Goal: Task Accomplishment & Management: Manage account settings

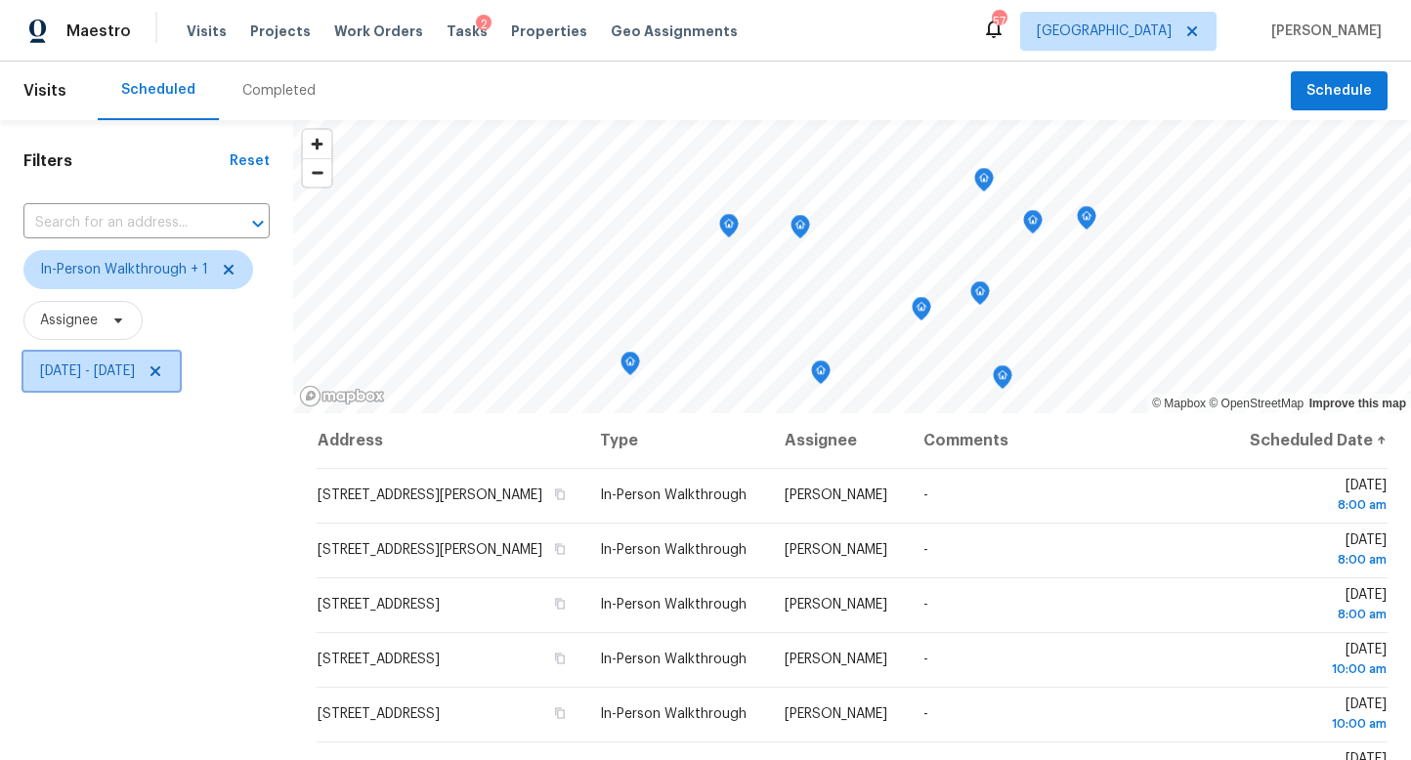
click at [135, 366] on span "Wed, Aug 13 - Wed, Aug 13" at bounding box center [87, 372] width 95 height 20
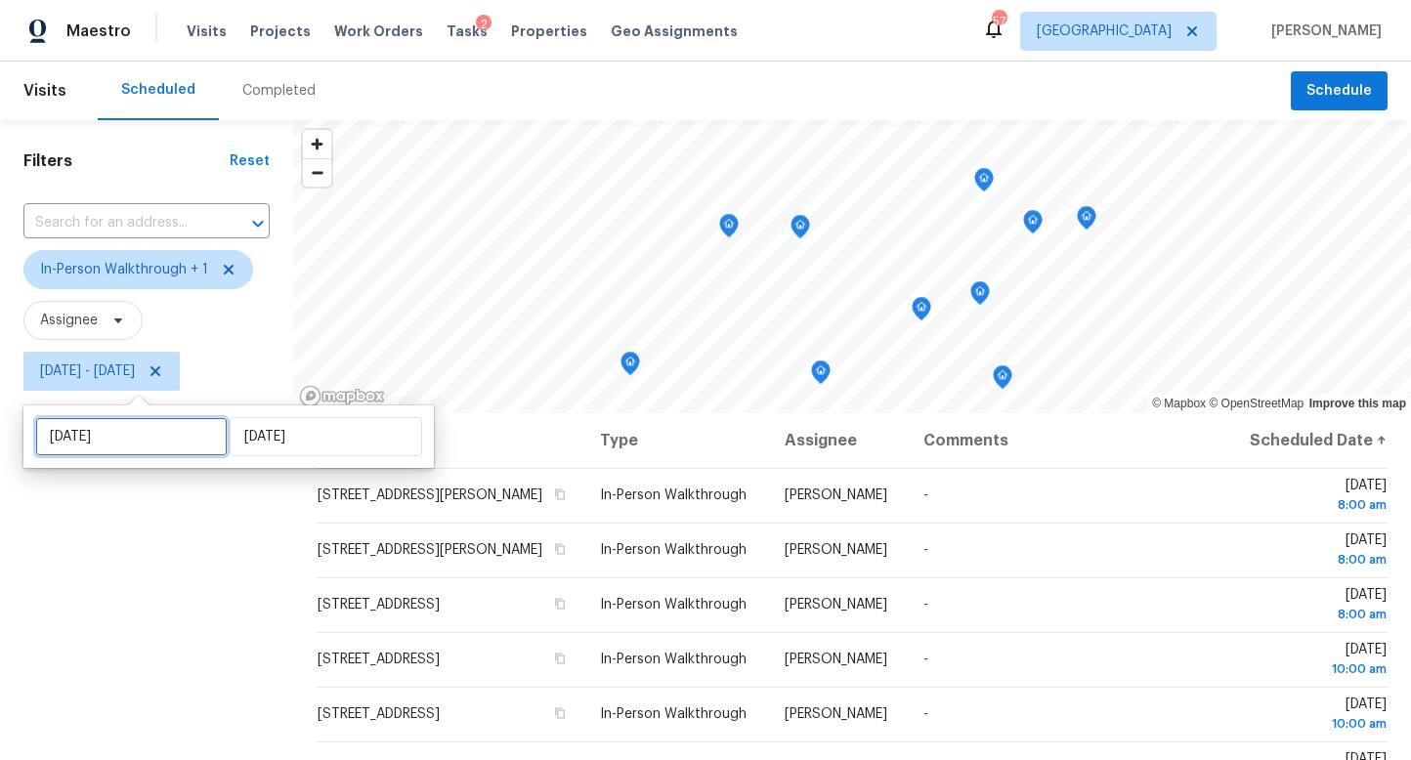
select select "7"
select select "2025"
select select "8"
select select "2025"
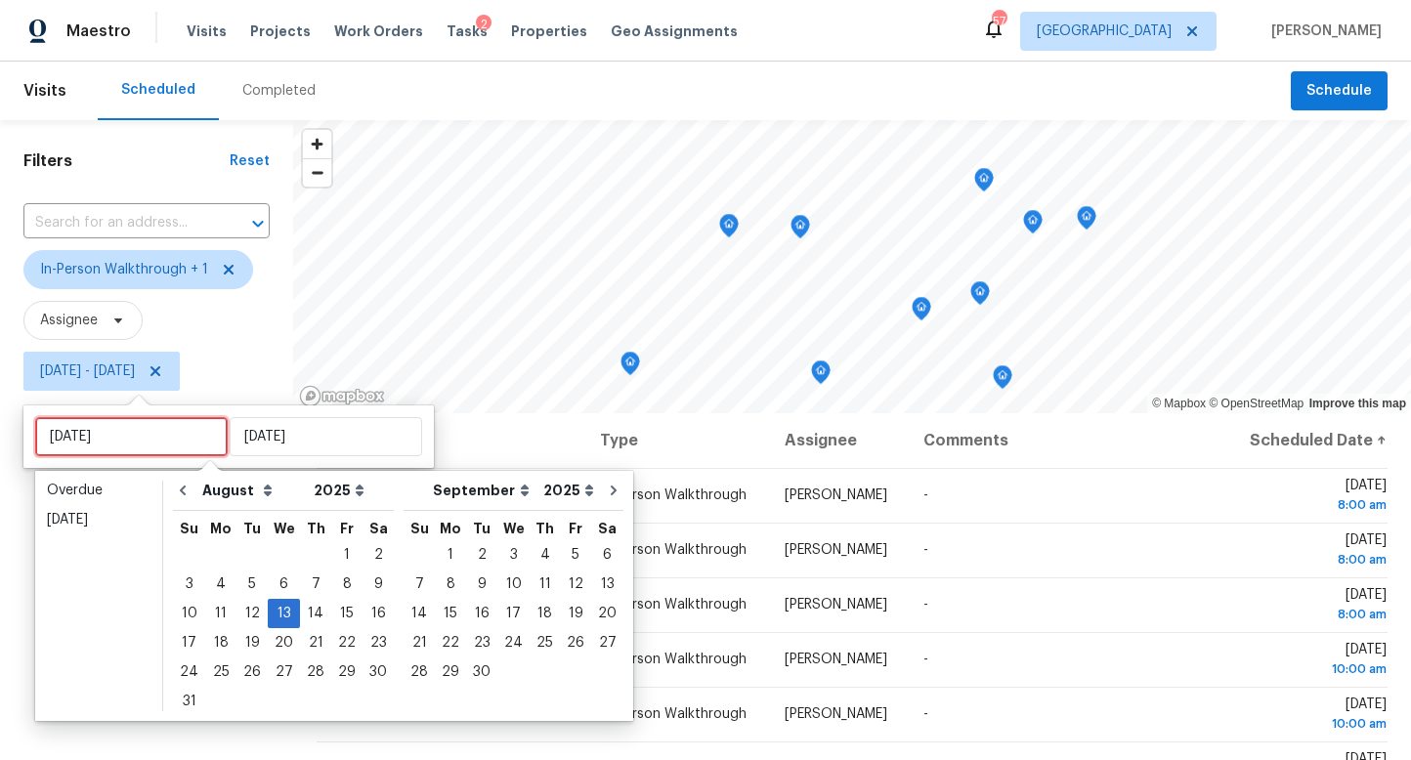
click at [150, 441] on input "[DATE]" at bounding box center [131, 436] width 193 height 39
type input "Sat, Aug 16"
click at [343, 616] on div "15" at bounding box center [346, 613] width 31 height 27
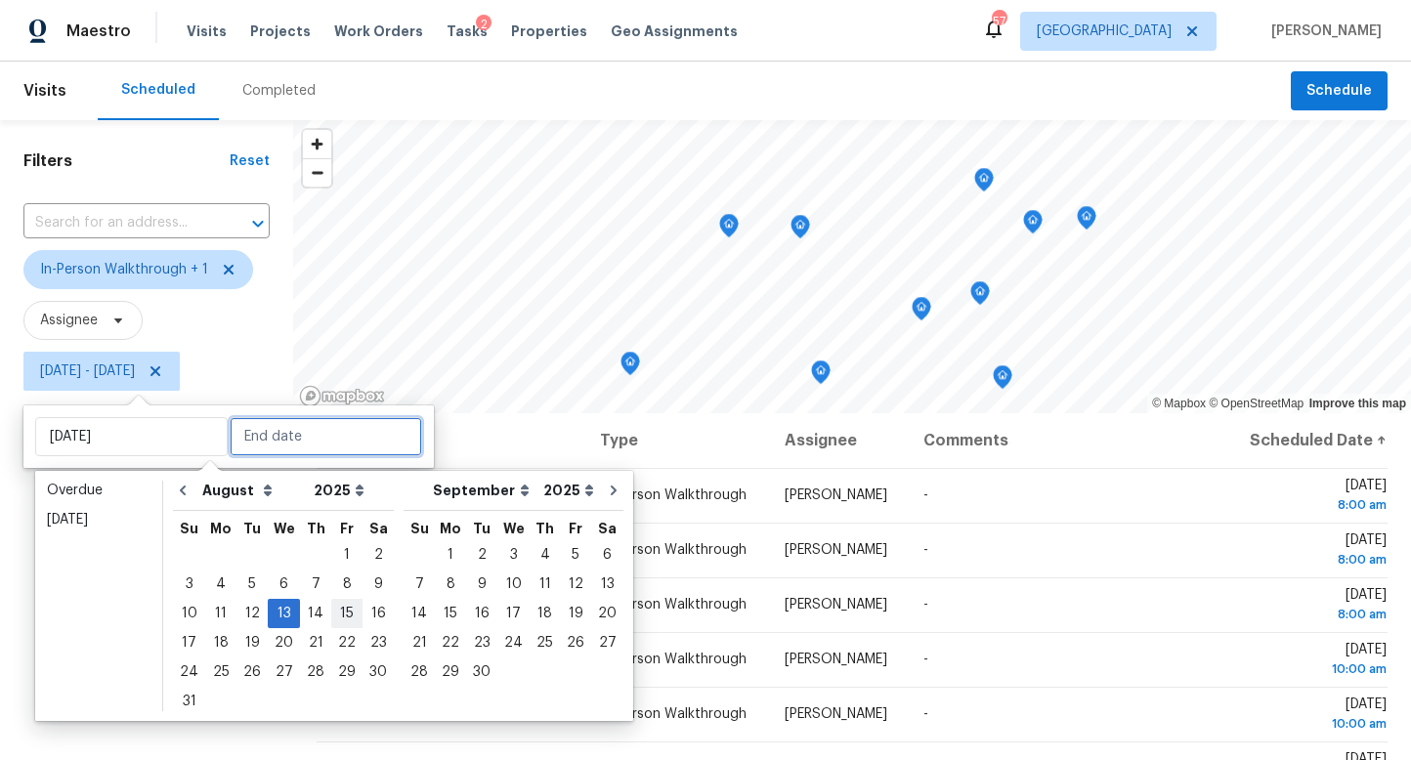
type input "Fri, Aug 15"
type input "[DATE]"
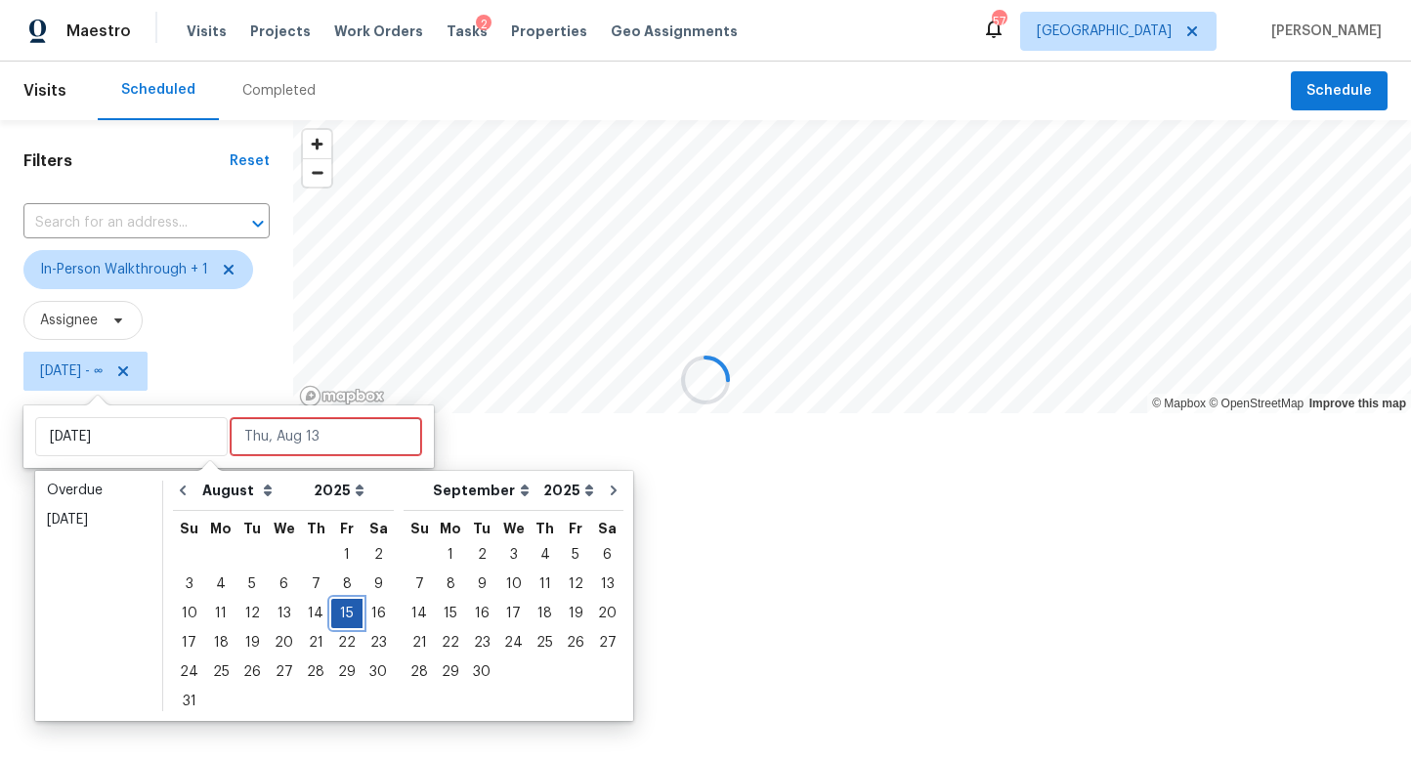
click at [344, 616] on div "15" at bounding box center [346, 613] width 31 height 27
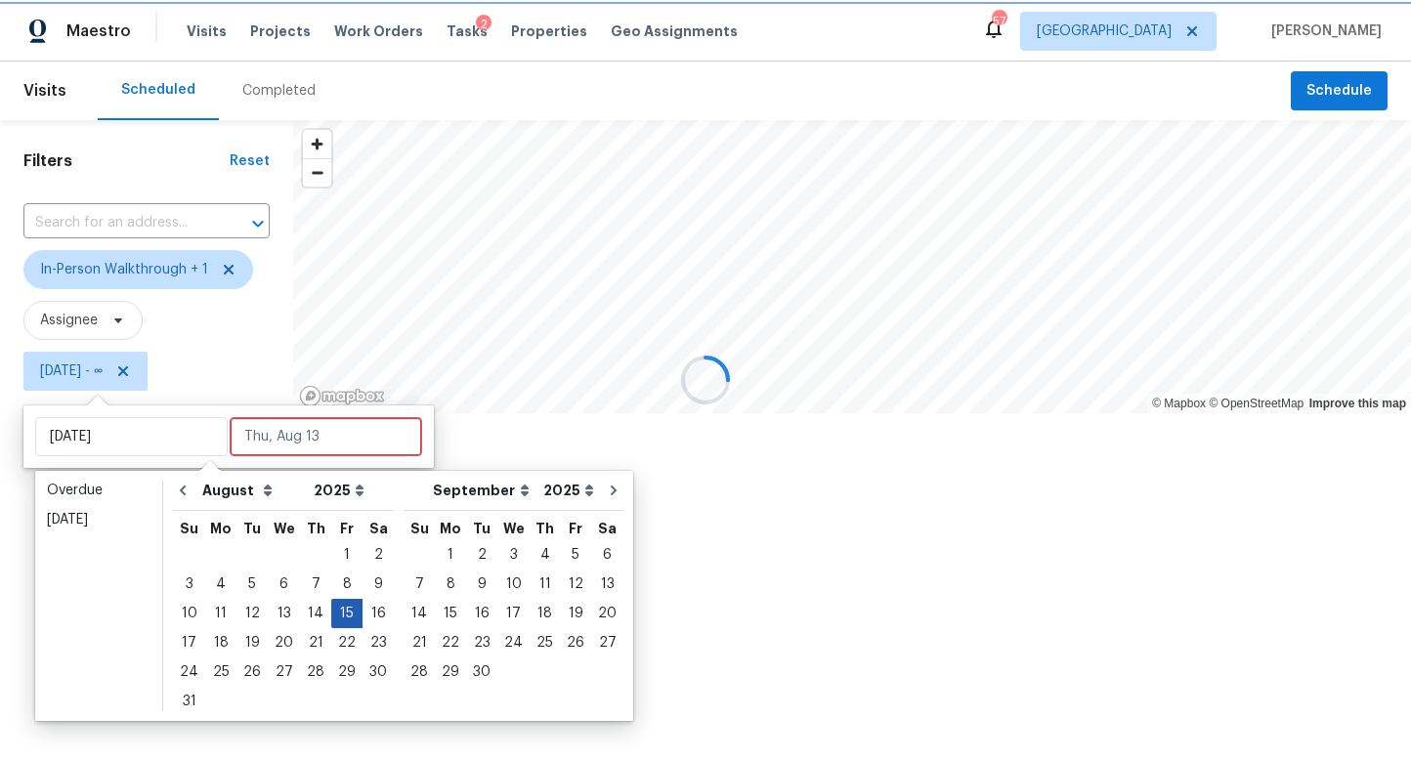
type input "Fri, Aug 15"
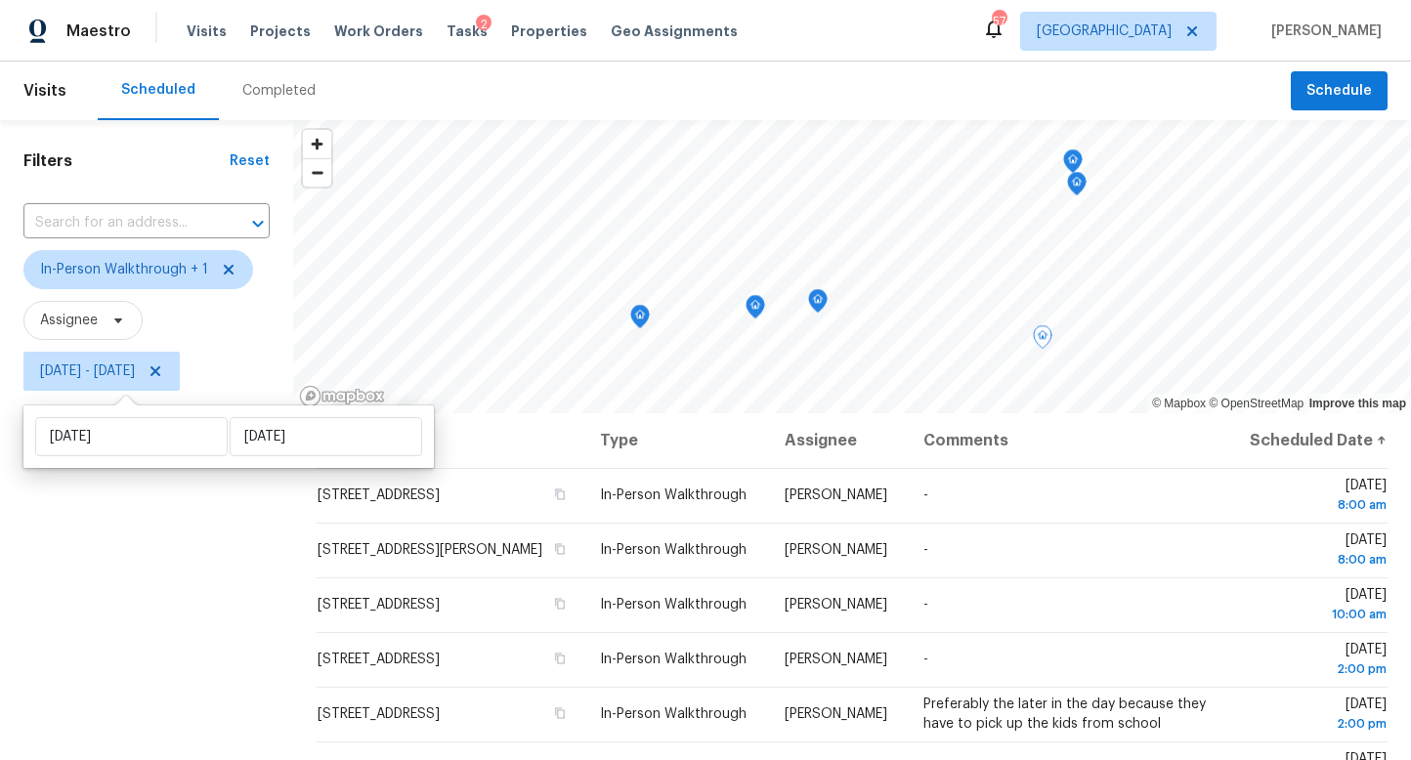
click at [199, 611] on div "Filters Reset ​ In-Person Walkthrough + 1 Assignee Fri, Aug 15 - Fri, Aug 15" at bounding box center [146, 570] width 293 height 901
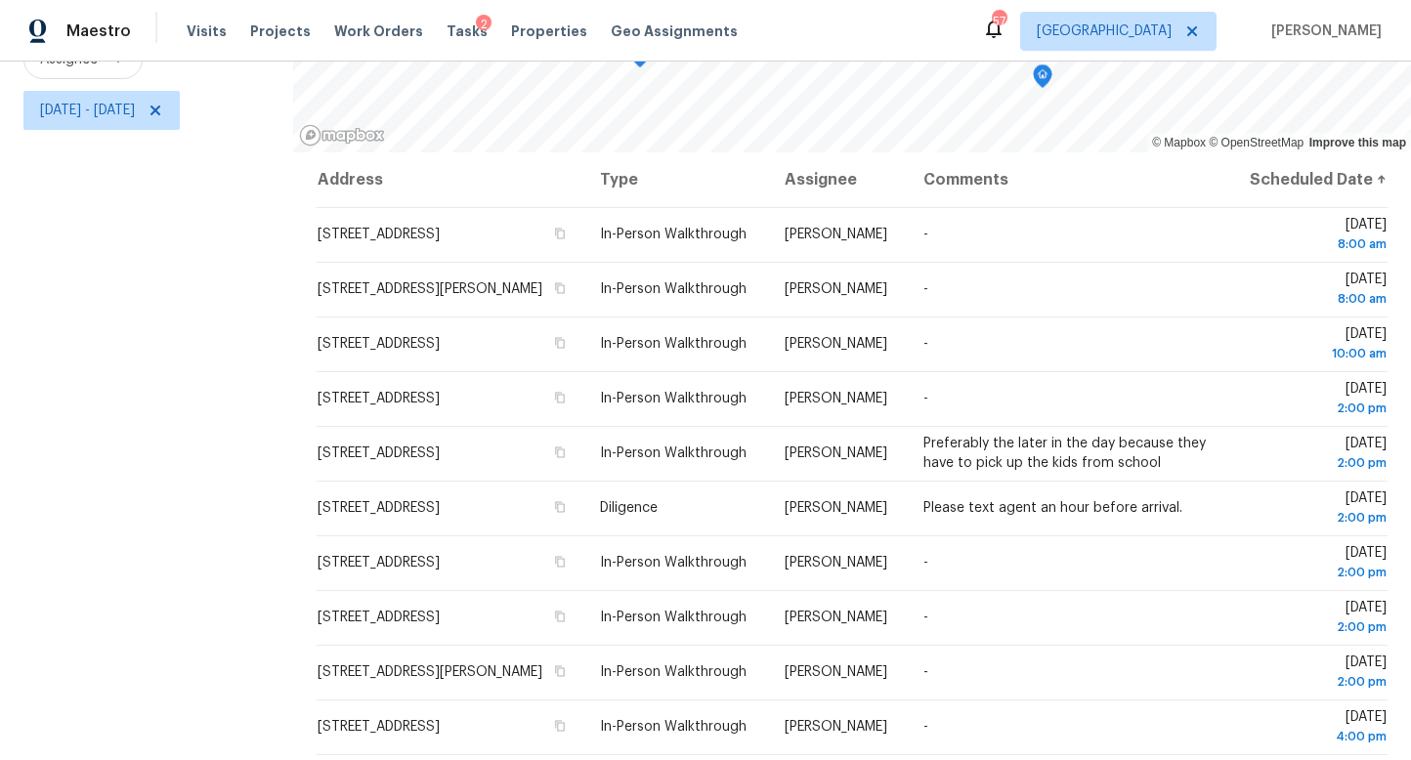
scroll to position [26, 0]
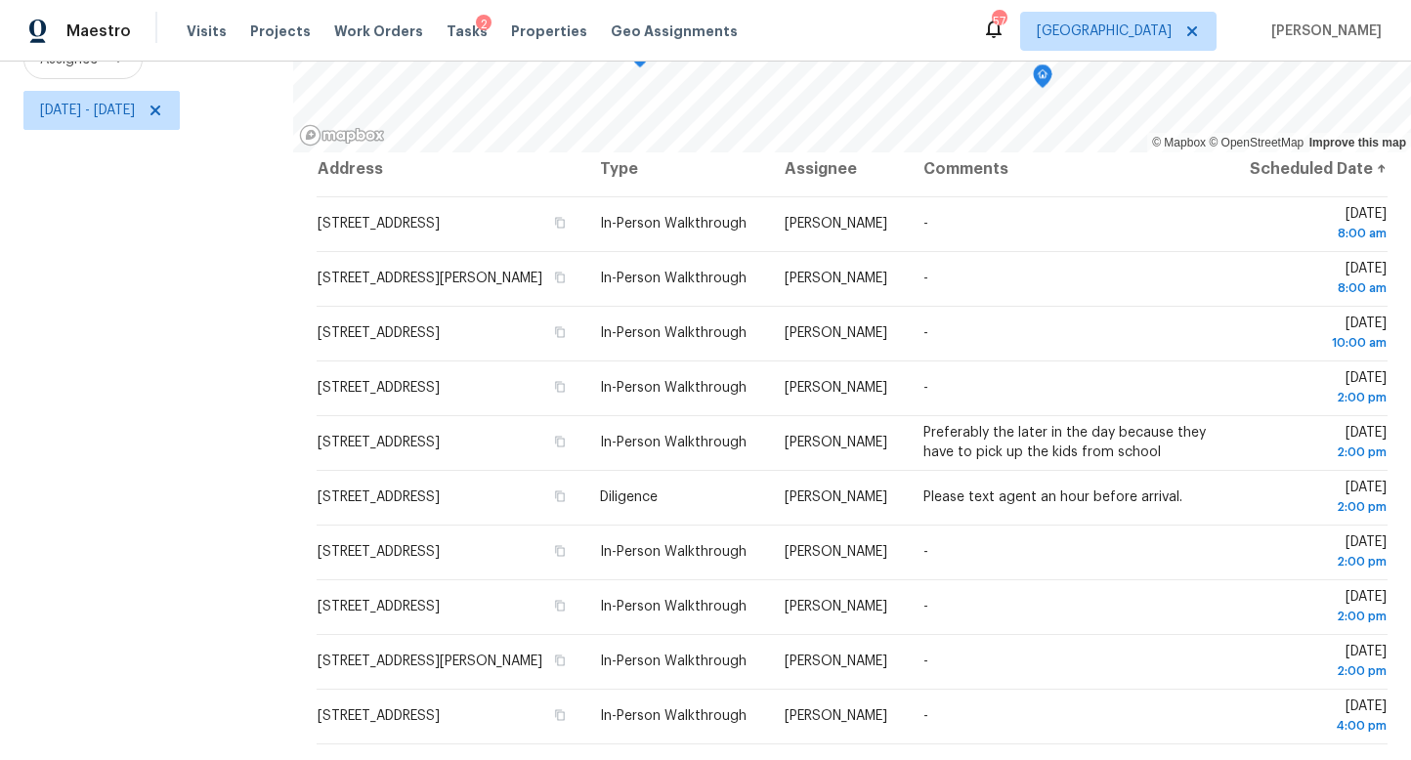
drag, startPoint x: 281, startPoint y: 484, endPoint x: 1272, endPoint y: 761, distance: 1028.2
click at [1272, 759] on html "Maestro Visits Projects Work Orders Tasks 2 Properties Geo Assignments 57 Atlan…" at bounding box center [705, 380] width 1411 height 760
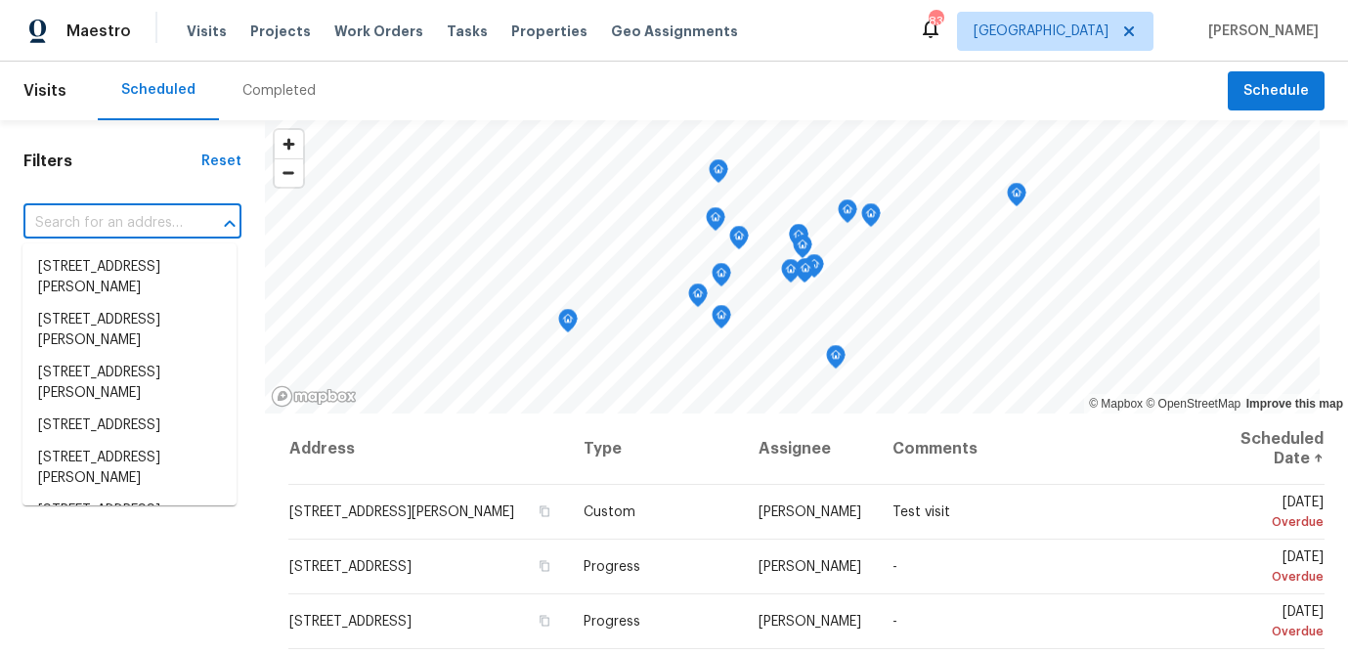
click at [116, 225] on input "text" at bounding box center [104, 223] width 163 height 30
paste input "1063 Gather Dr, Lawrenceville, GA 30043"
type input "1063 Gather Dr, Lawrenceville, GA 30043"
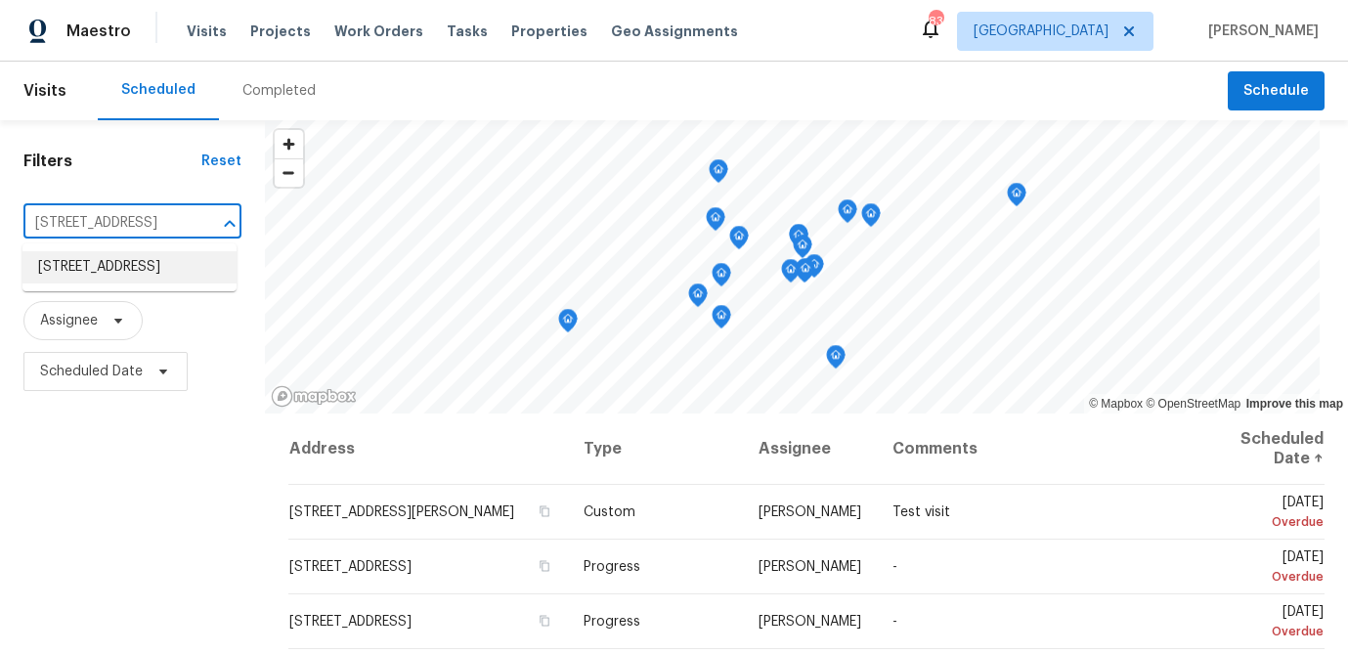
drag, startPoint x: 117, startPoint y: 260, endPoint x: 130, endPoint y: 262, distance: 12.9
click at [130, 262] on li "1063 Gather Dr, Lawrenceville, GA 30043" at bounding box center [129, 267] width 214 height 32
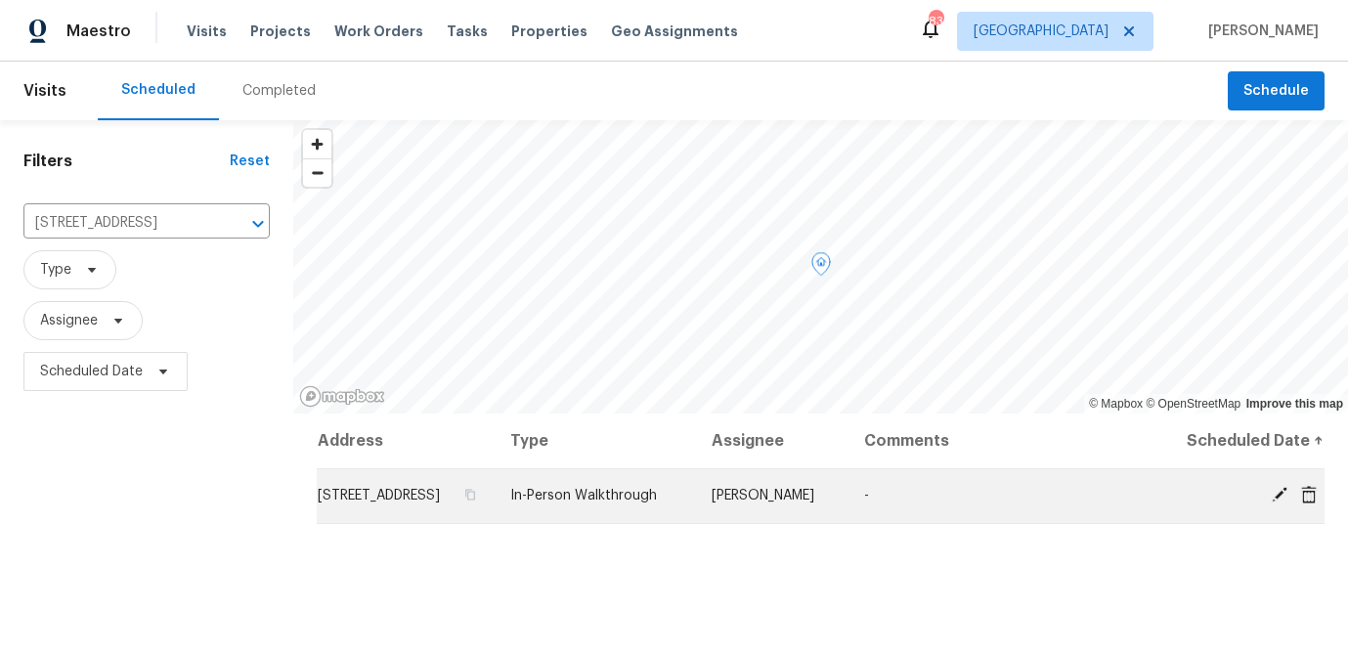
click at [1276, 502] on icon at bounding box center [1280, 495] width 16 height 16
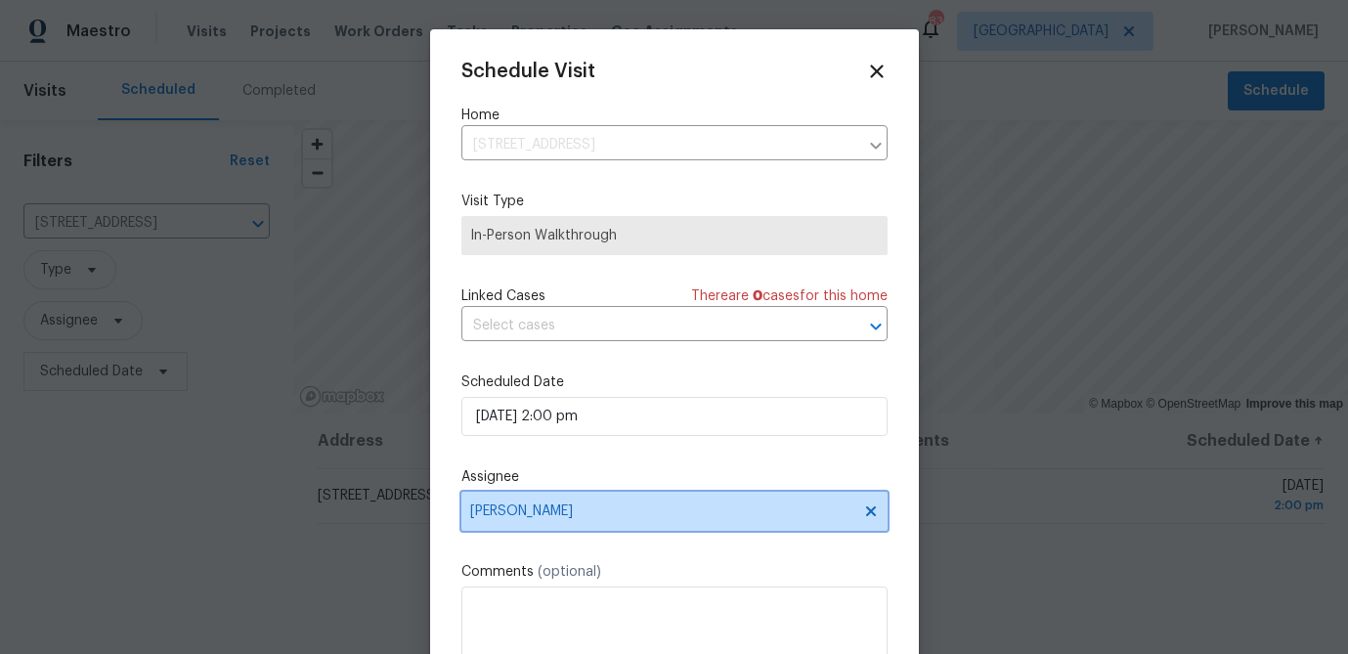
click at [566, 514] on span "[PERSON_NAME]" at bounding box center [661, 511] width 383 height 16
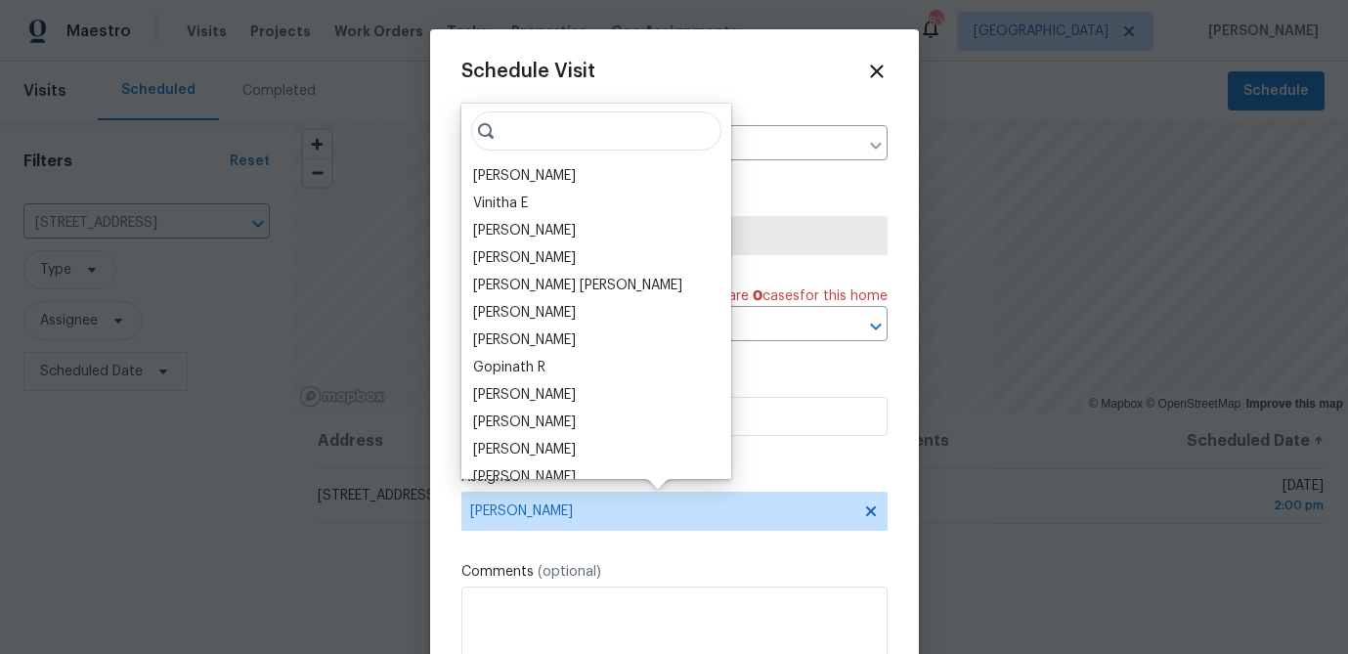
click at [530, 134] on input "search" at bounding box center [596, 130] width 250 height 39
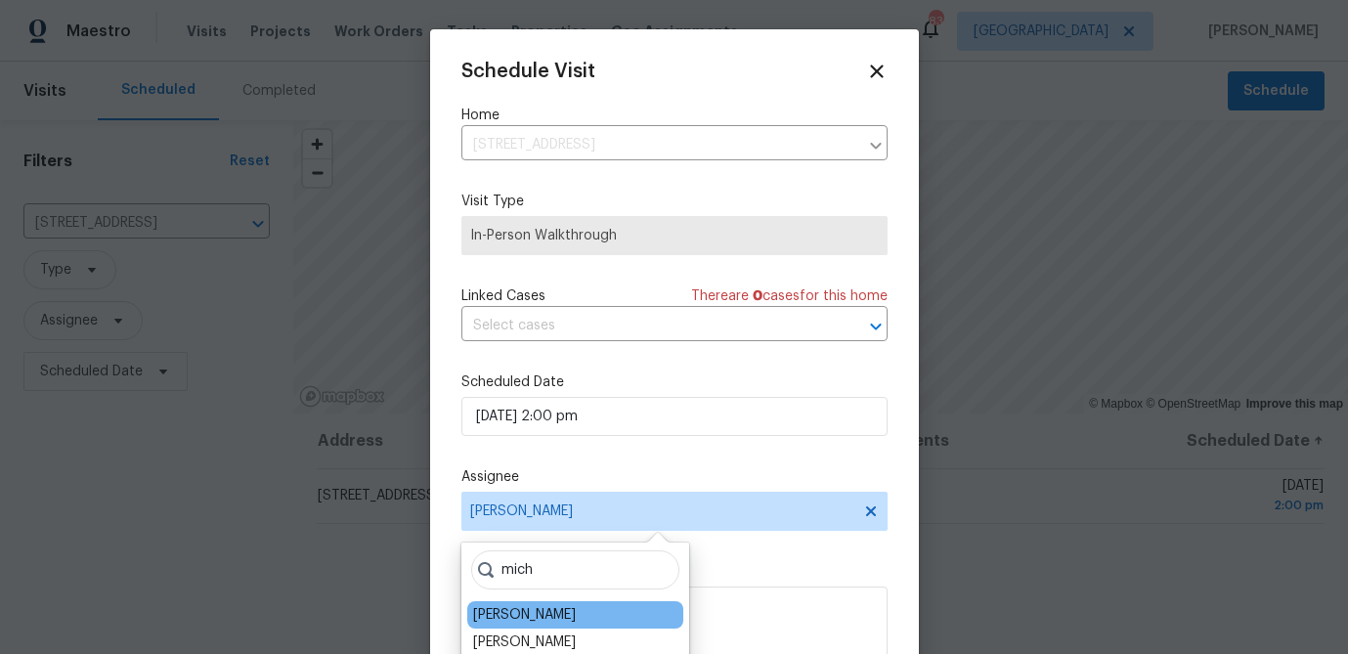
type input "mich"
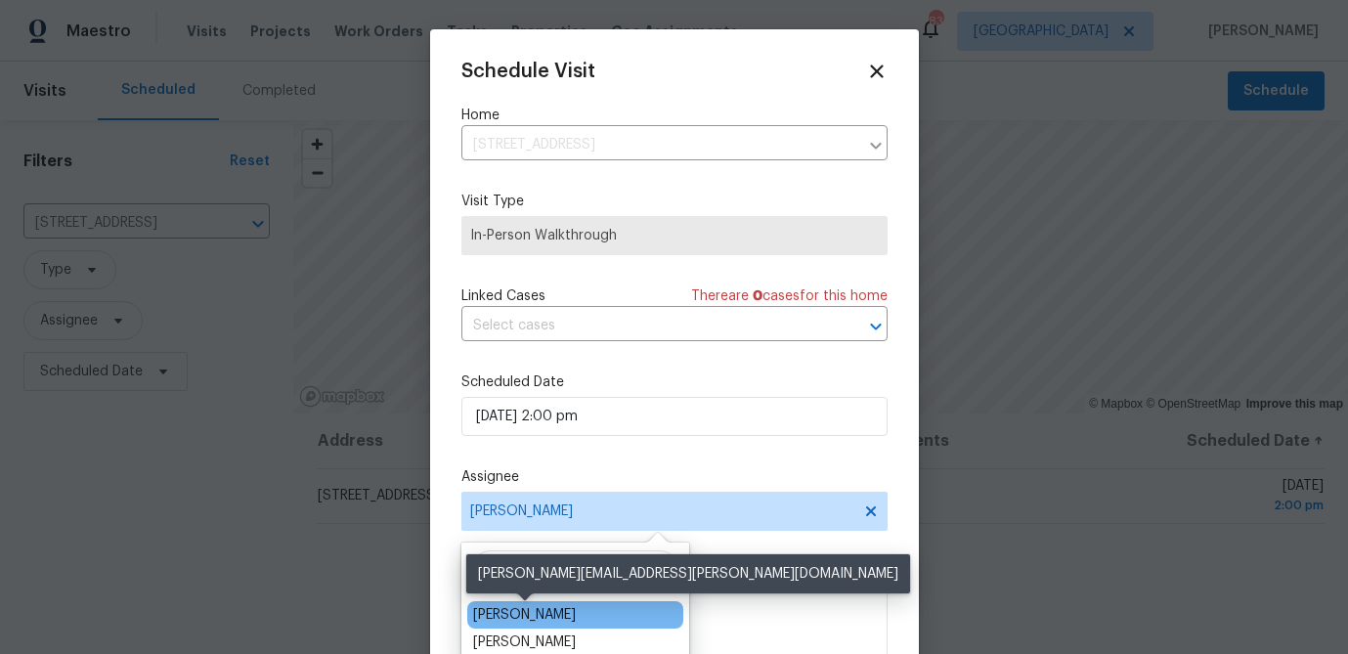
click at [523, 611] on div "[PERSON_NAME]" at bounding box center [524, 615] width 103 height 20
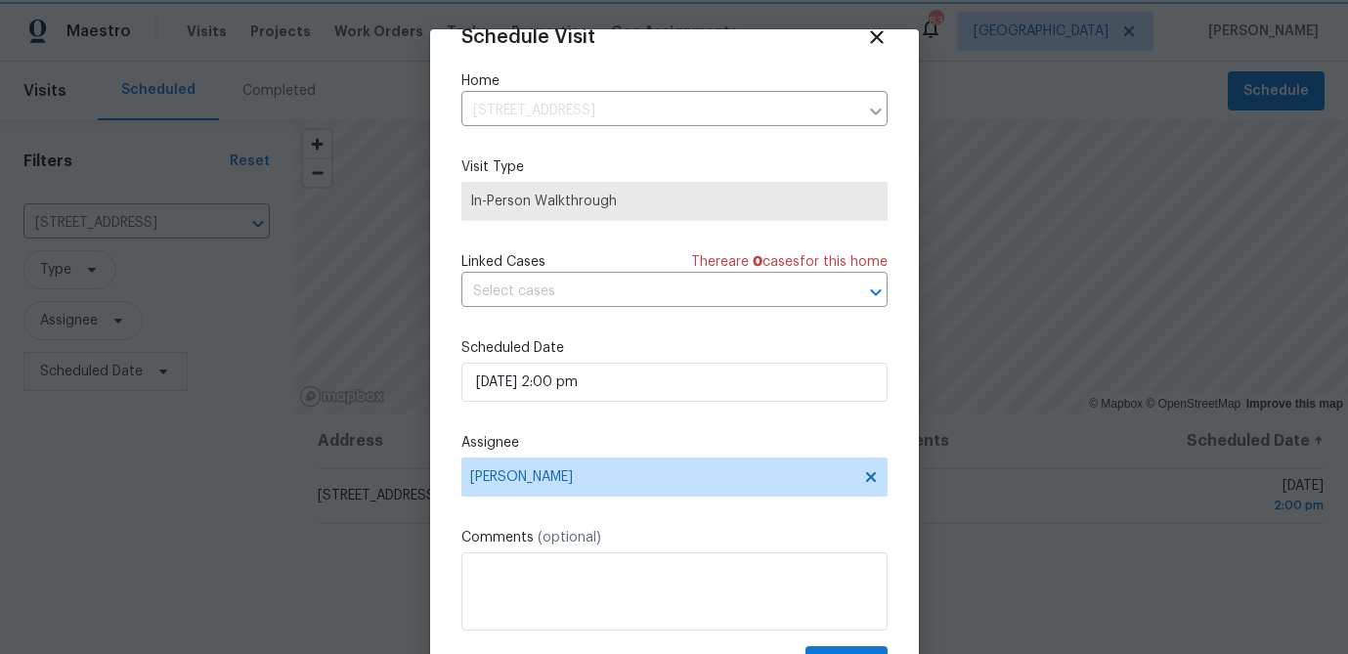
scroll to position [89, 0]
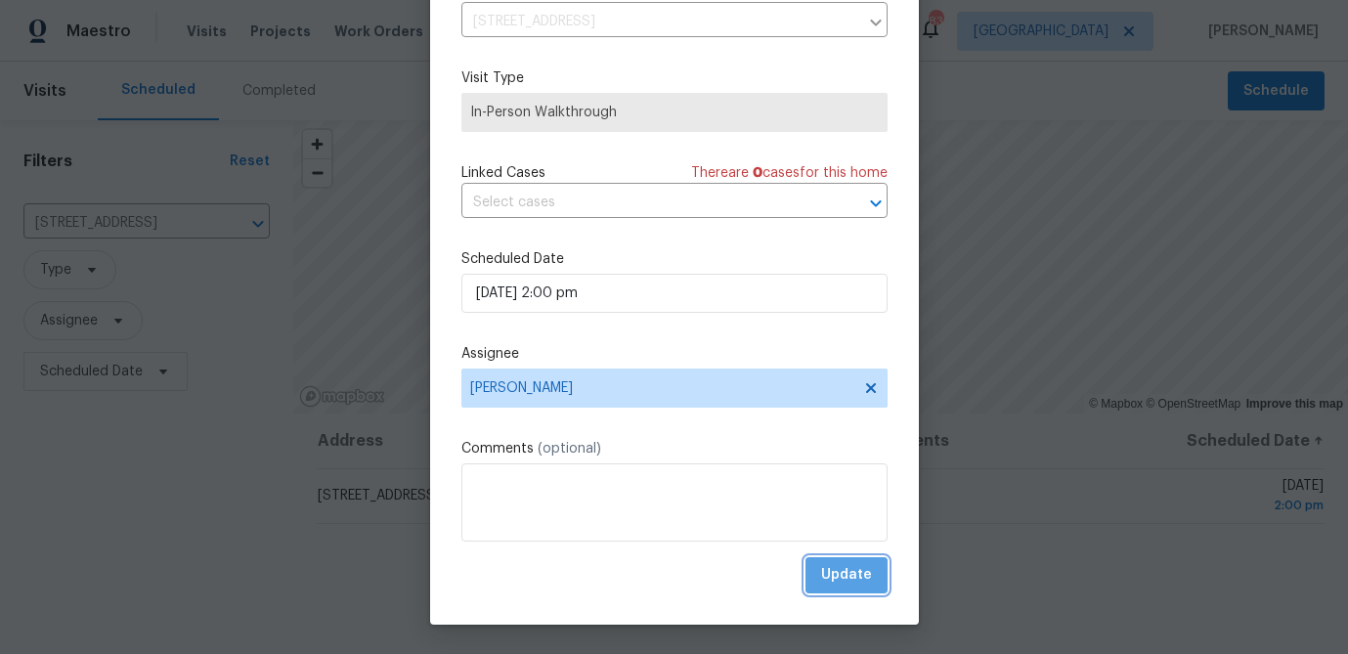
click at [863, 570] on span "Update" at bounding box center [846, 575] width 51 height 24
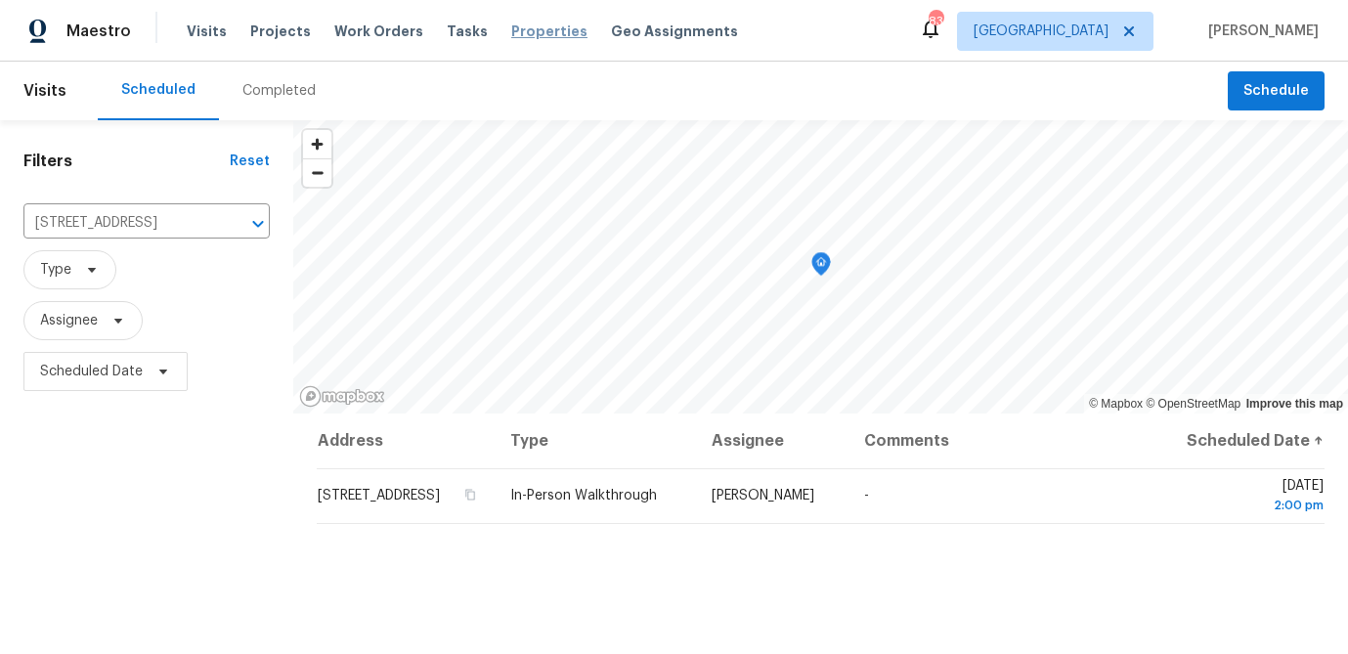
click at [519, 32] on span "Properties" at bounding box center [549, 32] width 76 height 20
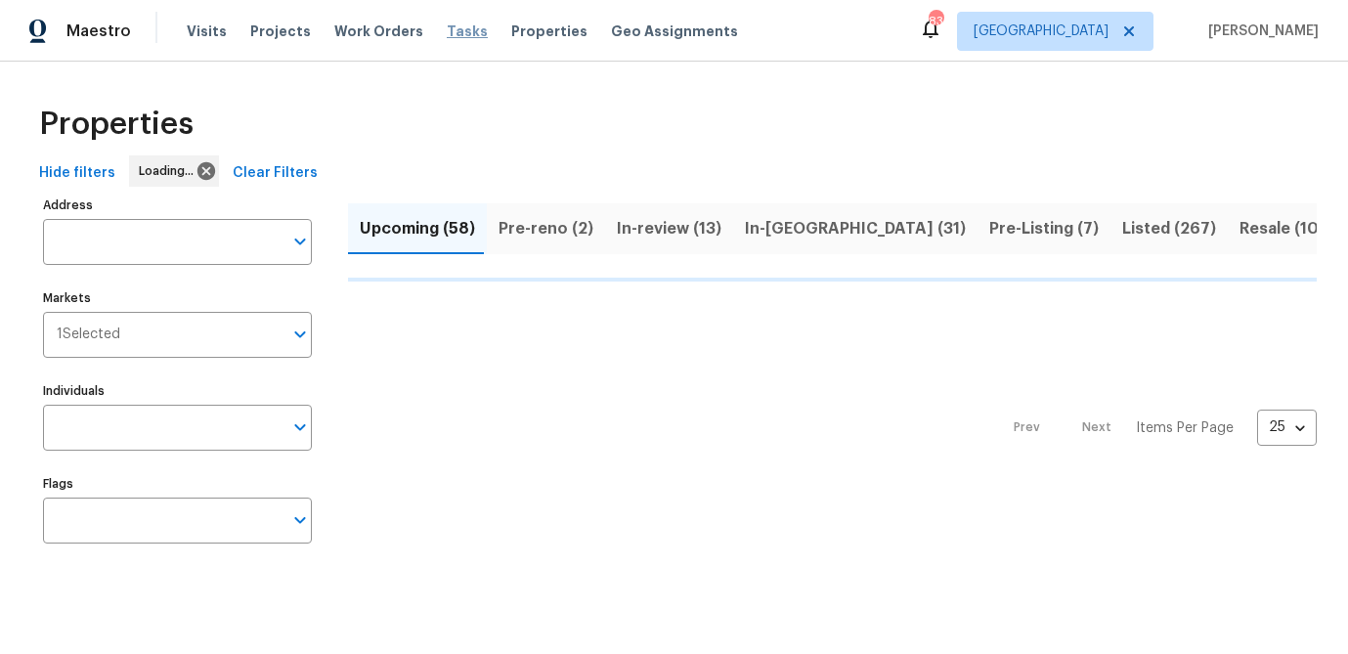
click at [455, 34] on span "Tasks" at bounding box center [467, 31] width 41 height 14
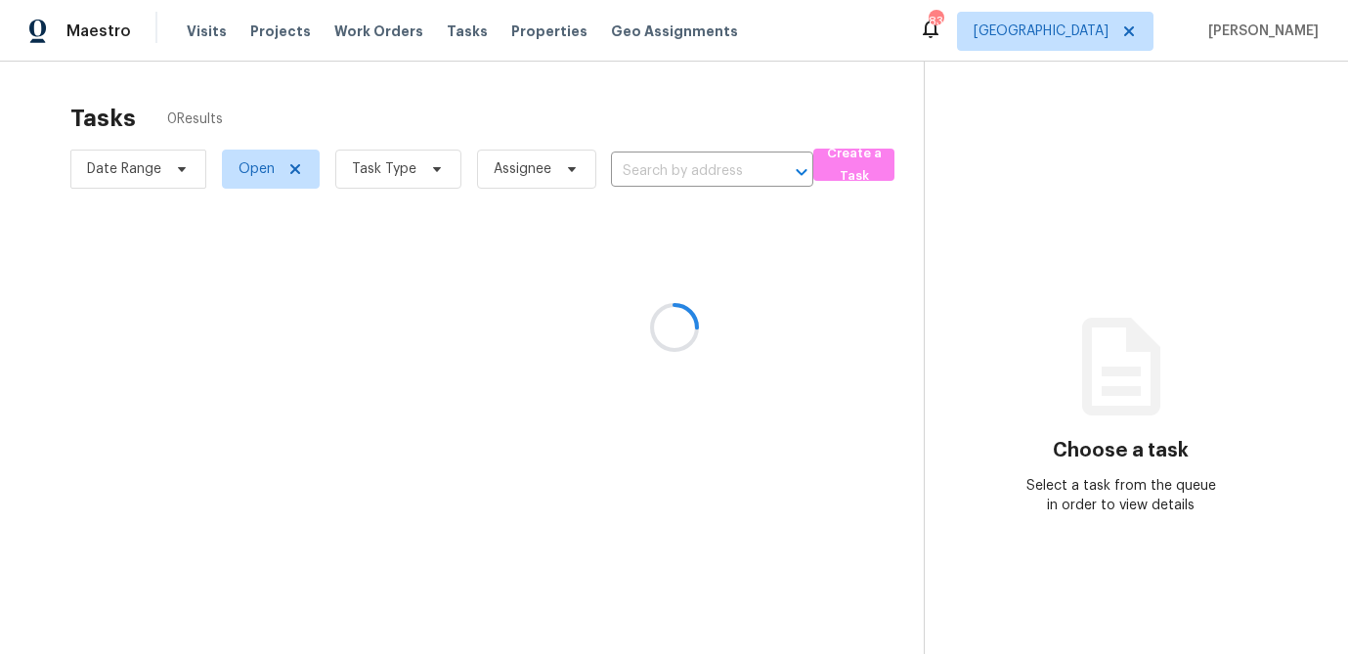
click at [448, 32] on div at bounding box center [674, 327] width 1348 height 654
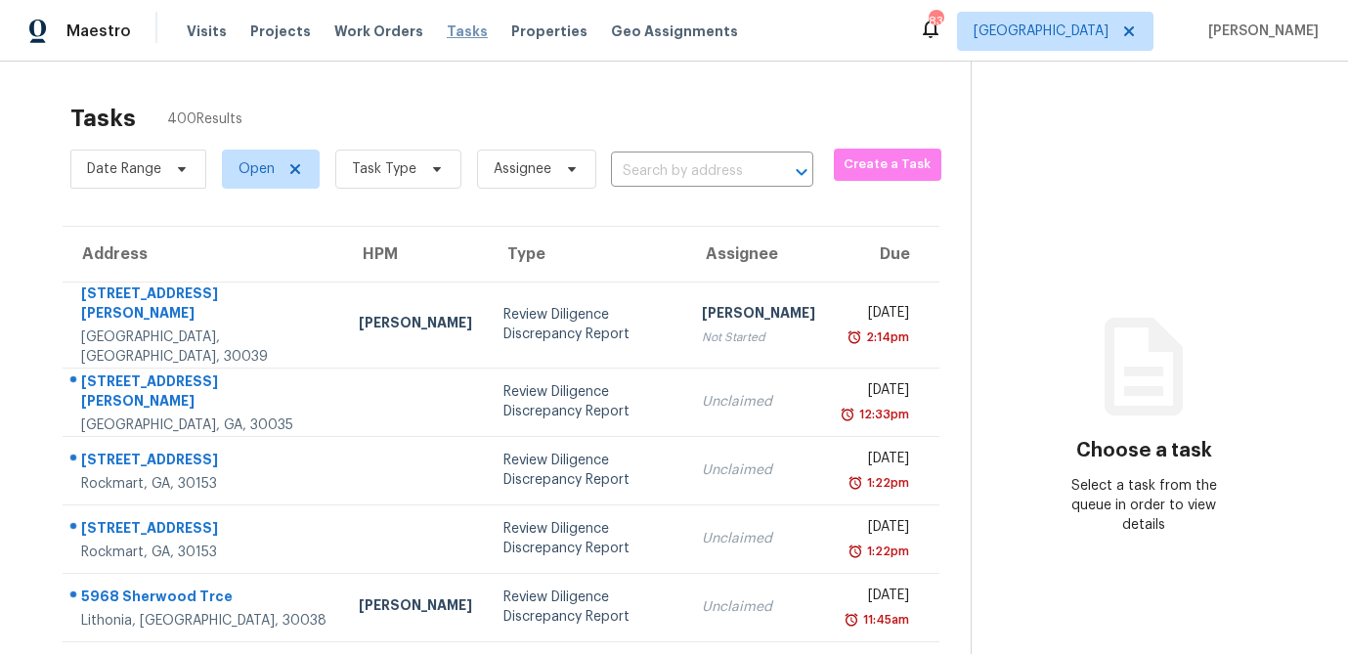
click at [447, 32] on span "Tasks" at bounding box center [467, 31] width 41 height 14
click at [422, 178] on span "Task Type" at bounding box center [398, 169] width 126 height 39
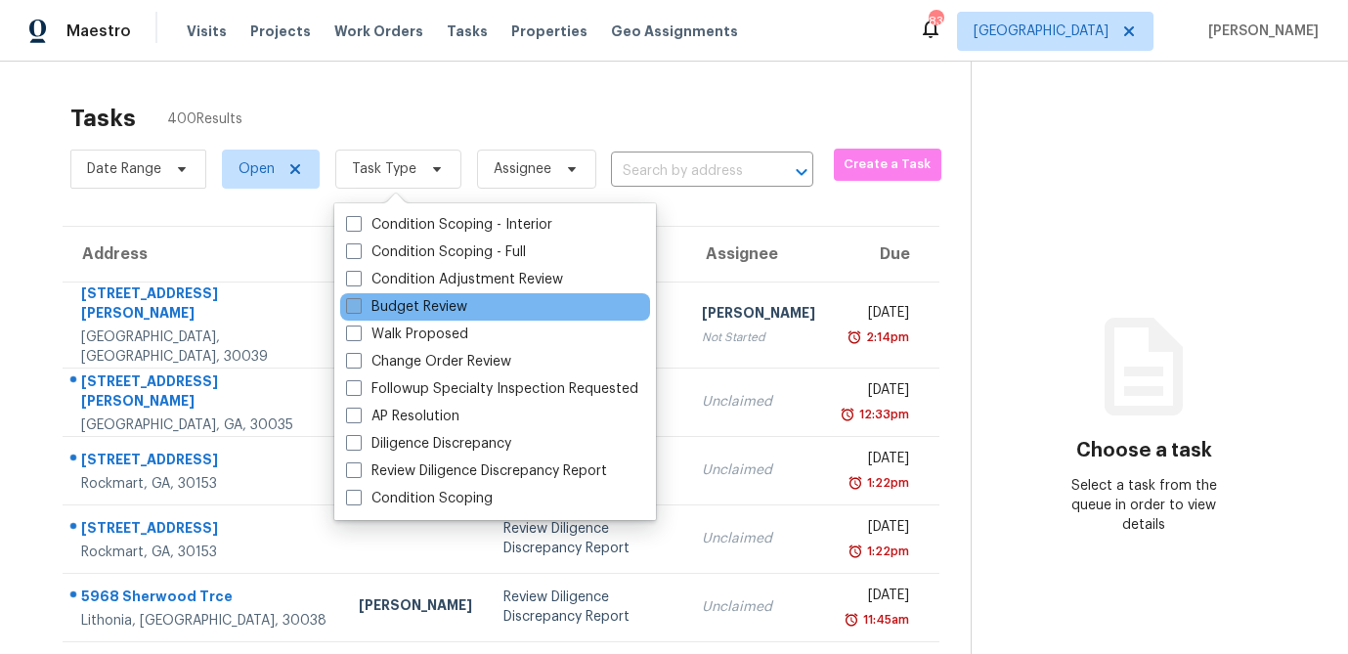
click at [361, 306] on span at bounding box center [354, 306] width 16 height 16
click at [359, 306] on input "Budget Review" at bounding box center [352, 303] width 13 height 13
checkbox input "true"
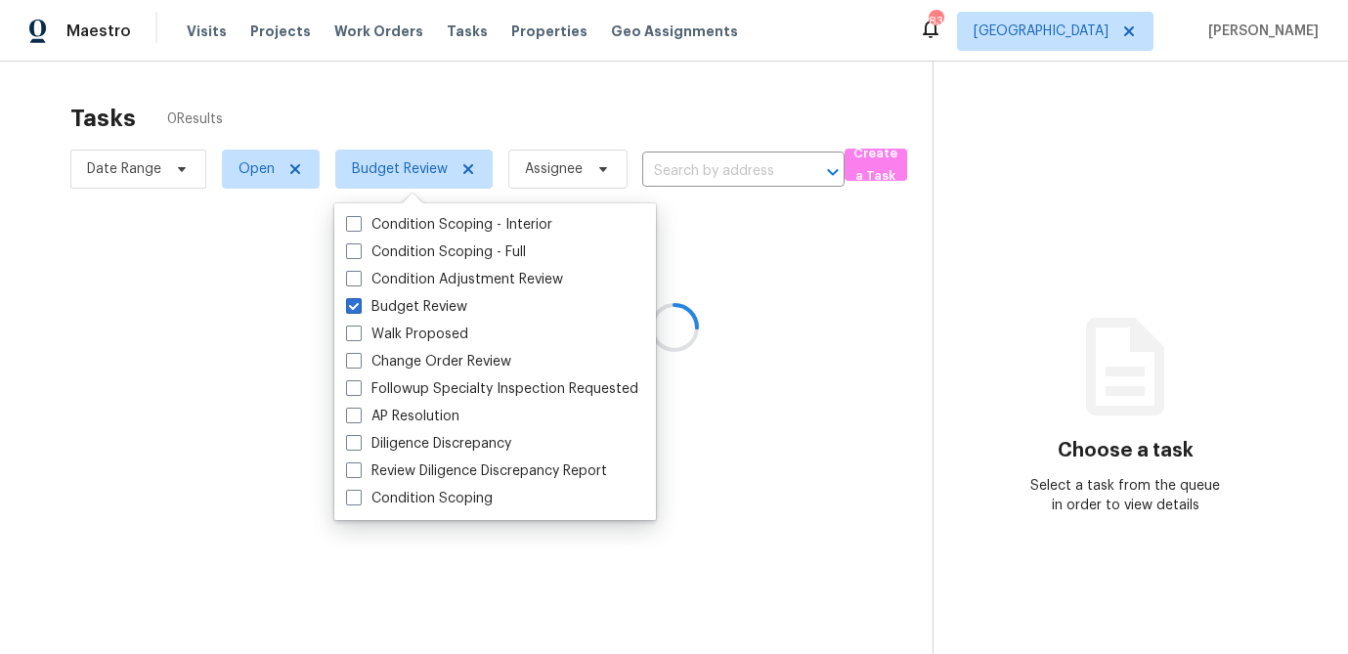
click at [413, 109] on div at bounding box center [674, 327] width 1348 height 654
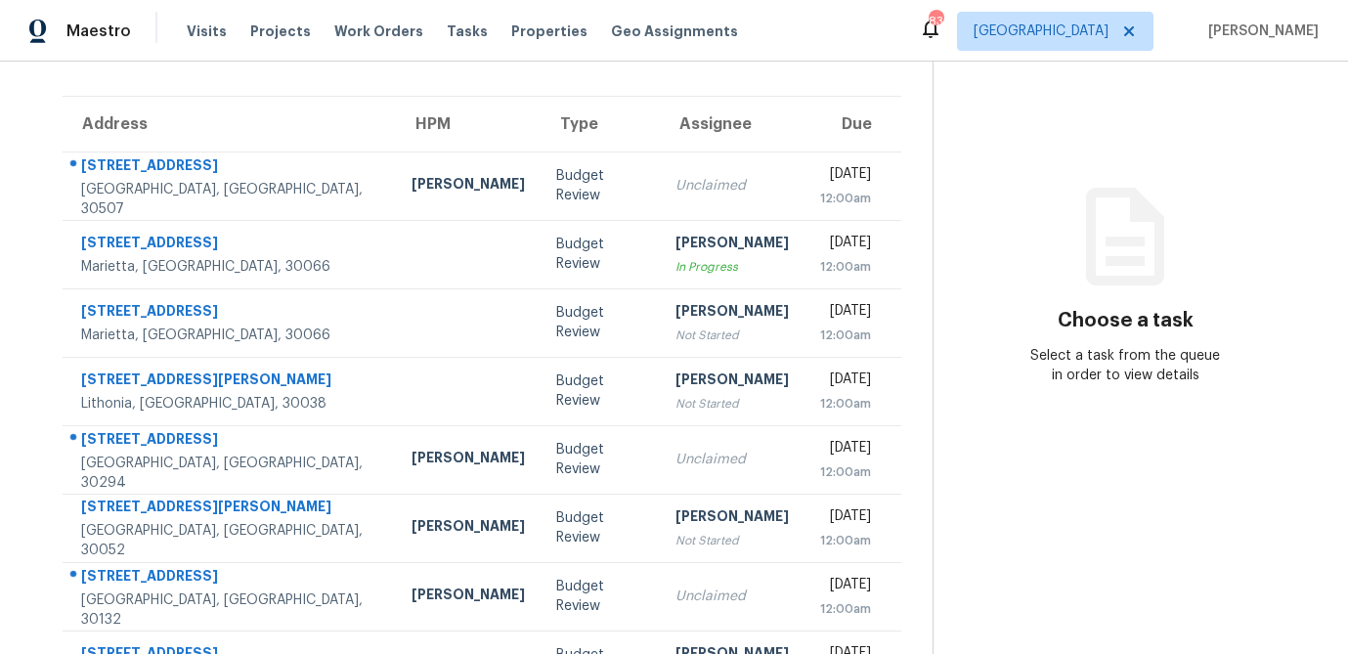
scroll to position [364, 0]
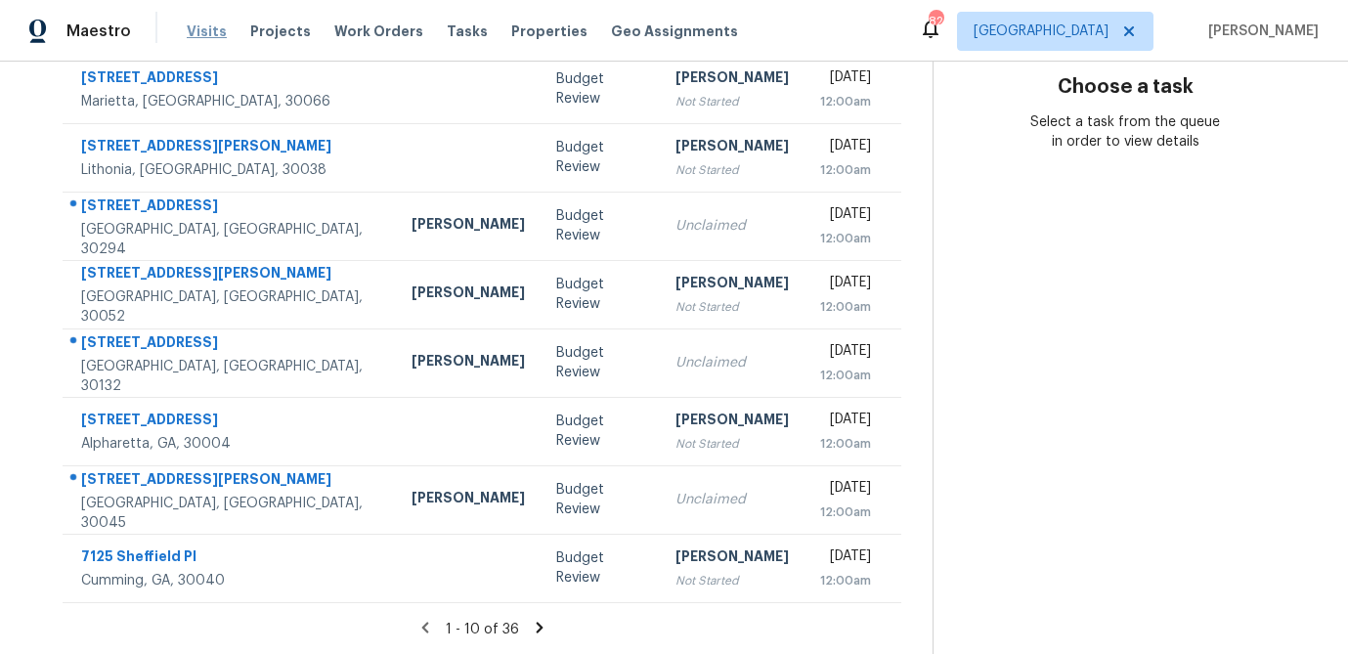
click at [194, 27] on span "Visits" at bounding box center [207, 32] width 40 height 20
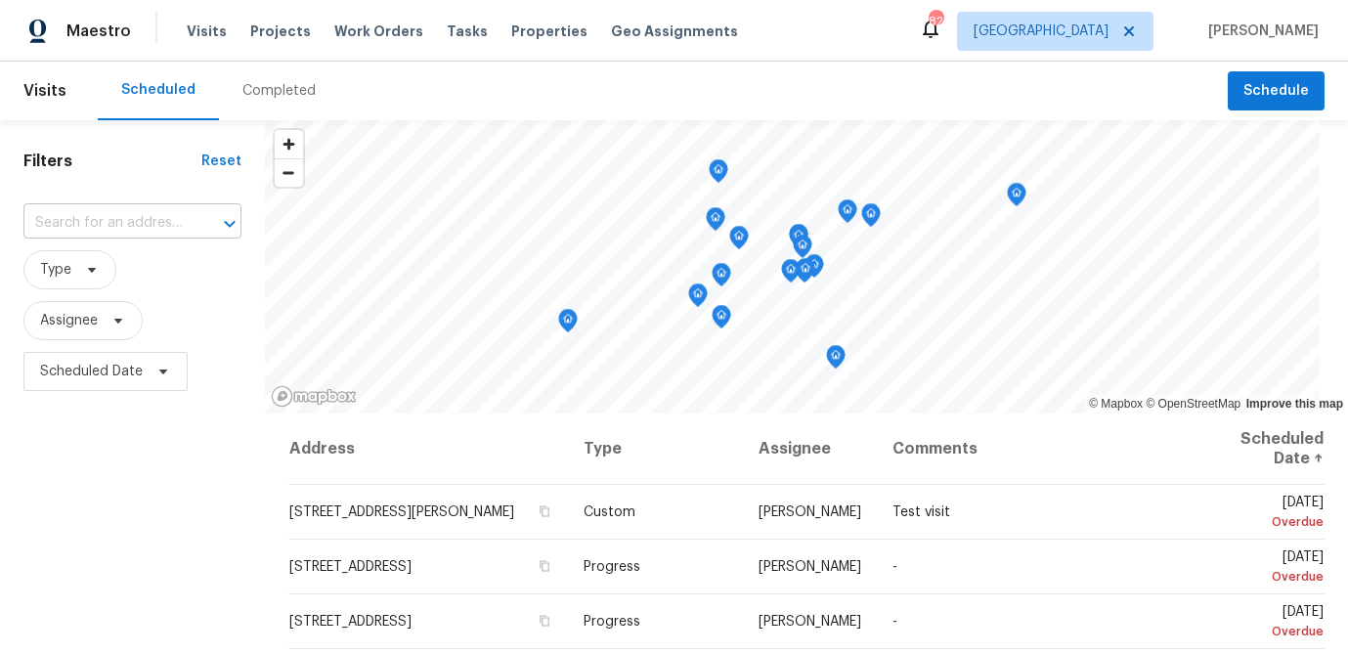
click at [104, 228] on input "text" at bounding box center [104, 223] width 163 height 30
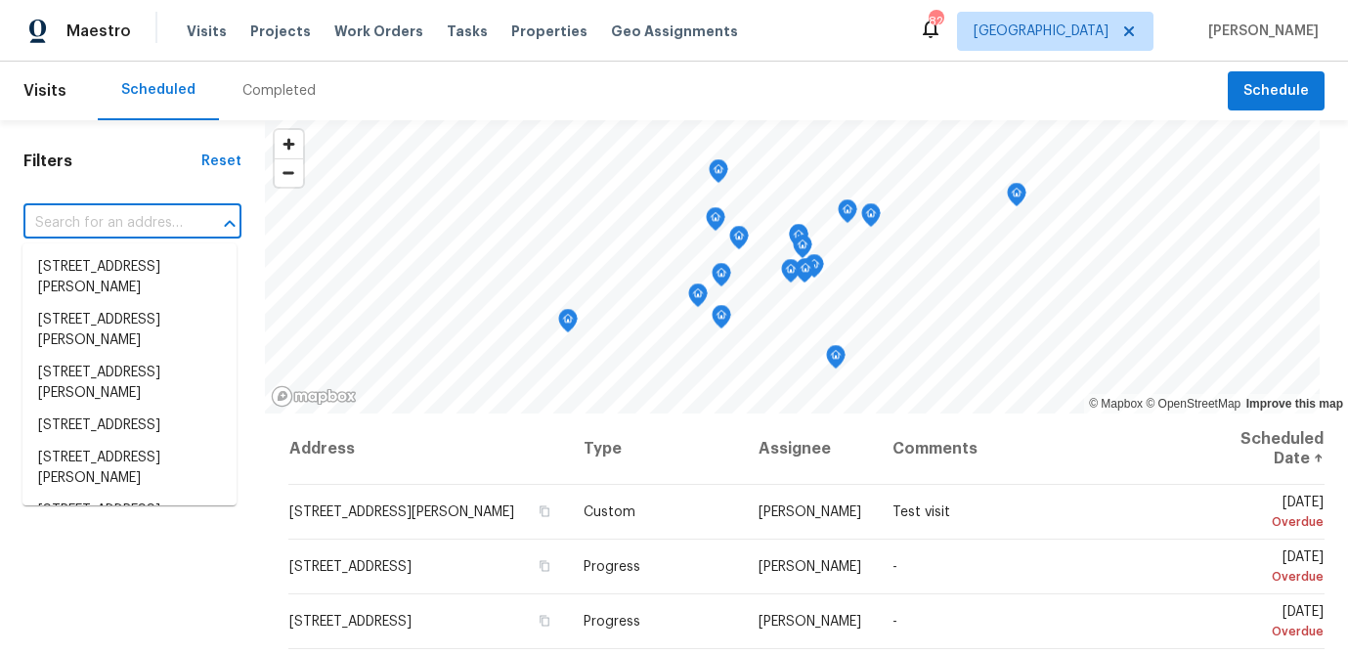
paste input "710 Montclair Dr SW"
type input "710 Montclair Dr SW"
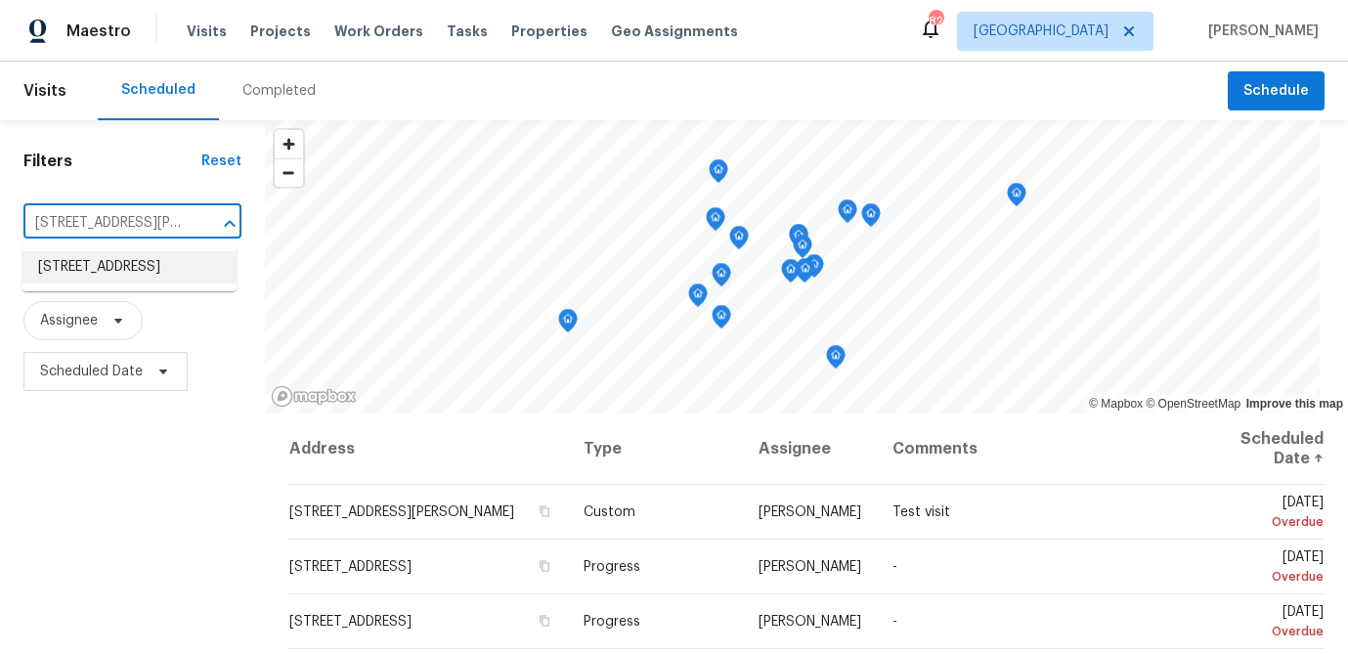
click at [106, 281] on li "710 Montclair Dr SW, Smyrna, GA 30082" at bounding box center [129, 267] width 214 height 32
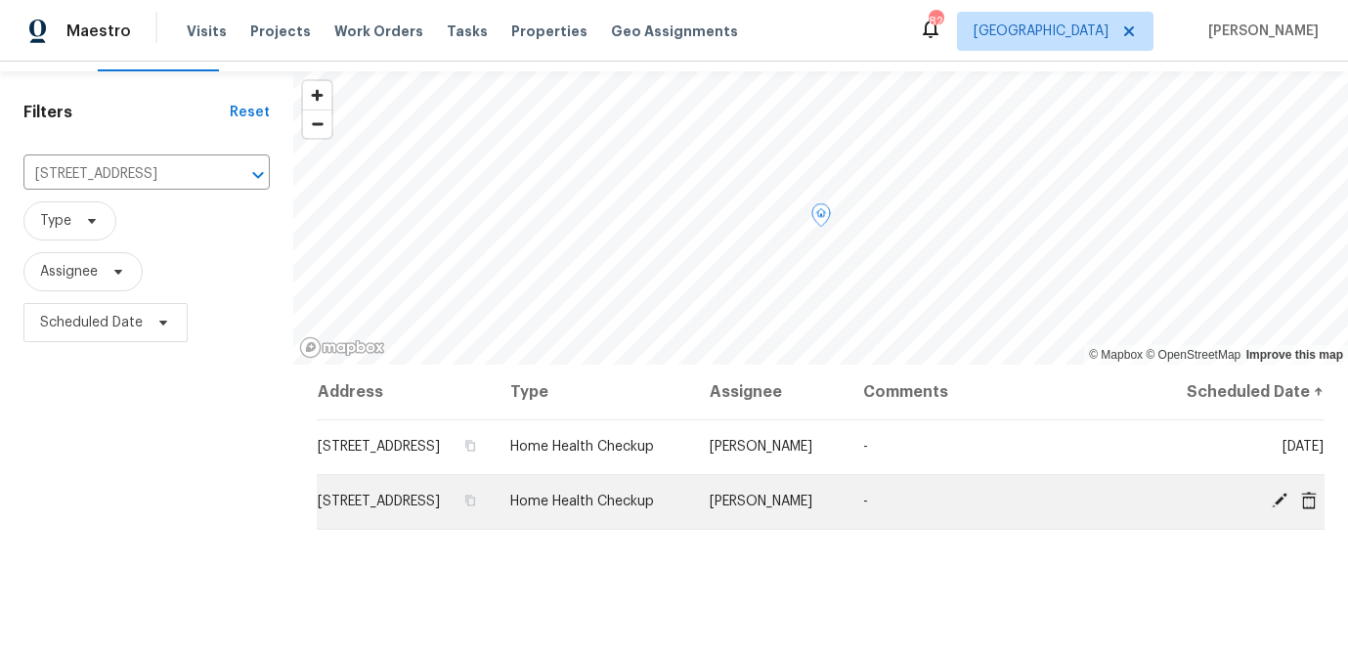
scroll to position [56, 0]
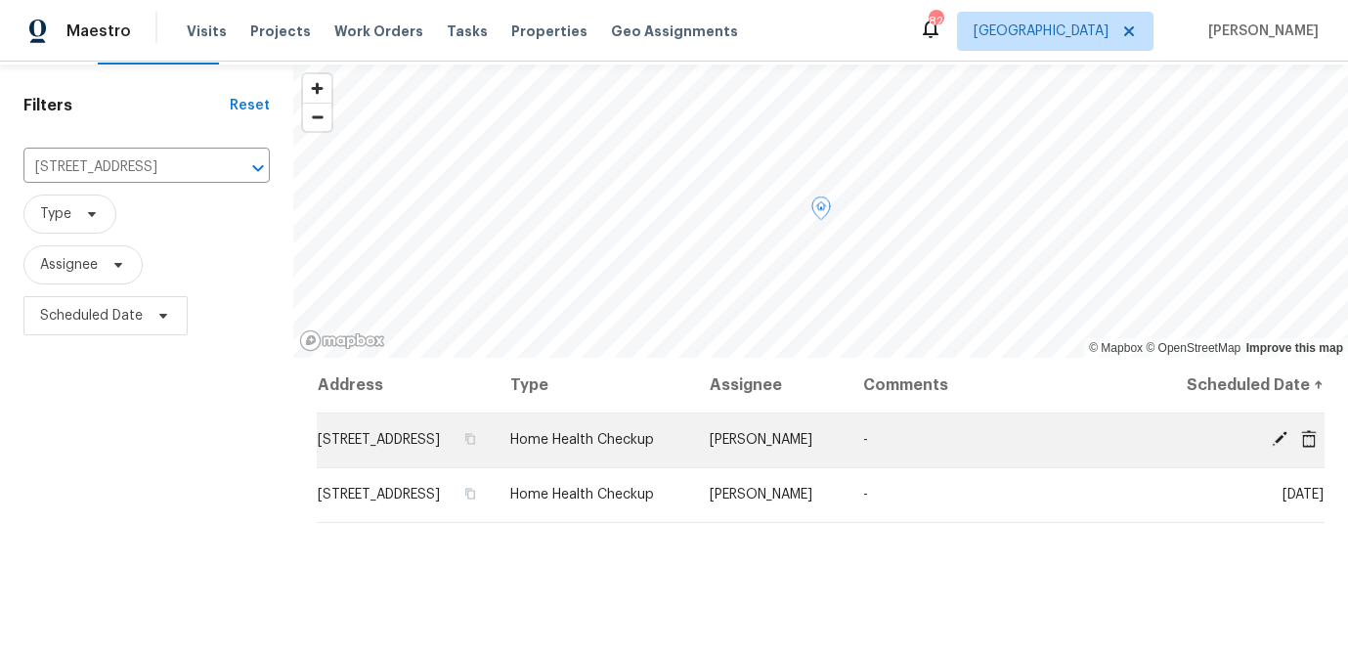
click at [1277, 448] on icon at bounding box center [1280, 439] width 18 height 18
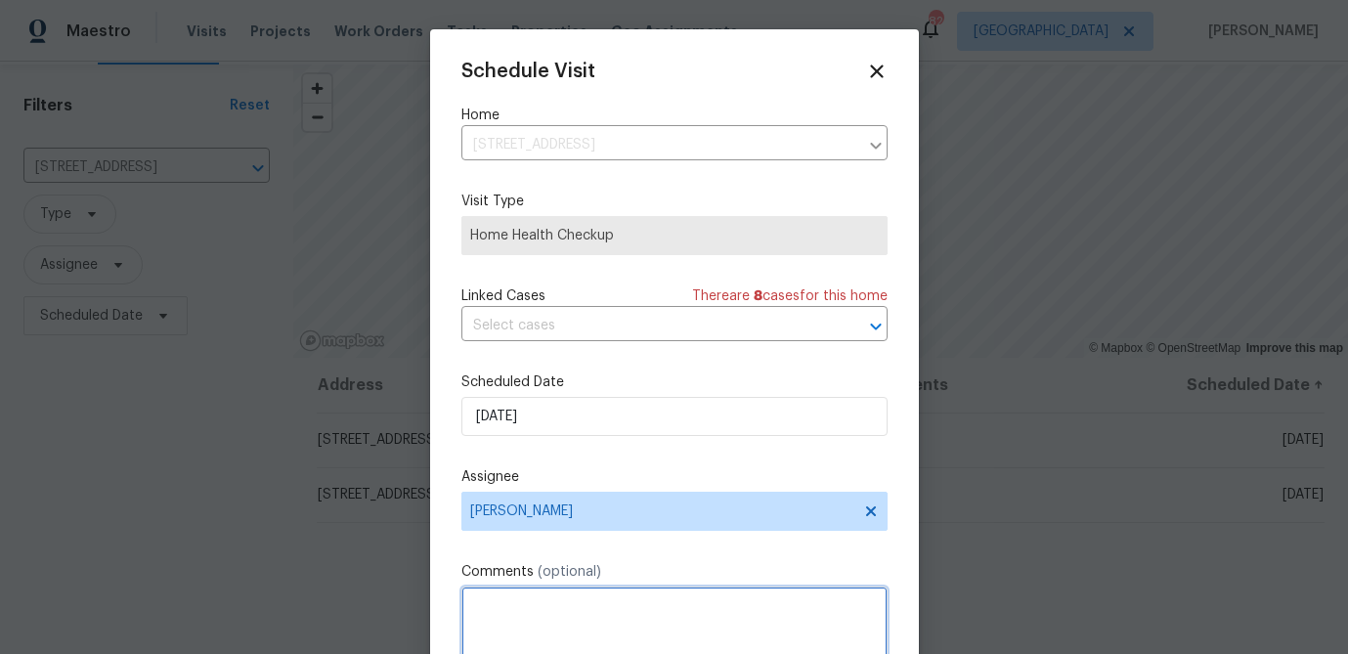
click at [553, 600] on textarea at bounding box center [674, 625] width 426 height 78
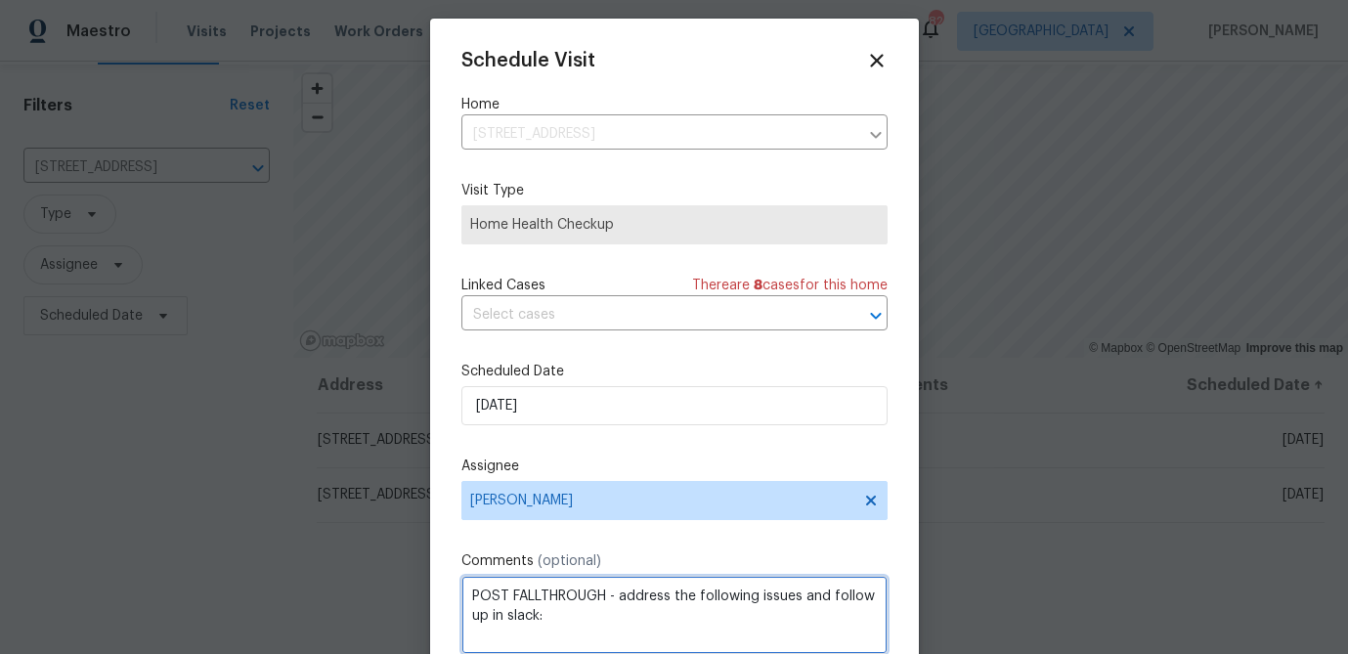
paste textarea "Please check out this house due to condition related fallthrough. Address the f…"
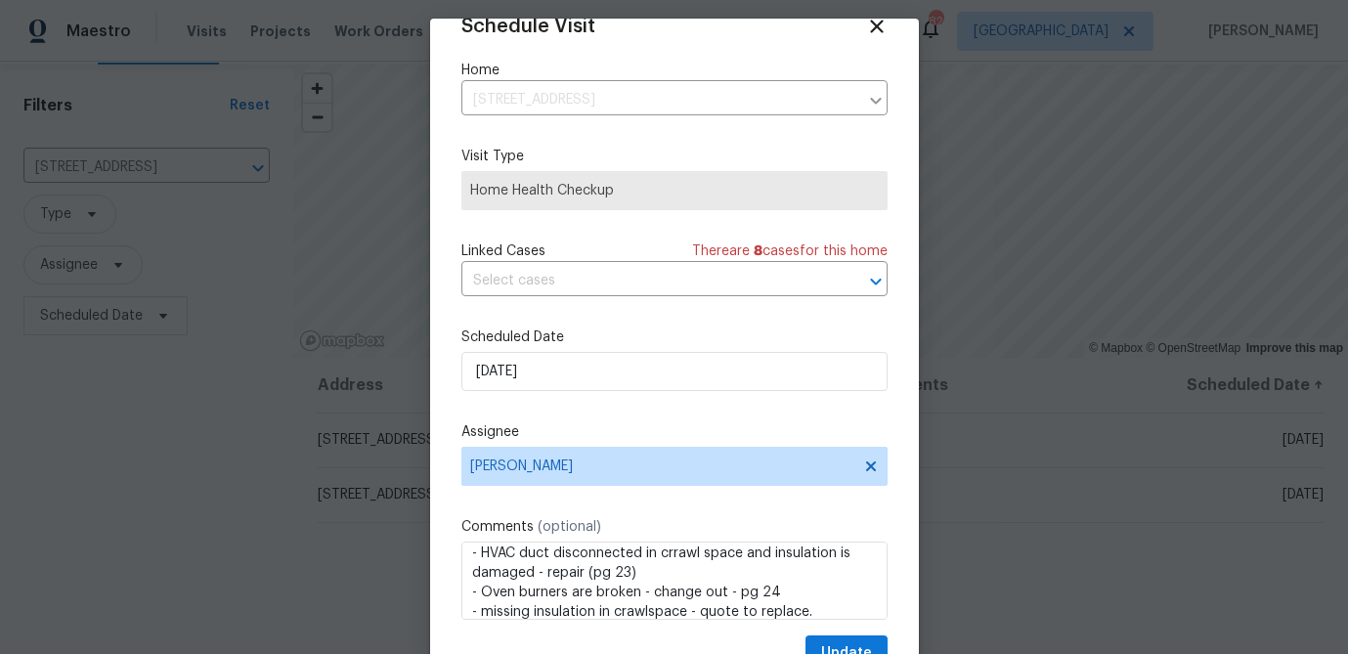
scroll to position [89, 0]
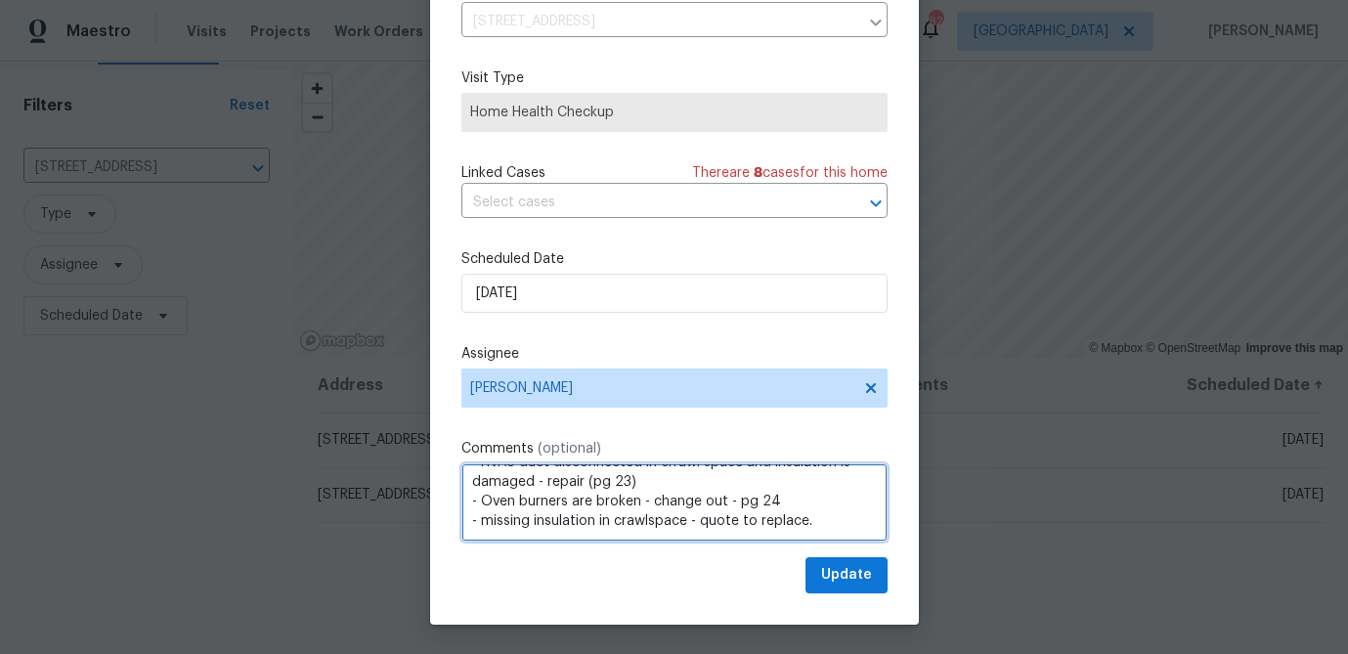
paste textarea "https://opendoor.slack.com/archives/C64H7Q6E8/p1755023797811939"
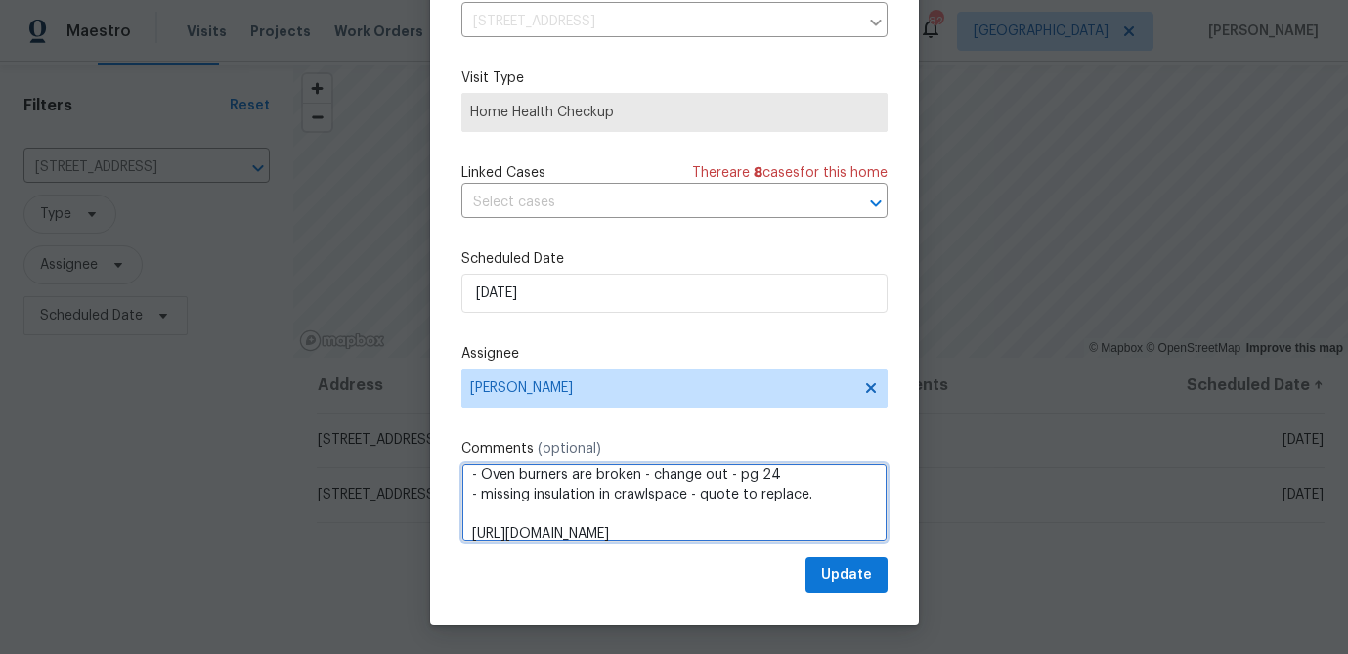
scroll to position [361, 0]
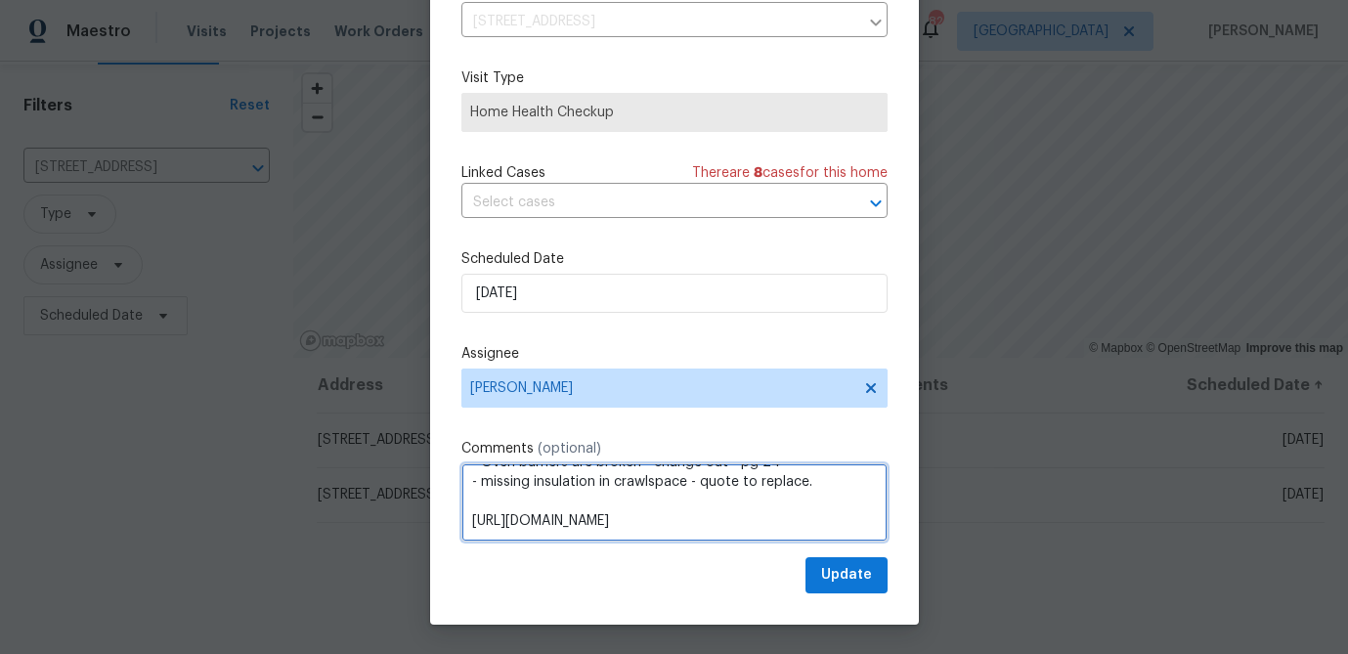
type textarea "POST FALLTHROUGH - address the following issues and follow up in slack: Please …"
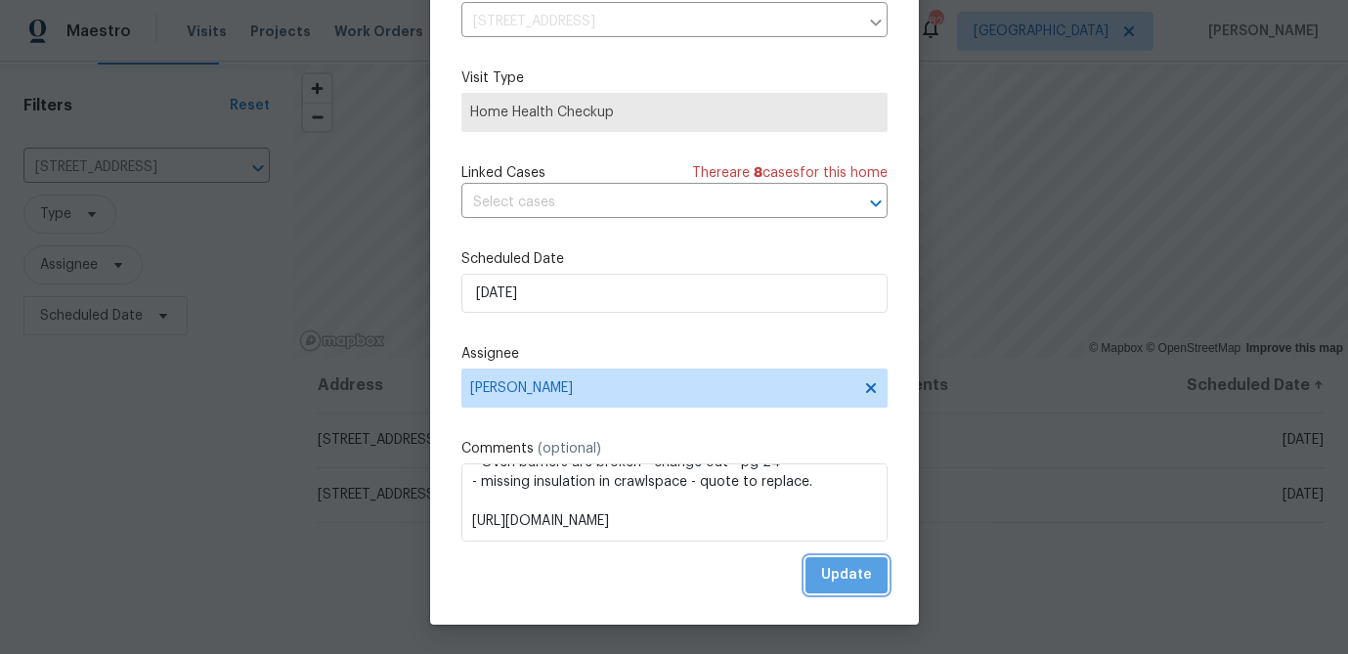
click at [856, 582] on span "Update" at bounding box center [846, 575] width 51 height 24
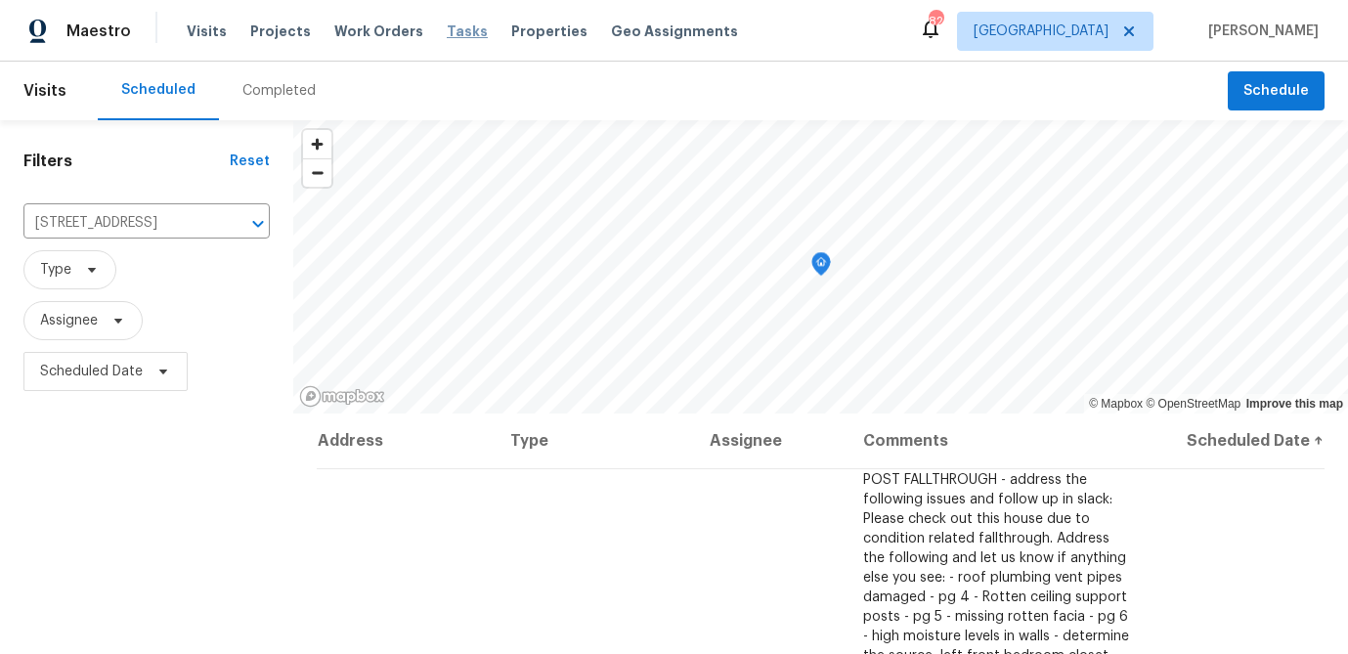
click at [447, 30] on span "Tasks" at bounding box center [467, 31] width 41 height 14
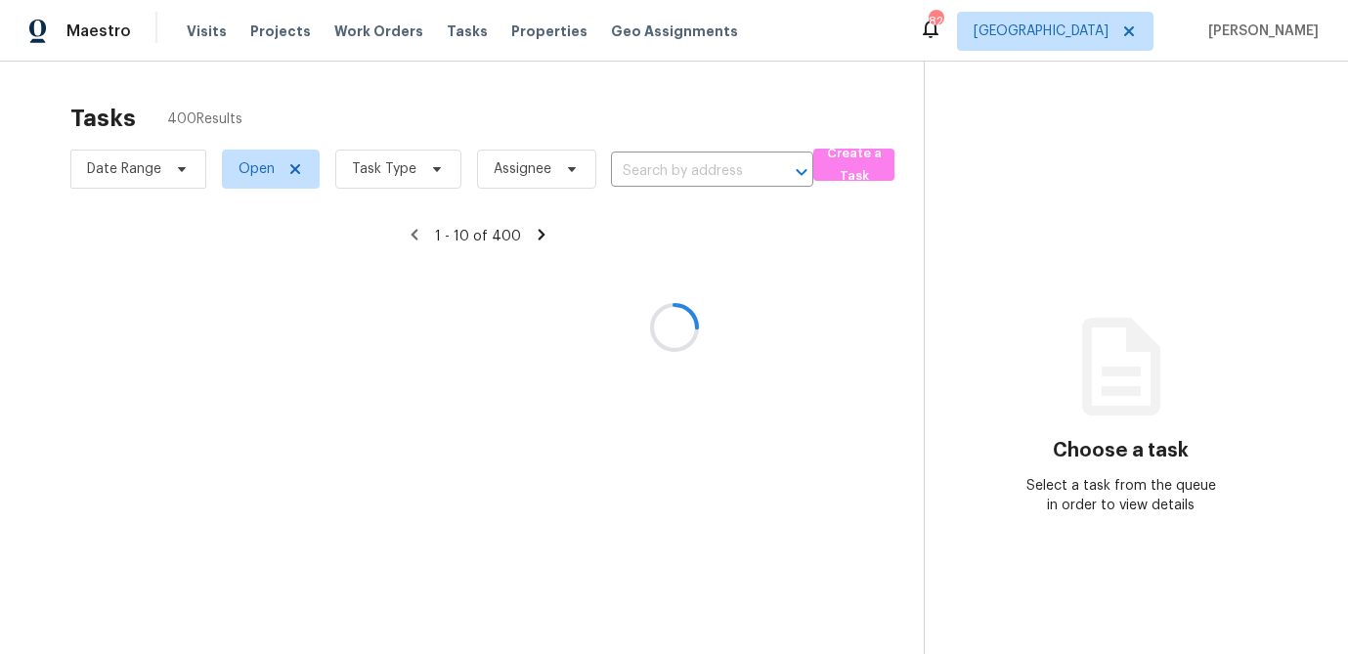
click at [429, 168] on div at bounding box center [674, 327] width 1348 height 654
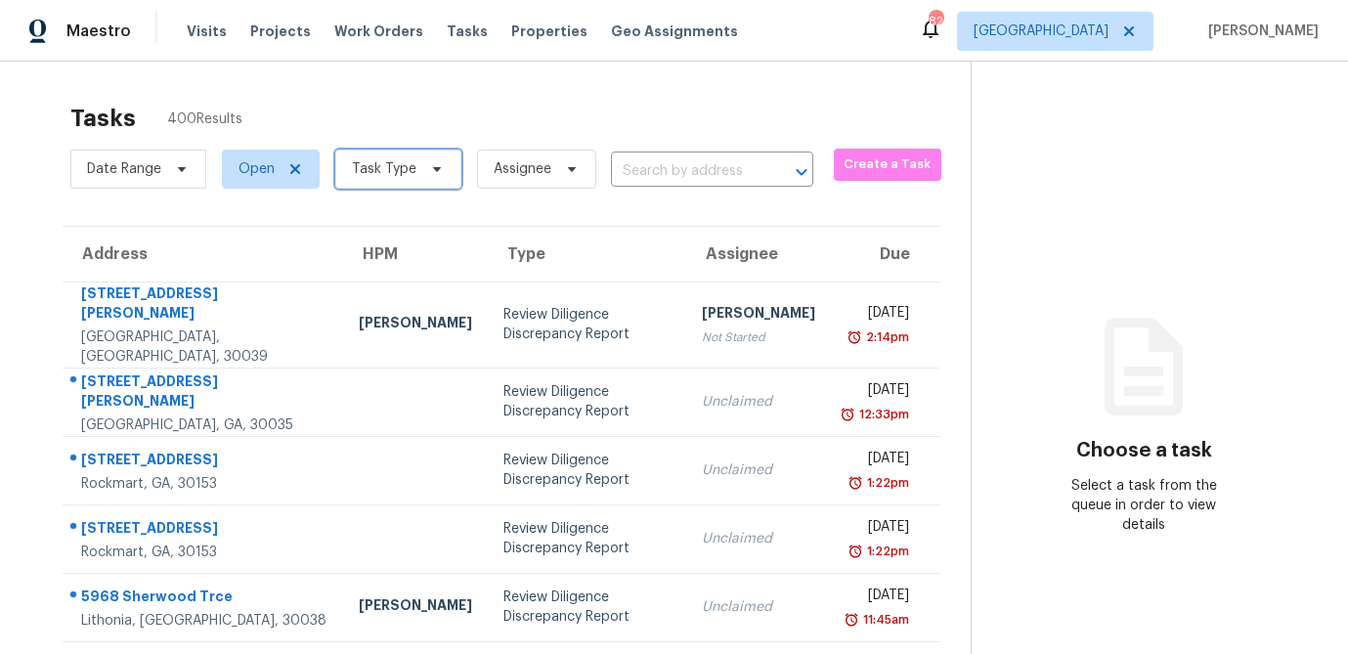
click at [430, 170] on icon at bounding box center [437, 169] width 16 height 16
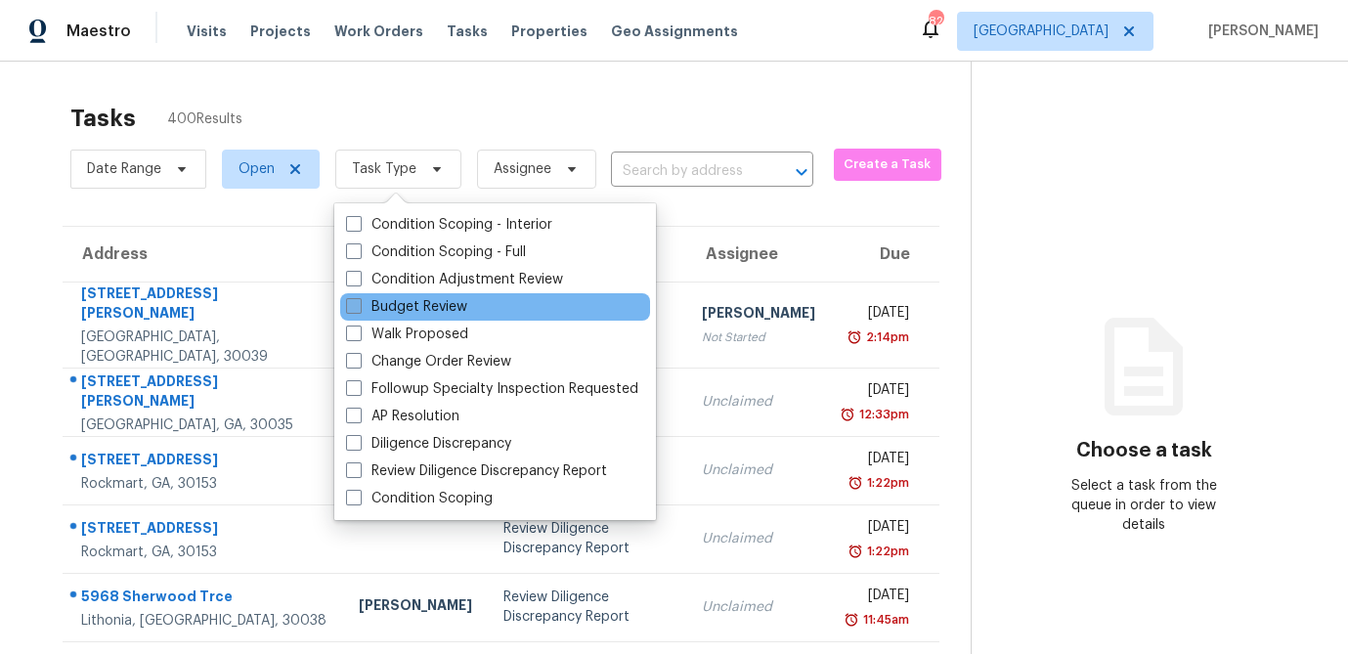
click at [359, 302] on span at bounding box center [354, 306] width 16 height 16
click at [359, 302] on input "Budget Review" at bounding box center [352, 303] width 13 height 13
checkbox input "true"
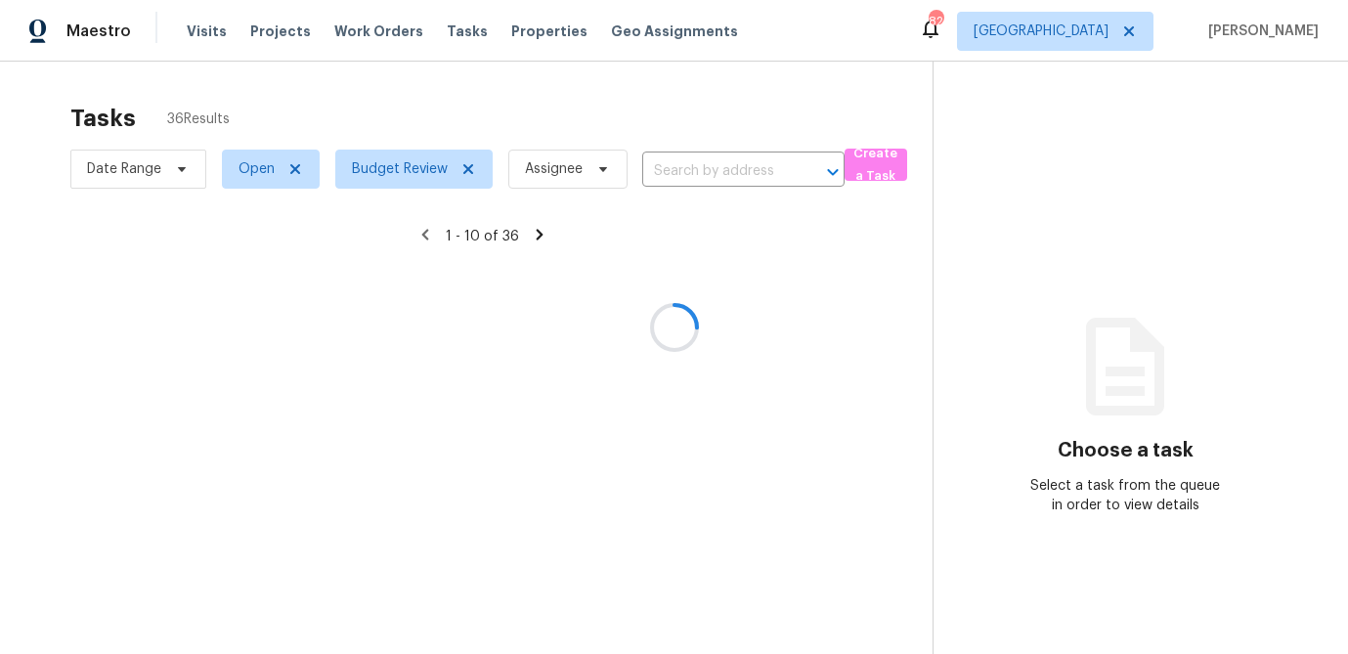
click at [412, 116] on div at bounding box center [674, 327] width 1348 height 654
click at [706, 175] on div at bounding box center [674, 327] width 1348 height 654
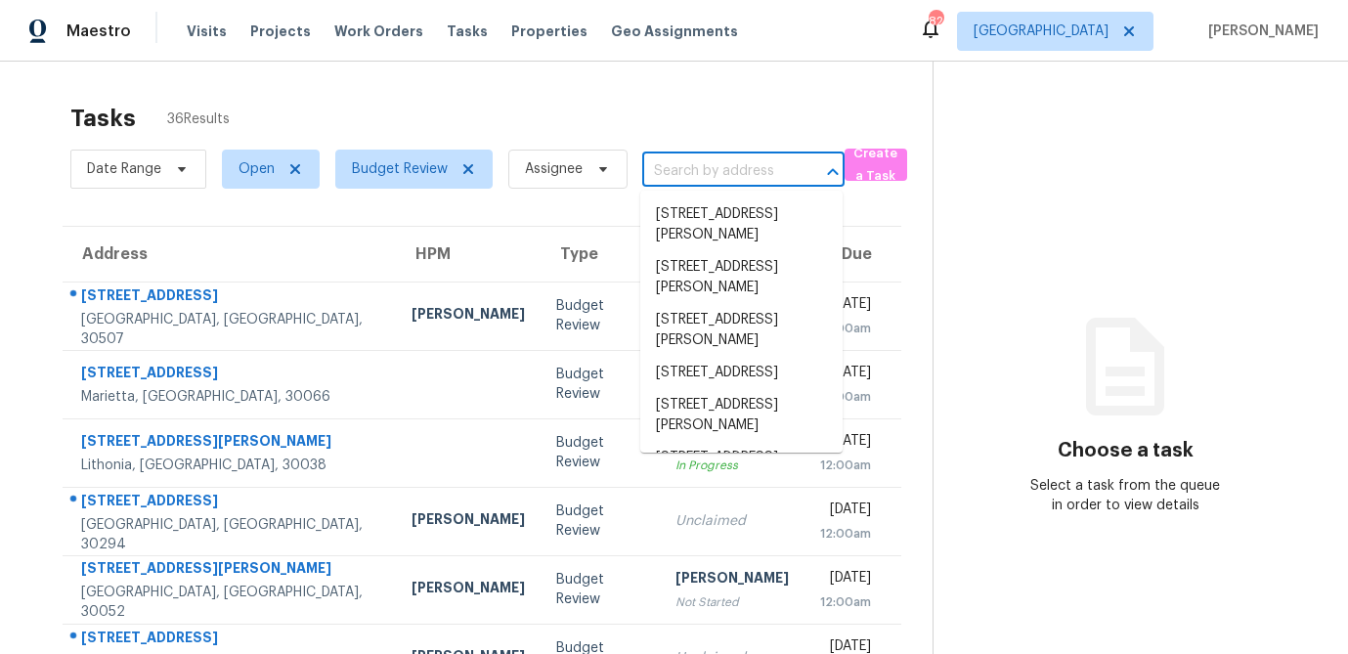
click at [707, 177] on input "text" at bounding box center [716, 171] width 148 height 30
paste input "925 Yancey Ct, Loganville, GA 30052"
type input "925 Yancey Ct, Loganville, GA 30052"
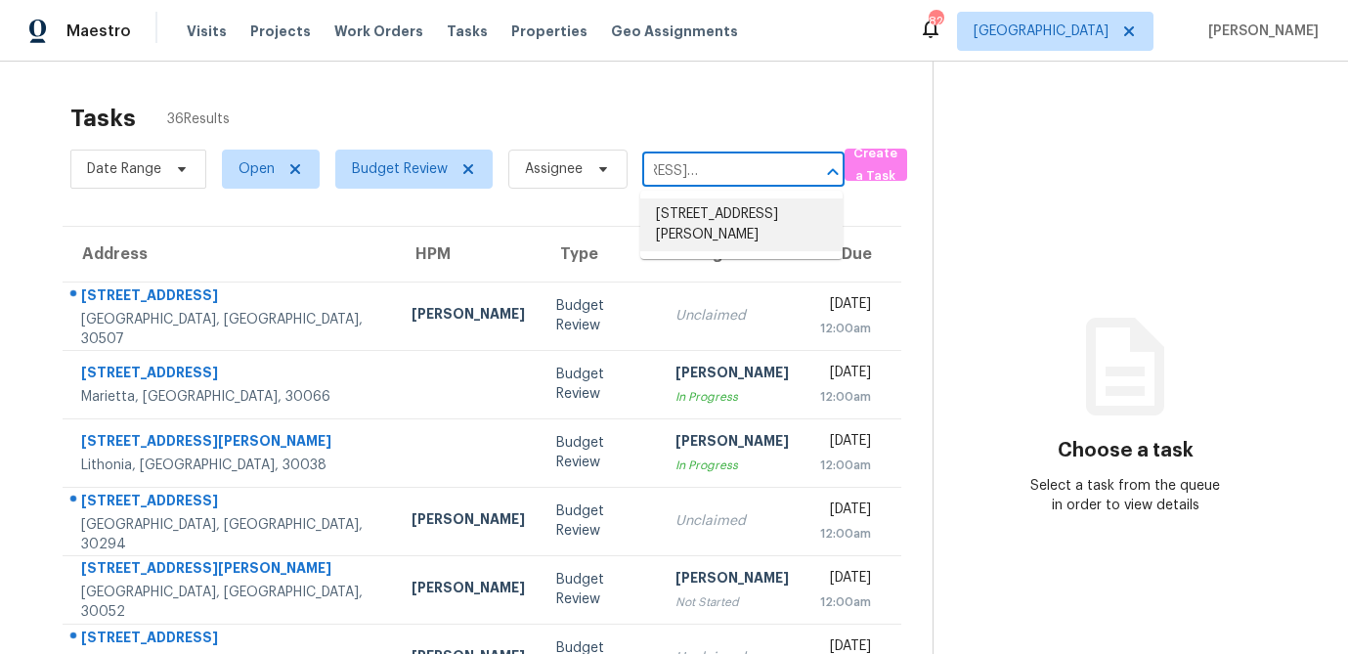
click at [694, 227] on li "925 Yancey Ct, Loganville, GA 30052" at bounding box center [741, 224] width 202 height 53
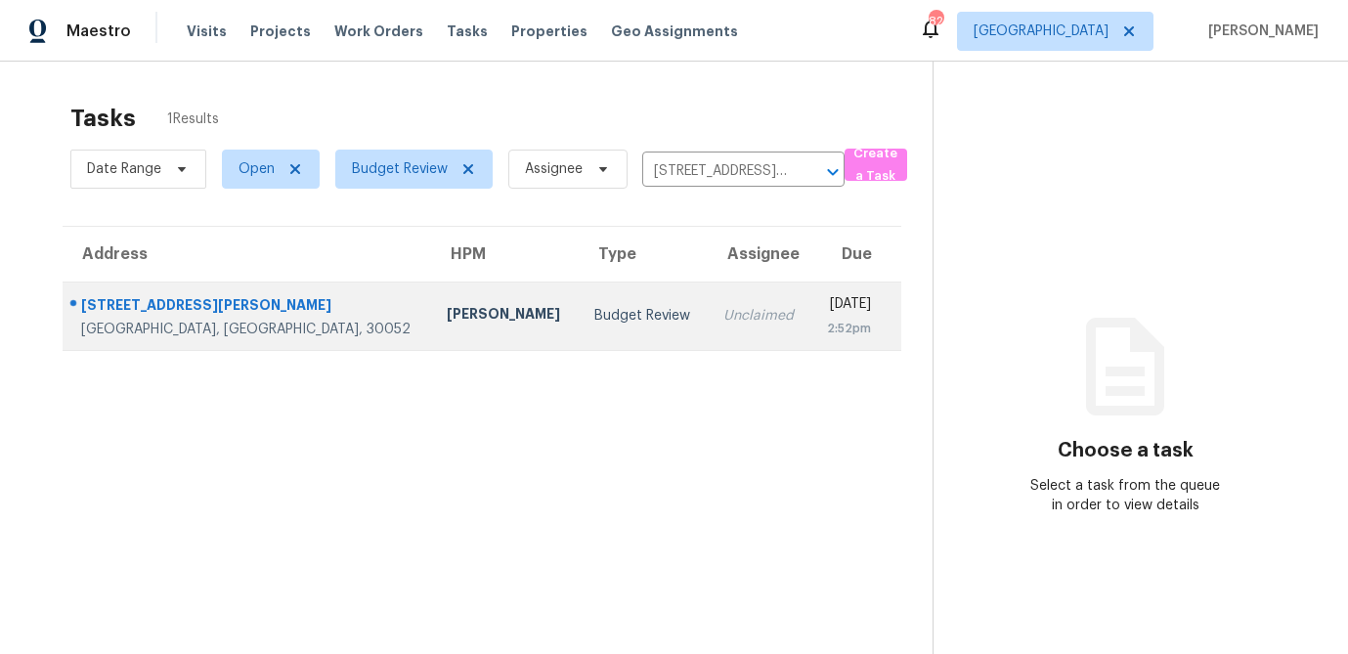
click at [447, 323] on div "[PERSON_NAME]" at bounding box center [504, 316] width 115 height 24
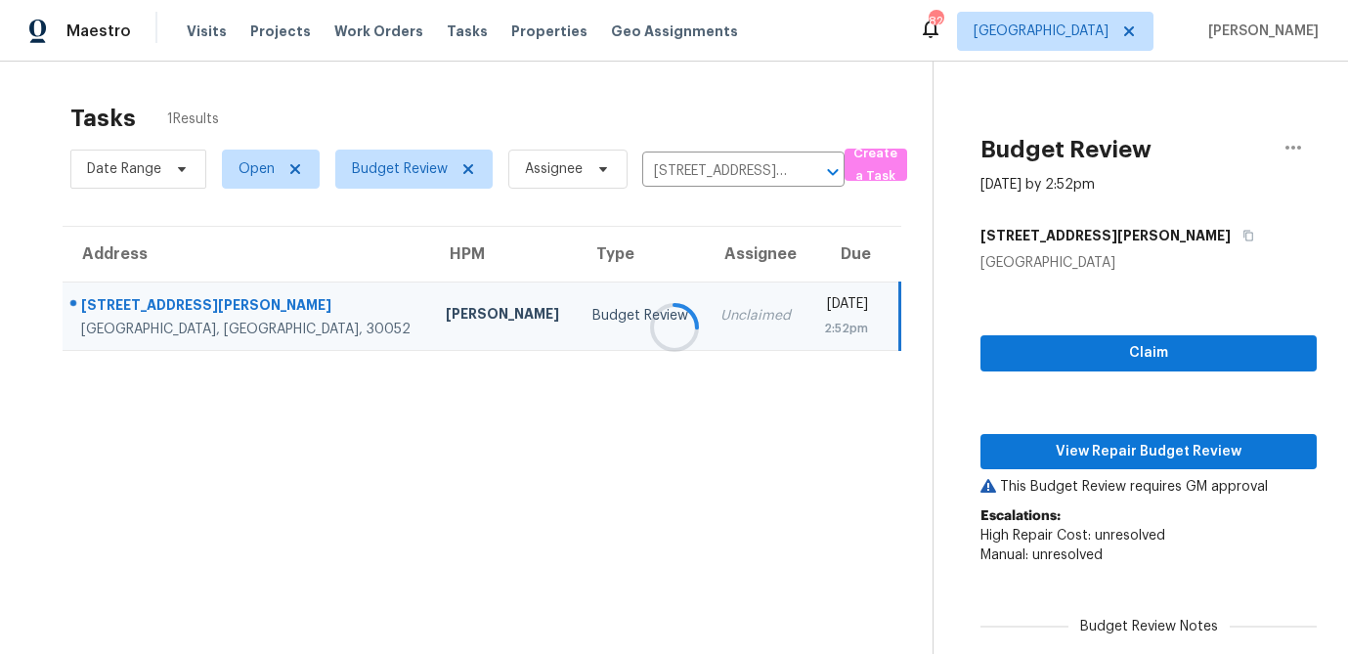
click at [1098, 347] on div at bounding box center [674, 327] width 1348 height 654
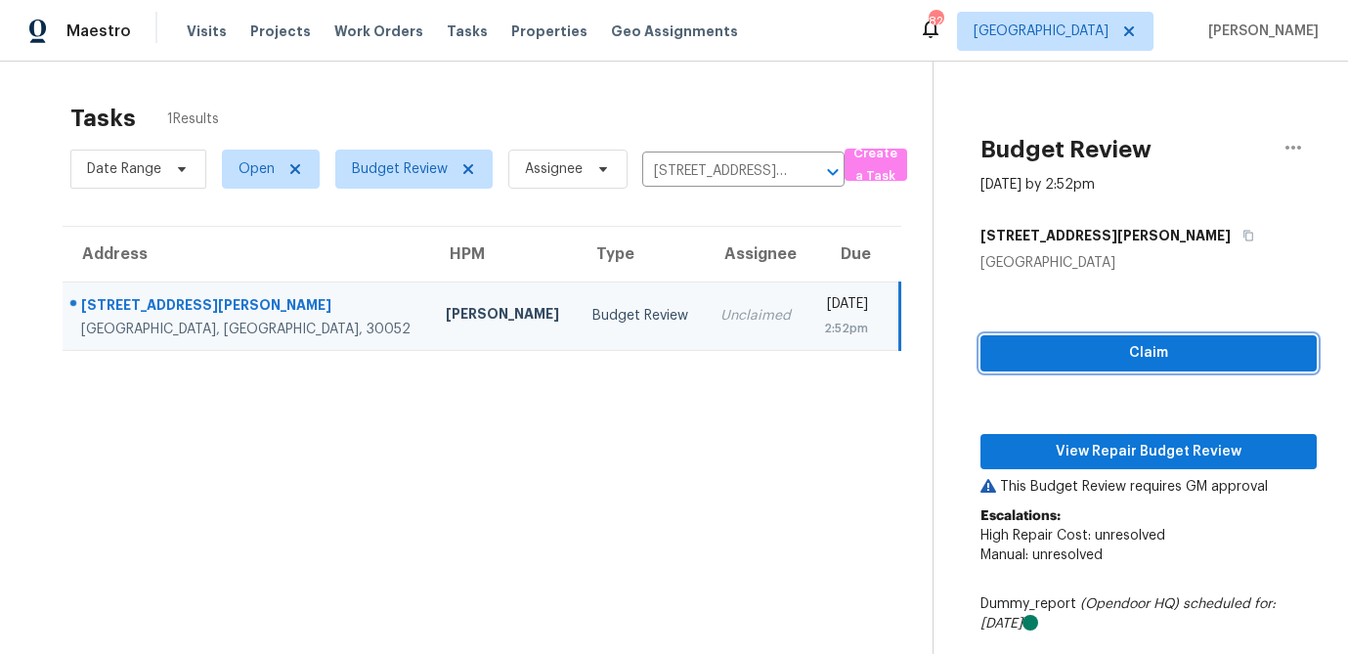
click at [1126, 355] on span "Claim" at bounding box center [1148, 353] width 305 height 24
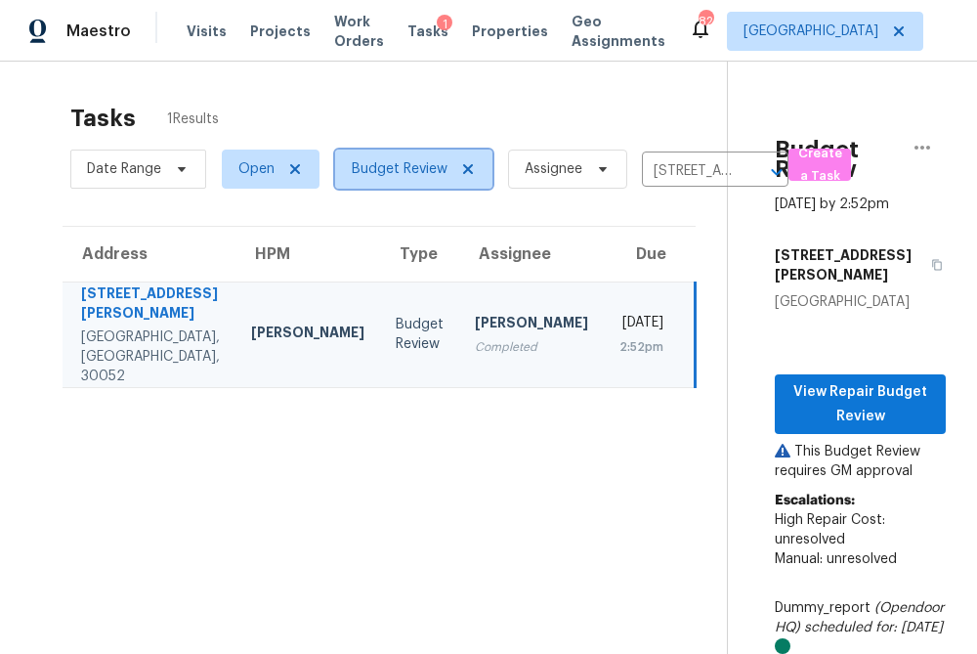
click at [472, 170] on icon at bounding box center [468, 169] width 16 height 16
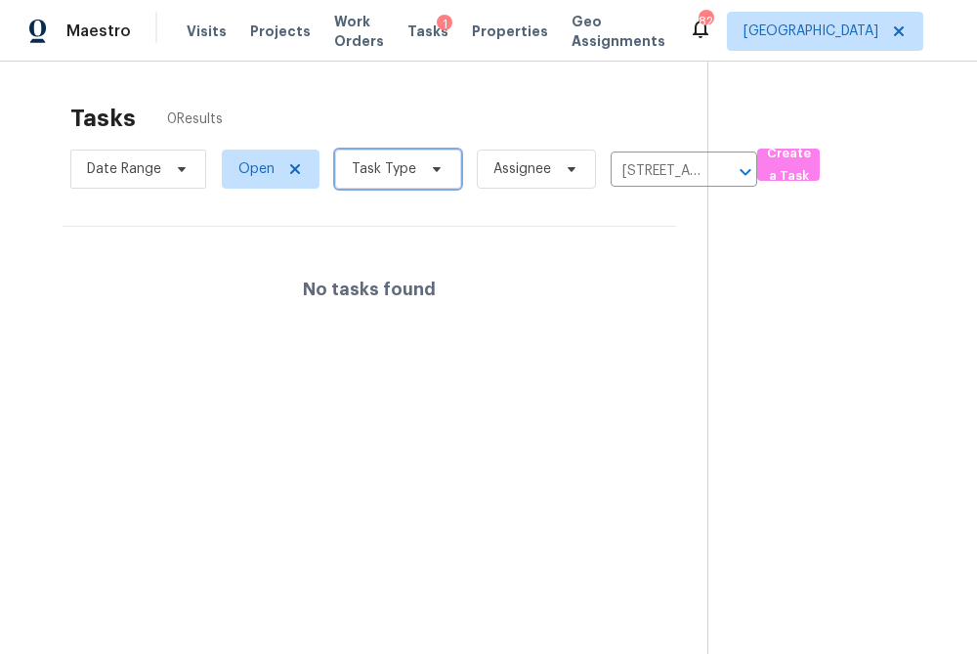
click at [431, 172] on icon at bounding box center [437, 169] width 16 height 16
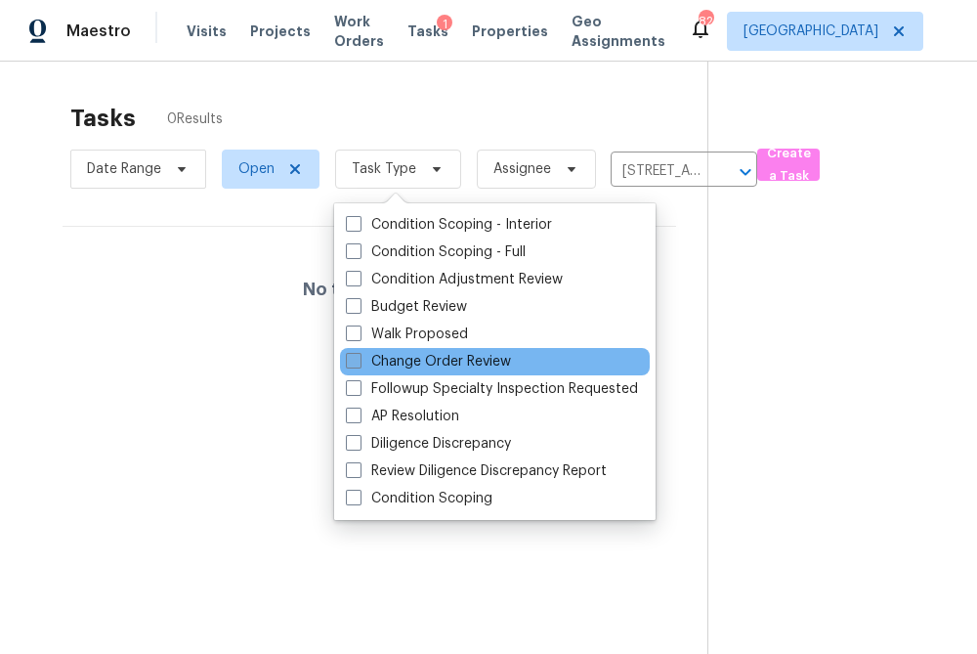
click at [357, 358] on span at bounding box center [354, 361] width 16 height 16
click at [357, 358] on input "Change Order Review" at bounding box center [352, 358] width 13 height 13
checkbox input "true"
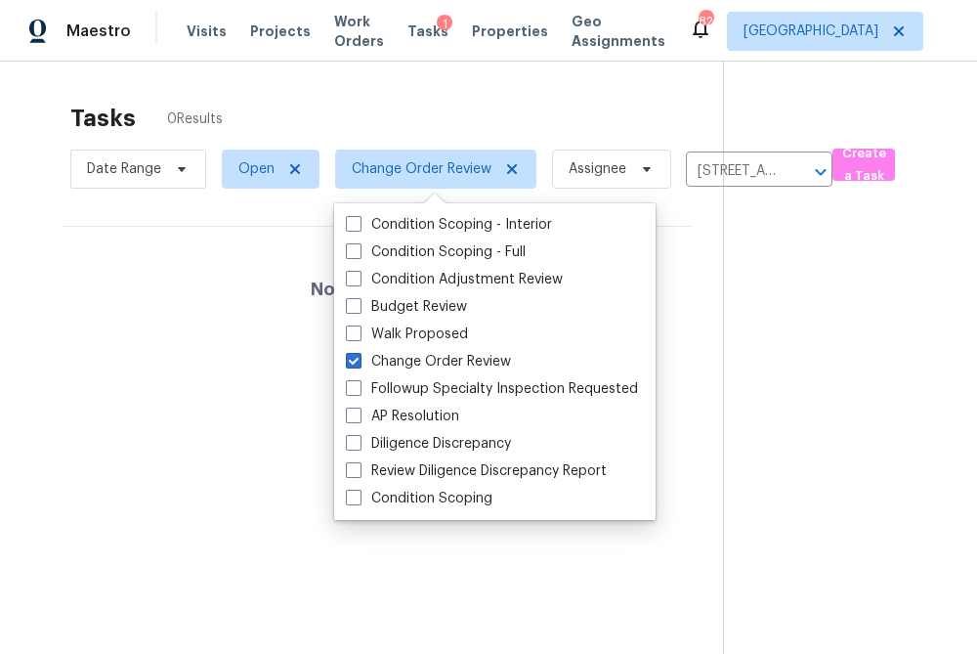
click at [466, 108] on div "Tasks 0 Results" at bounding box center [396, 118] width 653 height 51
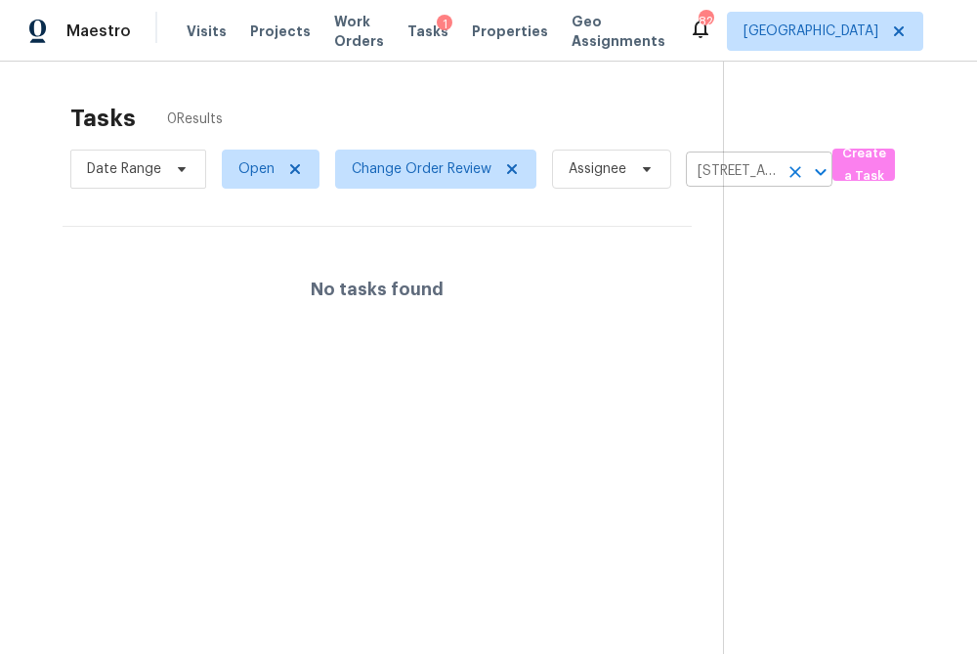
click at [748, 176] on input "925 Yancey Ct, Loganville, GA 30052" at bounding box center [732, 171] width 92 height 30
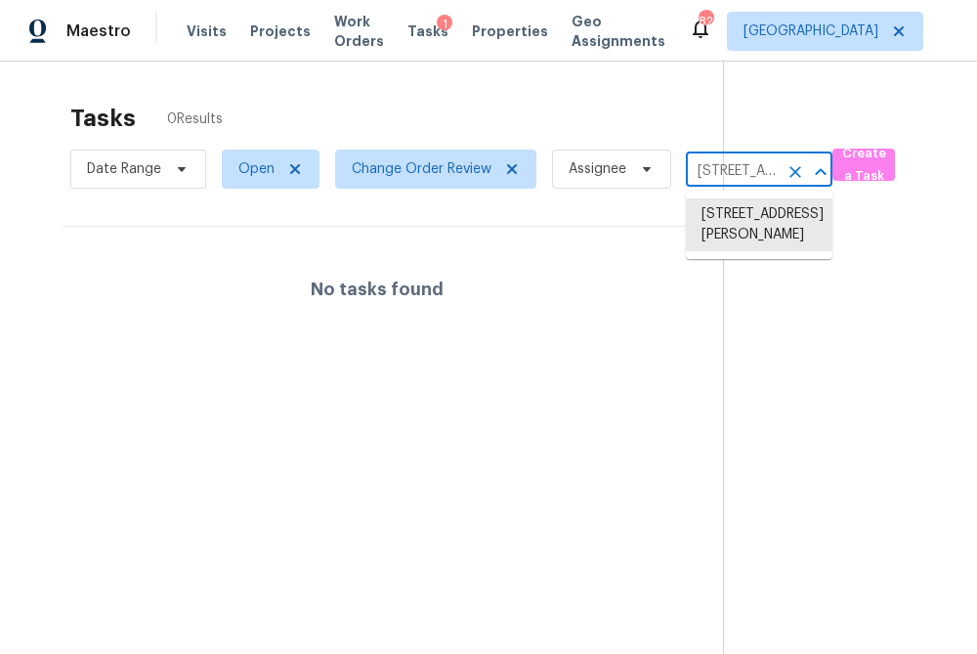
click at [797, 172] on icon "Clear" at bounding box center [796, 172] width 12 height 12
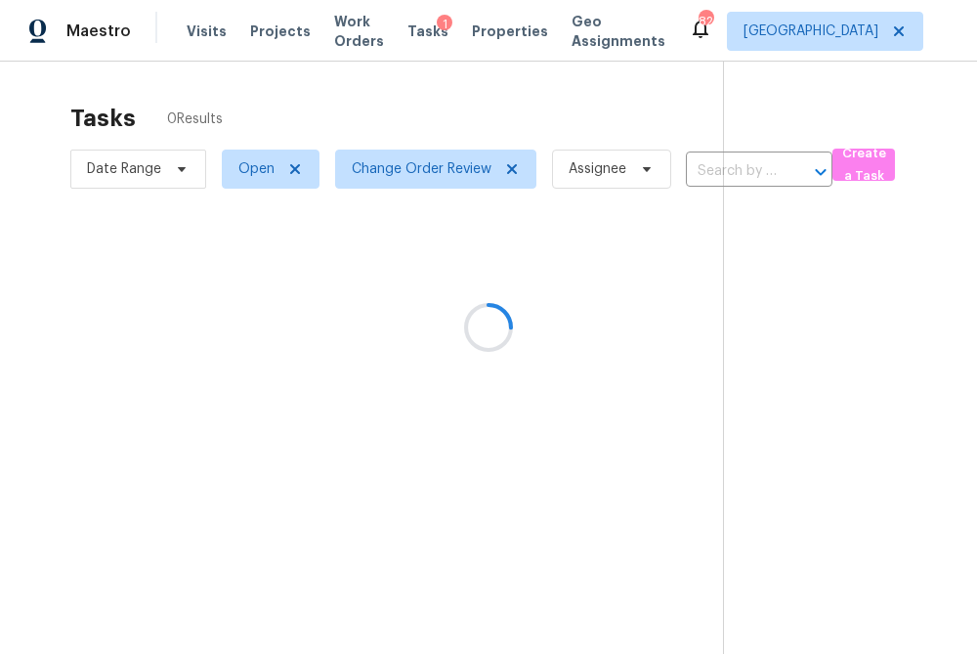
click at [739, 169] on div at bounding box center [488, 327] width 977 height 654
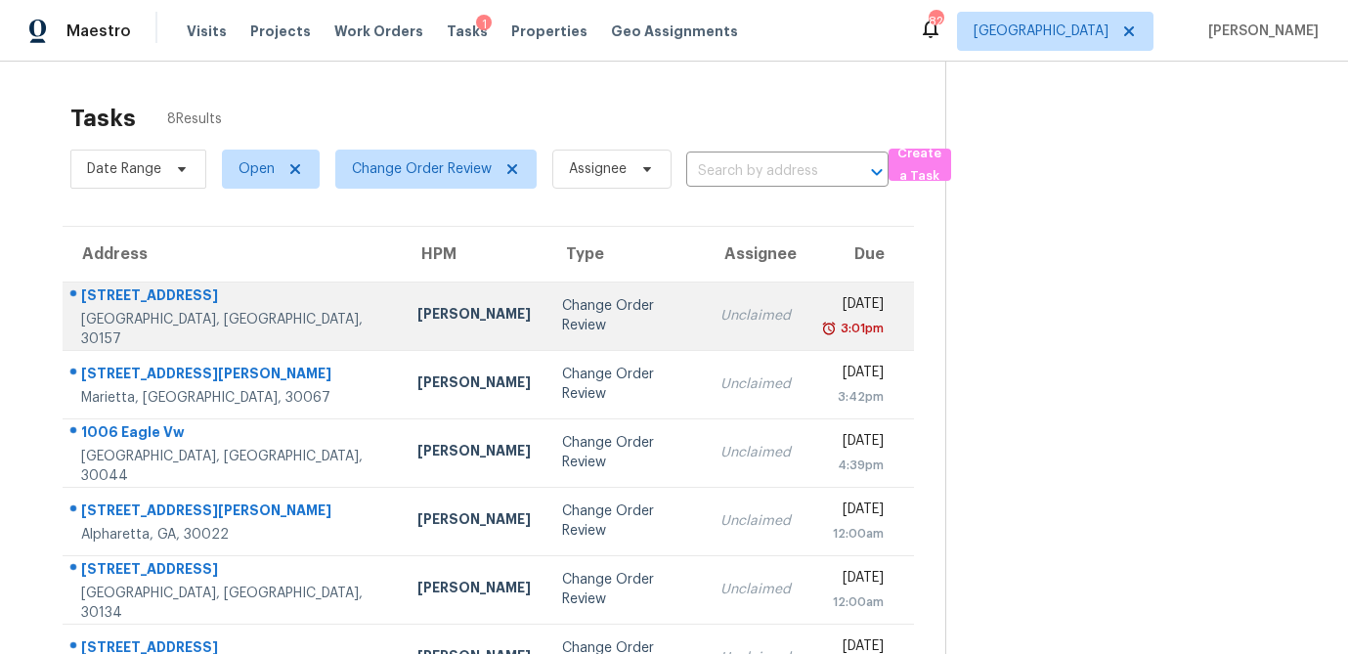
click at [417, 315] on div "Mirsad Srna" at bounding box center [473, 316] width 113 height 24
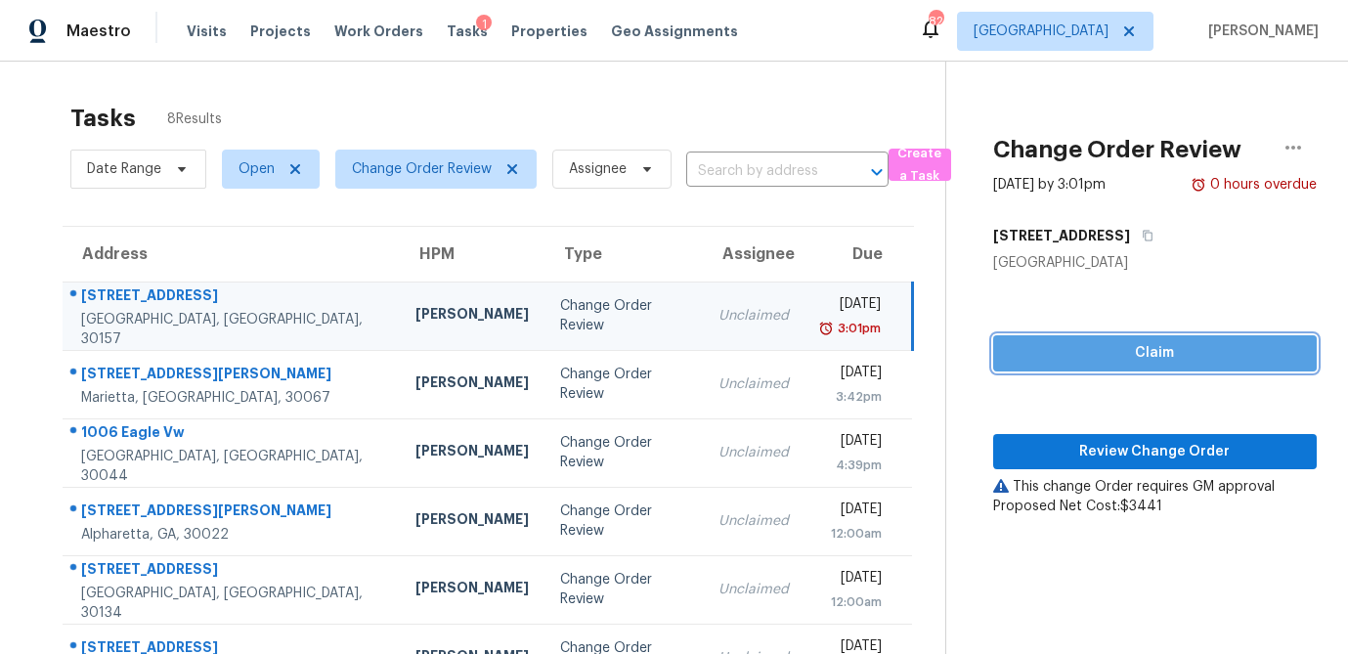
click at [1040, 352] on span "Claim" at bounding box center [1155, 353] width 292 height 24
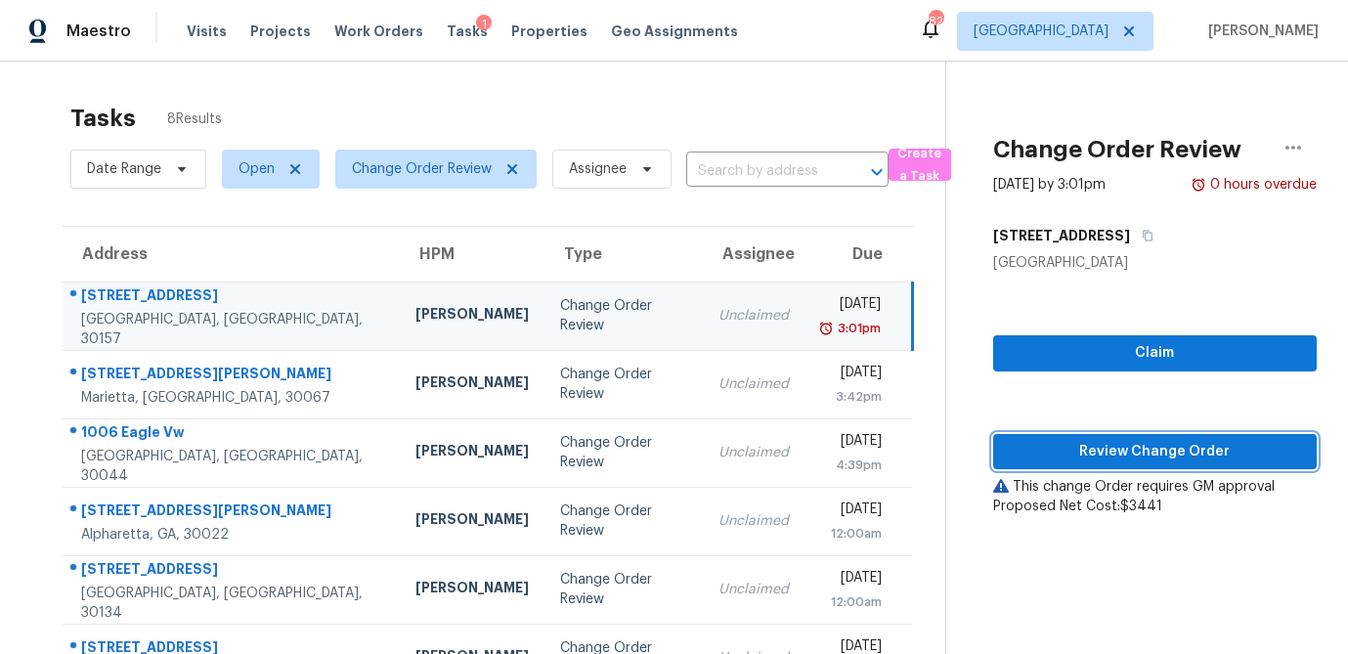
click at [1044, 453] on span "Review Change Order" at bounding box center [1155, 452] width 292 height 24
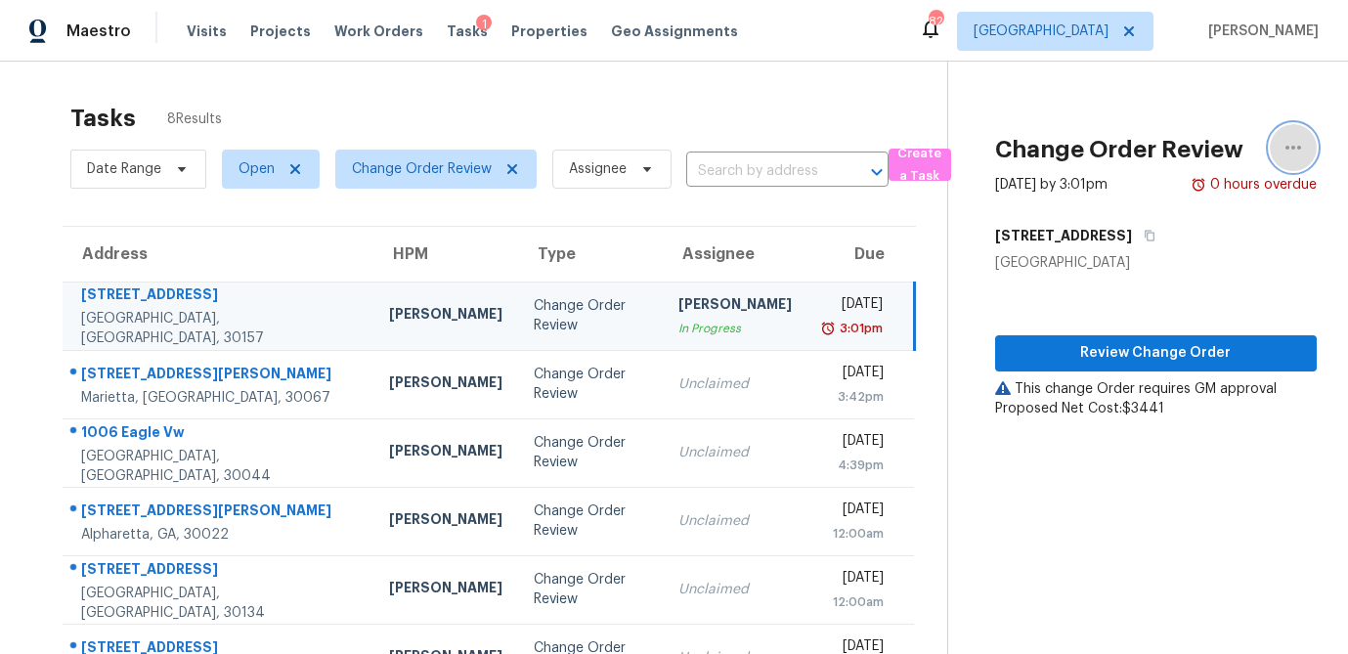
click at [1294, 151] on icon "button" at bounding box center [1292, 147] width 23 height 23
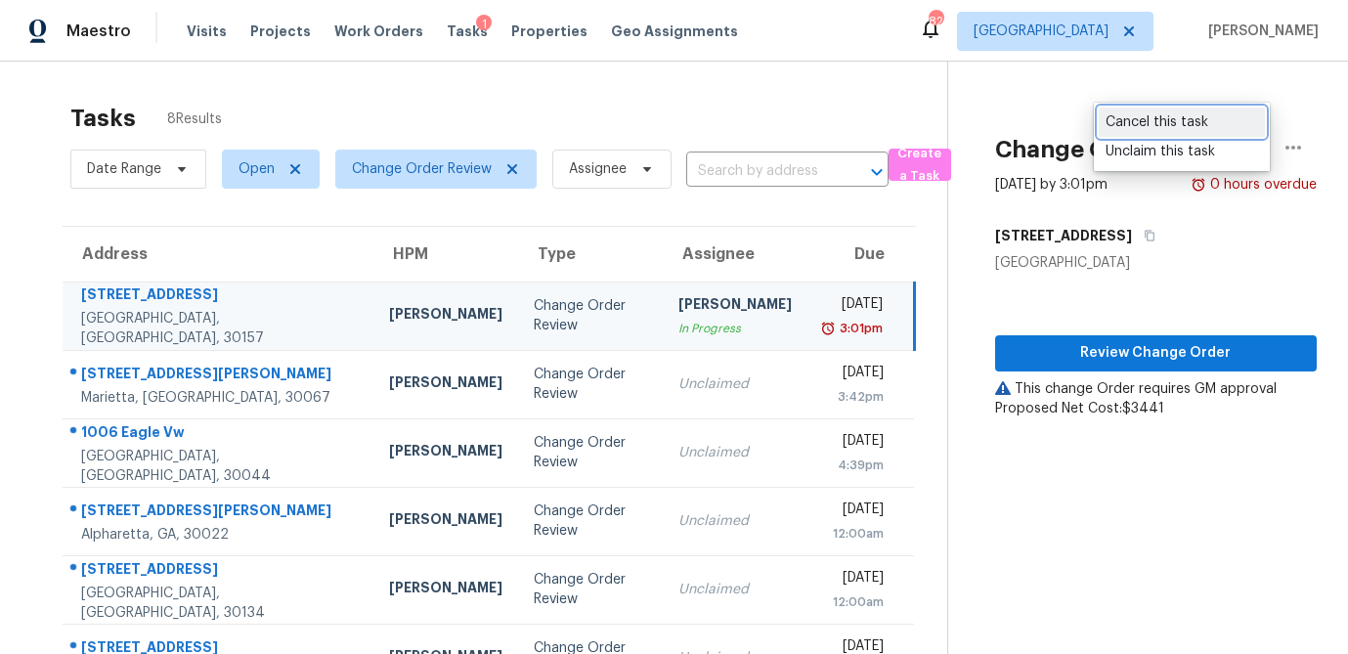
click at [1185, 123] on div "Cancel this task" at bounding box center [1181, 122] width 152 height 20
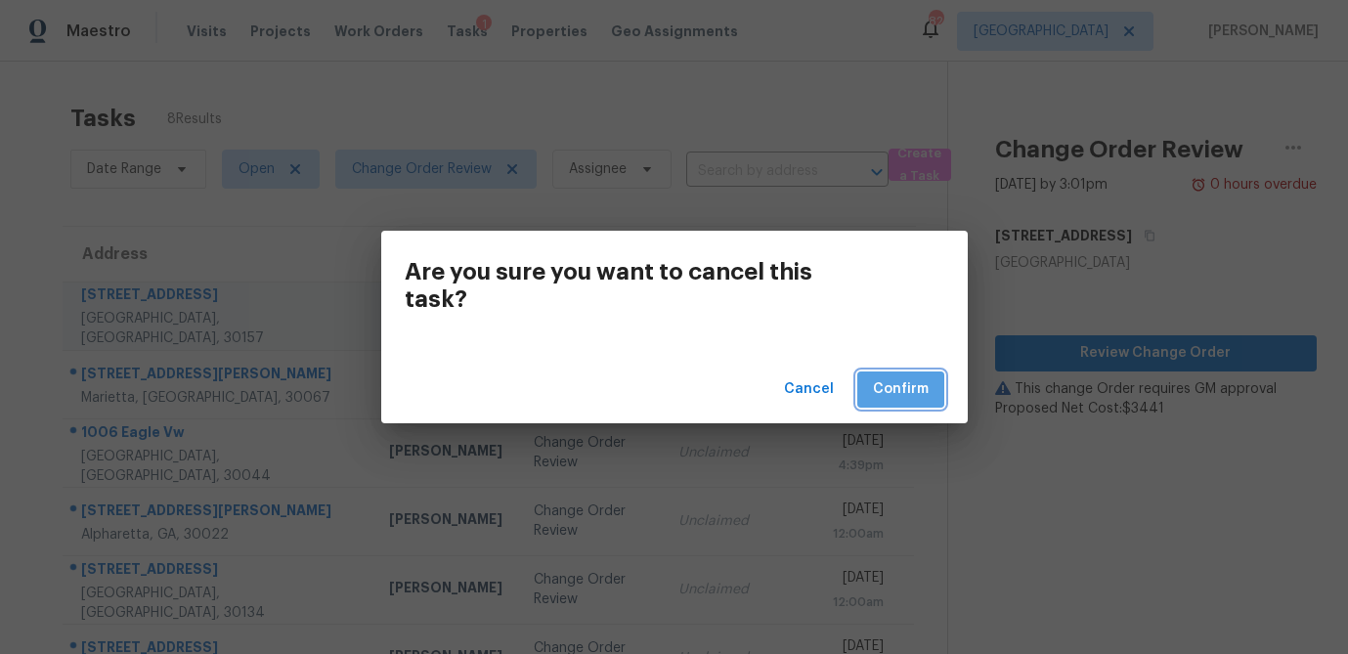
click at [907, 389] on span "Confirm" at bounding box center [901, 389] width 56 height 24
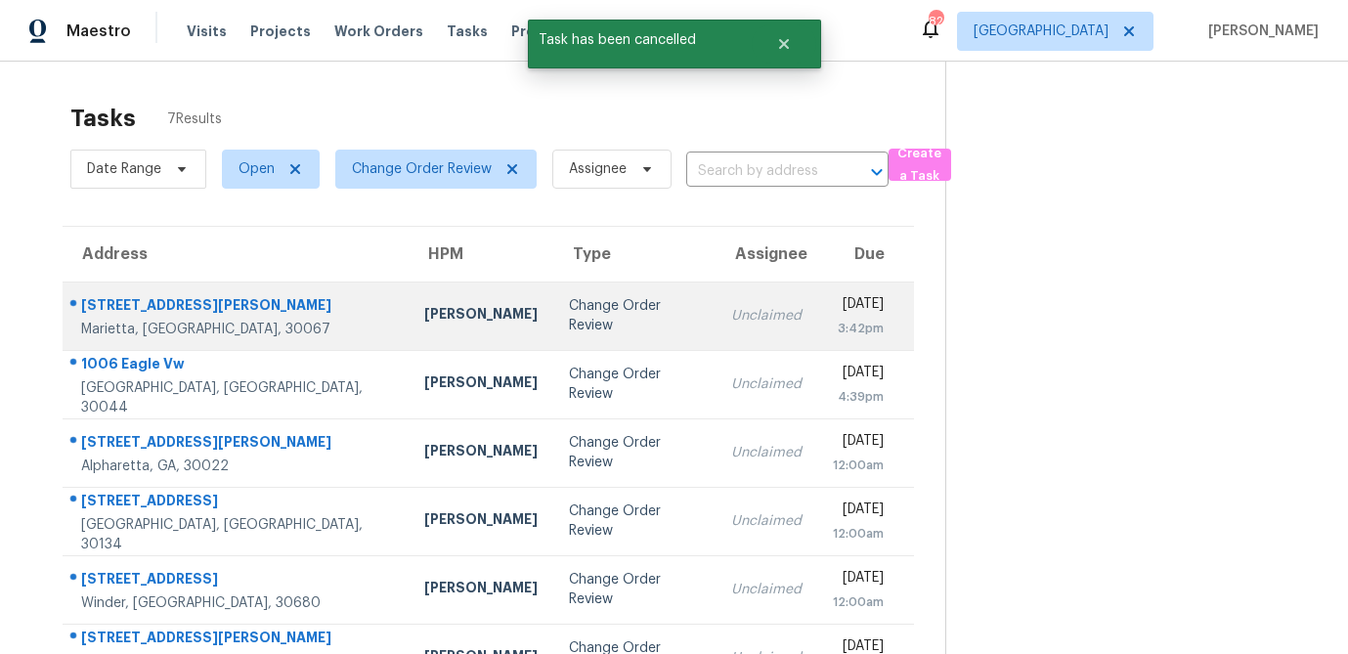
click at [424, 320] on div "Tyler Payne" at bounding box center [480, 316] width 113 height 24
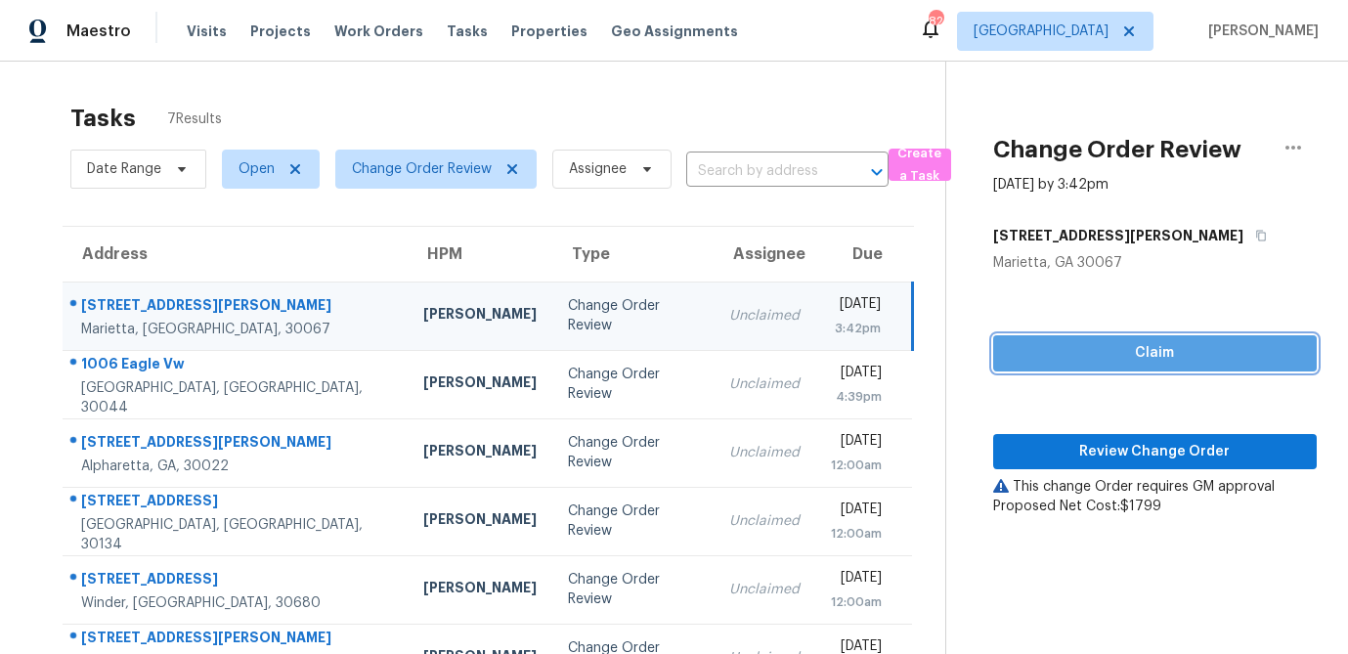
click at [1121, 348] on span "Claim" at bounding box center [1155, 353] width 292 height 24
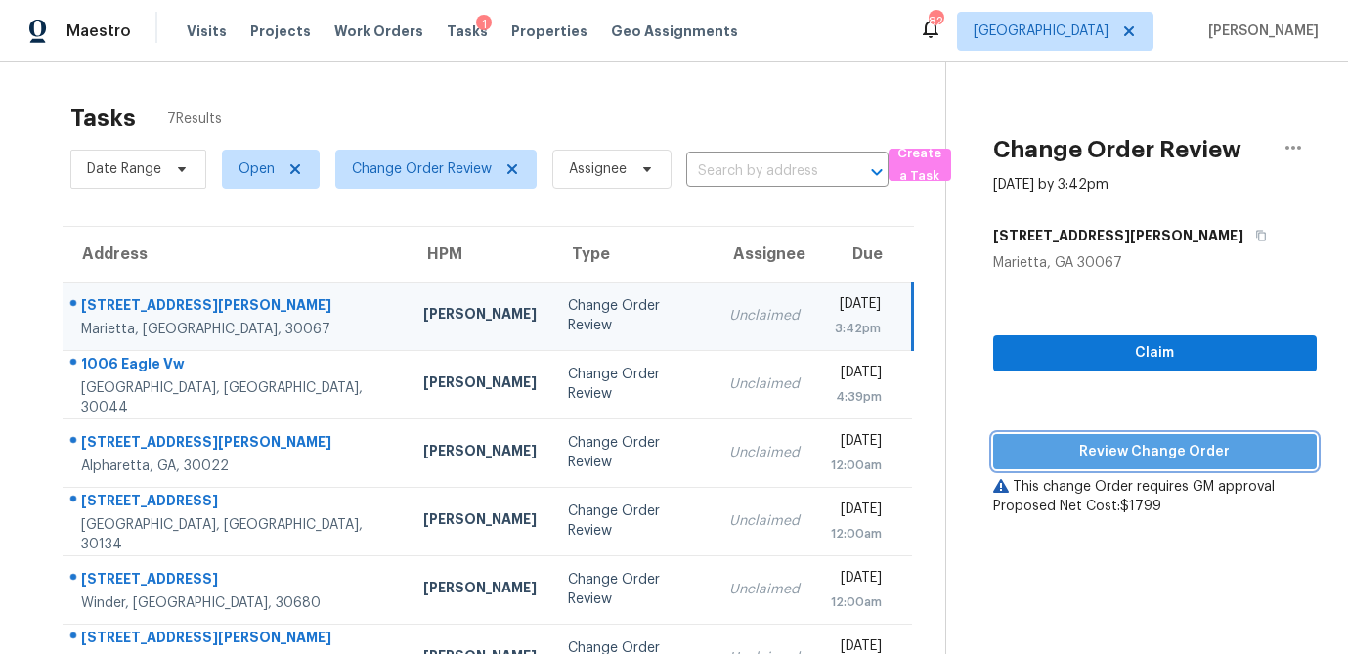
click at [1124, 438] on button "Review Change Order" at bounding box center [1154, 452] width 323 height 36
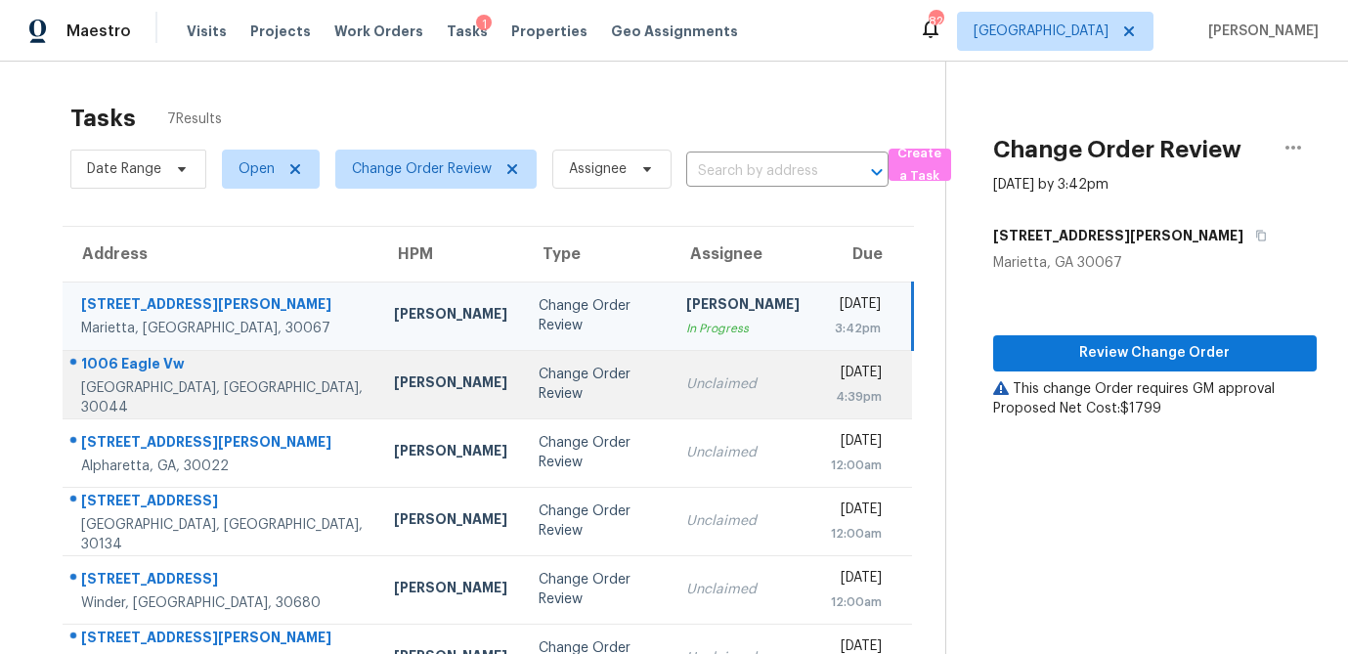
click at [404, 397] on td "Scott Smathers" at bounding box center [450, 384] width 145 height 68
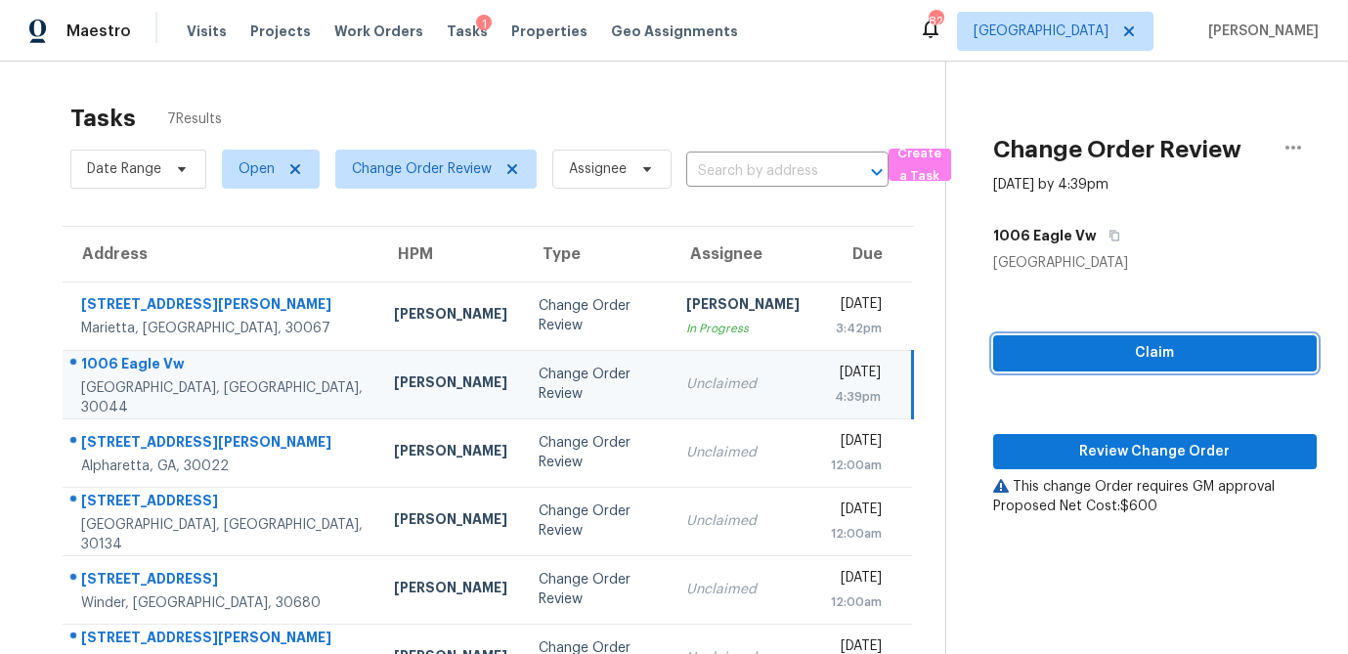
click at [1090, 366] on button "Claim" at bounding box center [1154, 353] width 323 height 36
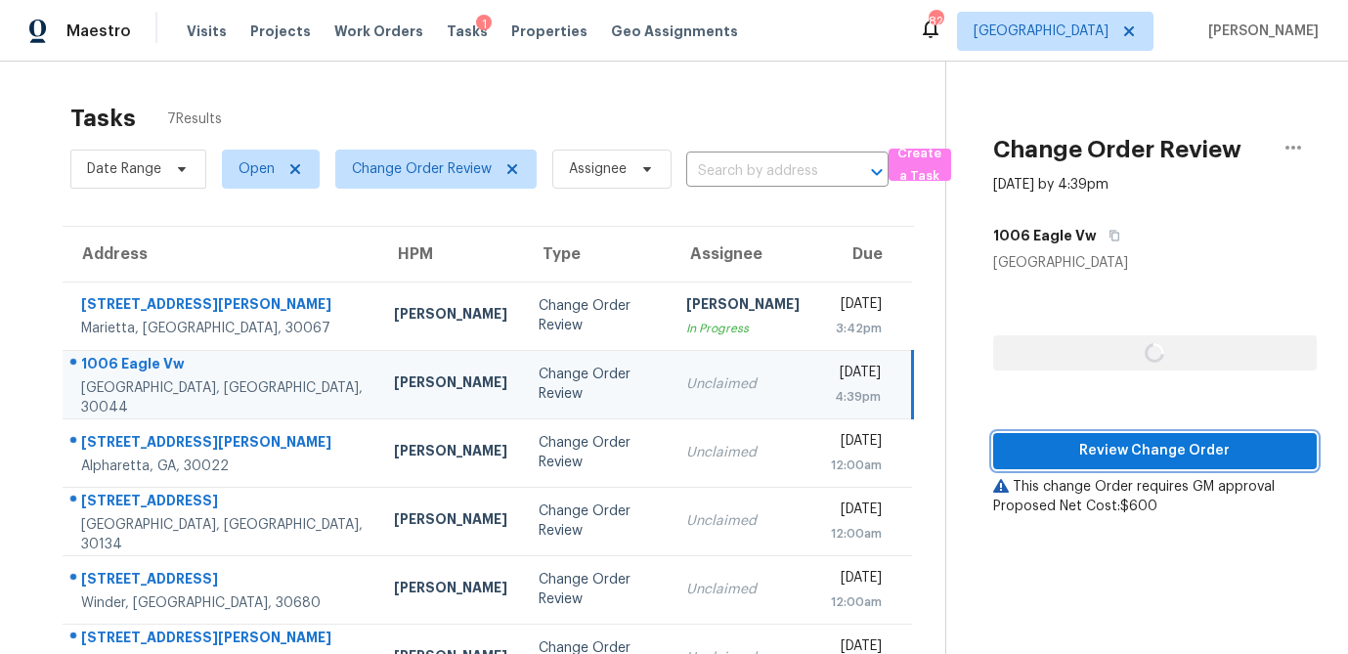
click at [1072, 450] on span "Review Change Order" at bounding box center [1155, 451] width 292 height 24
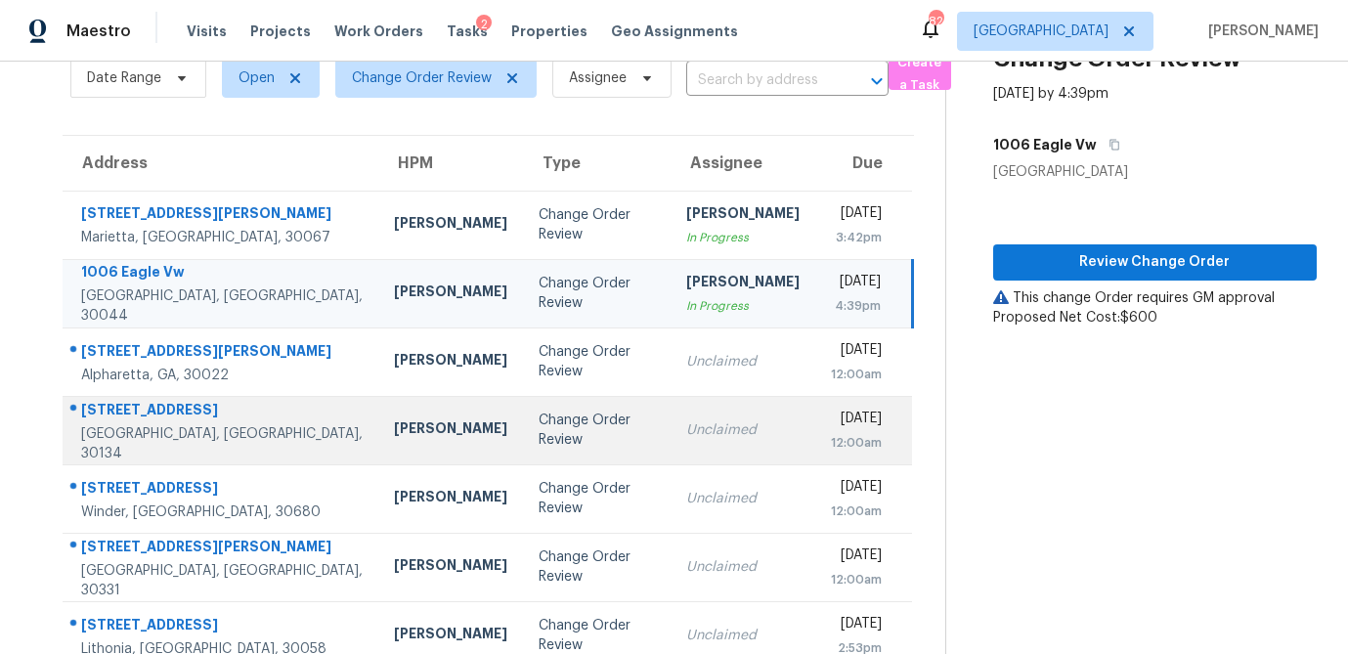
scroll to position [122, 0]
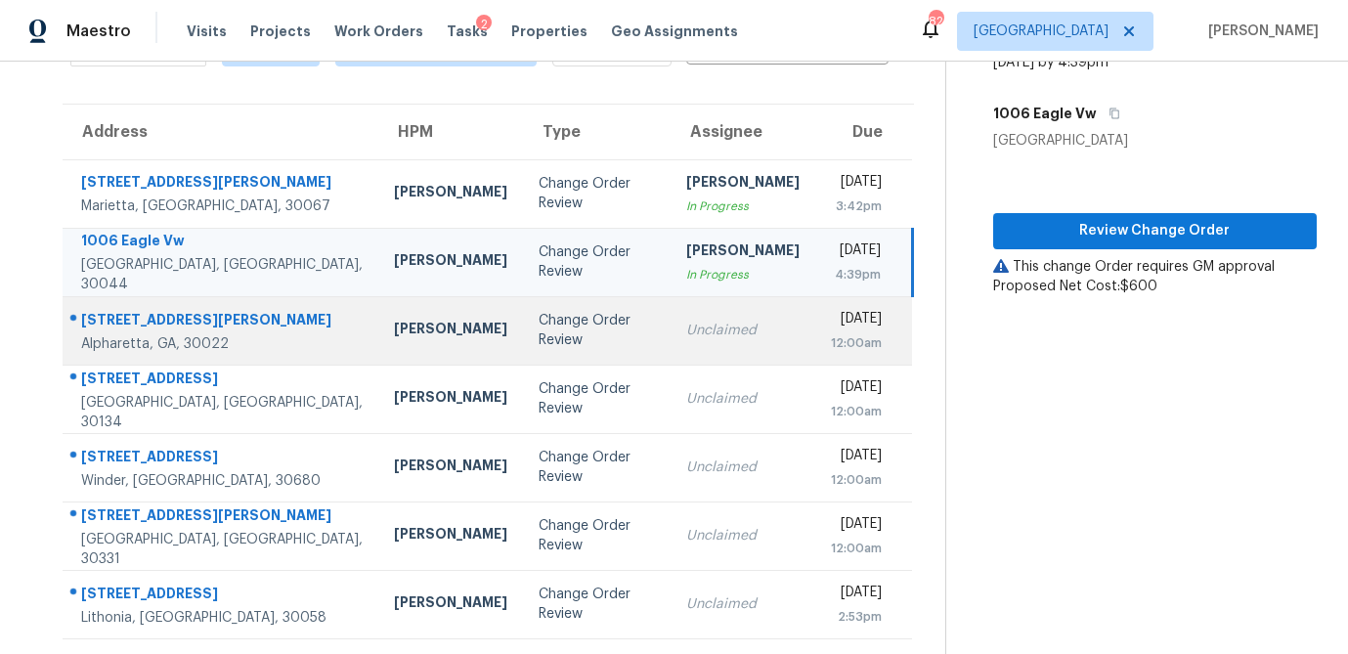
click at [523, 342] on td "Change Order Review" at bounding box center [597, 330] width 148 height 68
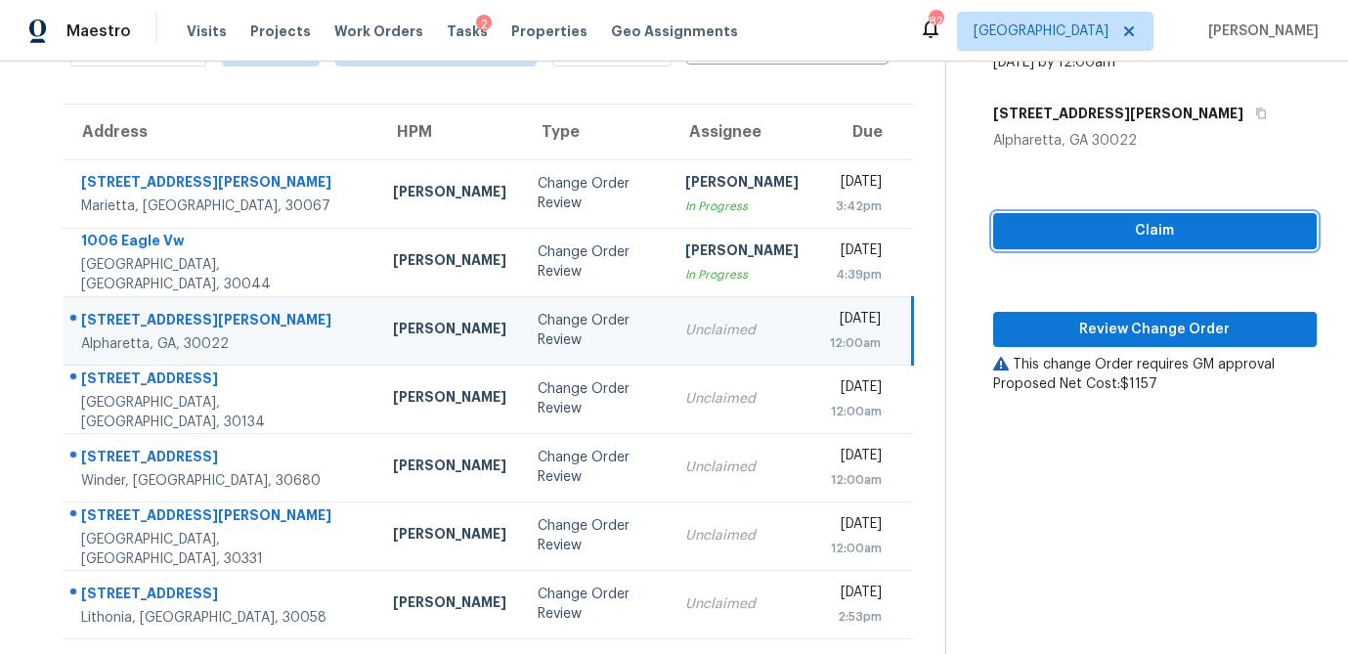
click at [1104, 234] on span "Claim" at bounding box center [1155, 231] width 292 height 24
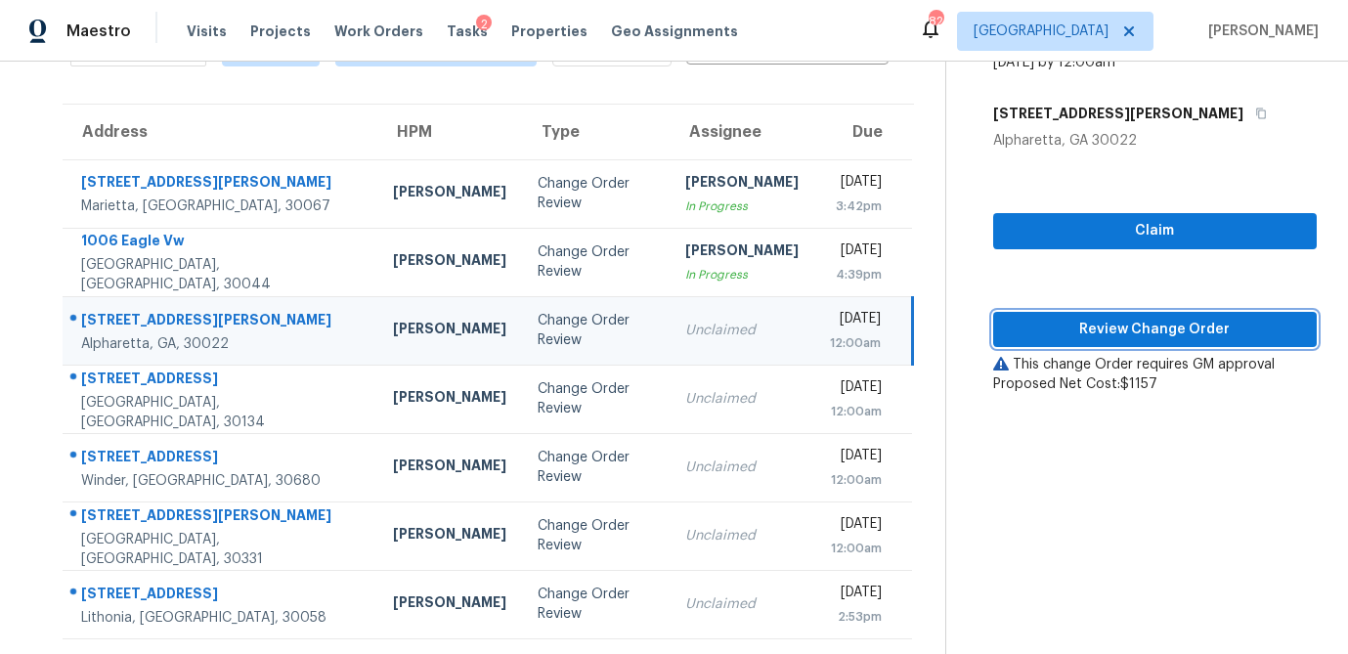
click at [1079, 334] on span "Review Change Order" at bounding box center [1155, 330] width 292 height 24
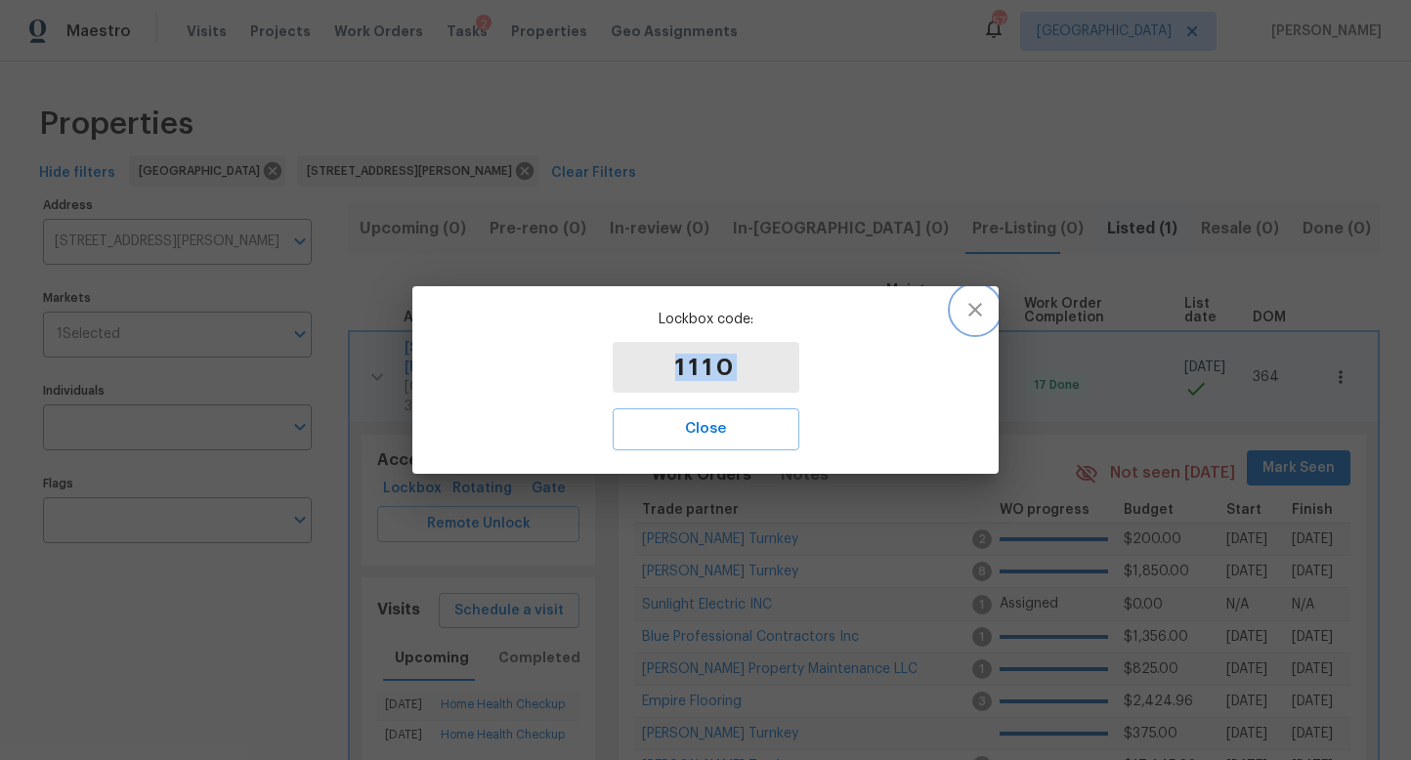
click at [982, 305] on icon "button" at bounding box center [975, 309] width 23 height 23
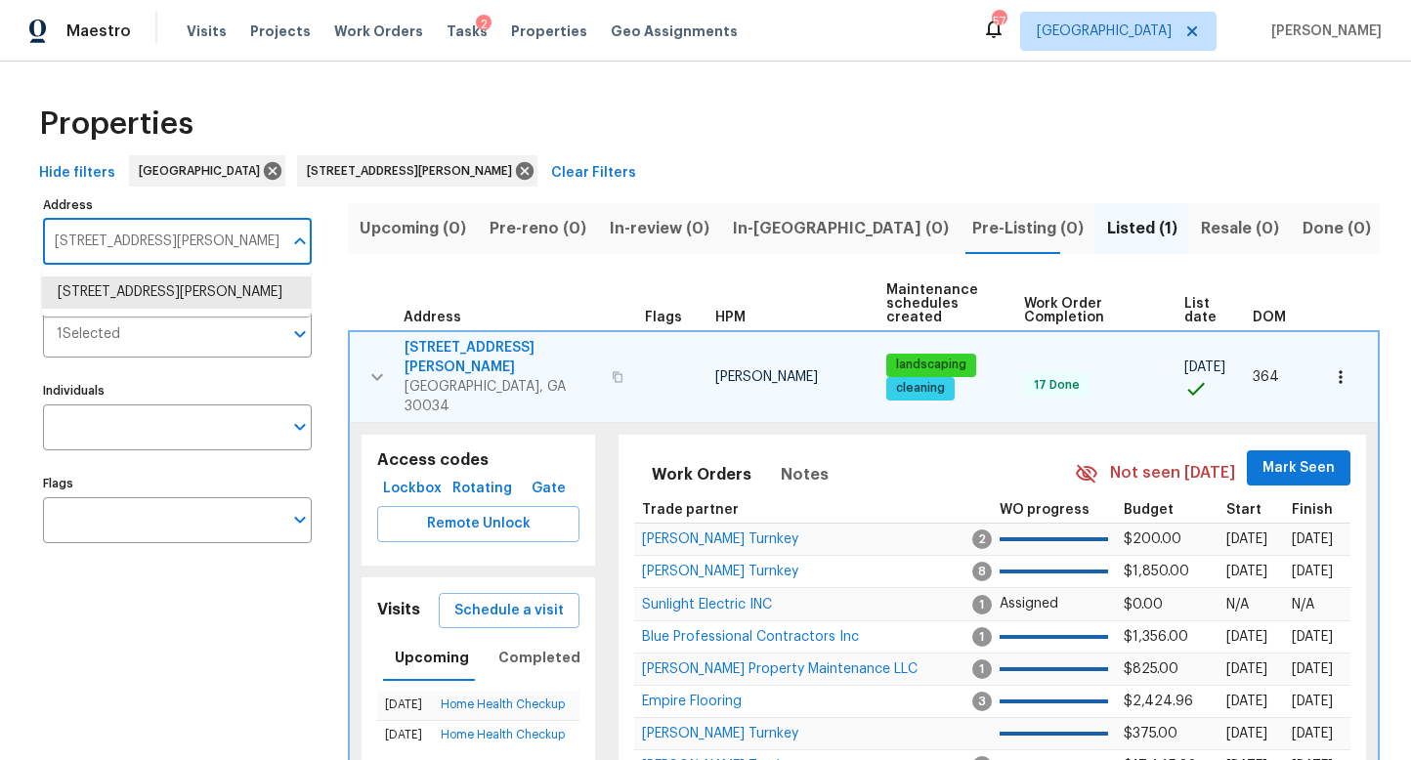
click at [187, 237] on input "4024 Waldrop Hills Dr Decatur GA 30034" at bounding box center [162, 242] width 239 height 46
paste input "[STREET_ADDRESS]"
type input "[STREET_ADDRESS]"
click at [161, 307] on li "710 Montclair Dr SW Smyrna GA 30082" at bounding box center [176, 293] width 269 height 32
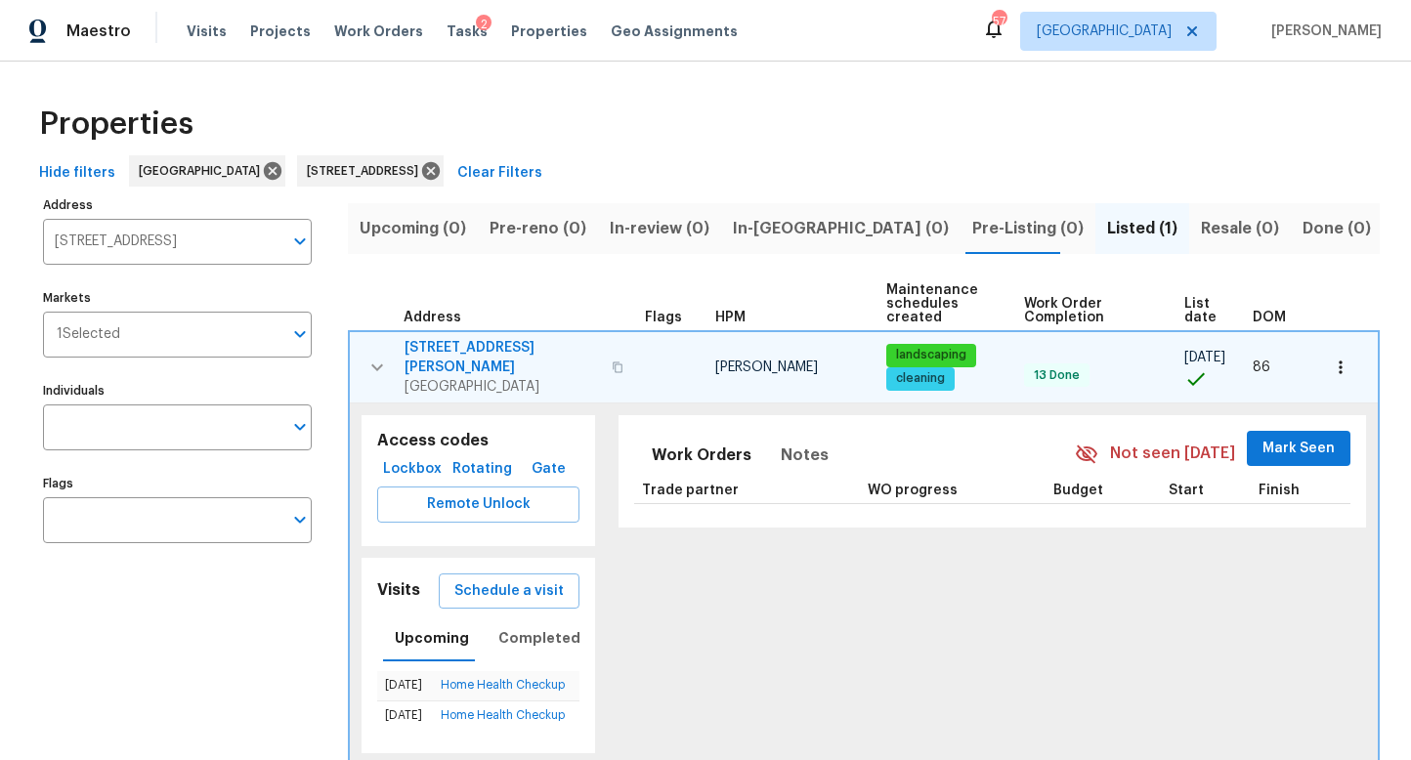
click at [428, 345] on span "710 Montclair Dr SW" at bounding box center [502, 357] width 195 height 39
click at [1338, 363] on icon "button" at bounding box center [1341, 368] width 20 height 20
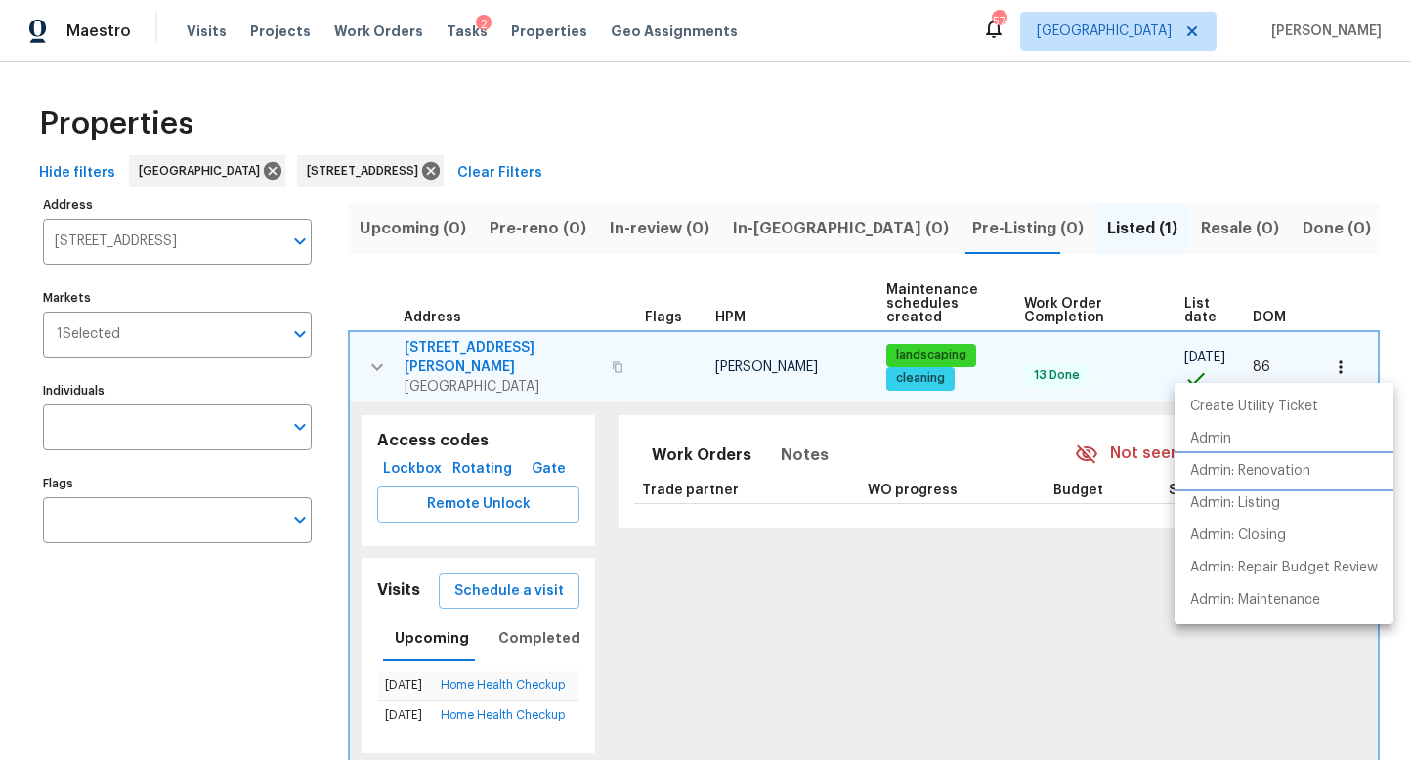
click at [1242, 470] on p "Admin: Renovation" at bounding box center [1250, 471] width 120 height 21
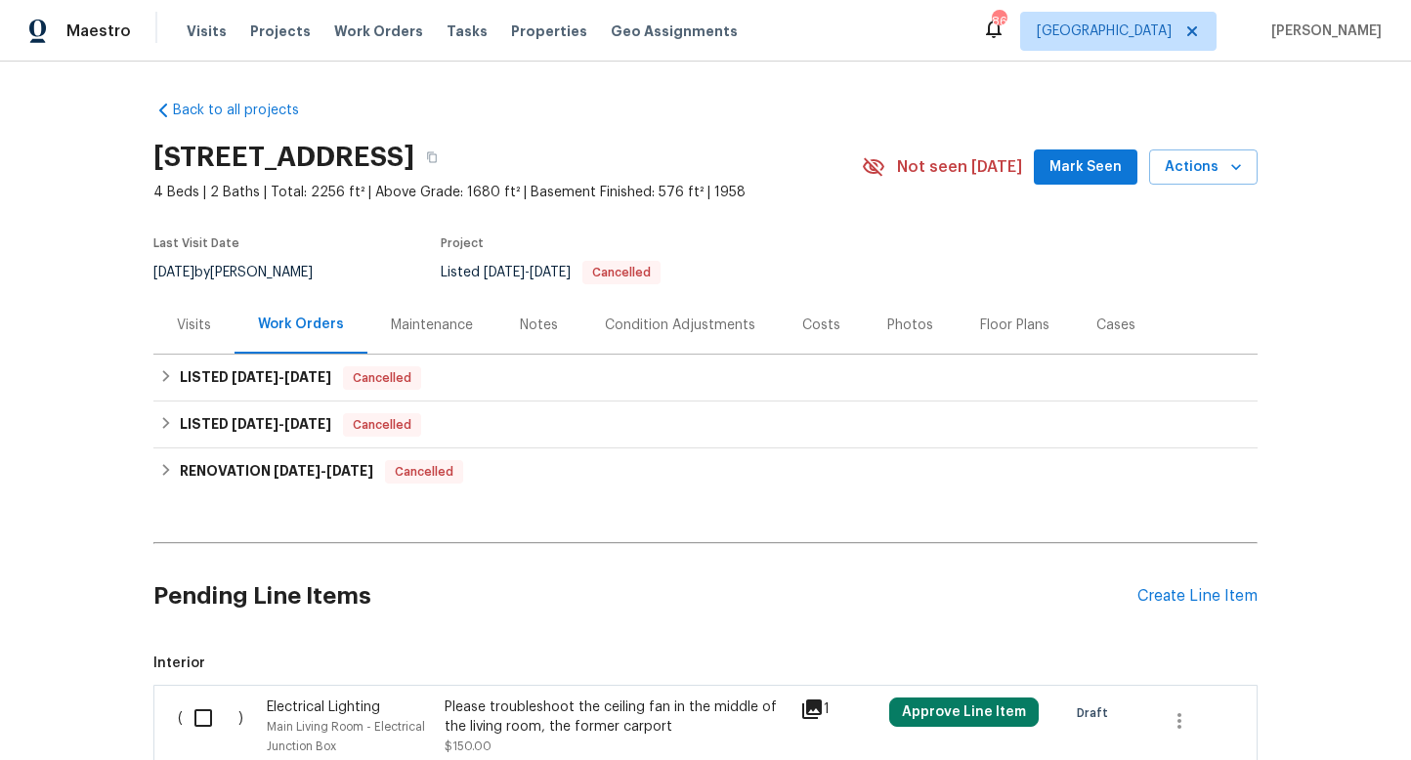
click at [186, 340] on div "Visits" at bounding box center [193, 325] width 81 height 58
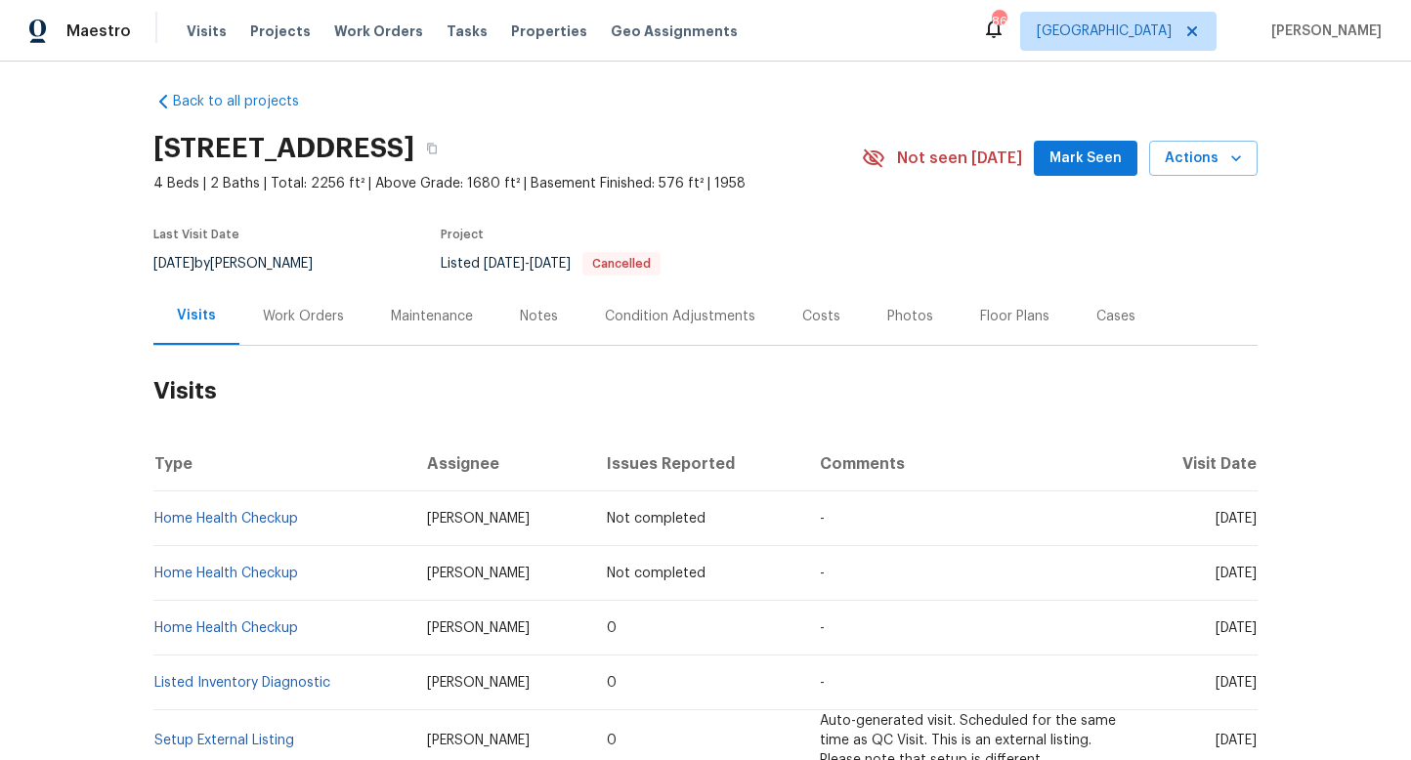
scroll to position [13, 0]
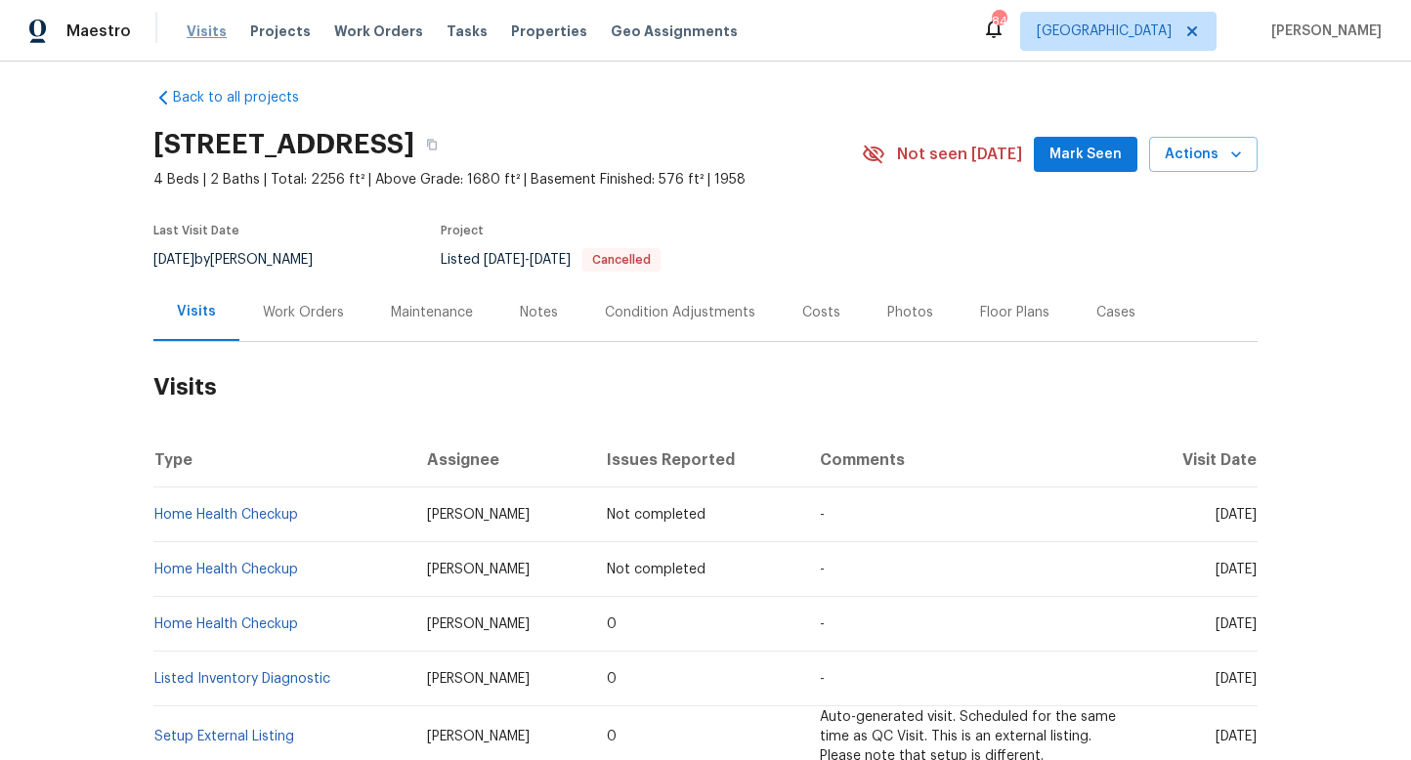
click at [190, 31] on span "Visits" at bounding box center [207, 32] width 40 height 20
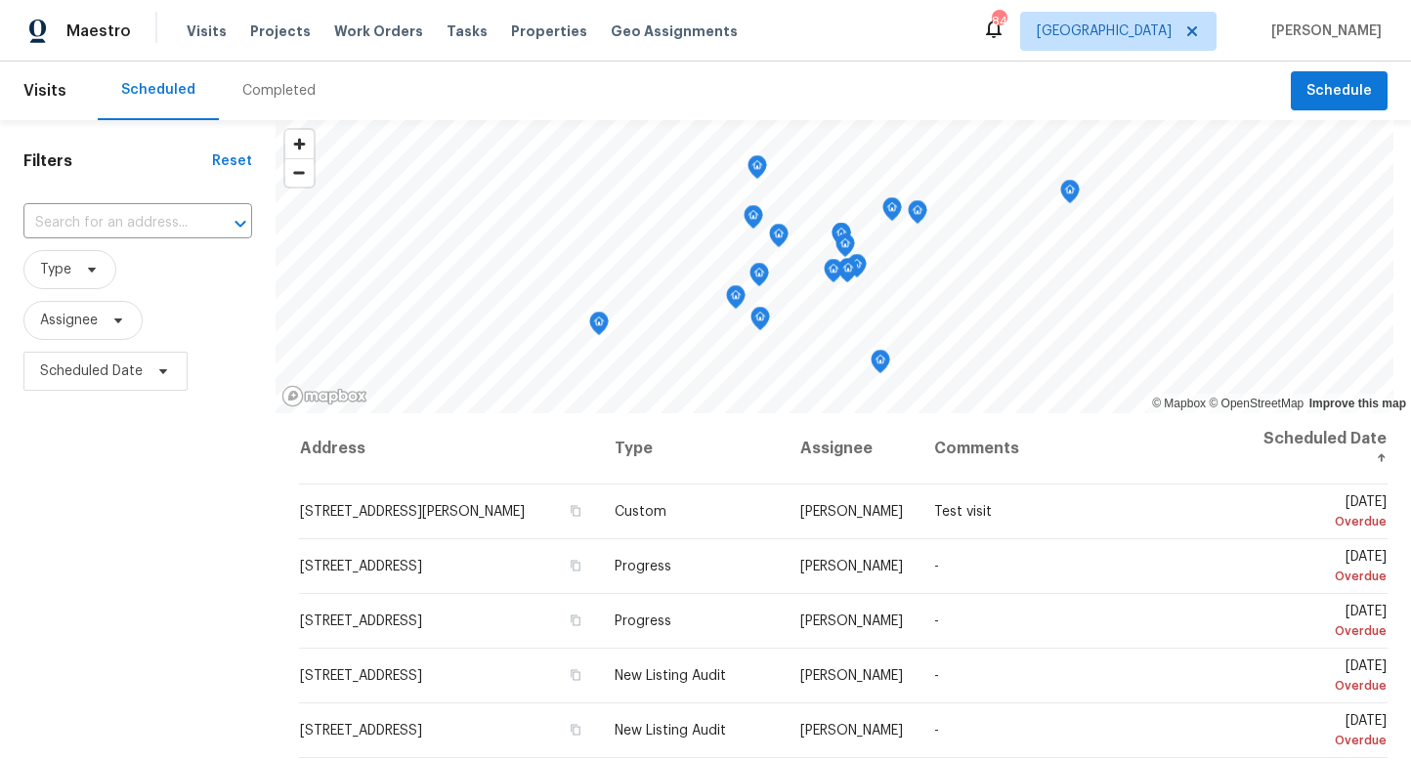
click at [279, 94] on div "Completed" at bounding box center [278, 91] width 73 height 20
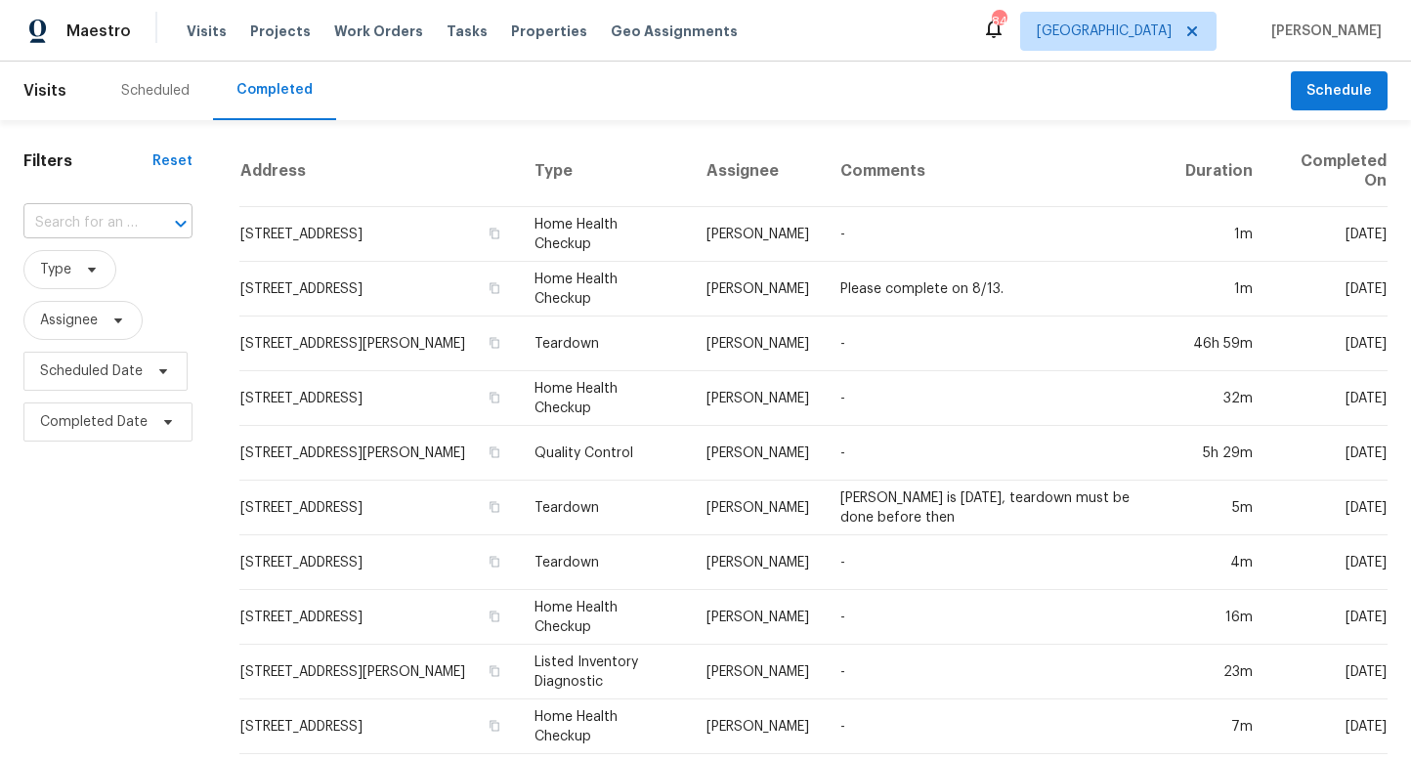
click at [101, 225] on input "text" at bounding box center [80, 223] width 114 height 30
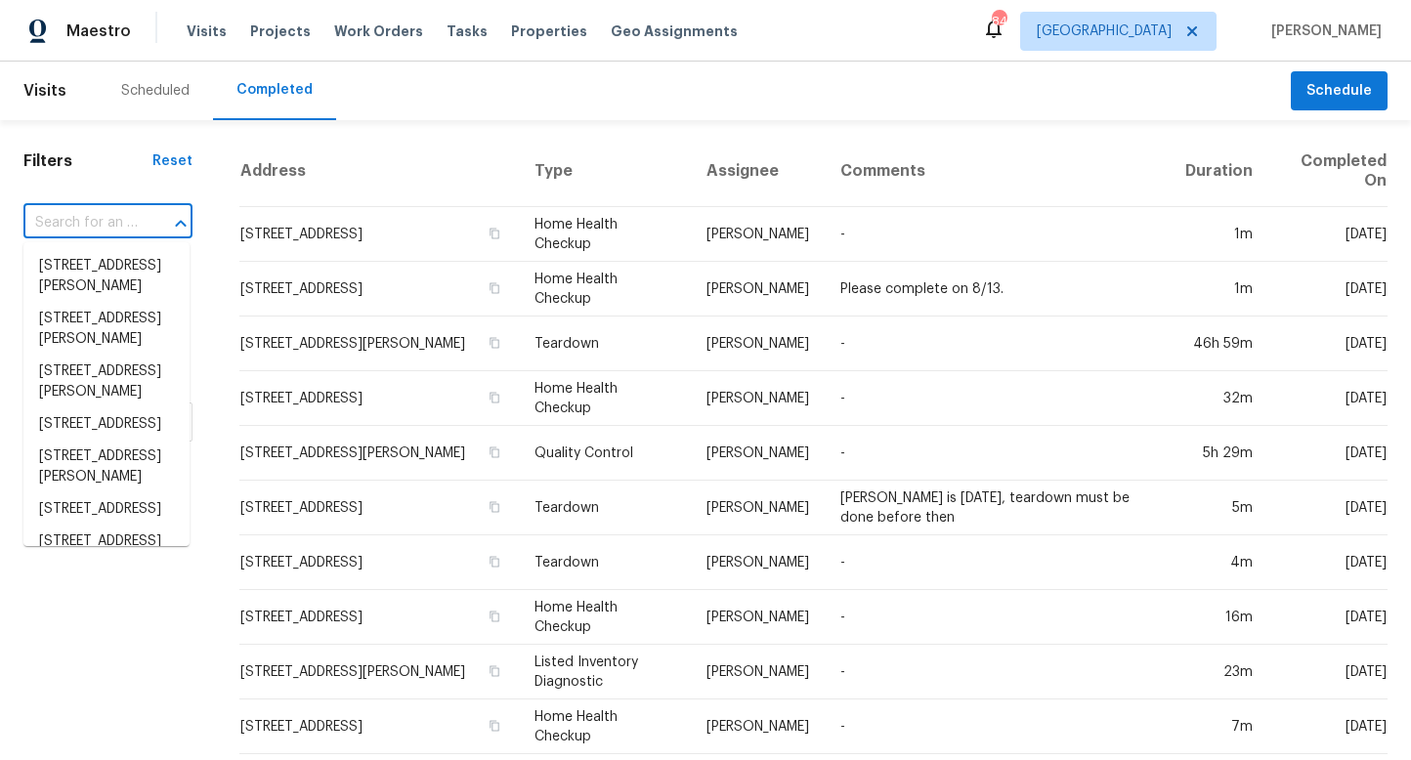
paste input "[STREET_ADDRESS][PERSON_NAME]"
type input "[STREET_ADDRESS][PERSON_NAME]"
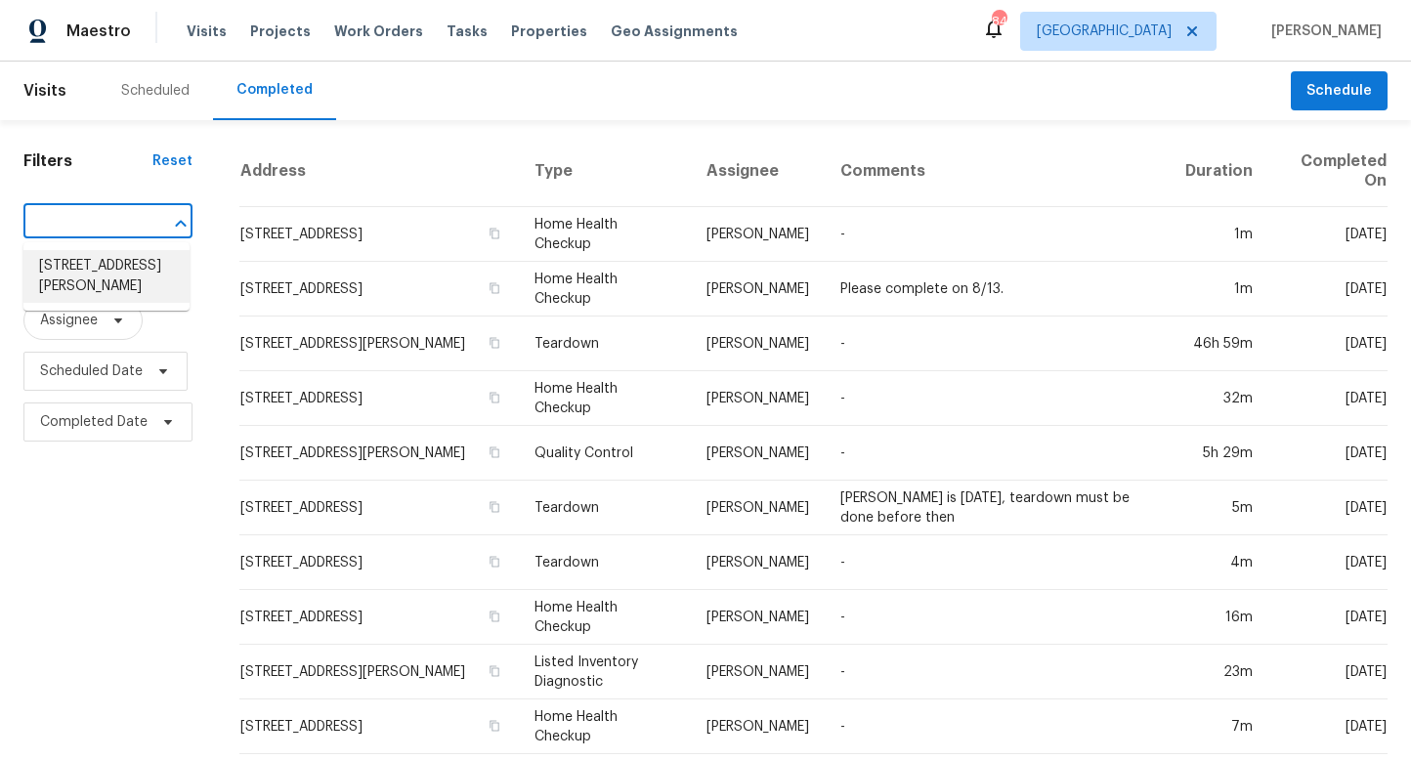
click at [103, 268] on li "[STREET_ADDRESS][PERSON_NAME]" at bounding box center [106, 276] width 166 height 53
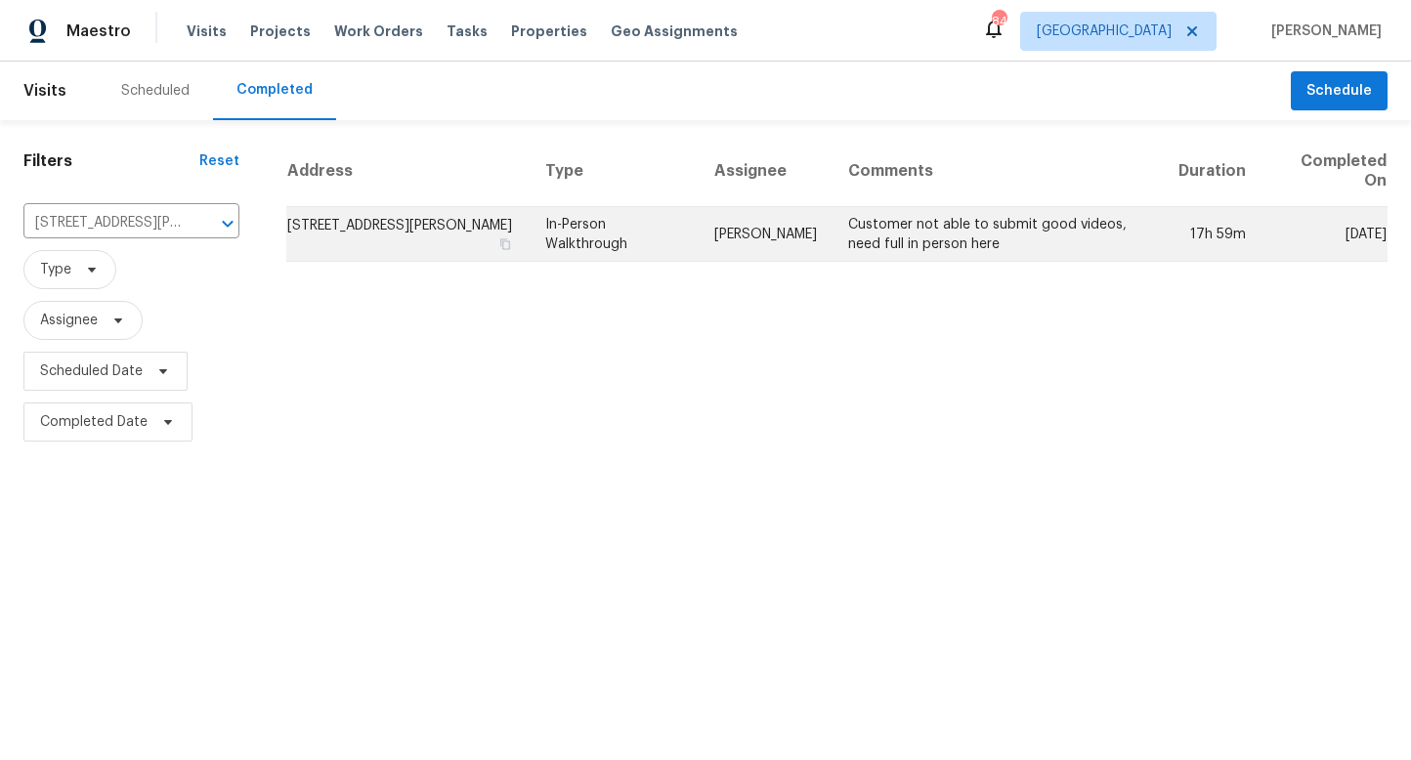
click at [424, 228] on td "[STREET_ADDRESS][PERSON_NAME]" at bounding box center [407, 234] width 243 height 55
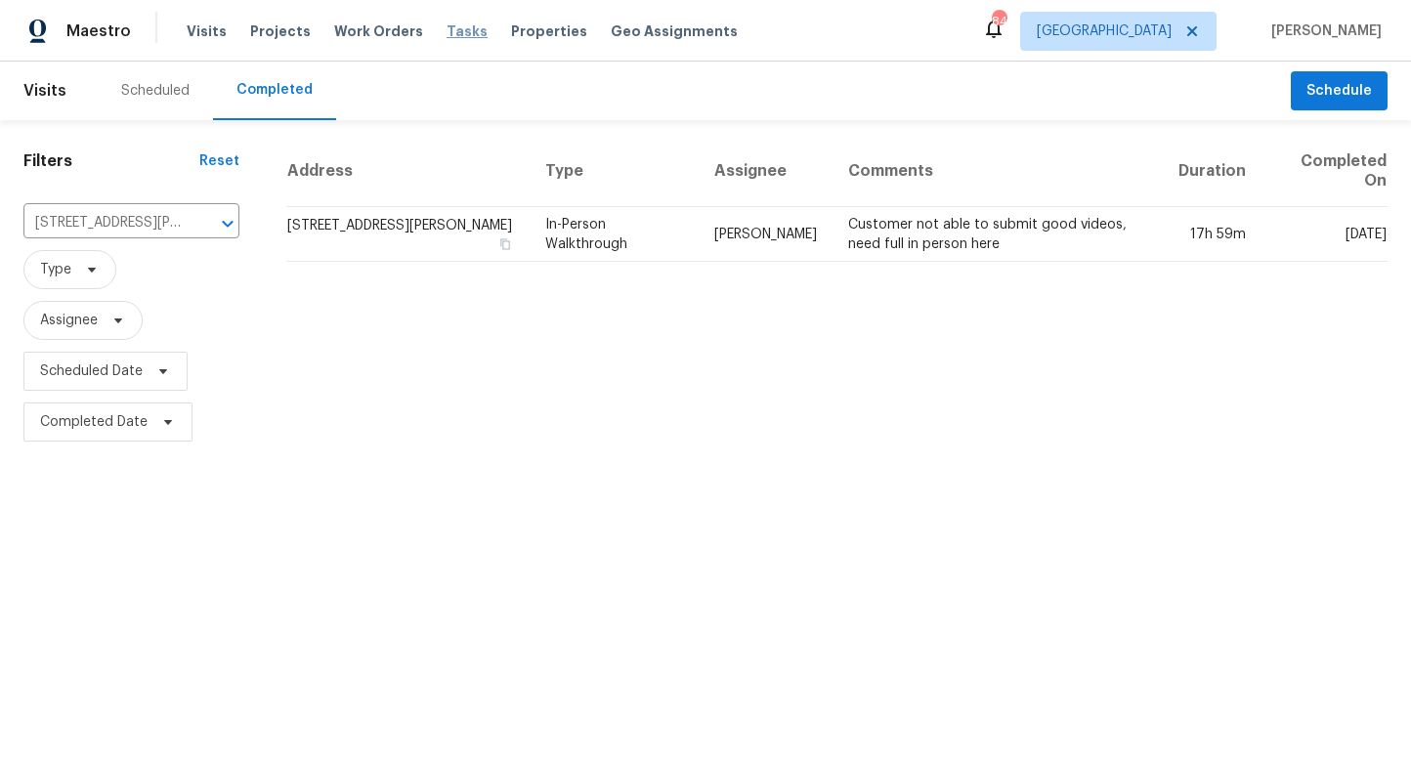
click at [454, 29] on span "Tasks" at bounding box center [467, 31] width 41 height 14
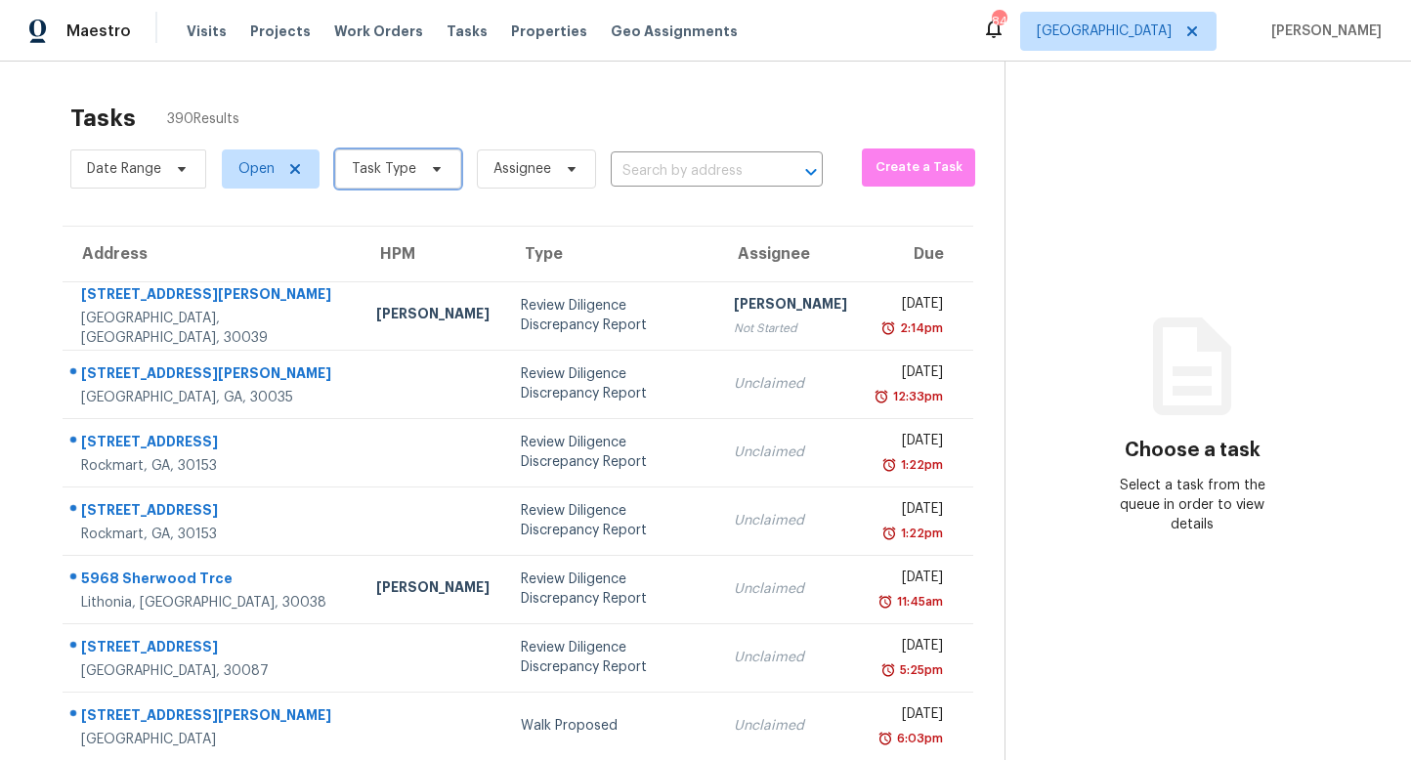
click at [371, 167] on span "Task Type" at bounding box center [384, 169] width 65 height 20
click at [298, 177] on span "Open" at bounding box center [271, 169] width 98 height 39
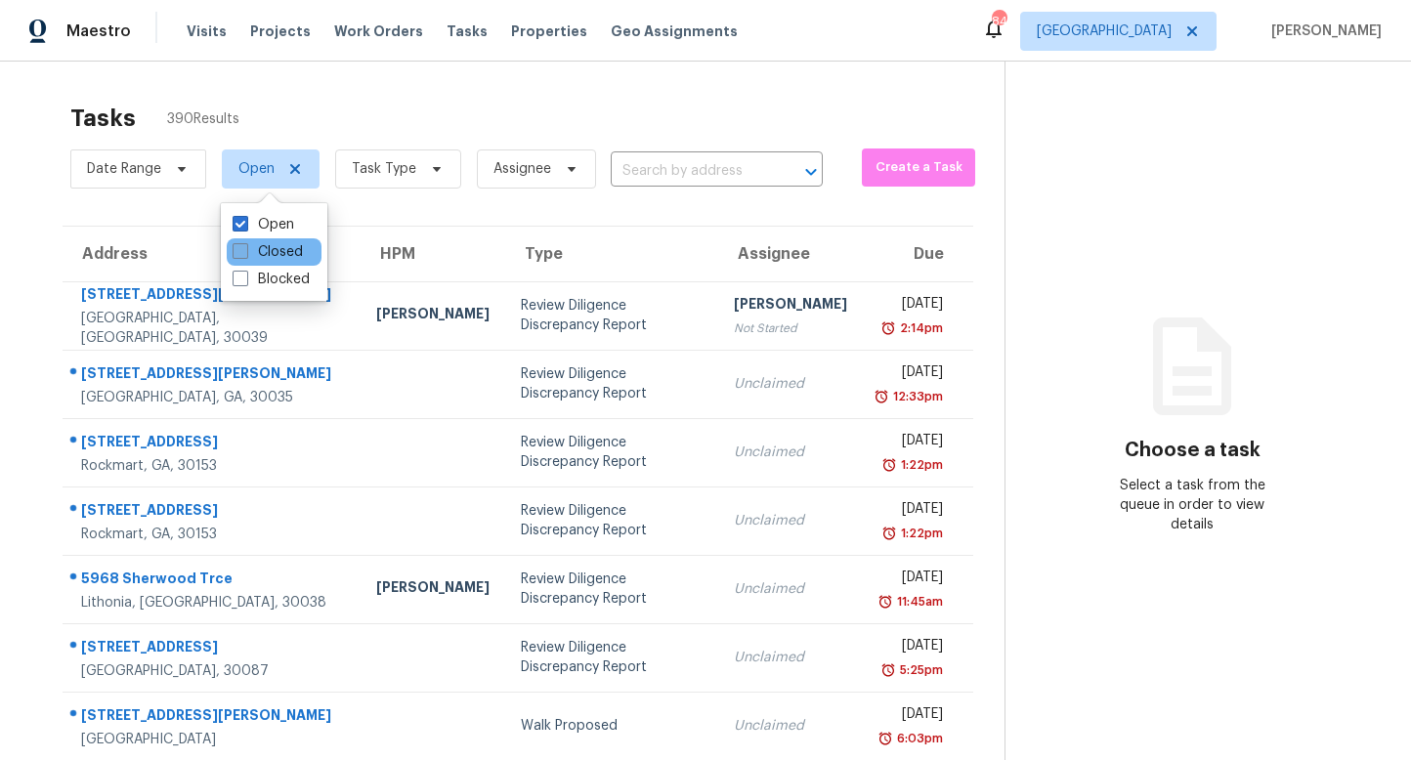
click at [237, 250] on span at bounding box center [241, 251] width 16 height 16
click at [237, 250] on input "Closed" at bounding box center [239, 248] width 13 height 13
checkbox input "true"
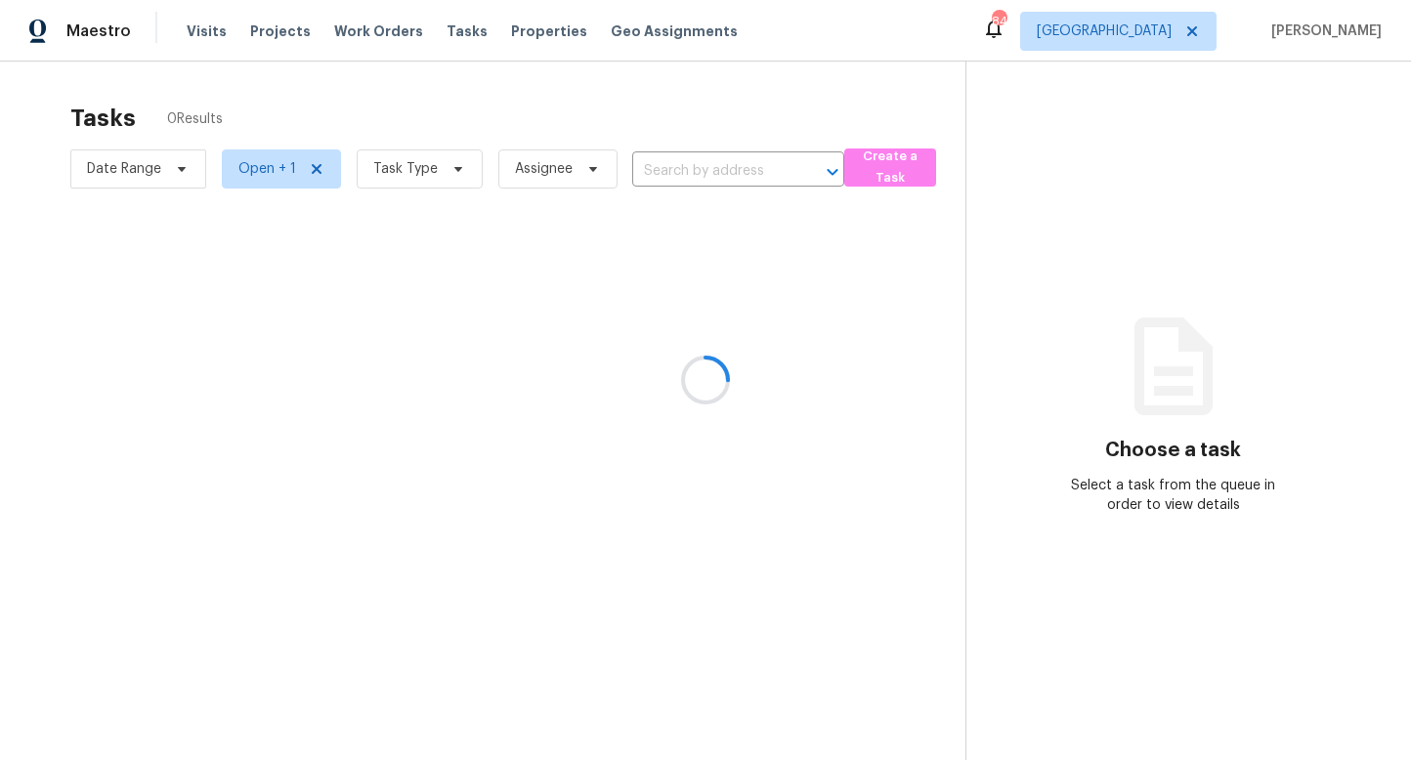
click at [393, 95] on div at bounding box center [705, 380] width 1411 height 760
click at [638, 174] on div at bounding box center [705, 380] width 1411 height 760
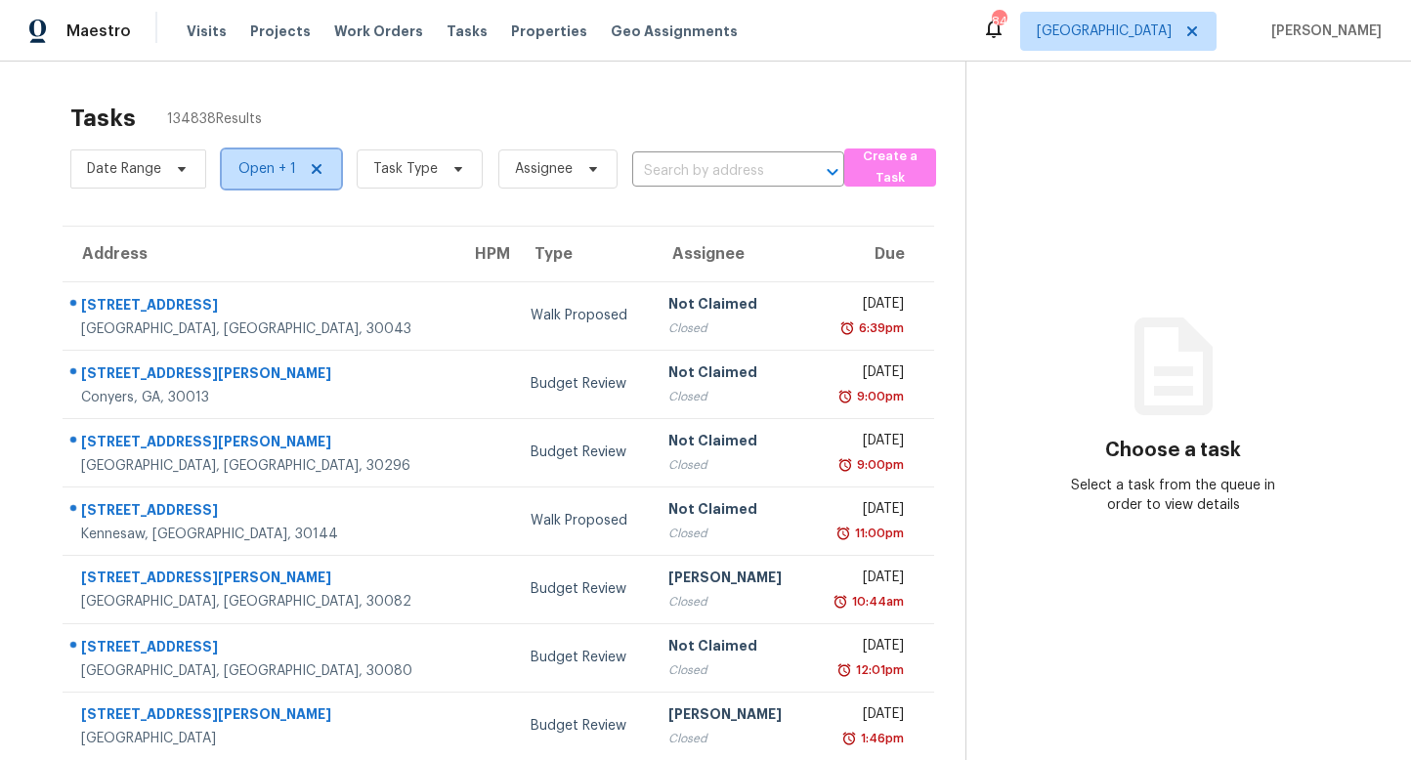
click at [277, 162] on span "Open + 1" at bounding box center [267, 169] width 58 height 20
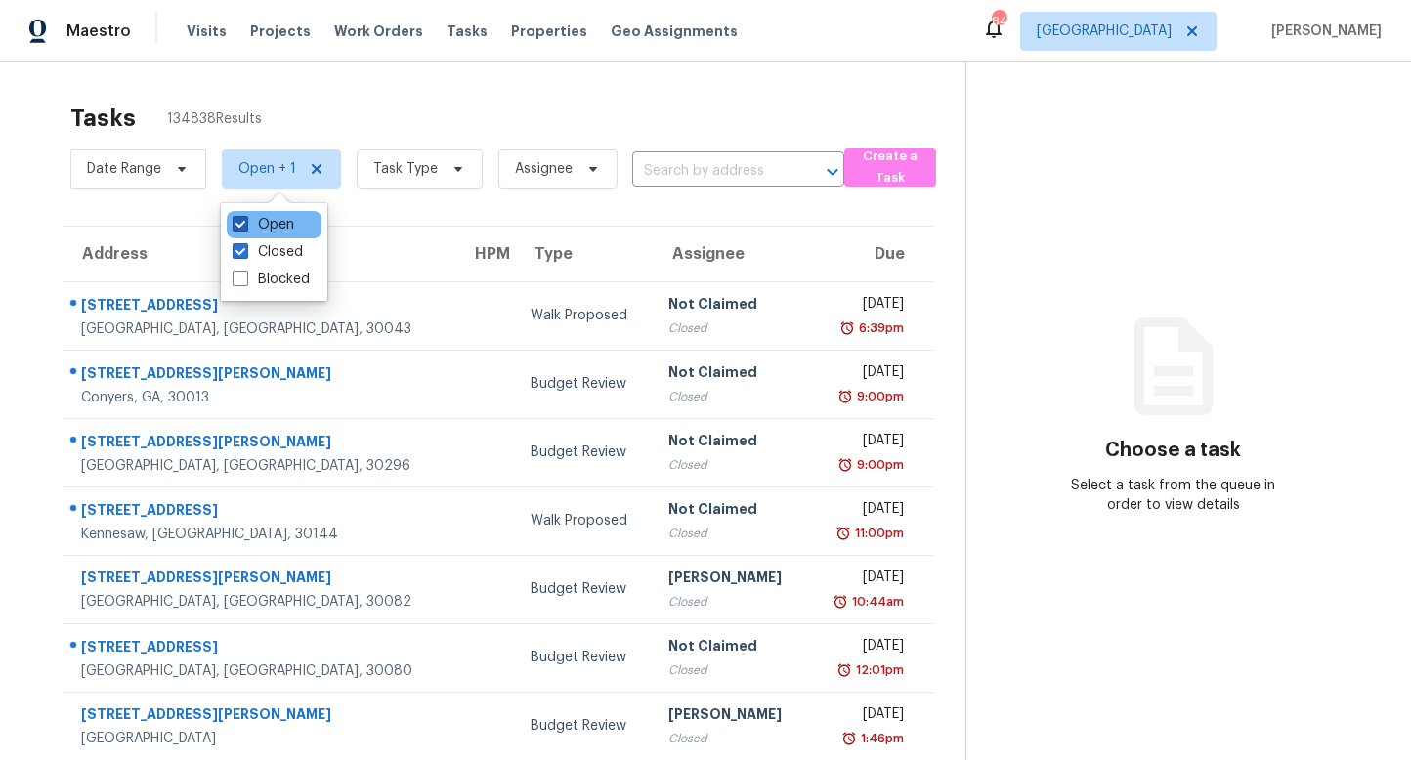
click at [243, 220] on span at bounding box center [241, 224] width 16 height 16
click at [243, 220] on input "Open" at bounding box center [239, 221] width 13 height 13
checkbox input "false"
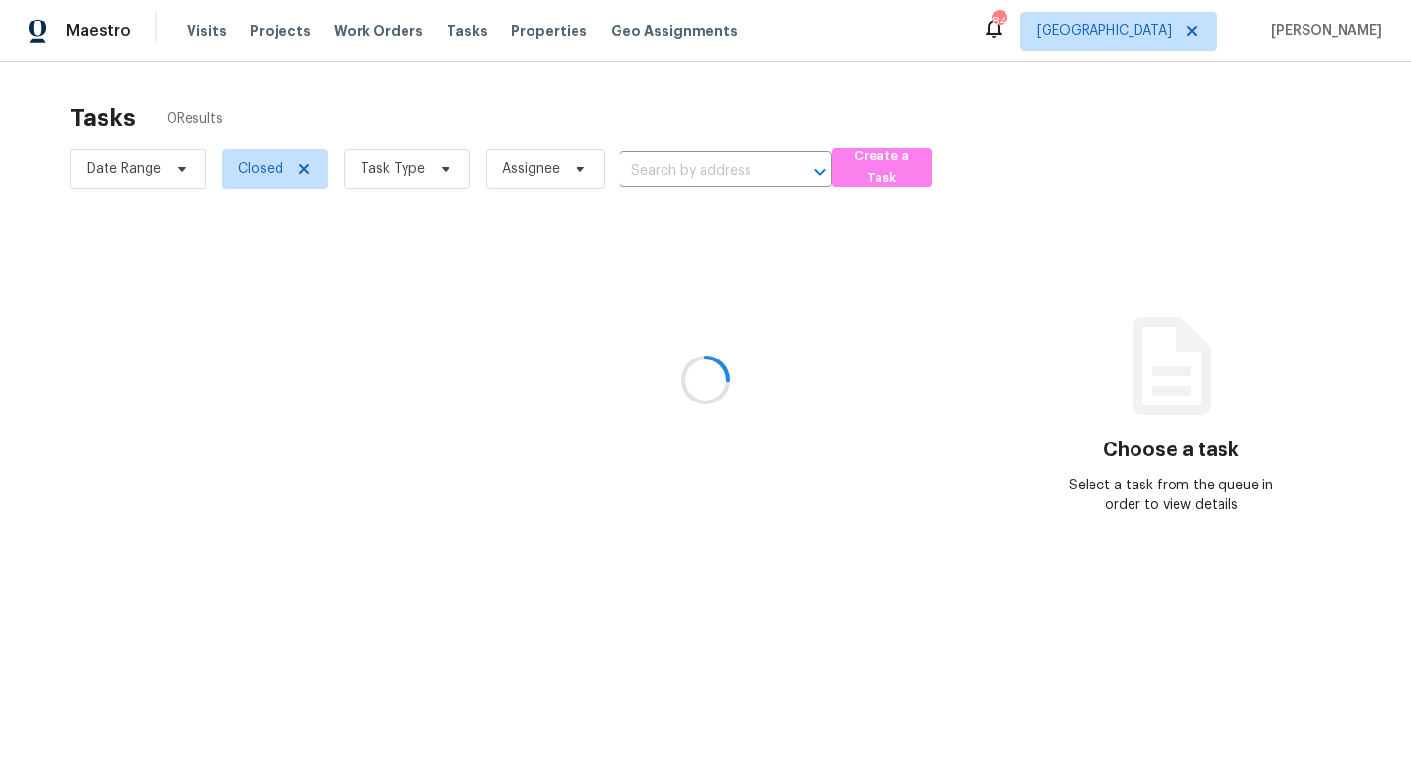
click at [670, 177] on div at bounding box center [705, 380] width 1411 height 760
click at [675, 174] on div at bounding box center [705, 380] width 1411 height 760
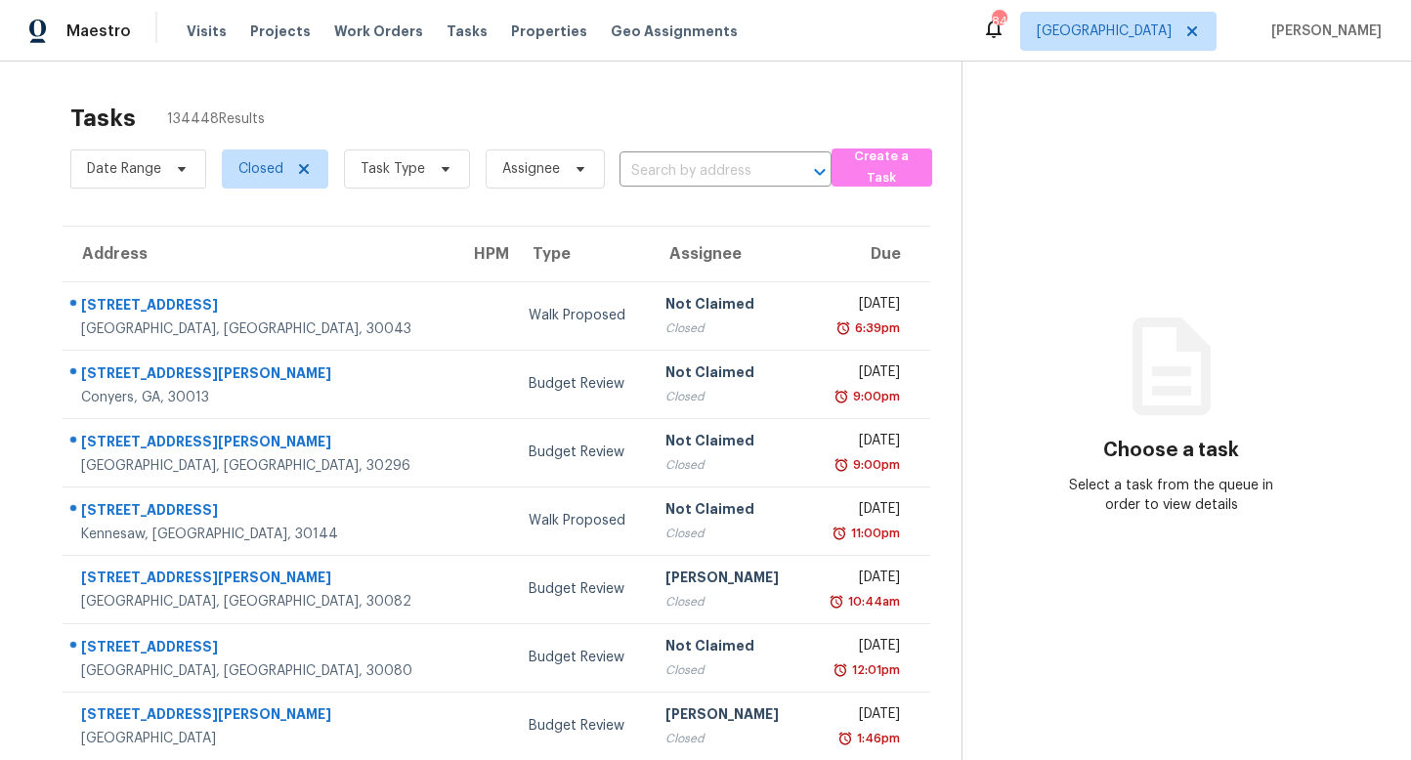
click at [675, 174] on input "text" at bounding box center [698, 171] width 157 height 30
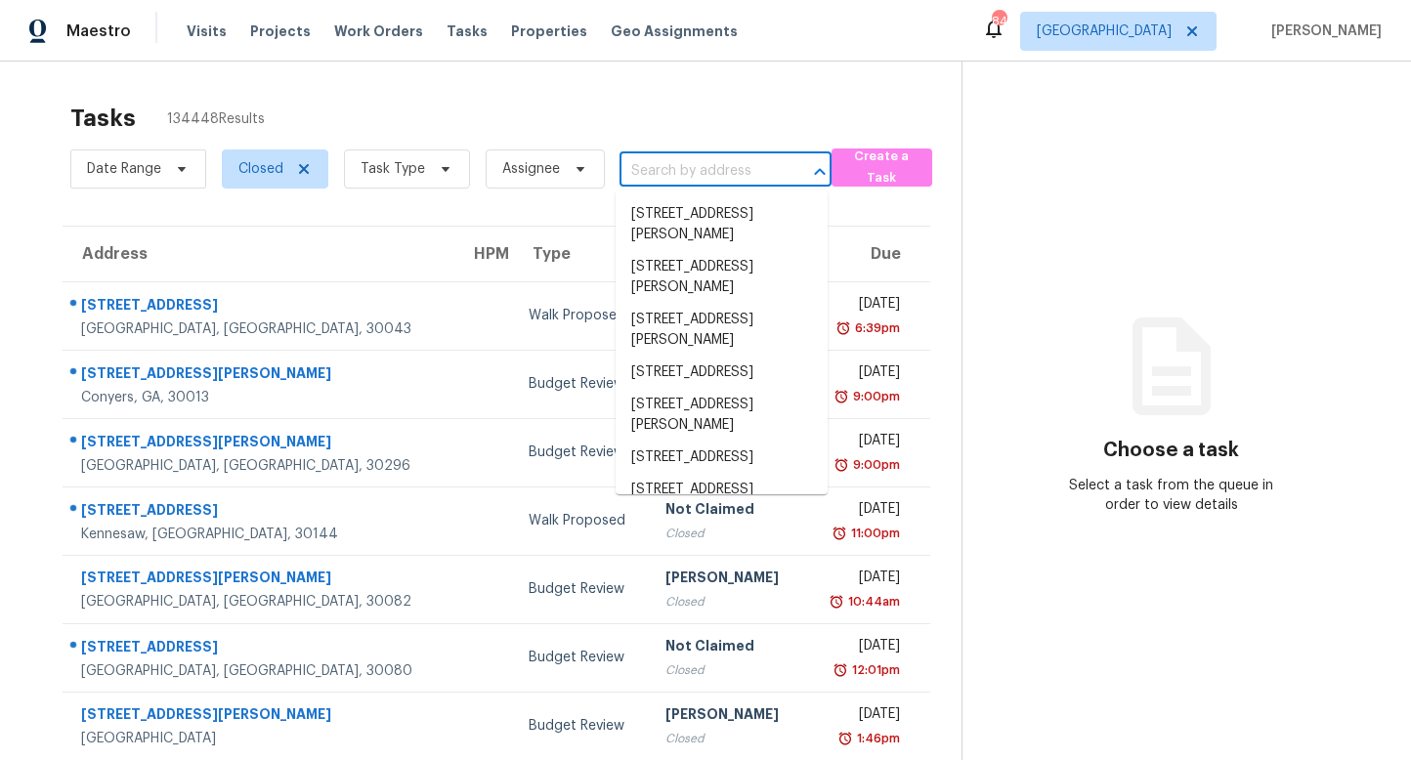
paste input "[STREET_ADDRESS][PERSON_NAME]"
type input "[STREET_ADDRESS][PERSON_NAME]"
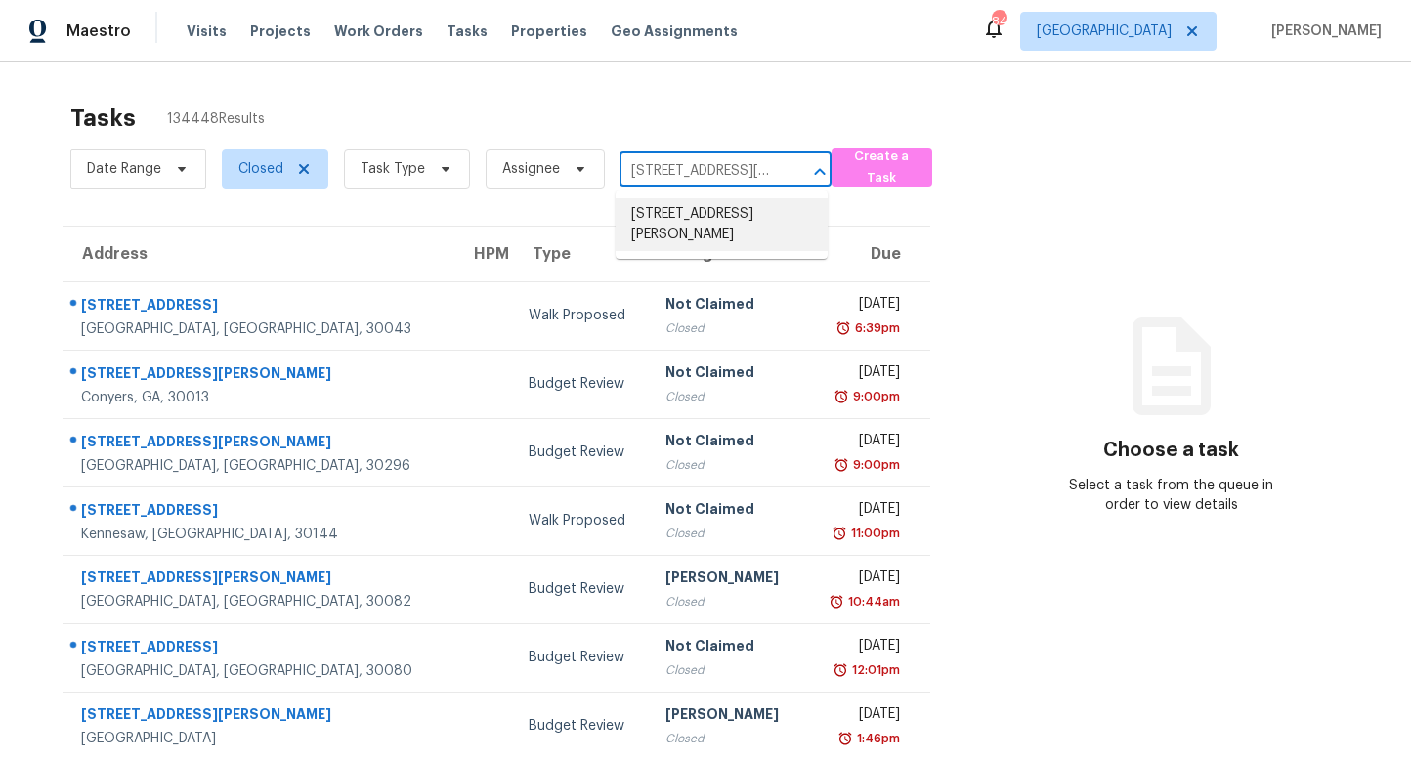
click at [674, 214] on li "925 Yancey Ct, Loganville, GA 30052" at bounding box center [722, 224] width 212 height 53
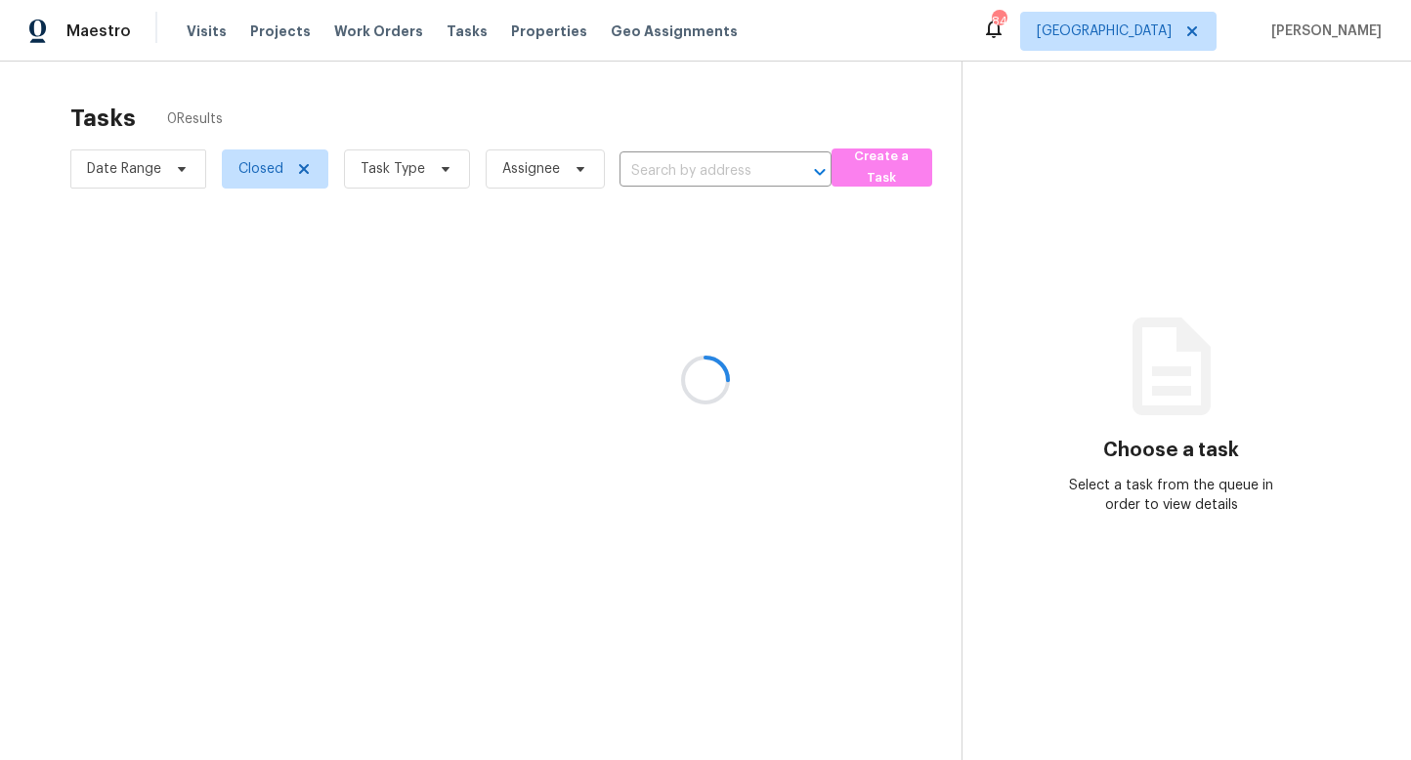
type input "925 Yancey Ct, Loganville, GA 30052"
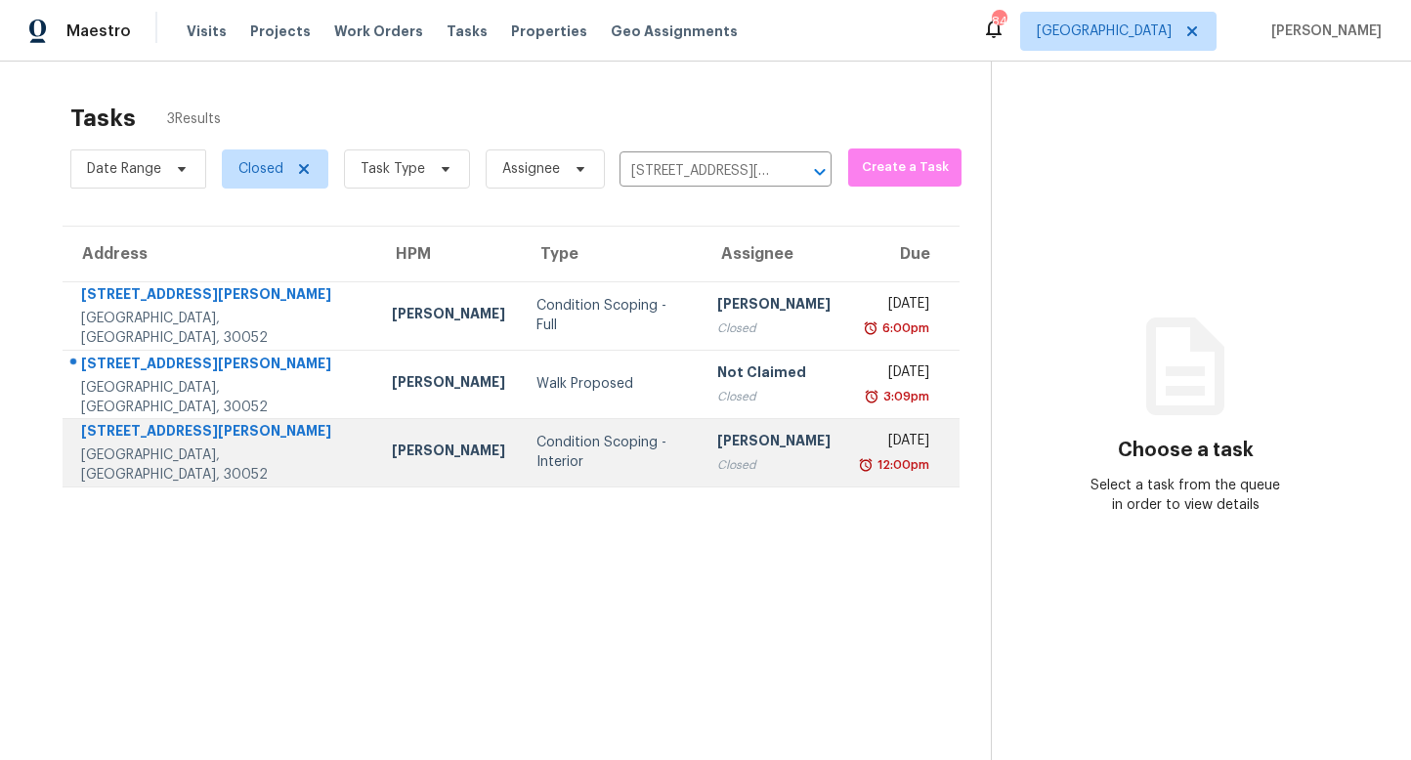
click at [392, 450] on div "[PERSON_NAME]" at bounding box center [448, 453] width 113 height 24
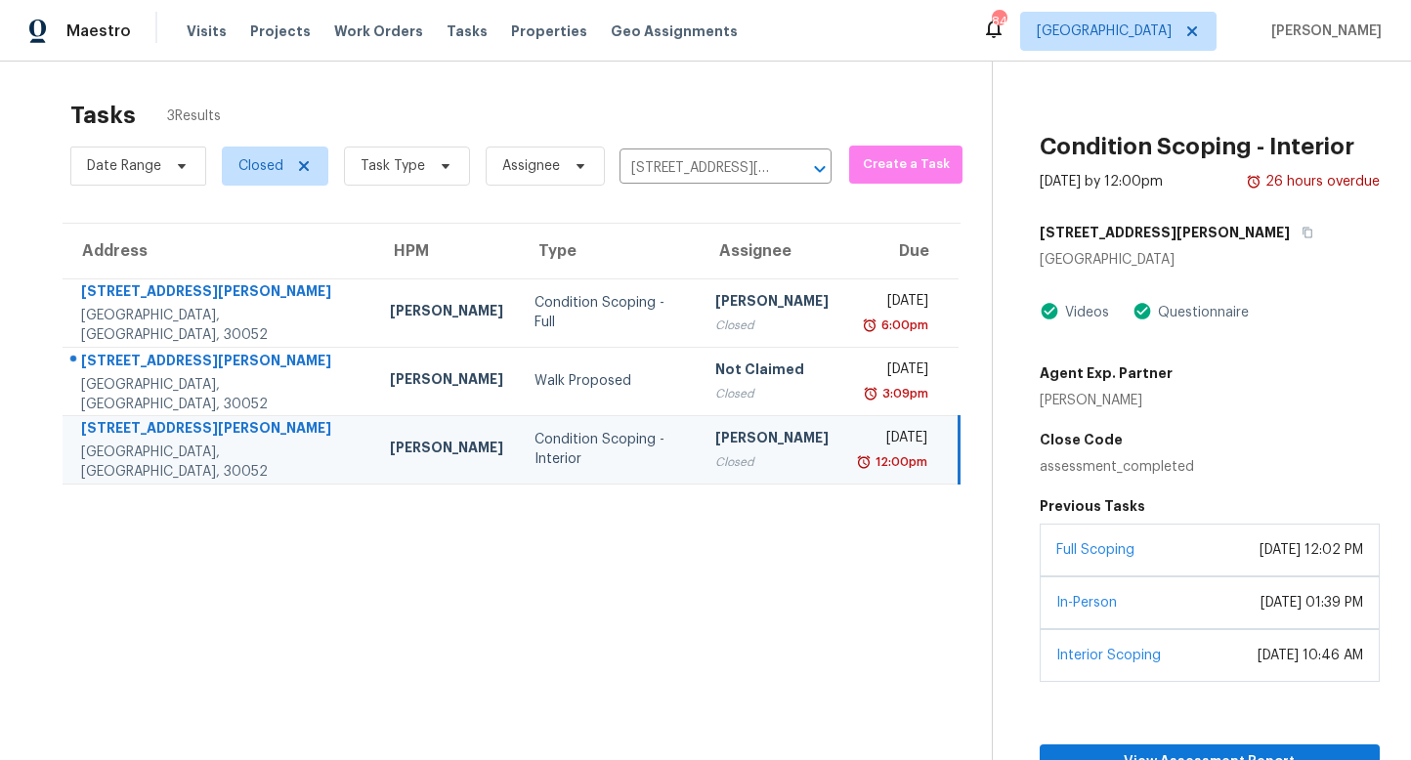
scroll to position [121, 0]
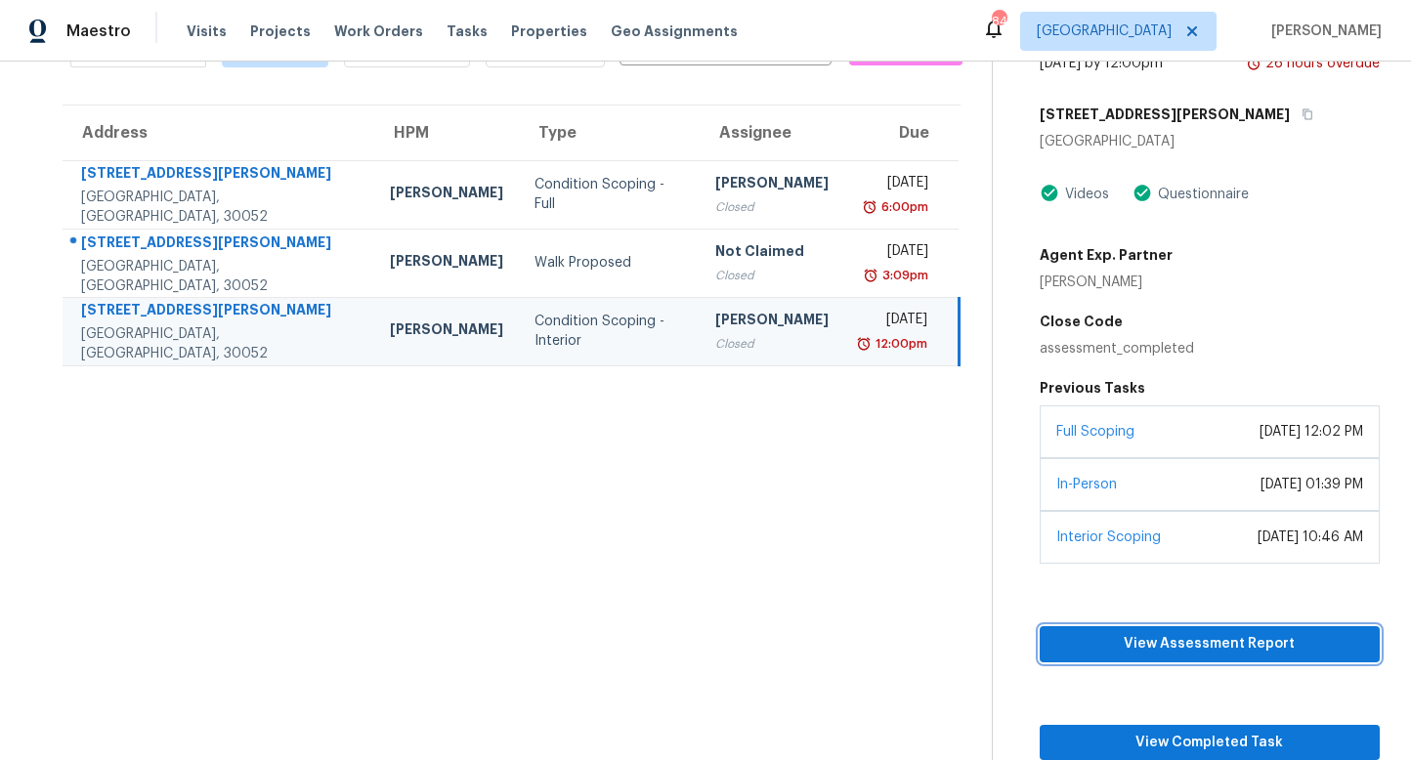
click at [1222, 654] on span "View Assessment Report" at bounding box center [1210, 644] width 309 height 24
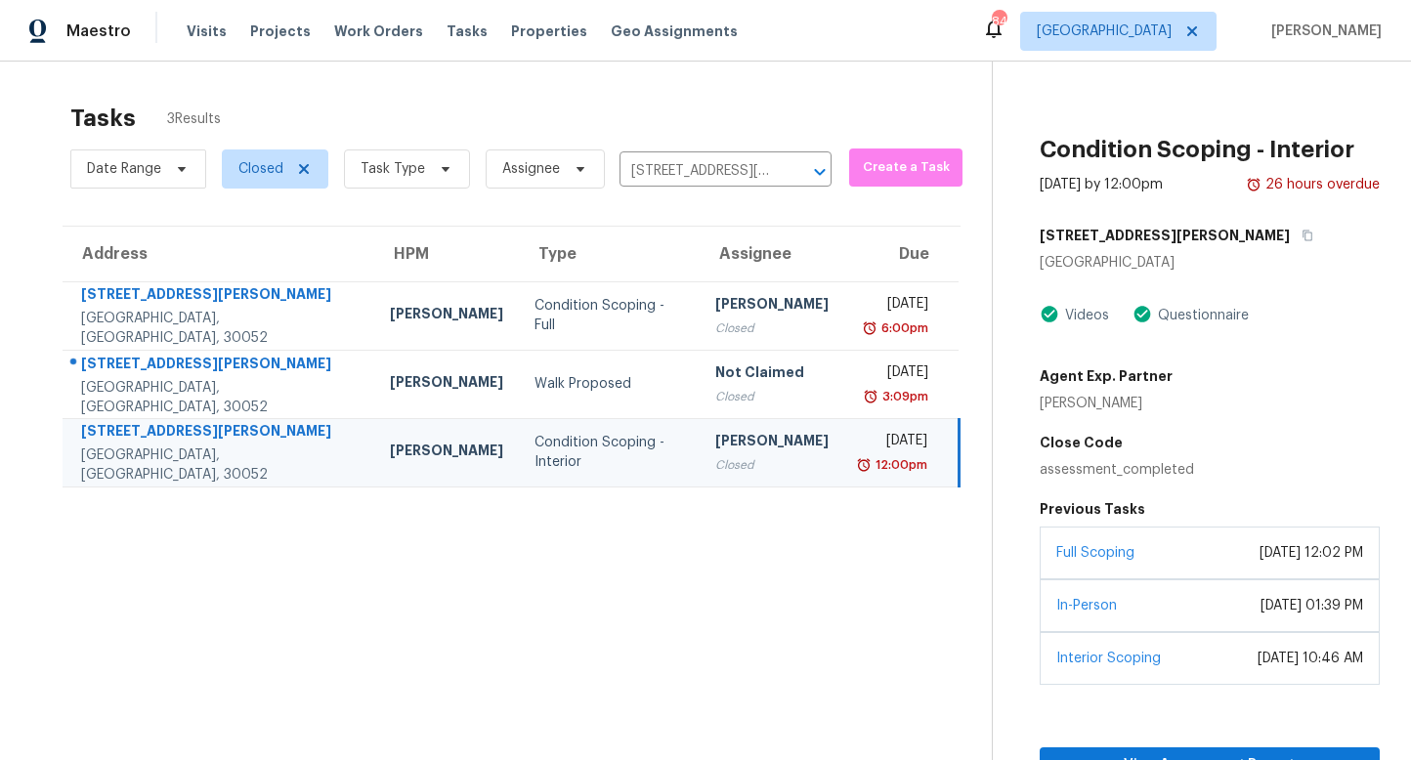
drag, startPoint x: 512, startPoint y: 27, endPoint x: 496, endPoint y: 58, distance: 34.6
click at [512, 27] on span "Properties" at bounding box center [549, 32] width 76 height 20
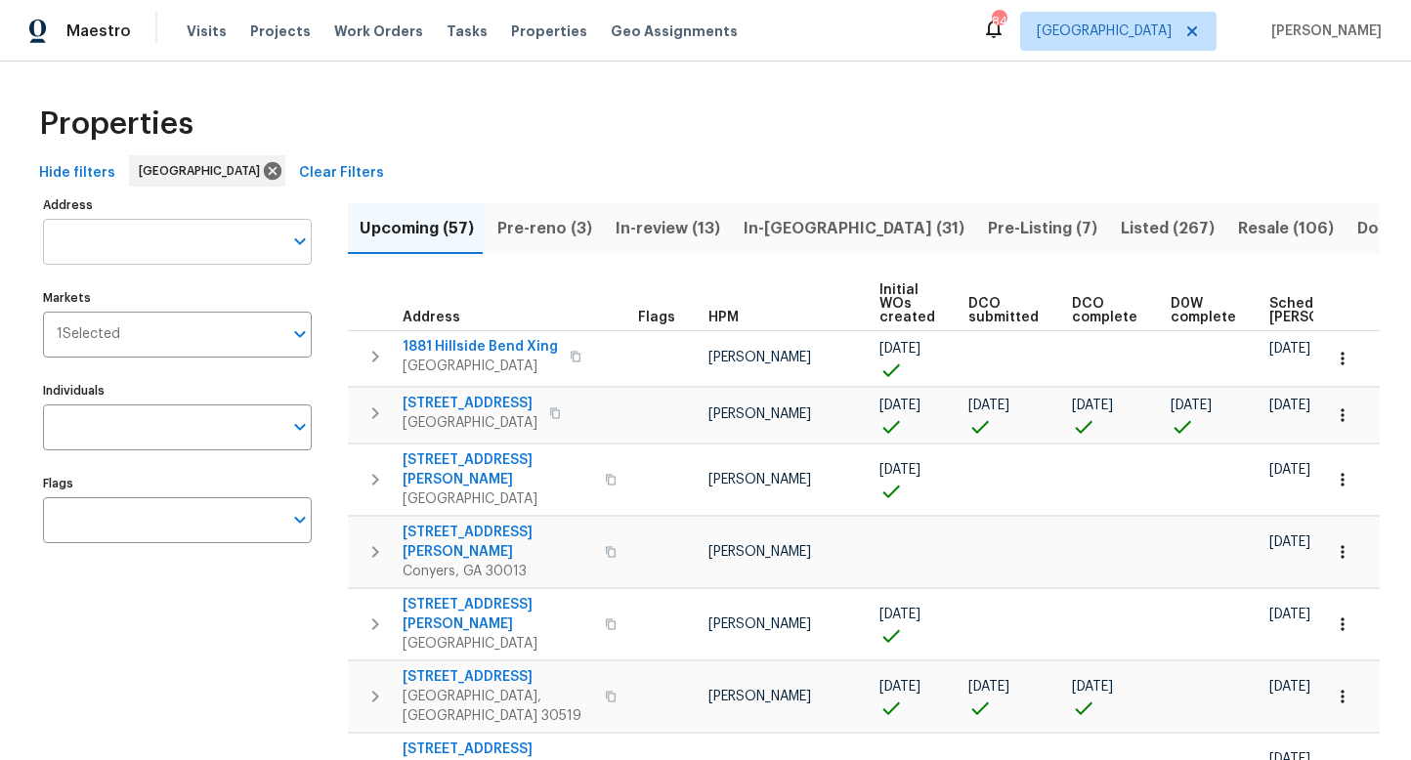
click at [105, 245] on input "Address" at bounding box center [162, 242] width 239 height 46
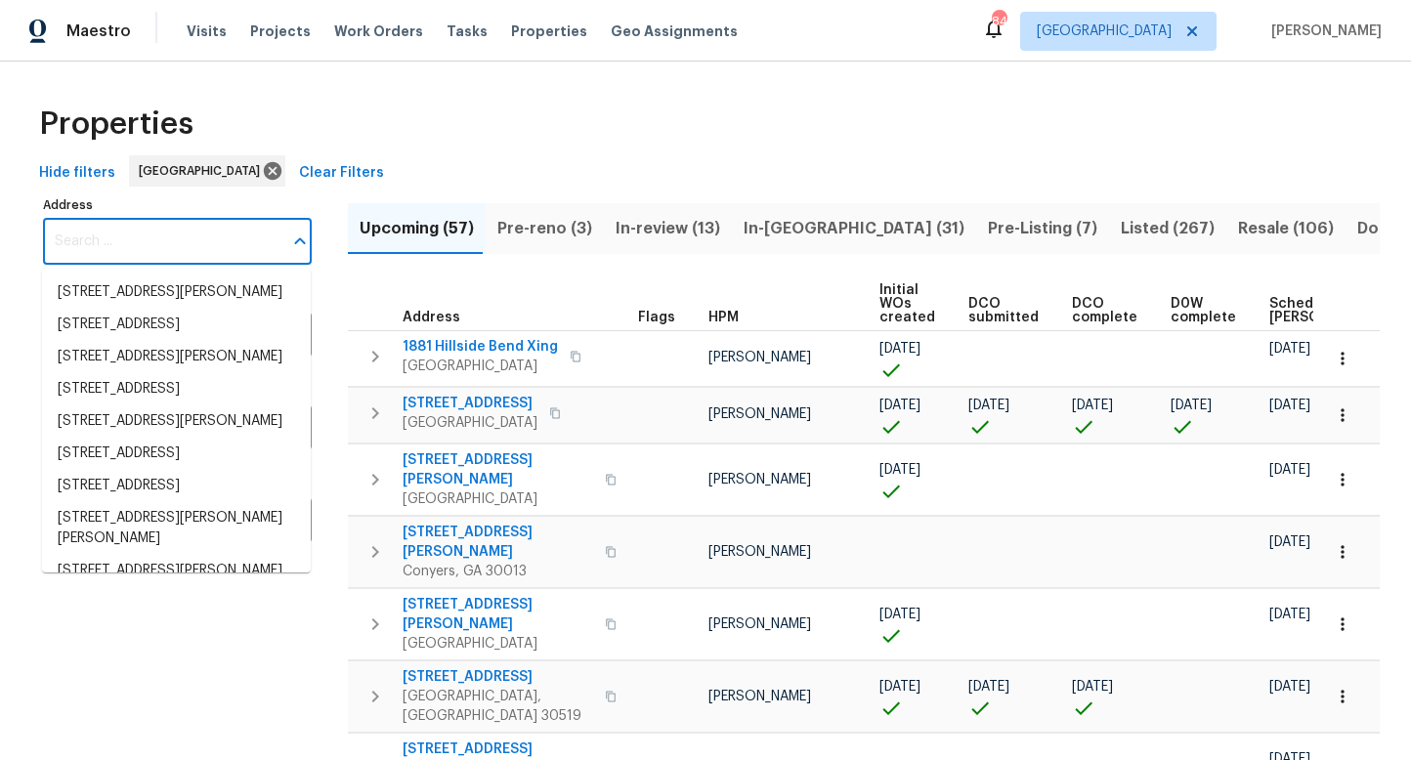
paste input "2007 Variations Dr NE, Atlanta, GA 30329"
type input "2007 Variations Dr NE, Atlanta, GA 30329"
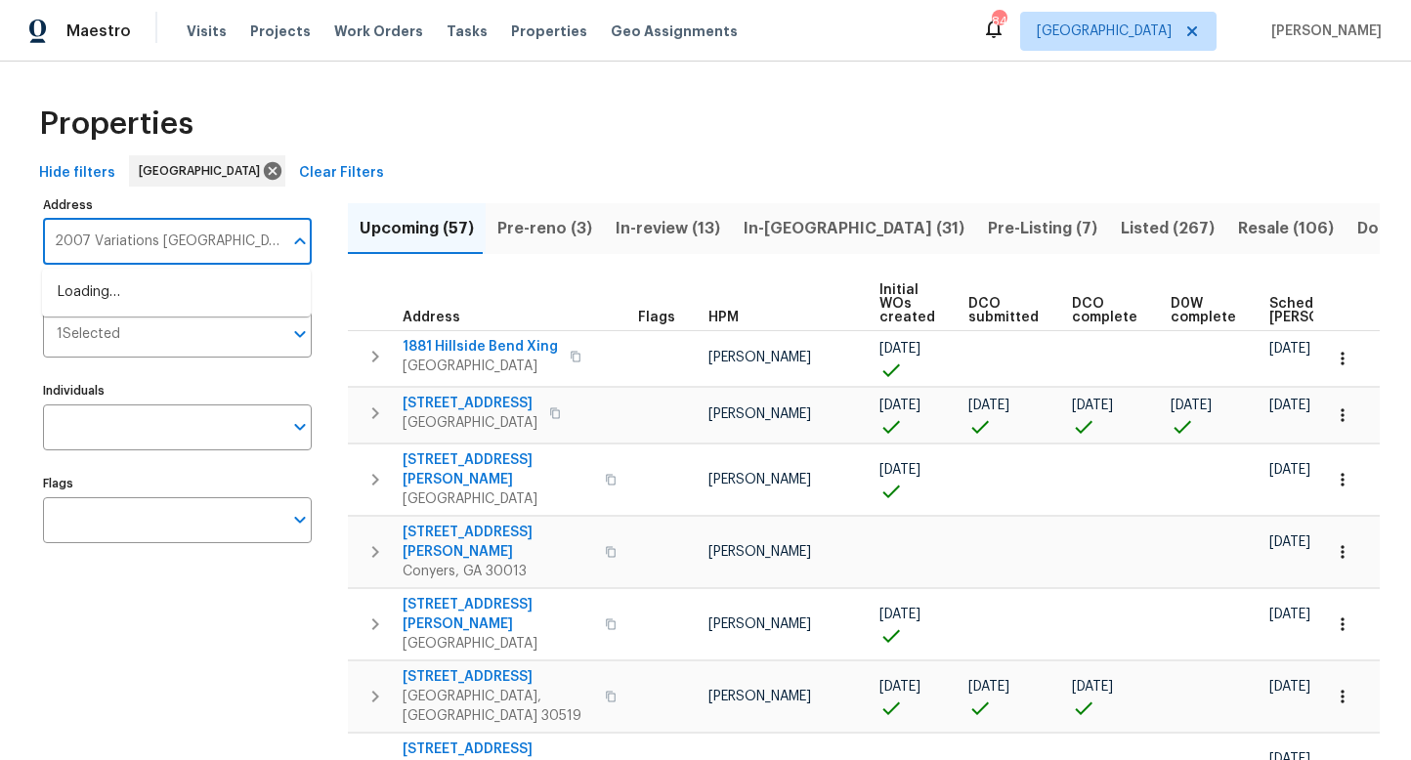
scroll to position [0, 36]
click at [89, 304] on li "2007 Variations Dr NE Atlanta GA 30329" at bounding box center [176, 303] width 269 height 53
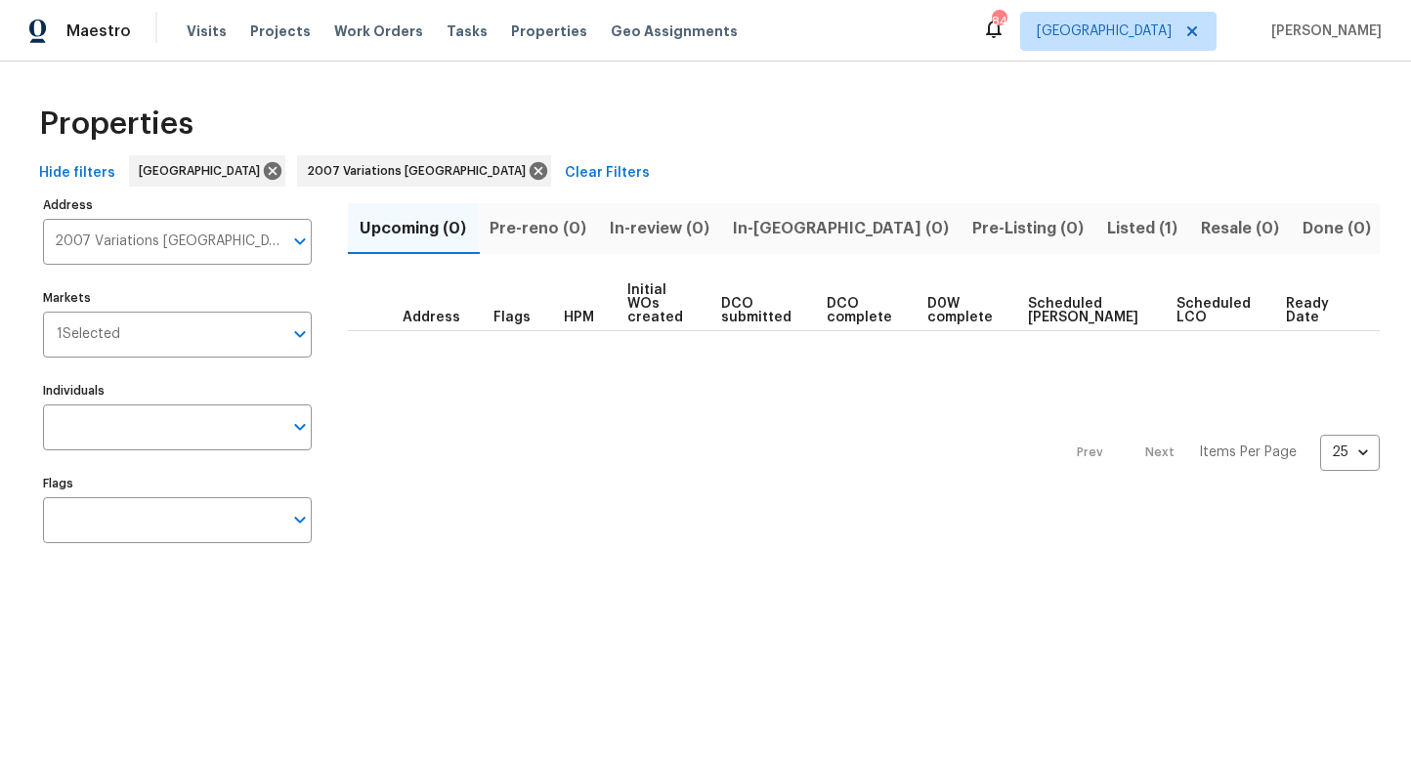
click at [1107, 235] on span "Listed (1)" at bounding box center [1142, 228] width 70 height 27
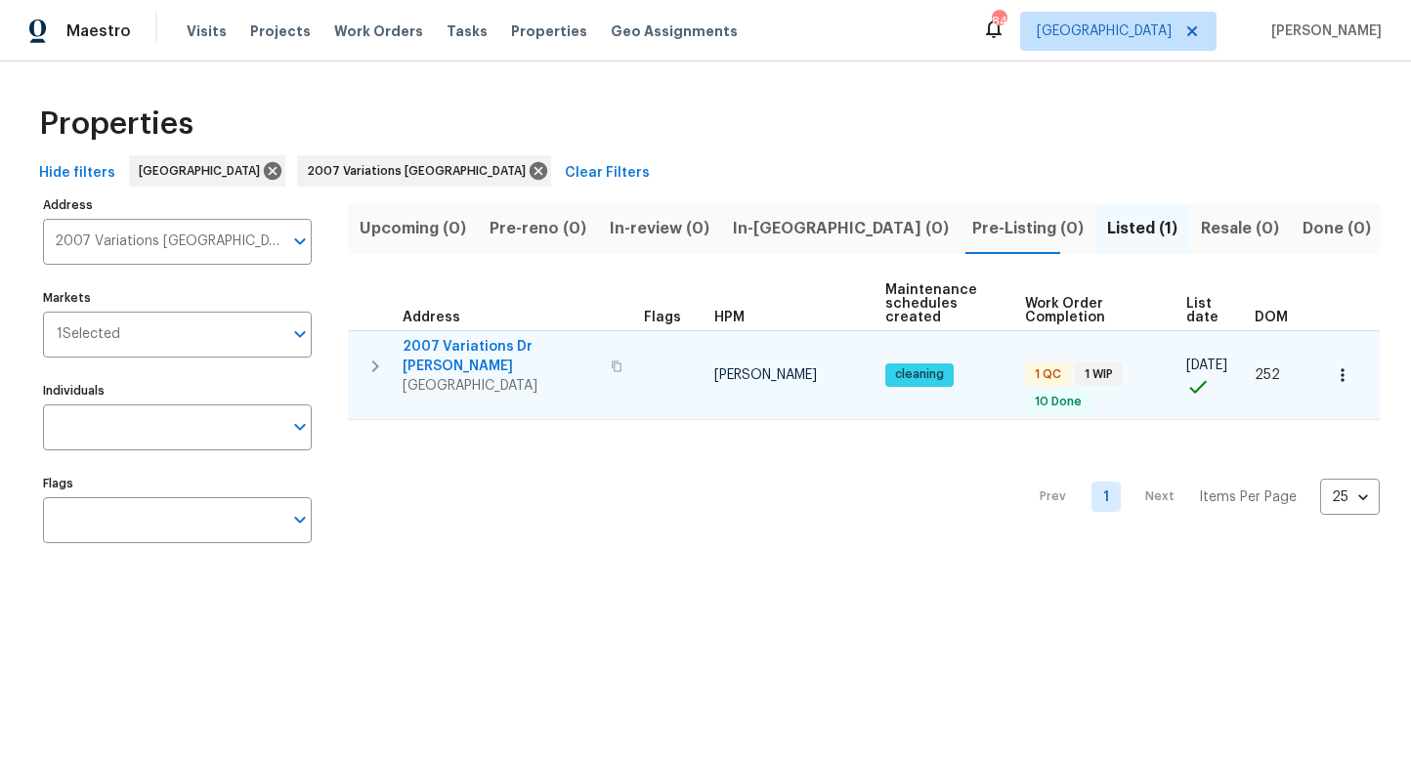
click at [441, 342] on span "2007 Variations Dr NE" at bounding box center [501, 356] width 196 height 39
click at [1343, 366] on icon "button" at bounding box center [1343, 376] width 20 height 20
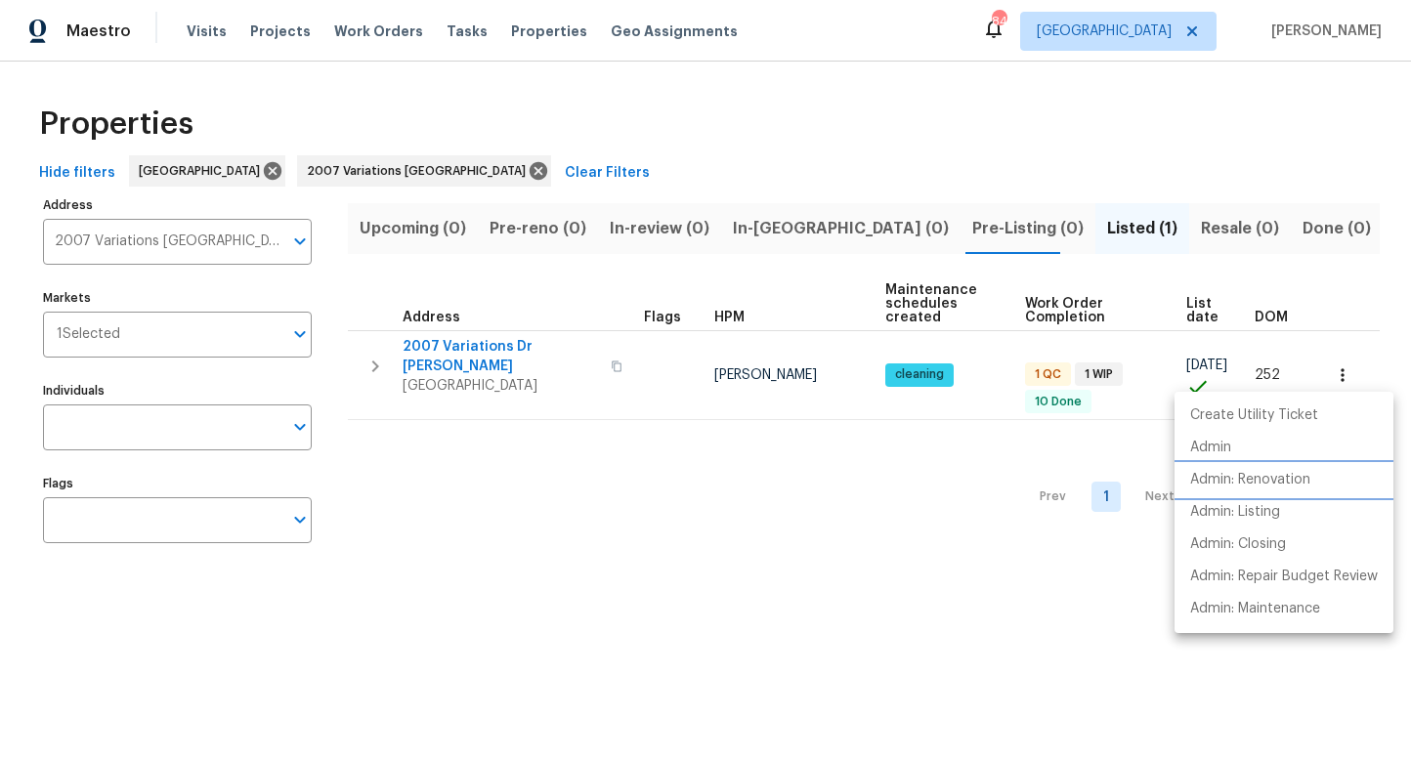
click at [1272, 476] on p "Admin: Renovation" at bounding box center [1250, 480] width 120 height 21
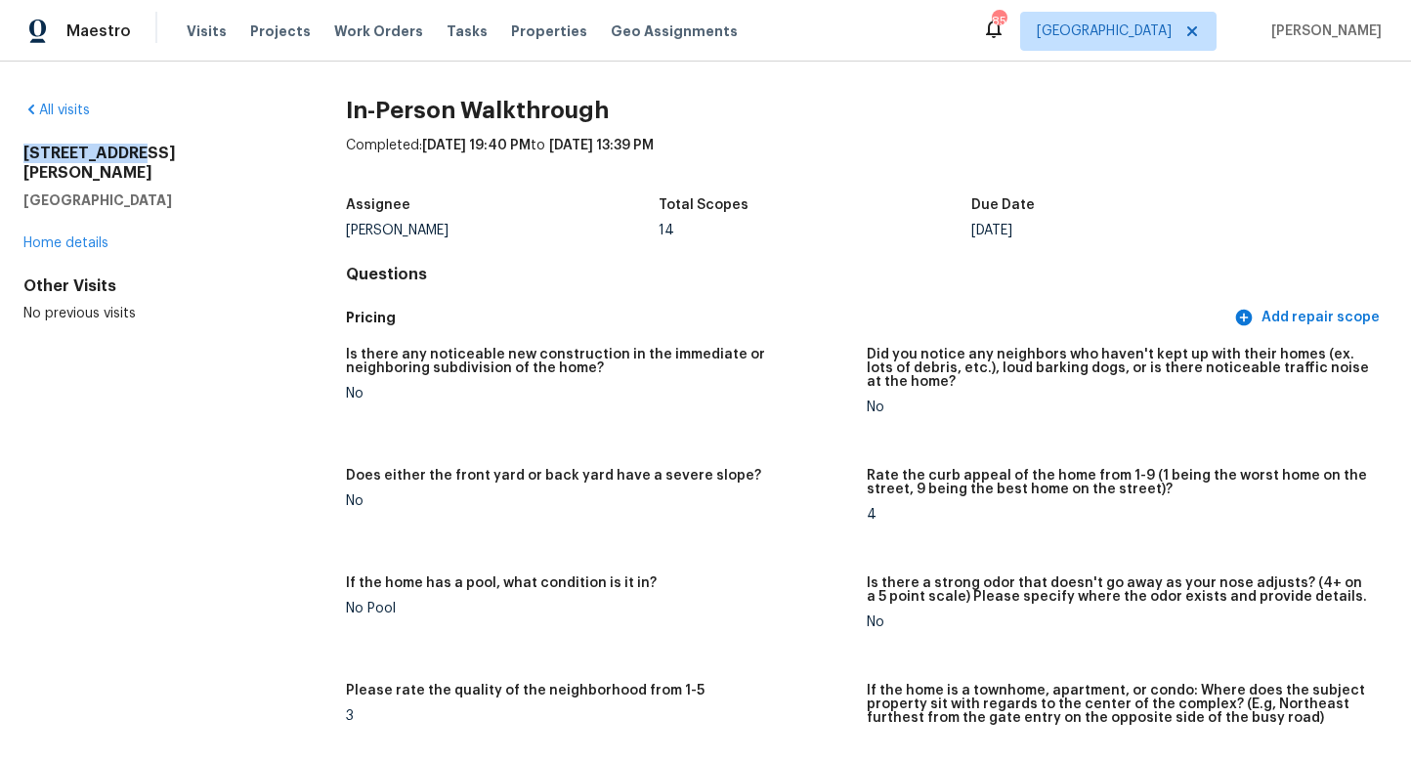
drag, startPoint x: 123, startPoint y: 152, endPoint x: 3, endPoint y: 151, distance: 120.2
click at [3, 151] on div "All visits 925 Yancey Ct Loganville, GA 30052 Home details Other Visits No prev…" at bounding box center [705, 411] width 1411 height 699
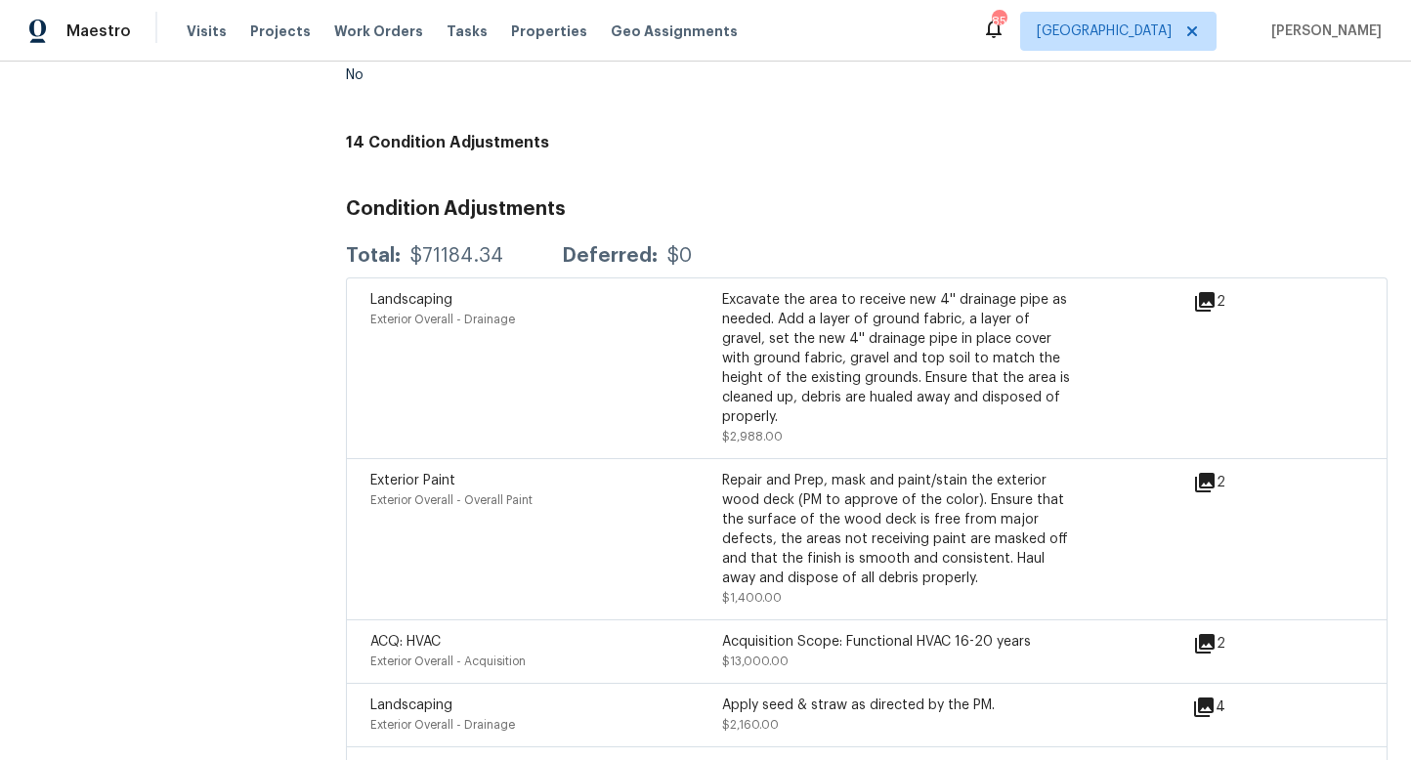
scroll to position [5743, 0]
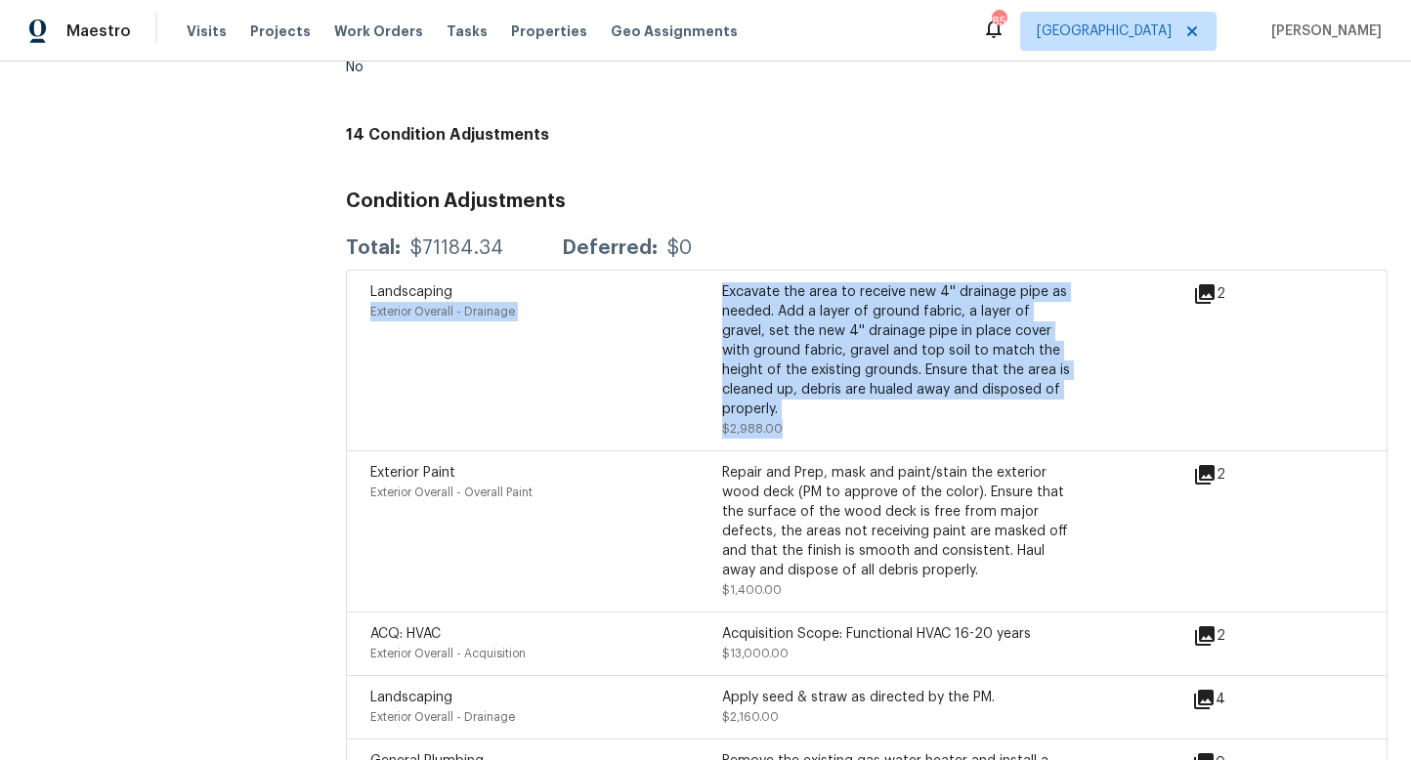
drag, startPoint x: 791, startPoint y: 381, endPoint x: 721, endPoint y: 271, distance: 130.4
click at [722, 282] on div "Excavate the area to receive new 4'' drainage pipe as needed. Add a layer of gr…" at bounding box center [898, 360] width 352 height 156
click at [751, 298] on div "Excavate the area to receive new 4'' drainage pipe as needed. Add a layer of gr…" at bounding box center [898, 350] width 352 height 137
drag, startPoint x: 767, startPoint y: 361, endPoint x: 724, endPoint y: 273, distance: 97.9
click at [724, 282] on div "Excavate the area to receive new 4'' drainage pipe as needed. Add a layer of gr…" at bounding box center [898, 360] width 352 height 156
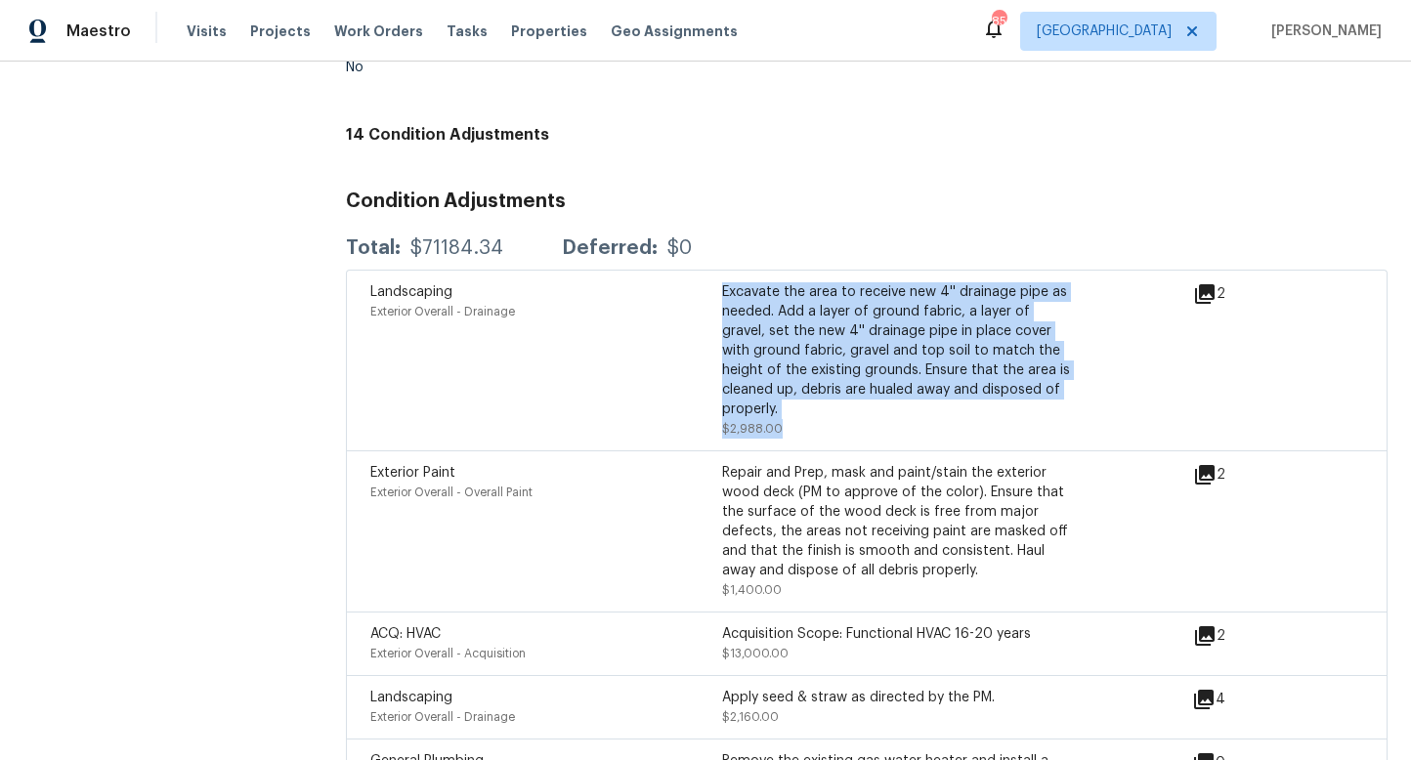
copy div "Excavate the area to receive new 4'' drainage pipe as needed. Add a layer of gr…"
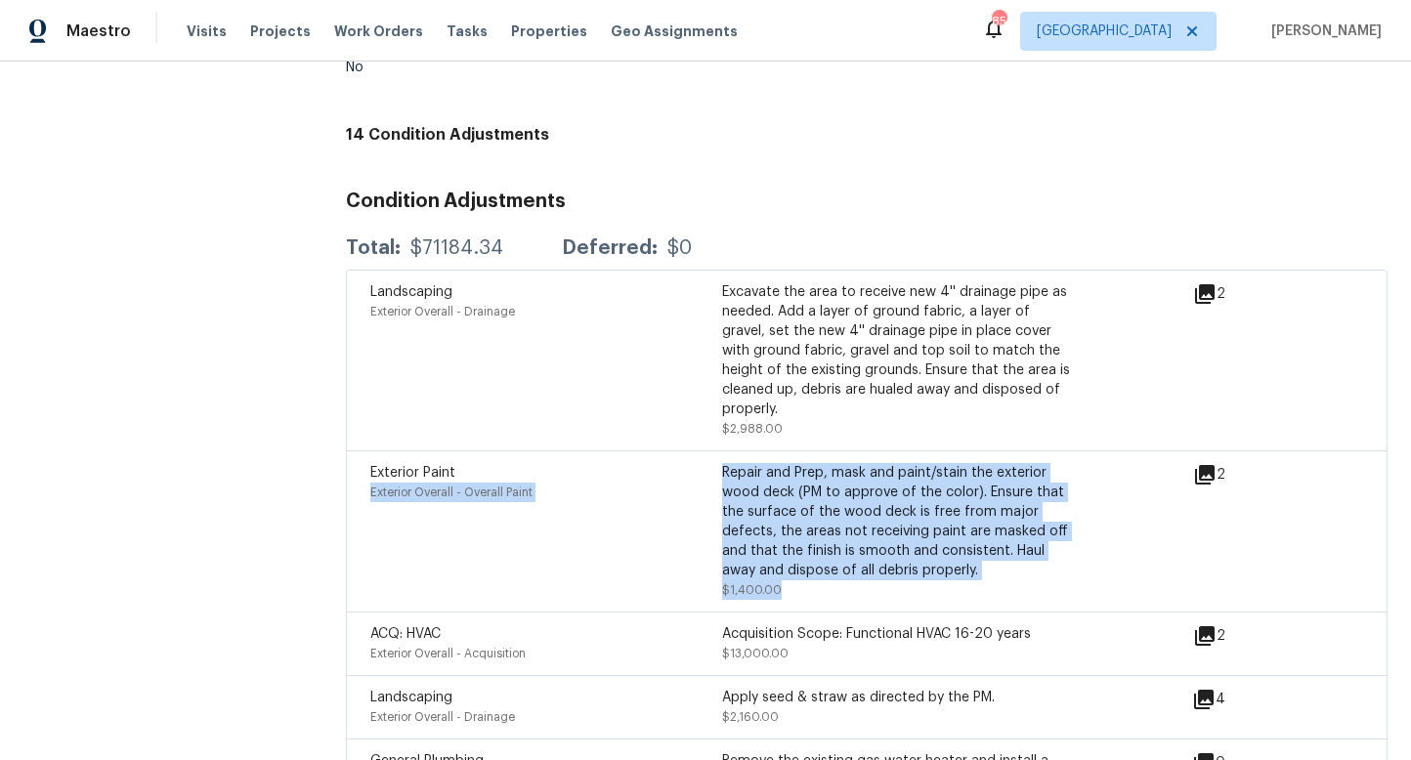
drag, startPoint x: 807, startPoint y: 559, endPoint x: 720, endPoint y: 437, distance: 150.0
click at [720, 451] on div "Exterior Paint Exterior Overall - Overall Paint Repair and Prep, mask and paint…" at bounding box center [867, 531] width 1042 height 161
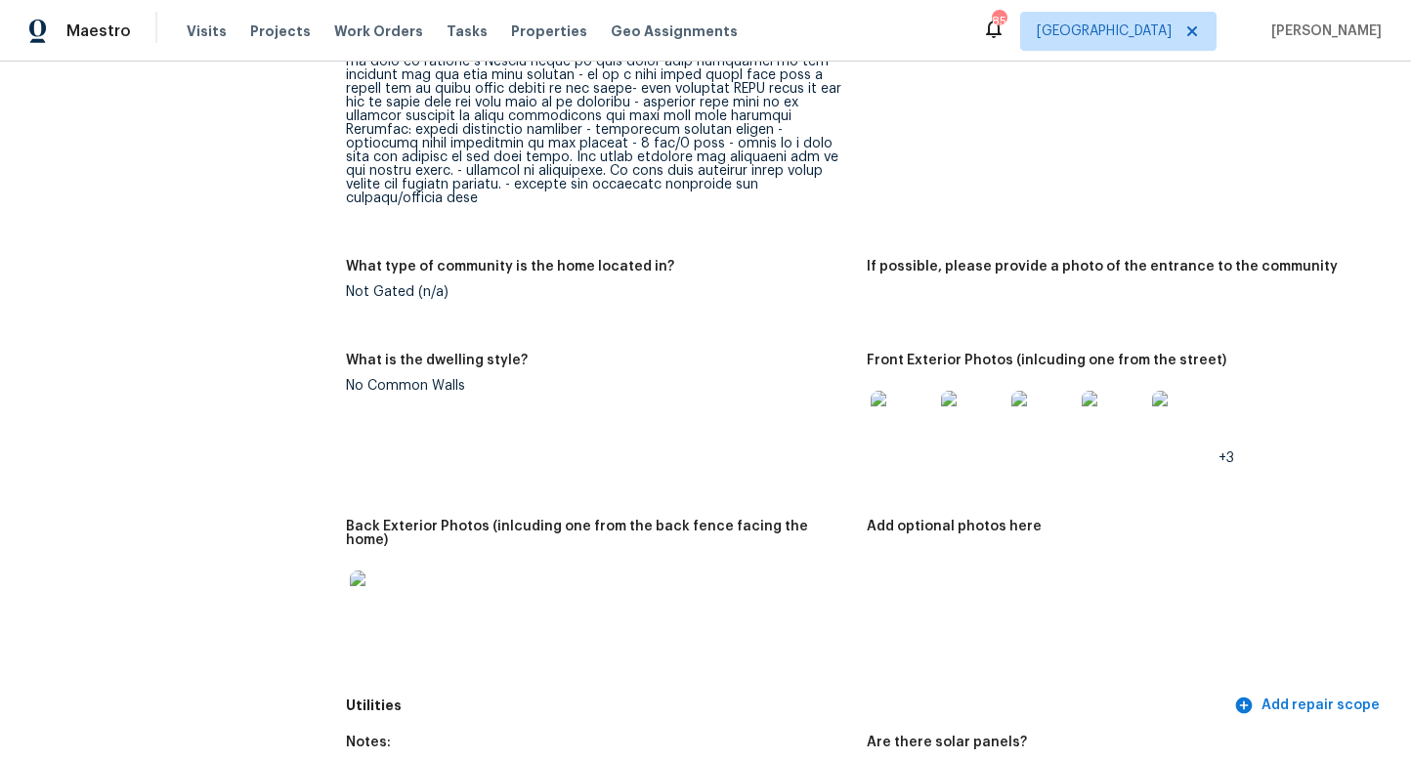
scroll to position [876, 0]
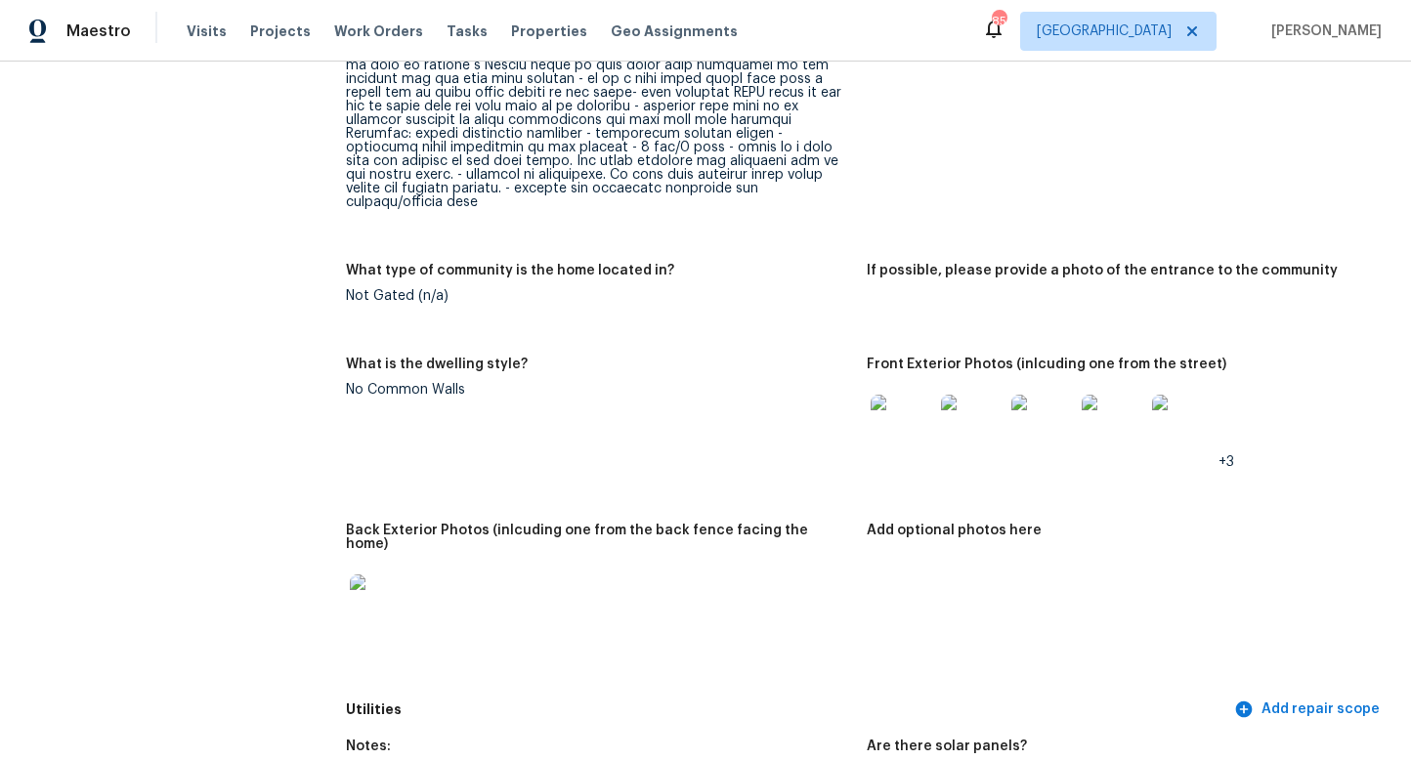
click at [919, 399] on img at bounding box center [902, 426] width 63 height 63
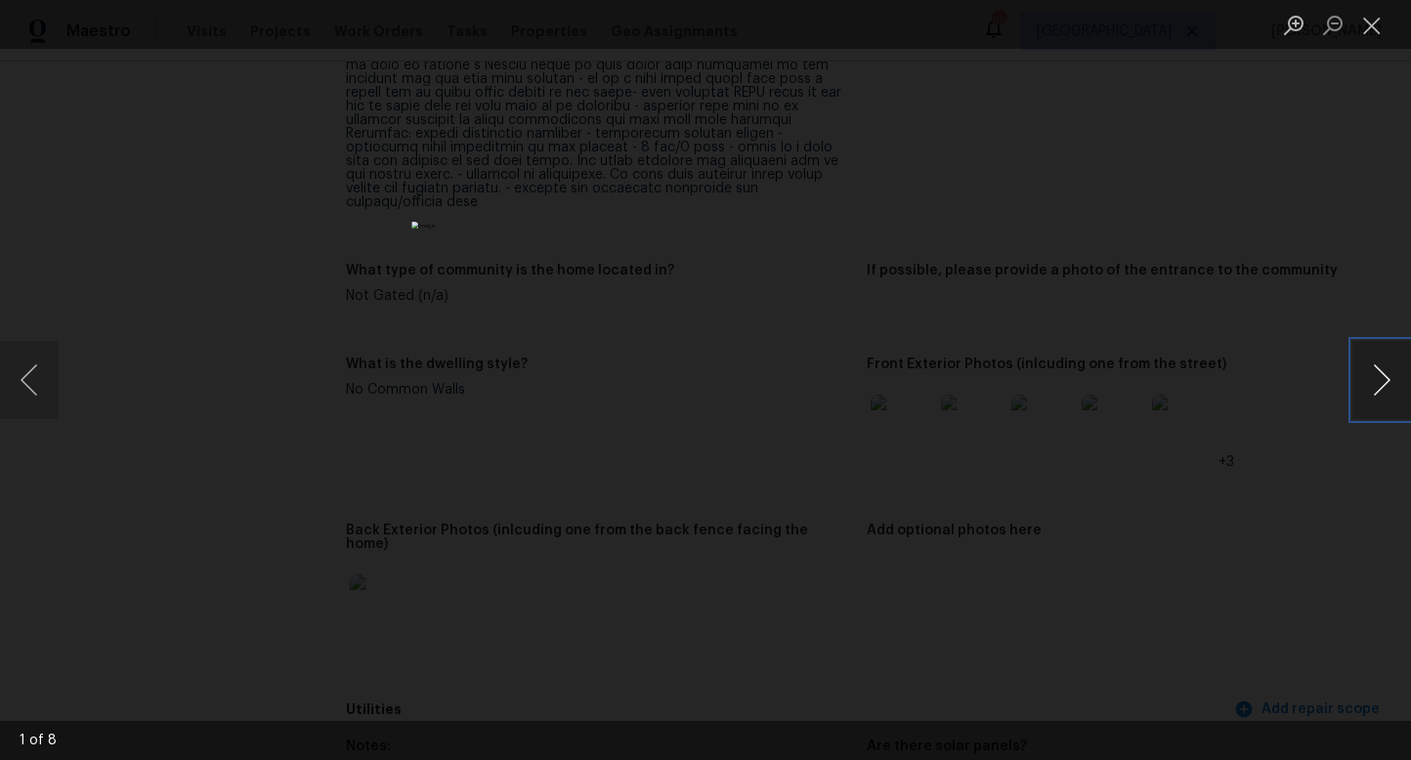
click at [1393, 382] on button "Next image" at bounding box center [1382, 380] width 59 height 78
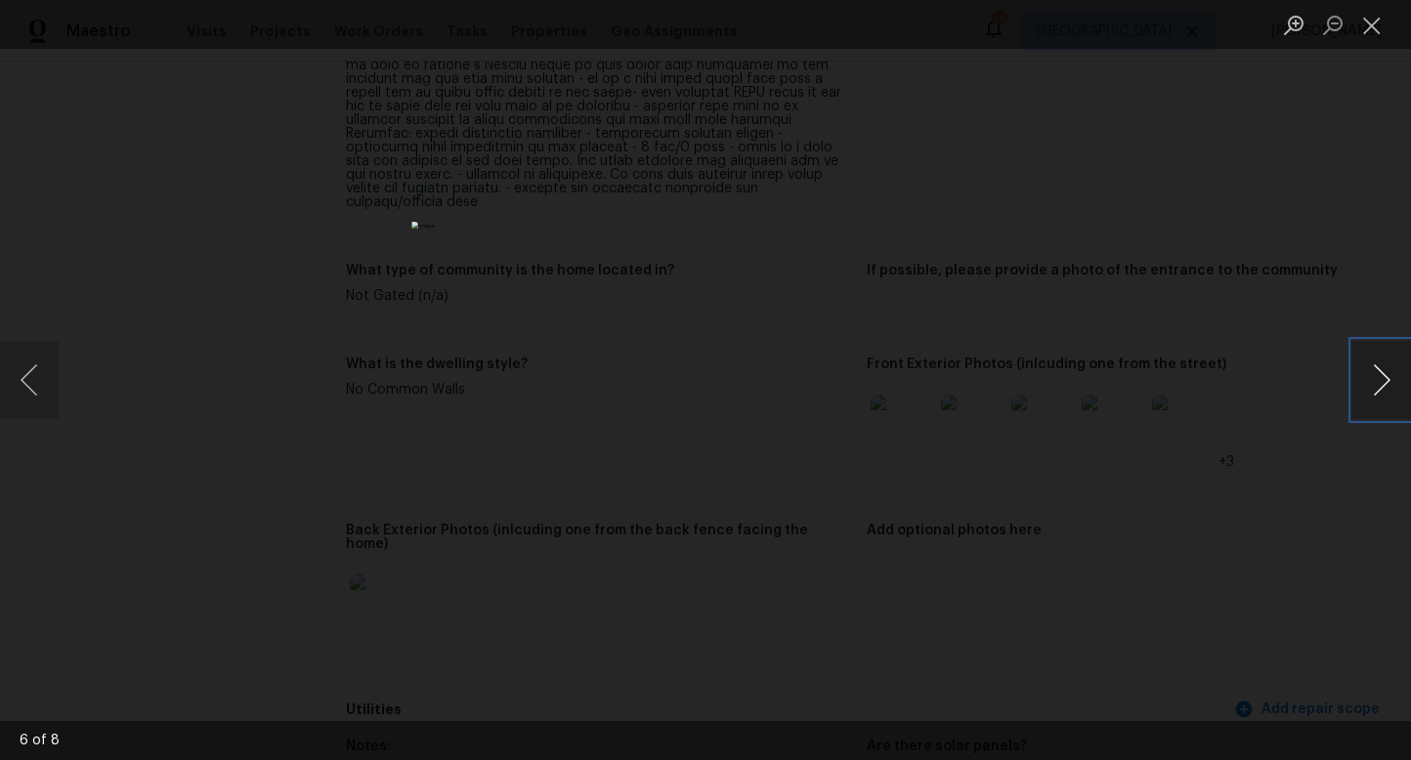
click at [1393, 382] on button "Next image" at bounding box center [1382, 380] width 59 height 78
drag, startPoint x: 1368, startPoint y: 22, endPoint x: 1290, endPoint y: 100, distance: 110.6
click at [1368, 22] on button "Close lightbox" at bounding box center [1372, 25] width 39 height 34
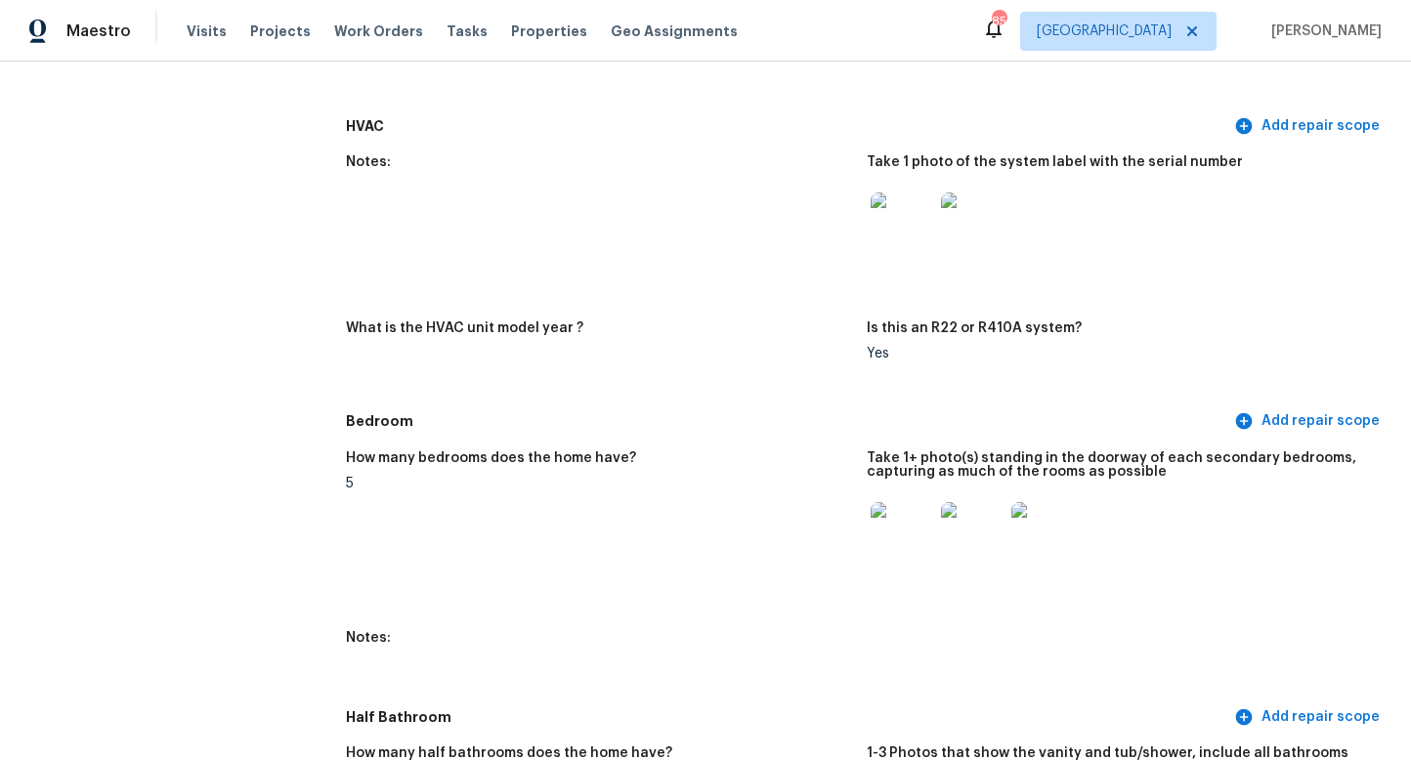
scroll to position [1943, 0]
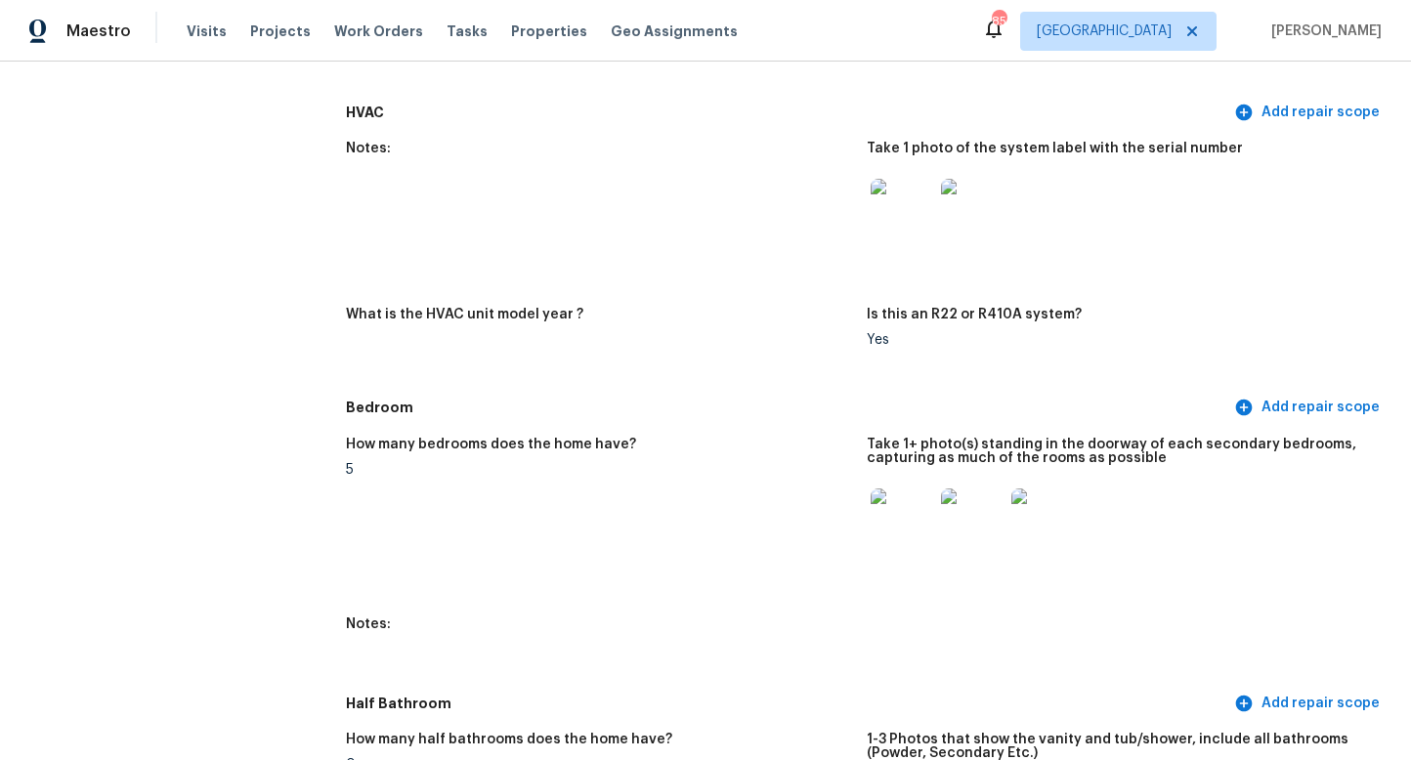
click at [900, 204] on img at bounding box center [902, 210] width 63 height 63
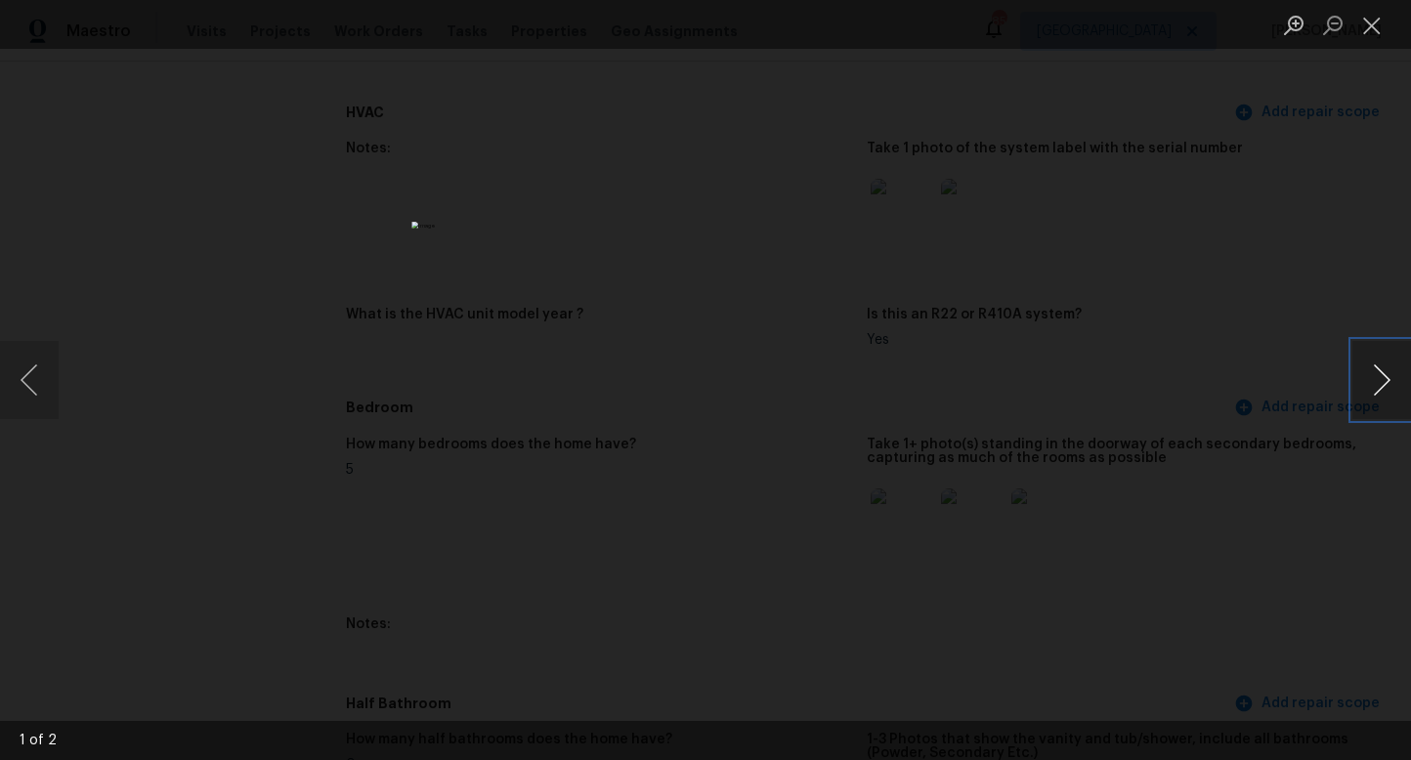
click at [1383, 381] on button "Next image" at bounding box center [1382, 380] width 59 height 78
click at [1365, 27] on button "Close lightbox" at bounding box center [1372, 25] width 39 height 34
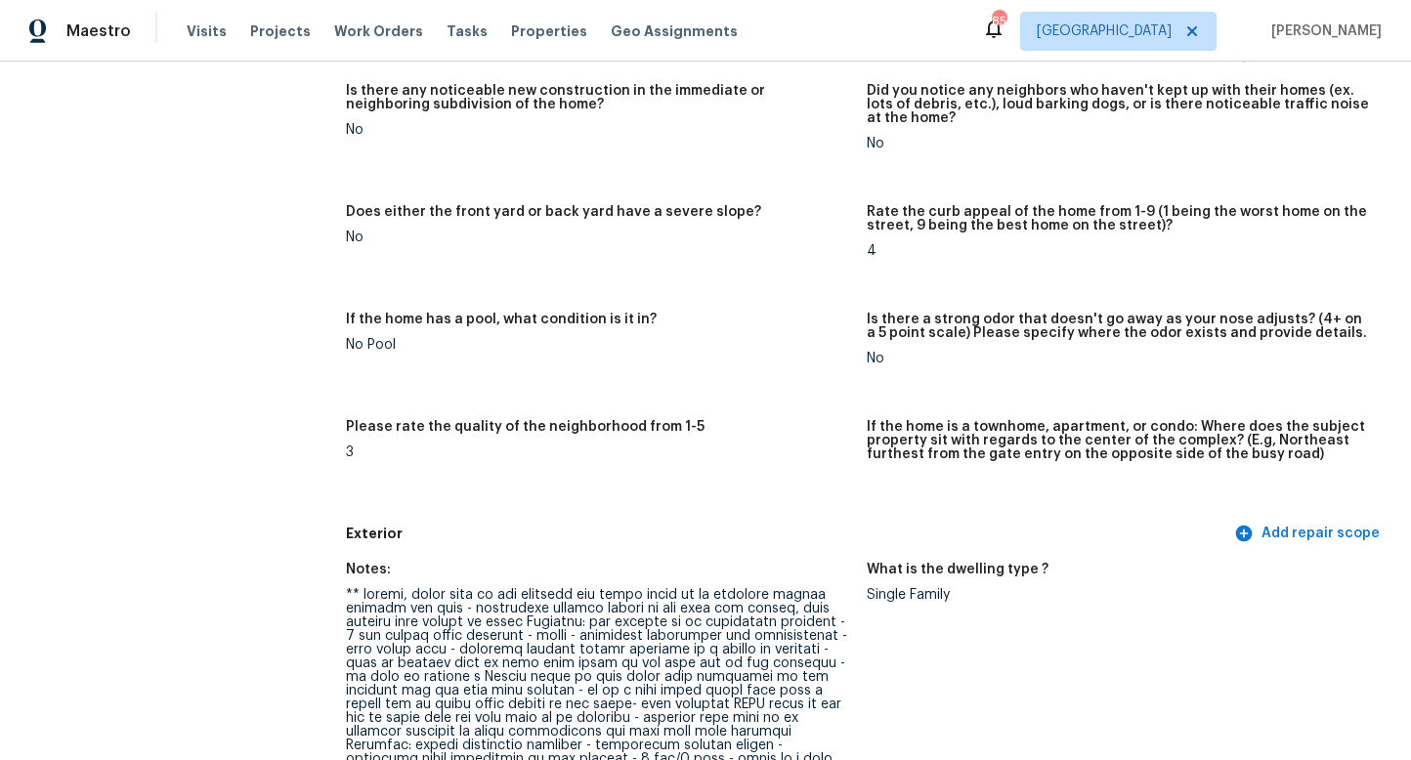
scroll to position [0, 0]
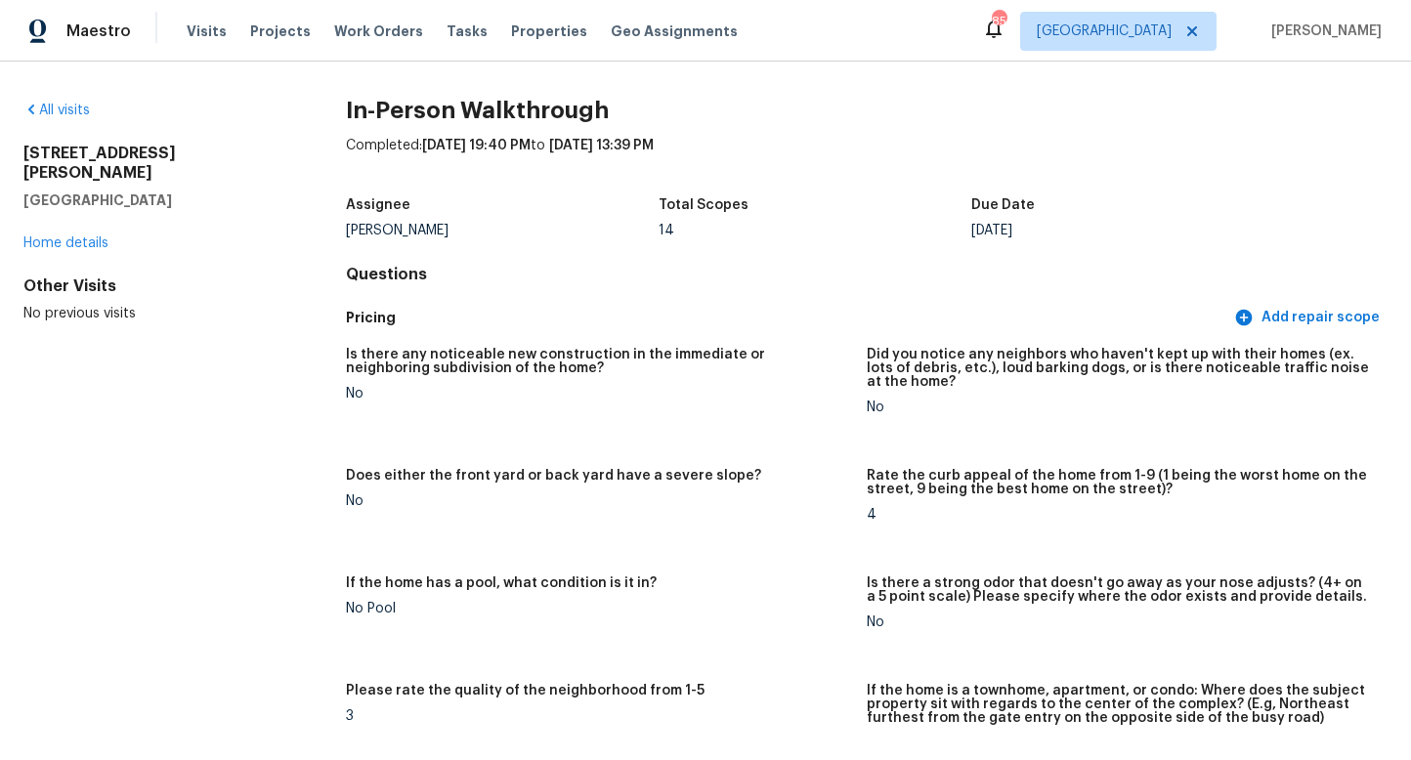
click at [108, 151] on h2 "925 Yancey Ct" at bounding box center [153, 163] width 260 height 39
copy h2 "925 Yancey Ct"
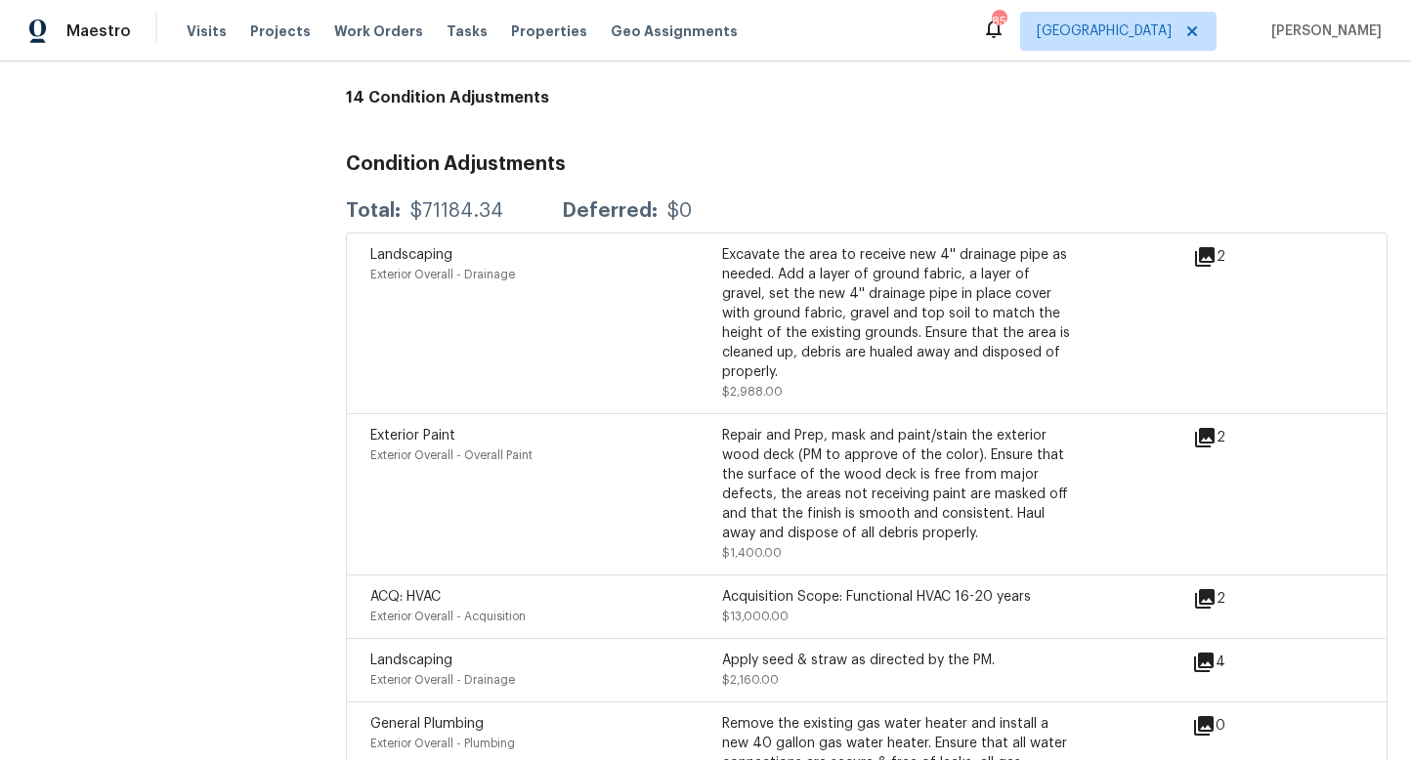
scroll to position [5779, 0]
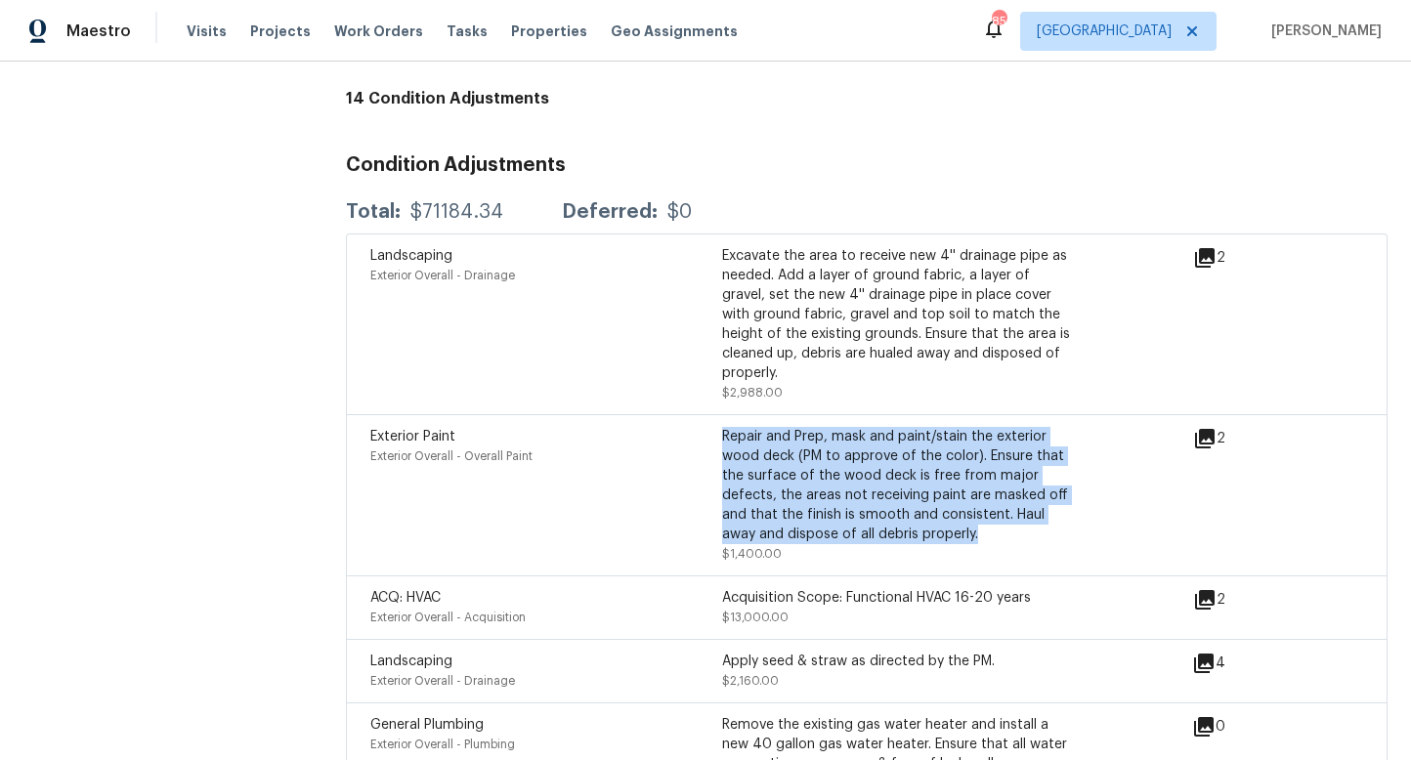
drag, startPoint x: 858, startPoint y: 453, endPoint x: 725, endPoint y: 389, distance: 147.7
click at [725, 427] on div "Repair and Prep, mask and paint/stain the exterior wood deck (PM to approve of …" at bounding box center [898, 485] width 352 height 117
copy div "Repair and Prep, mask and paint/stain the exterior wood deck (PM to approve of …"
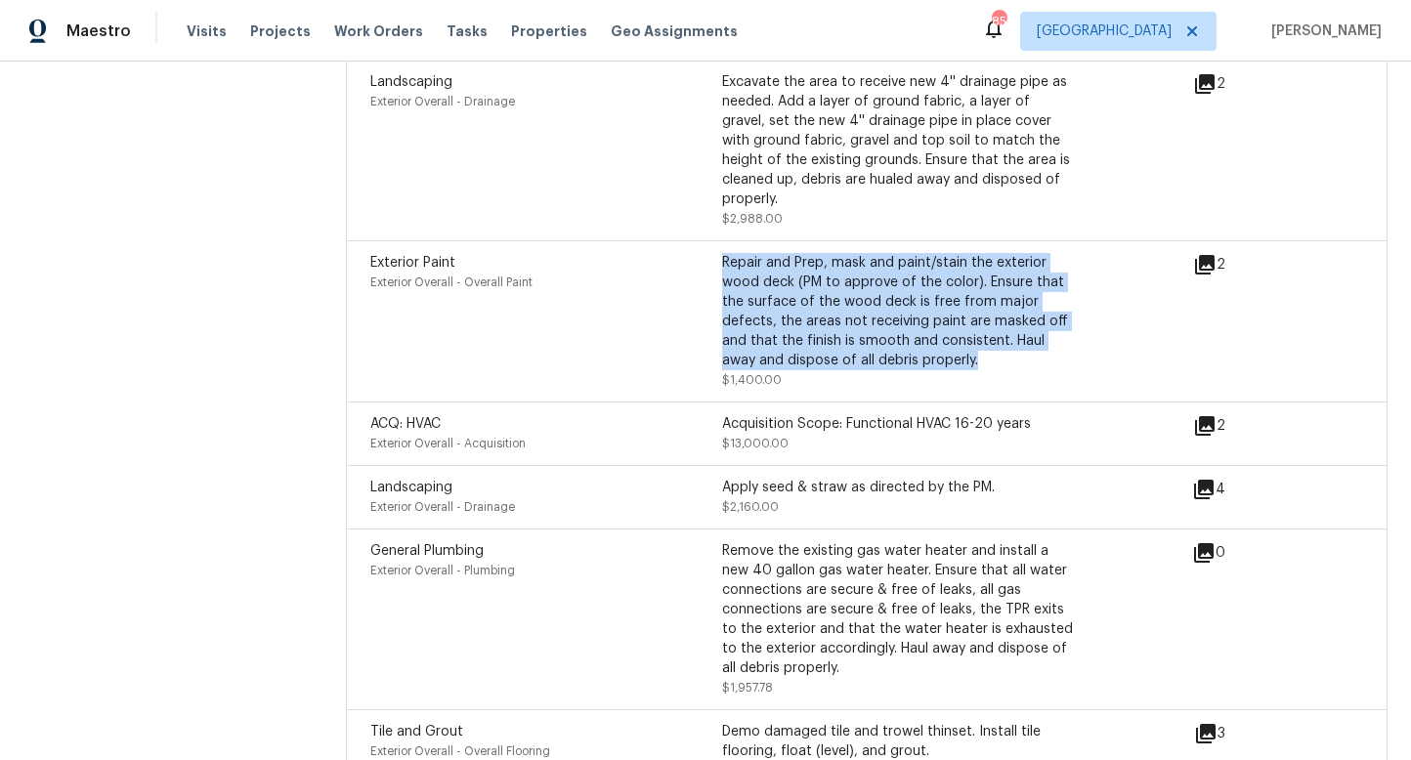
scroll to position [5957, 0]
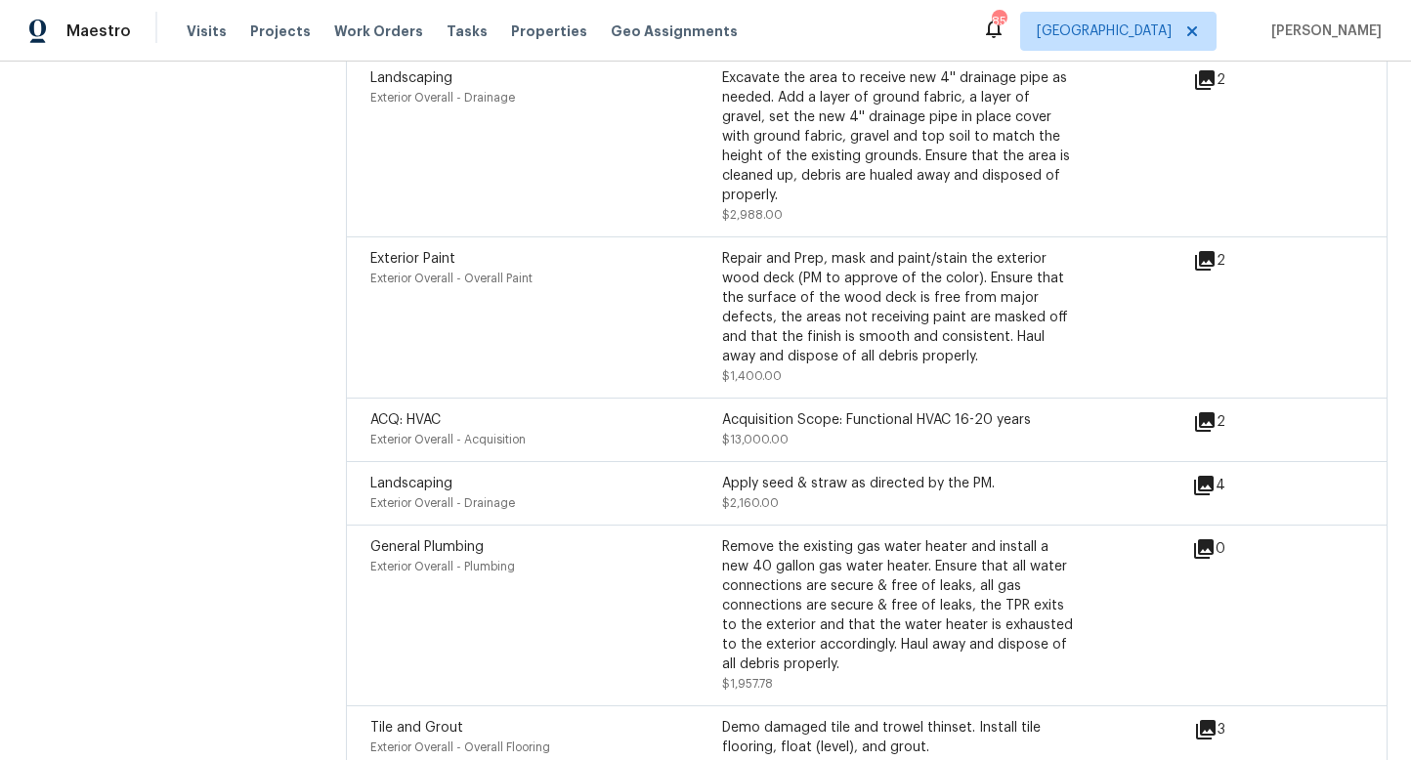
click at [847, 474] on div "Apply seed & straw as directed by the PM." at bounding box center [898, 484] width 352 height 20
drag, startPoint x: 979, startPoint y: 437, endPoint x: 719, endPoint y: 435, distance: 260.0
click at [719, 474] on div "Landscaping Exterior Overall - Drainage Apply seed & straw as directed by the P…" at bounding box center [722, 493] width 704 height 39
copy div "Exterior Overall - Drainage Apply seed & straw as directed by the PM."
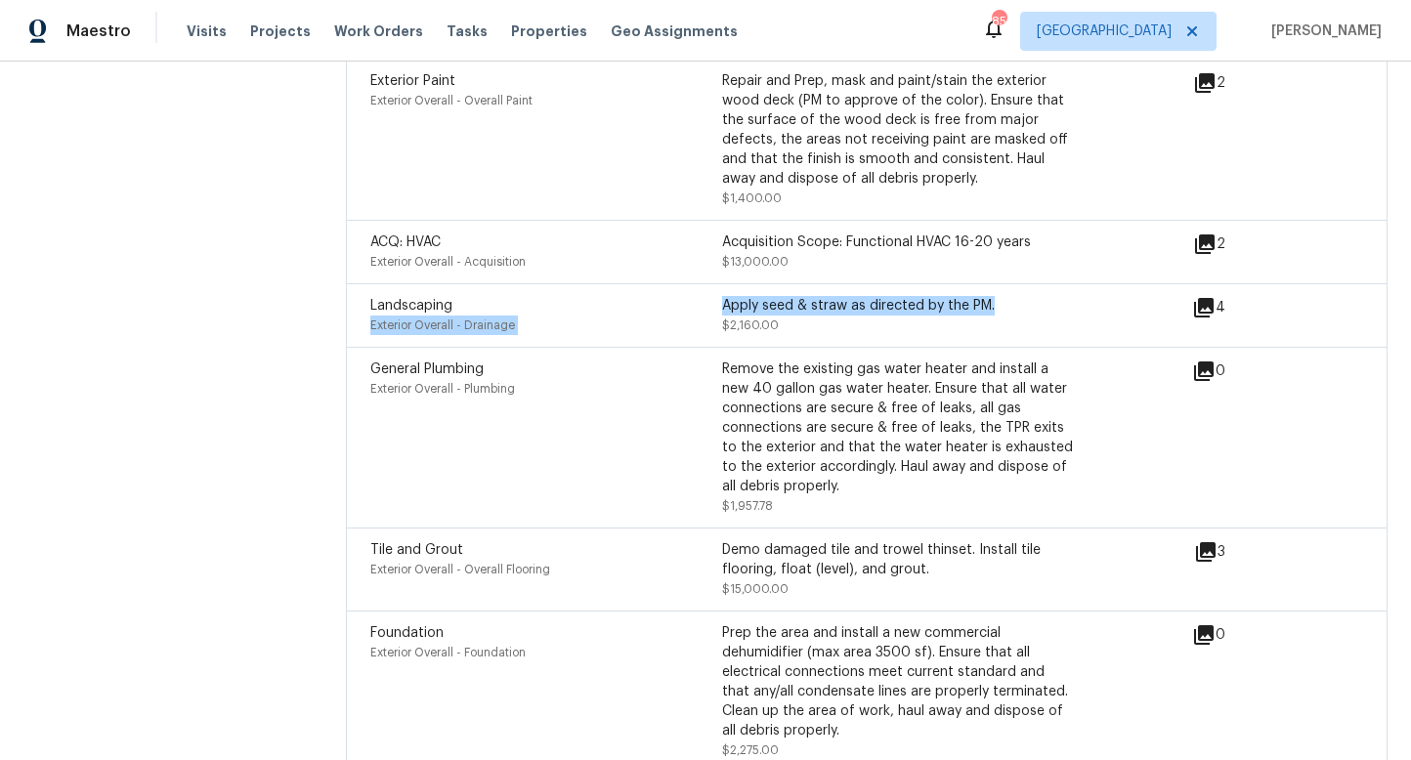
scroll to position [6137, 0]
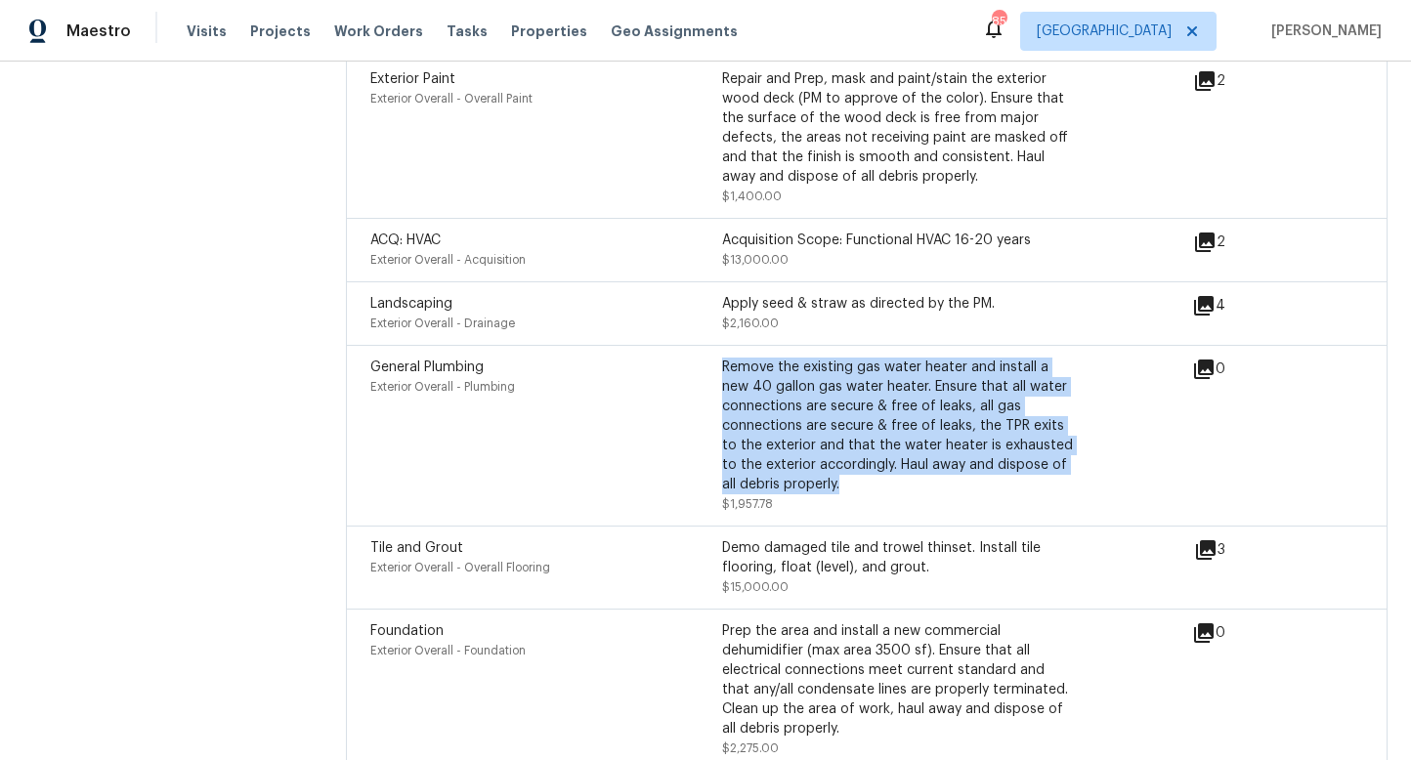
drag, startPoint x: 786, startPoint y: 395, endPoint x: 724, endPoint y: 325, distance: 92.8
click at [724, 358] on div "Remove the existing gas water heater and install a new 40 gallon gas water heat…" at bounding box center [898, 426] width 352 height 137
copy div "Remove the existing gas water heater and install a new 40 gallon gas water heat…"
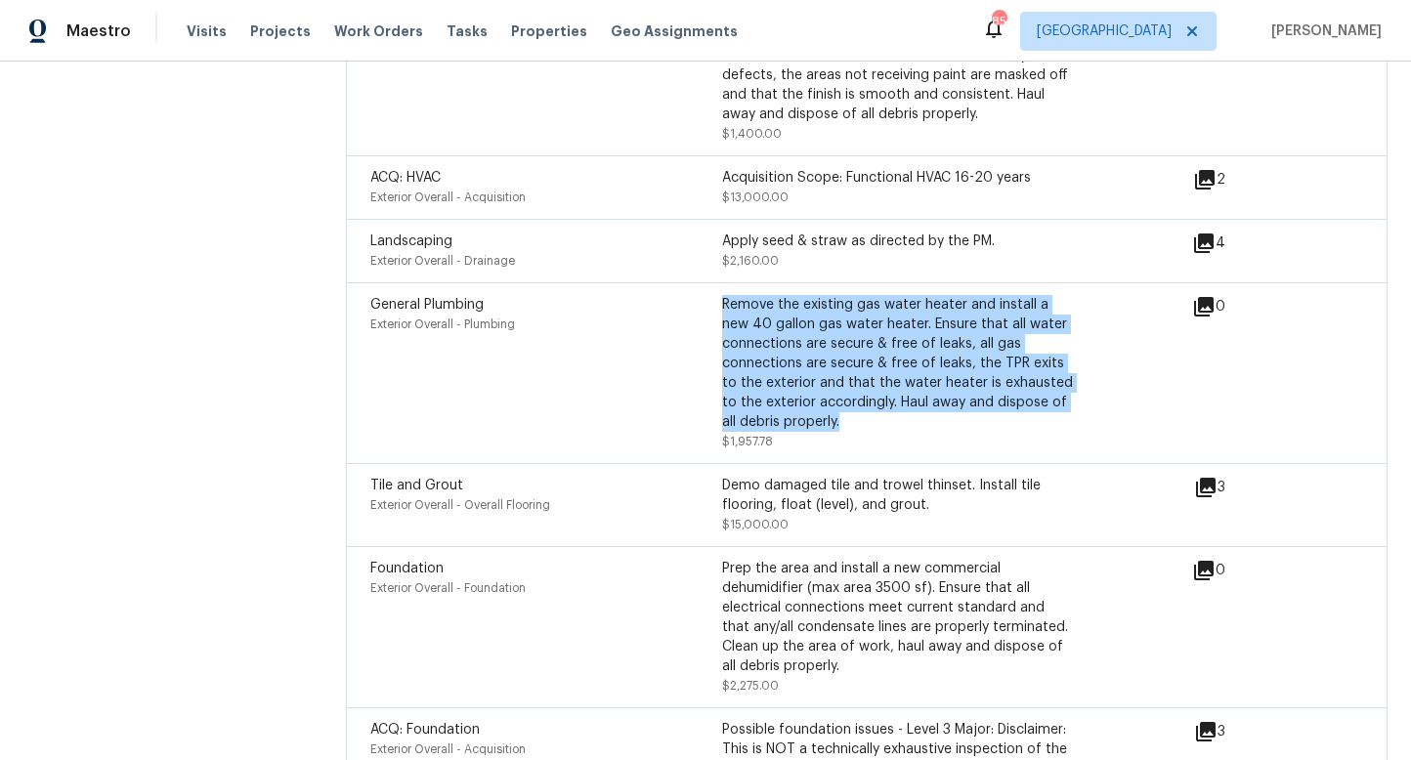
scroll to position [6197, 0]
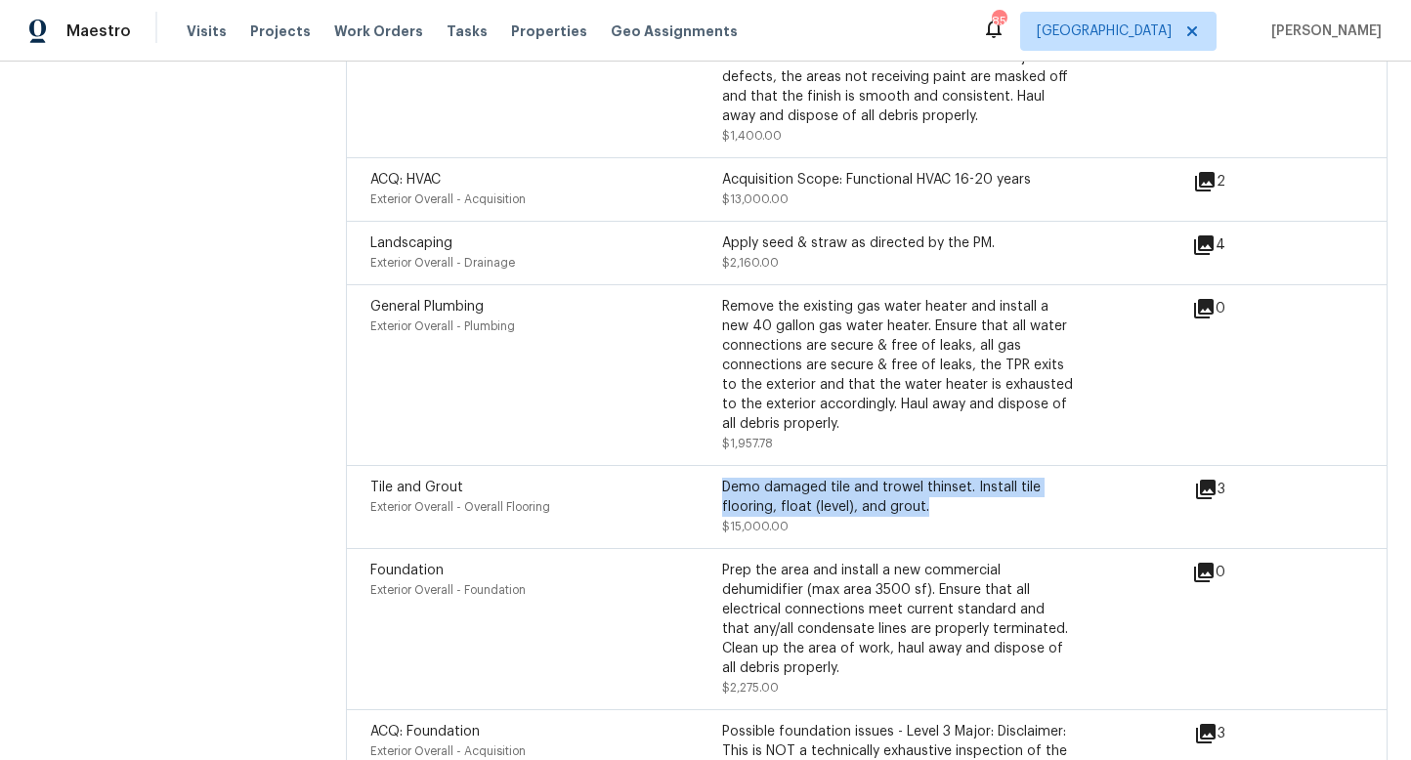
drag, startPoint x: 927, startPoint y: 464, endPoint x: 726, endPoint y: 440, distance: 202.8
click at [726, 478] on div "Demo damaged tile and trowel thinset. Install tile flooring, float (level), and…" at bounding box center [898, 497] width 352 height 39
copy div "Demo damaged tile and trowel thinset. Install tile flooring, float (level), and…"
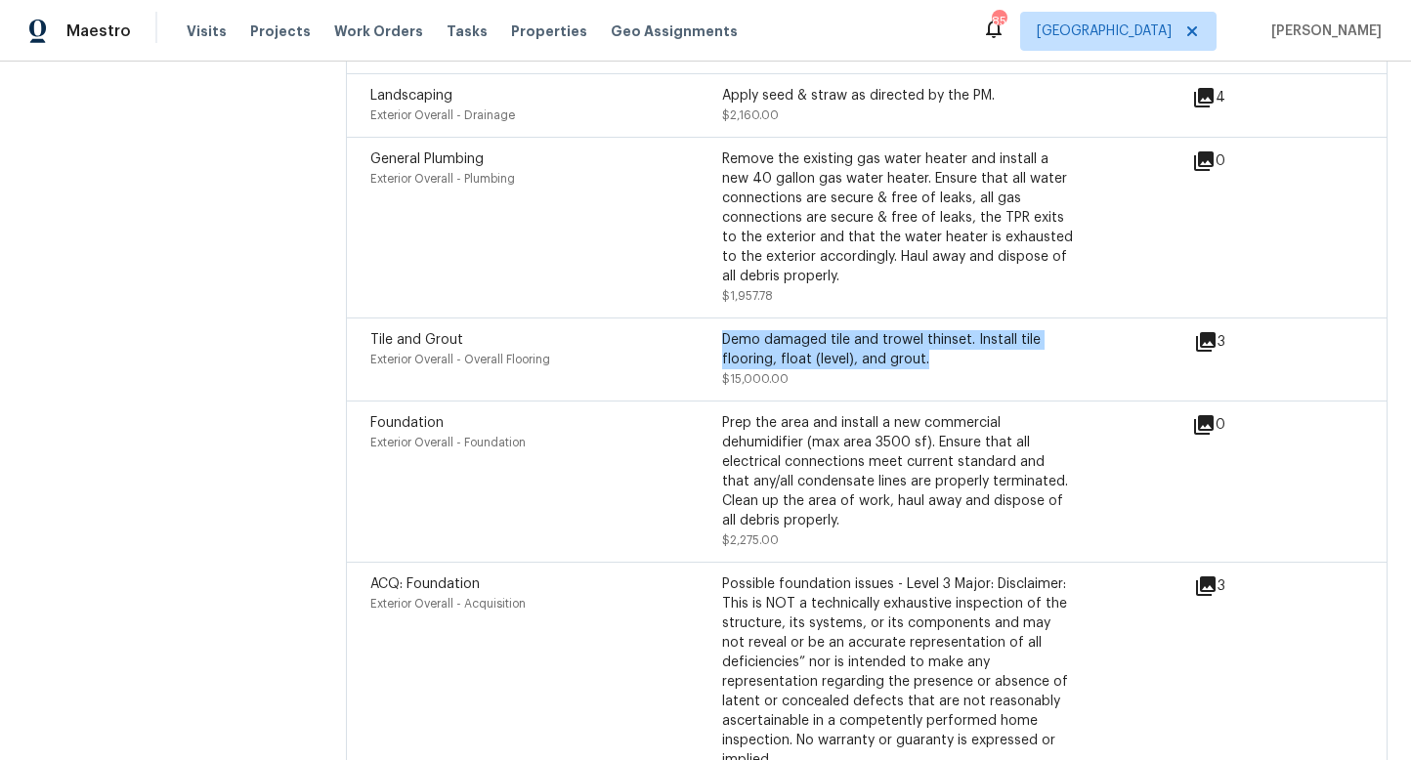
scroll to position [6351, 0]
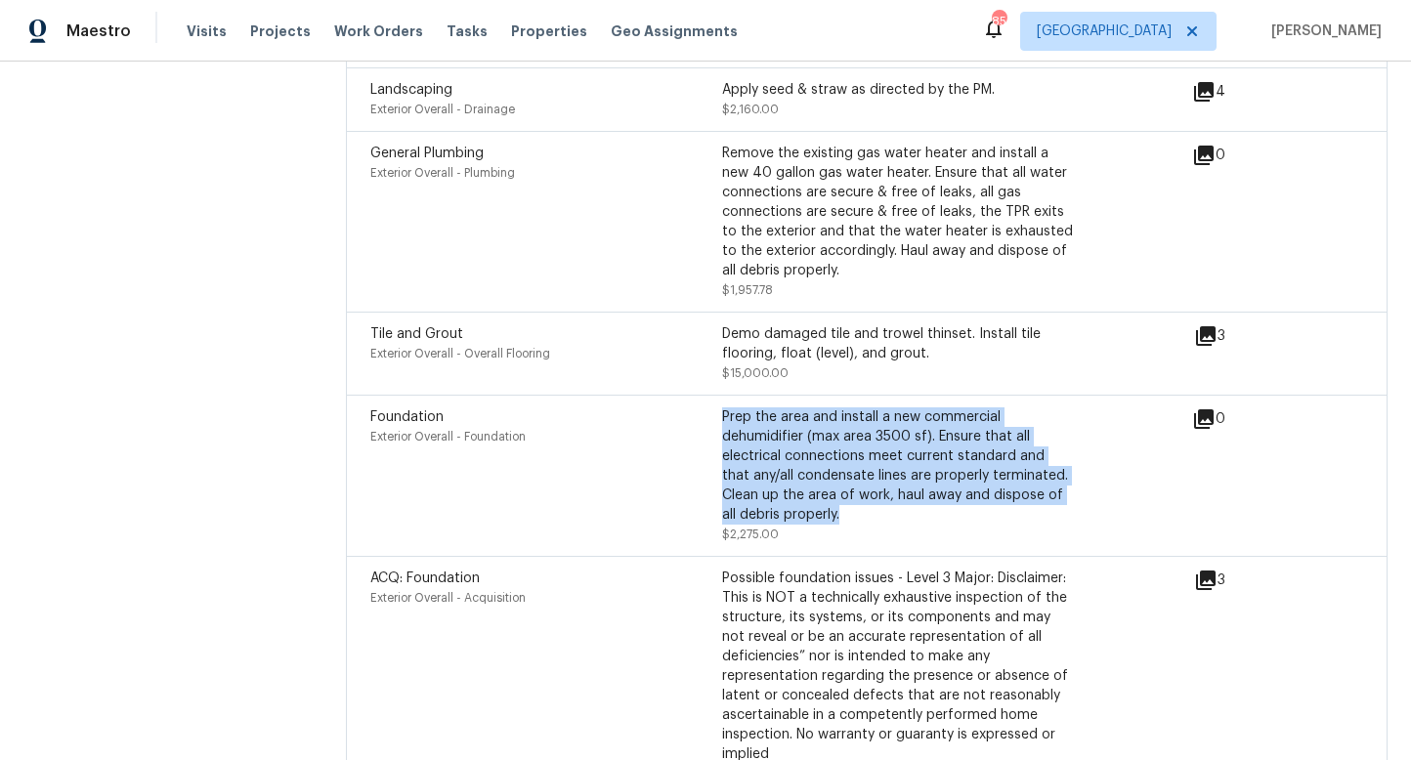
drag, startPoint x: 827, startPoint y: 468, endPoint x: 724, endPoint y: 379, distance: 135.8
click at [724, 408] on div "Prep the area and install a new commercial dehumidifier (max area 3500 sf). Ens…" at bounding box center [898, 466] width 352 height 117
copy div "Prep the area and install a new commercial dehumidifier (max area 3500 sf). Ens…"
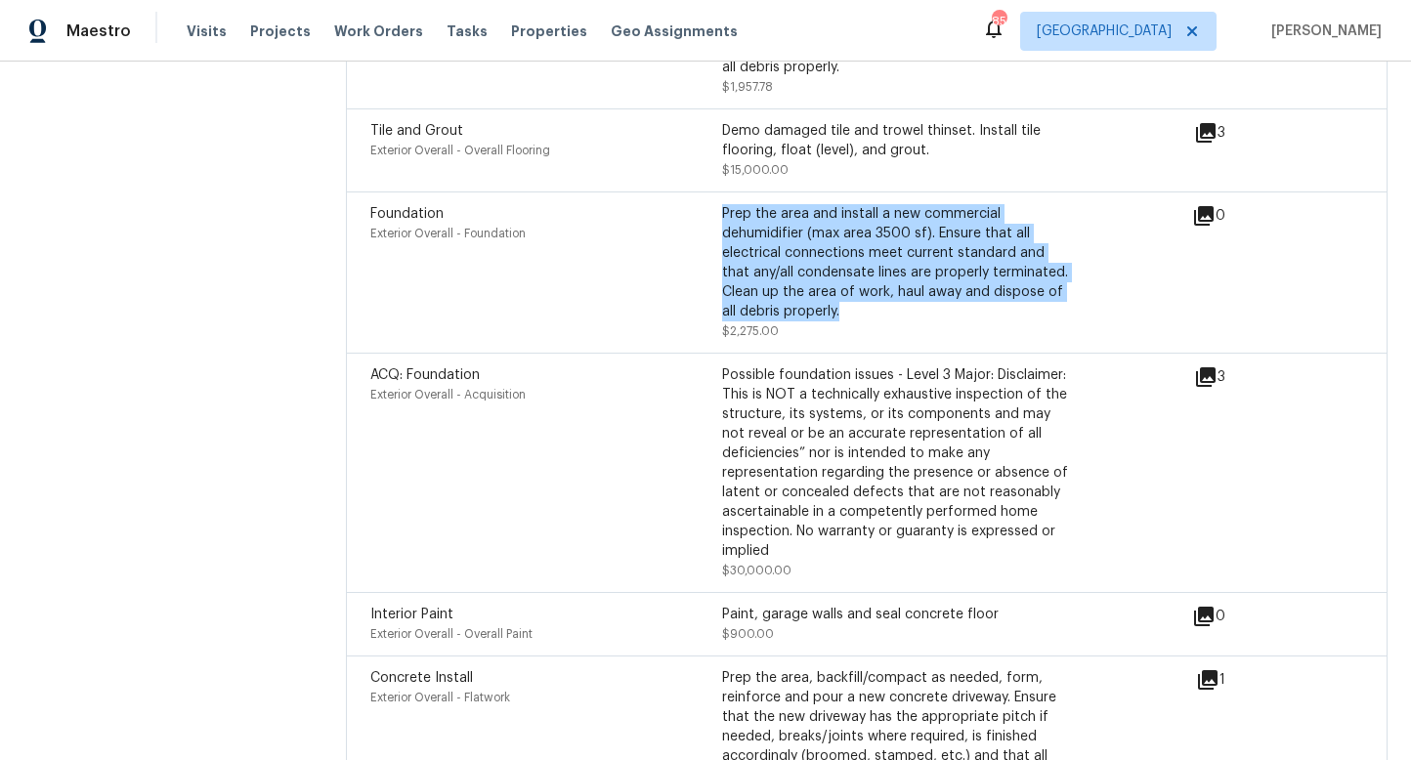
scroll to position [6562, 0]
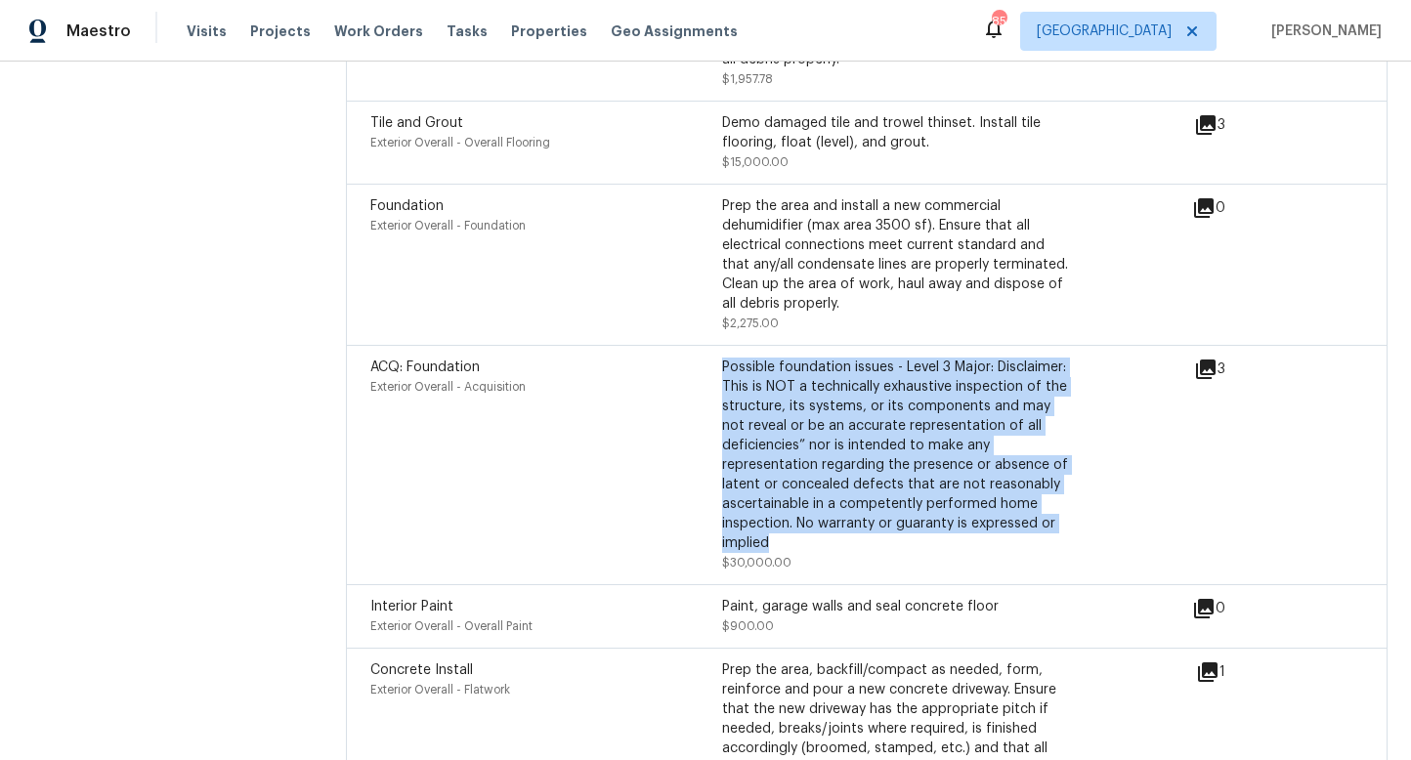
drag, startPoint x: 752, startPoint y: 371, endPoint x: 825, endPoint y: 493, distance: 141.6
click at [825, 492] on div "Possible foundation issues - Level 3 Major: Disclaimer: This is NOT a technical…" at bounding box center [898, 455] width 352 height 195
copy div "Possible foundation issues - Level 3 Major: Disclaimer: This is NOT a technical…"
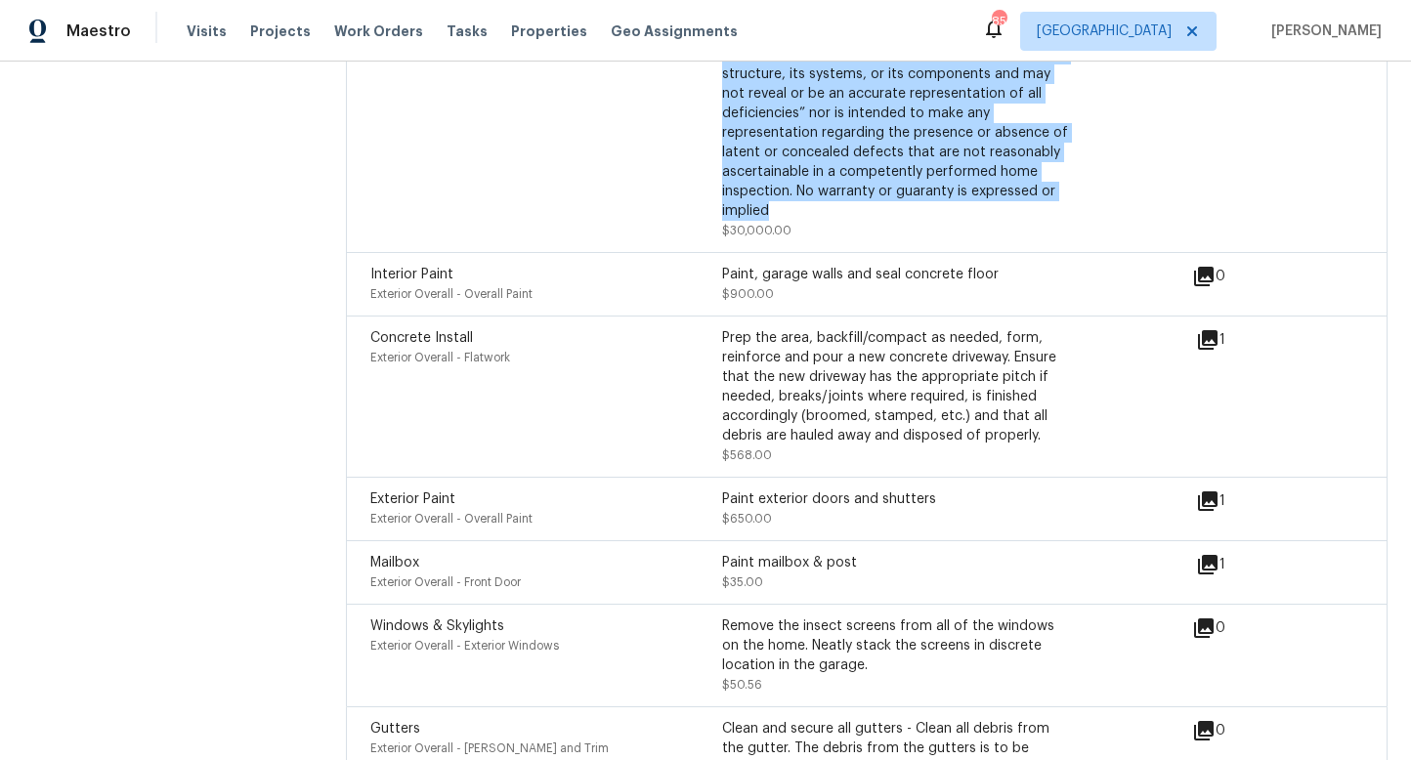
scroll to position [6897, 0]
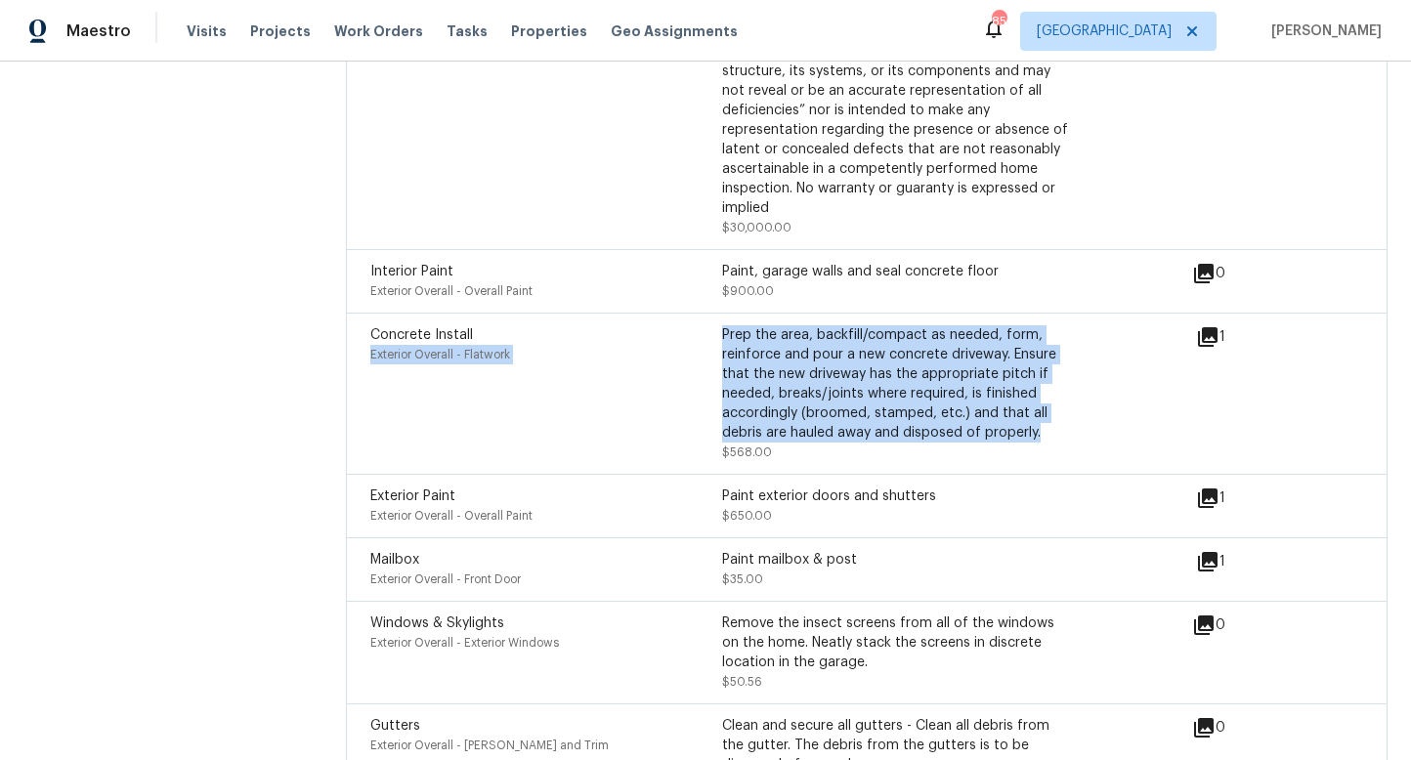
drag, startPoint x: 1041, startPoint y: 391, endPoint x: 720, endPoint y: 294, distance: 334.8
click at [720, 325] on div "Concrete Install Exterior Overall - Flatwork Prep the area, backfill/compact as…" at bounding box center [722, 393] width 704 height 137
click at [739, 325] on div "Prep the area, backfill/compact as needed, form, reinforce and pour a new concr…" at bounding box center [898, 383] width 352 height 117
drag, startPoint x: 723, startPoint y: 290, endPoint x: 1051, endPoint y: 382, distance: 340.1
click at [1051, 382] on div "Prep the area, backfill/compact as needed, form, reinforce and pour a new concr…" at bounding box center [898, 383] width 352 height 117
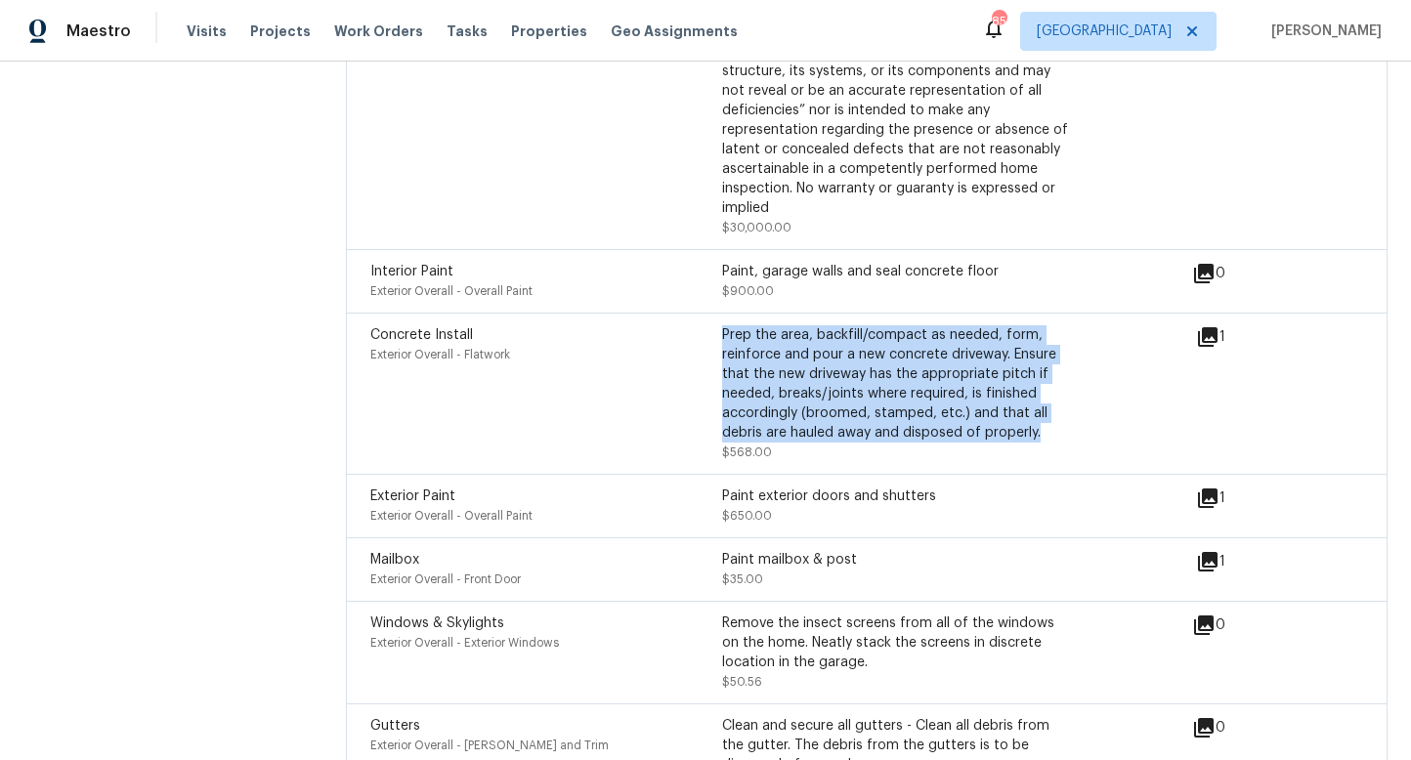
copy div "Prep the area, backfill/compact as needed, form, reinforce and pour a new concr…"
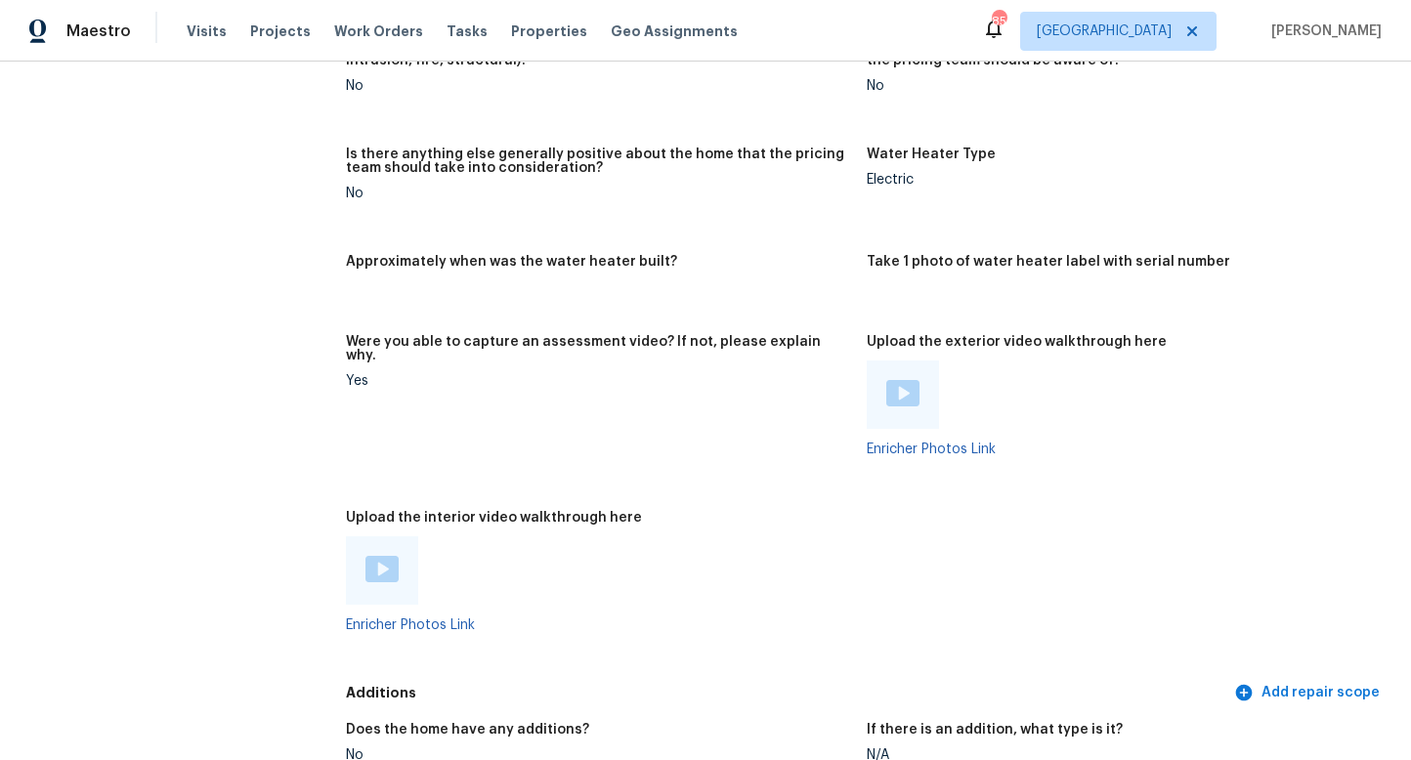
scroll to position [4459, 0]
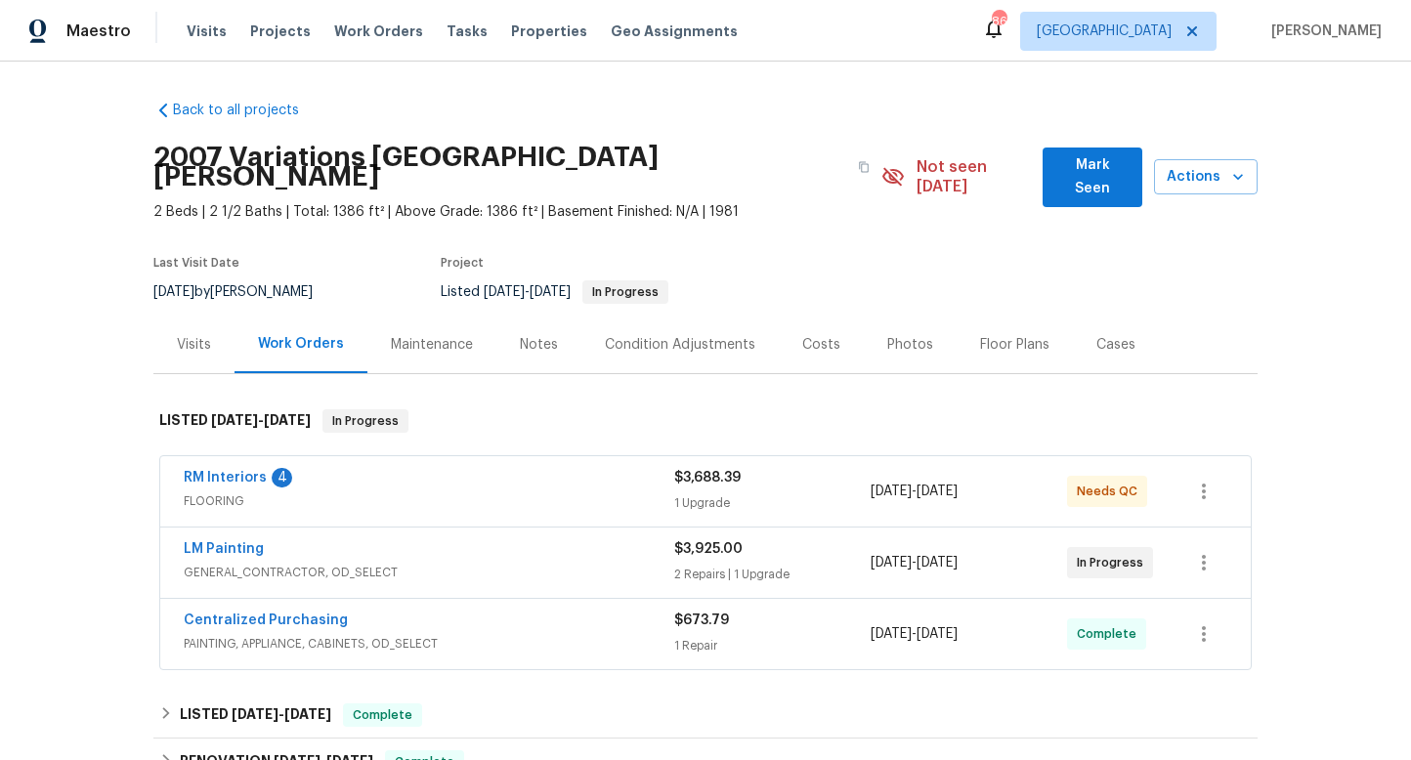
click at [292, 563] on span "GENERAL_CONTRACTOR, OD_SELECT" at bounding box center [429, 573] width 491 height 20
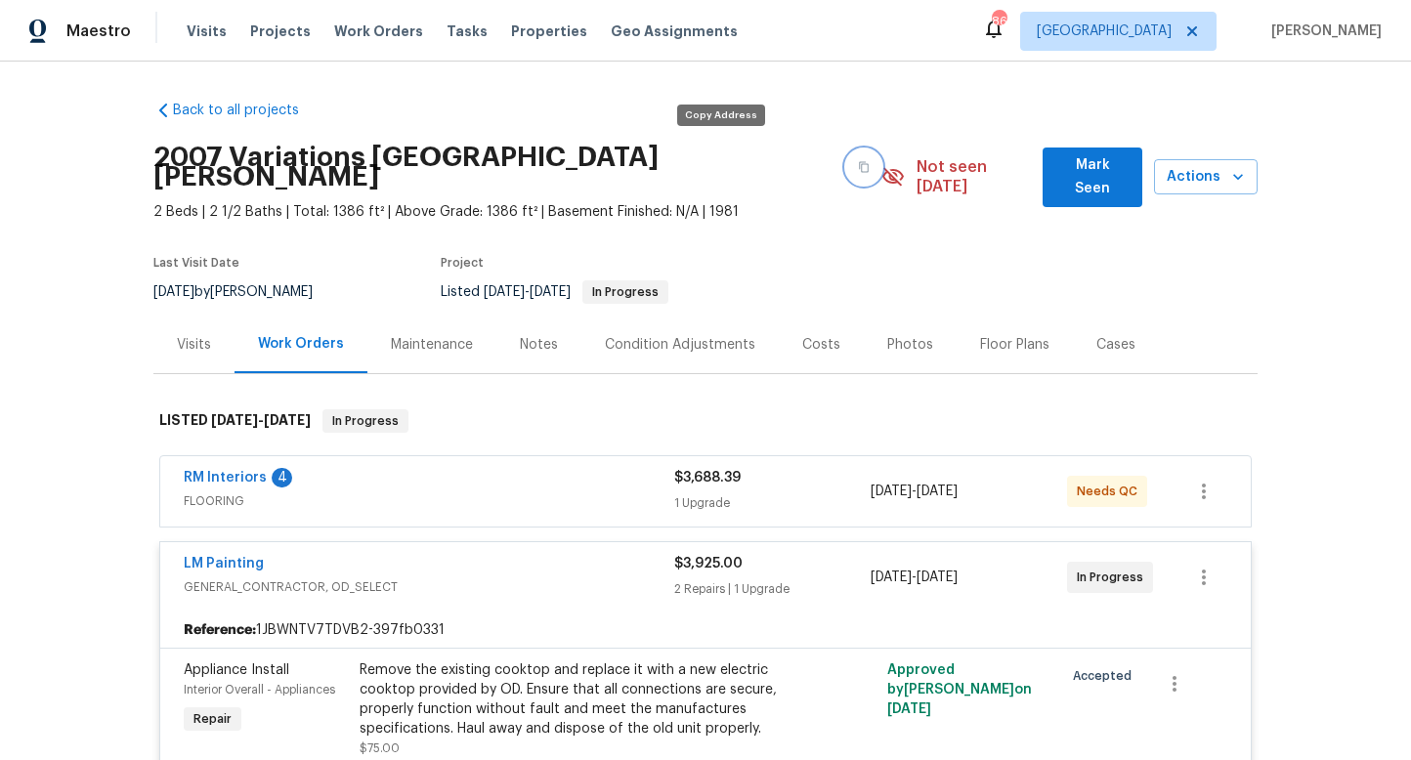
click at [846, 159] on button "button" at bounding box center [863, 167] width 35 height 35
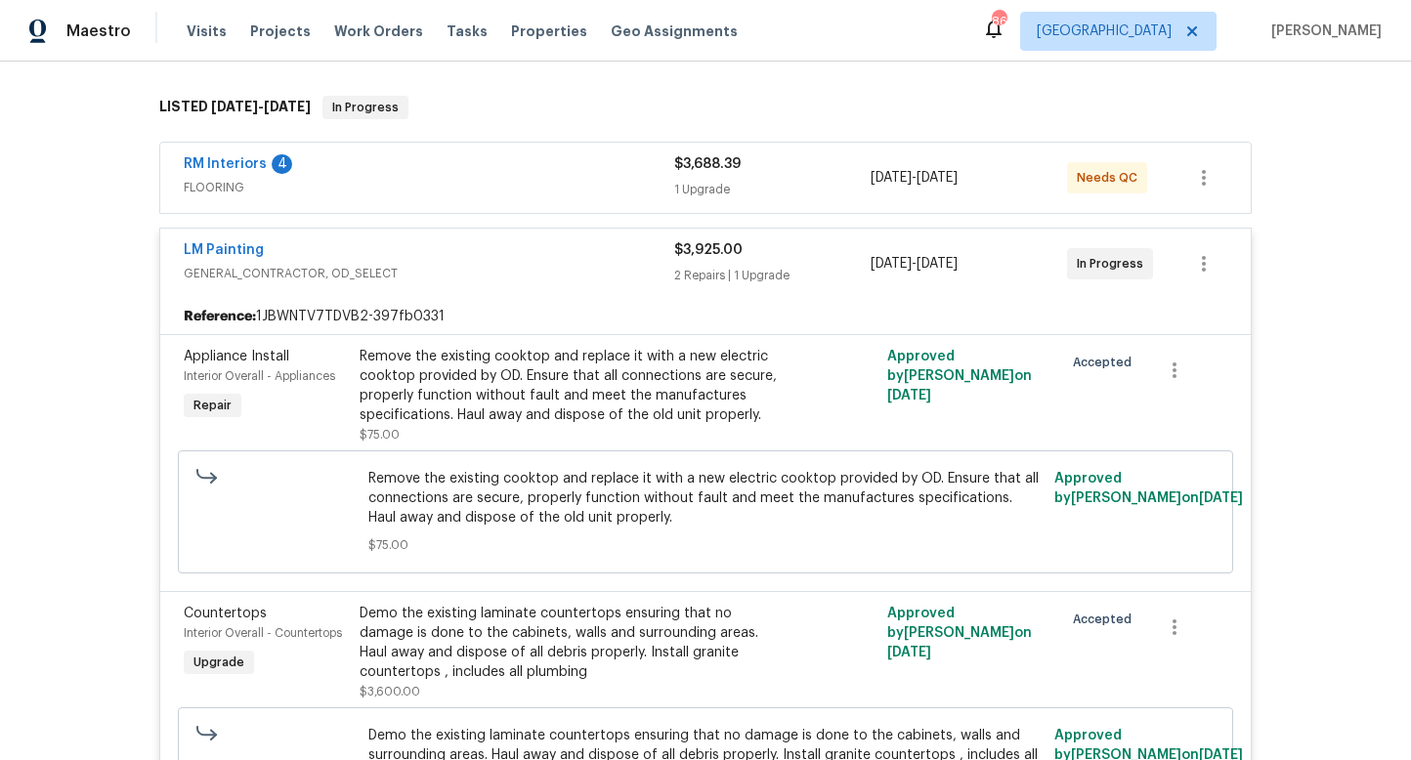
scroll to position [316, 0]
click at [408, 176] on span "FLOORING" at bounding box center [429, 186] width 491 height 20
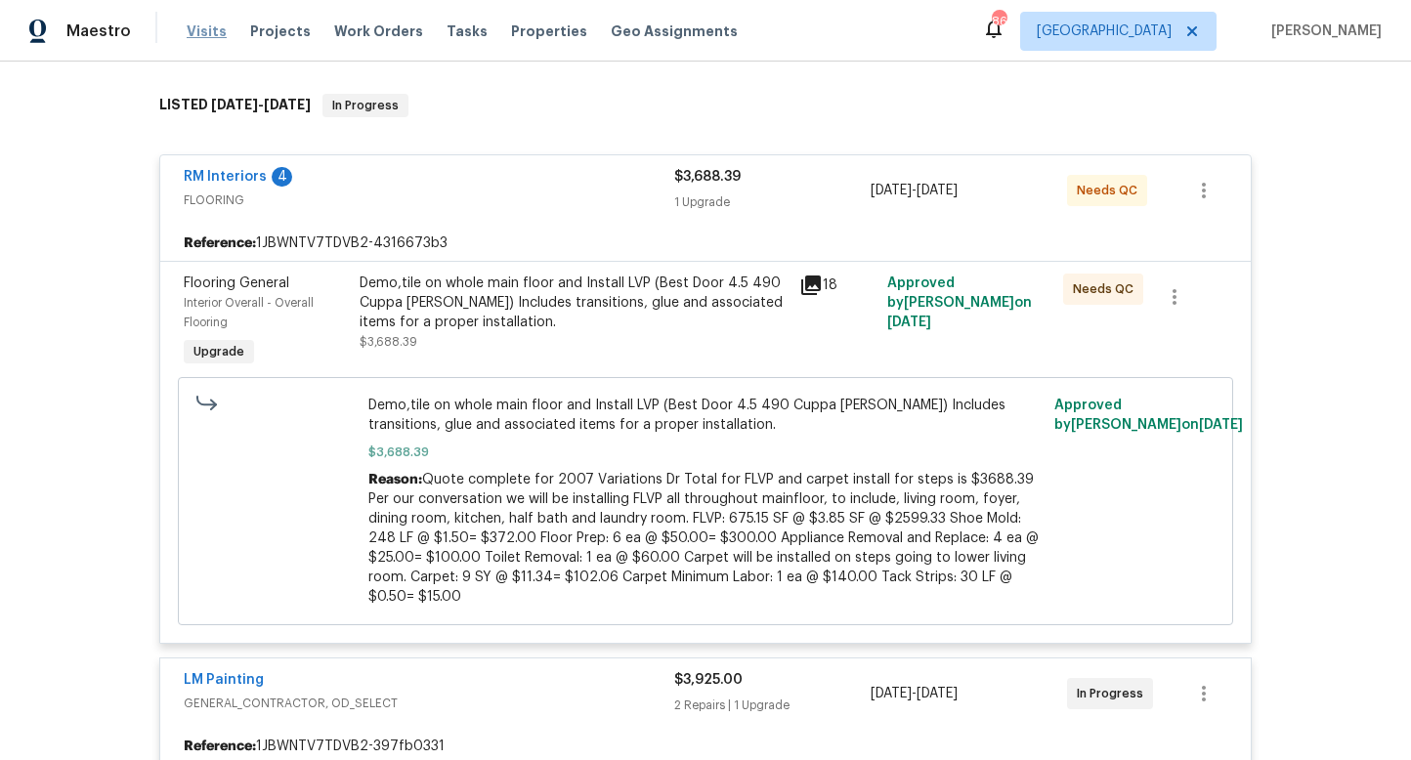
click at [194, 30] on span "Visits" at bounding box center [207, 32] width 40 height 20
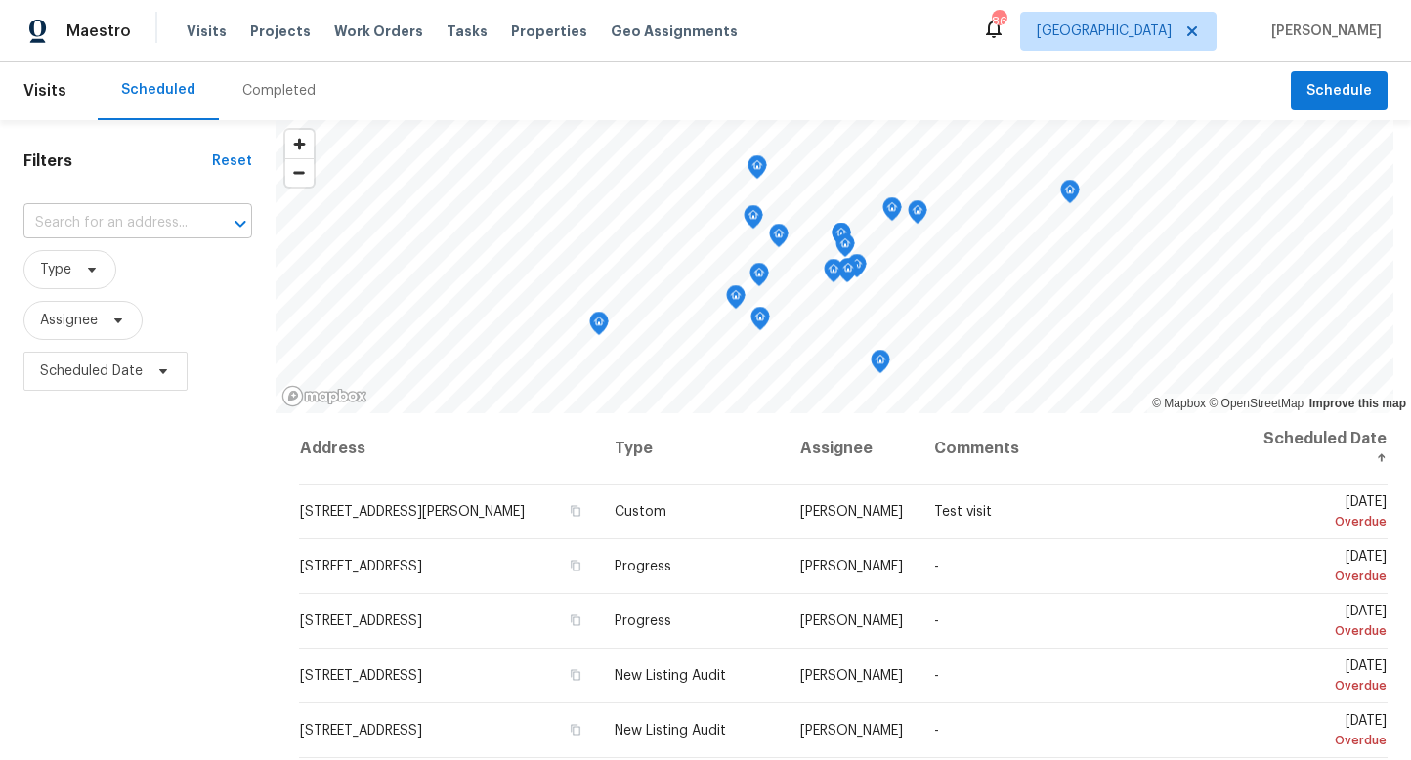
click at [104, 220] on input "text" at bounding box center [110, 223] width 174 height 30
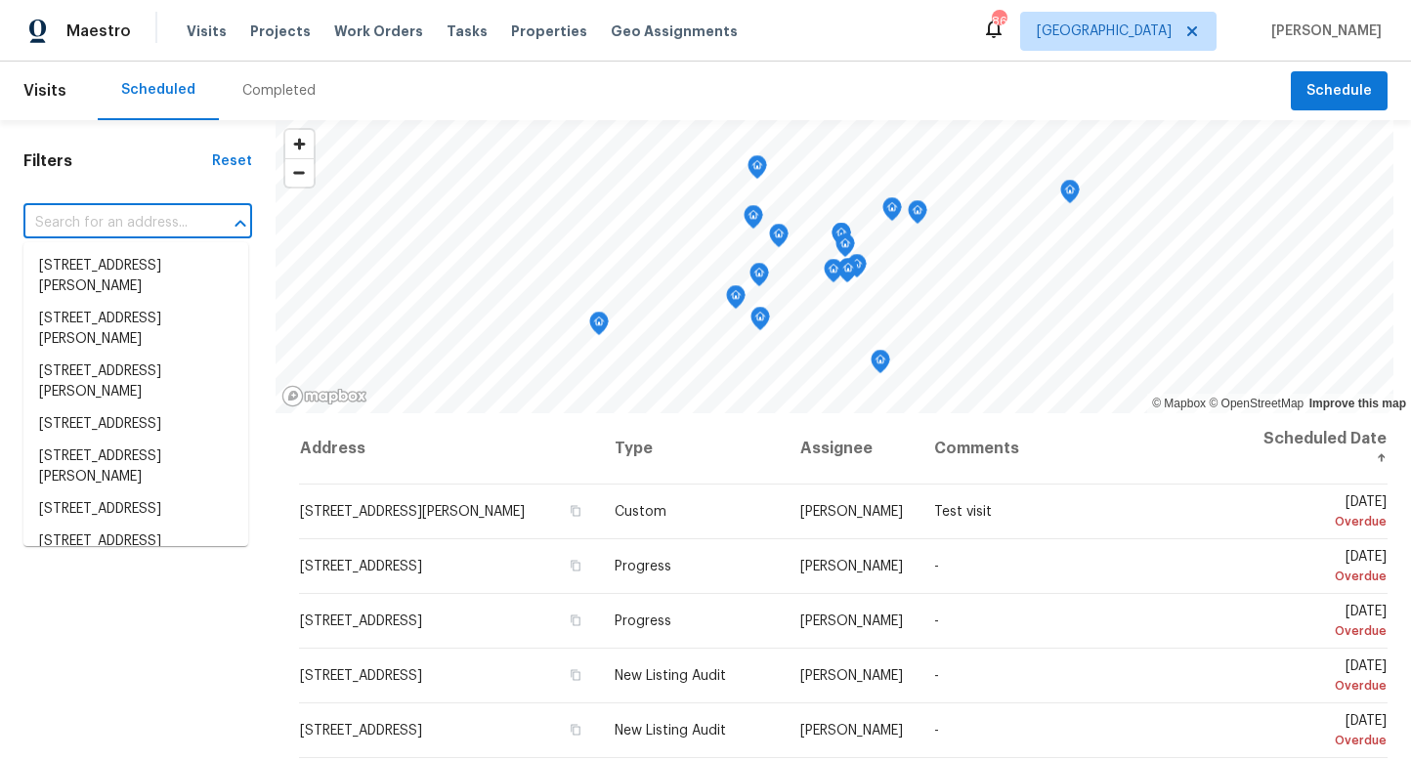
paste input "2007 Variations Dr NE, Atlanta, GA 30329"
type input "2007 Variations Dr NE, Atlanta, GA 30329"
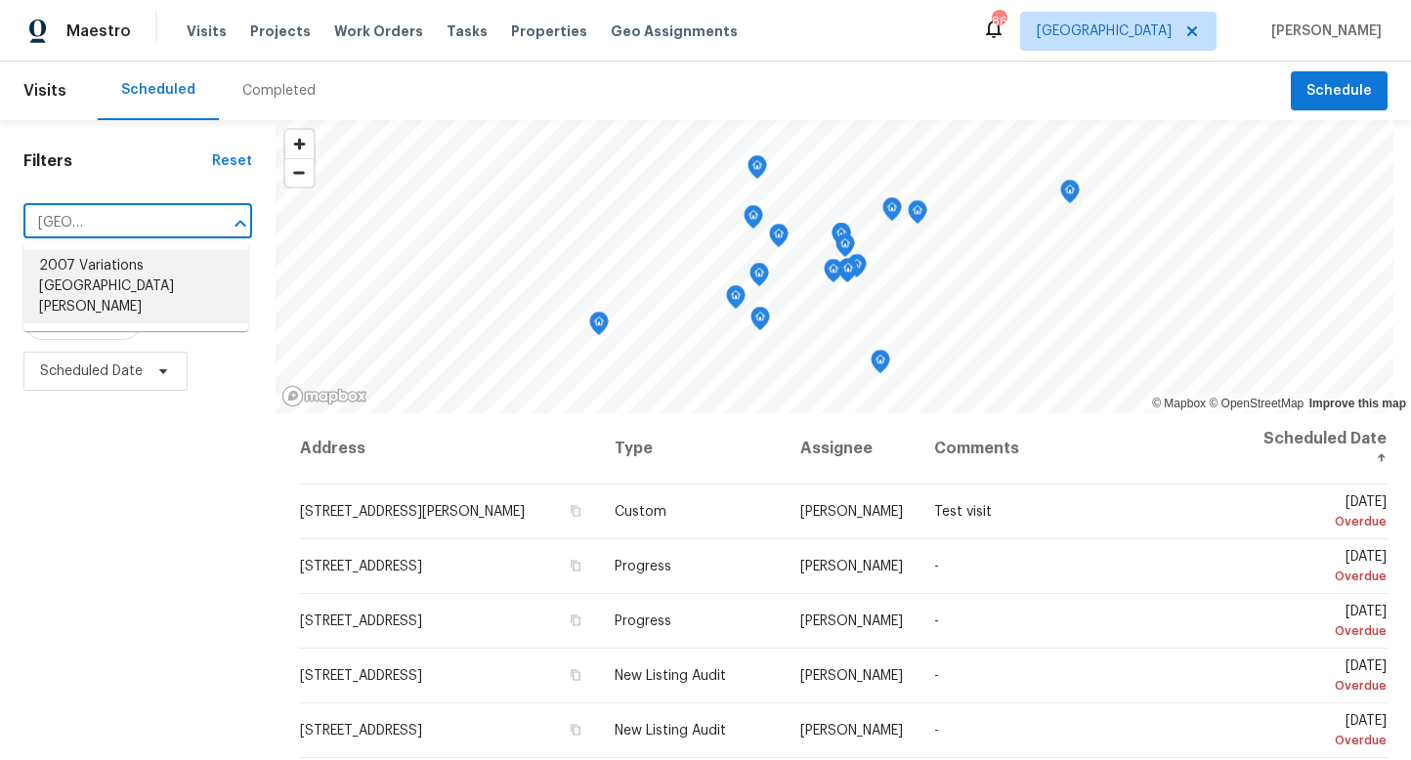
click at [102, 273] on li "2007 Variations Dr NE, Atlanta, GA 30329" at bounding box center [135, 286] width 225 height 73
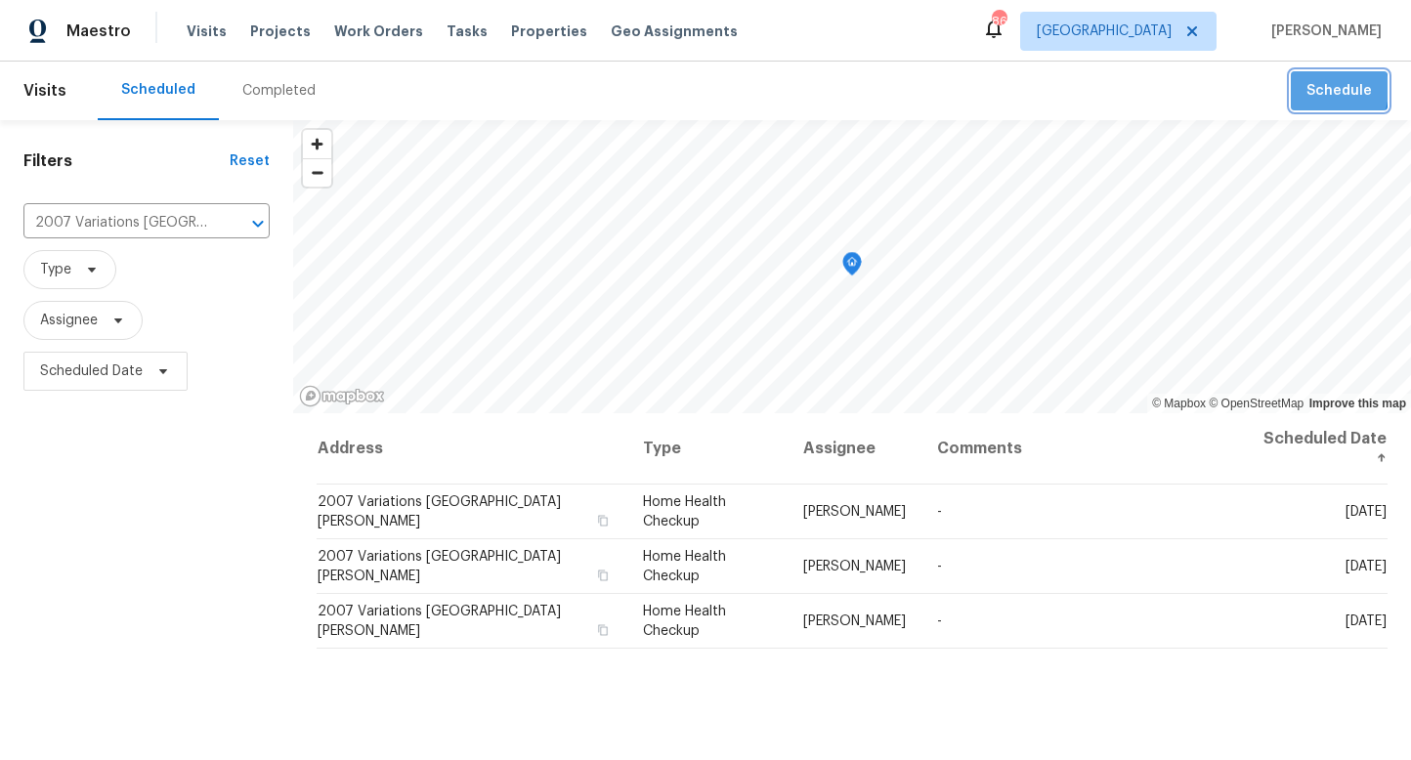
click at [1316, 89] on span "Schedule" at bounding box center [1339, 91] width 65 height 24
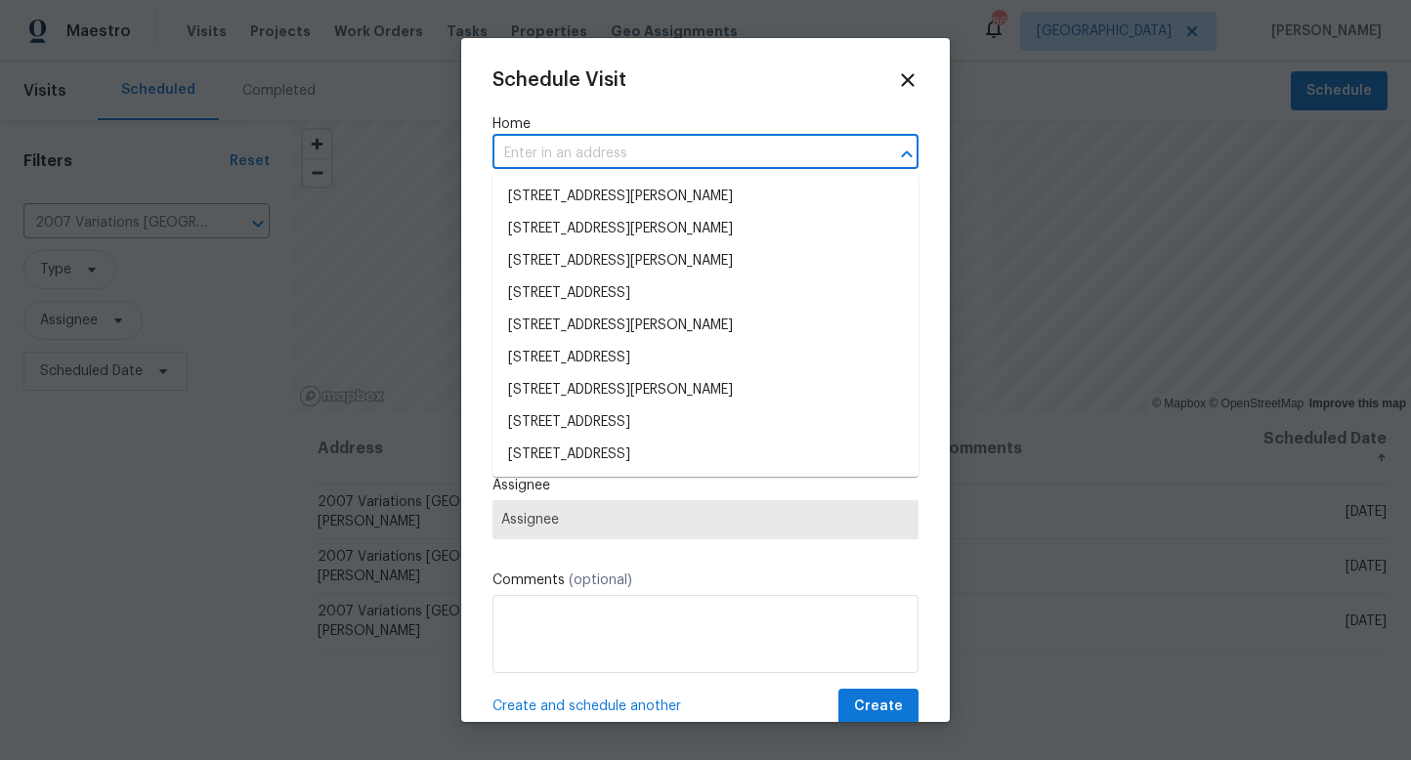
click at [568, 151] on input "text" at bounding box center [678, 154] width 371 height 30
paste input "2007 Variations Dr NE, Atlanta, GA 30329"
type input "2007 Variations Dr NE, Atlanta, GA 30329"
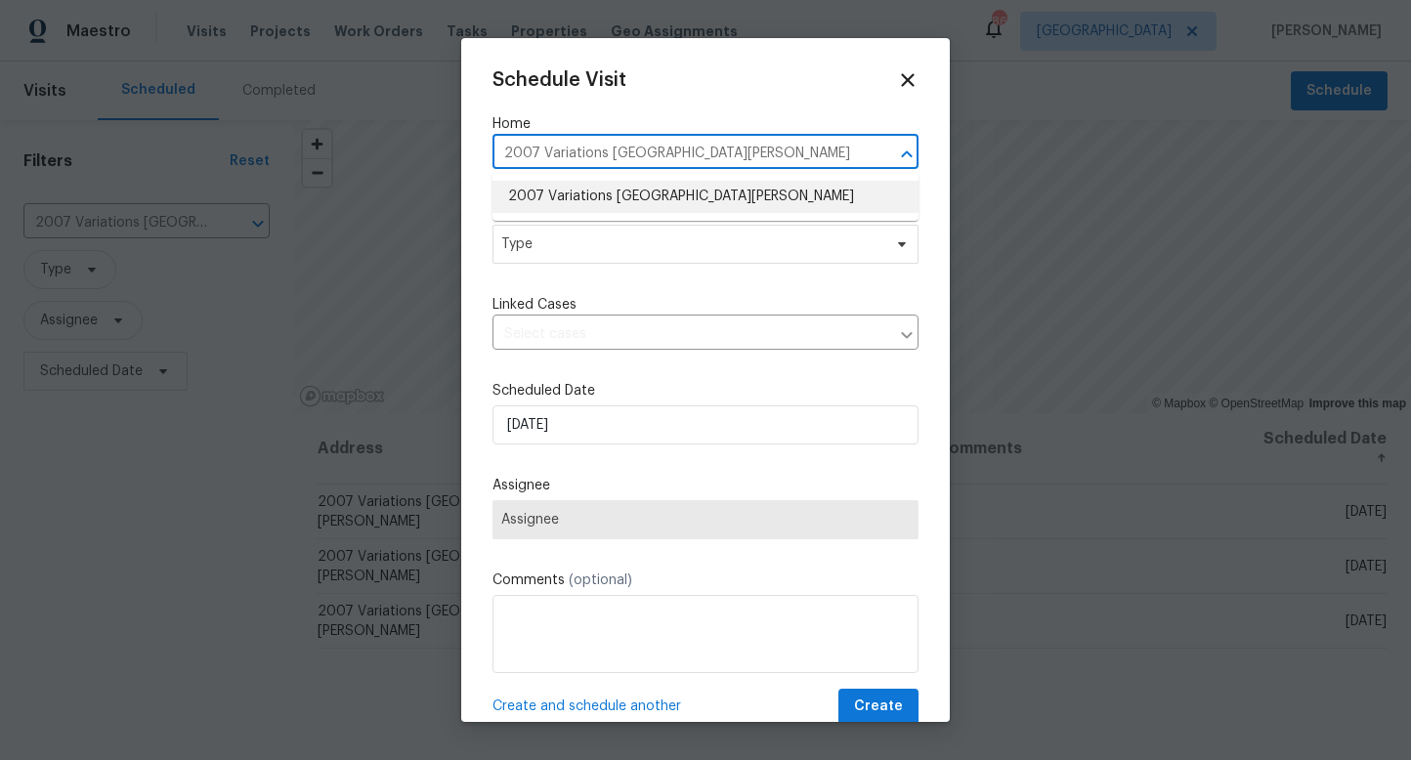
click at [563, 205] on li "2007 Variations Dr NE, Atlanta, GA 30329" at bounding box center [706, 197] width 426 height 32
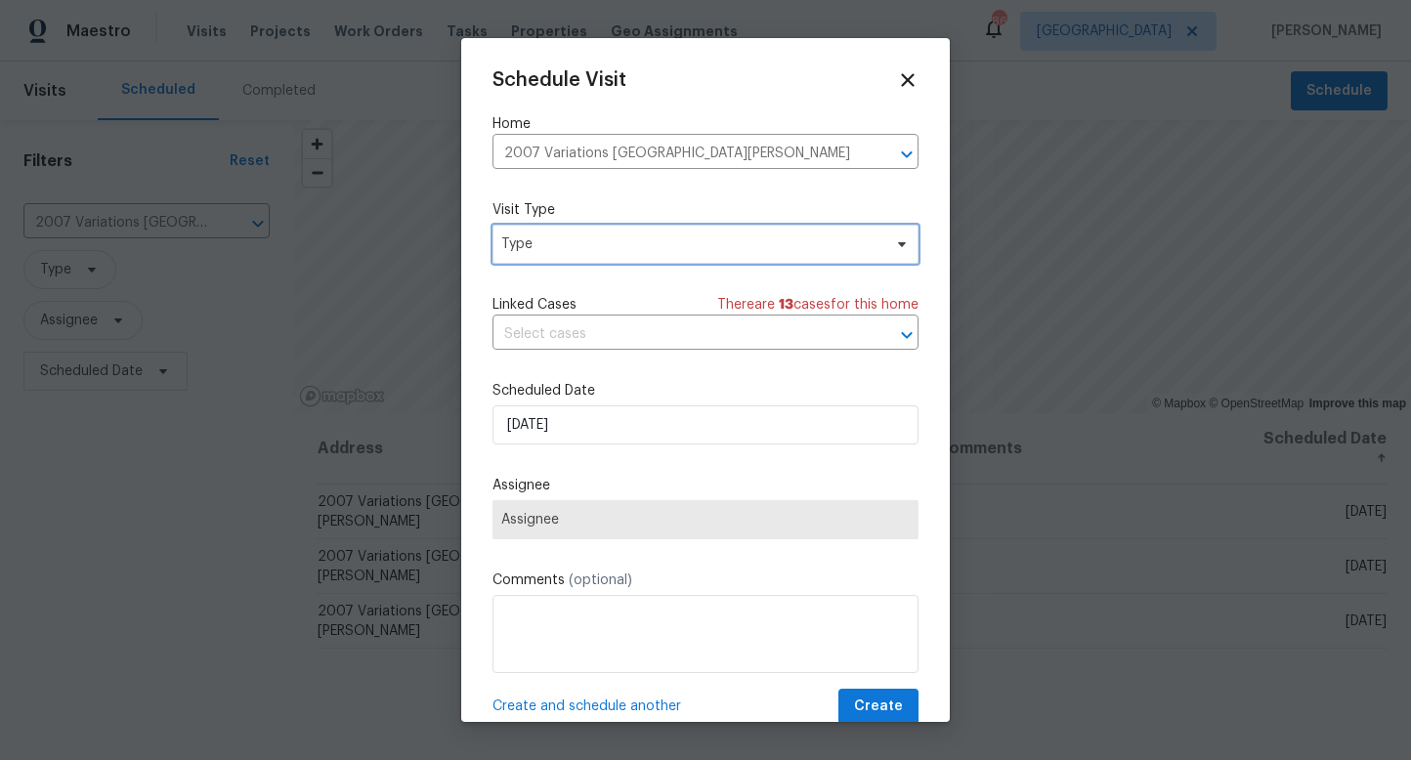
click at [558, 250] on span "Type" at bounding box center [691, 245] width 380 height 20
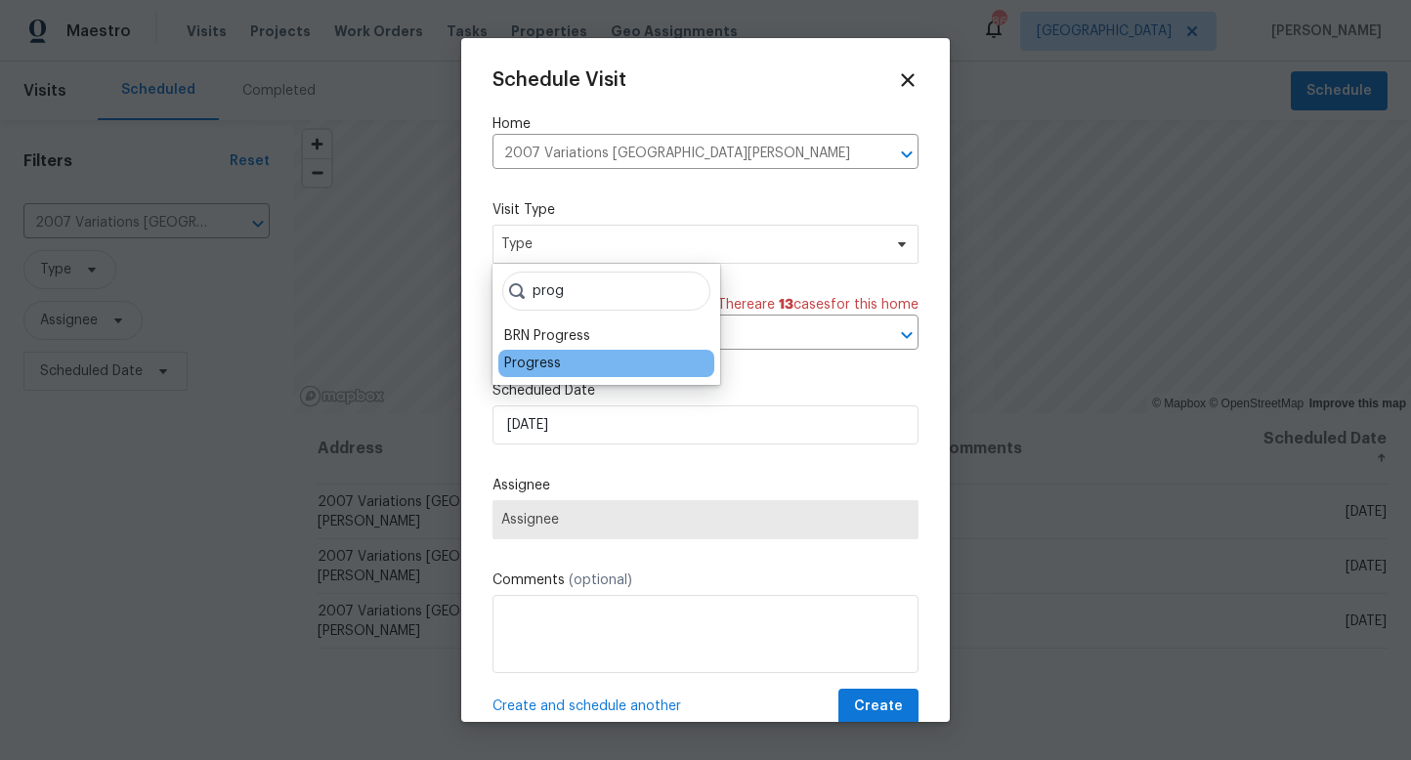
type input "prog"
click at [539, 371] on div "Progress" at bounding box center [532, 364] width 57 height 20
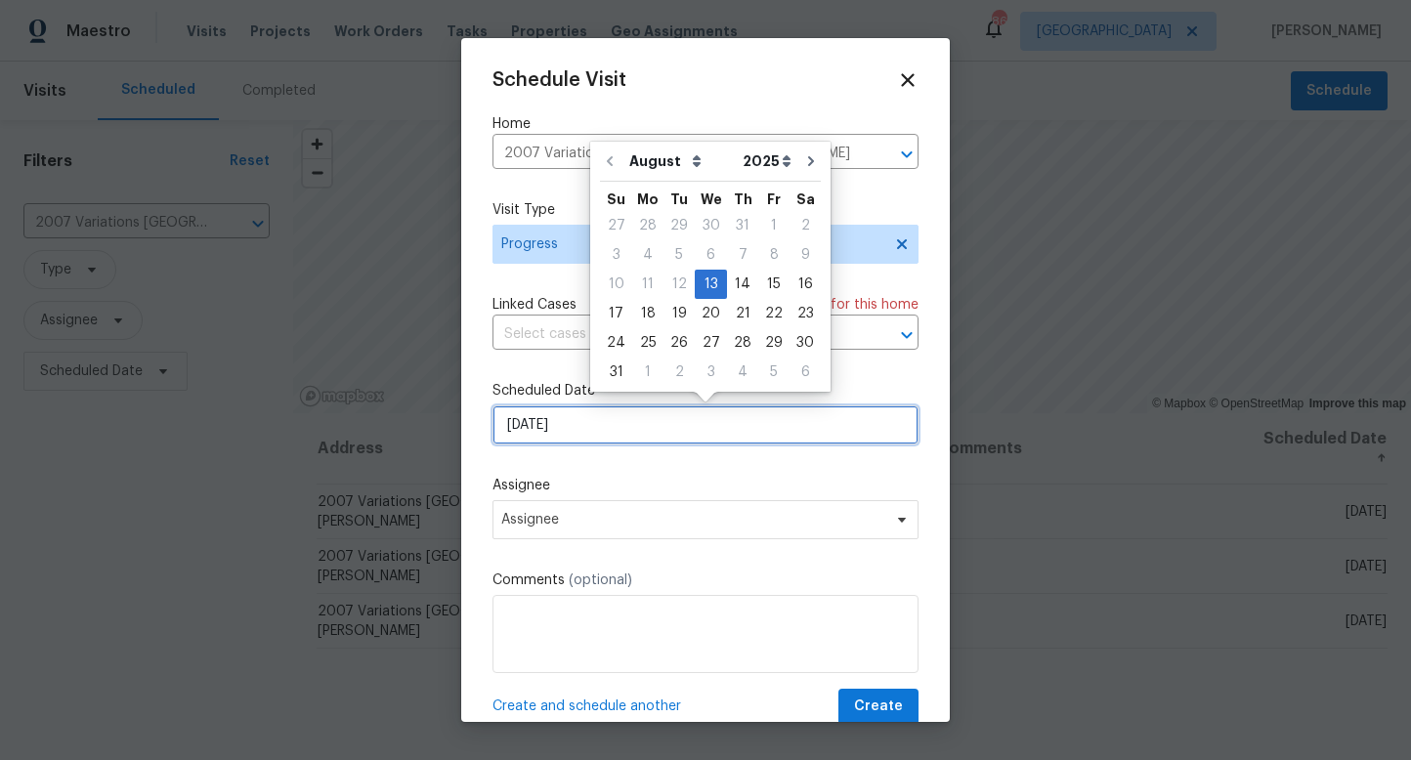
click at [538, 424] on input "8/13/2025" at bounding box center [706, 425] width 426 height 39
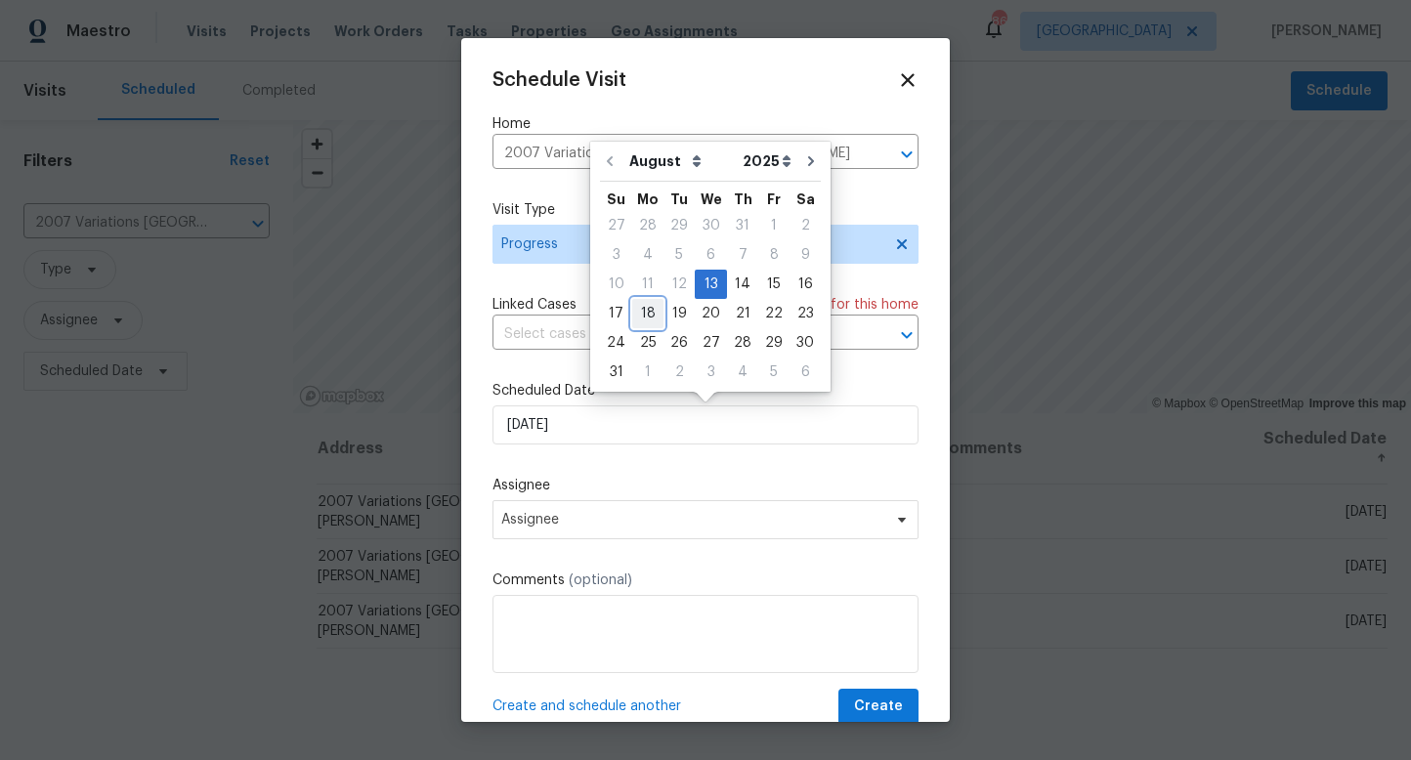
click at [651, 314] on div "18" at bounding box center [647, 313] width 31 height 27
type input "8/18/2025"
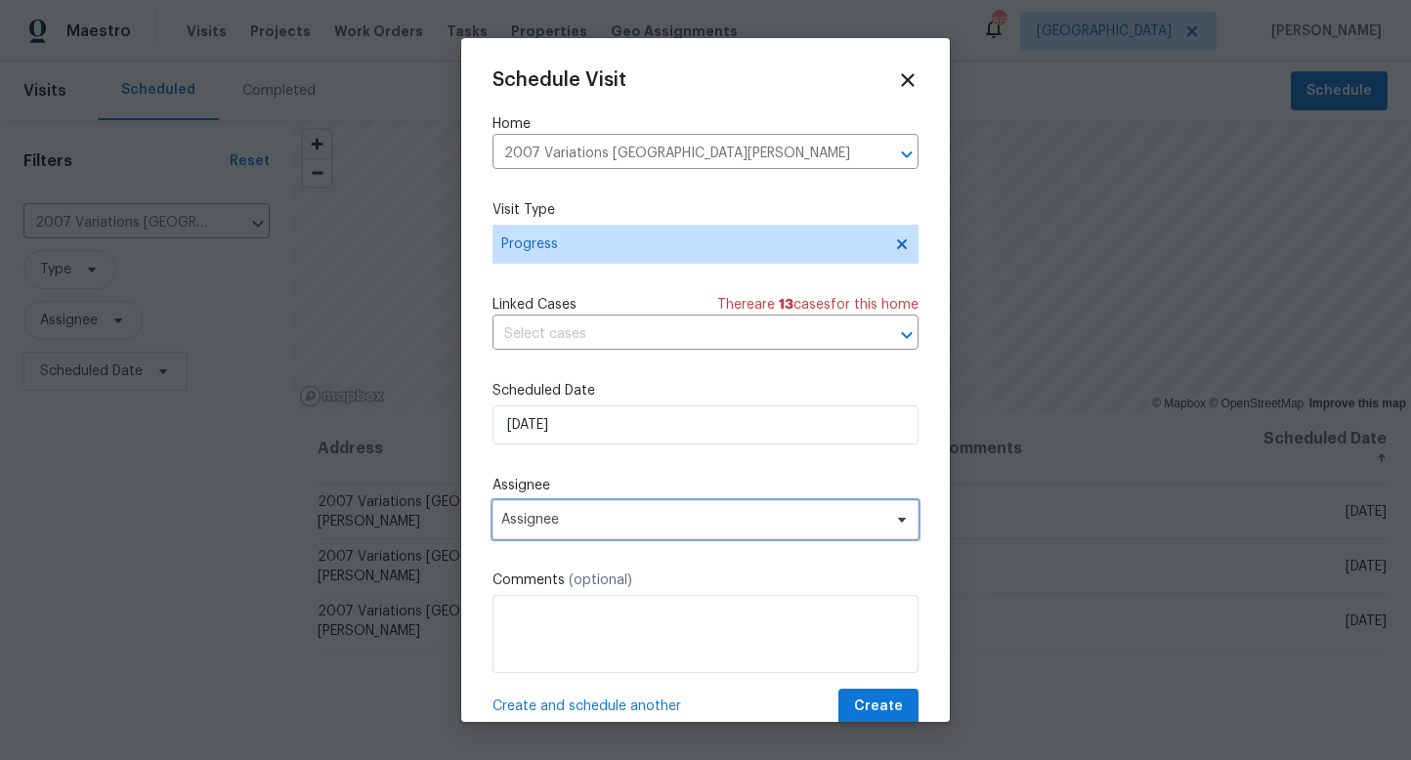
click at [574, 526] on span "Assignee" at bounding box center [692, 520] width 383 height 16
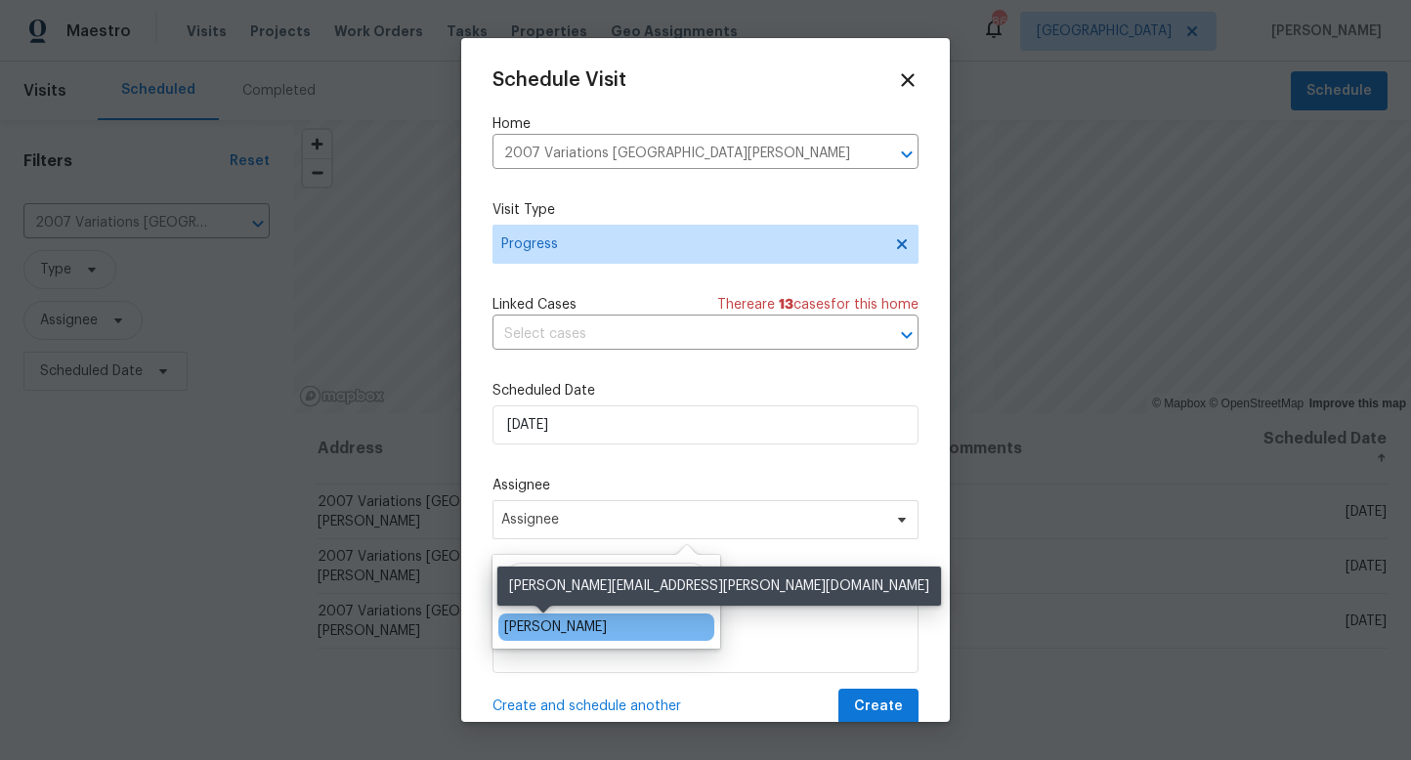
type input "jua"
click at [546, 629] on div "Juan Lozano" at bounding box center [555, 628] width 103 height 20
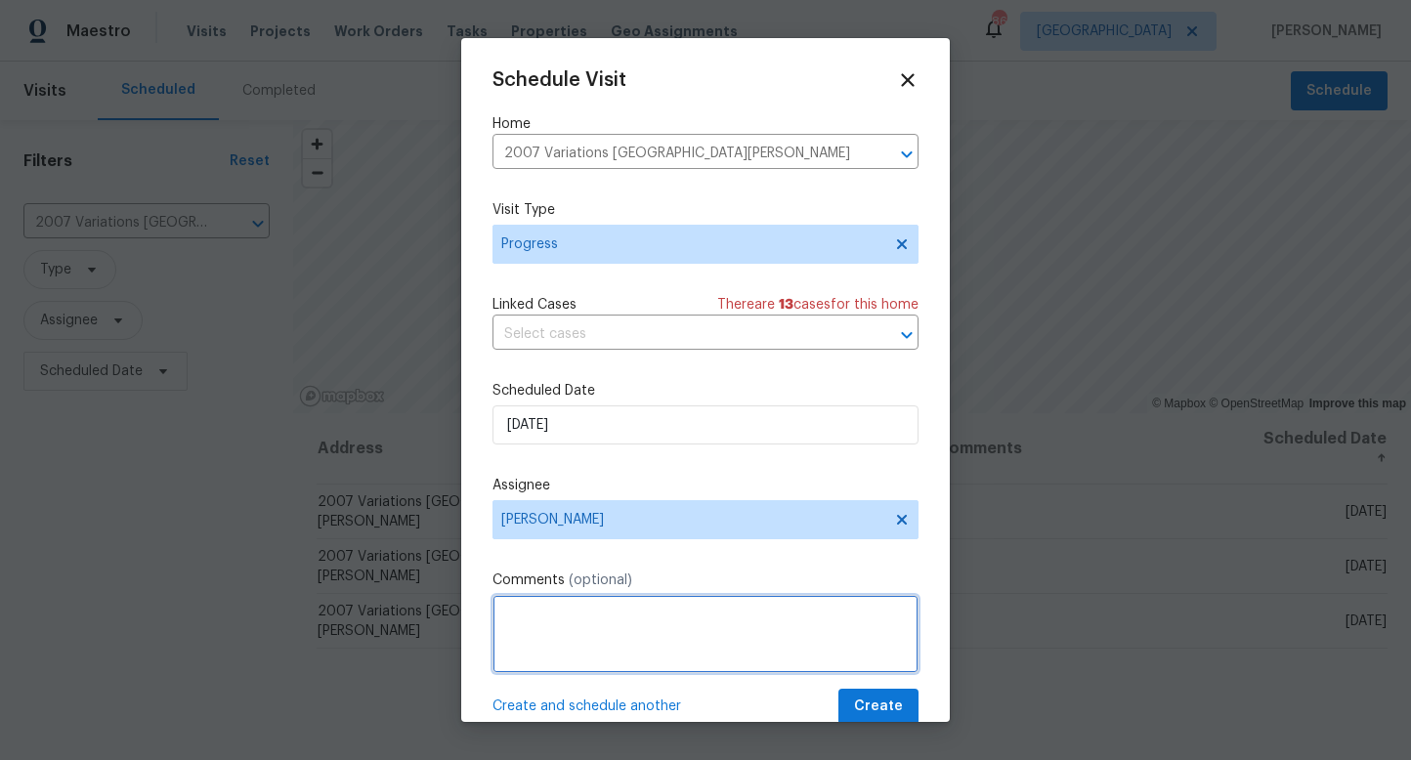
click at [550, 647] on textarea at bounding box center [706, 634] width 426 height 78
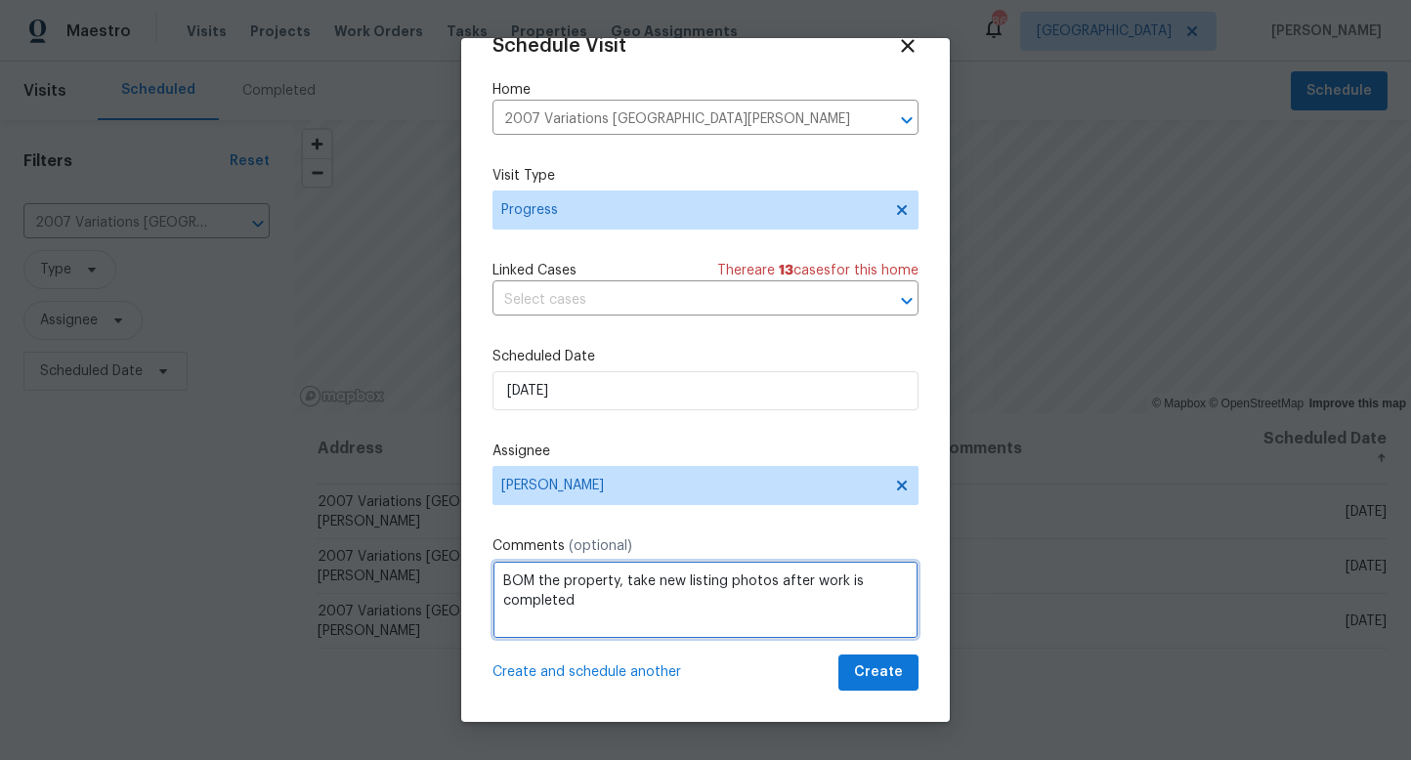
type textarea "BOM the property, take new listing photos after work is completed"
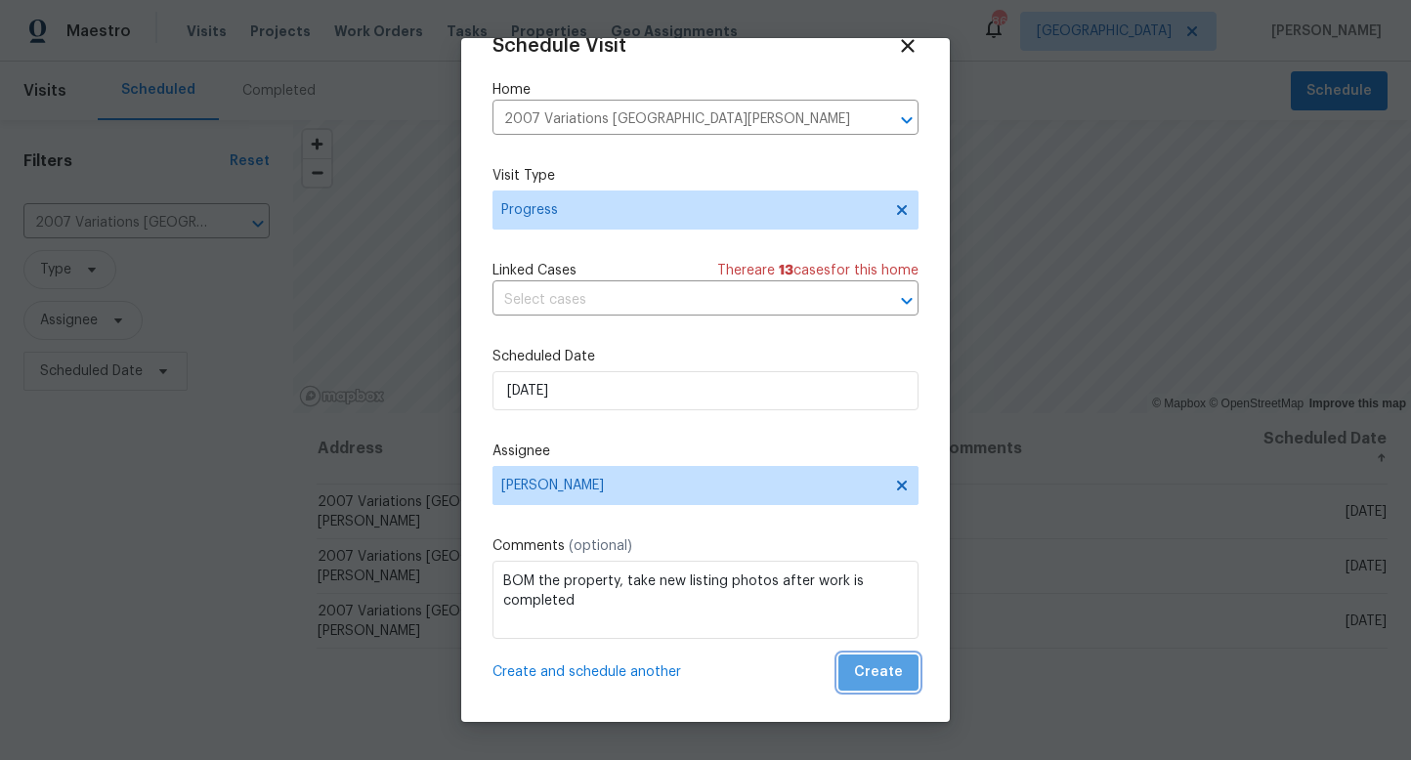
click at [898, 672] on span "Create" at bounding box center [878, 673] width 49 height 24
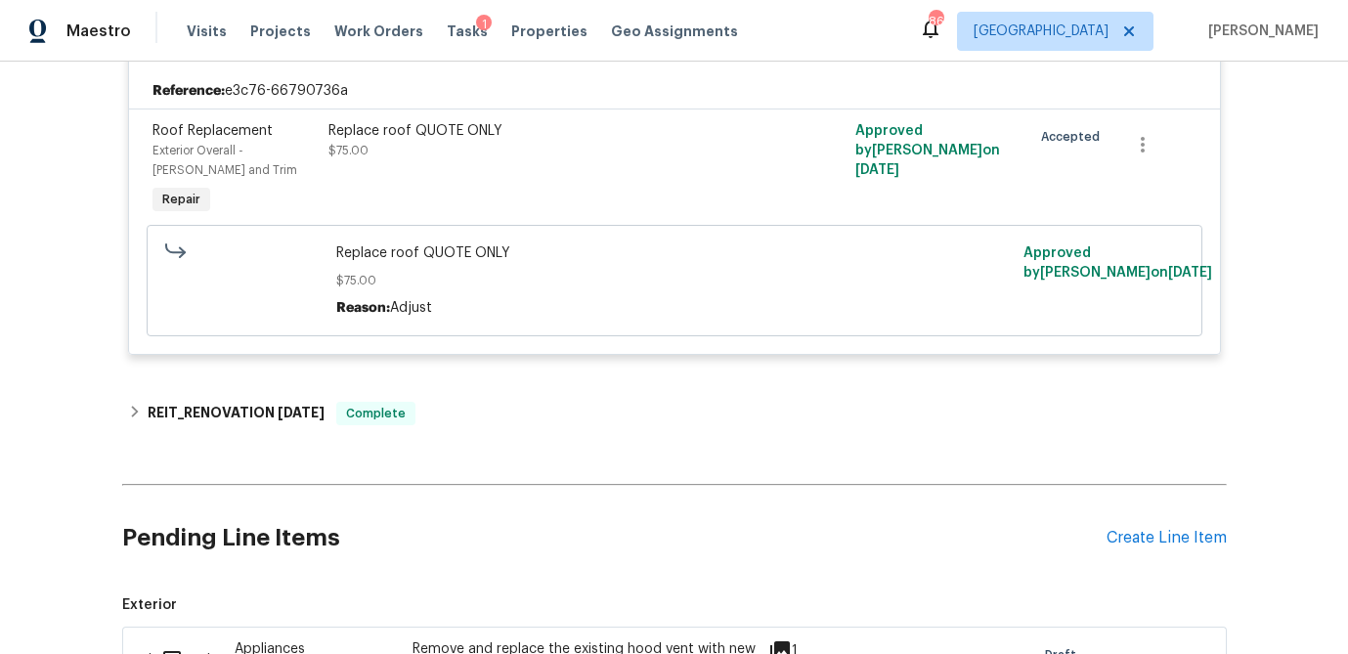
scroll to position [420, 0]
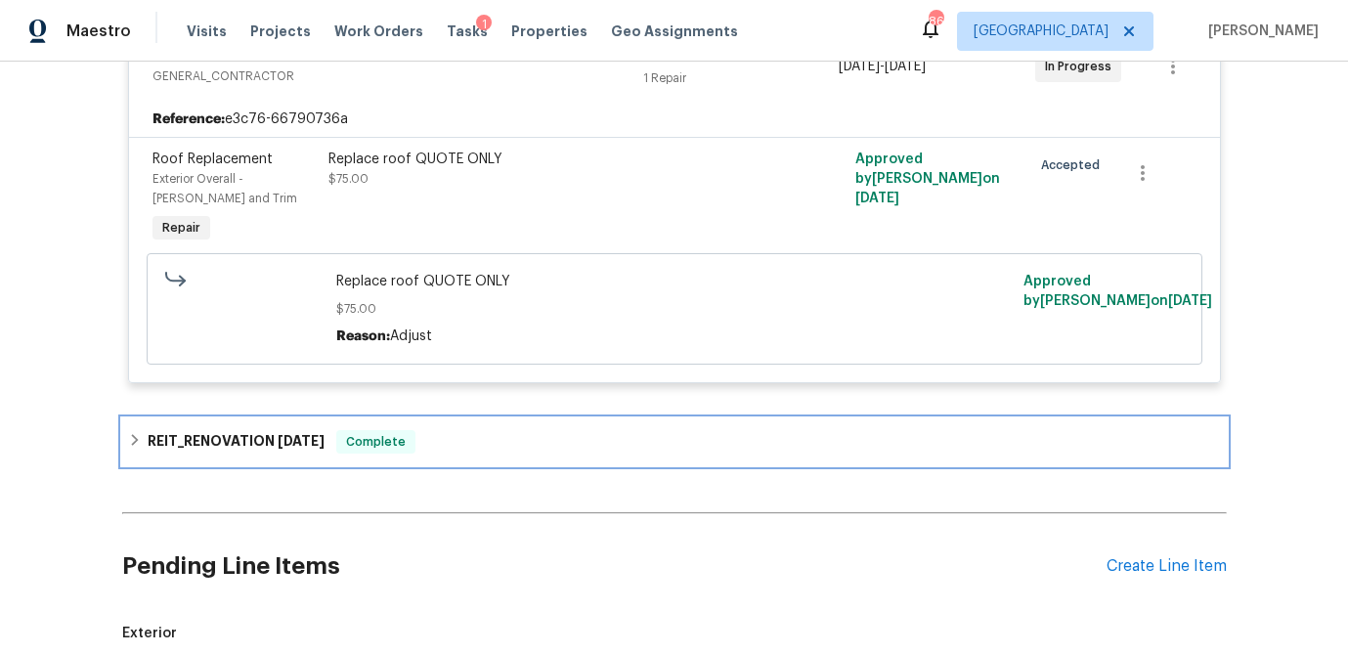
click at [128, 437] on icon at bounding box center [135, 440] width 14 height 14
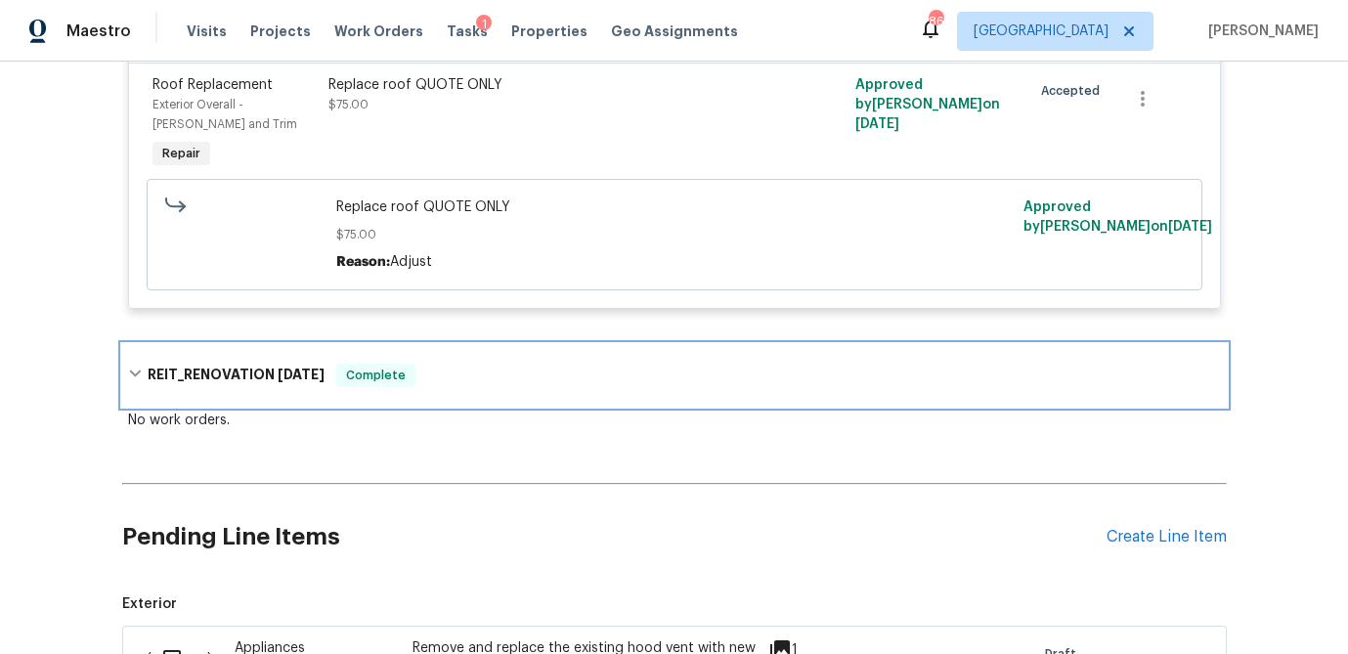
scroll to position [0, 0]
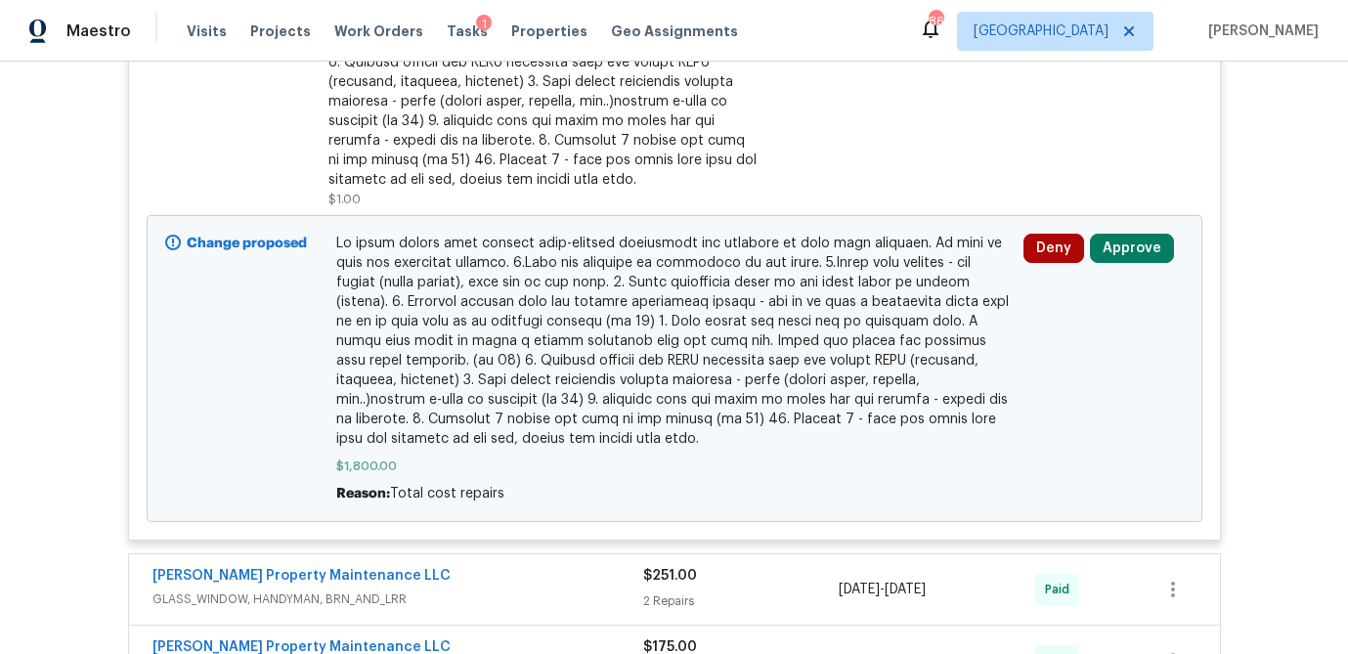
scroll to position [711, 0]
click at [1131, 254] on button "Approve" at bounding box center [1132, 250] width 84 height 29
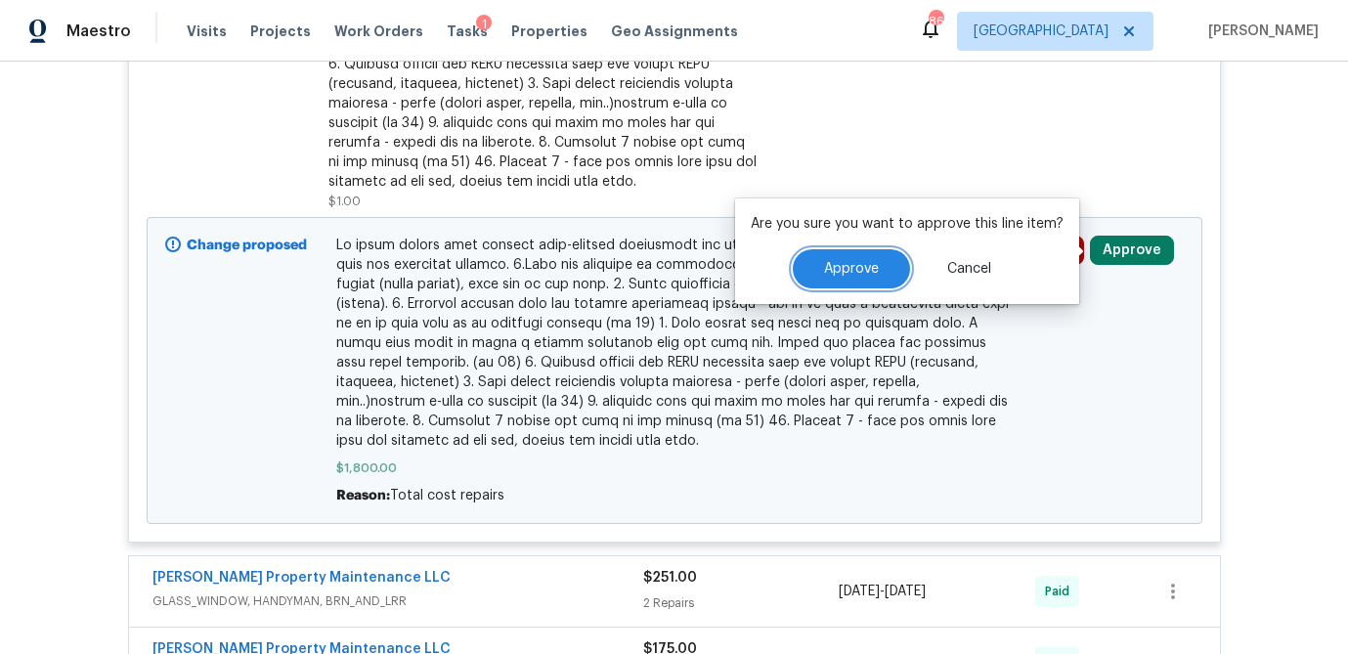
click at [871, 273] on span "Approve" at bounding box center [851, 269] width 55 height 15
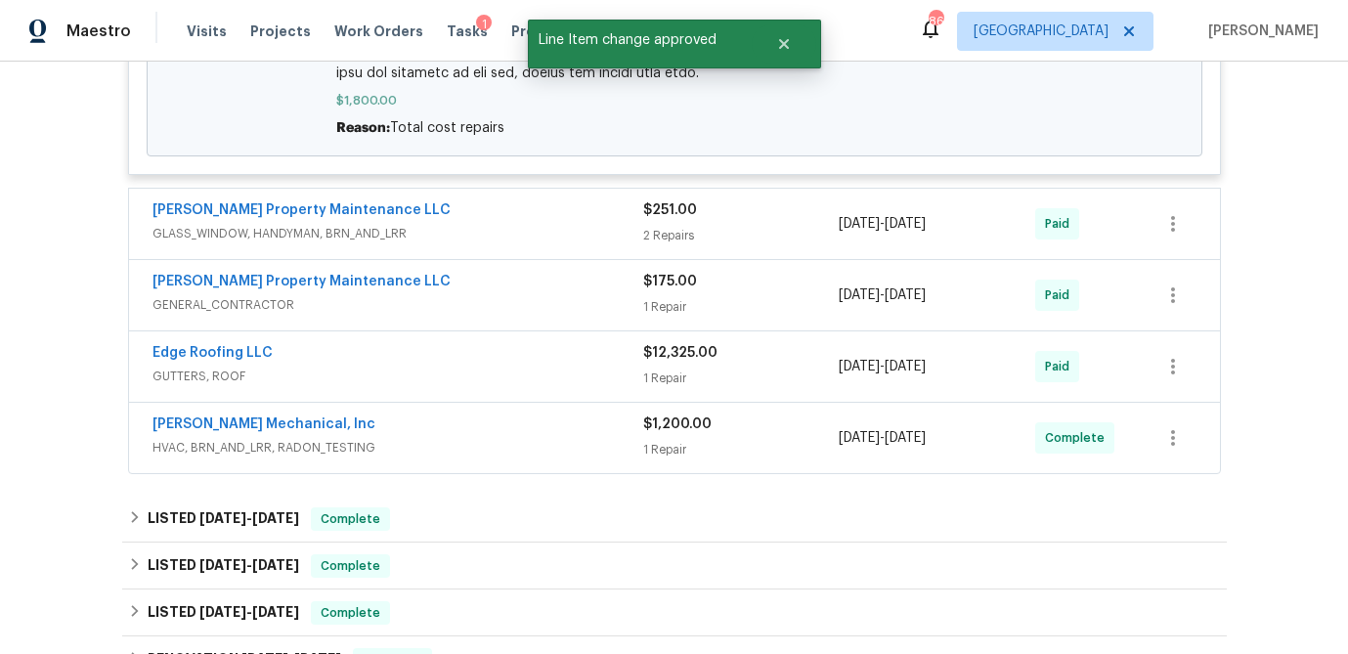
scroll to position [1083, 0]
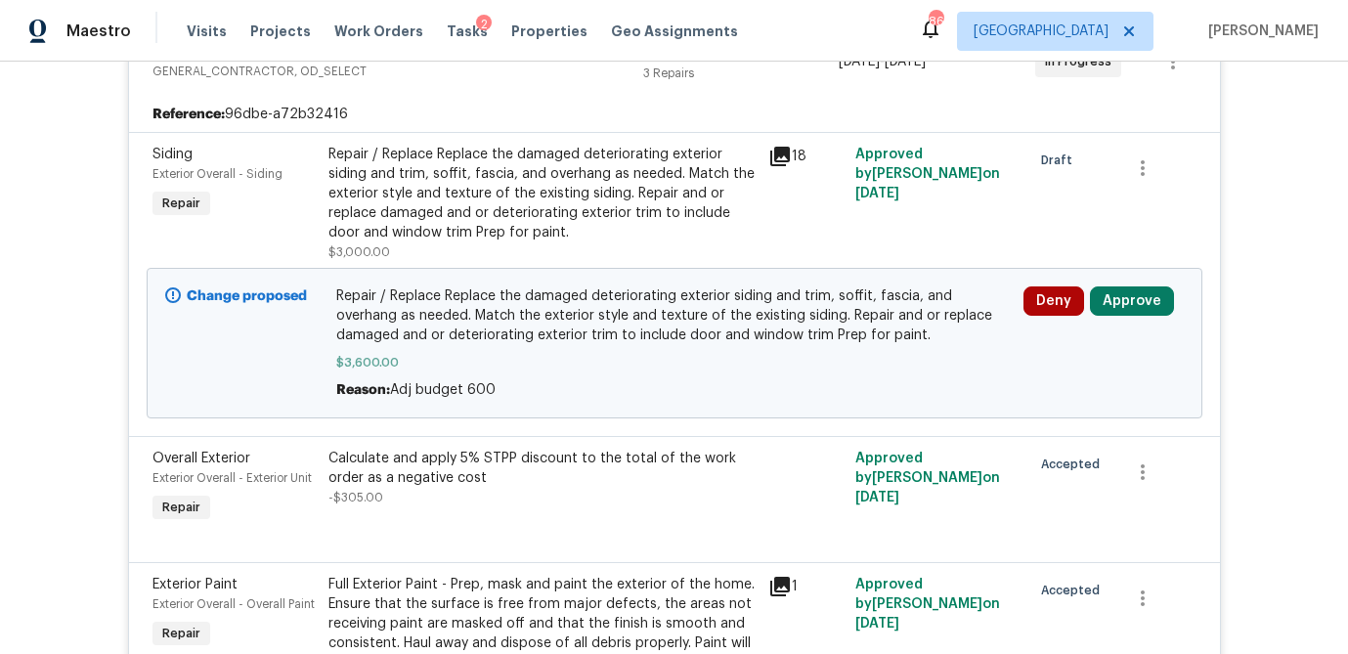
scroll to position [433, 0]
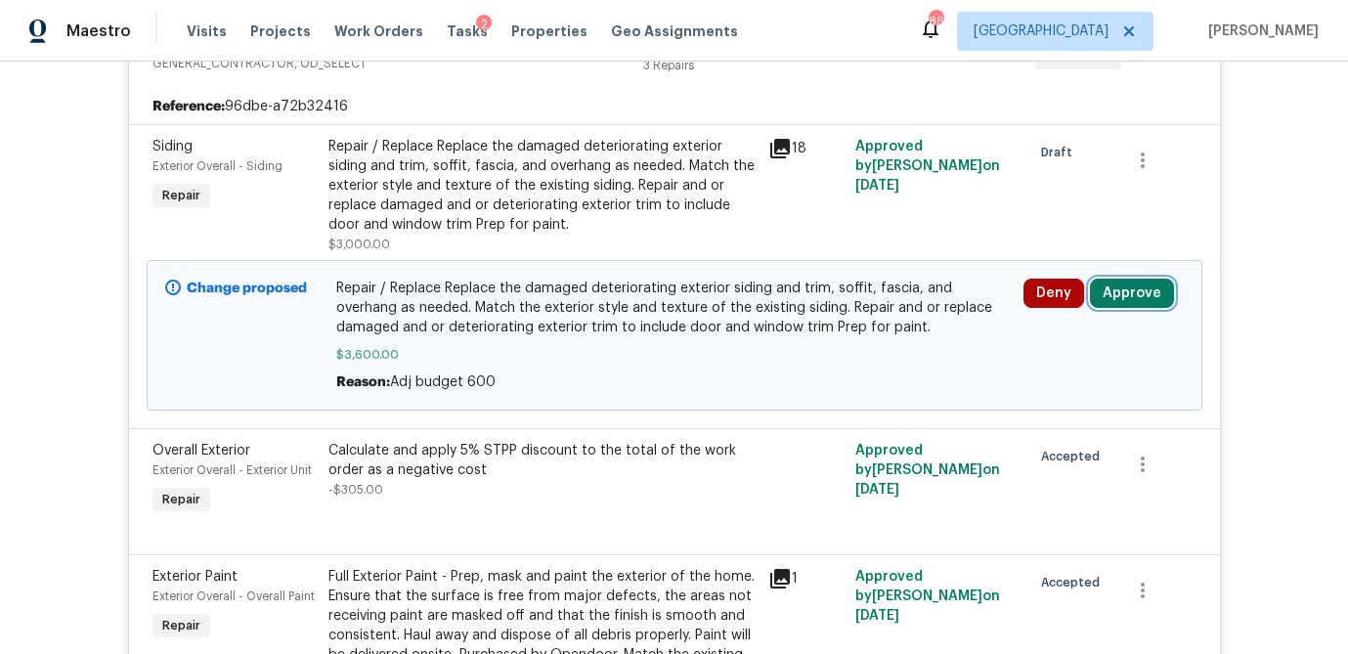
click at [1110, 289] on button "Approve" at bounding box center [1132, 293] width 84 height 29
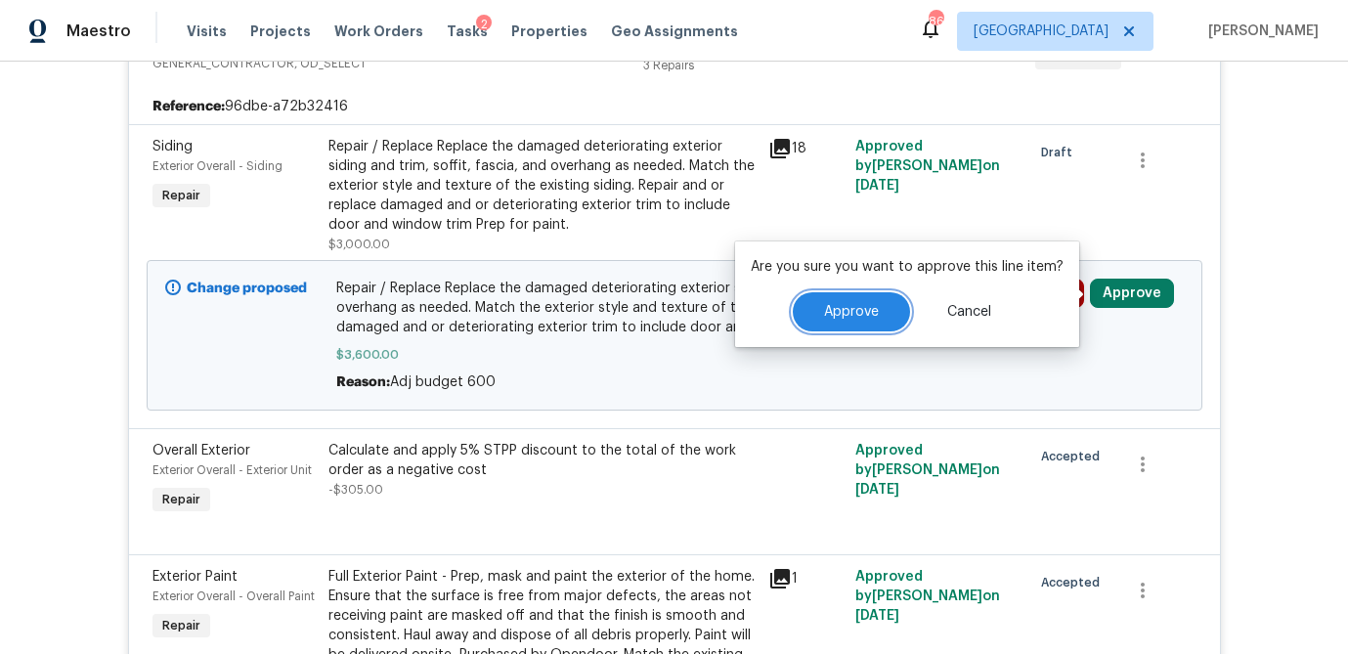
click at [824, 311] on span "Approve" at bounding box center [851, 312] width 55 height 15
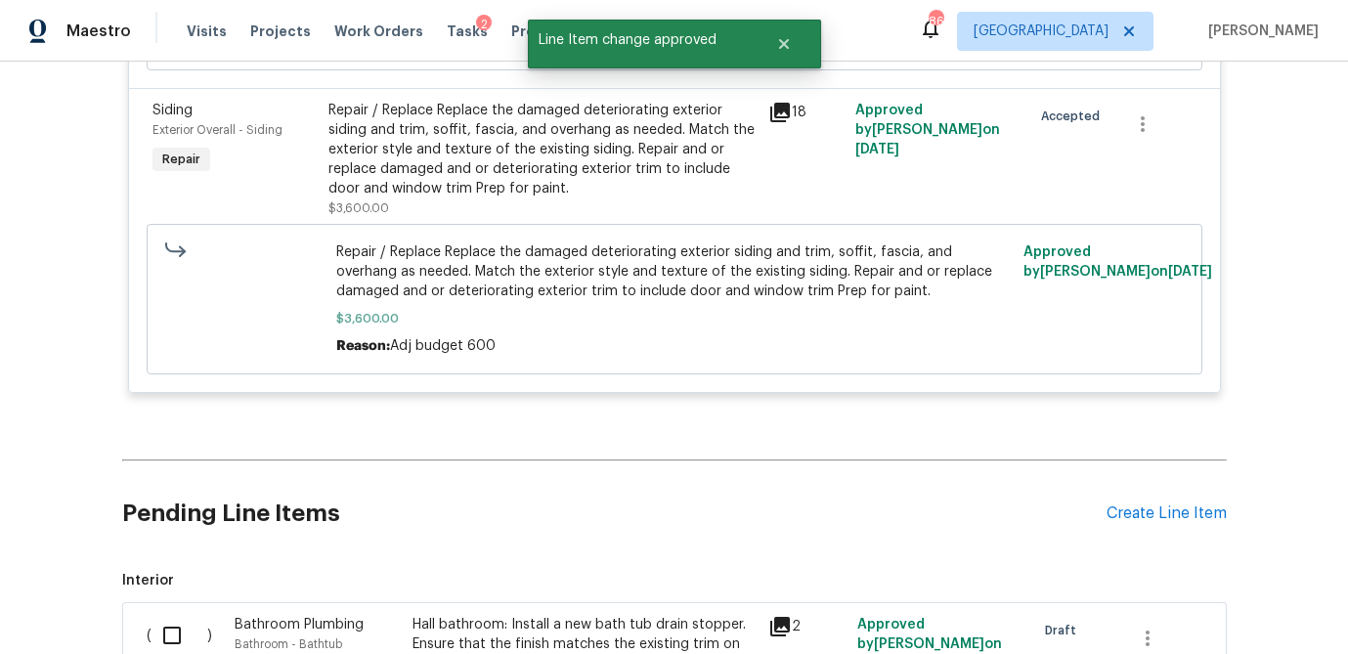
scroll to position [944, 0]
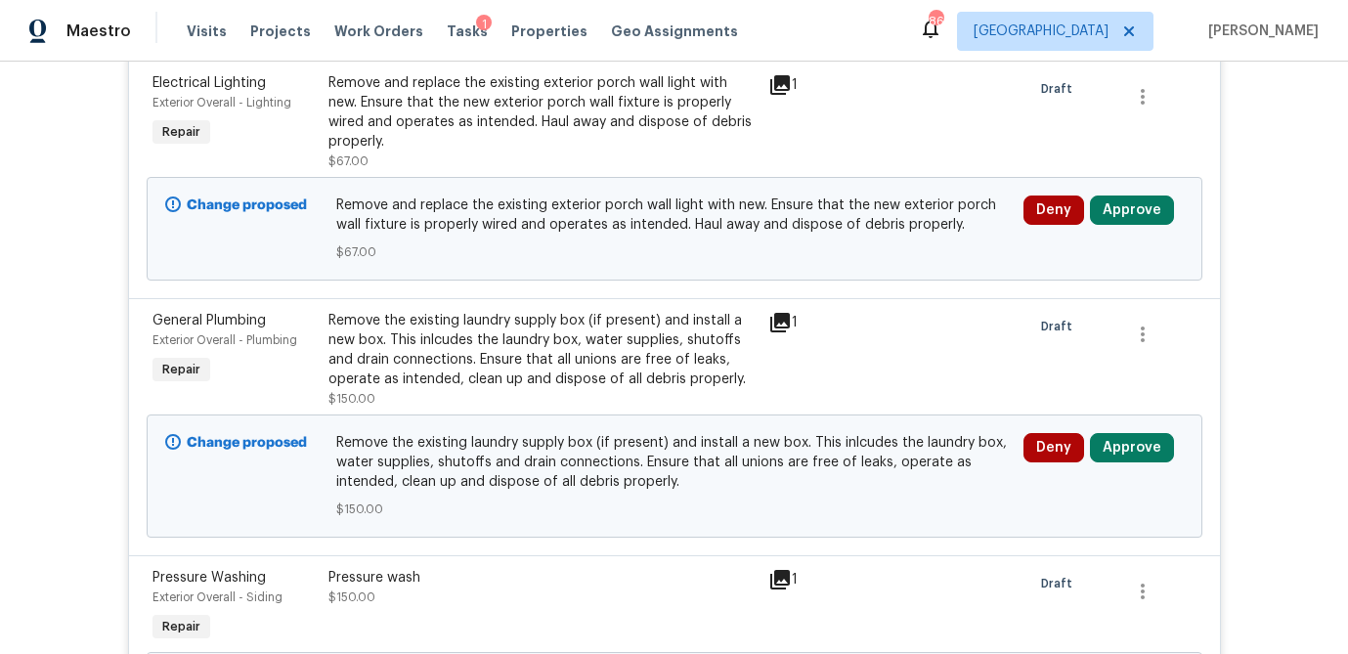
scroll to position [499, 0]
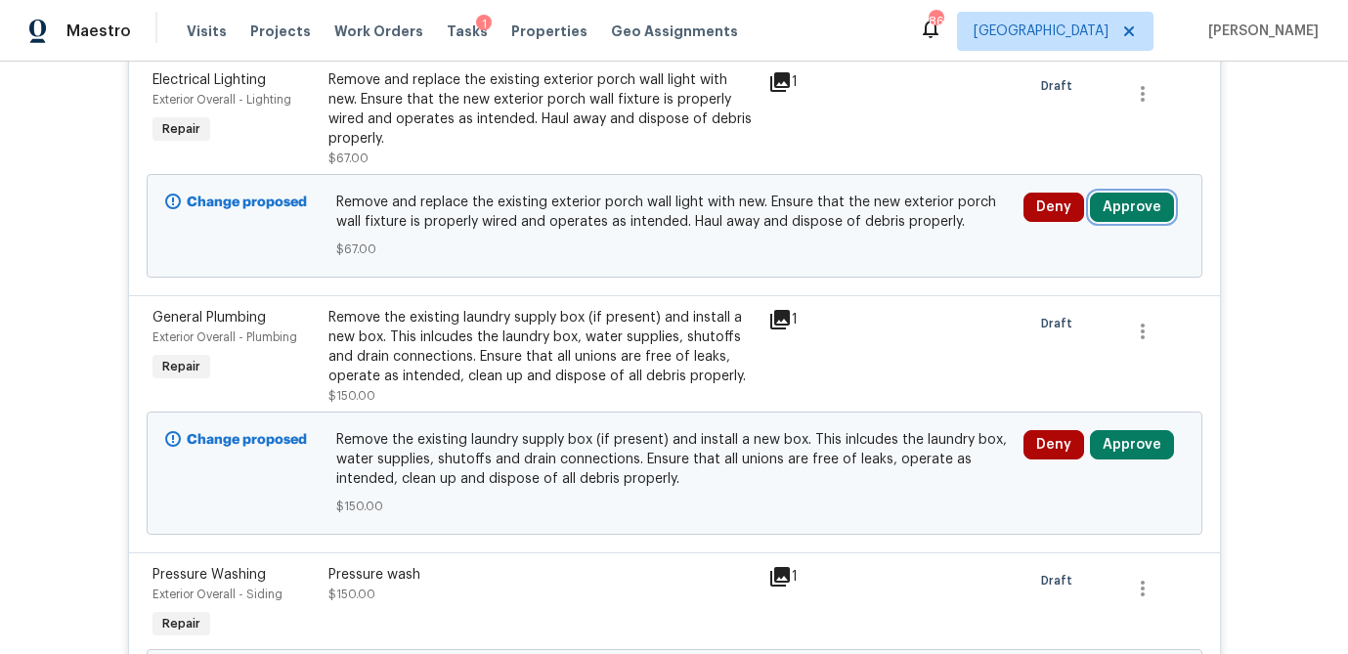
click at [1138, 202] on button "Approve" at bounding box center [1132, 207] width 84 height 29
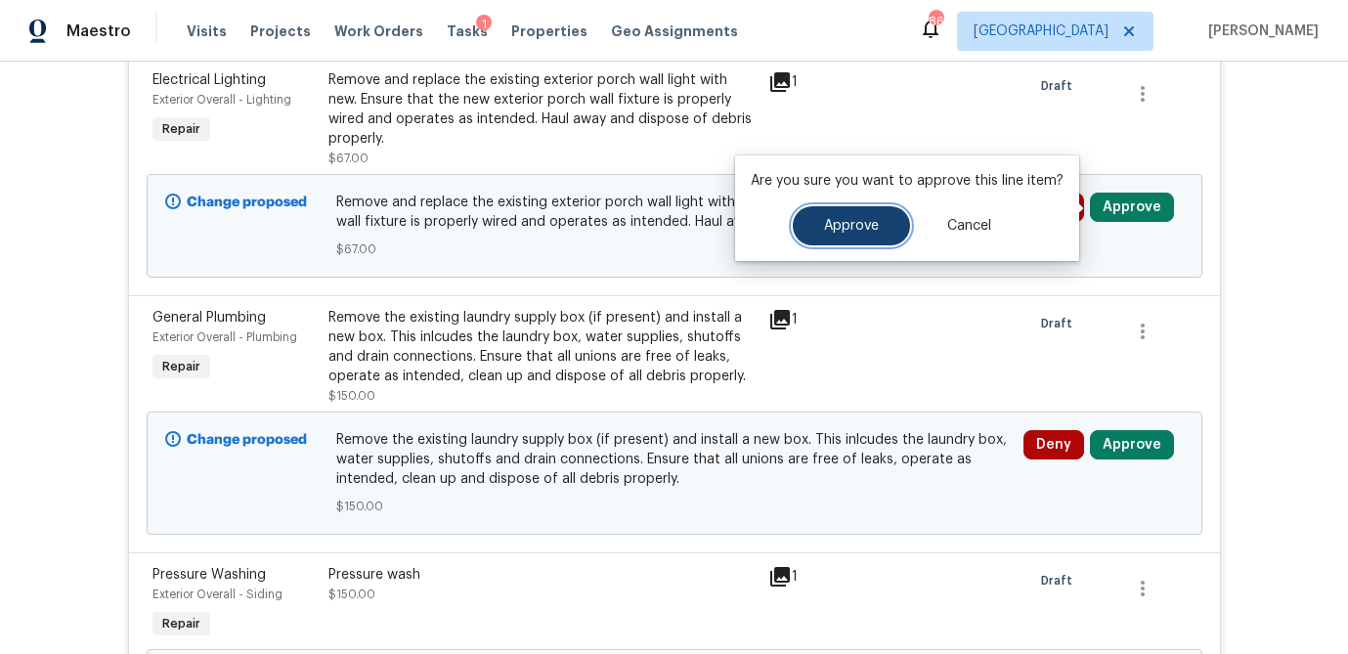
click at [853, 224] on span "Approve" at bounding box center [851, 226] width 55 height 15
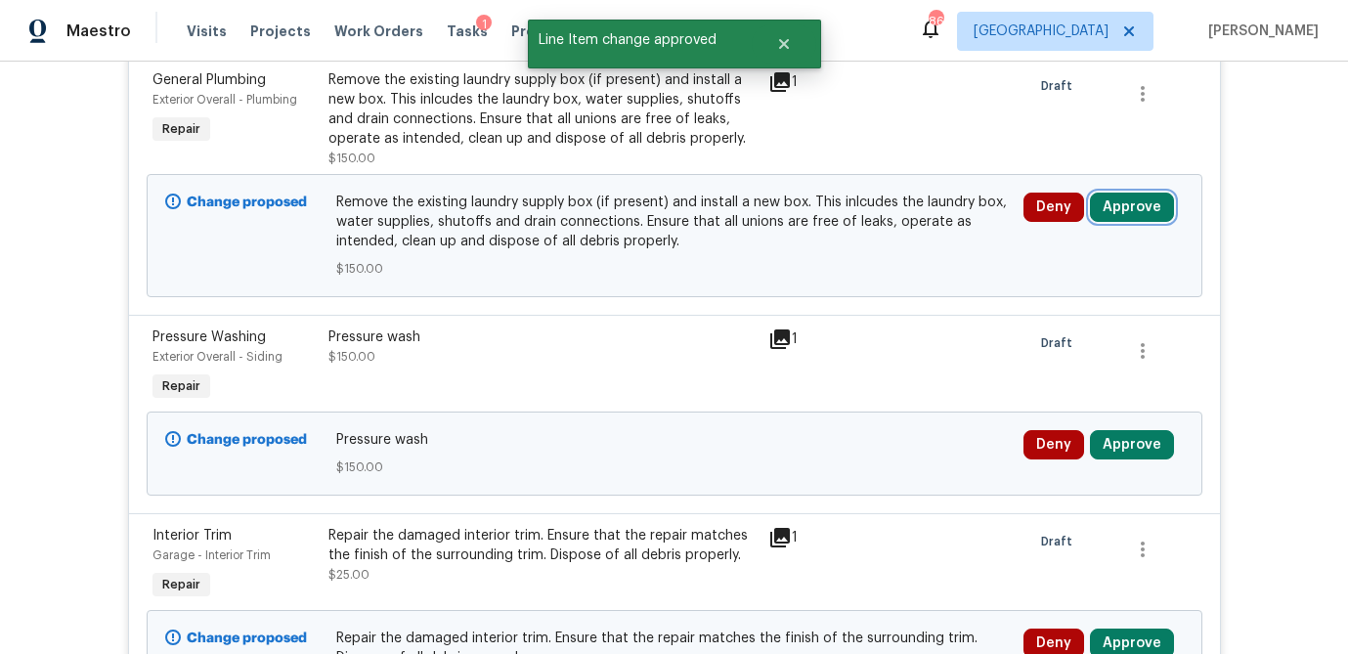
click at [1149, 202] on button "Approve" at bounding box center [1132, 207] width 84 height 29
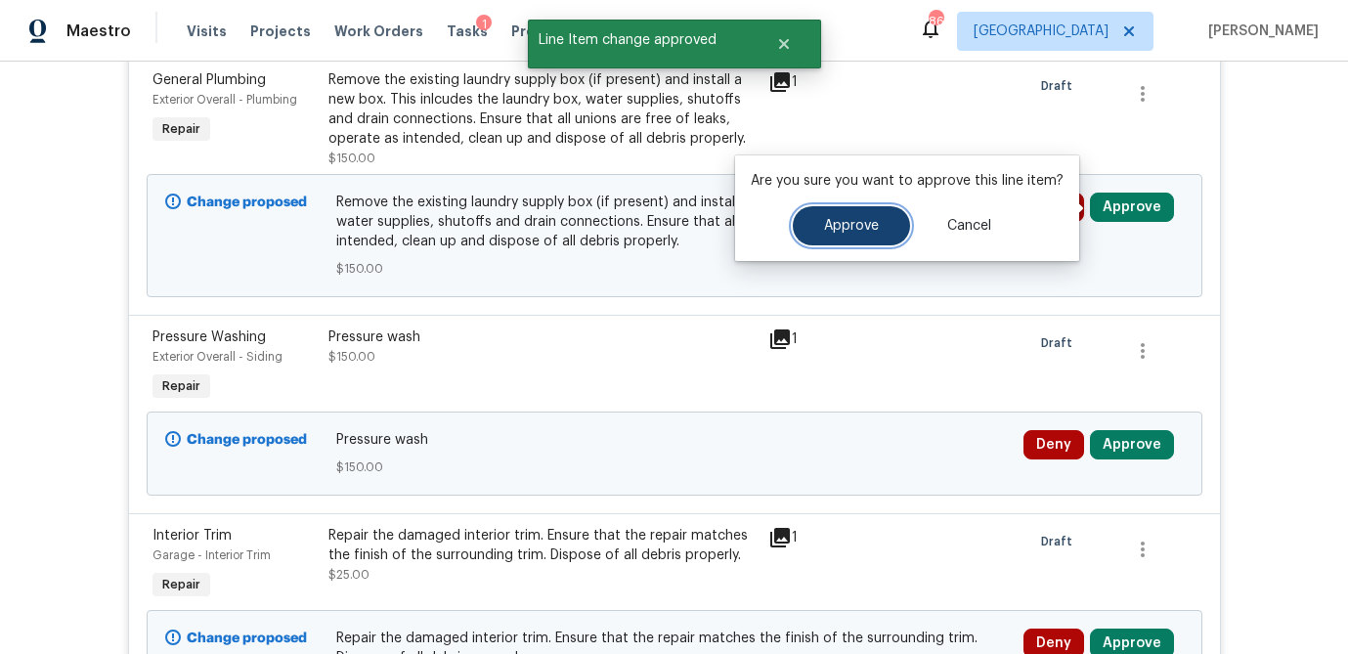
click at [860, 219] on span "Approve" at bounding box center [851, 226] width 55 height 15
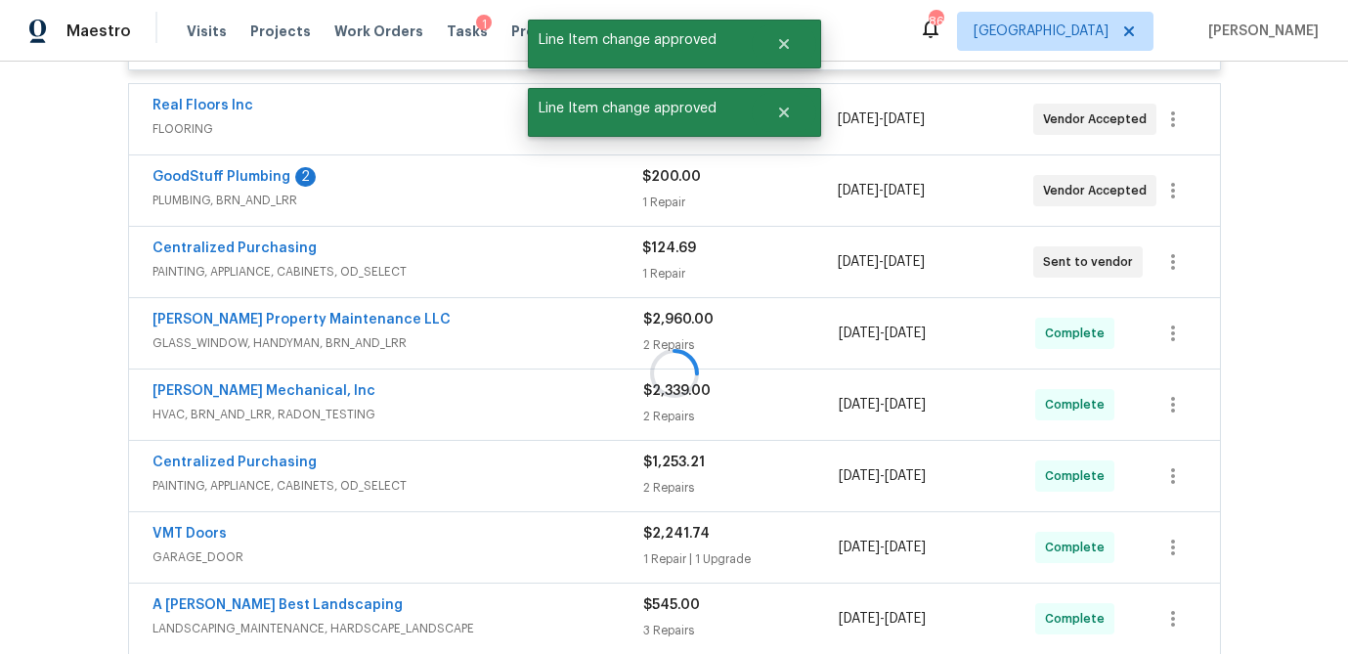
click at [1119, 204] on div at bounding box center [674, 373] width 1104 height 1004
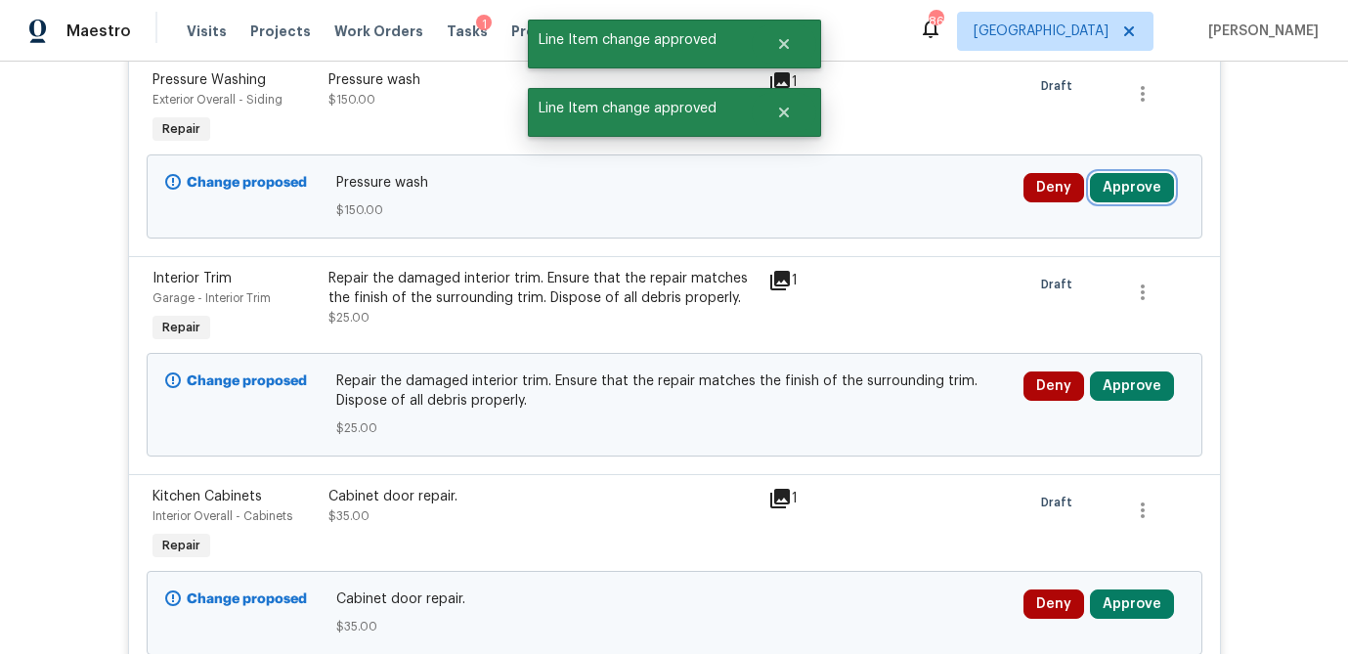
drag, startPoint x: 1125, startPoint y: 194, endPoint x: 1036, endPoint y: 196, distance: 89.0
click at [1125, 194] on button "Approve" at bounding box center [1132, 187] width 84 height 29
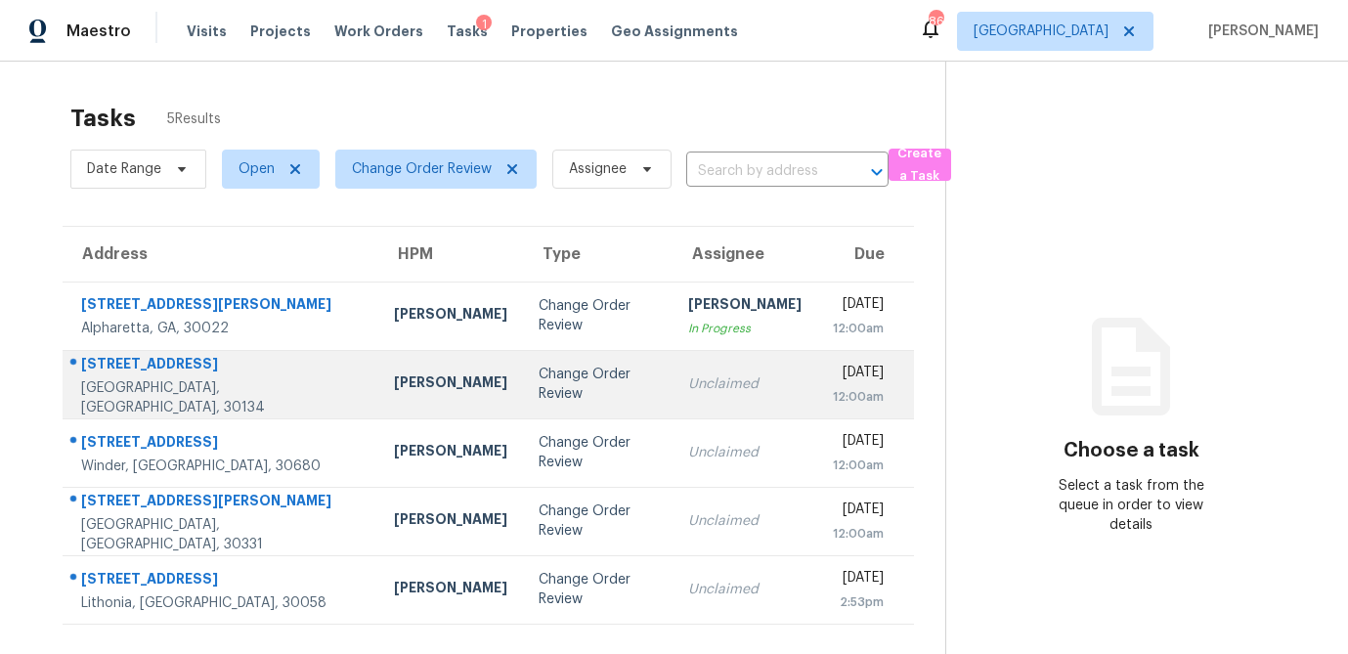
click at [539, 383] on div "Change Order Review" at bounding box center [598, 384] width 118 height 39
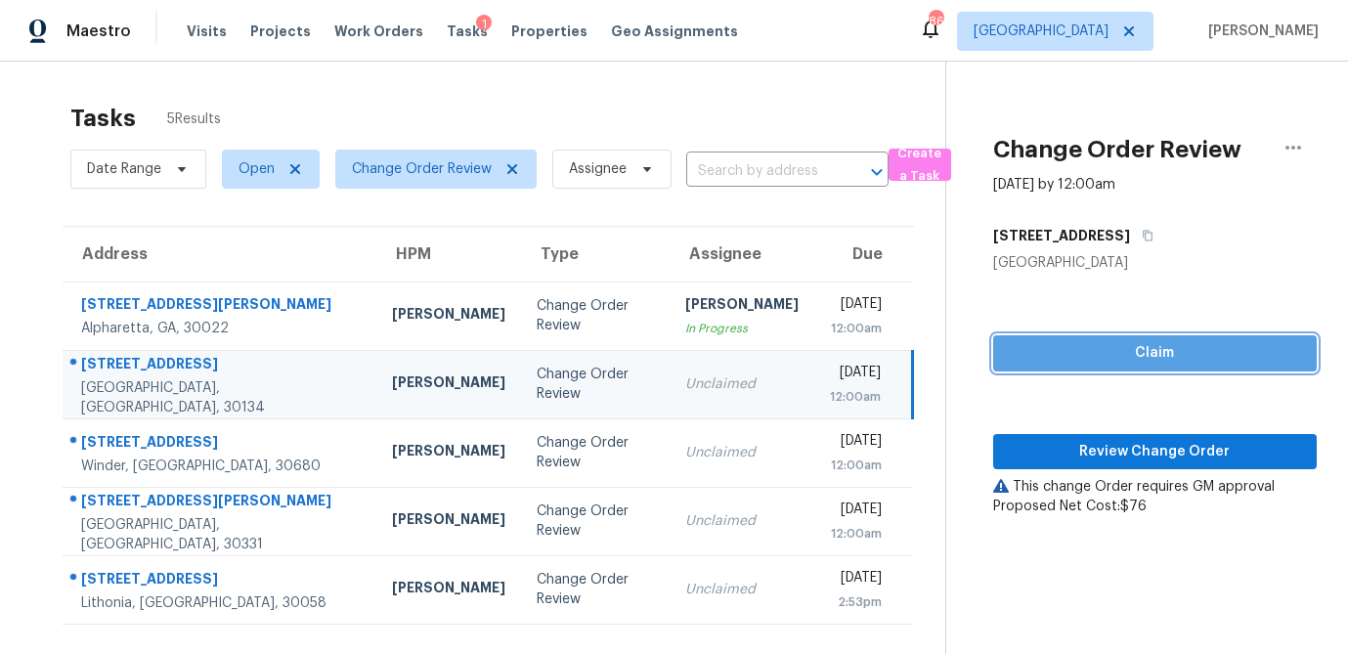
click at [1132, 361] on span "Claim" at bounding box center [1155, 353] width 292 height 24
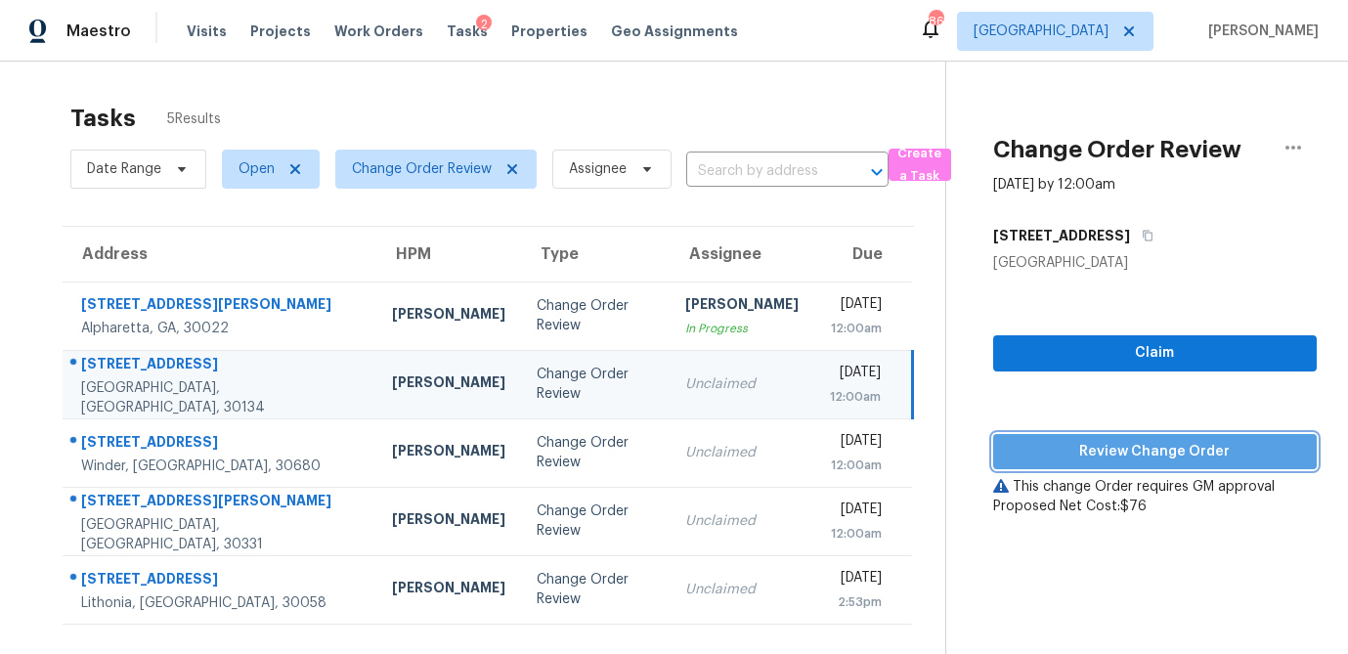
click at [1154, 445] on span "Review Change Order" at bounding box center [1155, 452] width 292 height 24
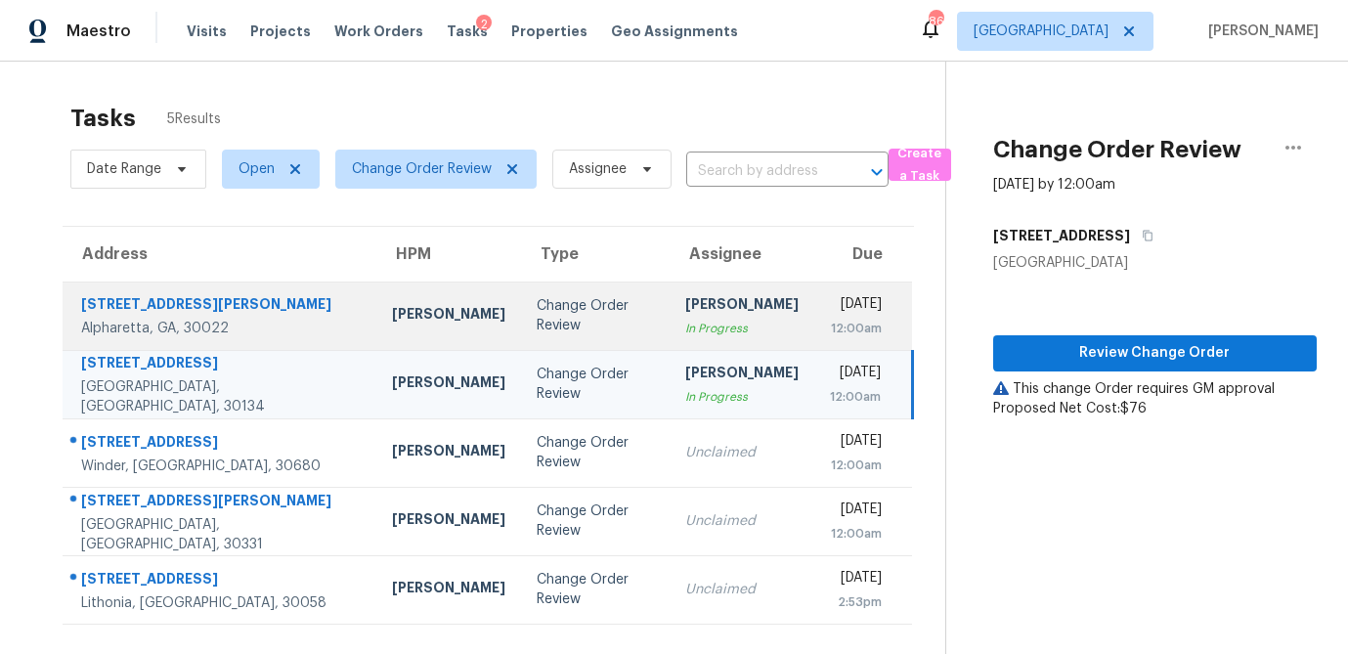
scroll to position [62, 0]
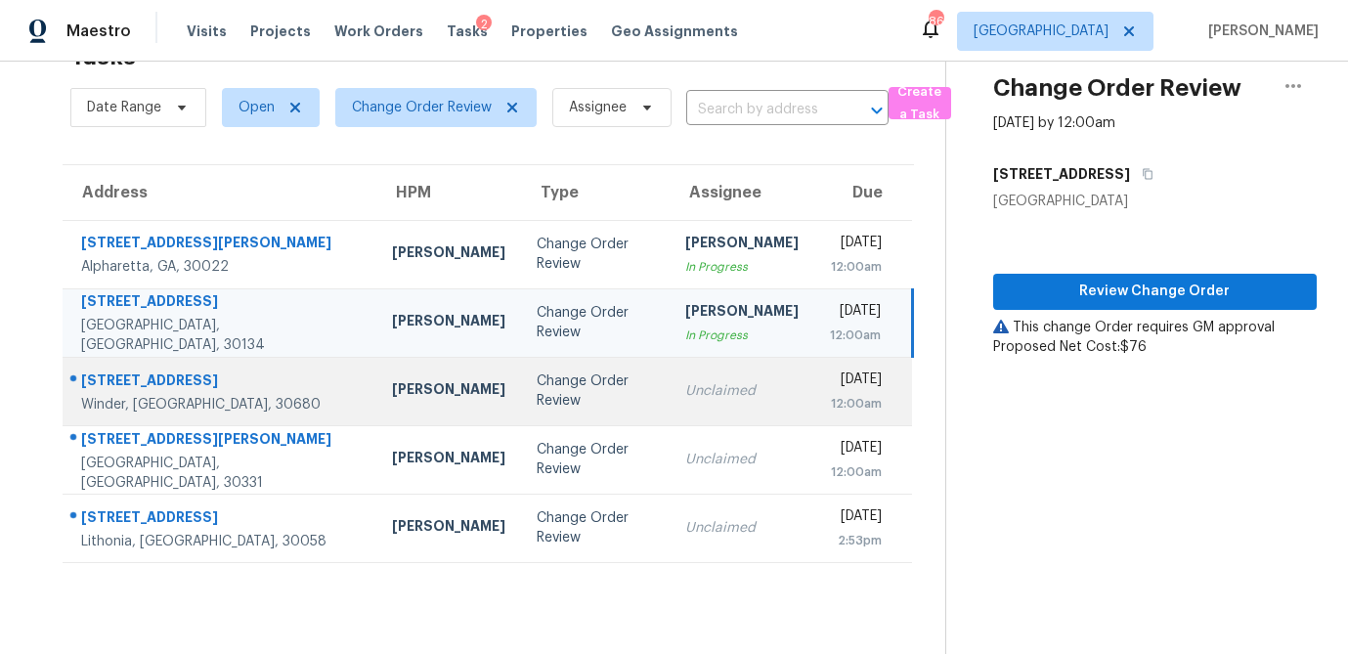
click at [537, 397] on div "Change Order Review" at bounding box center [595, 390] width 117 height 39
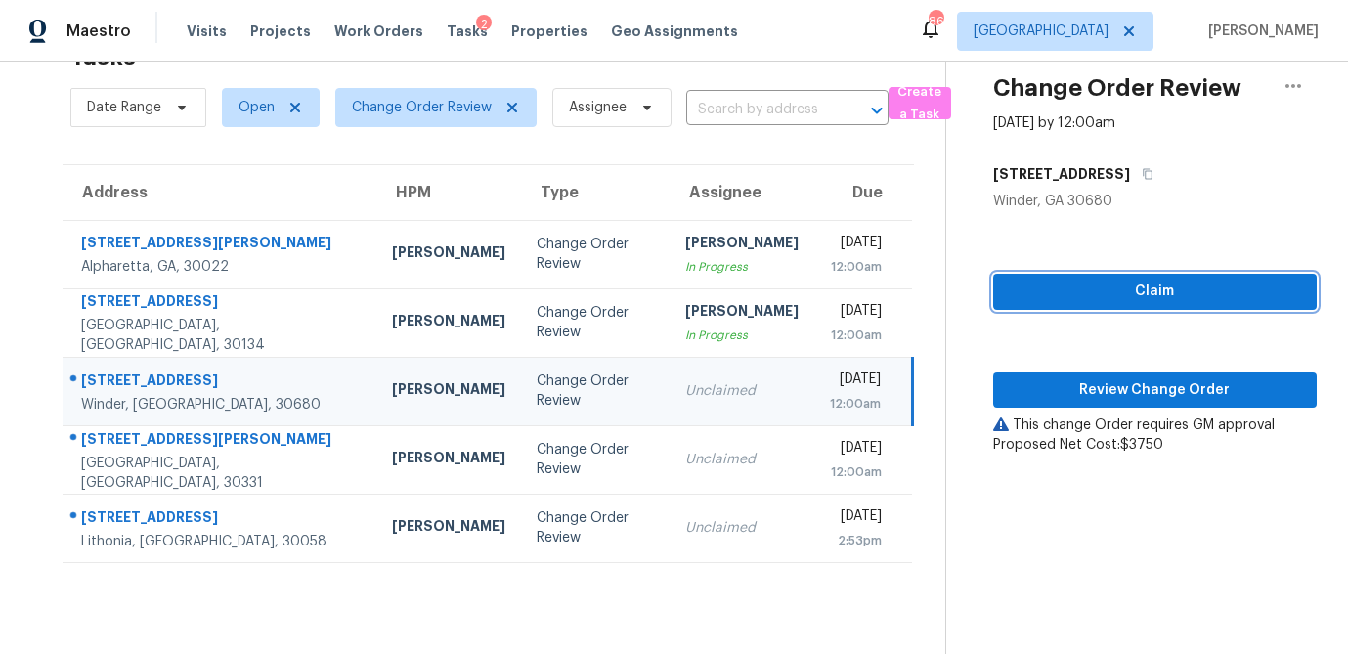
drag, startPoint x: 1084, startPoint y: 294, endPoint x: 1069, endPoint y: 334, distance: 42.7
click at [1084, 294] on span "Claim" at bounding box center [1155, 292] width 292 height 24
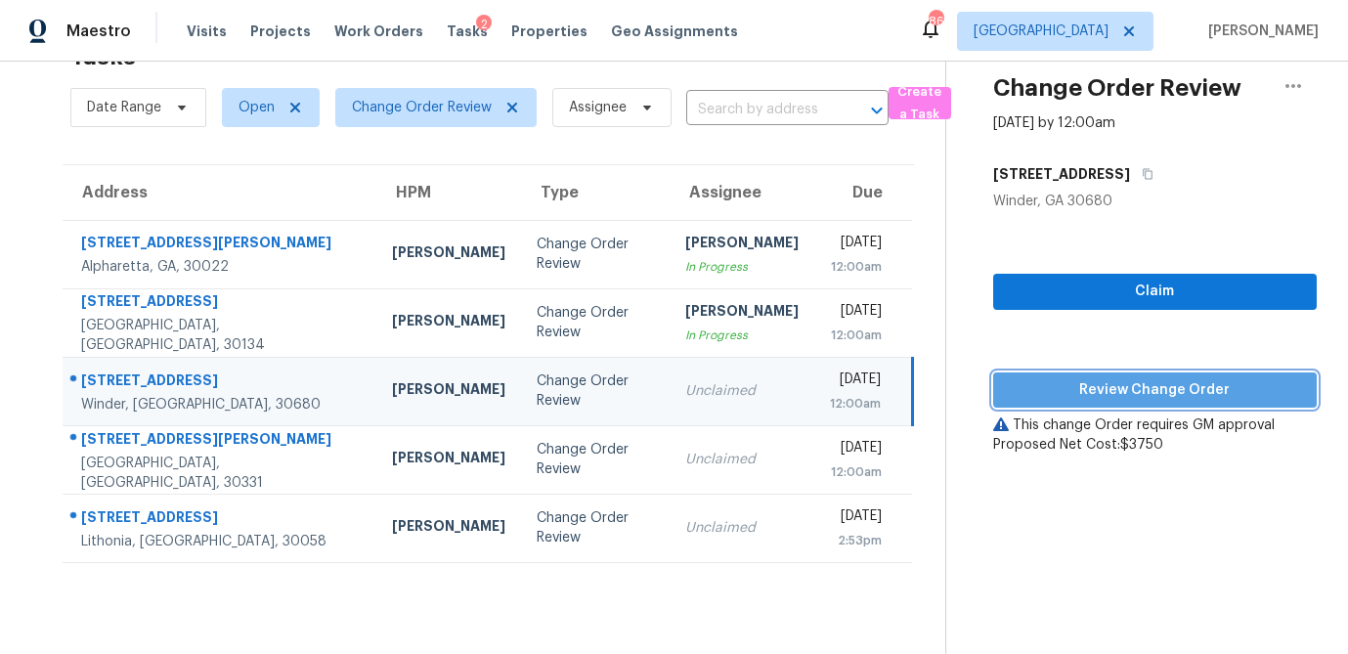
click at [1067, 378] on span "Review Change Order" at bounding box center [1155, 390] width 292 height 24
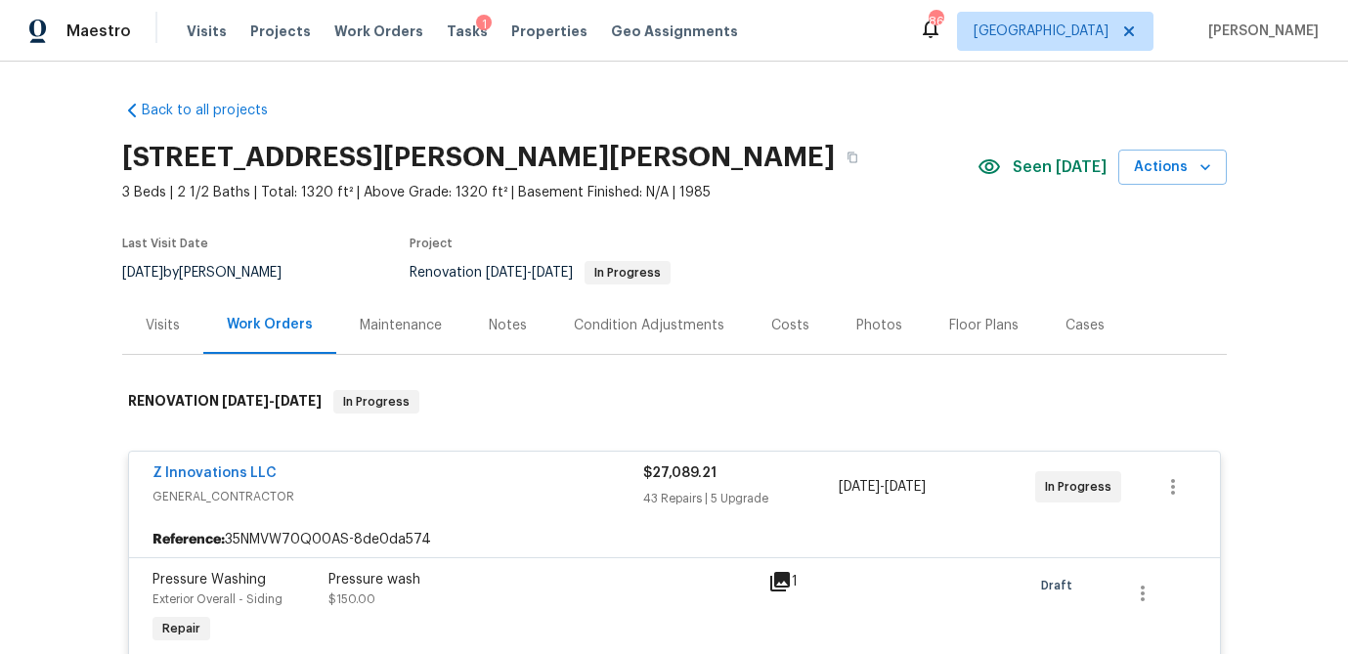
scroll to position [344, 0]
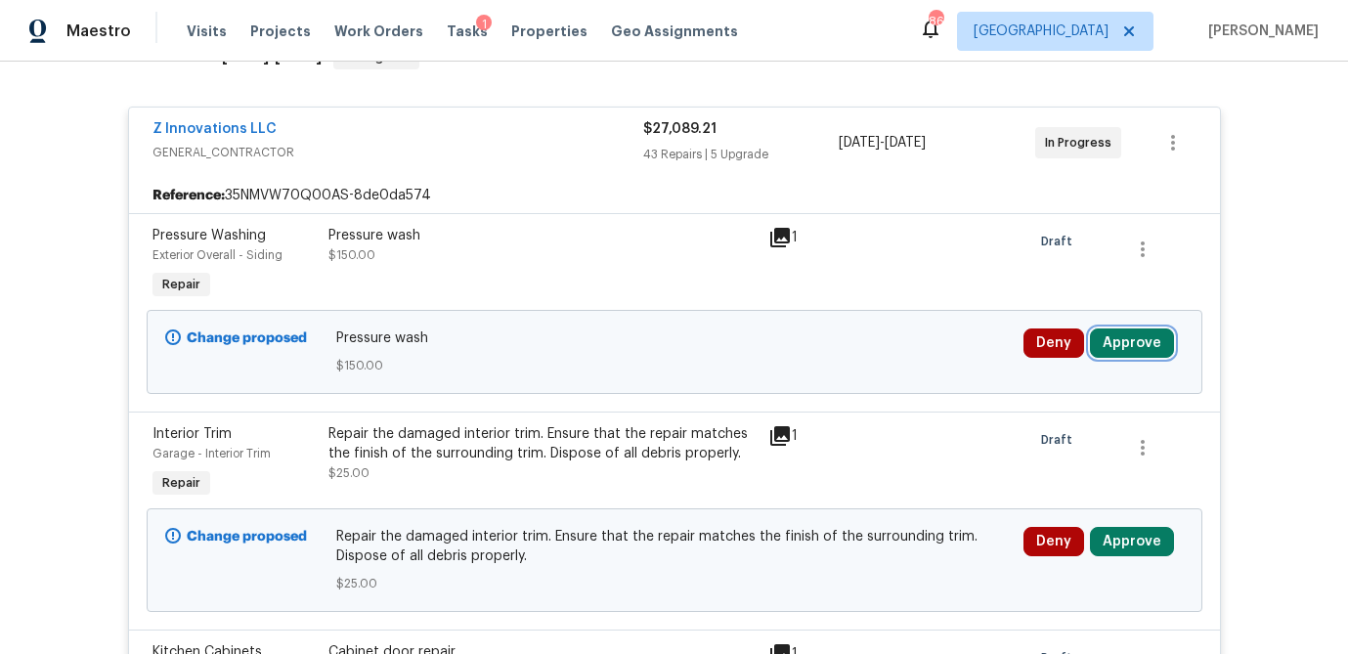
click at [1109, 352] on button "Approve" at bounding box center [1132, 342] width 84 height 29
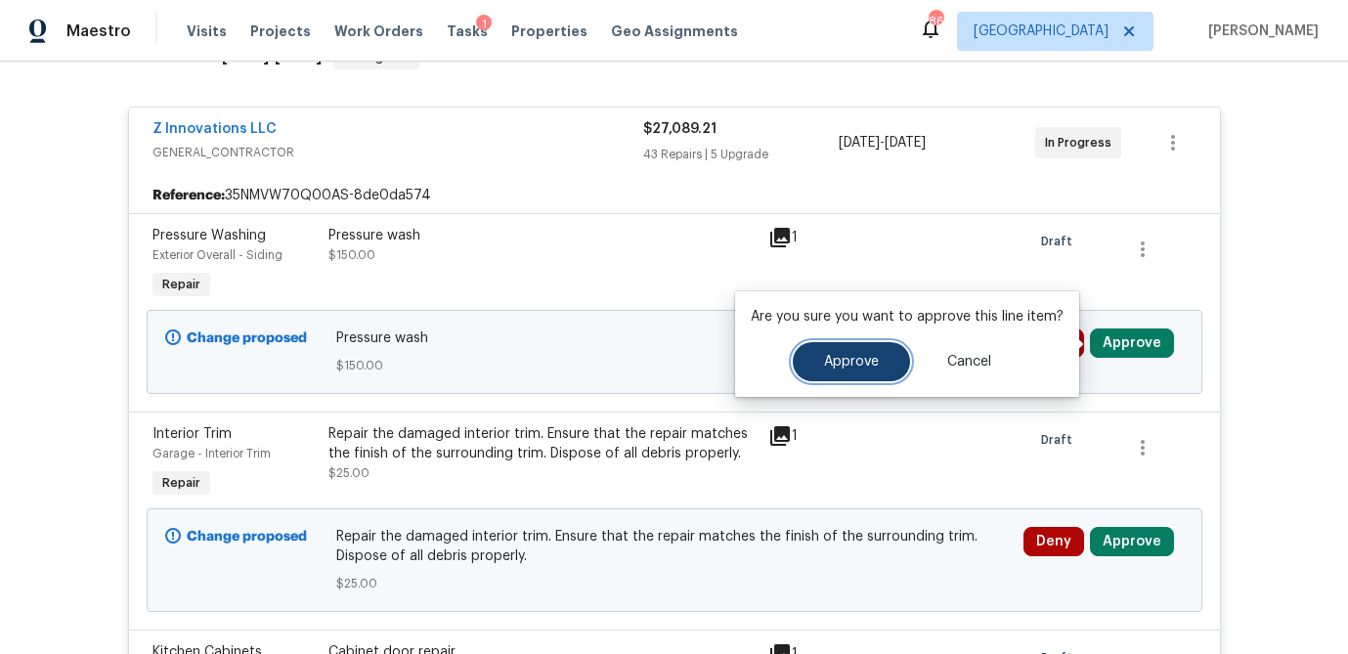
click at [877, 350] on button "Approve" at bounding box center [851, 361] width 117 height 39
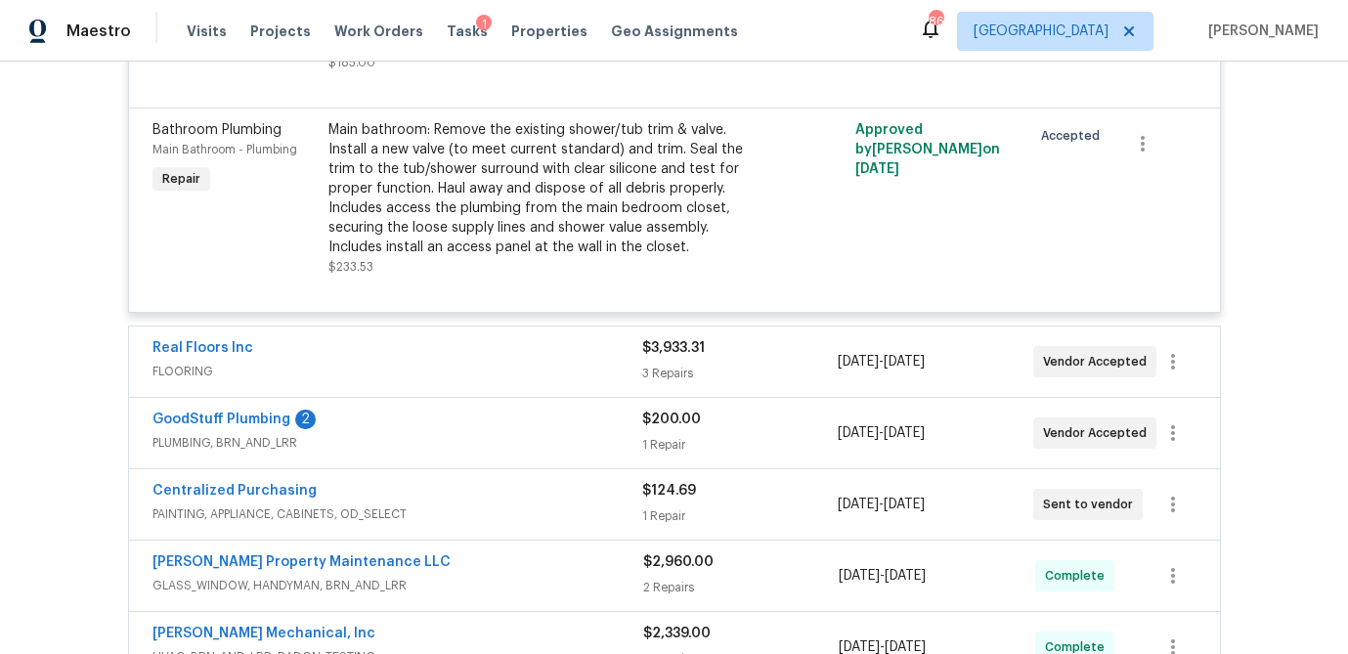
scroll to position [10729, 0]
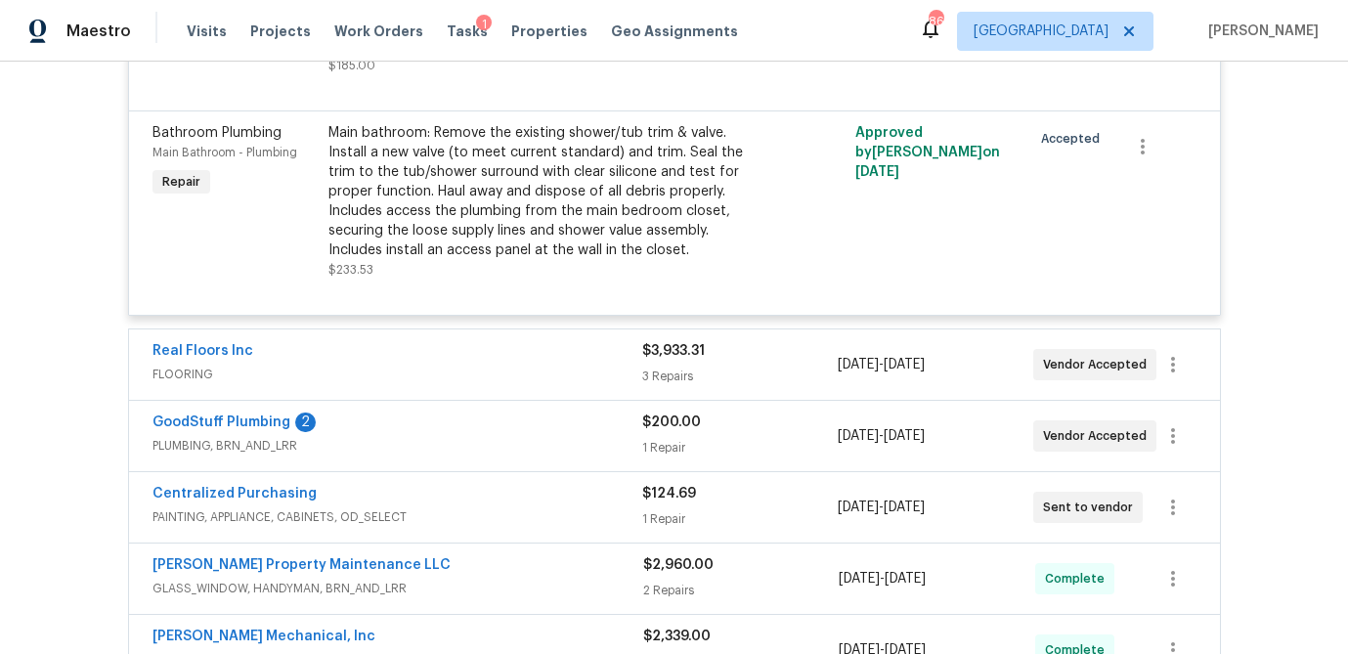
click at [776, 329] on div "Real Floors Inc FLOORING $3,933.31 3 Repairs 7/31/2025 - 8/15/2025 Vendor Accep…" at bounding box center [674, 364] width 1091 height 70
click at [774, 341] on div "$3,933.31 3 Repairs" at bounding box center [739, 364] width 195 height 47
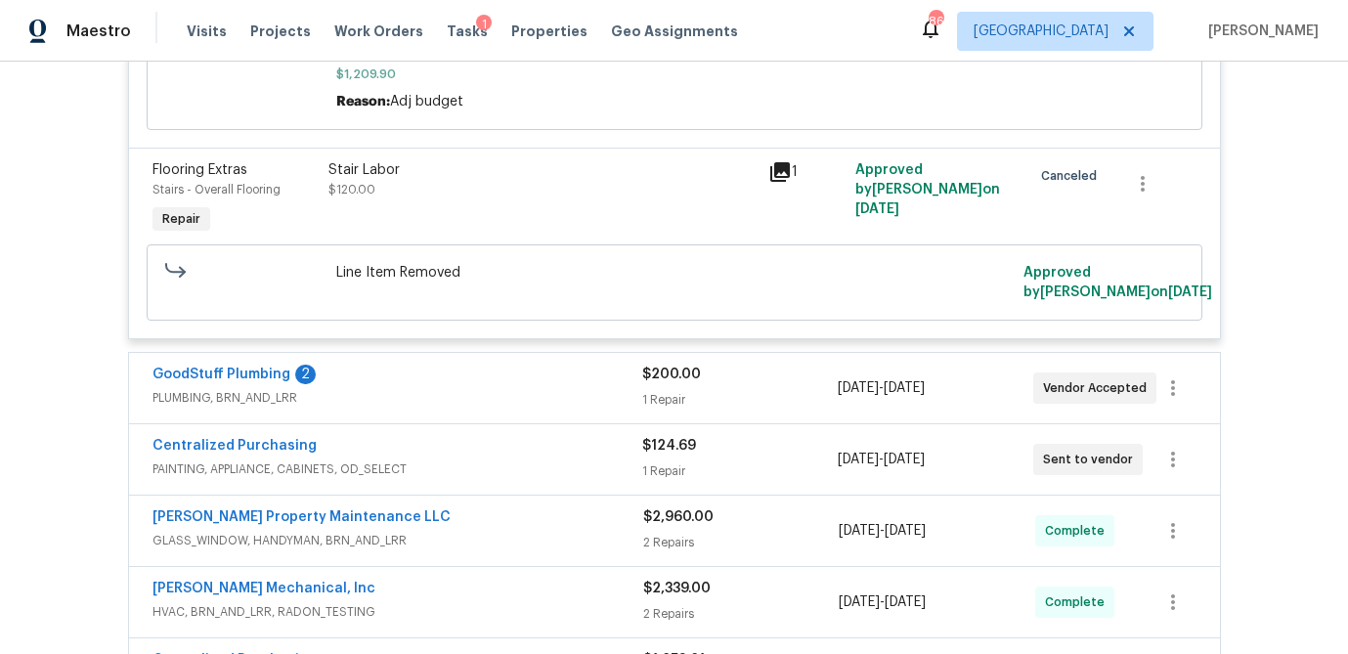
click at [782, 390] on div "1 Repair" at bounding box center [739, 400] width 195 height 20
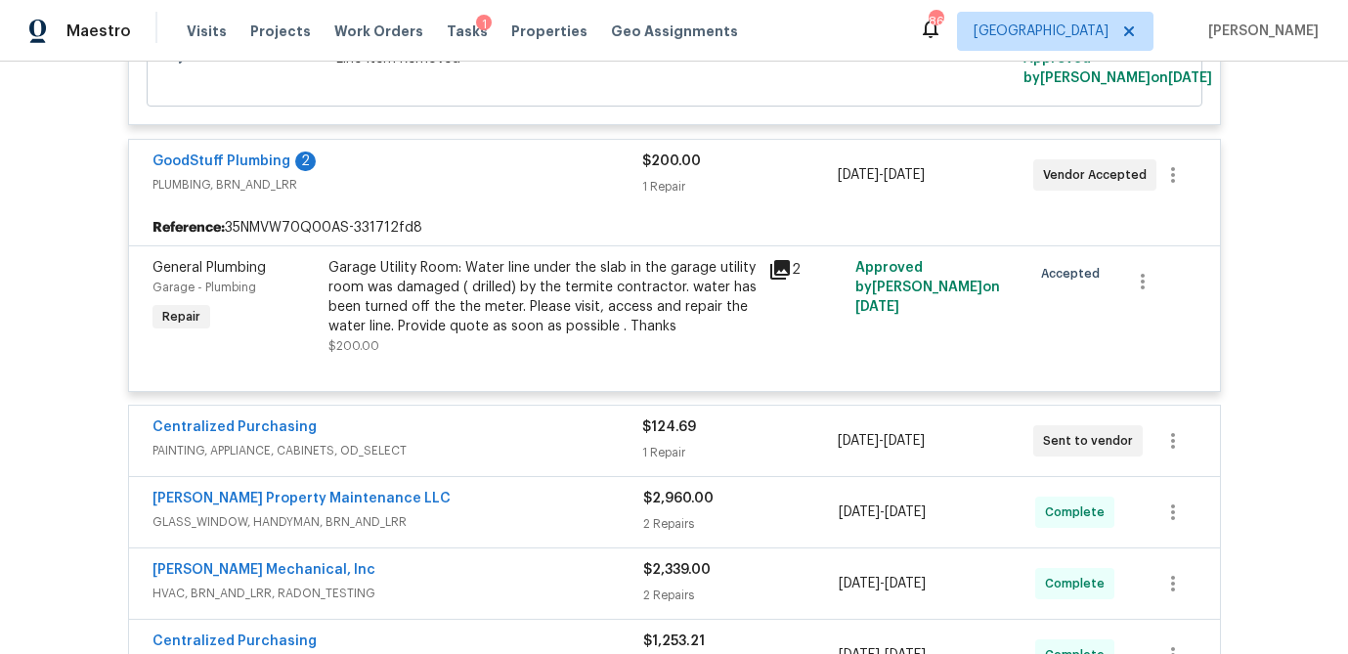
scroll to position [12197, 0]
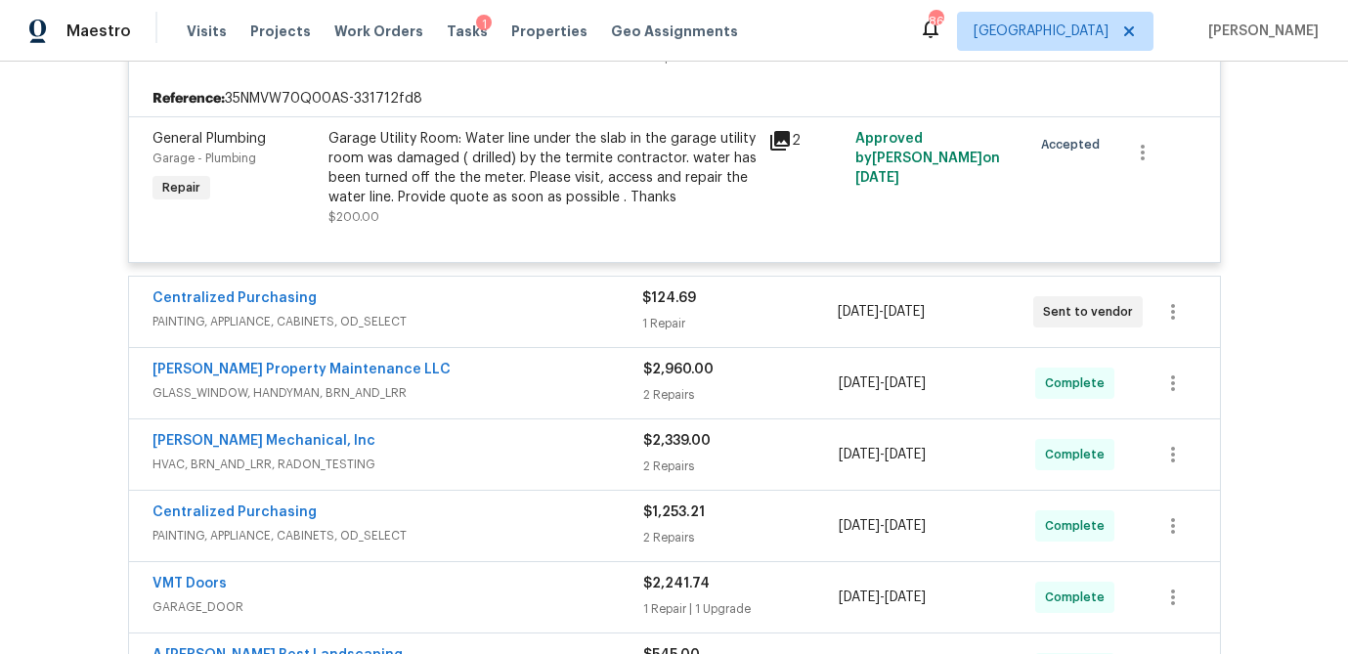
click at [775, 314] on div "1 Repair" at bounding box center [739, 324] width 195 height 20
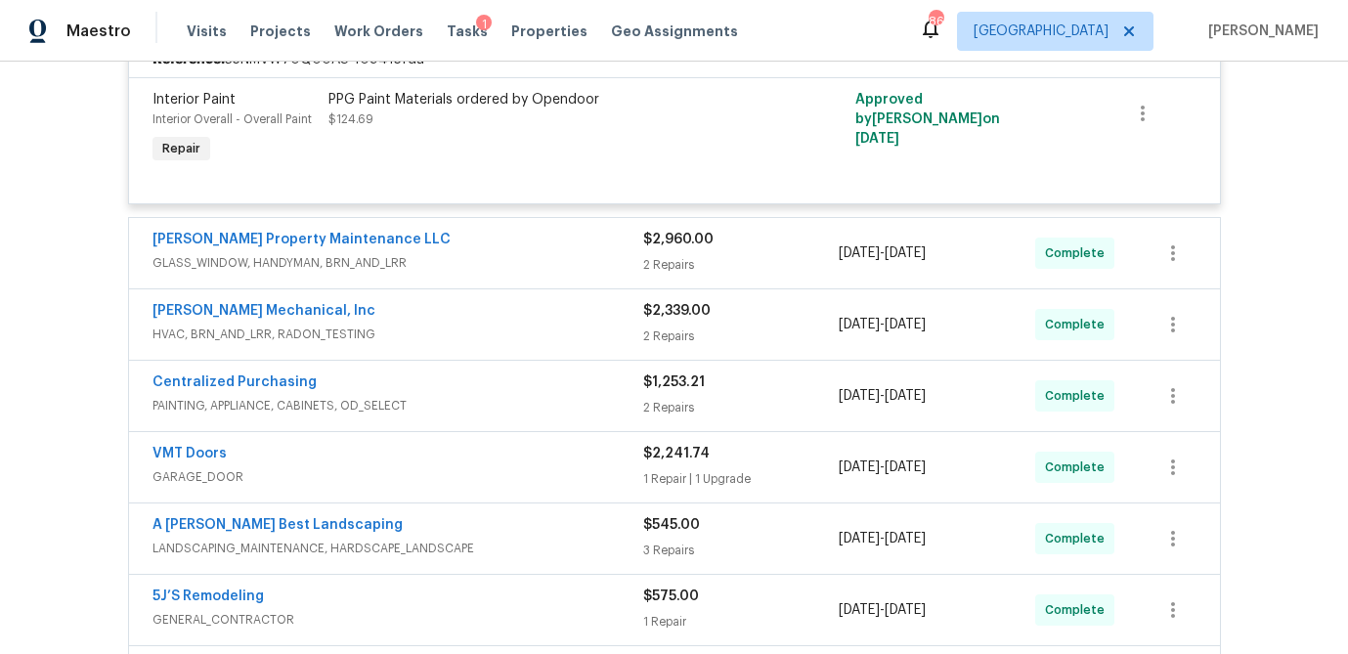
scroll to position [12502, 0]
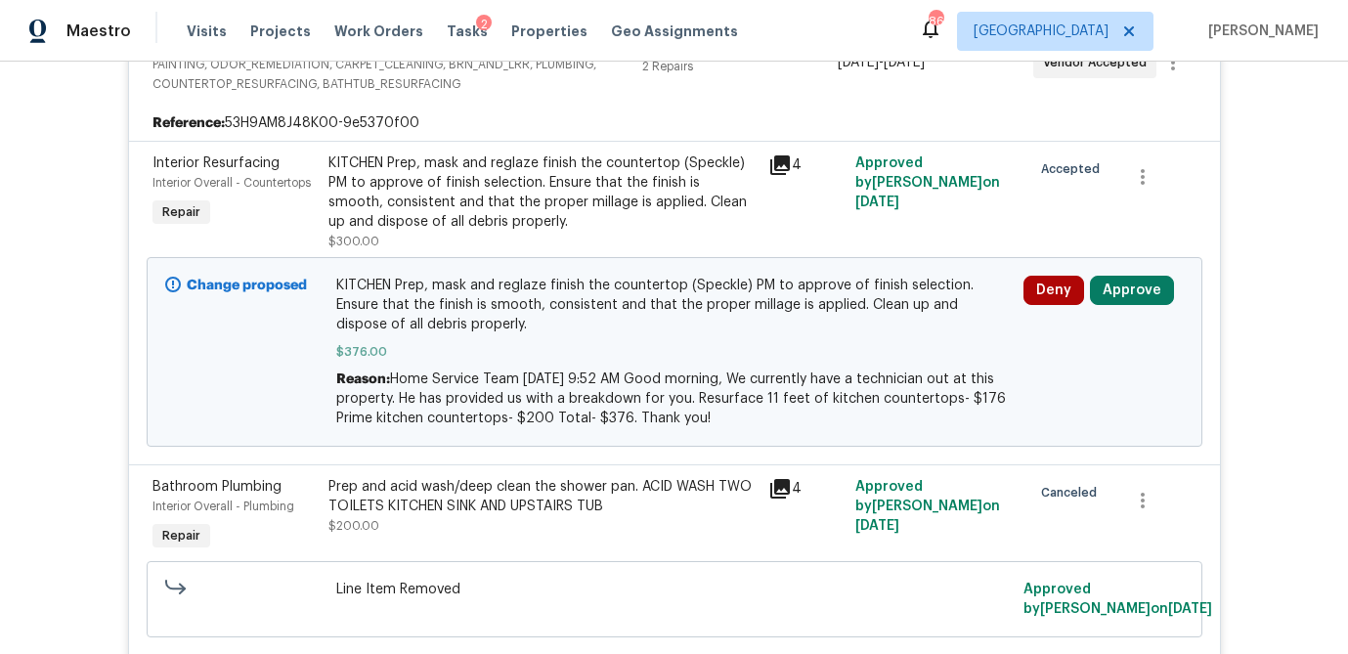
scroll to position [501, 0]
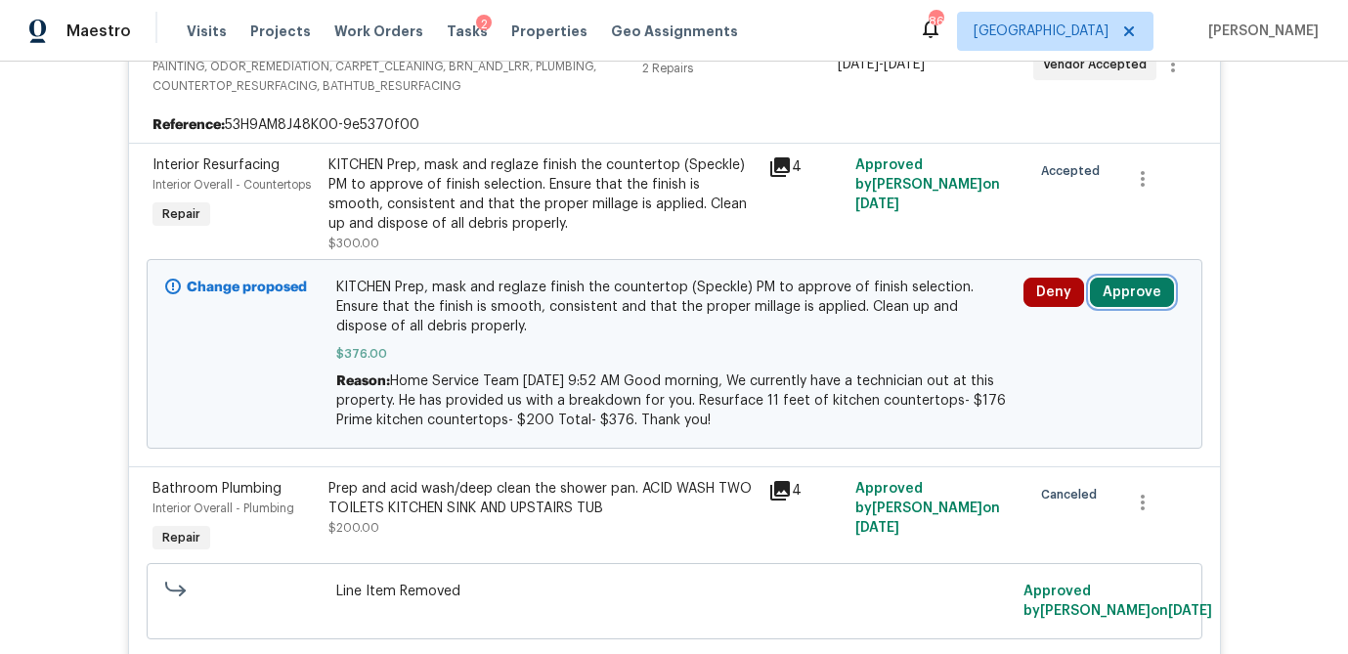
click at [1119, 300] on button "Approve" at bounding box center [1132, 292] width 84 height 29
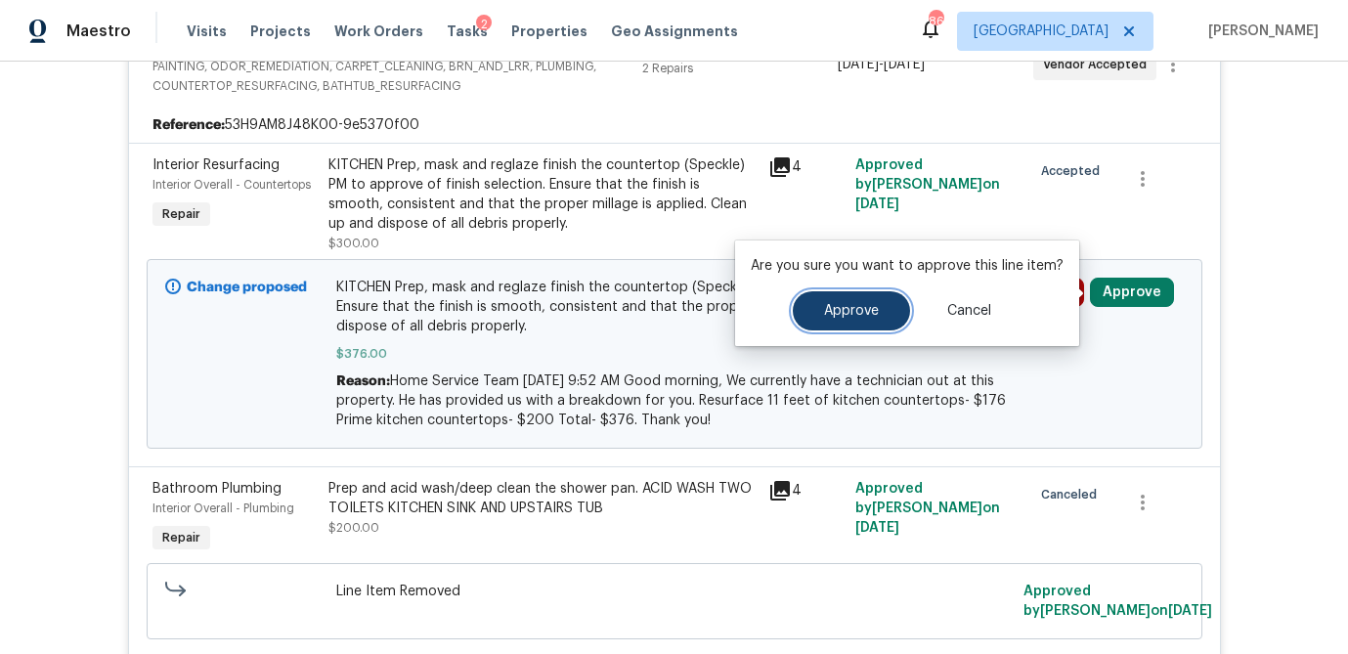
click at [839, 318] on span "Approve" at bounding box center [851, 311] width 55 height 15
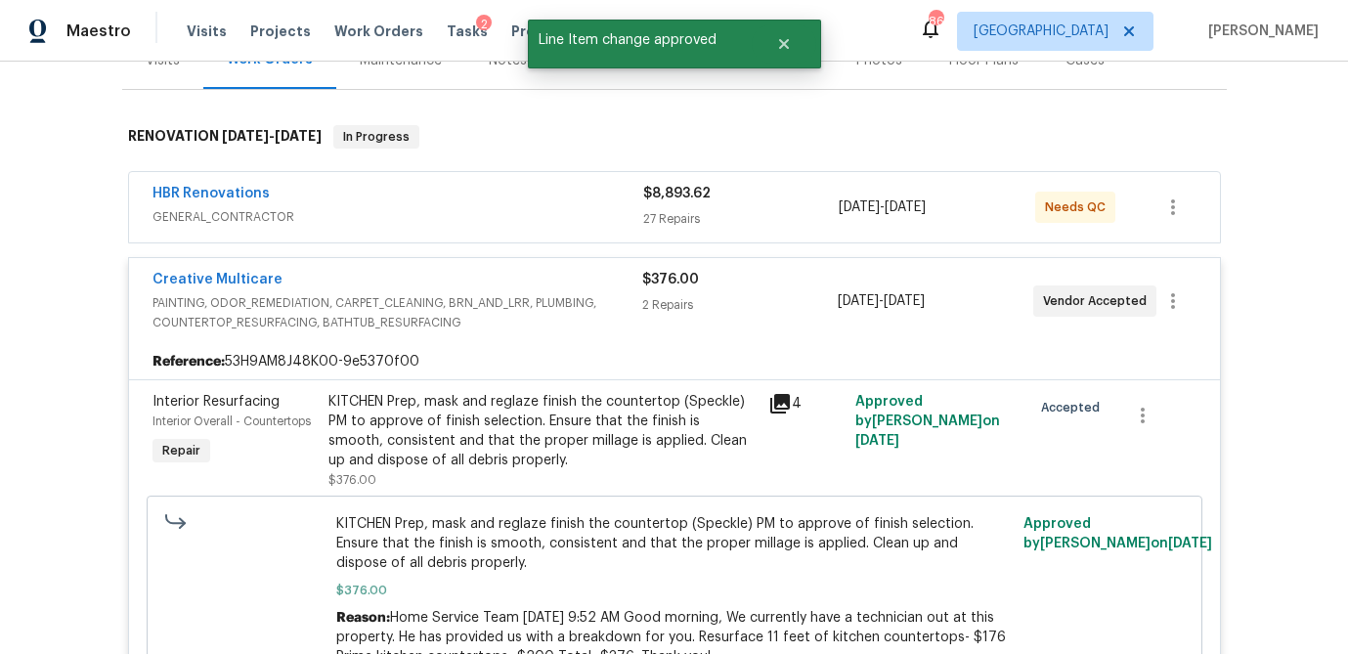
scroll to position [262, 0]
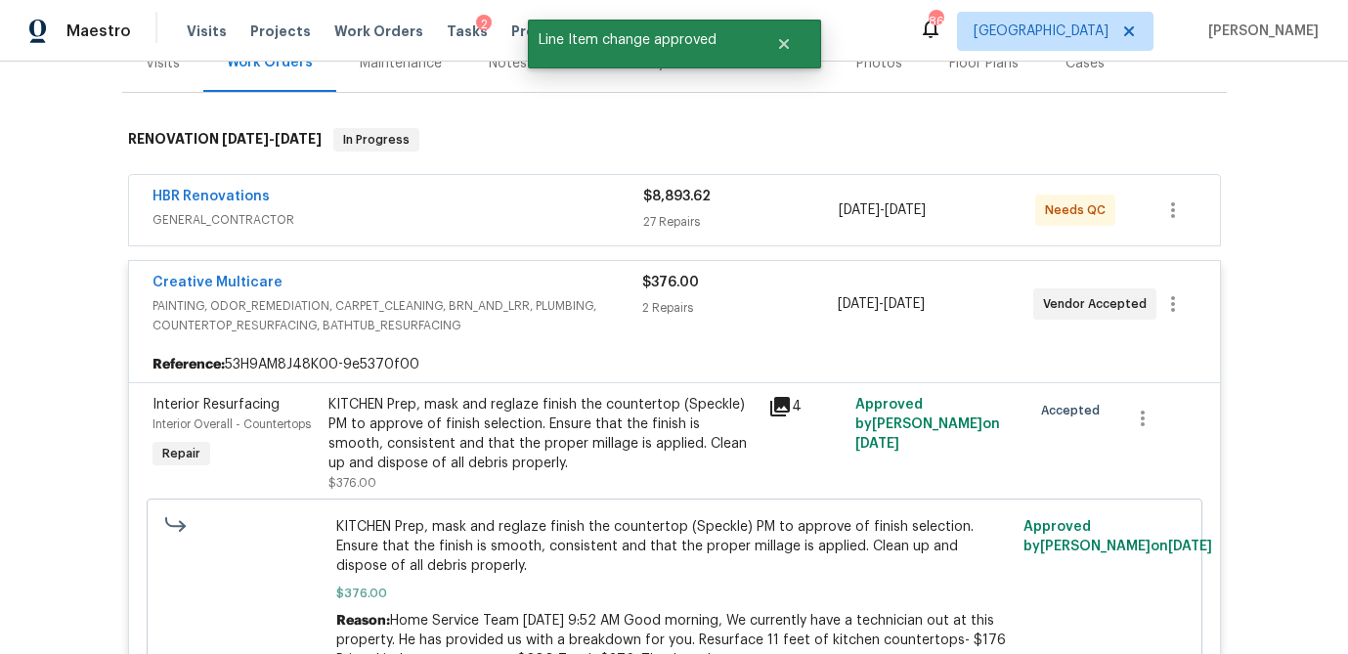
click at [790, 178] on div "HBR Renovations GENERAL_CONTRACTOR $8,893.62 27 Repairs [DATE] - [DATE] Needs QC" at bounding box center [674, 210] width 1091 height 70
click at [781, 194] on div "$8,893.62" at bounding box center [741, 197] width 196 height 20
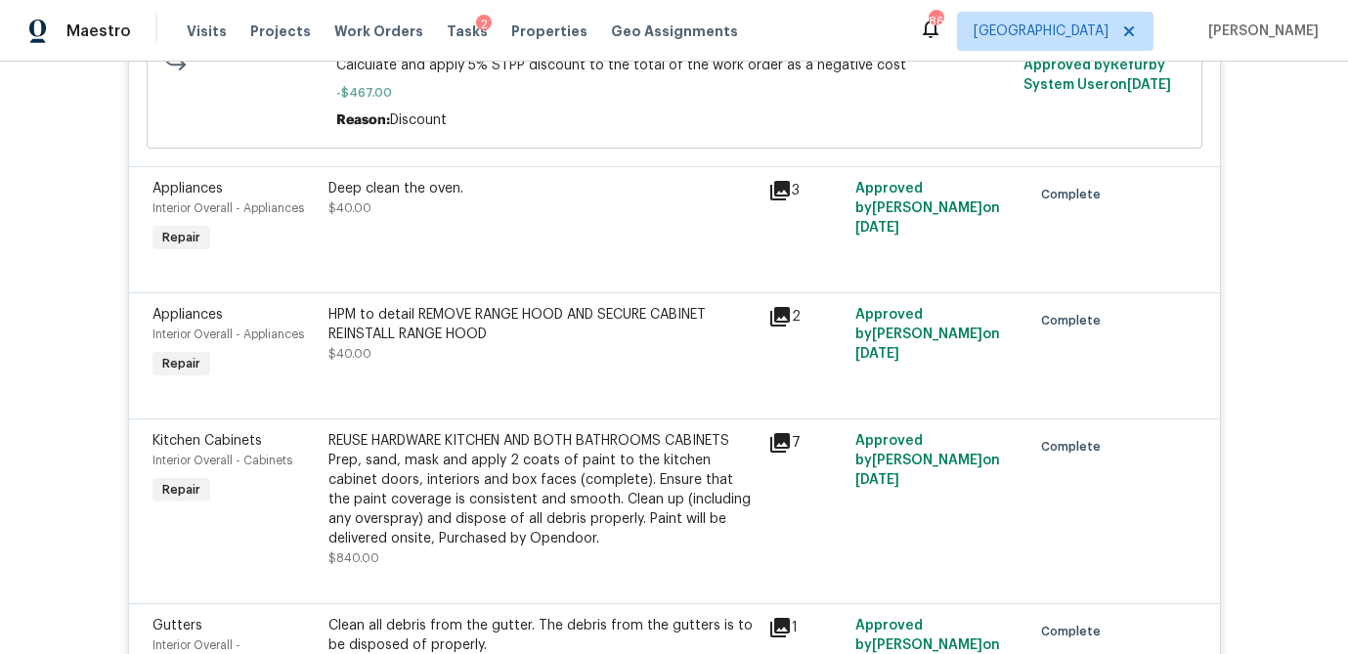
scroll to position [1492, 0]
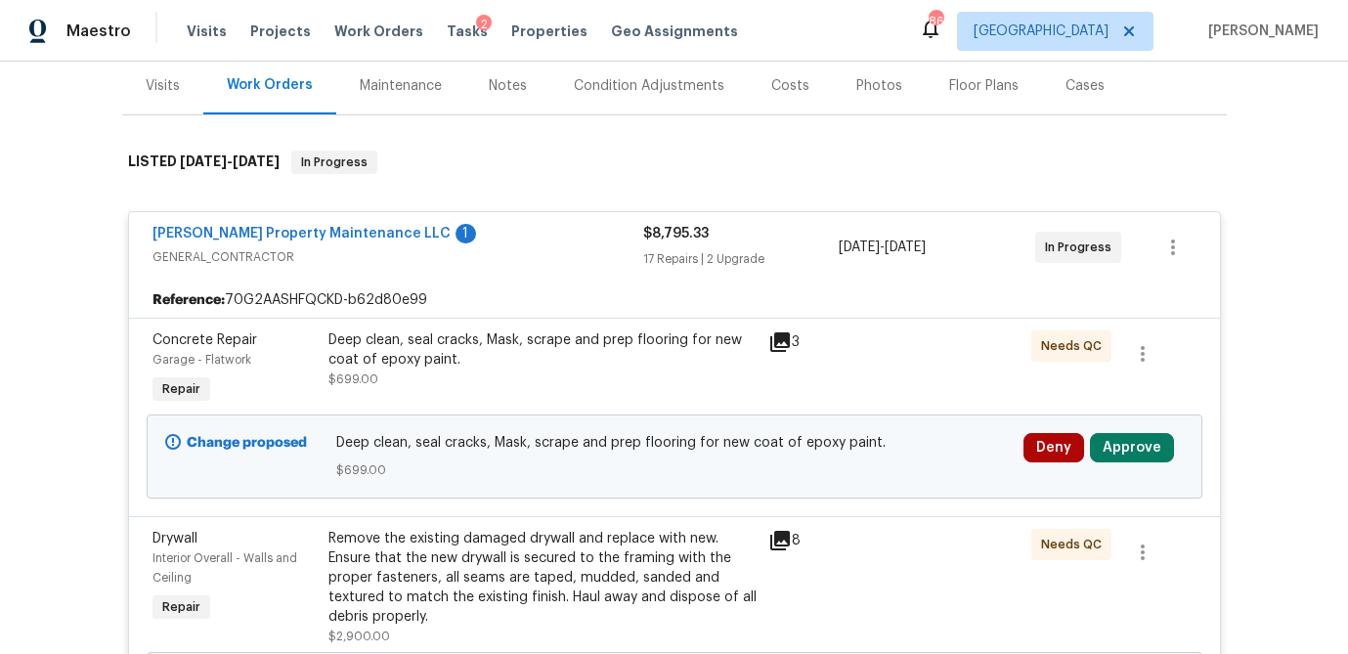
scroll to position [302, 0]
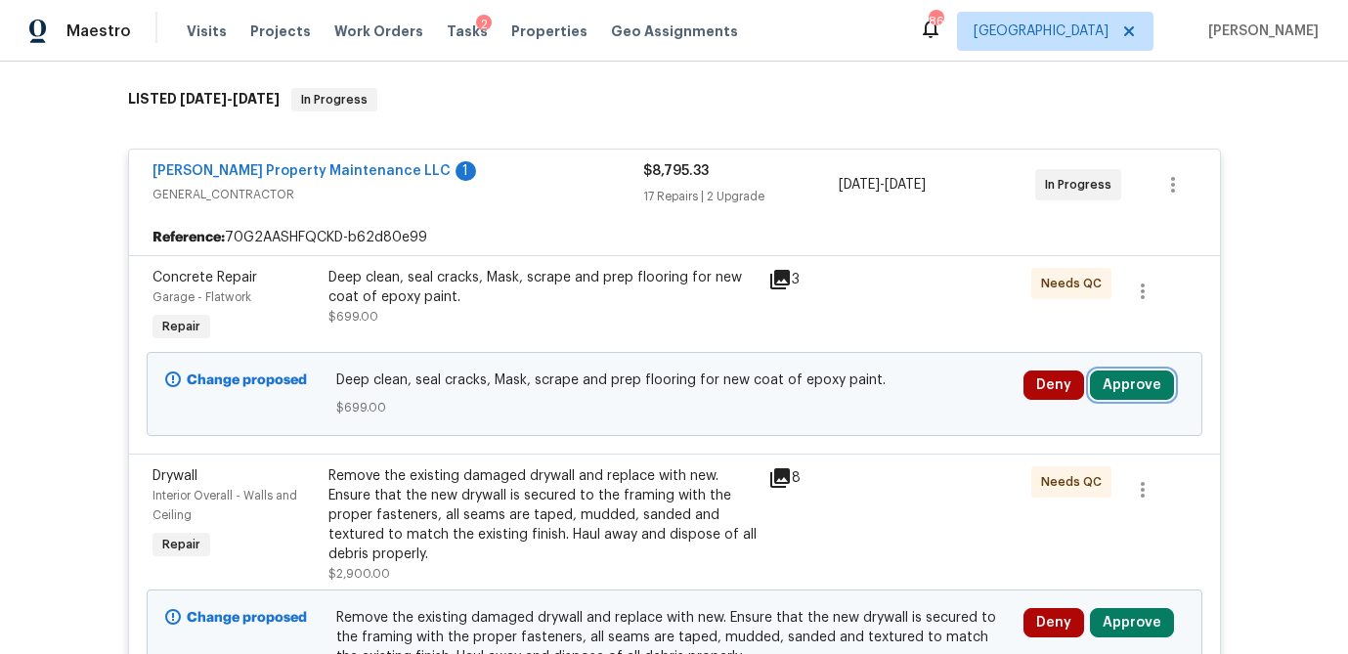
click at [1131, 373] on button "Approve" at bounding box center [1132, 384] width 84 height 29
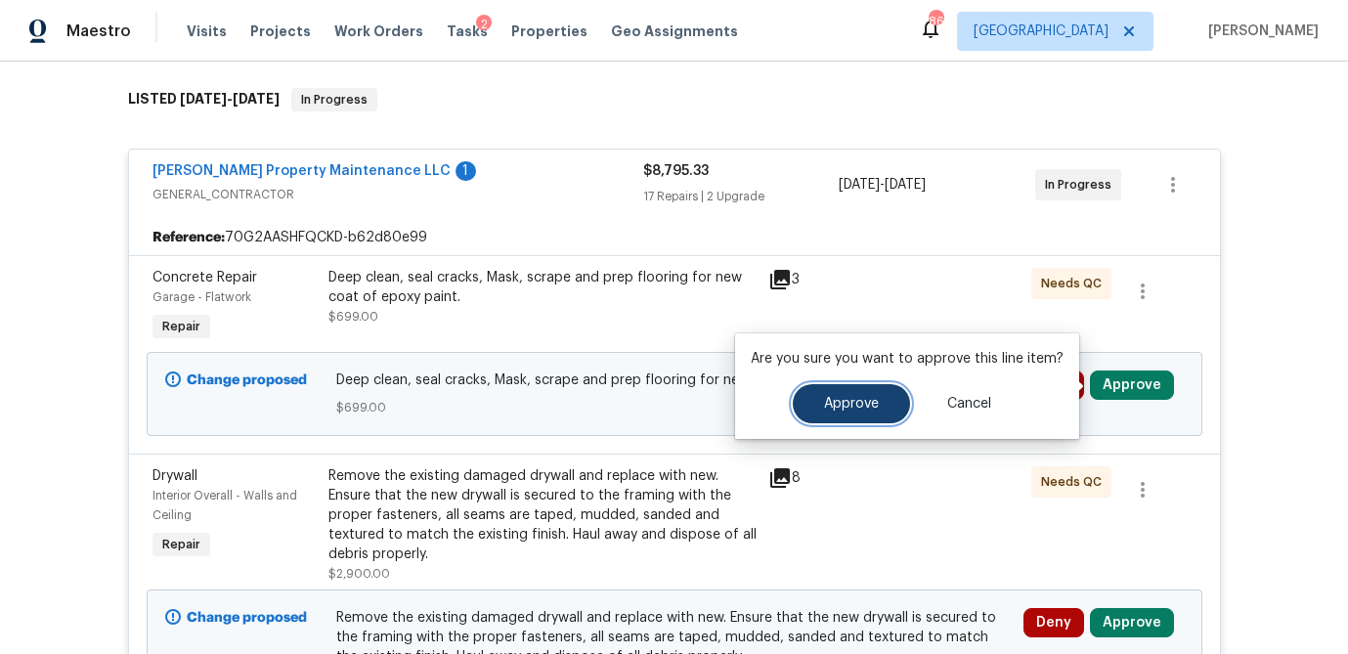
click at [855, 397] on span "Approve" at bounding box center [851, 404] width 55 height 15
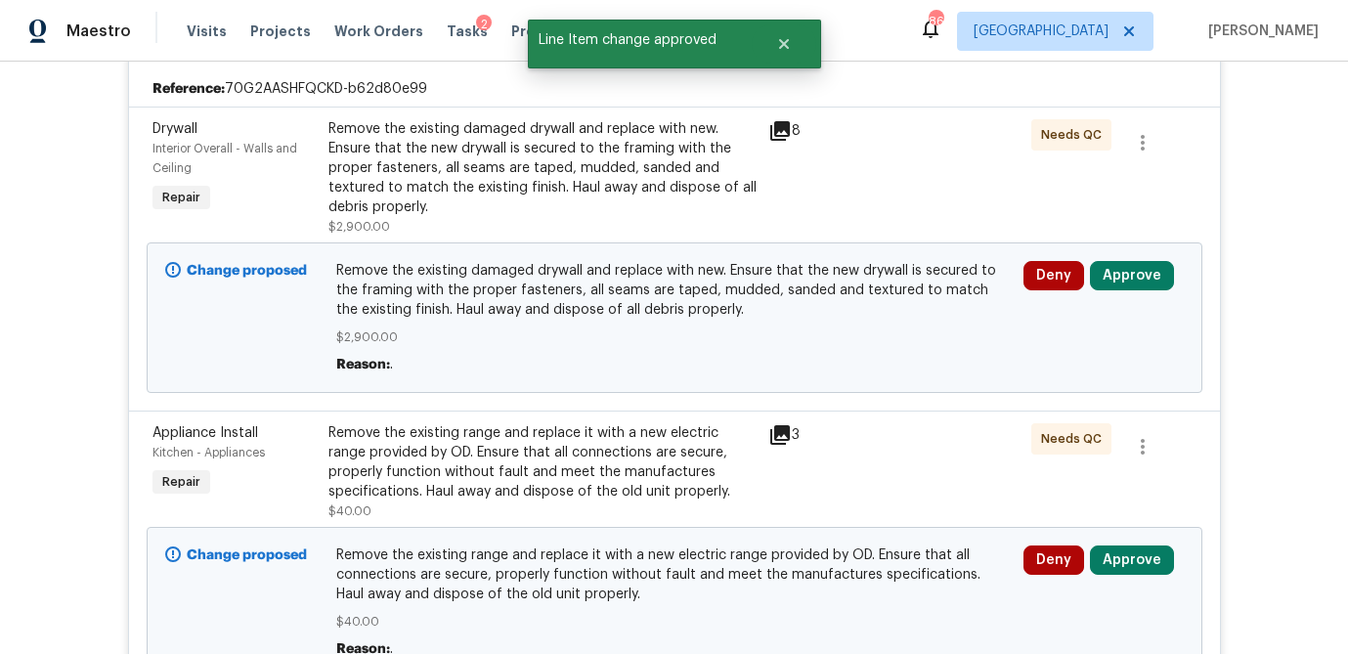
scroll to position [452, 0]
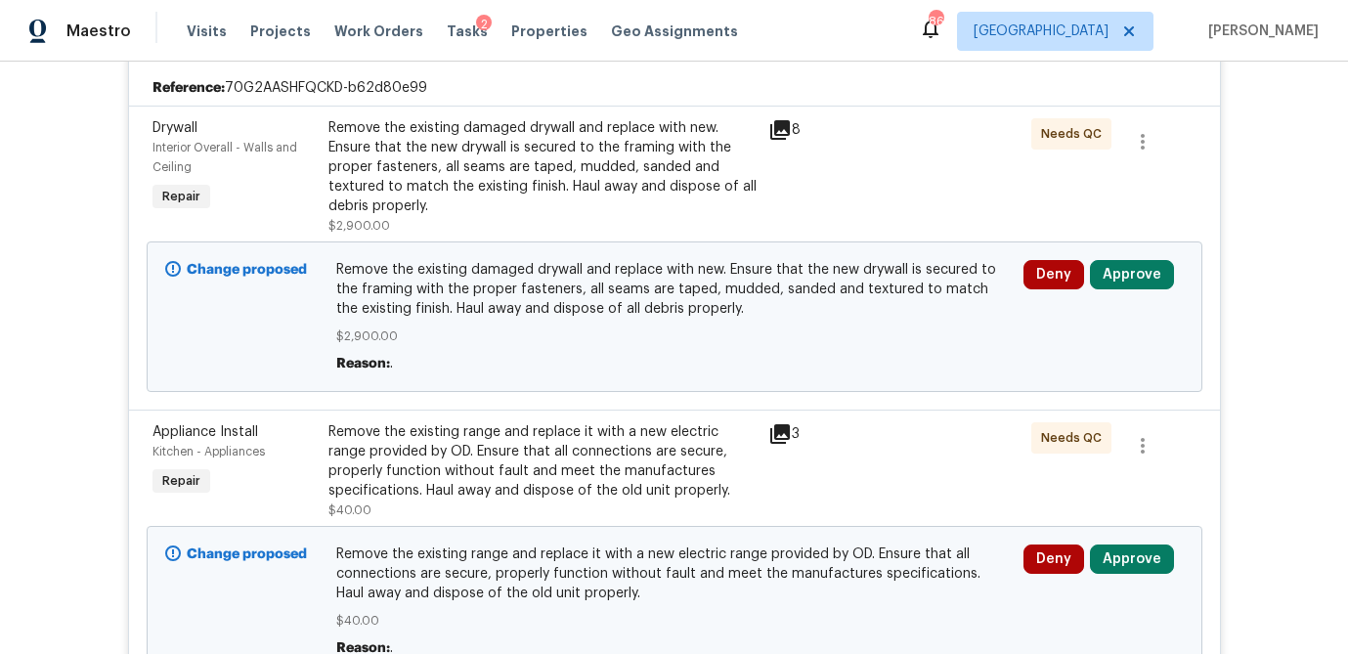
click at [775, 124] on icon at bounding box center [780, 130] width 20 height 20
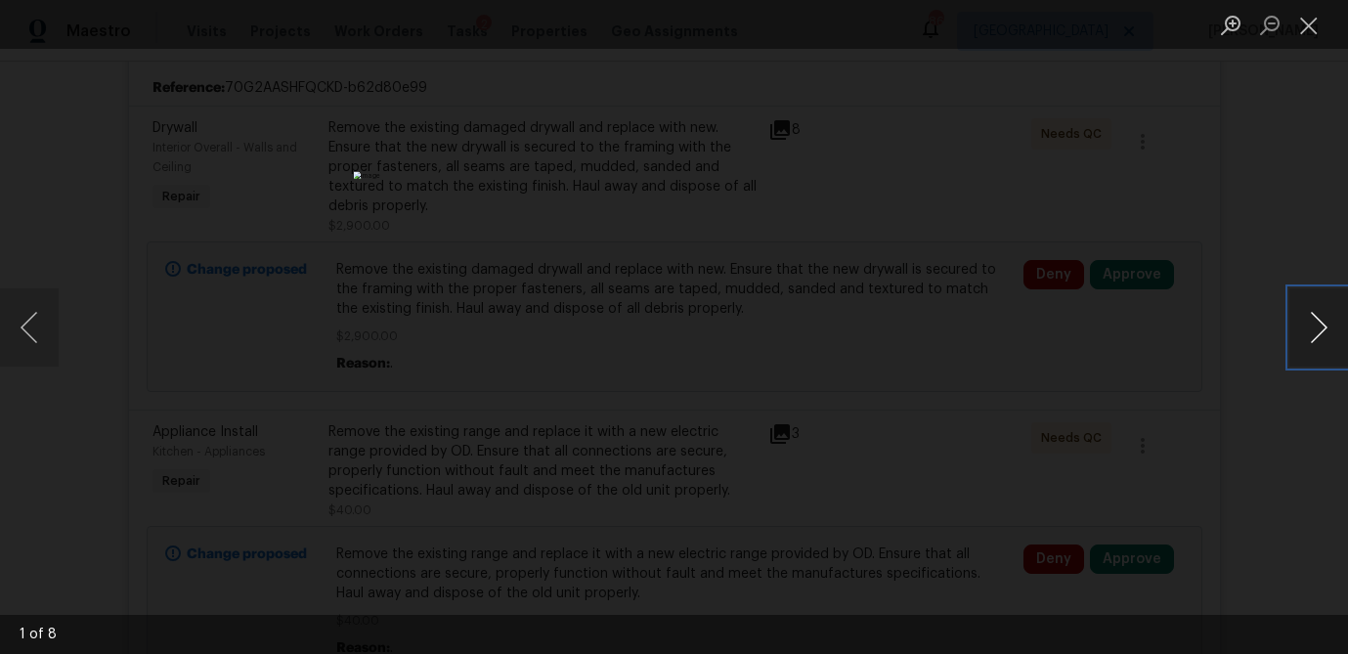
click at [1297, 319] on button "Next image" at bounding box center [1318, 327] width 59 height 78
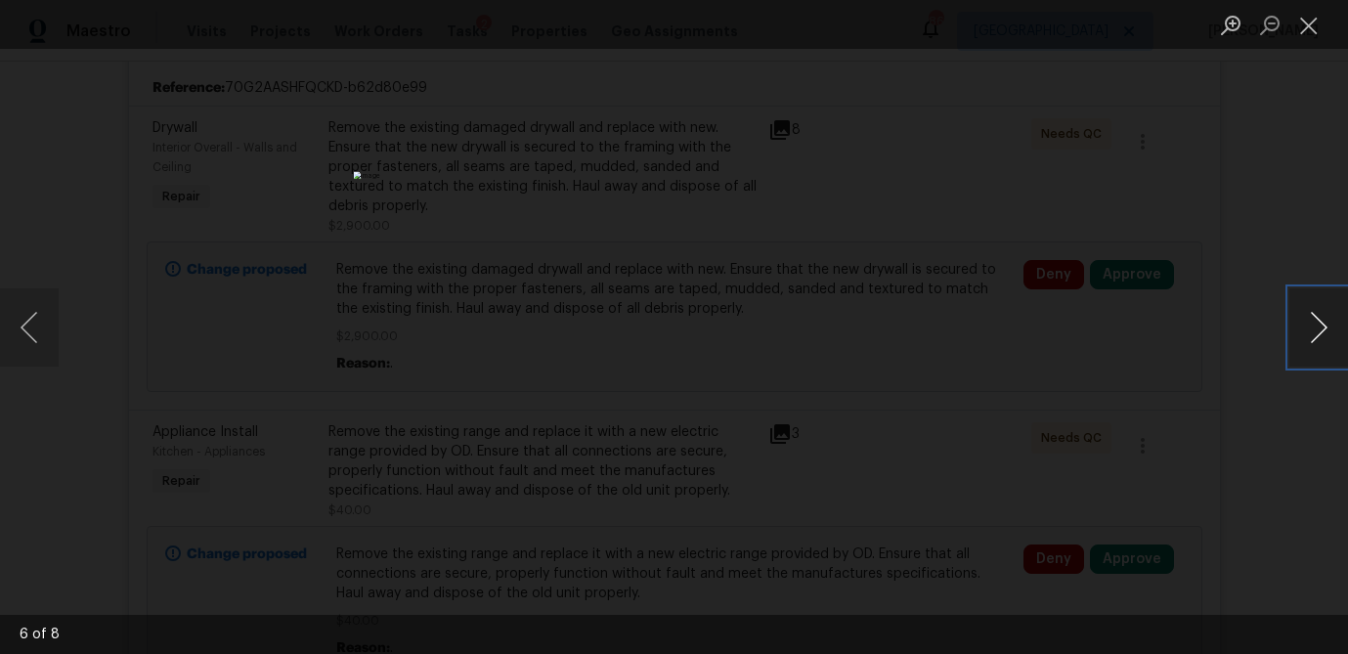
click at [1297, 319] on button "Next image" at bounding box center [1318, 327] width 59 height 78
click at [1304, 33] on button "Close lightbox" at bounding box center [1308, 25] width 39 height 34
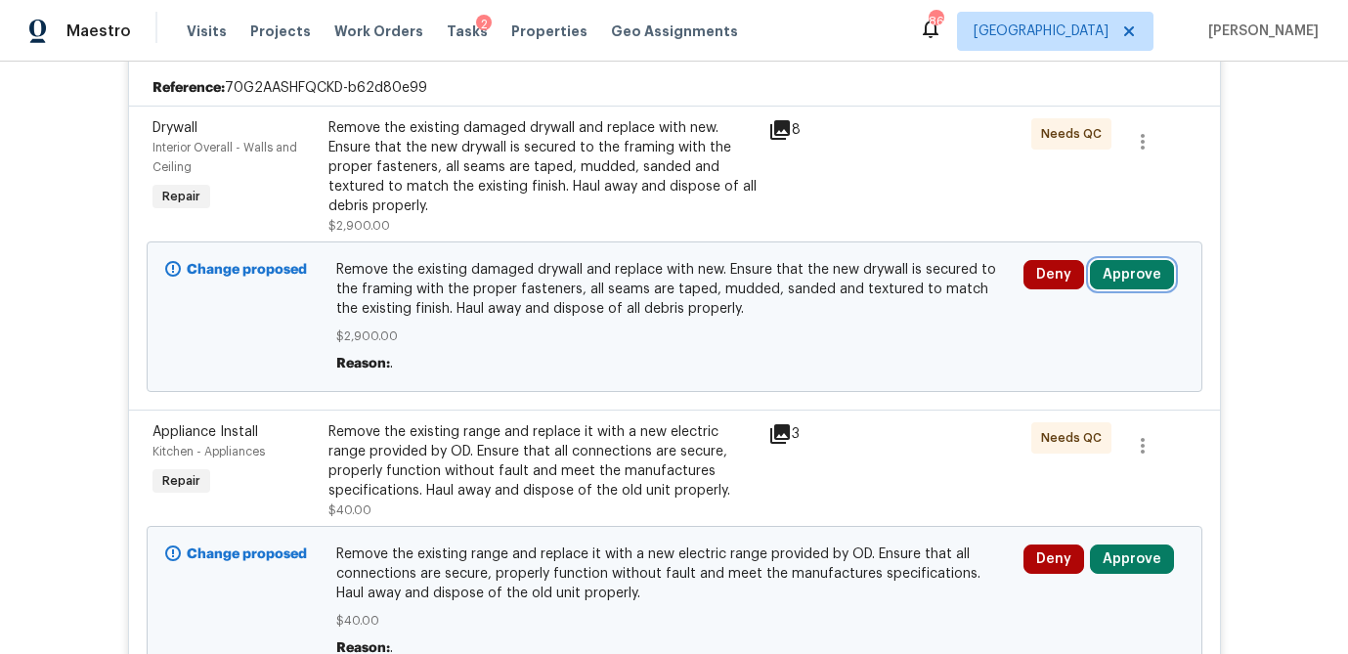
click at [1119, 283] on button "Approve" at bounding box center [1132, 274] width 84 height 29
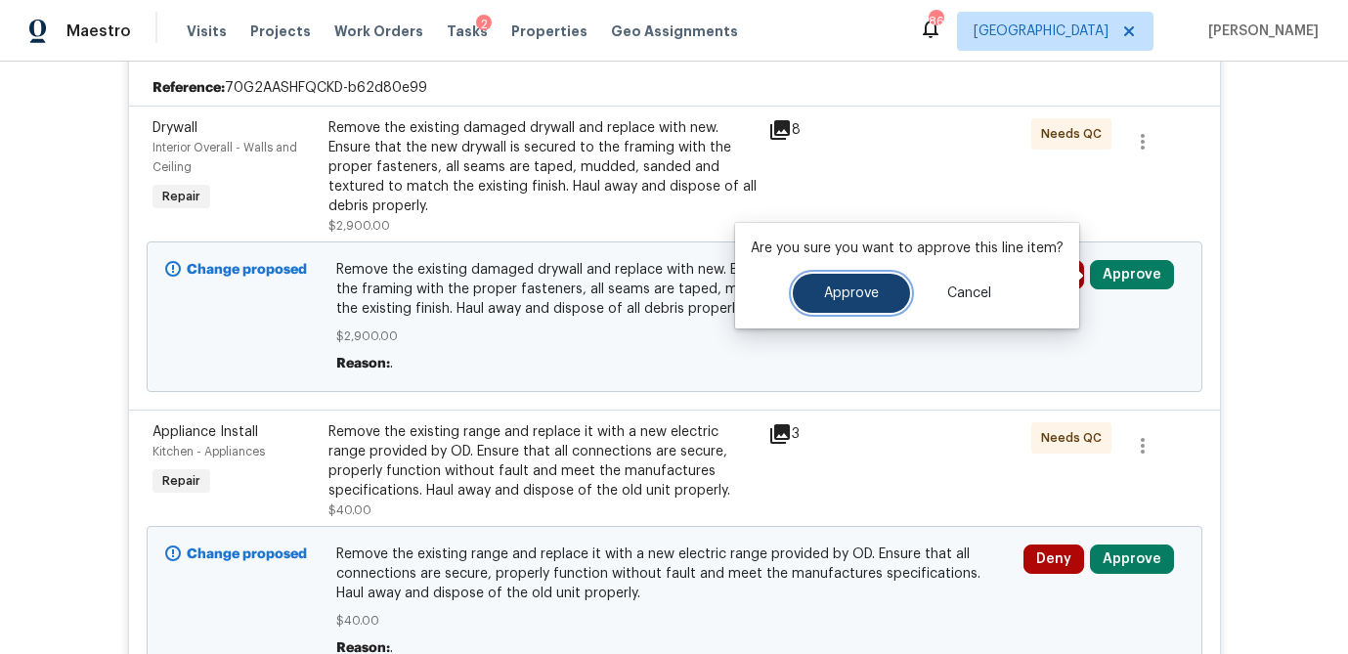
click at [806, 308] on button "Approve" at bounding box center [851, 293] width 117 height 39
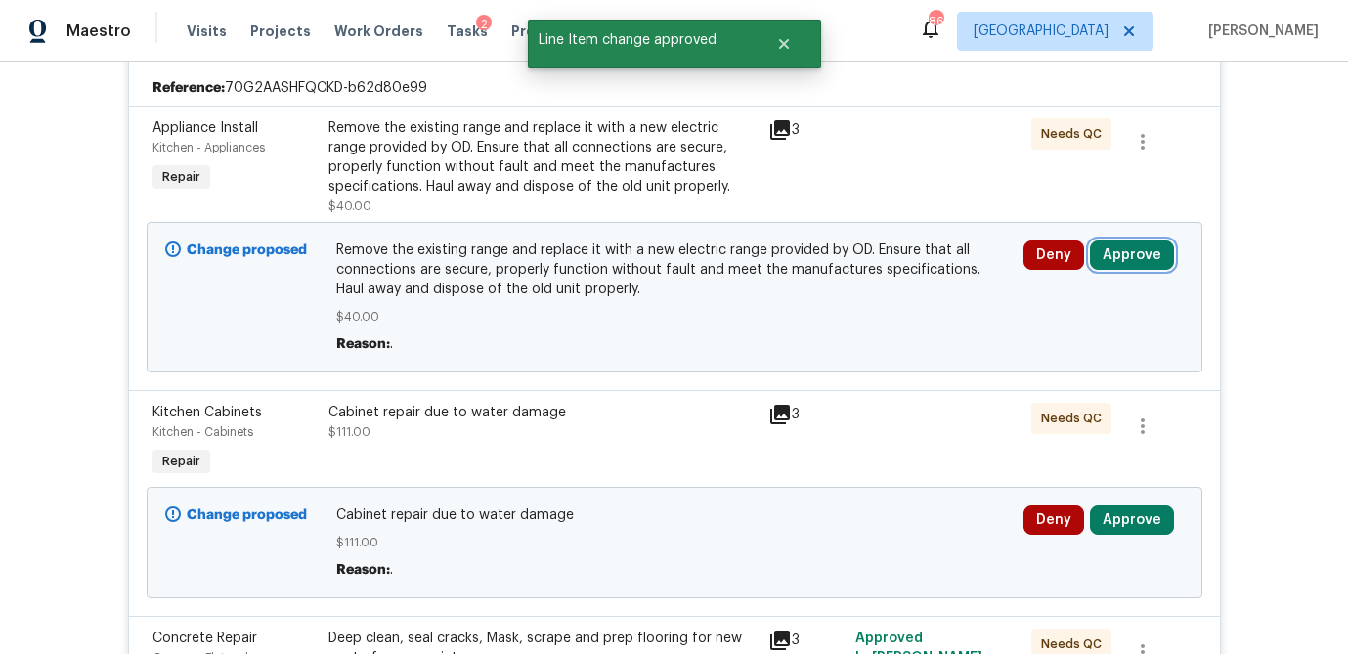
click at [1133, 257] on button "Approve" at bounding box center [1132, 254] width 84 height 29
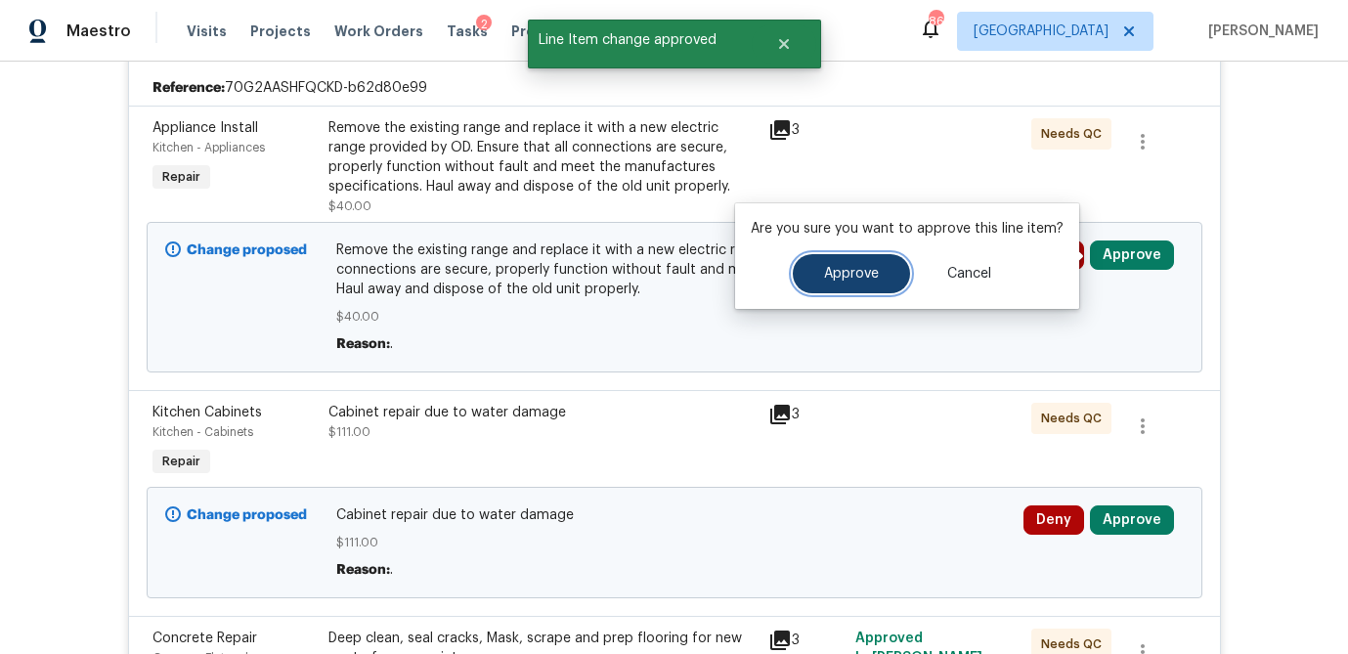
click at [851, 267] on span "Approve" at bounding box center [851, 274] width 55 height 15
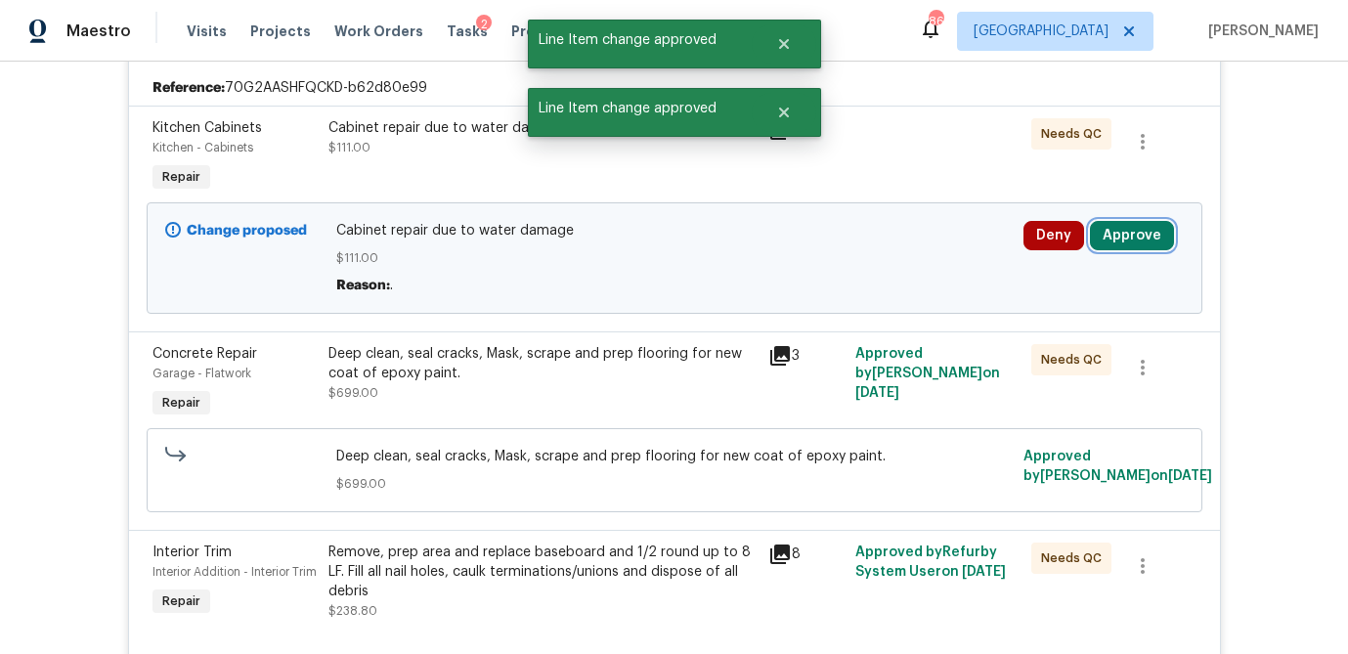
click at [1124, 235] on button "Approve" at bounding box center [1132, 235] width 84 height 29
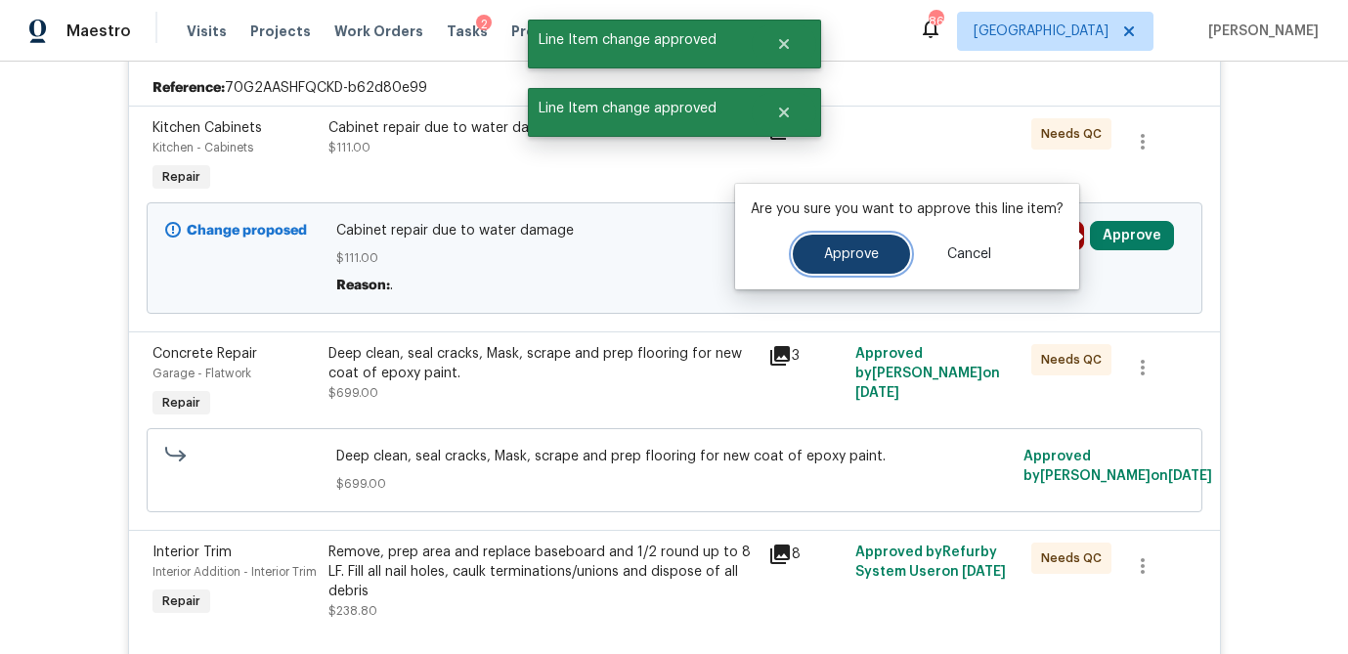
click at [824, 257] on span "Approve" at bounding box center [851, 254] width 55 height 15
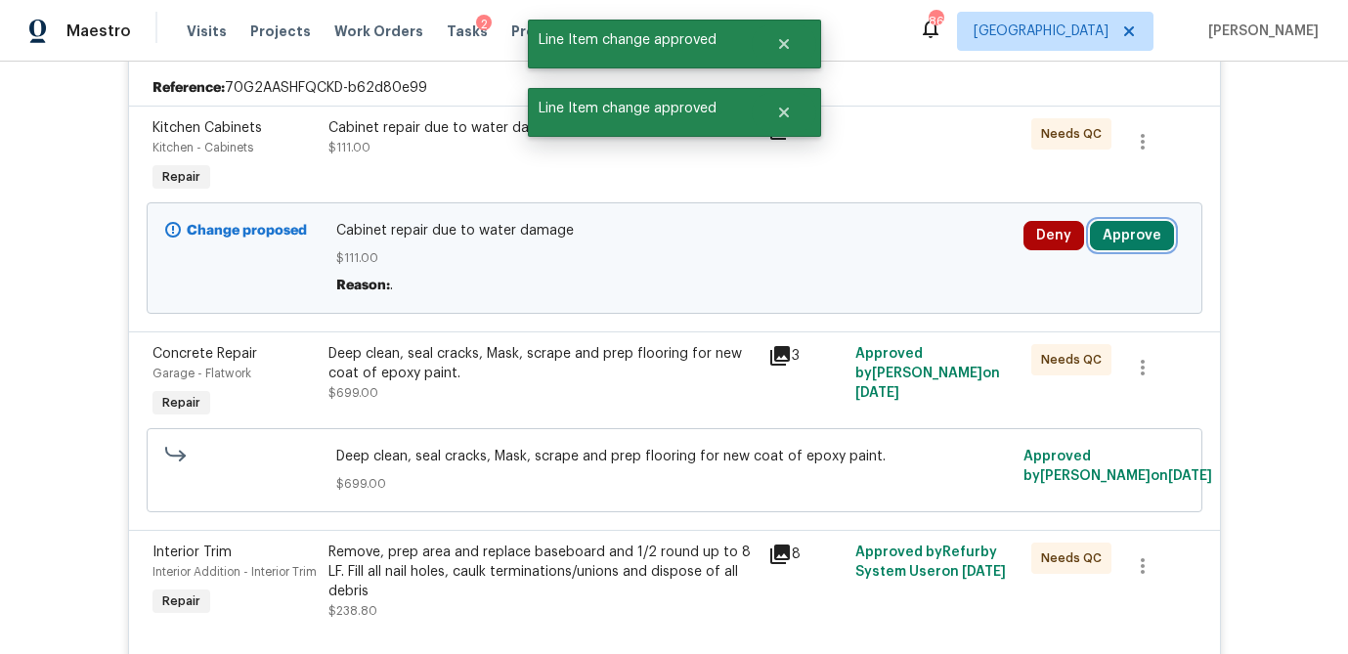
click at [1150, 233] on button "Approve" at bounding box center [1132, 235] width 84 height 29
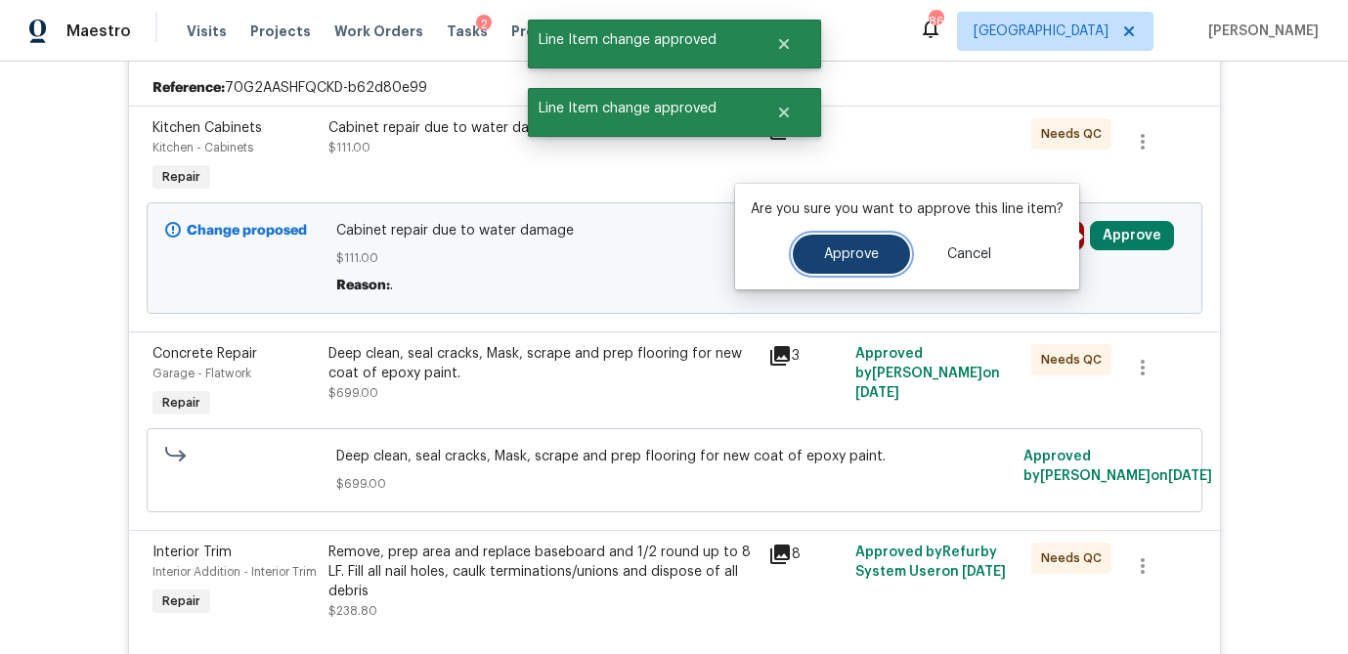
click at [872, 265] on button "Approve" at bounding box center [851, 254] width 117 height 39
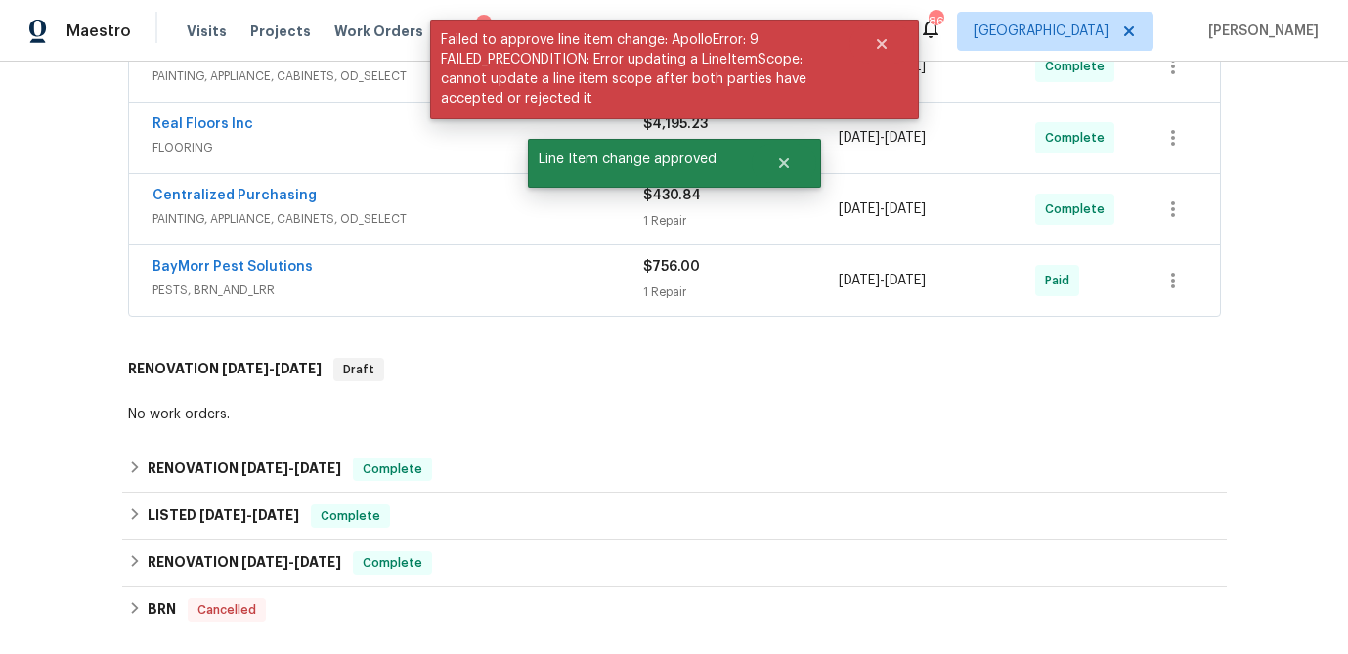
scroll to position [5407, 0]
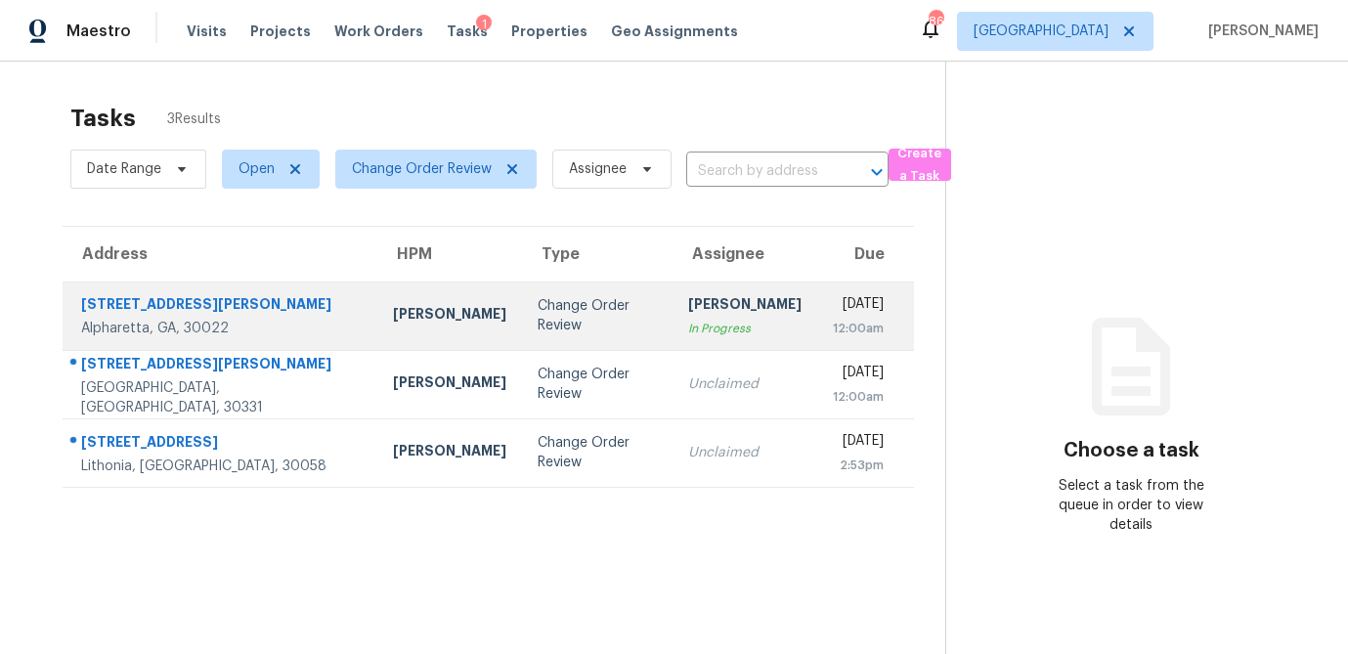
click at [393, 304] on div "[PERSON_NAME]" at bounding box center [449, 316] width 113 height 24
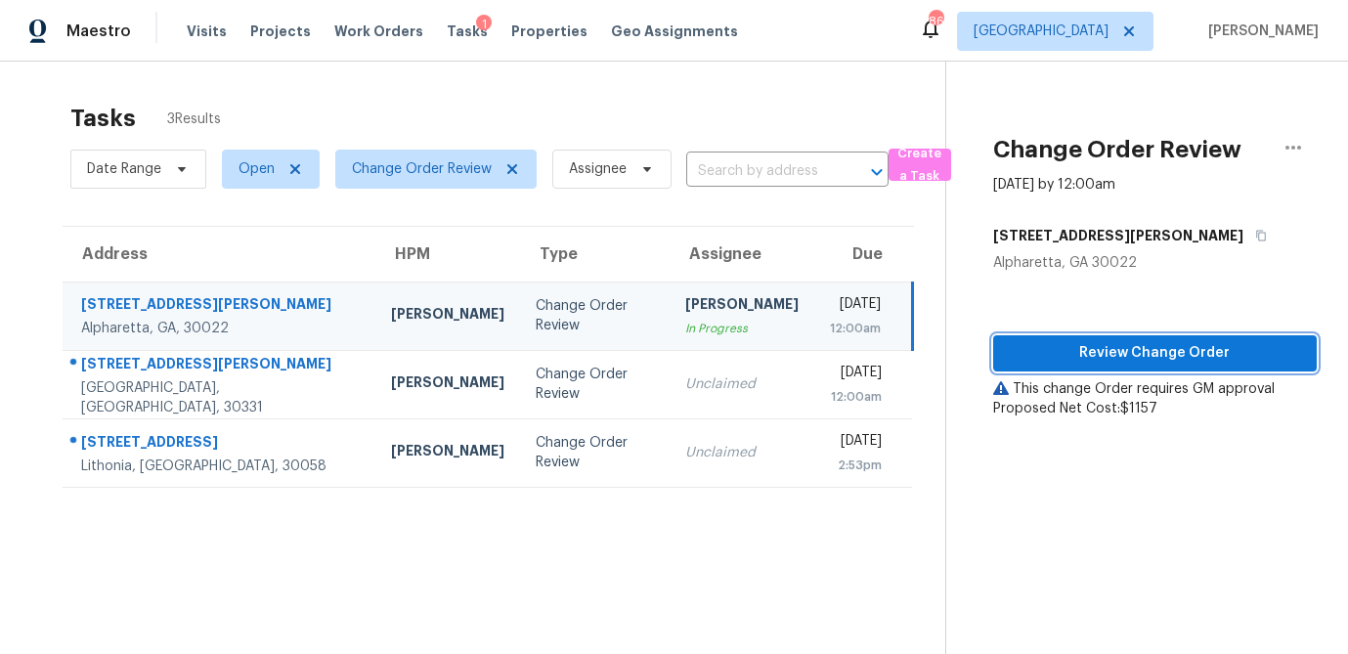
click at [1102, 349] on span "Review Change Order" at bounding box center [1155, 353] width 292 height 24
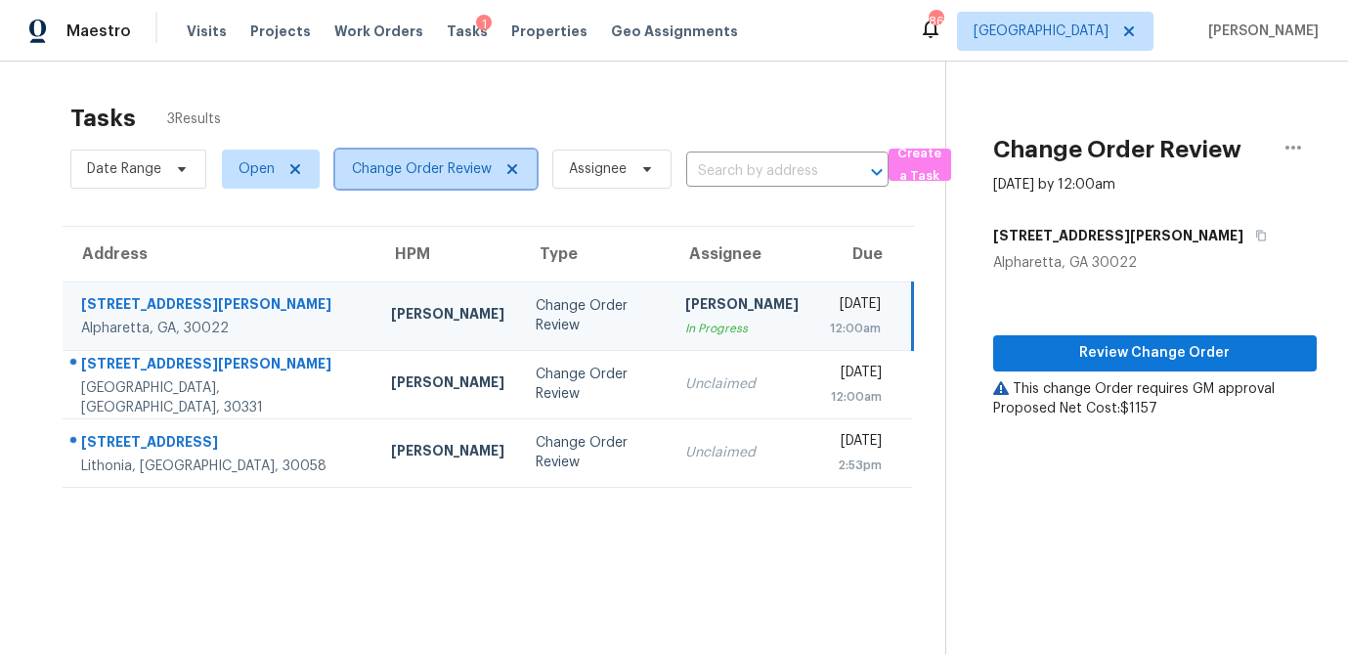
click at [509, 165] on icon at bounding box center [512, 169] width 16 height 16
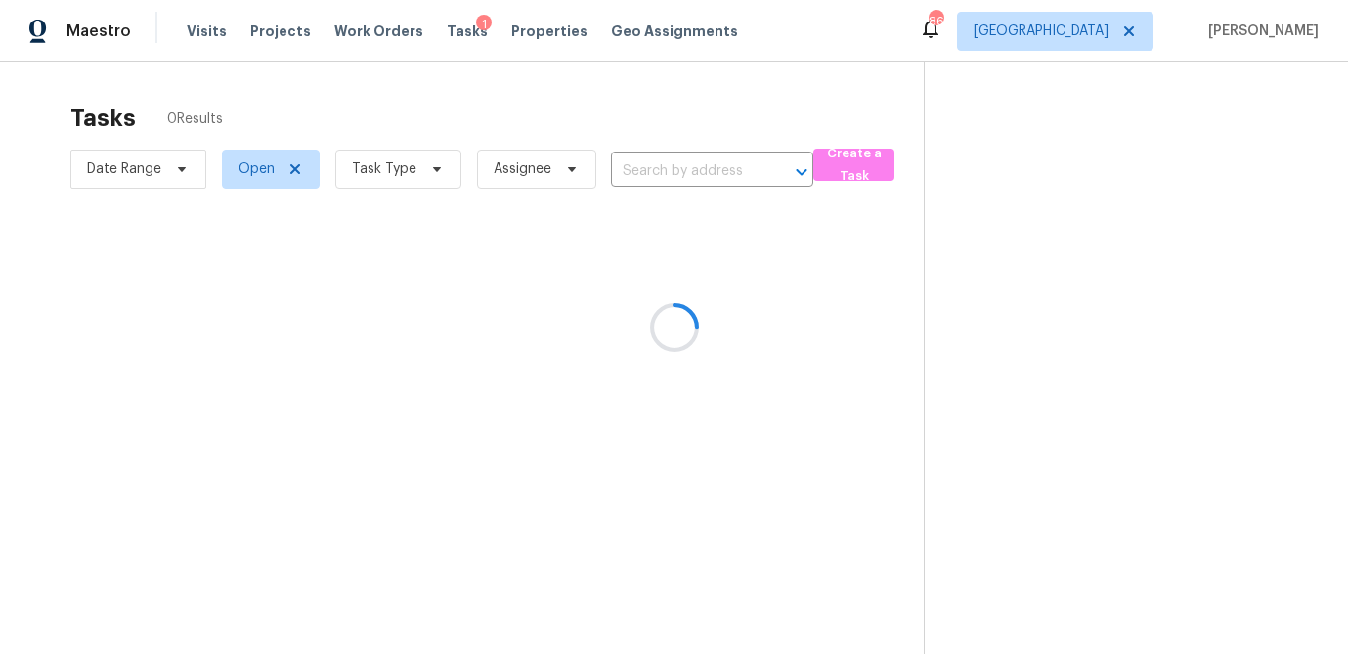
click at [443, 166] on div at bounding box center [674, 327] width 1348 height 654
click at [433, 167] on div at bounding box center [674, 327] width 1348 height 654
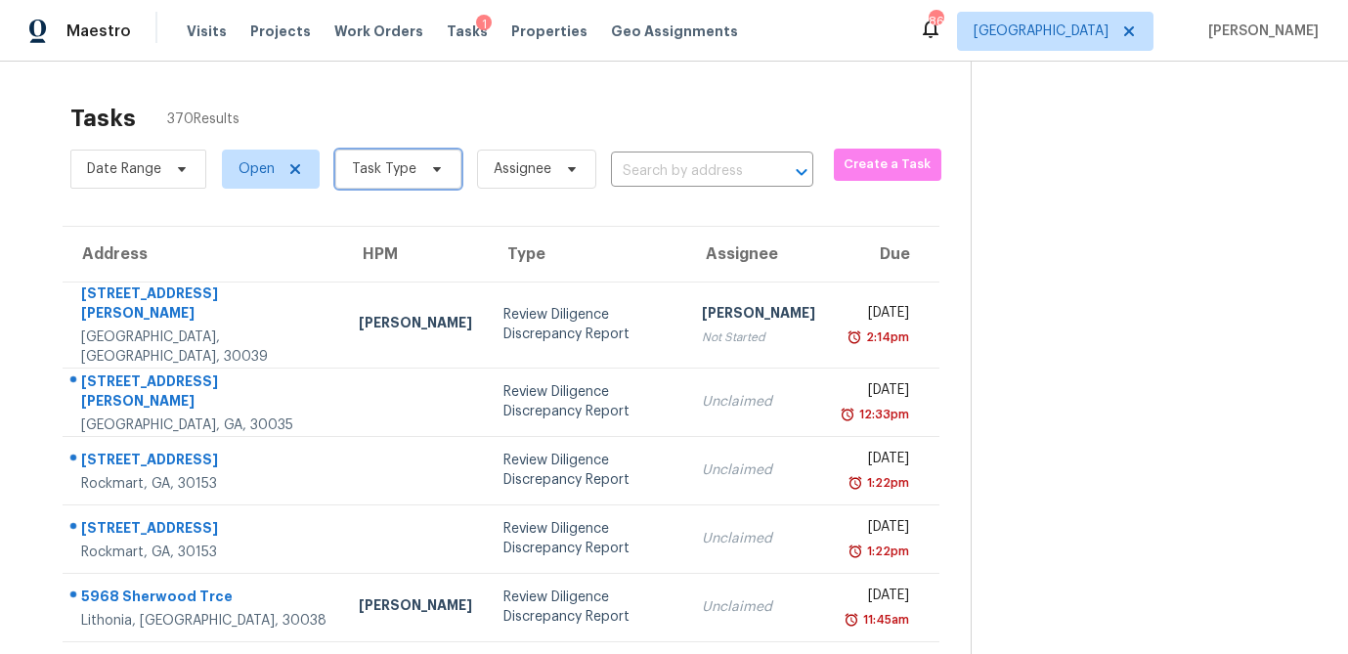
click at [433, 167] on icon at bounding box center [437, 169] width 8 height 5
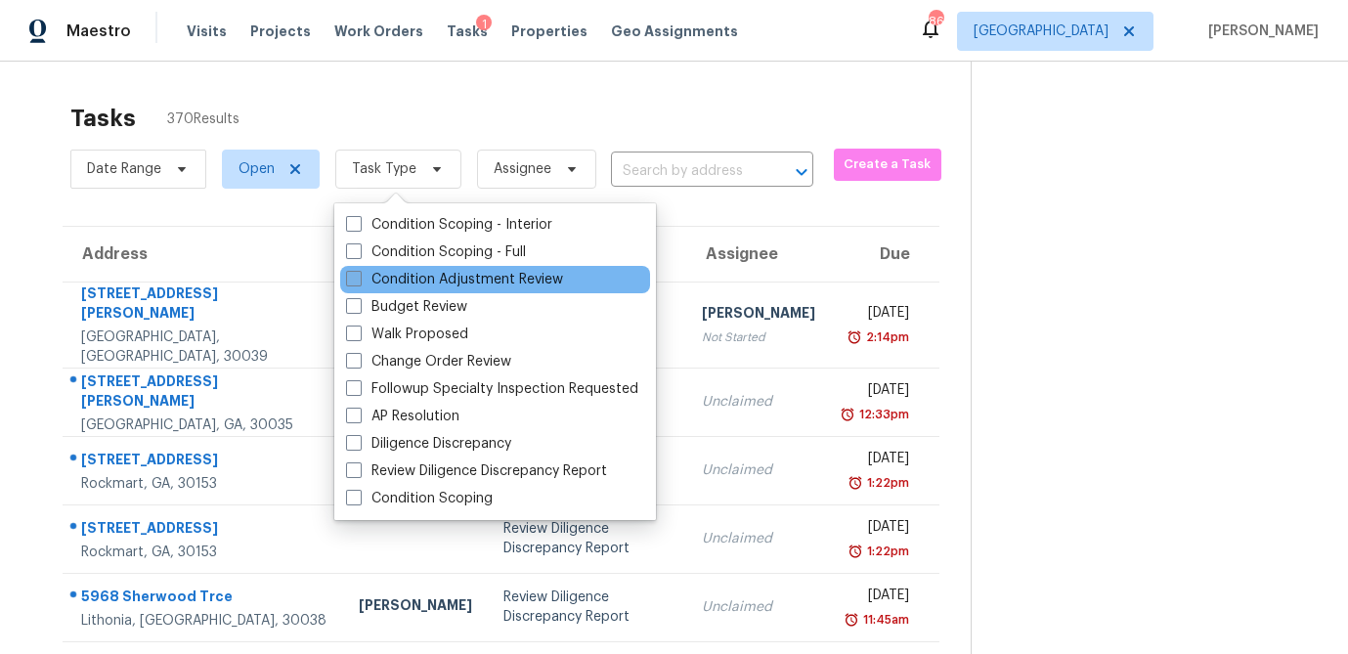
drag, startPoint x: 354, startPoint y: 305, endPoint x: 364, endPoint y: 287, distance: 20.1
click at [354, 305] on span at bounding box center [354, 306] width 16 height 16
click at [354, 305] on input "Budget Review" at bounding box center [352, 303] width 13 height 13
checkbox input "true"
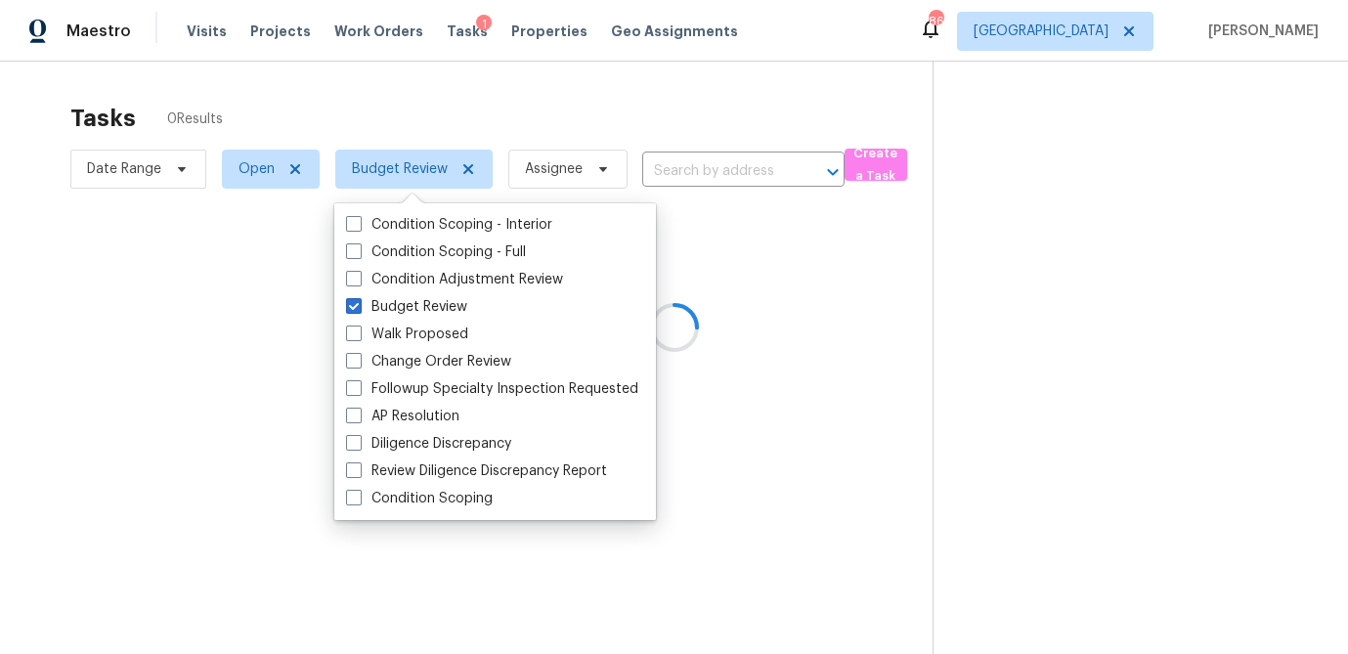
click at [410, 96] on div at bounding box center [674, 327] width 1348 height 654
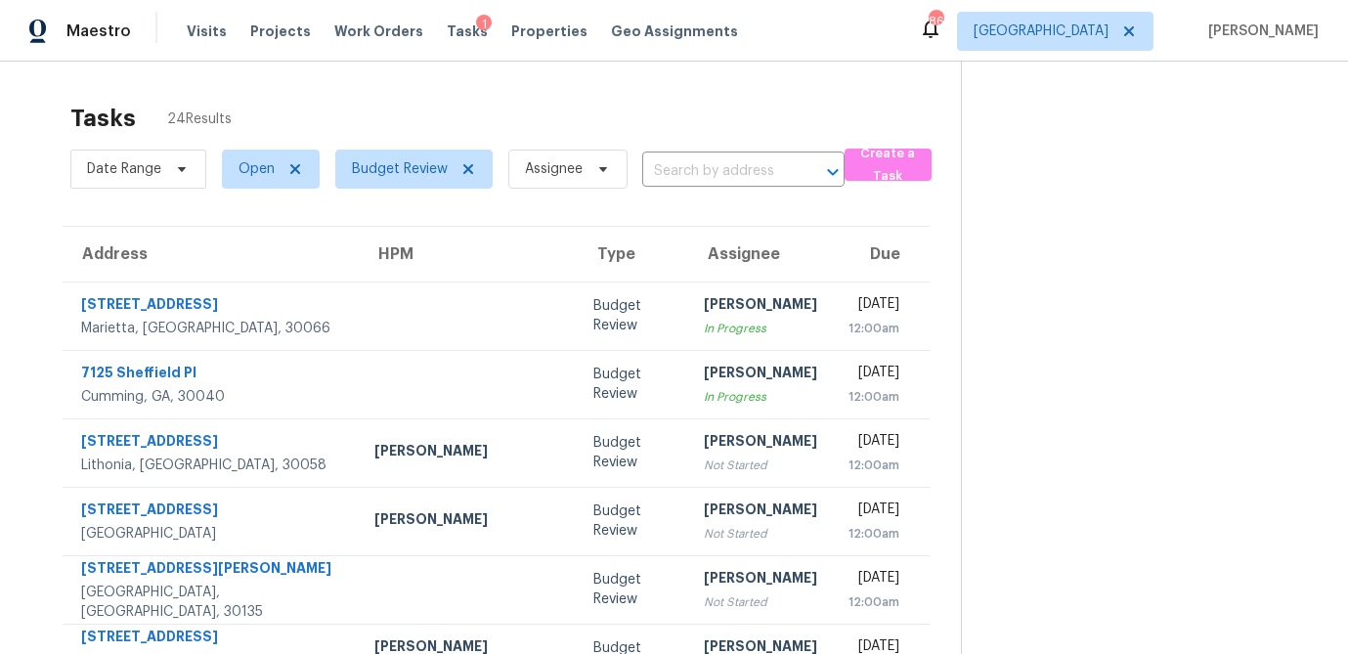
scroll to position [364, 0]
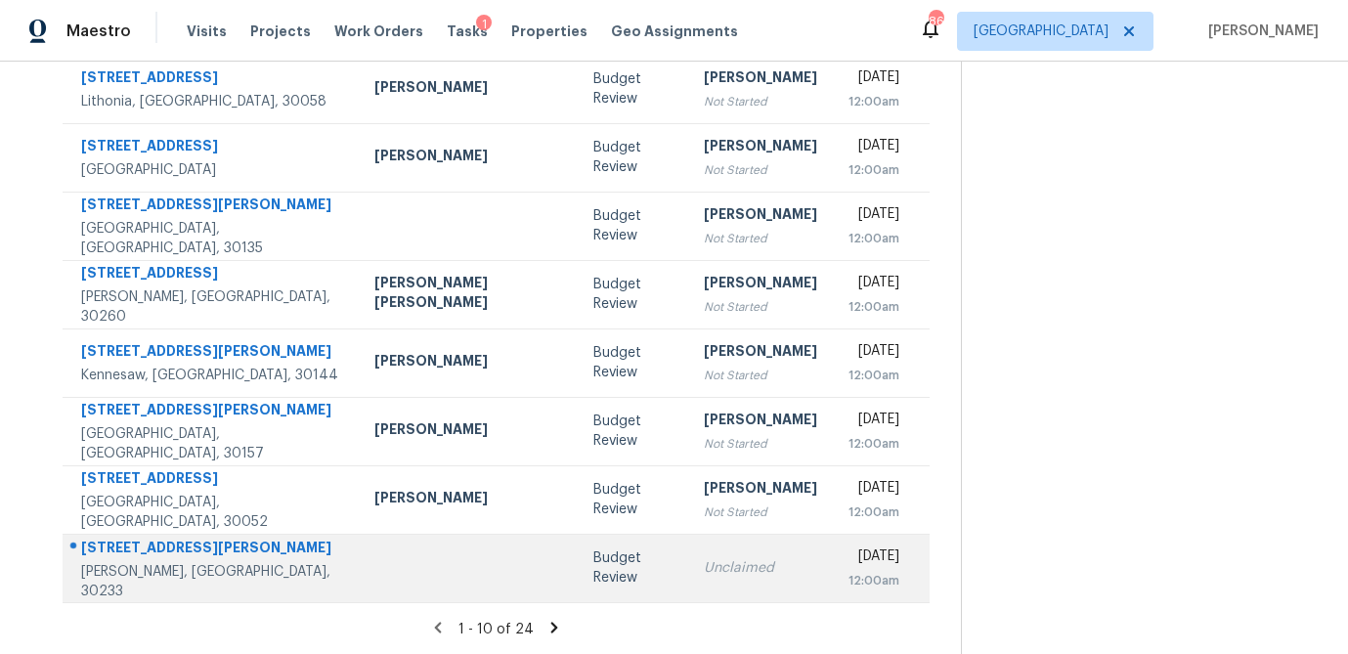
click at [578, 578] on td "Budget Review" at bounding box center [633, 568] width 110 height 68
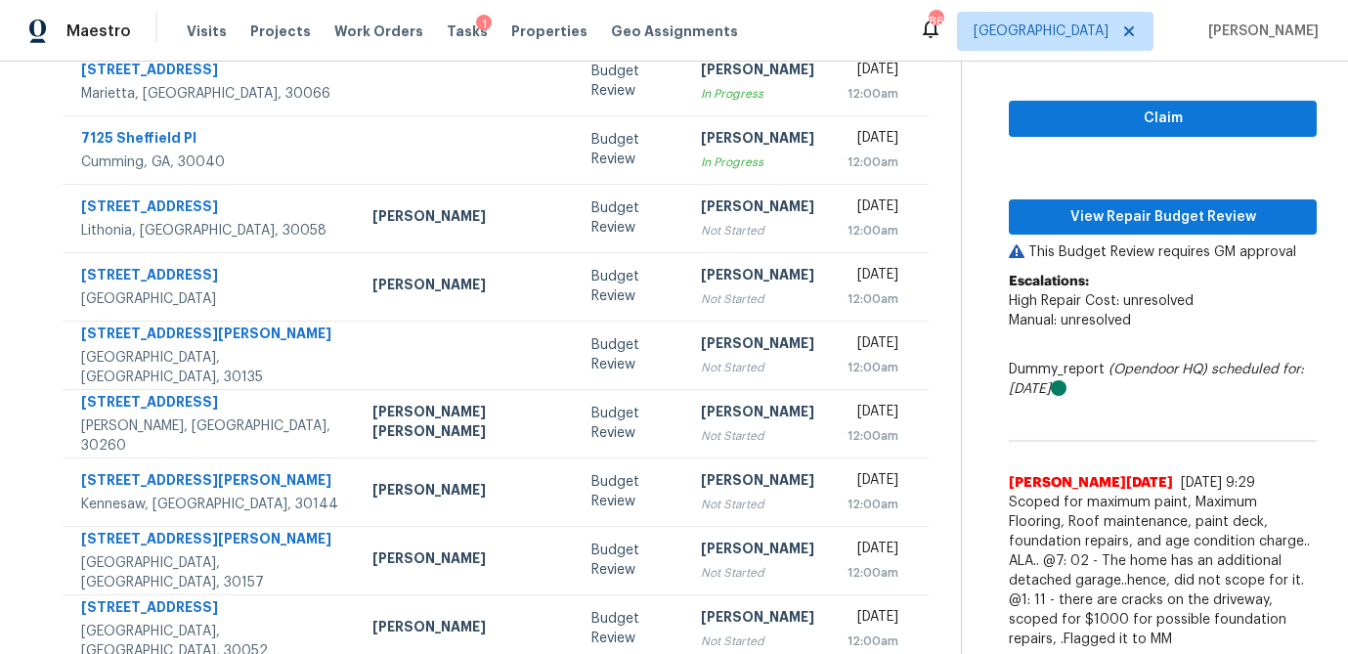
scroll to position [233, 0]
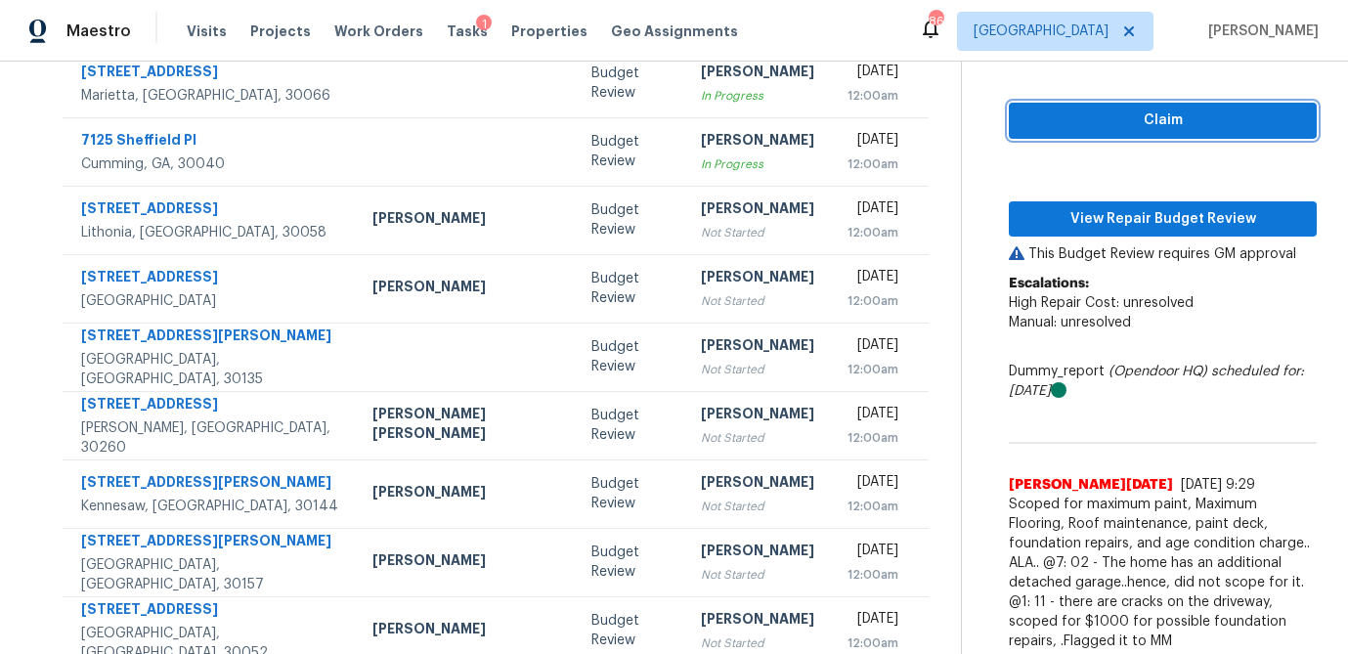
click at [1106, 125] on span "Claim" at bounding box center [1162, 120] width 277 height 24
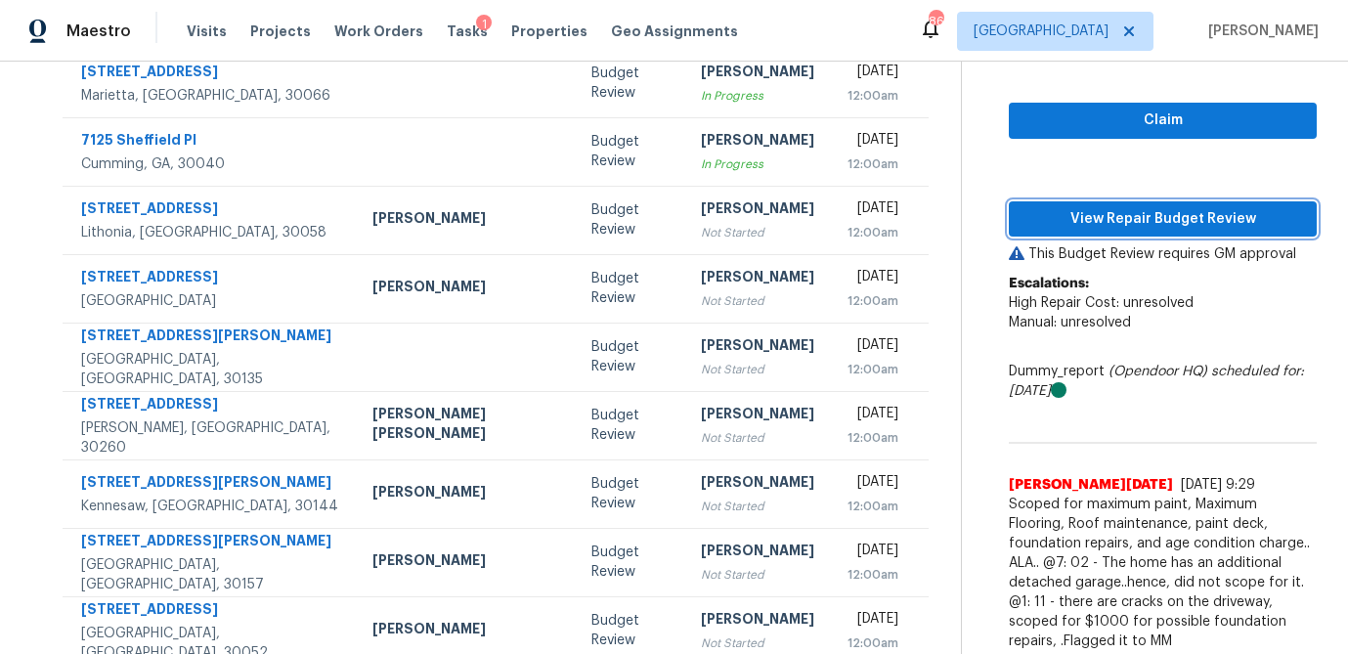
click at [1095, 216] on span "View Repair Budget Review" at bounding box center [1162, 219] width 277 height 24
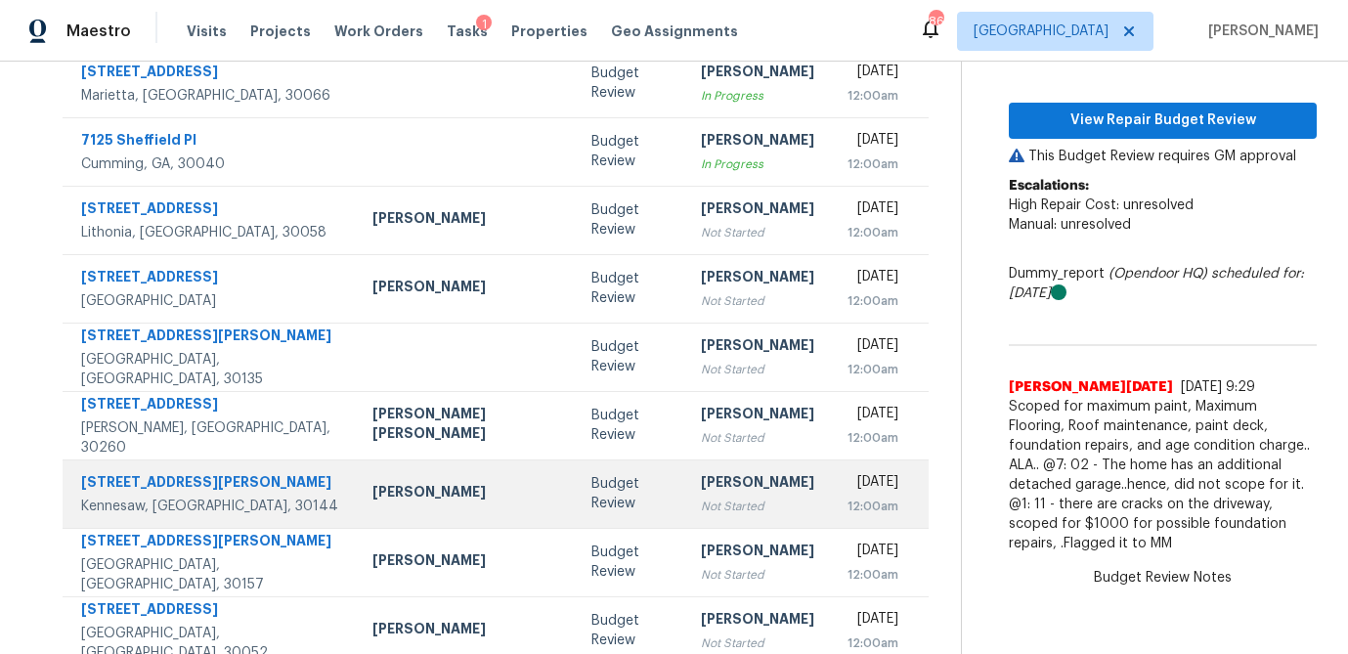
scroll to position [364, 0]
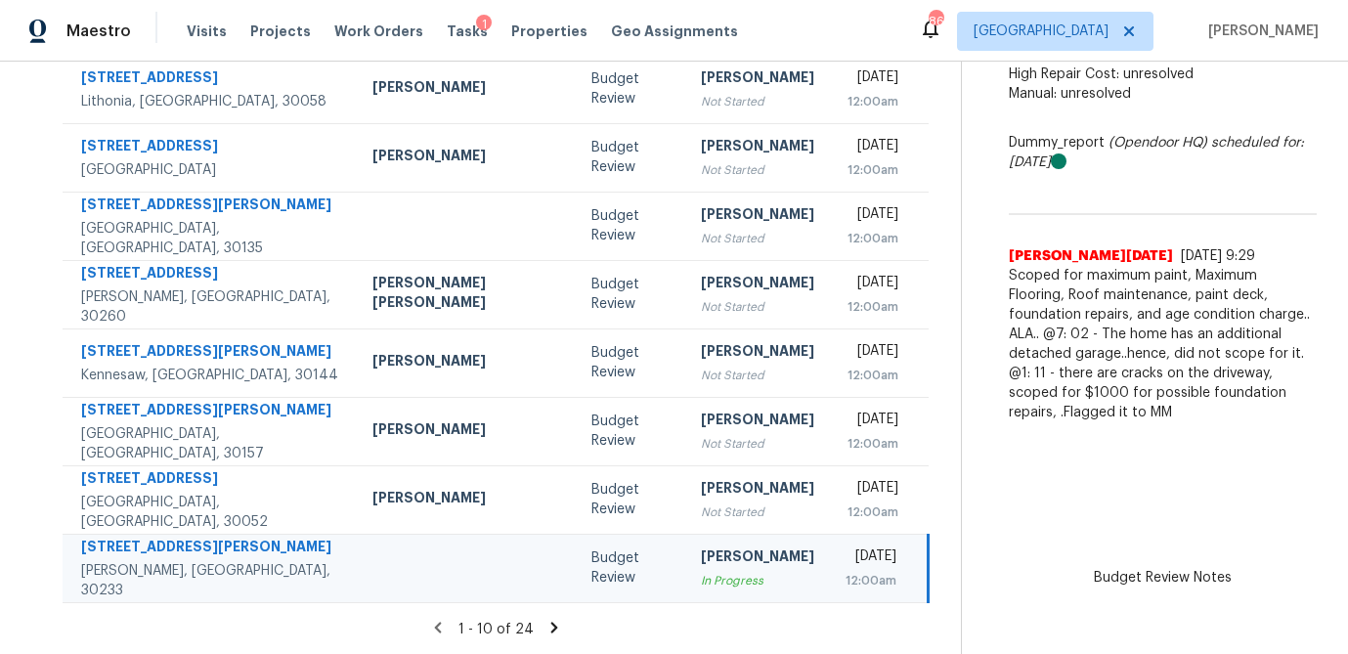
click at [545, 624] on icon at bounding box center [554, 628] width 18 height 18
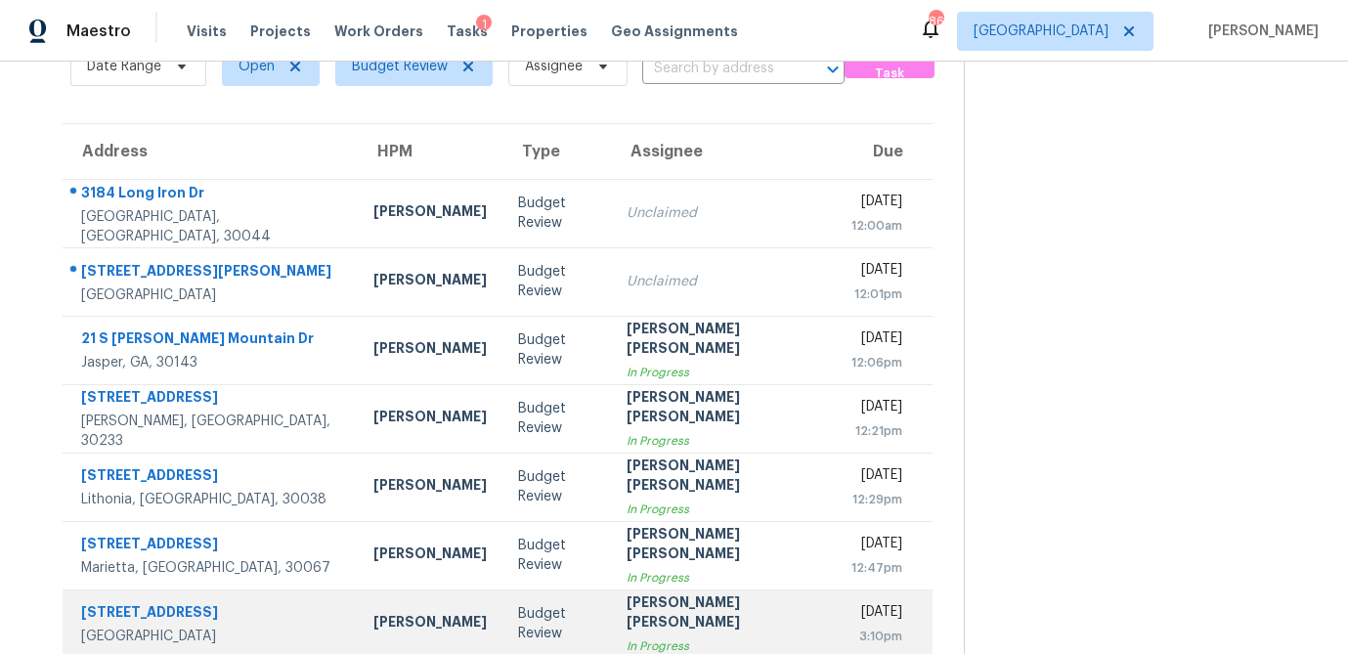
scroll to position [102, 0]
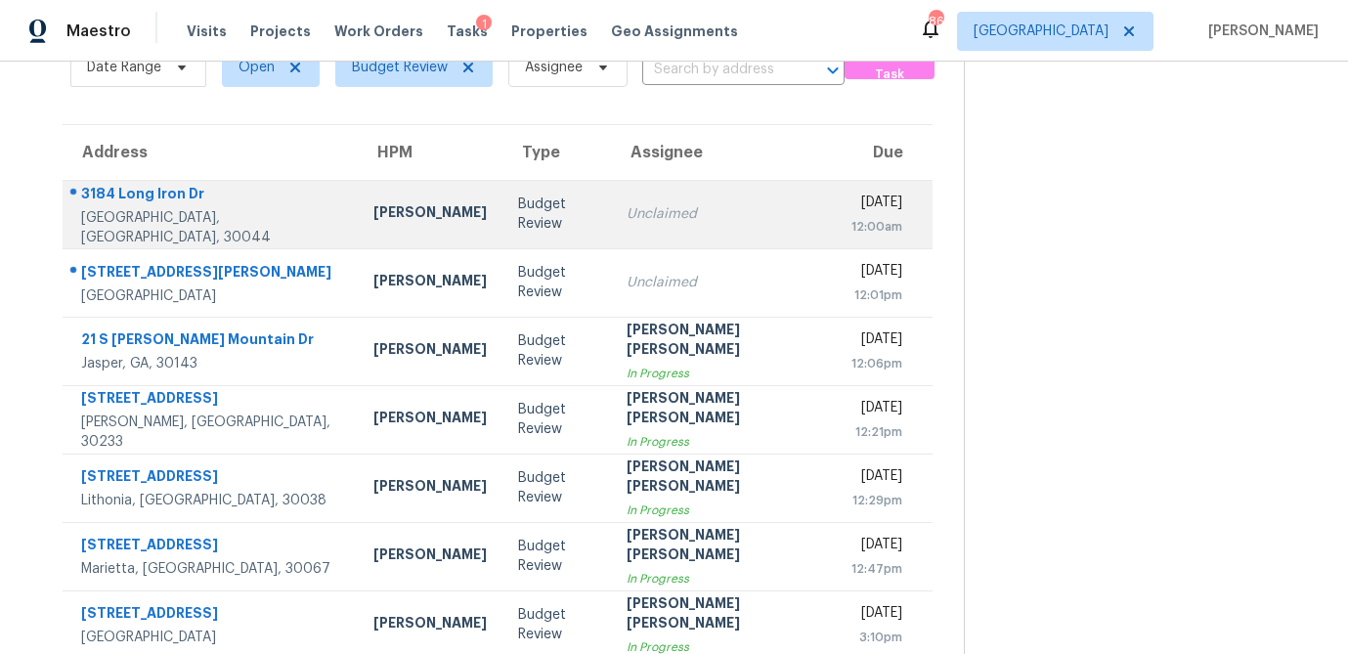
click at [518, 226] on div "Budget Review" at bounding box center [557, 213] width 78 height 39
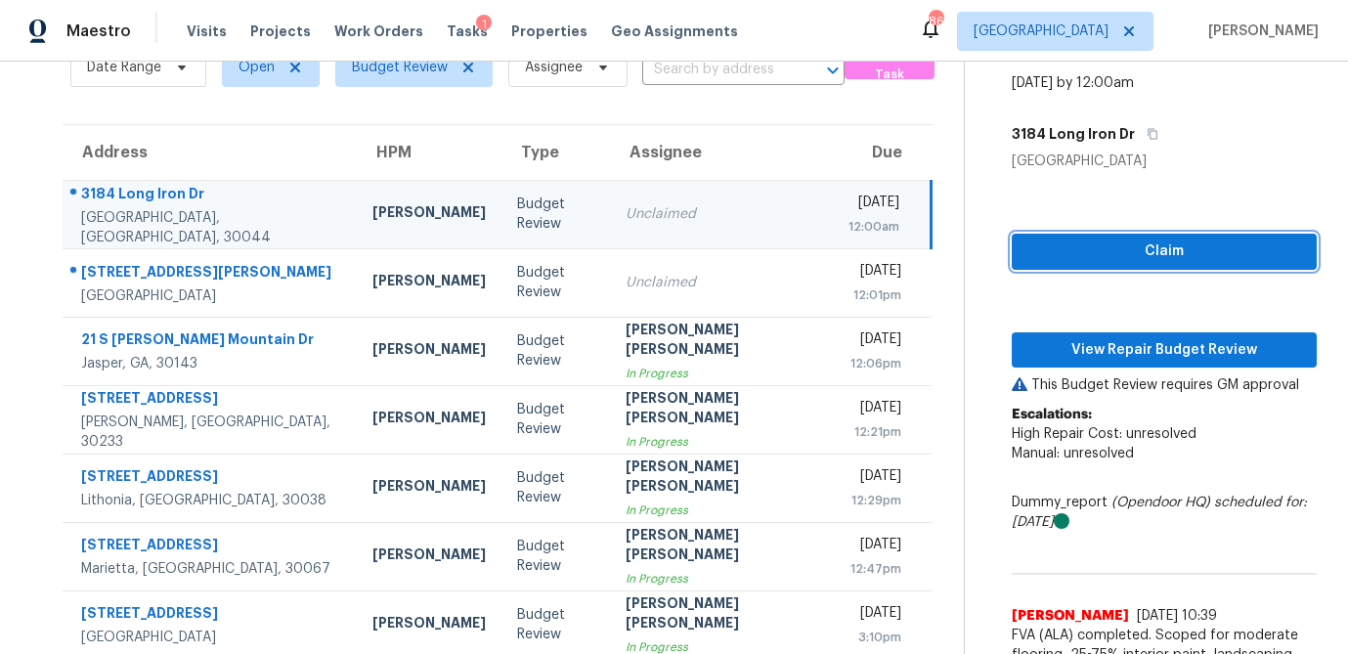
click at [1056, 242] on span "Claim" at bounding box center [1164, 251] width 274 height 24
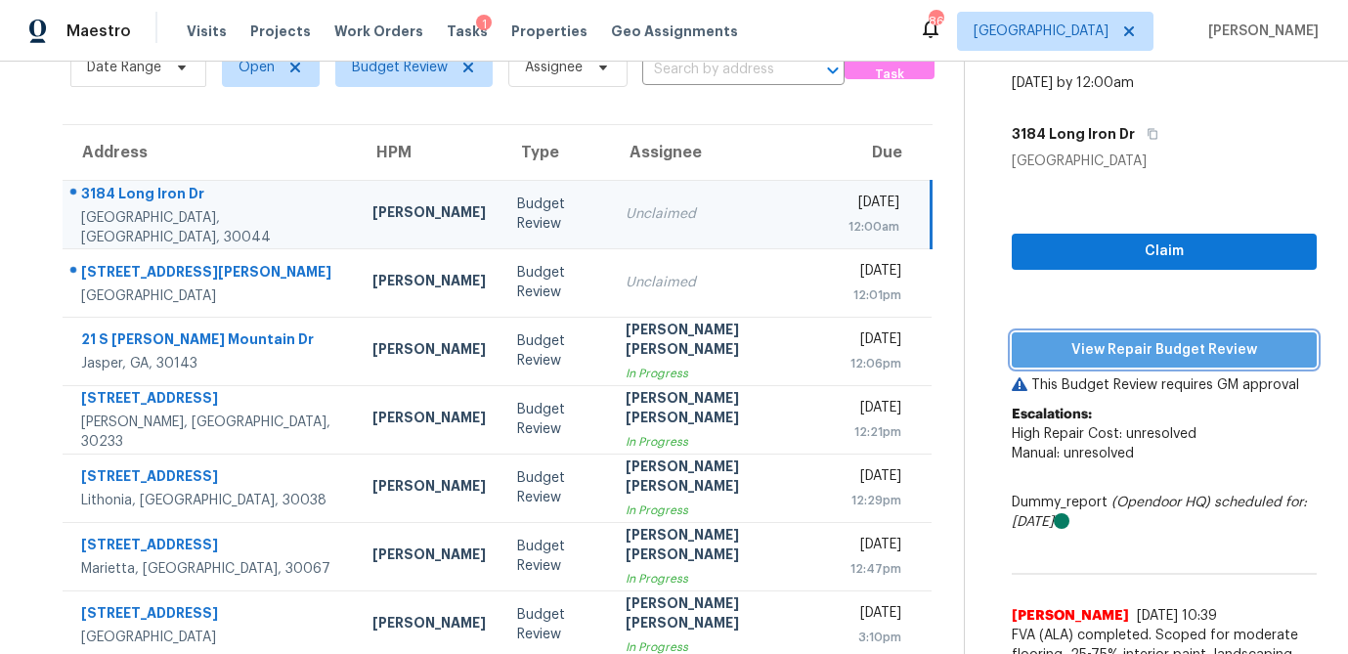
click at [1065, 347] on span "View Repair Budget Review" at bounding box center [1164, 350] width 274 height 24
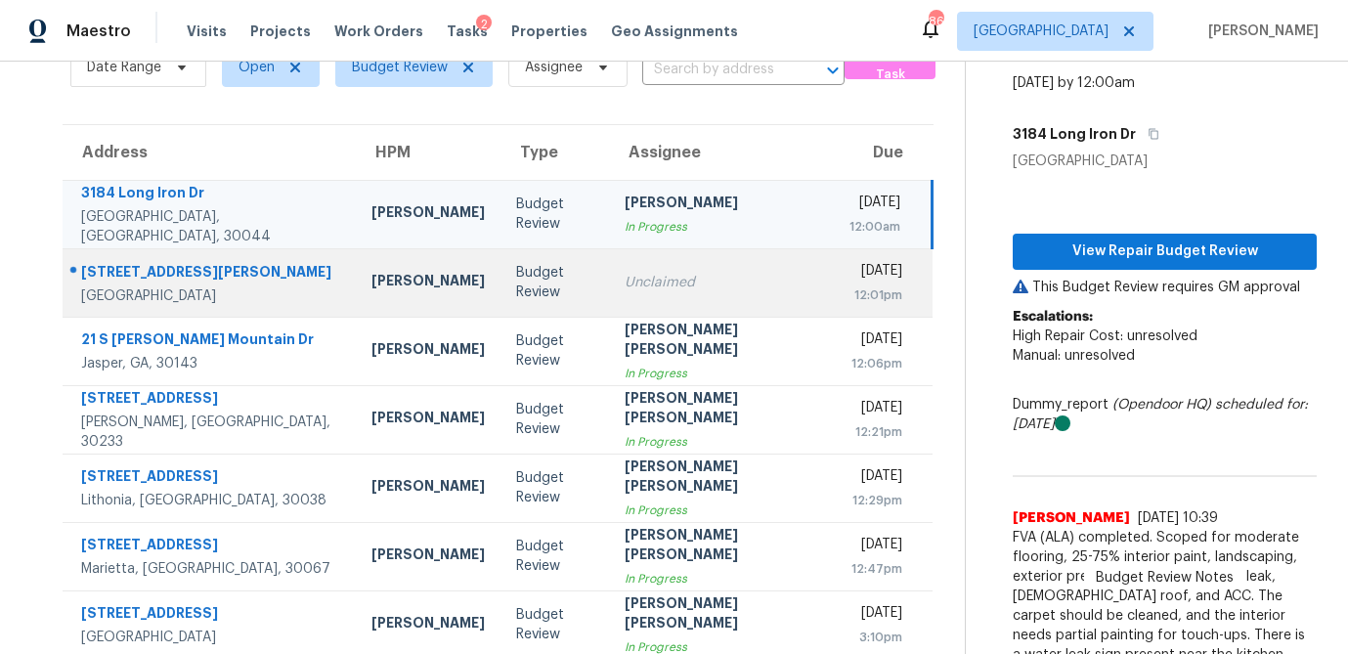
click at [516, 289] on div "Budget Review" at bounding box center [554, 282] width 77 height 39
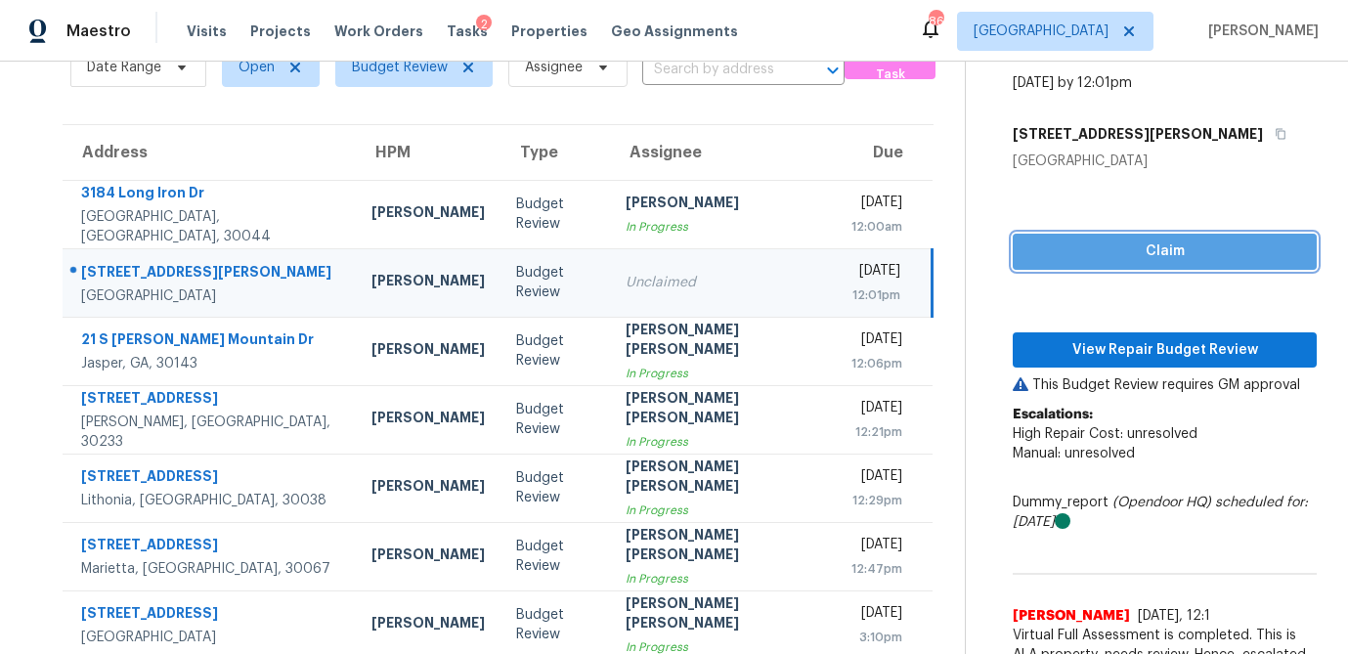
click at [1113, 255] on span "Claim" at bounding box center [1164, 251] width 273 height 24
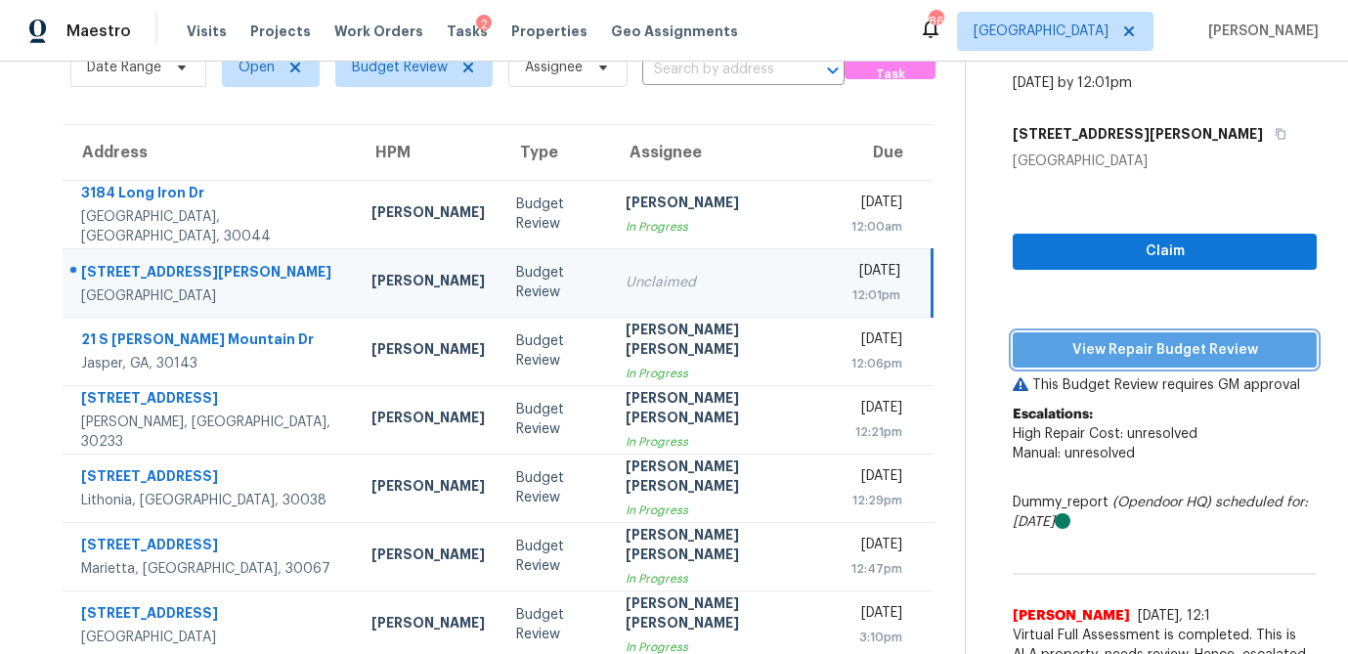
click at [1091, 338] on span "View Repair Budget Review" at bounding box center [1164, 350] width 273 height 24
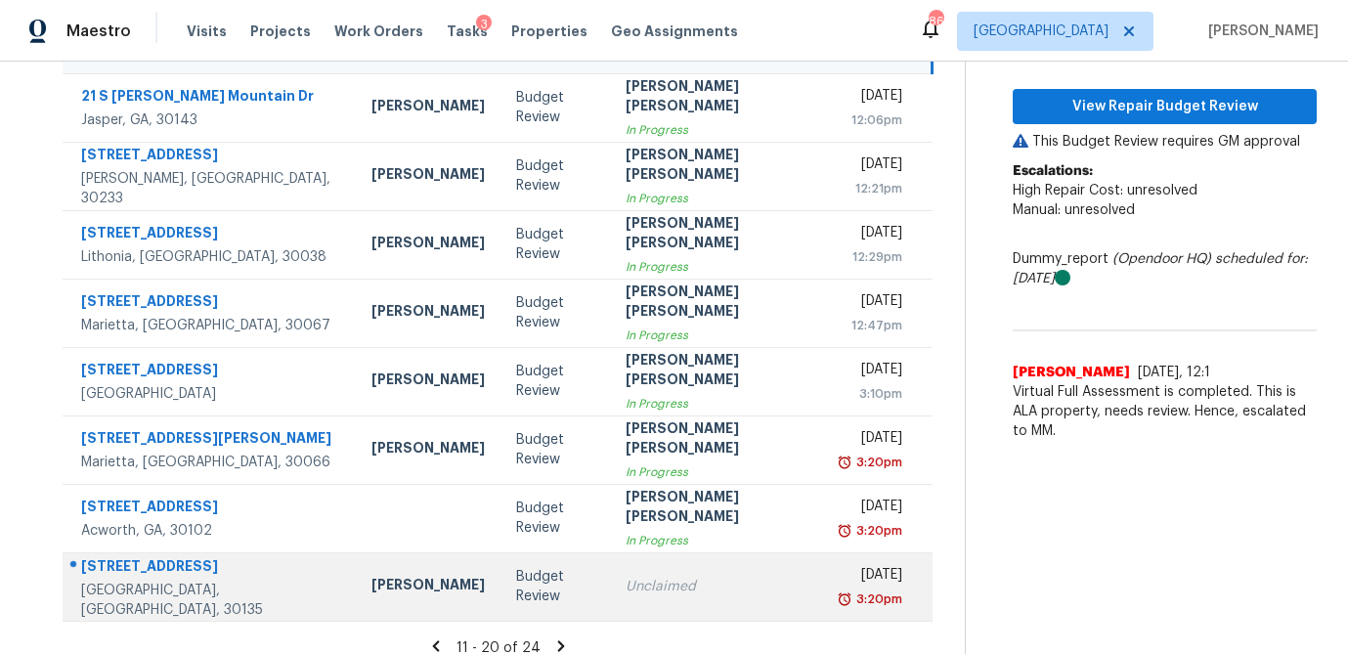
scroll to position [364, 0]
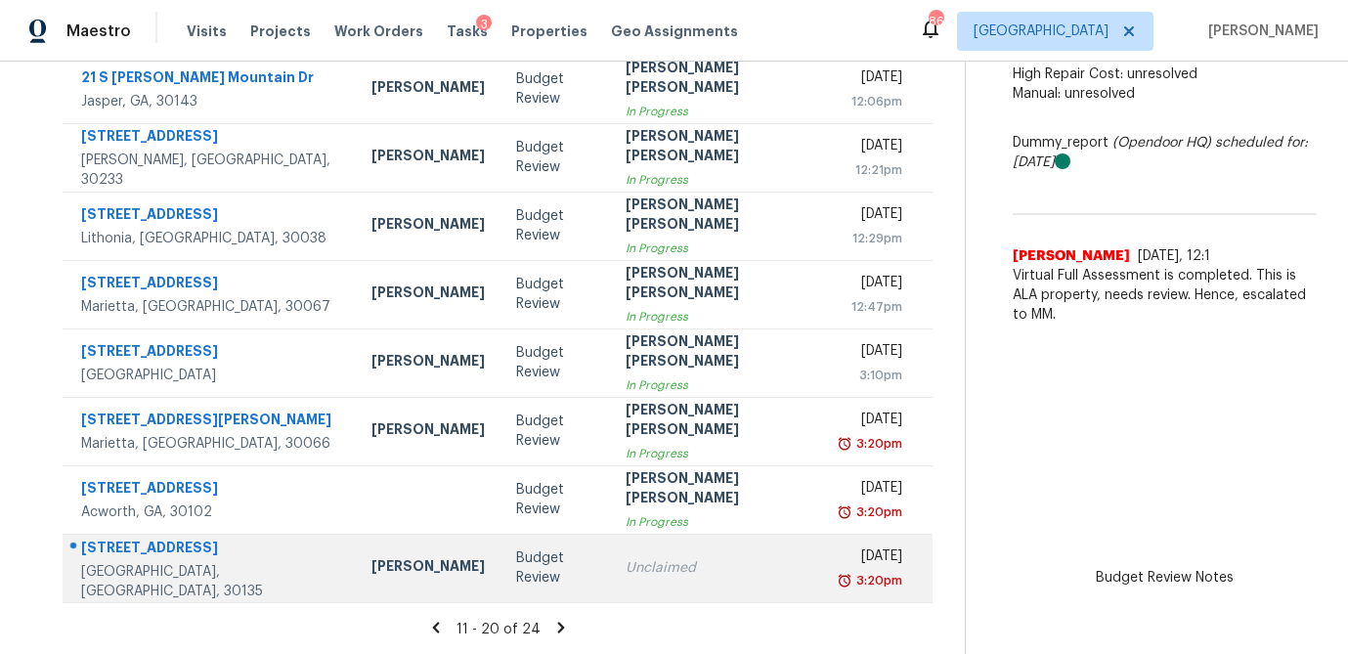
click at [516, 576] on div "Budget Review" at bounding box center [554, 567] width 77 height 39
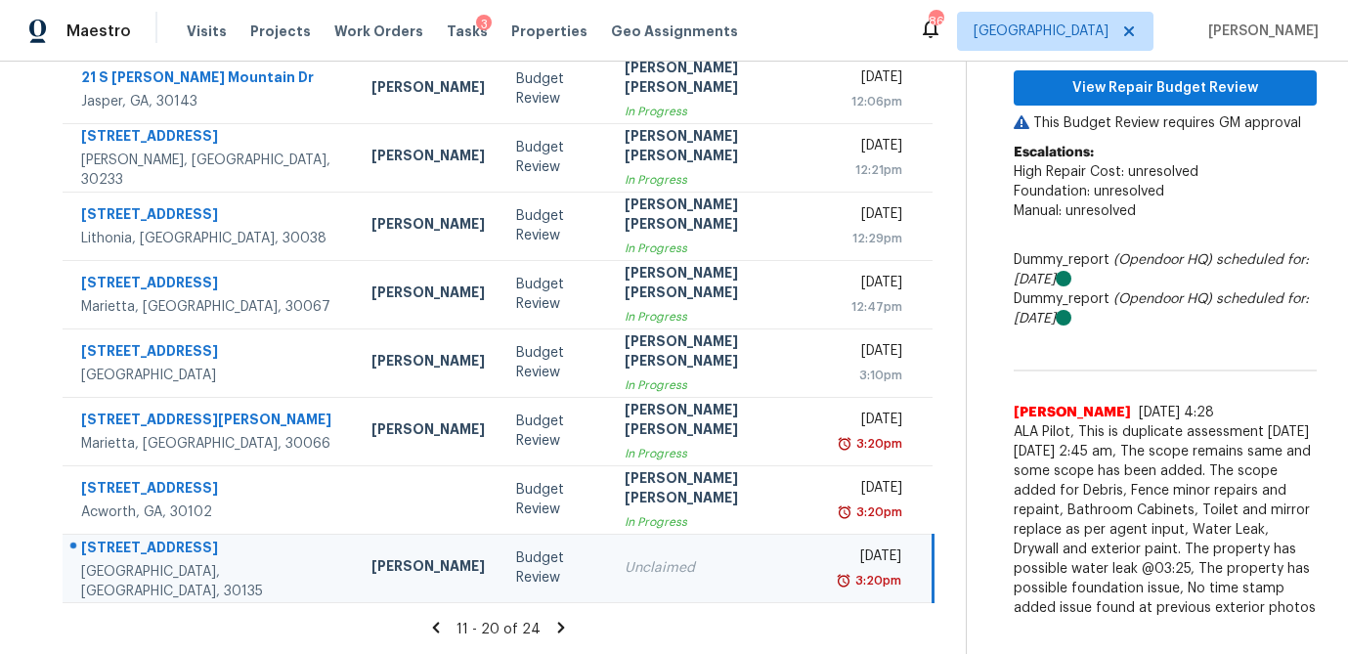
click at [516, 576] on div "Budget Review" at bounding box center [554, 567] width 77 height 39
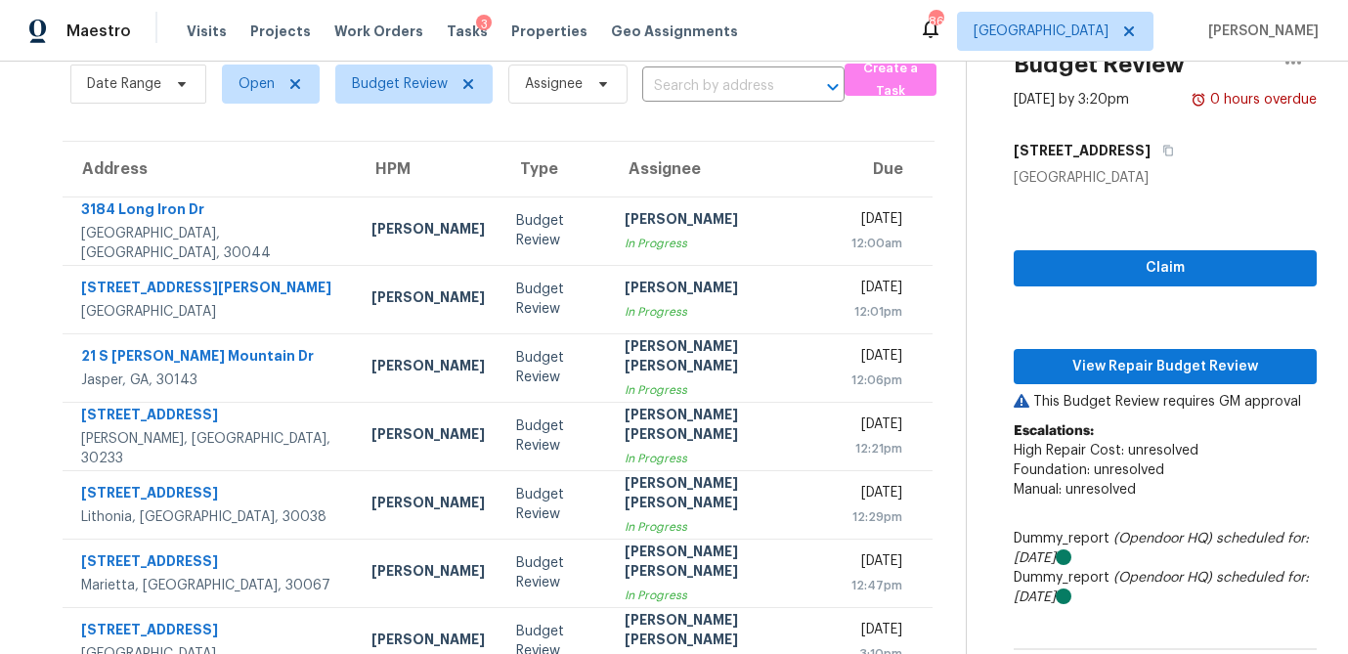
scroll to position [0, 0]
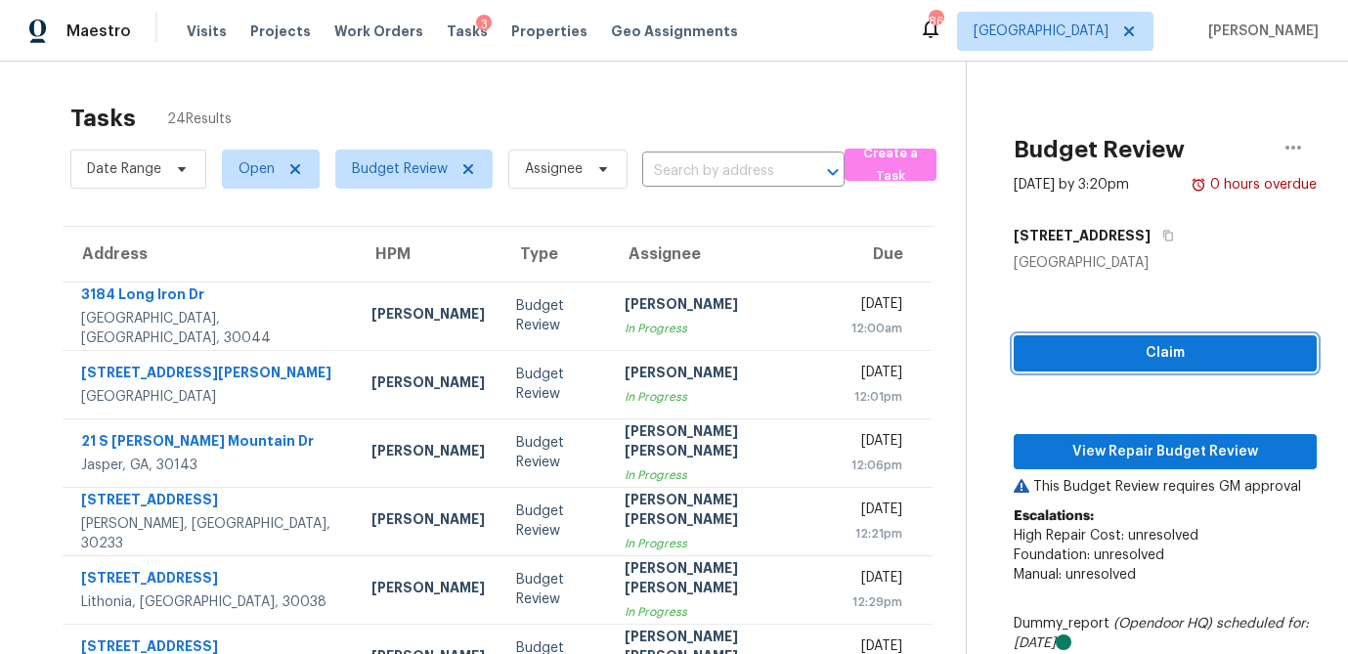
click at [1096, 349] on span "Claim" at bounding box center [1165, 353] width 272 height 24
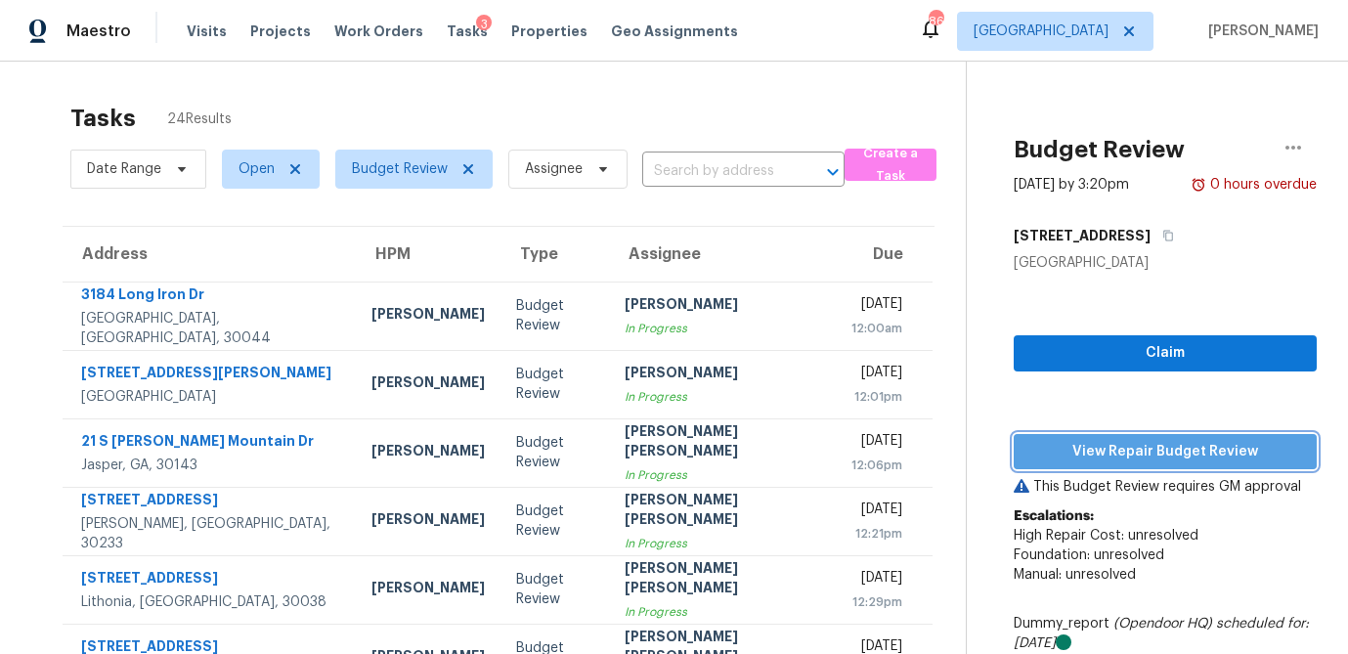
click at [1092, 459] on span "View Repair Budget Review" at bounding box center [1165, 452] width 272 height 24
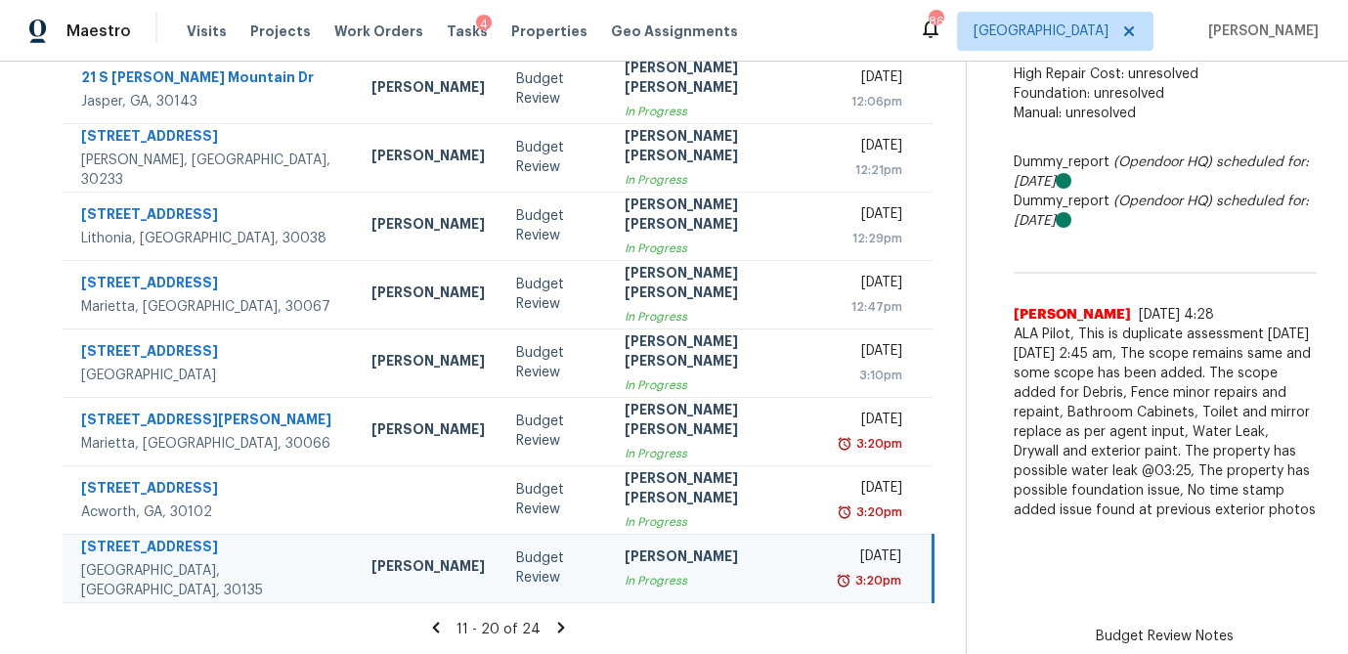
click at [552, 626] on icon at bounding box center [561, 628] width 18 height 18
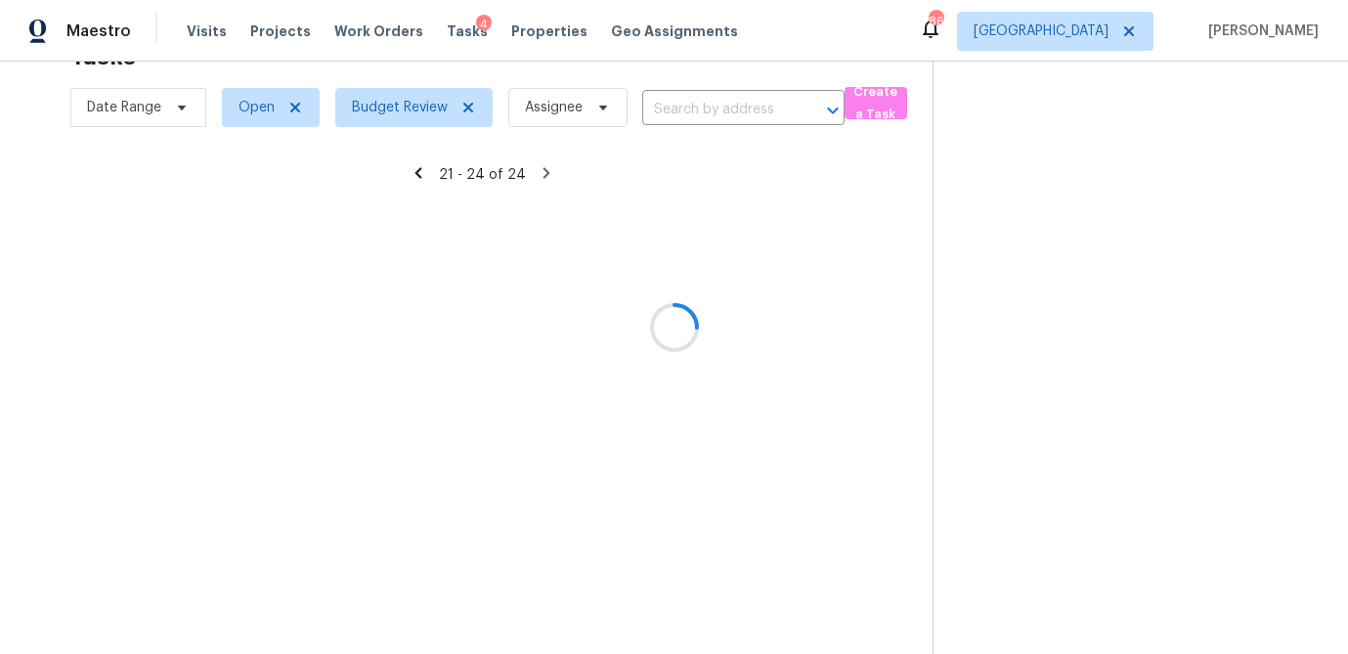
scroll to position [62, 0]
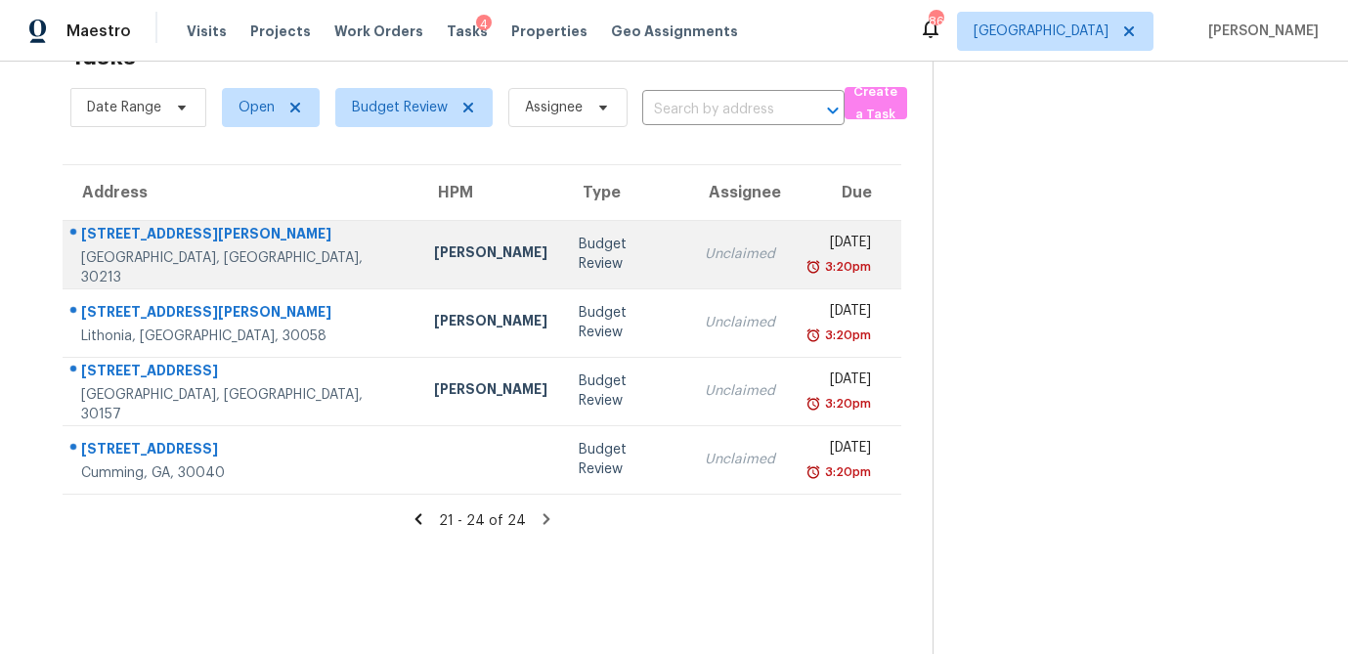
click at [563, 242] on td "Budget Review" at bounding box center [626, 254] width 126 height 68
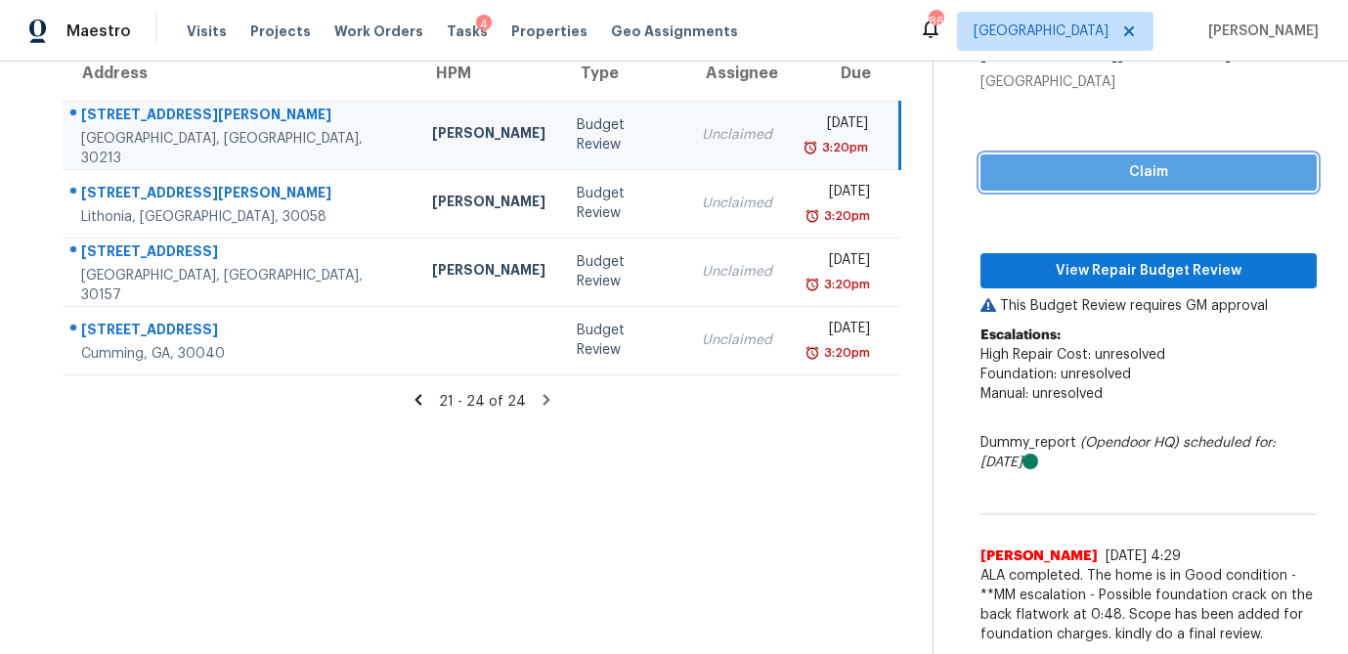
click at [1150, 170] on span "Claim" at bounding box center [1148, 172] width 305 height 24
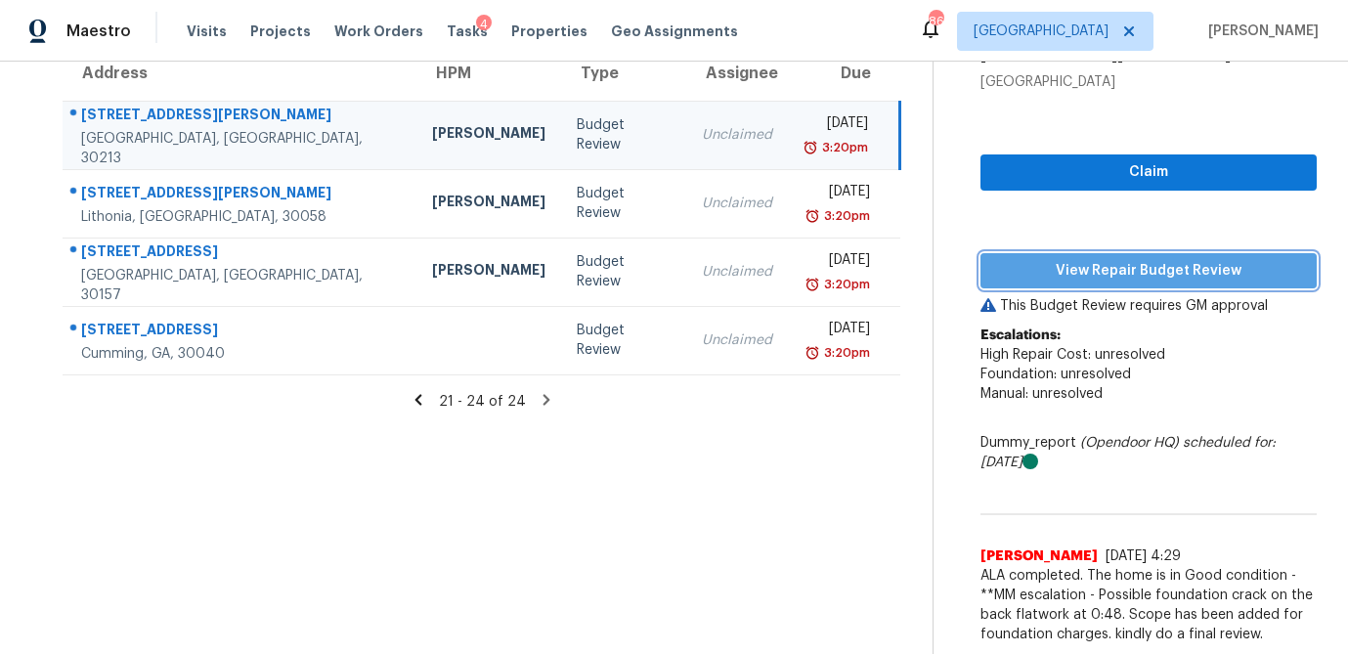
click at [1116, 276] on span "View Repair Budget Review" at bounding box center [1148, 271] width 305 height 24
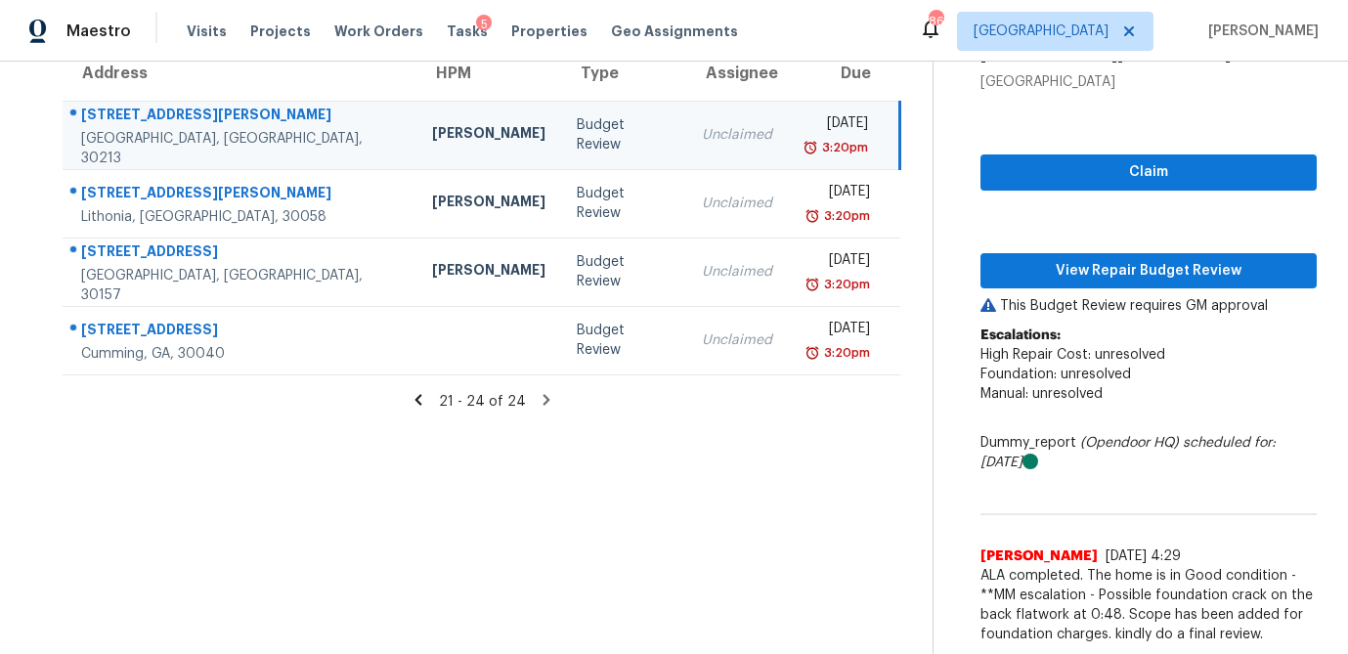
scroll to position [181, 0]
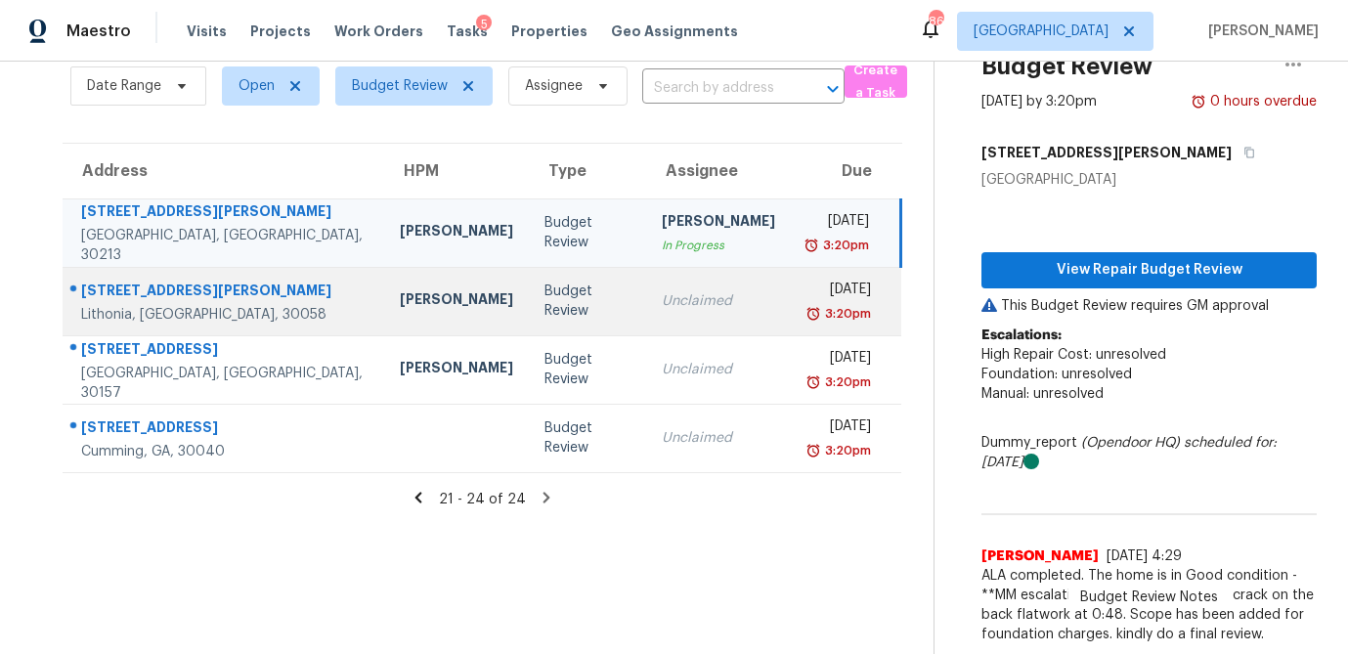
click at [529, 315] on td "Budget Review" at bounding box center [587, 301] width 117 height 68
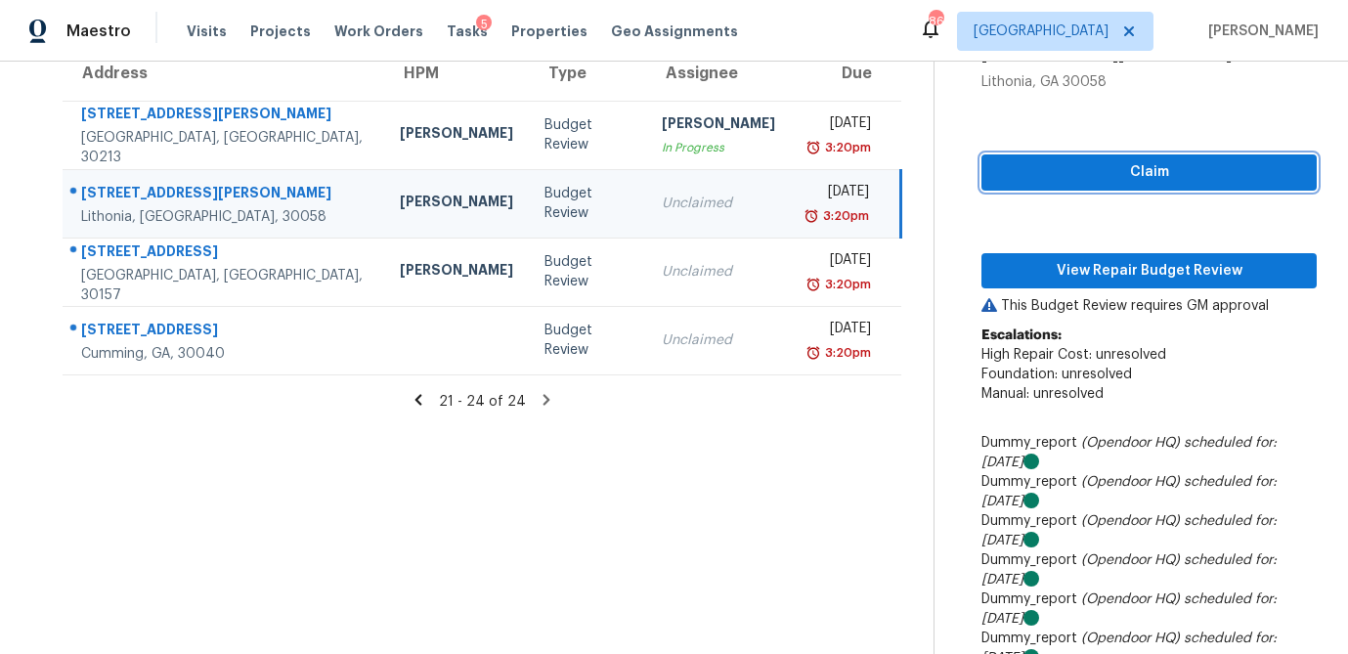
click at [1125, 179] on span "Claim" at bounding box center [1149, 172] width 304 height 24
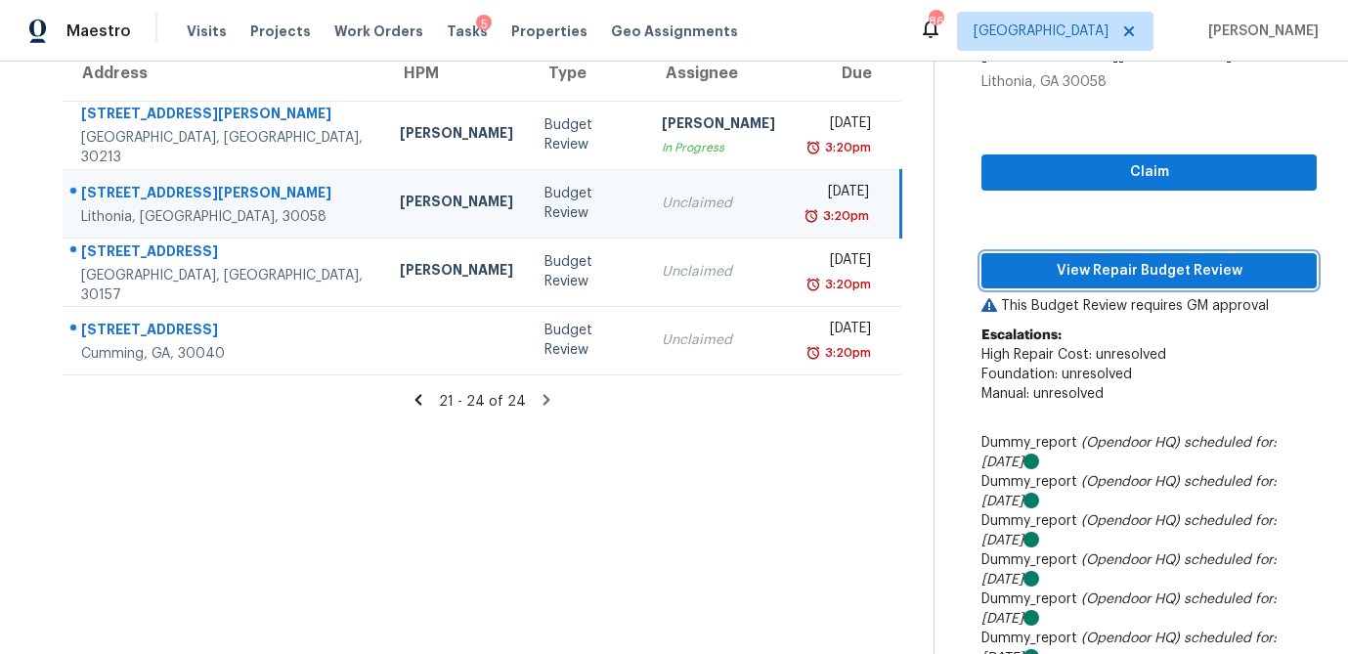
click at [1086, 275] on span "View Repair Budget Review" at bounding box center [1149, 271] width 304 height 24
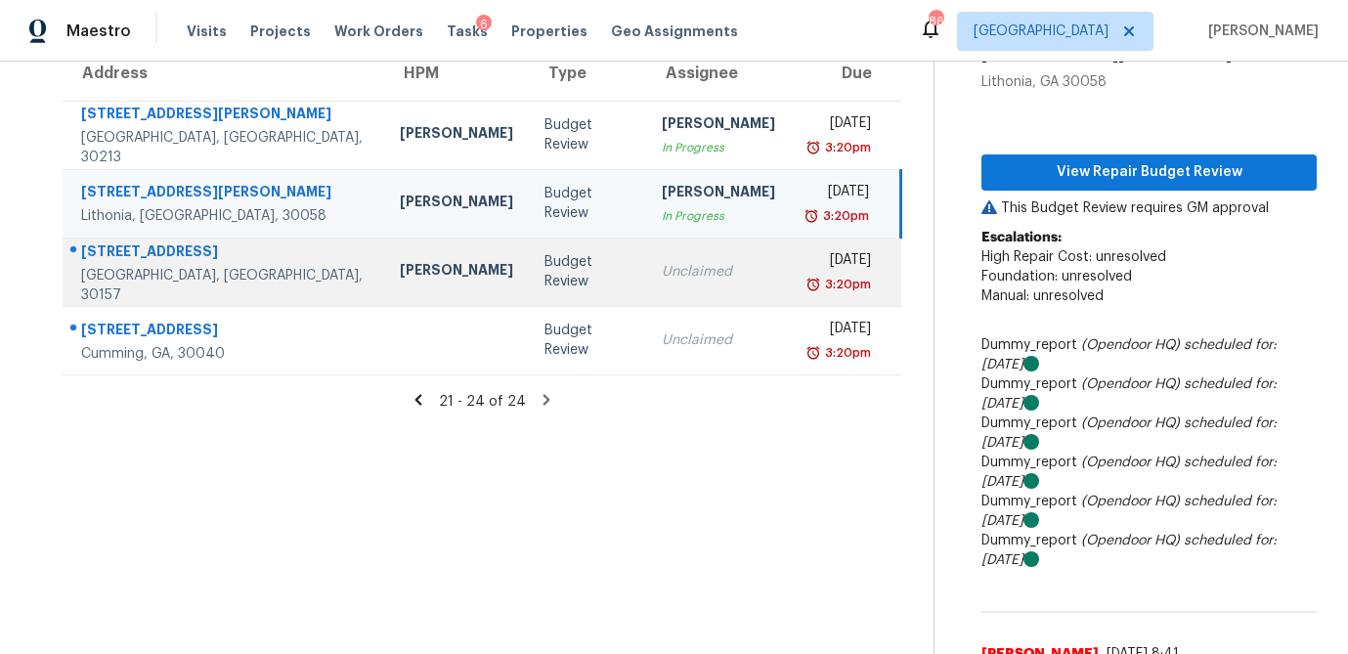
click at [662, 280] on div "Unclaimed" at bounding box center [718, 272] width 113 height 20
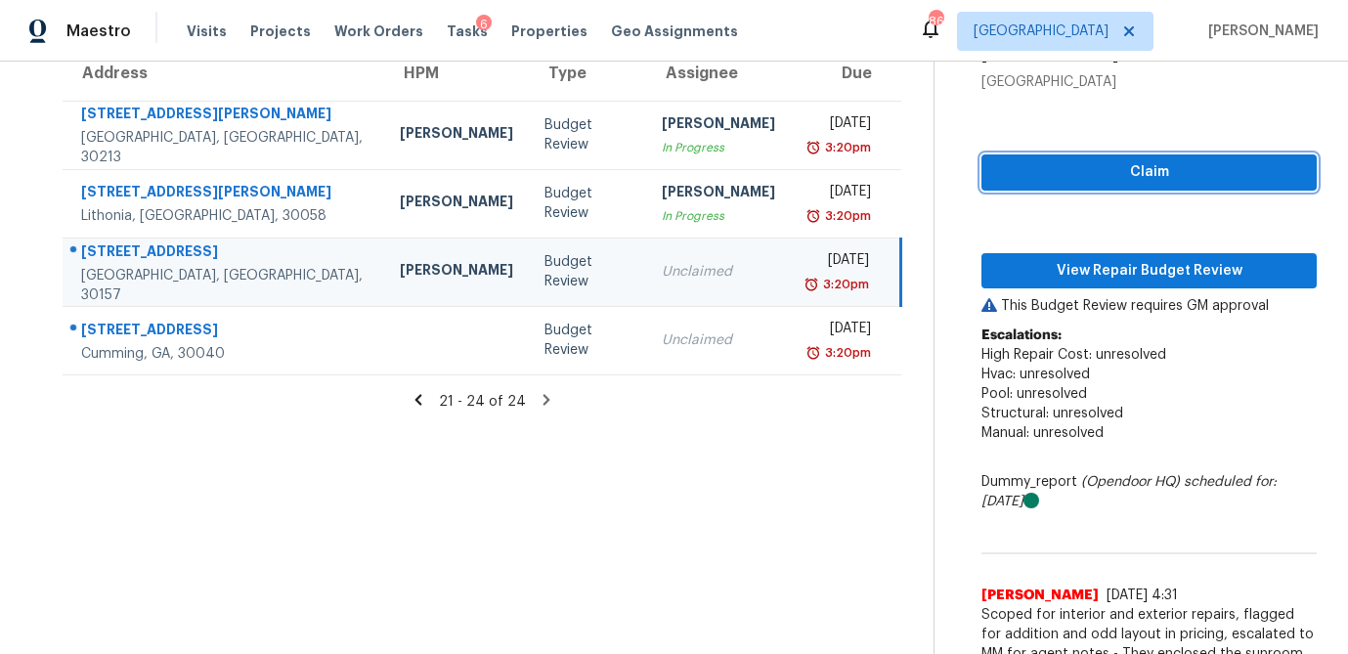
click at [1164, 178] on span "Claim" at bounding box center [1149, 172] width 304 height 24
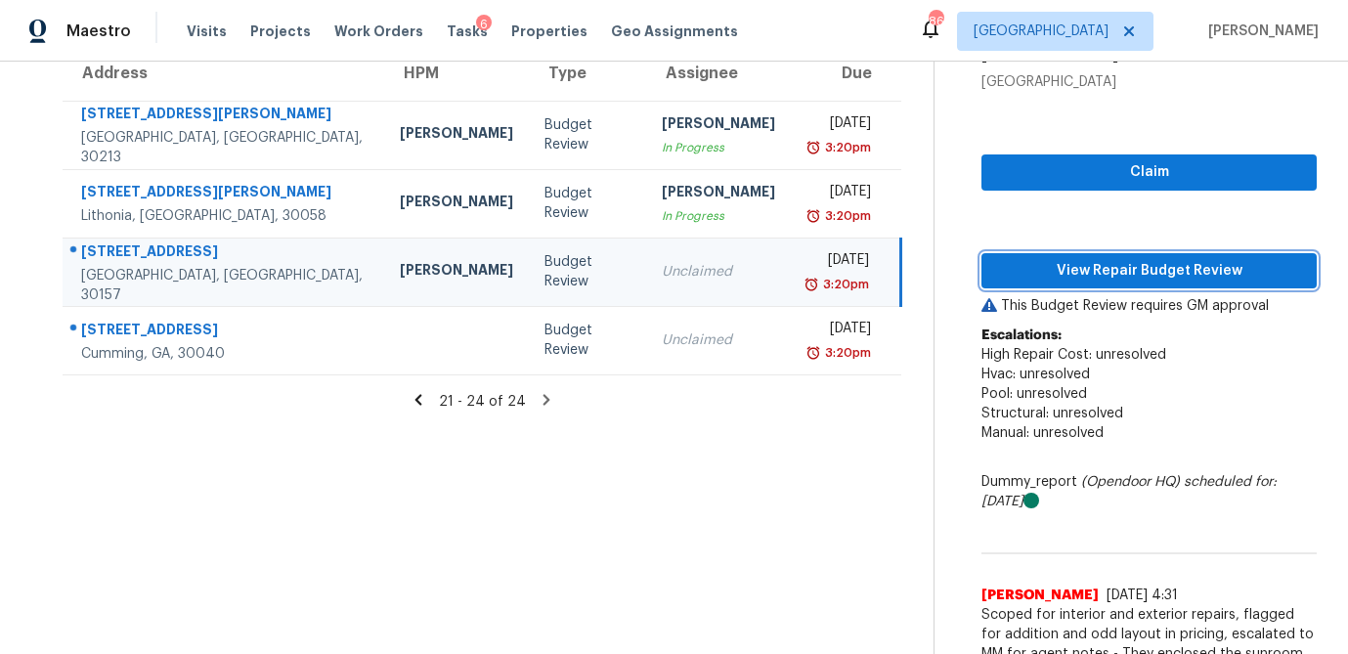
click at [1085, 282] on button "View Repair Budget Review" at bounding box center [1148, 271] width 335 height 36
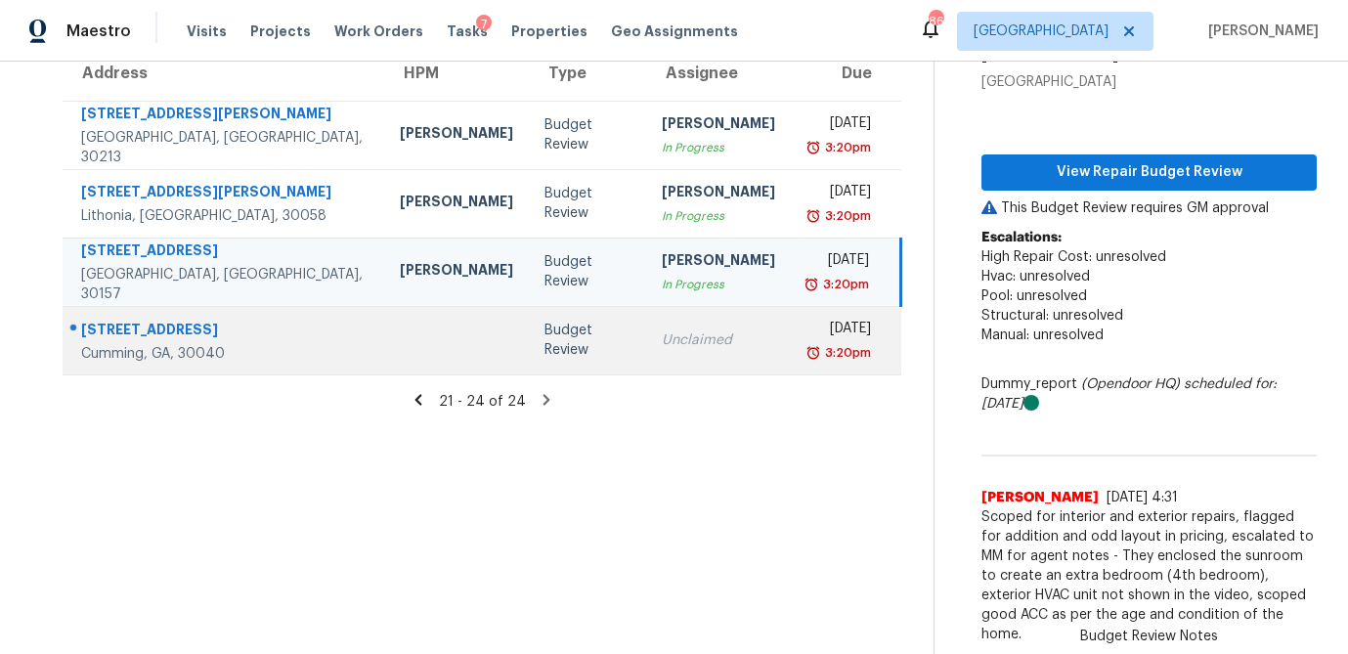
click at [662, 348] on div "Unclaimed" at bounding box center [718, 340] width 113 height 20
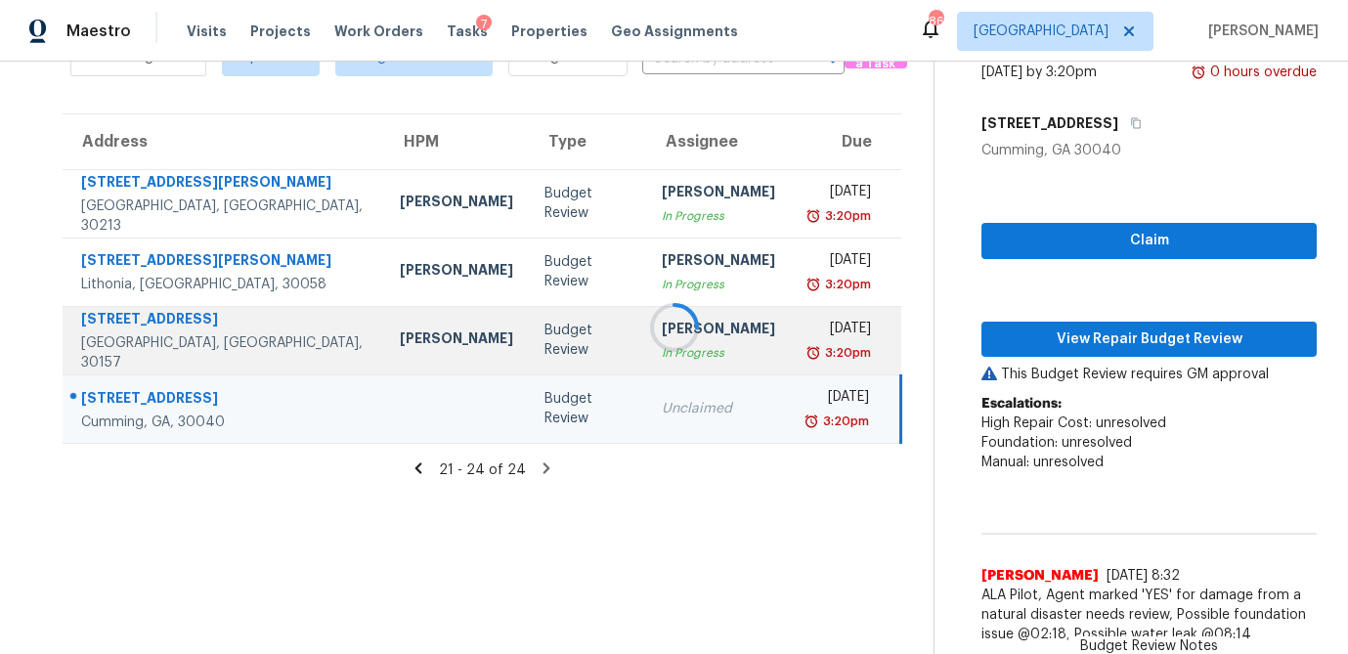
scroll to position [161, 0]
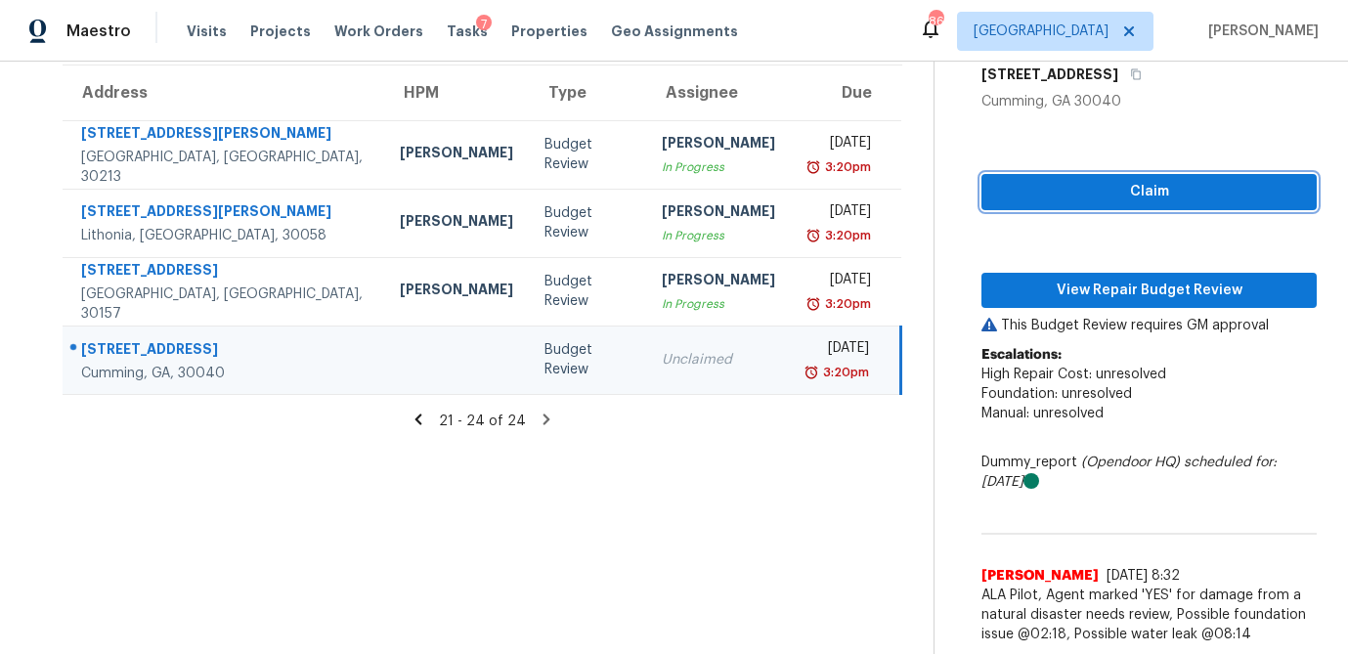
click at [1125, 199] on span "Claim" at bounding box center [1149, 192] width 304 height 24
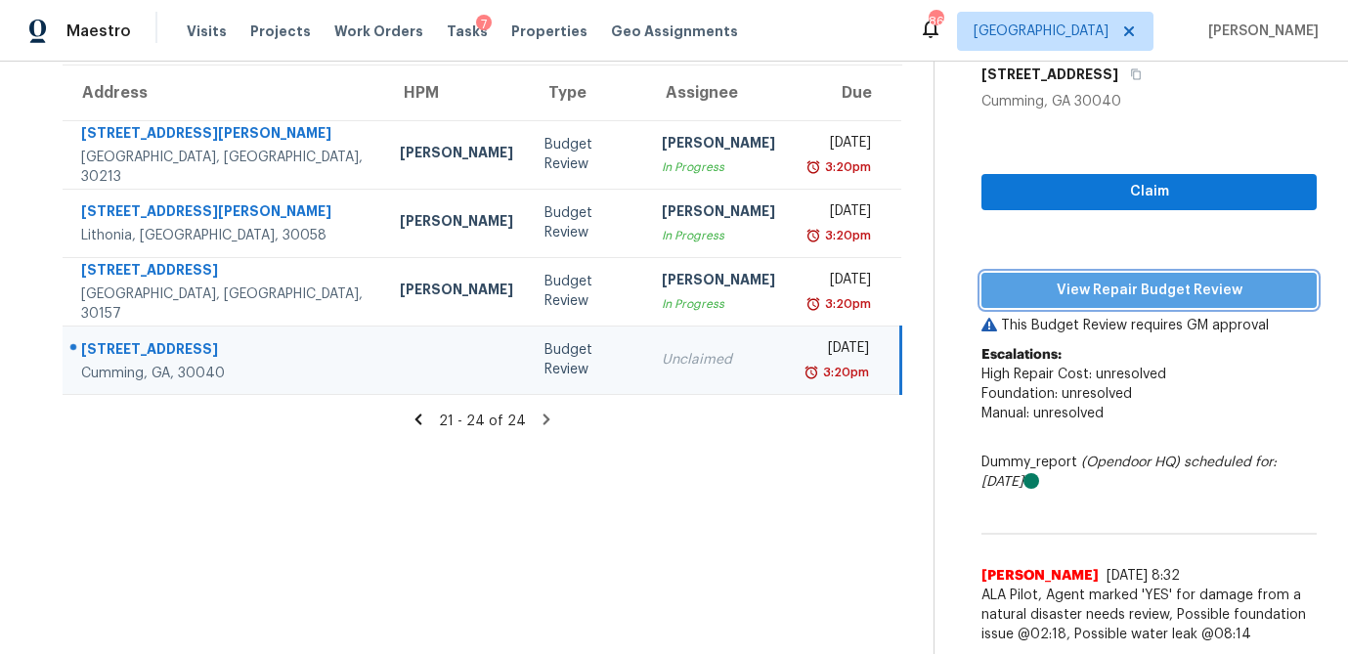
click at [1077, 290] on span "View Repair Budget Review" at bounding box center [1149, 291] width 304 height 24
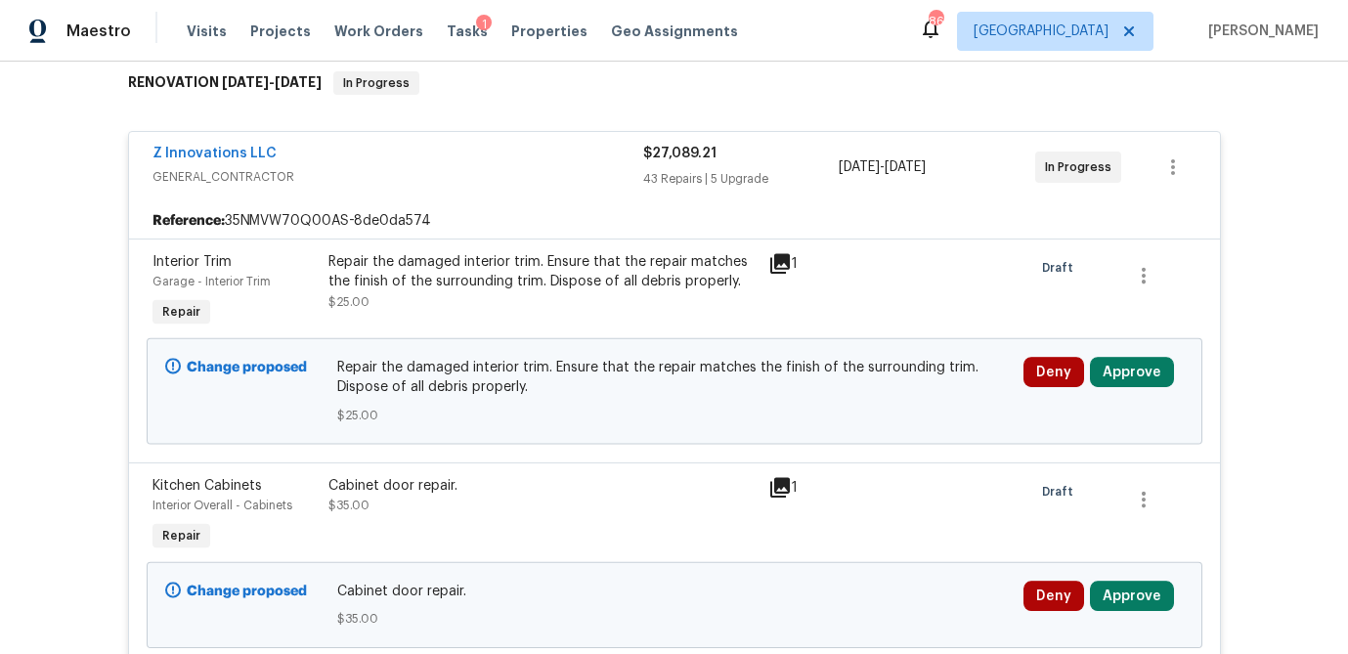
scroll to position [323, 0]
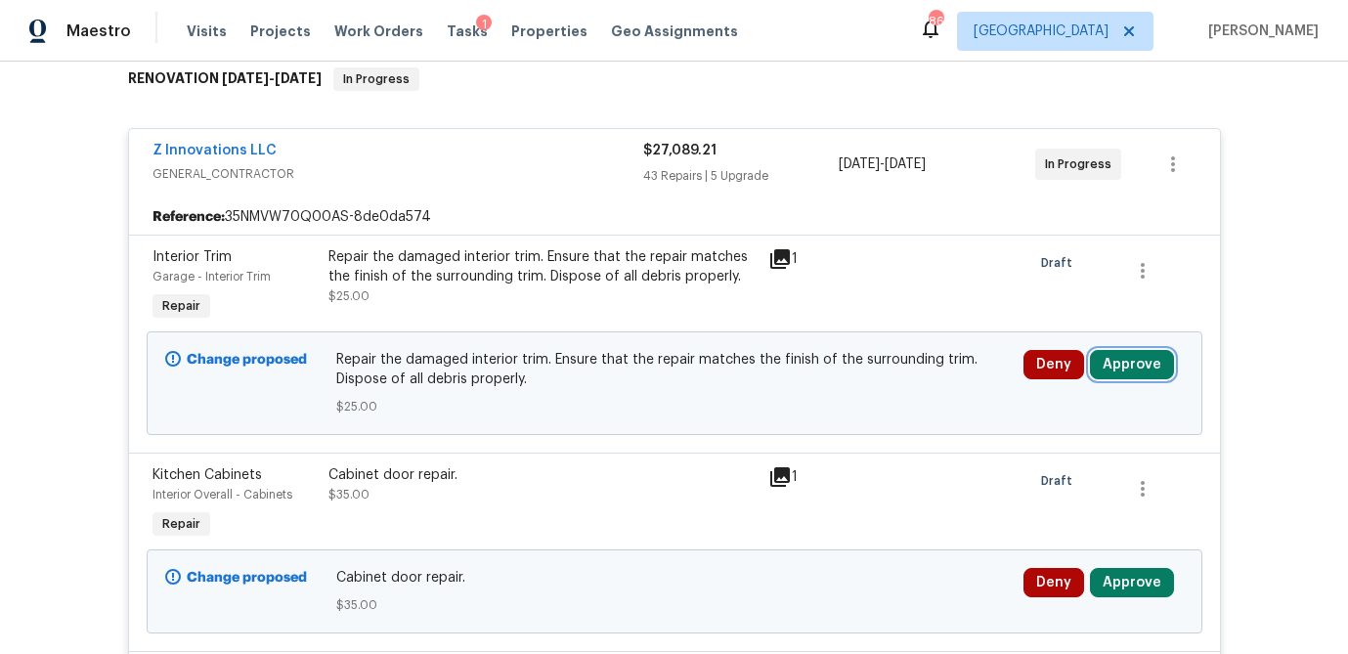
drag, startPoint x: 1132, startPoint y: 364, endPoint x: 1100, endPoint y: 367, distance: 32.4
click at [1132, 364] on button "Approve" at bounding box center [1132, 364] width 84 height 29
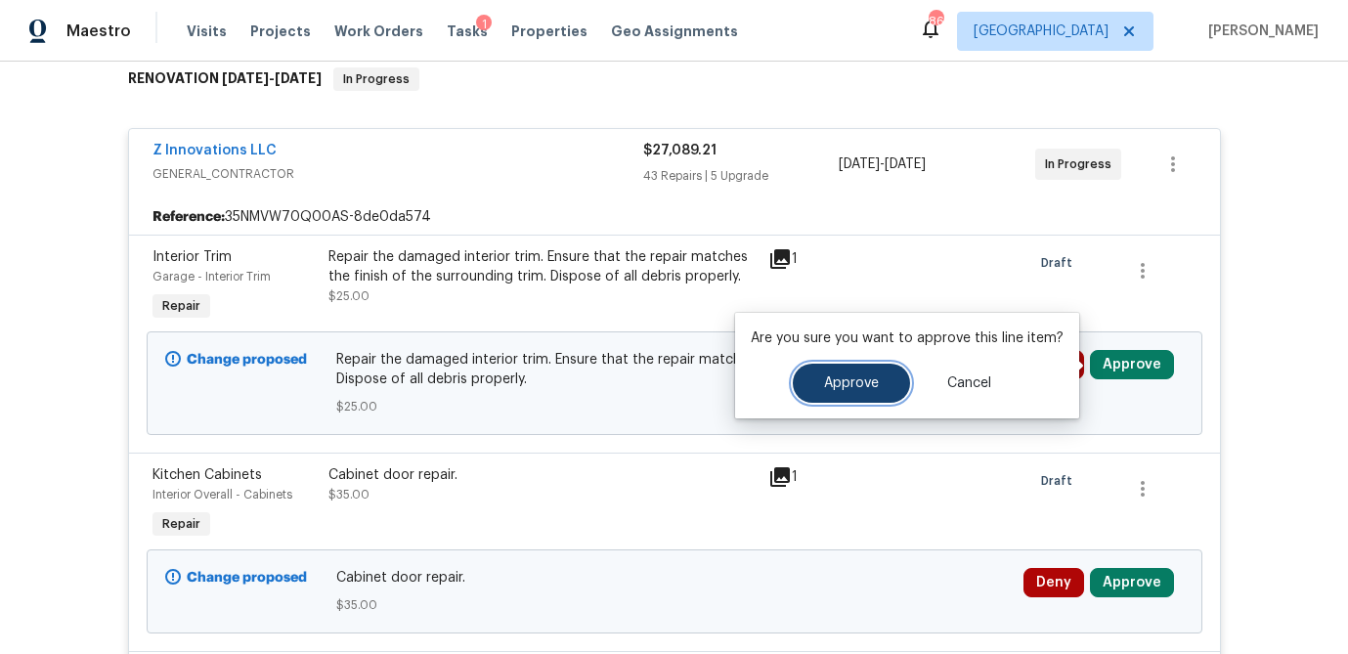
click at [873, 384] on span "Approve" at bounding box center [851, 383] width 55 height 15
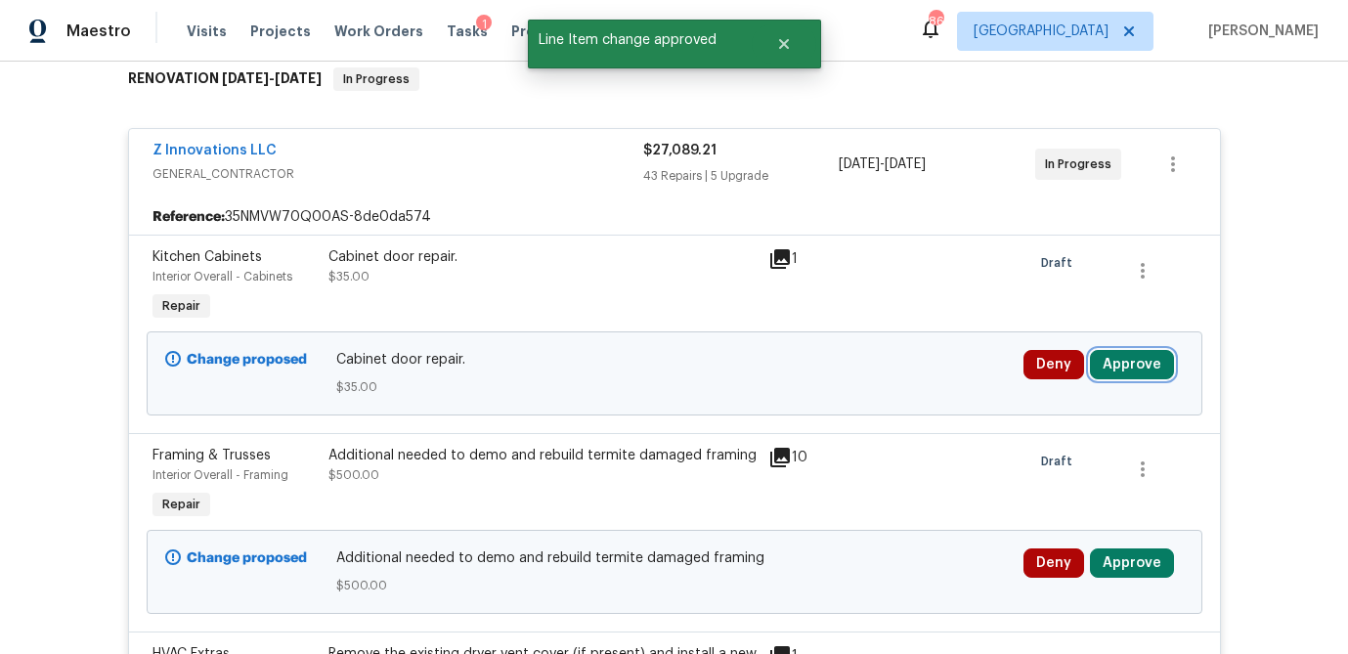
click at [1145, 360] on button "Approve" at bounding box center [1132, 364] width 84 height 29
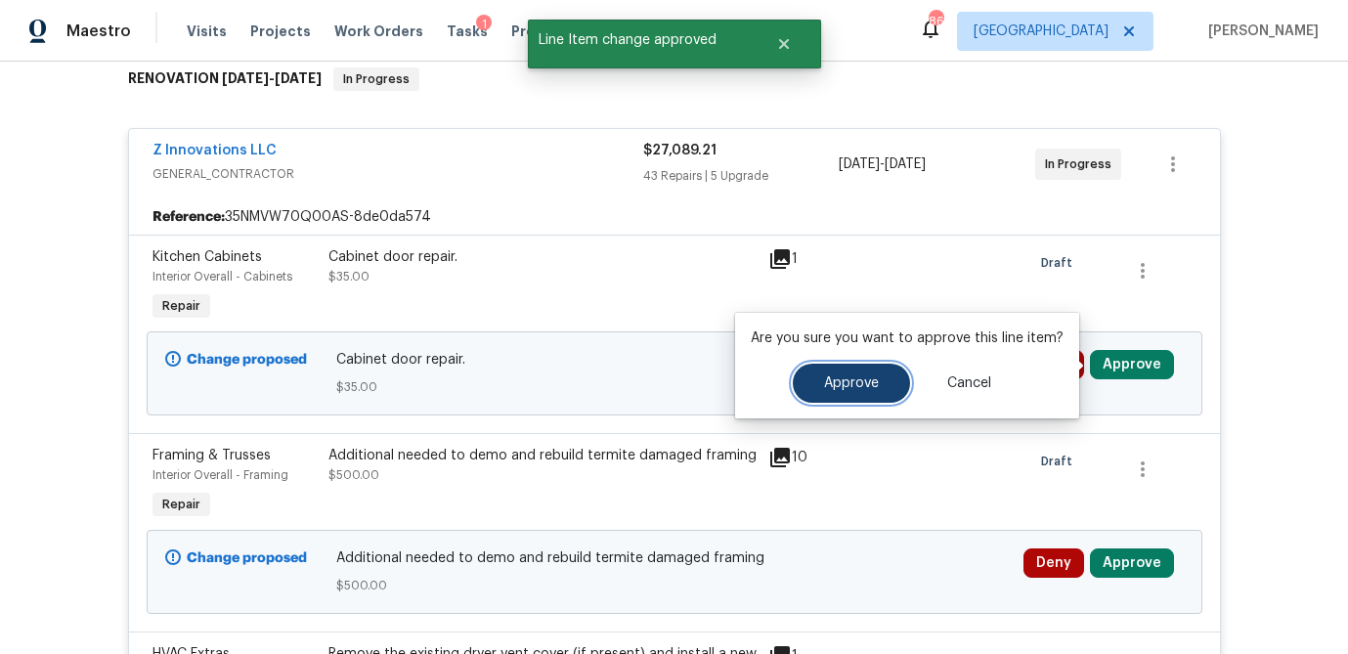
click at [842, 376] on span "Approve" at bounding box center [851, 383] width 55 height 15
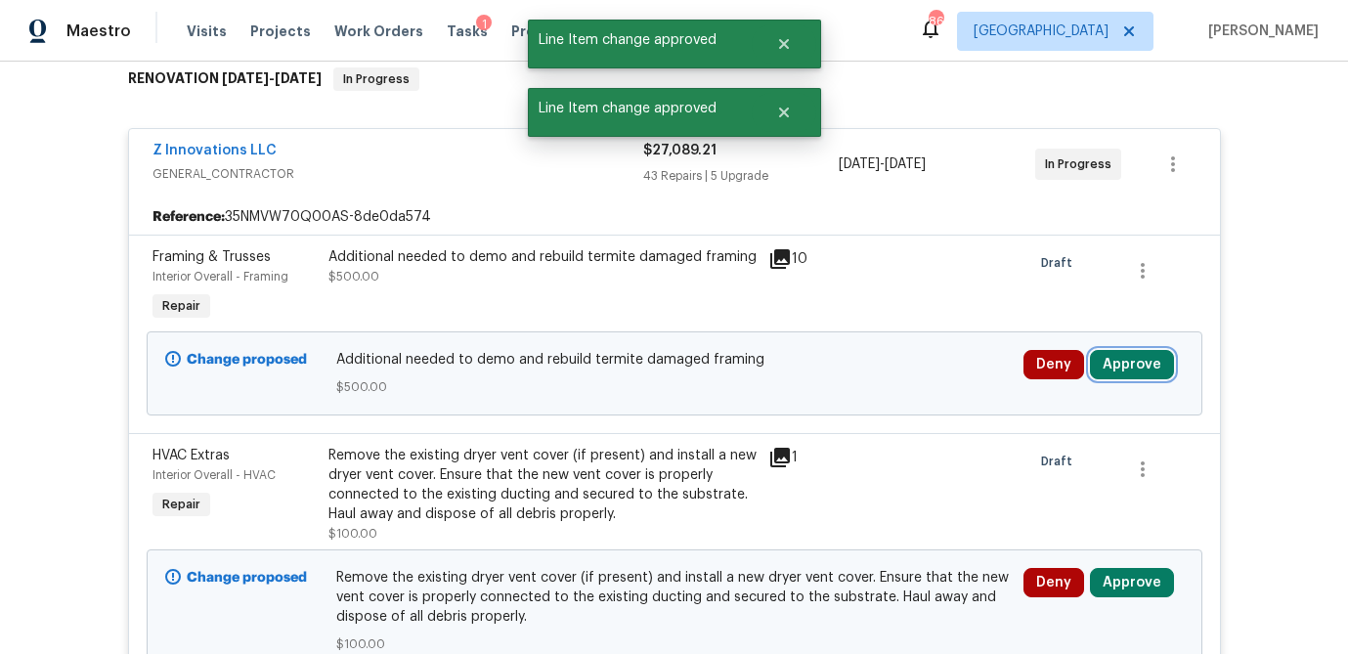
click at [1124, 352] on button "Approve" at bounding box center [1132, 364] width 84 height 29
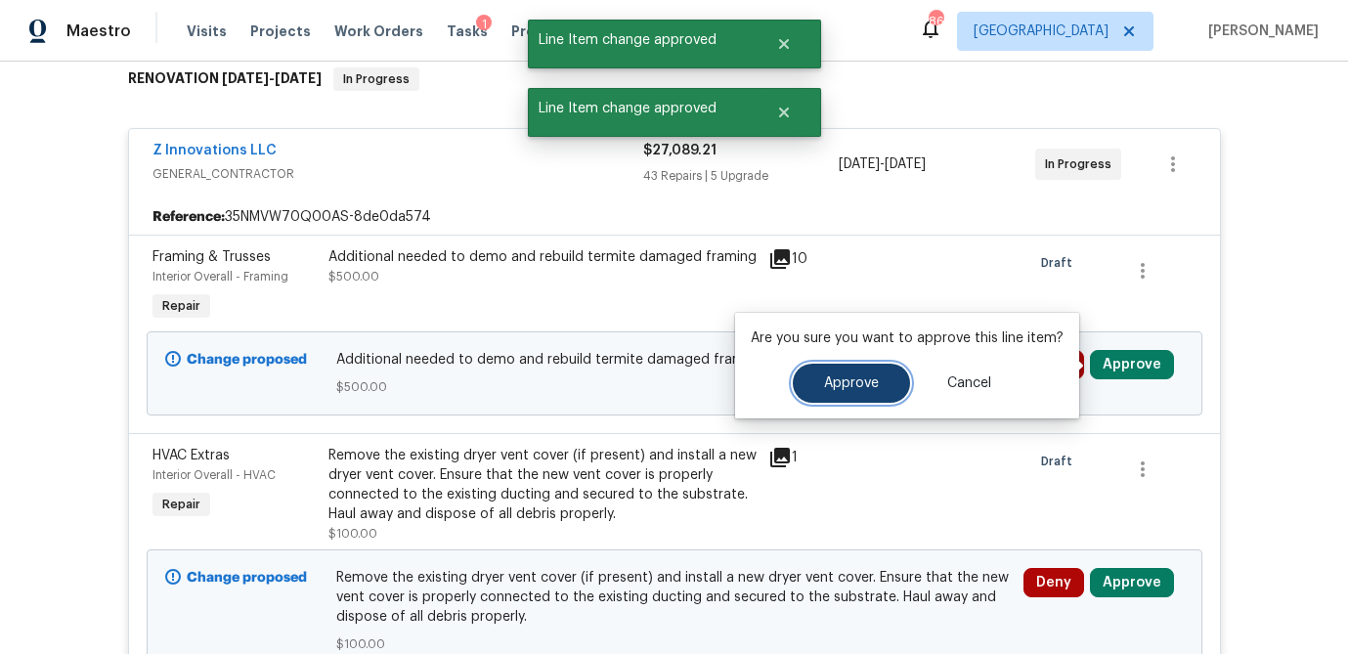
click at [876, 376] on button "Approve" at bounding box center [851, 383] width 117 height 39
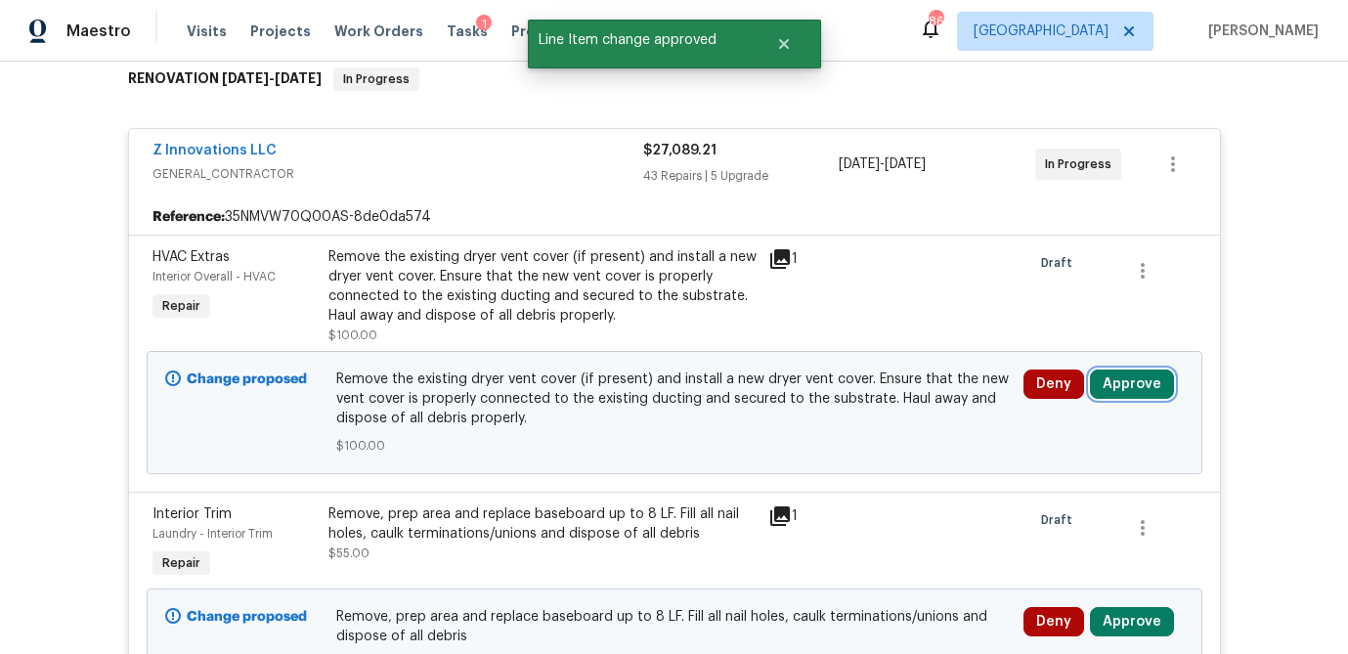
click at [1124, 378] on button "Approve" at bounding box center [1132, 383] width 84 height 29
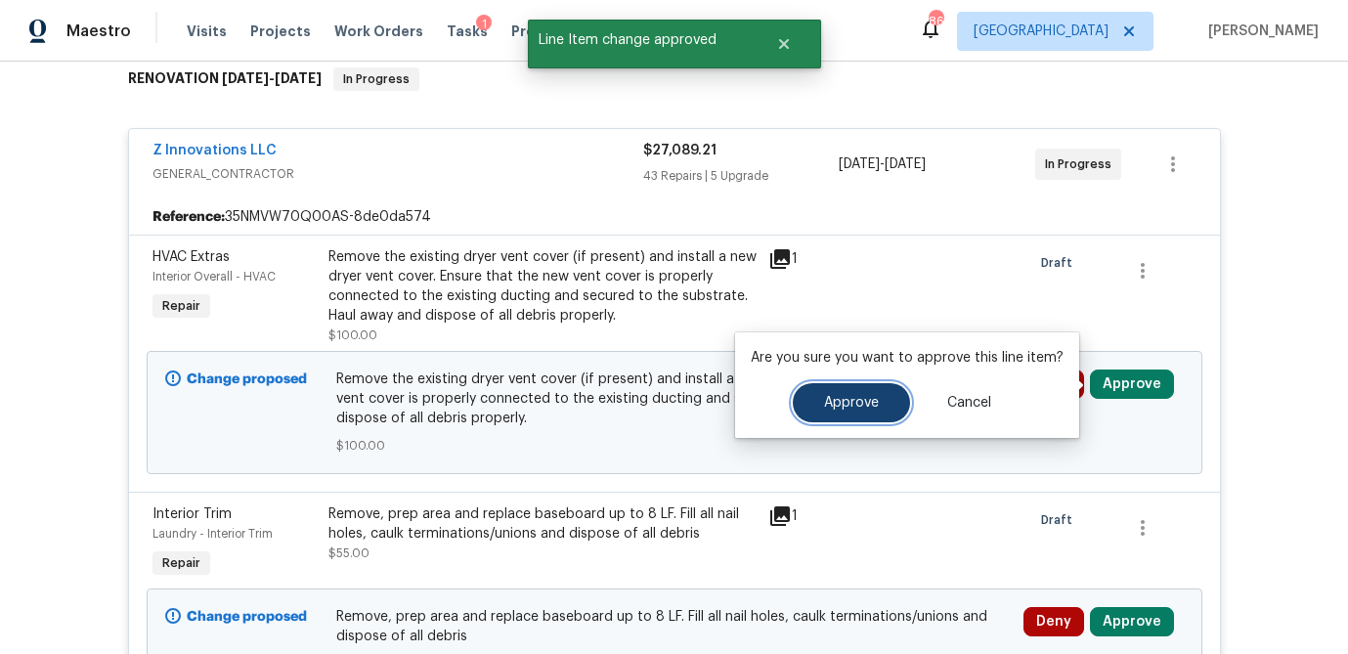
click at [845, 400] on span "Approve" at bounding box center [851, 403] width 55 height 15
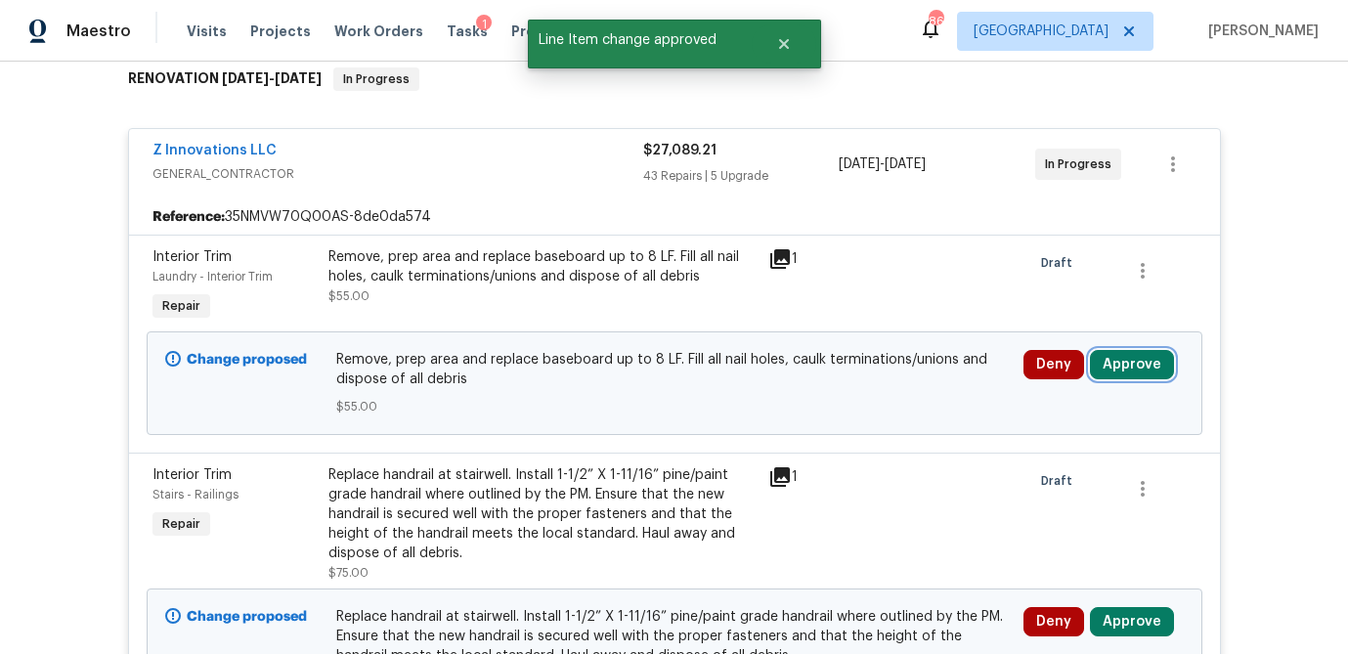
click at [1127, 366] on button "Approve" at bounding box center [1132, 364] width 84 height 29
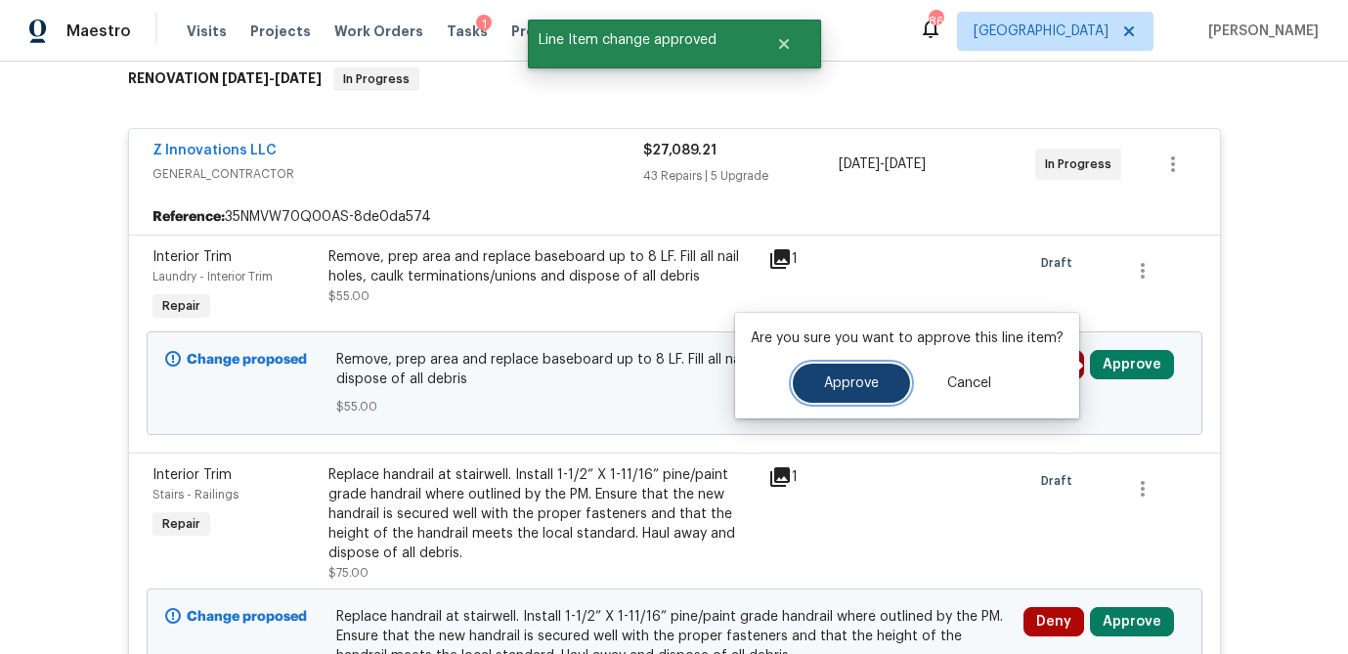
click at [868, 382] on span "Approve" at bounding box center [851, 383] width 55 height 15
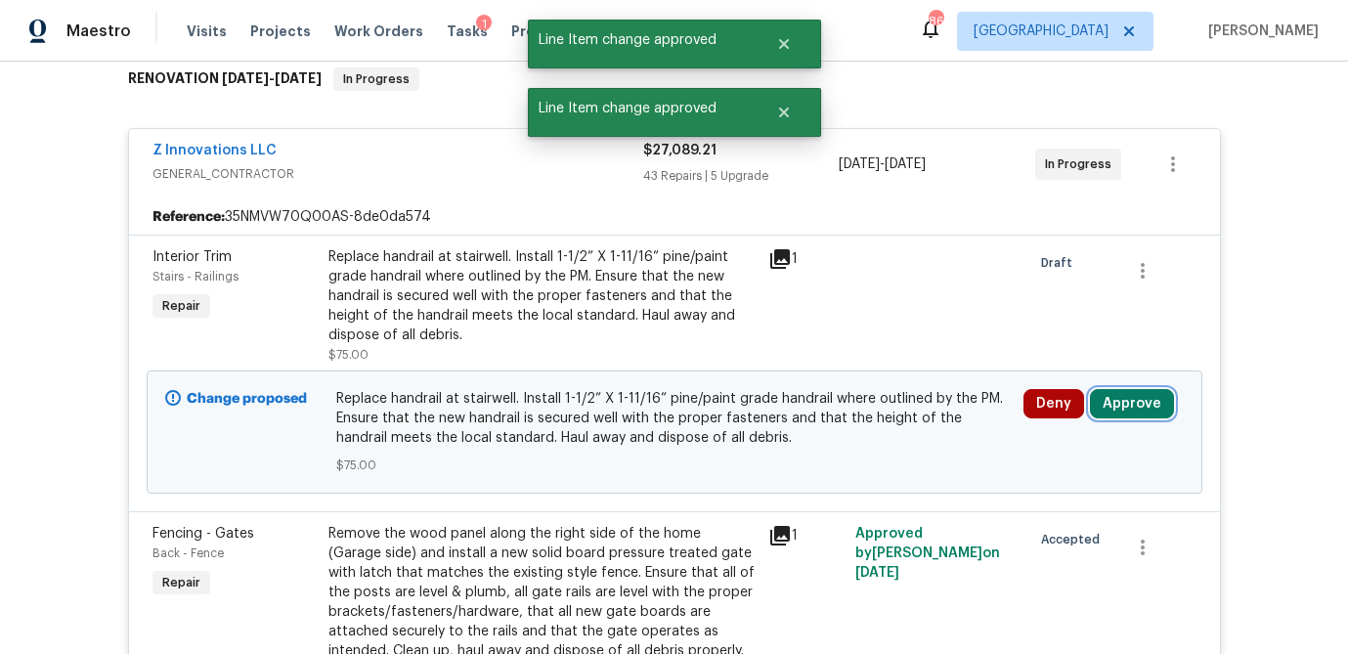
click at [1151, 403] on button "Approve" at bounding box center [1132, 403] width 84 height 29
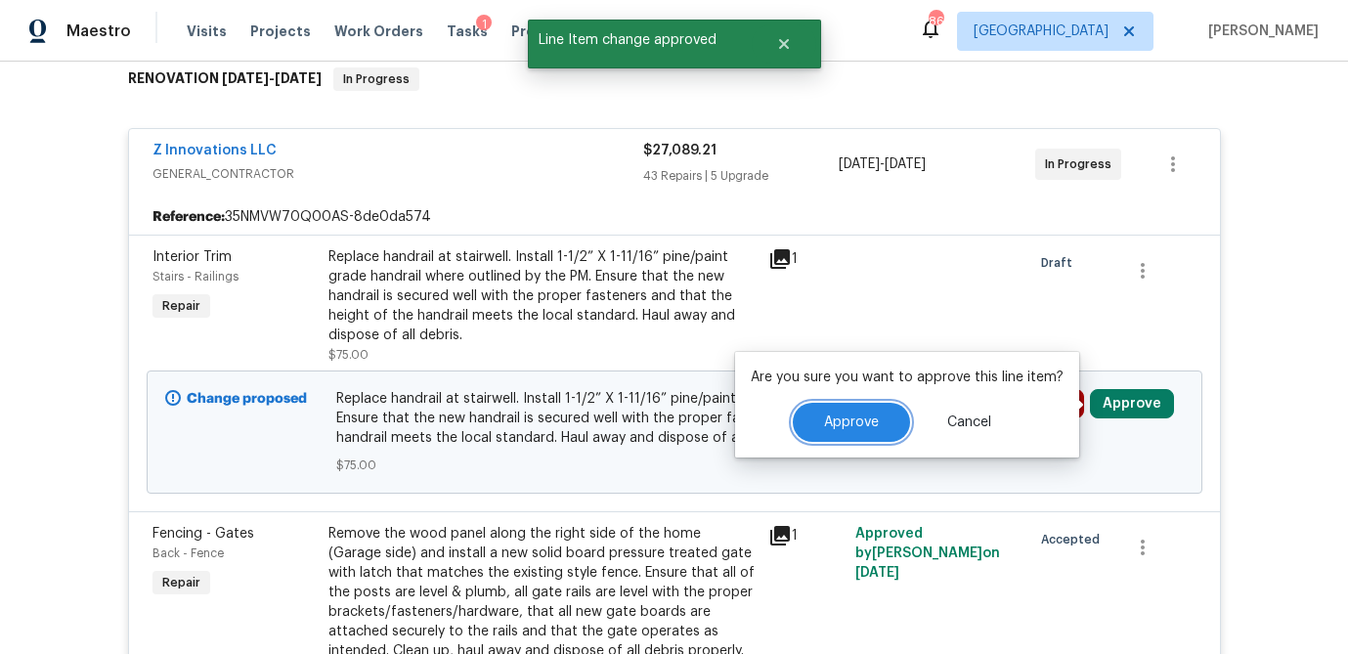
click at [861, 419] on span "Approve" at bounding box center [851, 422] width 55 height 15
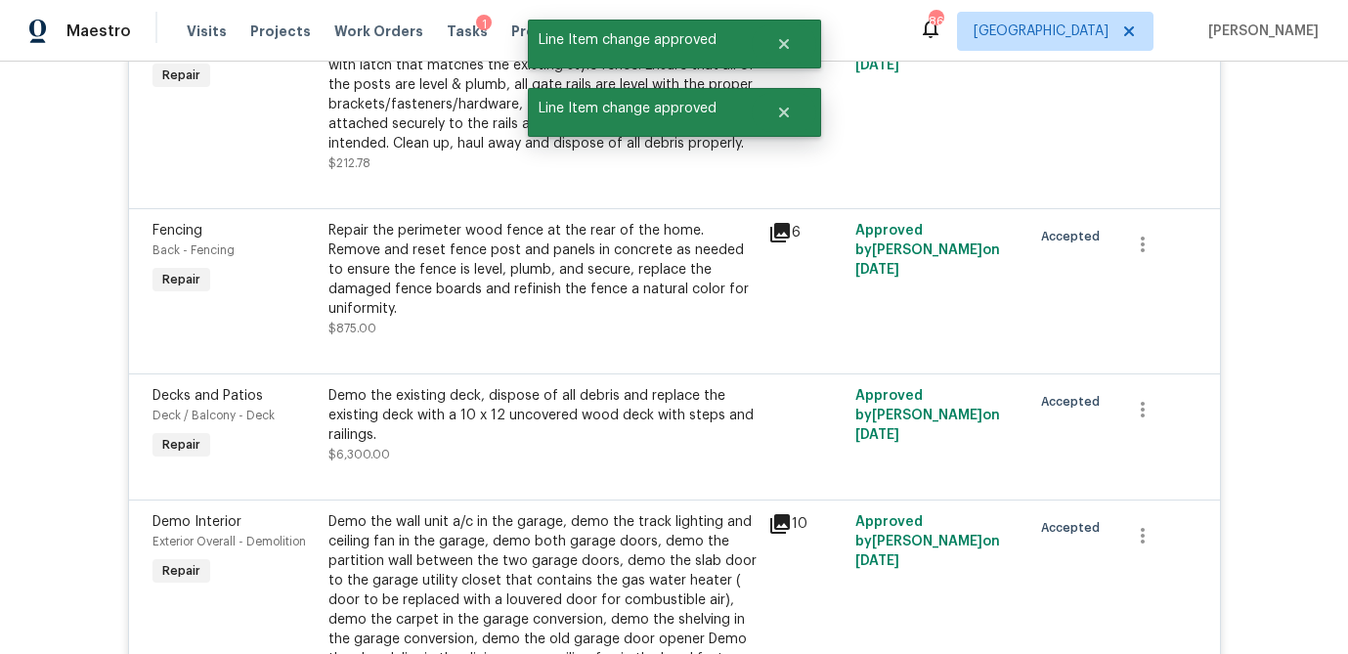
scroll to position [541, 0]
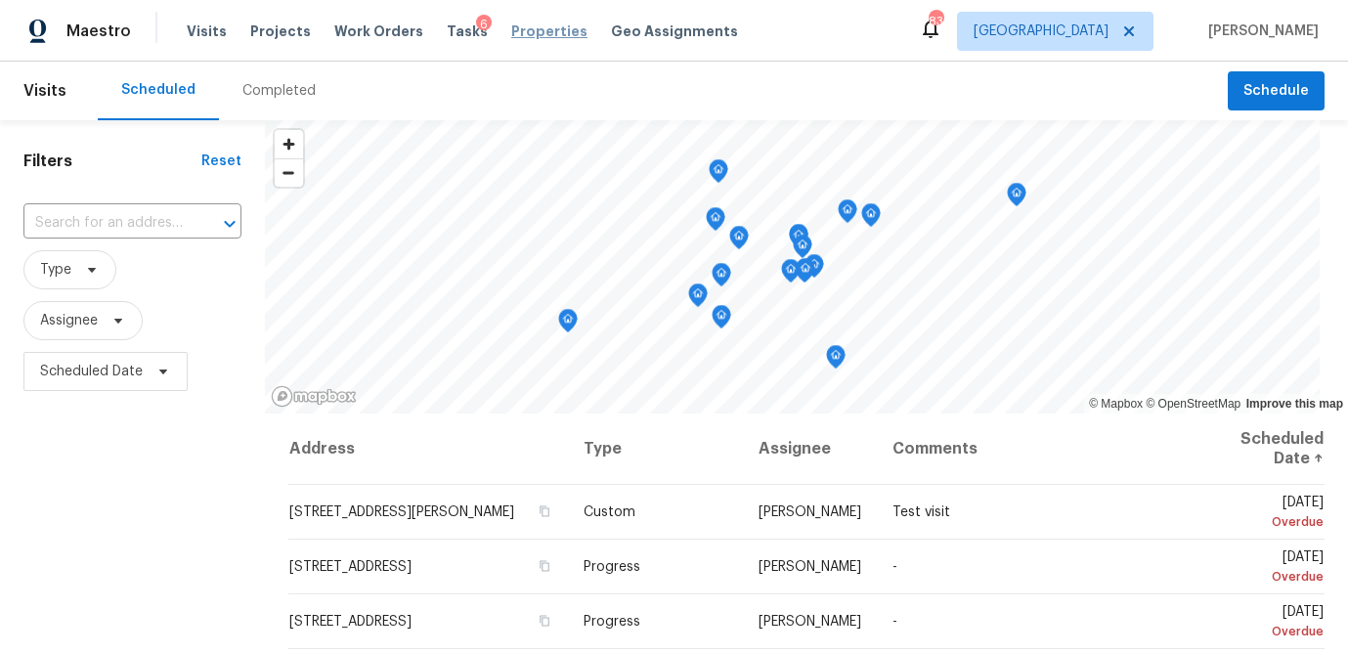
click at [511, 28] on span "Properties" at bounding box center [549, 32] width 76 height 20
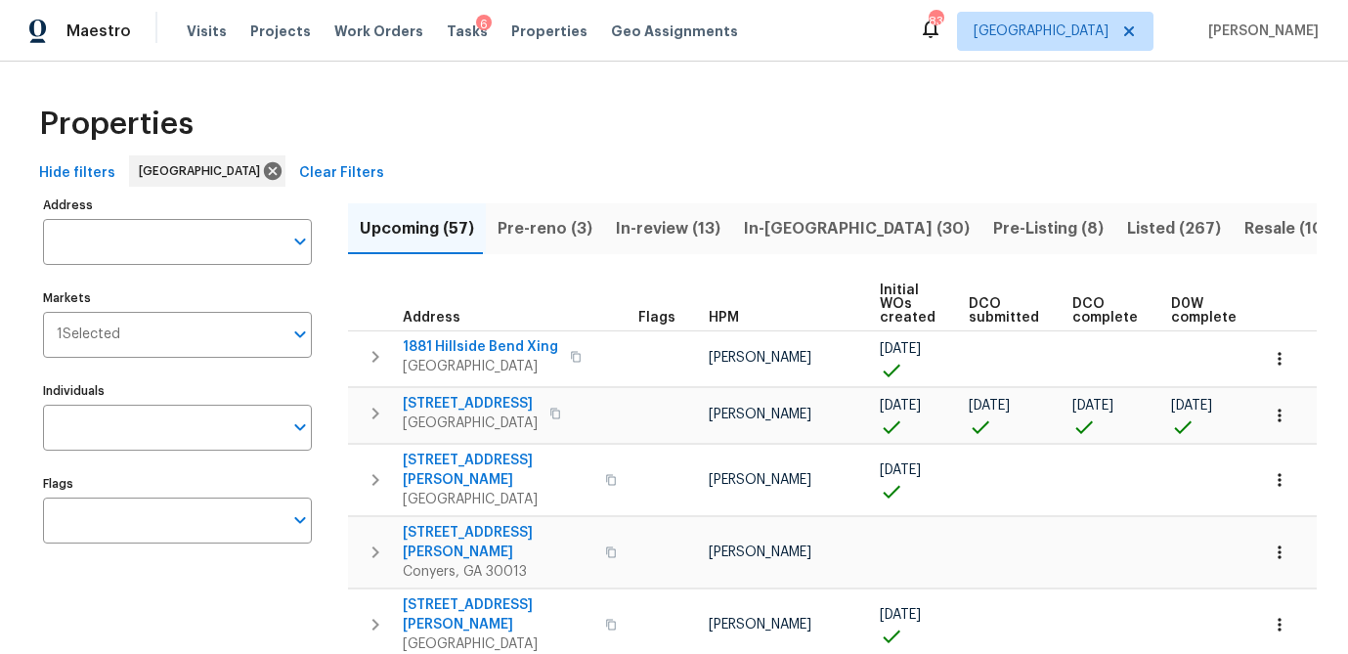
click at [71, 237] on input "Address" at bounding box center [162, 242] width 239 height 46
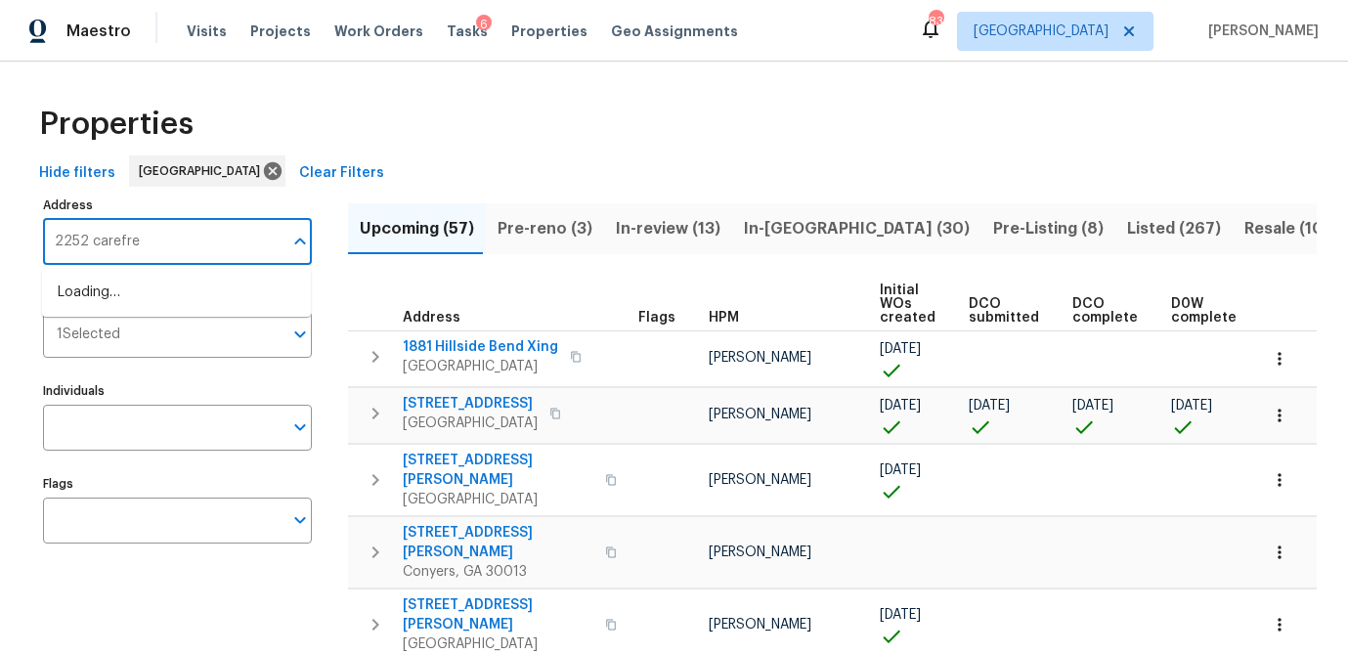
type input "2252 carefree"
click at [78, 295] on li "2252 Carefree Cir # 3 Marietta GA 30062" at bounding box center [176, 293] width 269 height 32
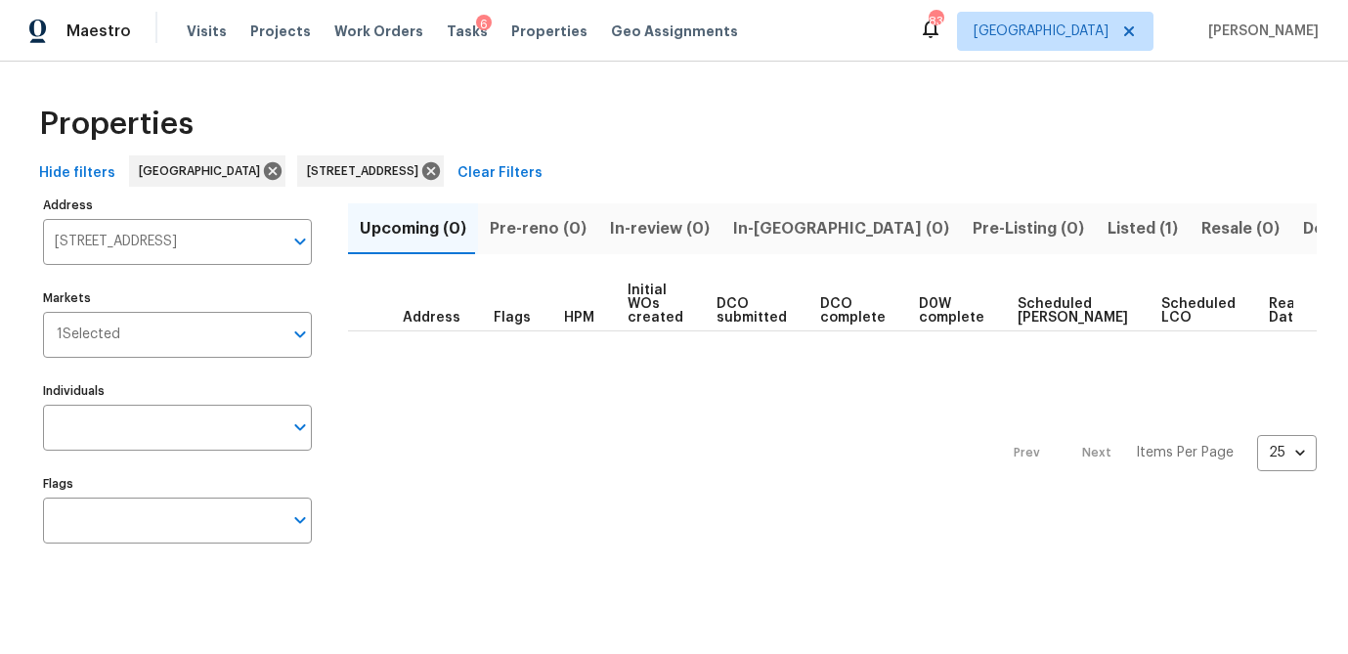
click at [1107, 225] on span "Listed (1)" at bounding box center [1142, 228] width 70 height 27
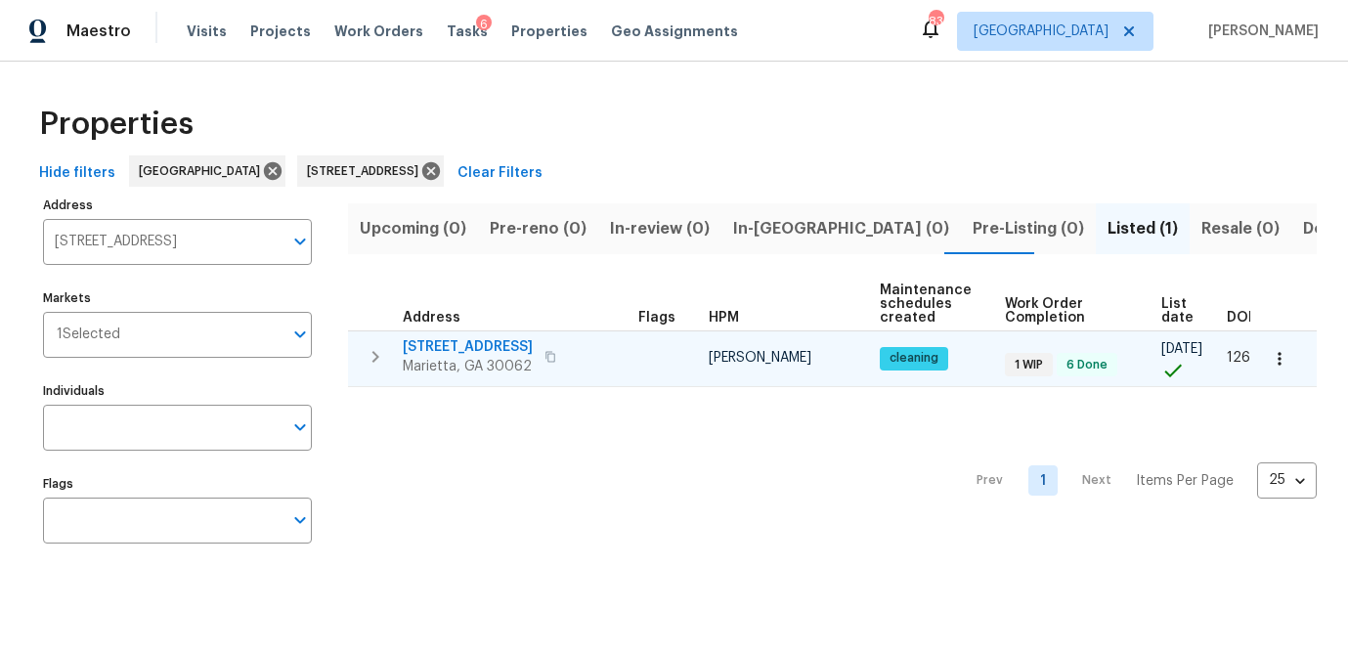
click at [450, 342] on span "[STREET_ADDRESS]" at bounding box center [468, 347] width 130 height 20
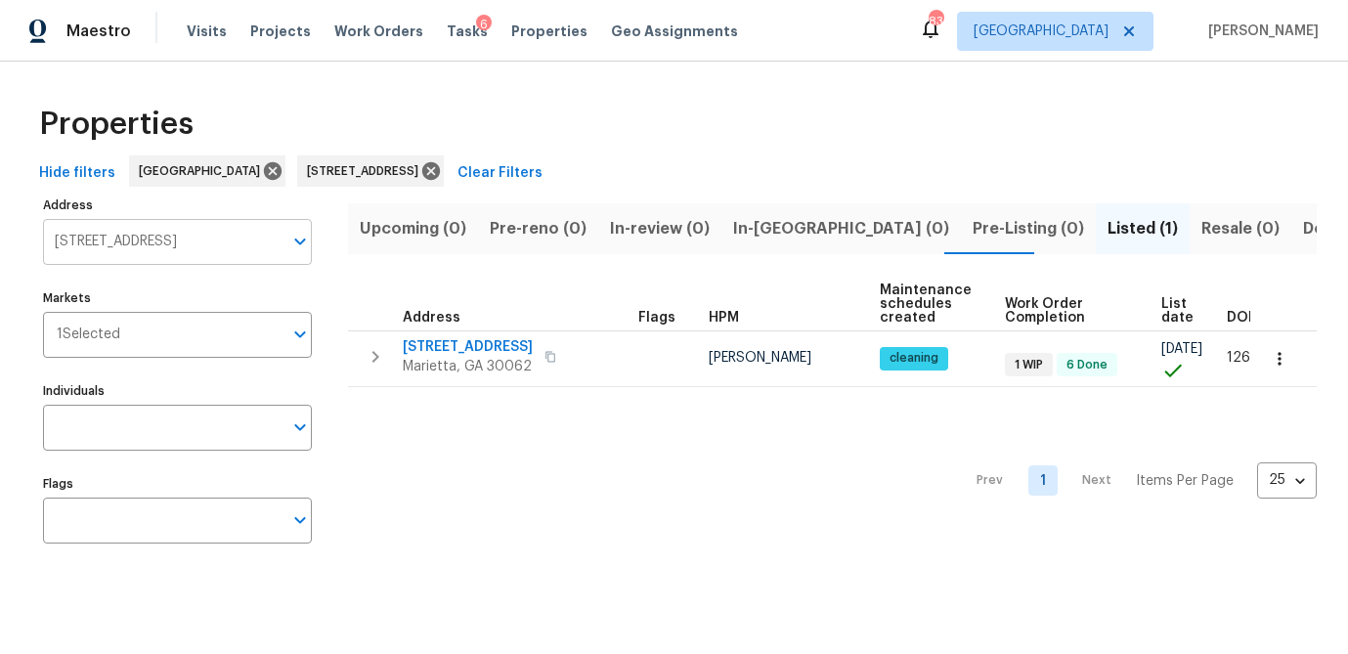
click at [194, 239] on input "2252 Carefree Cir # 3 Marietta GA 30062" at bounding box center [162, 242] width 239 height 46
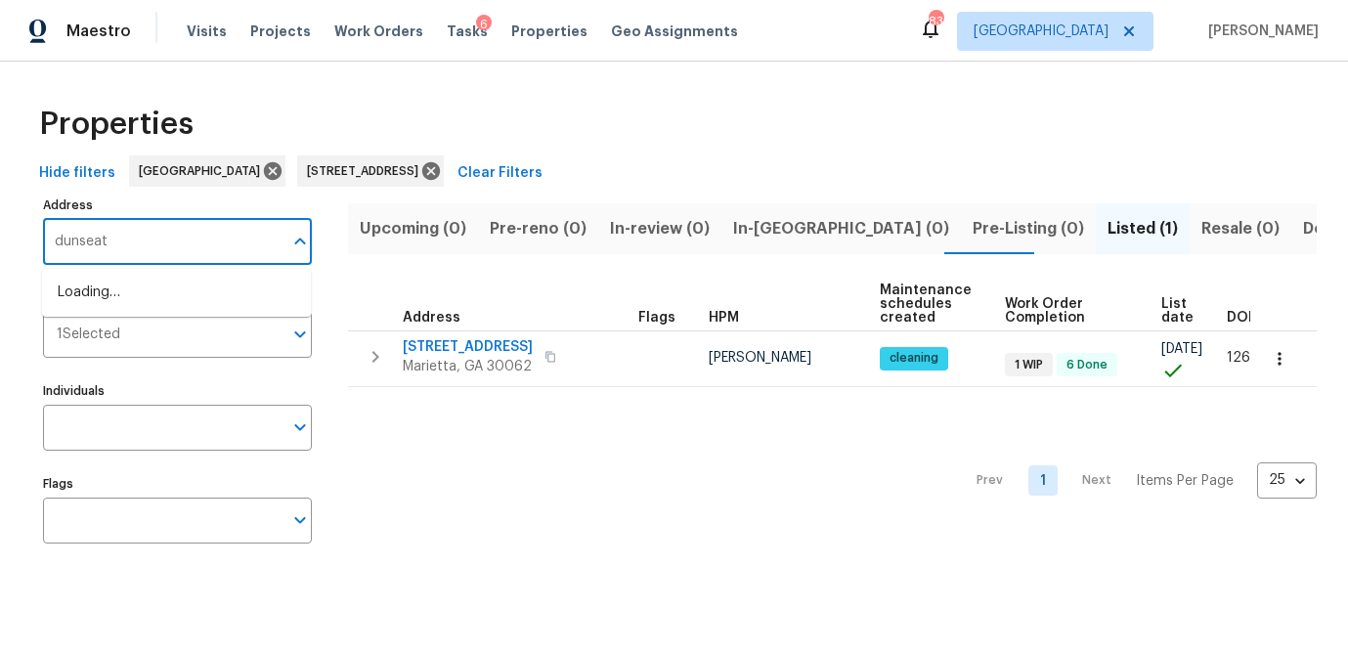
type input "dunseath"
click at [196, 293] on li "2232 Dunseath Ave NW Apt 202 Atlanta GA 30318" at bounding box center [176, 293] width 269 height 32
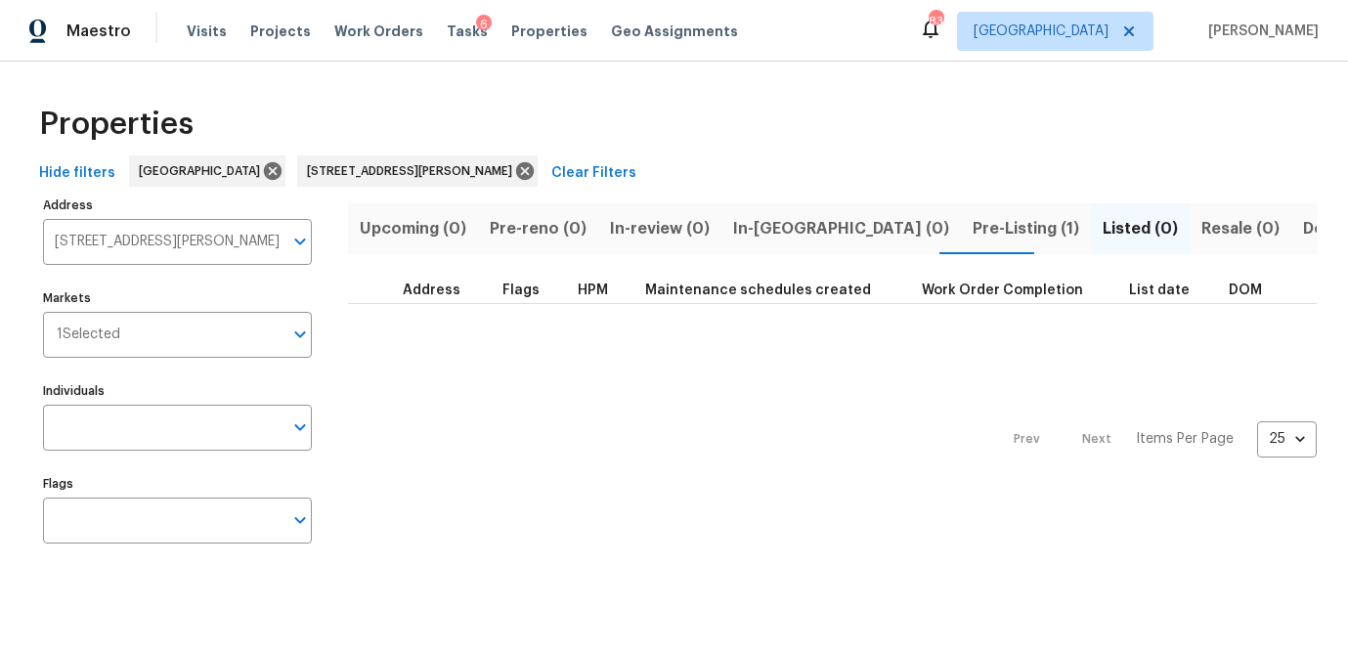
click at [972, 223] on span "Pre-Listing (1)" at bounding box center [1025, 228] width 107 height 27
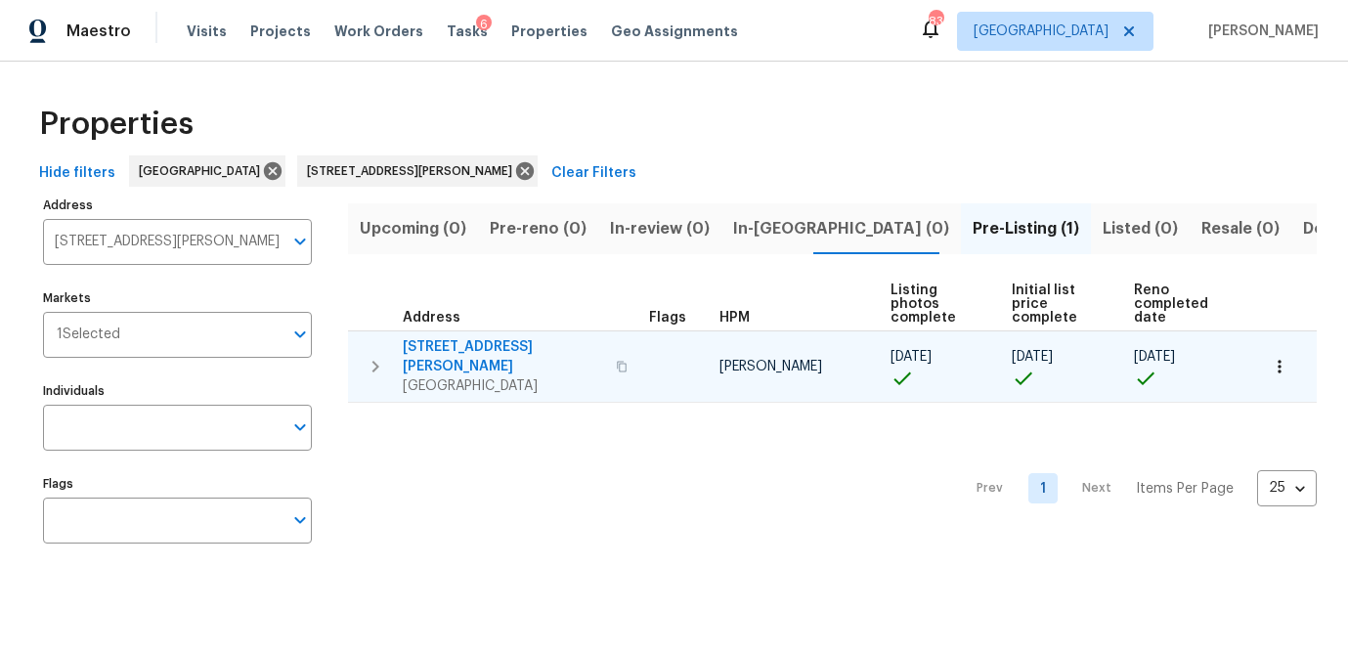
click at [461, 338] on span "2232 Dunseath Ave NW Apt 202" at bounding box center [503, 356] width 201 height 39
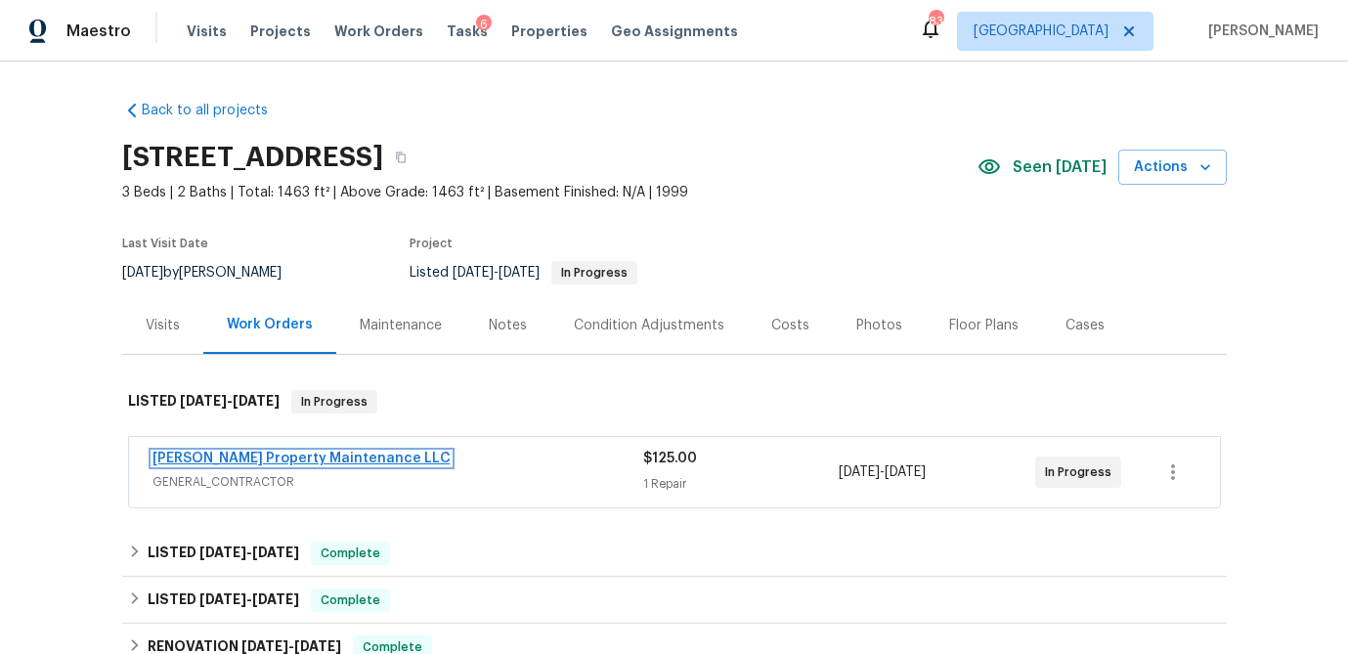
click at [239, 455] on link "[PERSON_NAME] Property Maintenance LLC" at bounding box center [301, 459] width 298 height 14
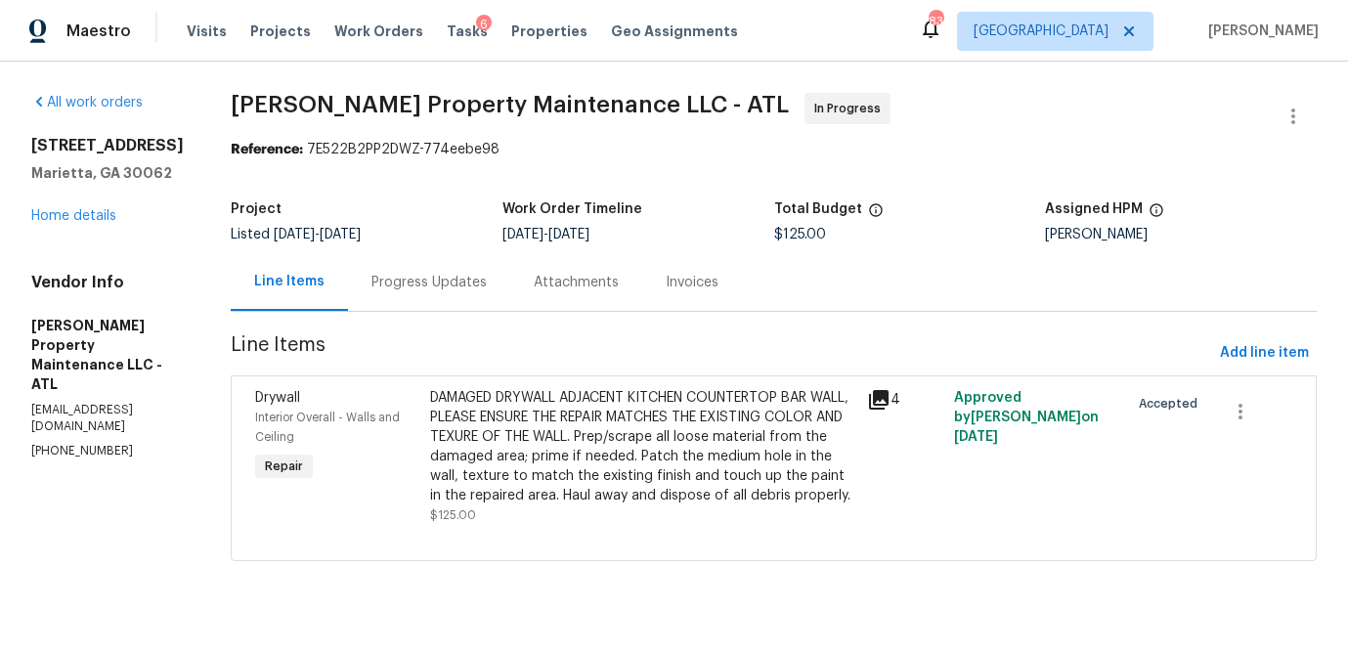
click at [642, 409] on div "DAMAGED DRYWALL ADJACENT KITCHEN COUNTERTOP BAR WALL, PLEASE ENSURE THE REPAIR …" at bounding box center [642, 446] width 425 height 117
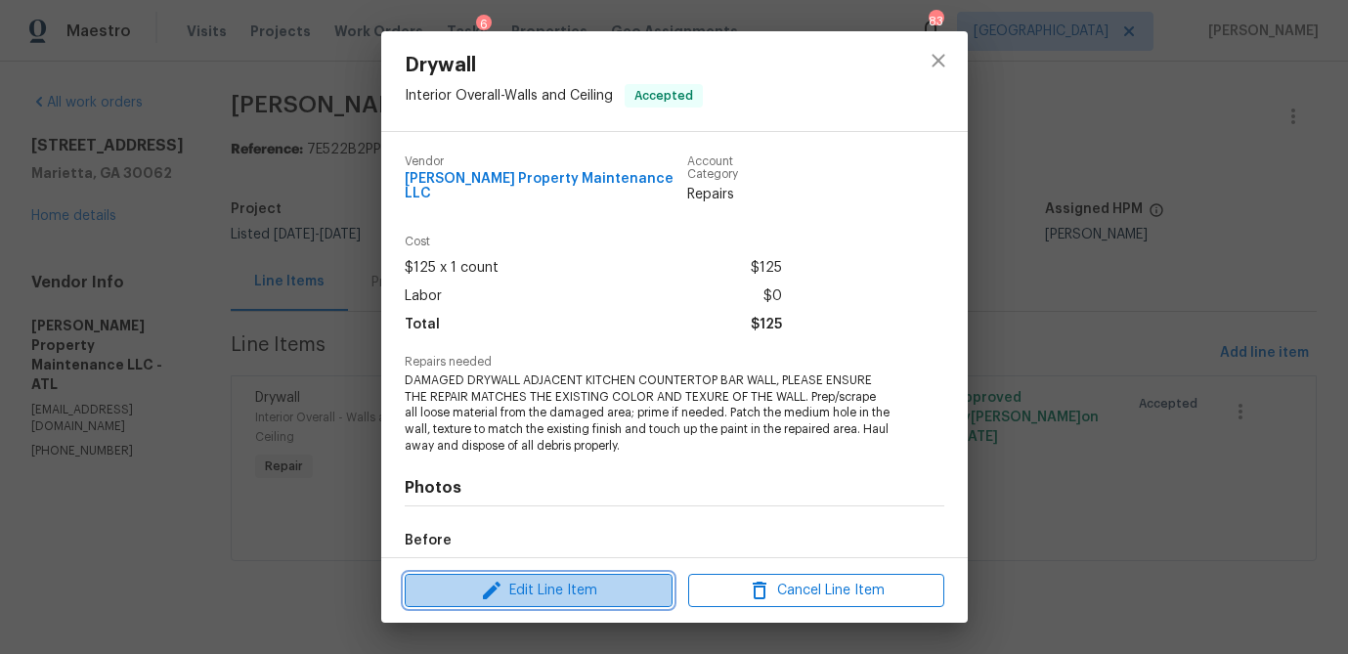
click at [557, 598] on span "Edit Line Item" at bounding box center [538, 591] width 256 height 24
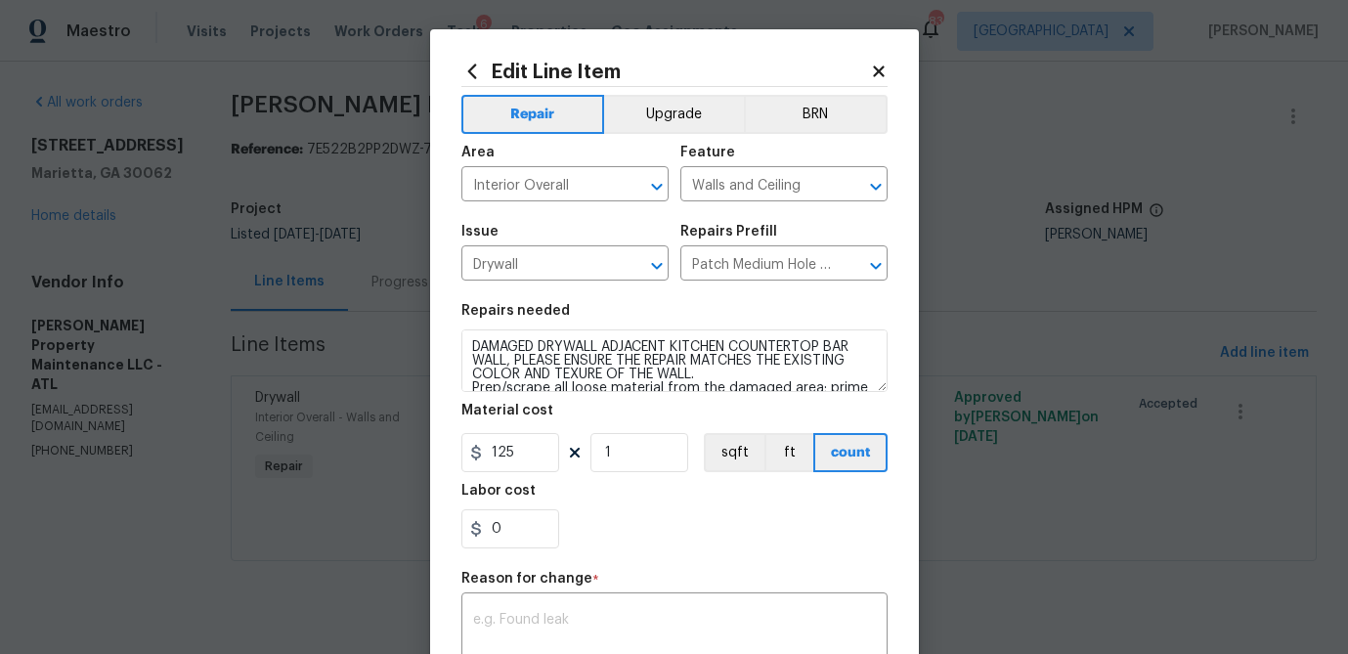
click at [881, 70] on icon at bounding box center [878, 70] width 11 height 11
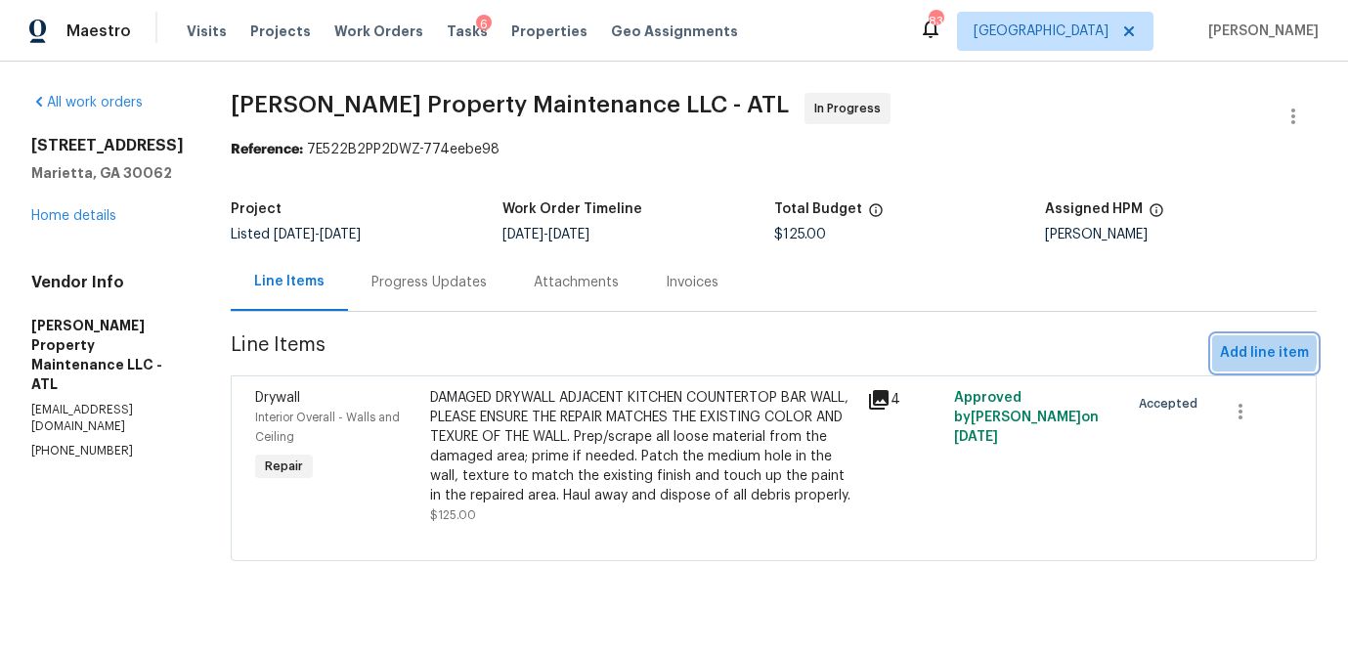
click at [1255, 352] on span "Add line item" at bounding box center [1264, 353] width 89 height 24
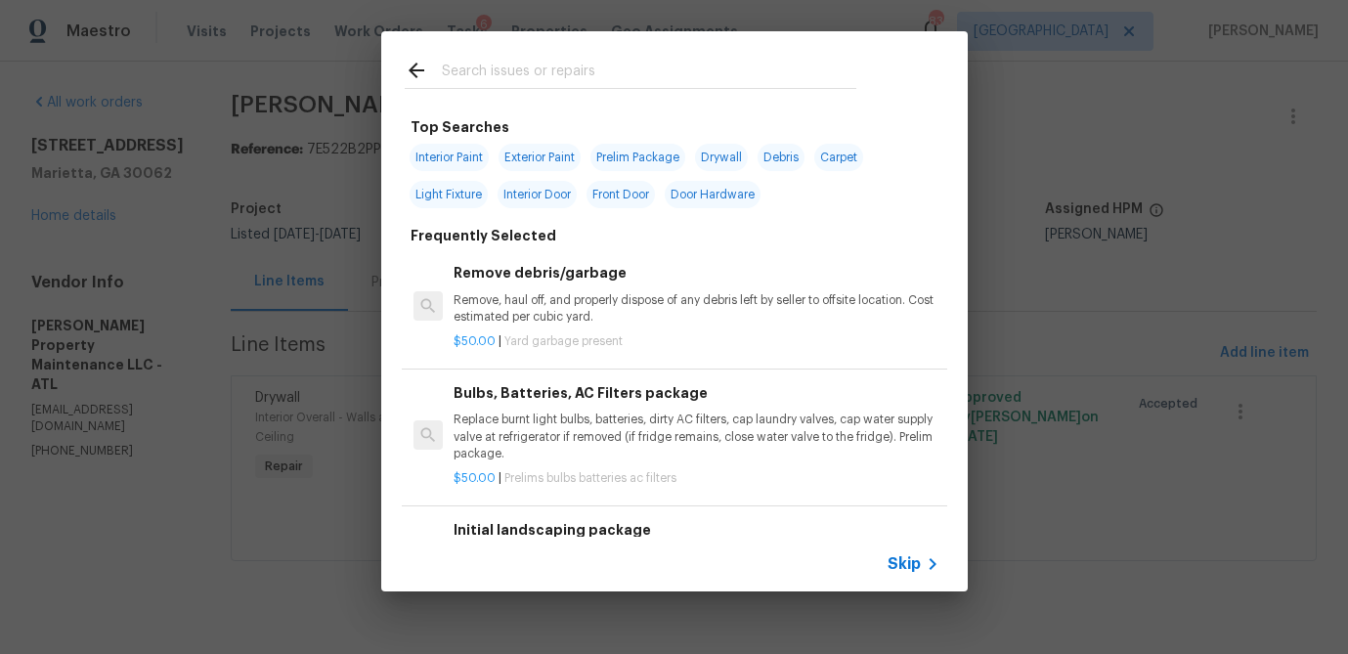
click at [476, 165] on span "Interior Paint" at bounding box center [449, 157] width 79 height 27
type input "Interior Paint"
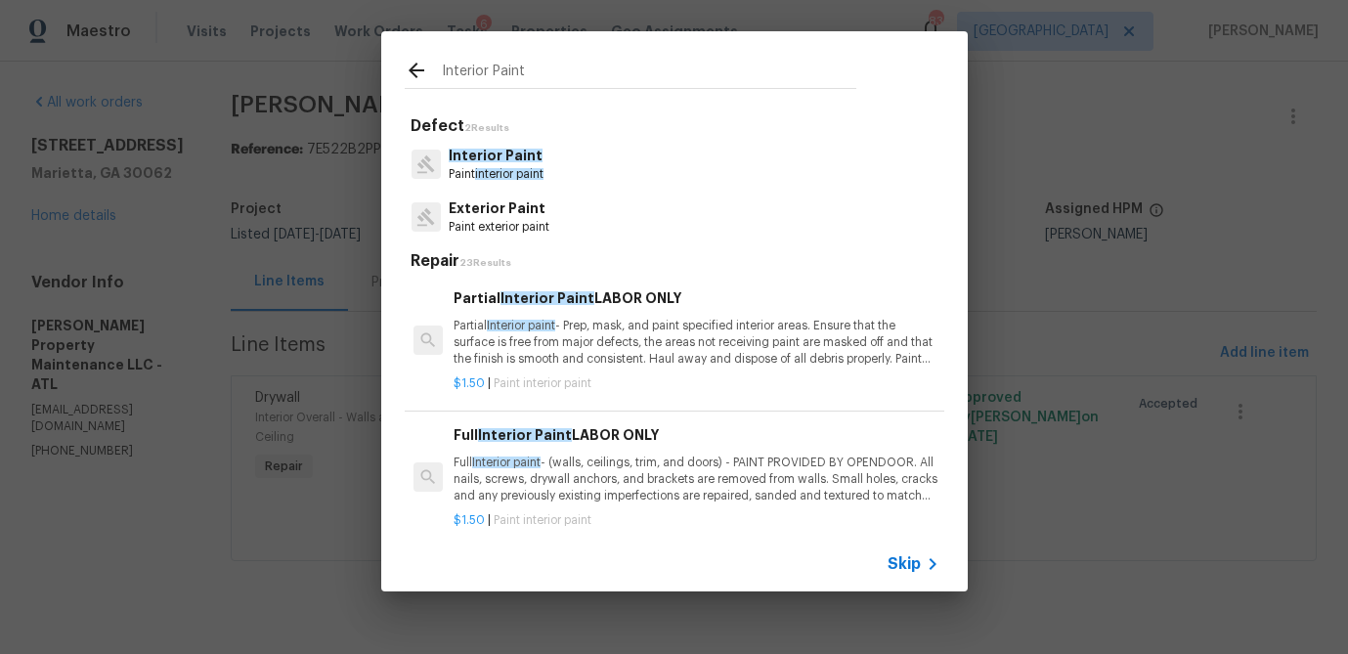
click at [489, 181] on p "Paint interior paint" at bounding box center [496, 174] width 95 height 17
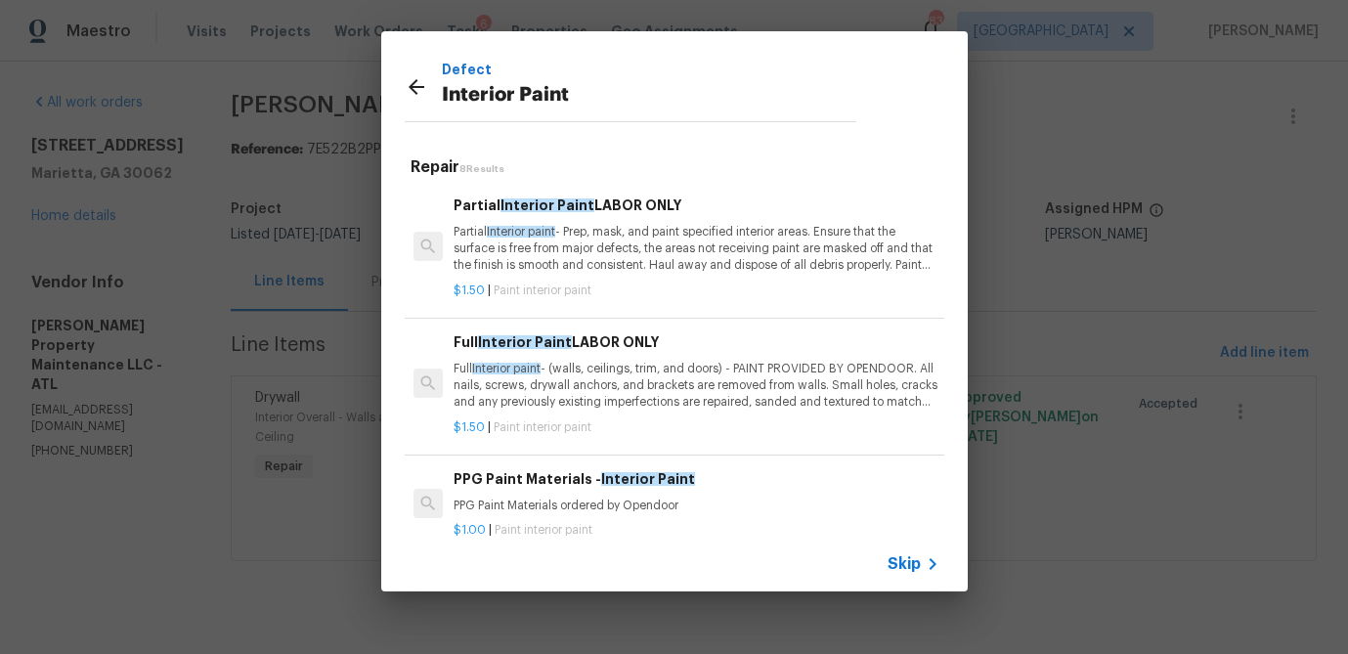
click at [555, 237] on p "Partial Interior paint - Prep, mask, and paint specified interior areas. Ensure…" at bounding box center [695, 249] width 485 height 50
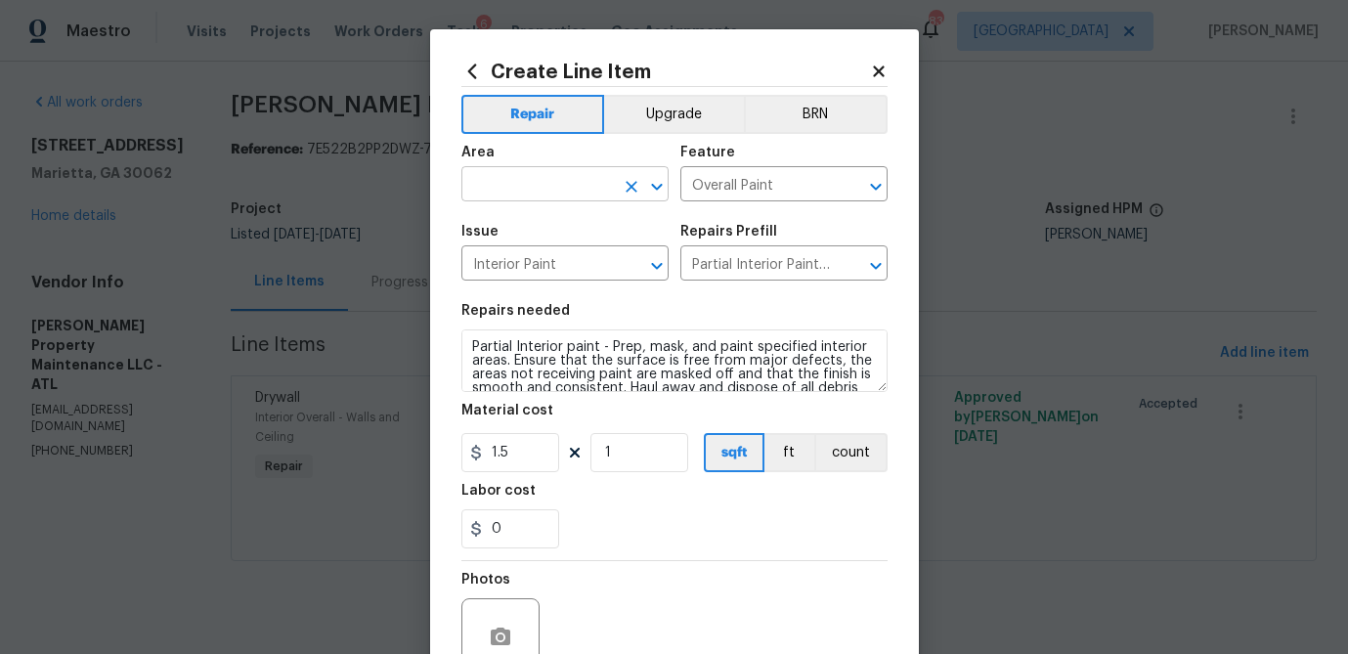
click at [558, 192] on input "text" at bounding box center [537, 186] width 152 height 30
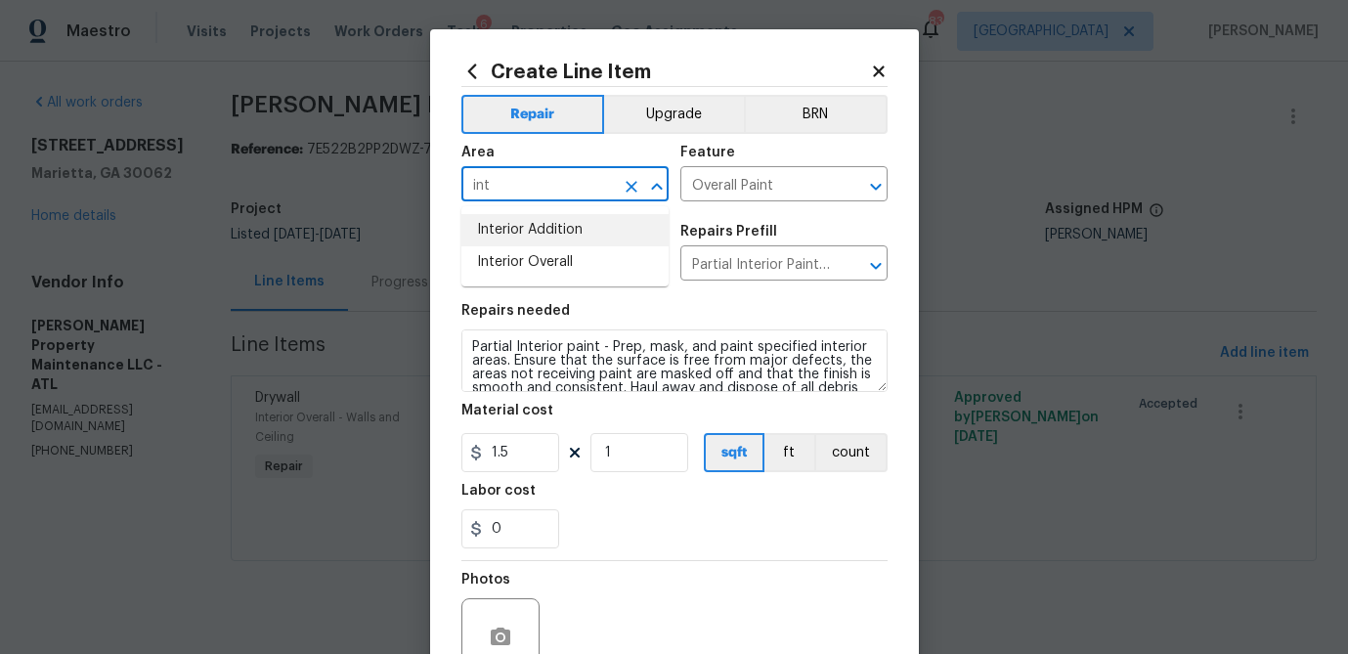
drag, startPoint x: 507, startPoint y: 187, endPoint x: 413, endPoint y: 187, distance: 93.8
click at [413, 187] on div "Create Line Item Repair Upgrade BRN Area int ​ Feature Overall Paint ​ Issue In…" at bounding box center [674, 327] width 1348 height 654
click at [496, 264] on li "Exterior Overall" at bounding box center [564, 262] width 207 height 32
type input "Exterior Overall"
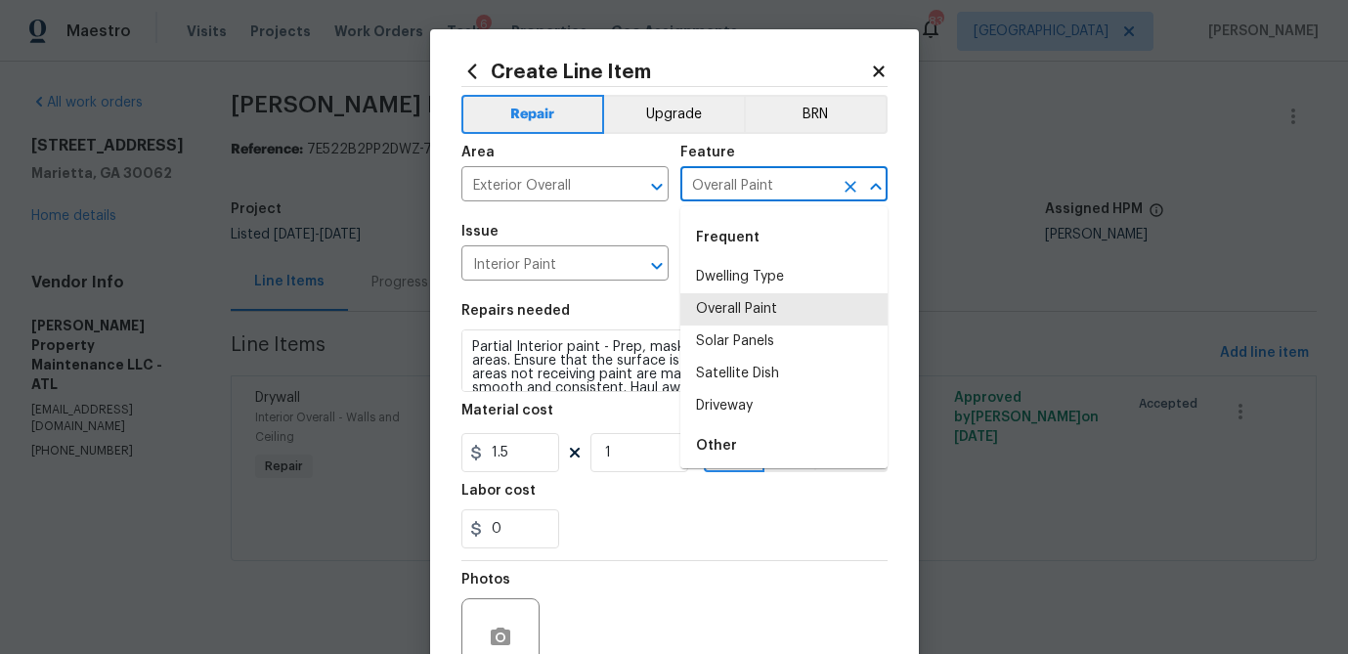
click at [769, 182] on input "Overall Paint" at bounding box center [756, 186] width 152 height 30
click at [767, 319] on li "Exterior Door" at bounding box center [783, 309] width 207 height 32
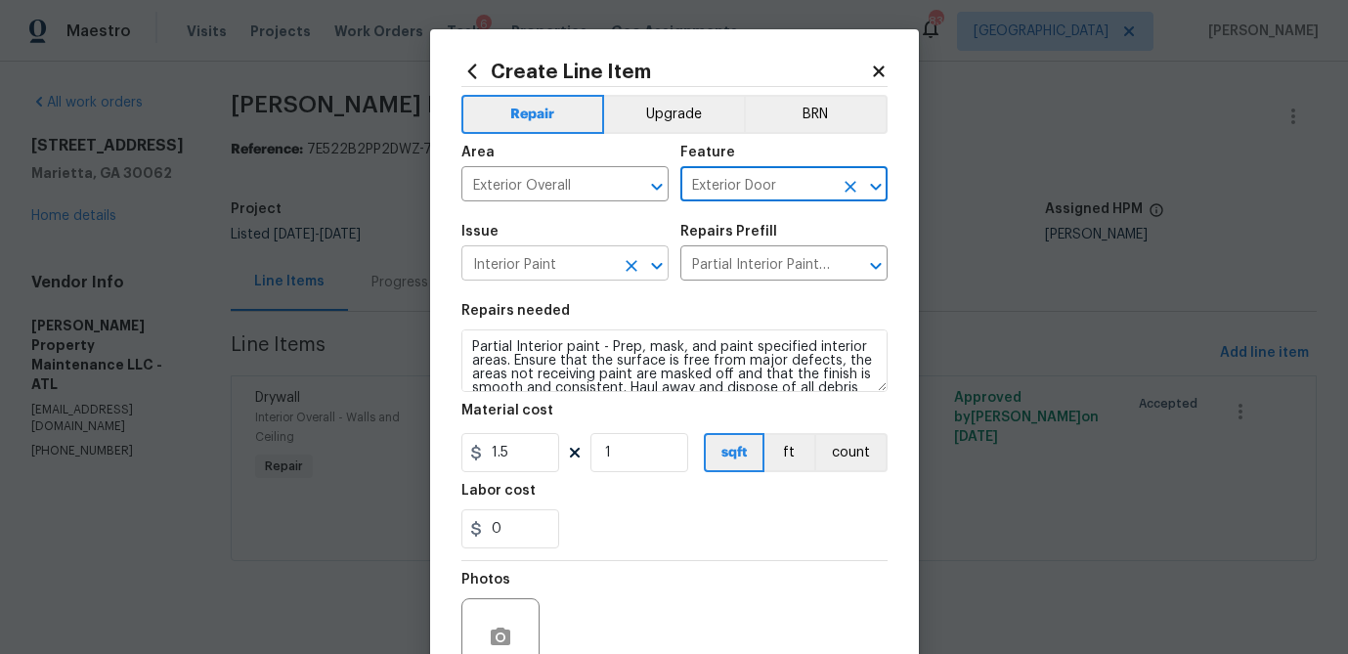
type input "Exterior Door"
click at [559, 268] on input "Interior Paint" at bounding box center [537, 265] width 152 height 30
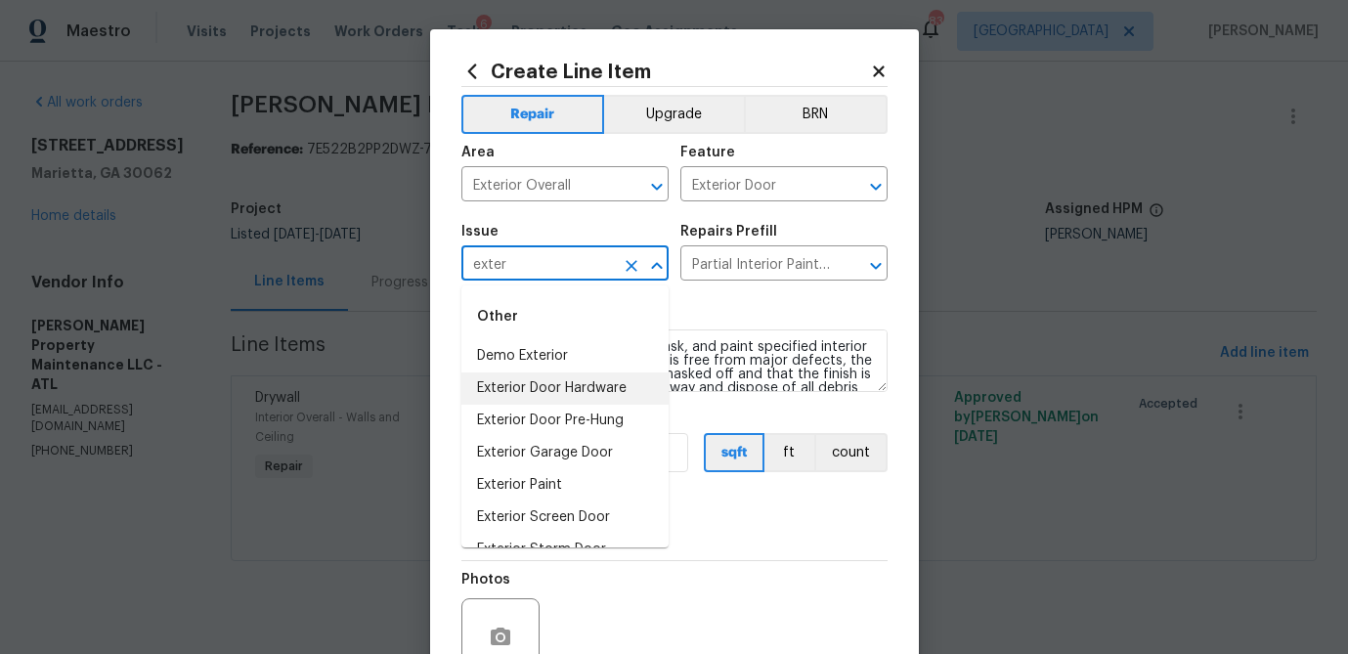
click at [547, 378] on li "Exterior Door Hardware" at bounding box center [564, 388] width 207 height 32
type input "Exterior Door Hardware"
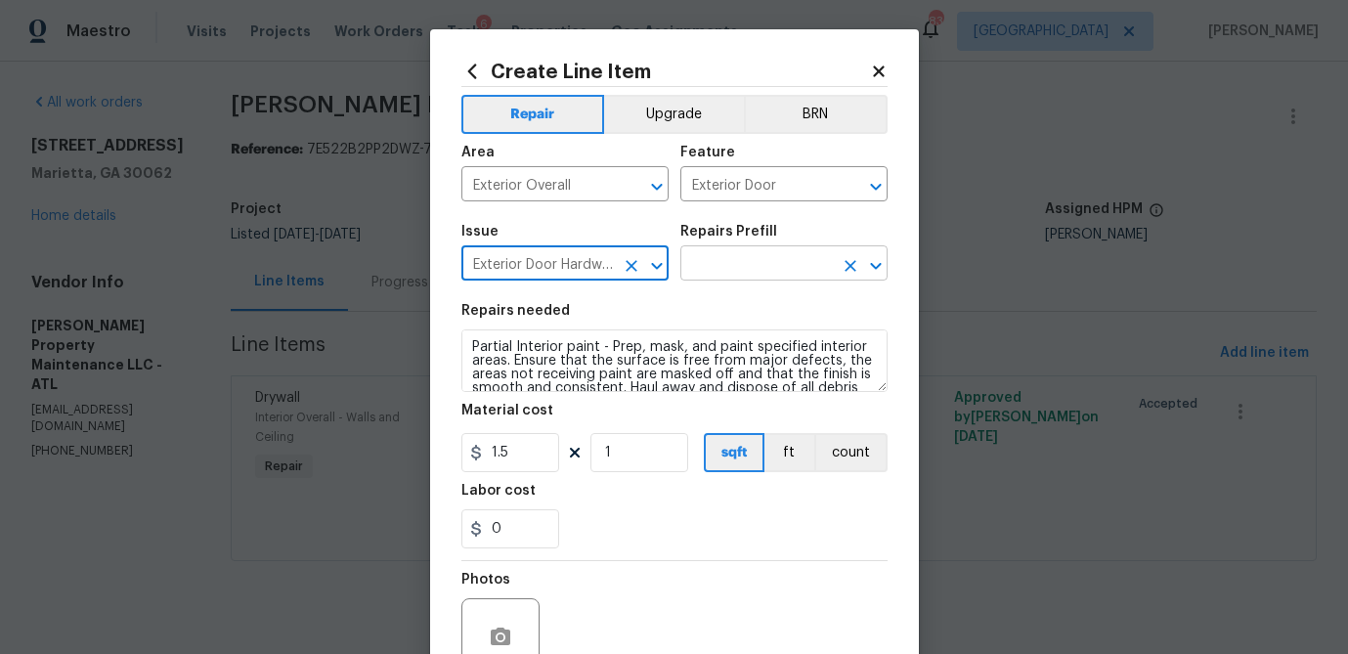
type input "Exterior Door Hardware"
click at [713, 252] on input "text" at bounding box center [756, 265] width 152 height 30
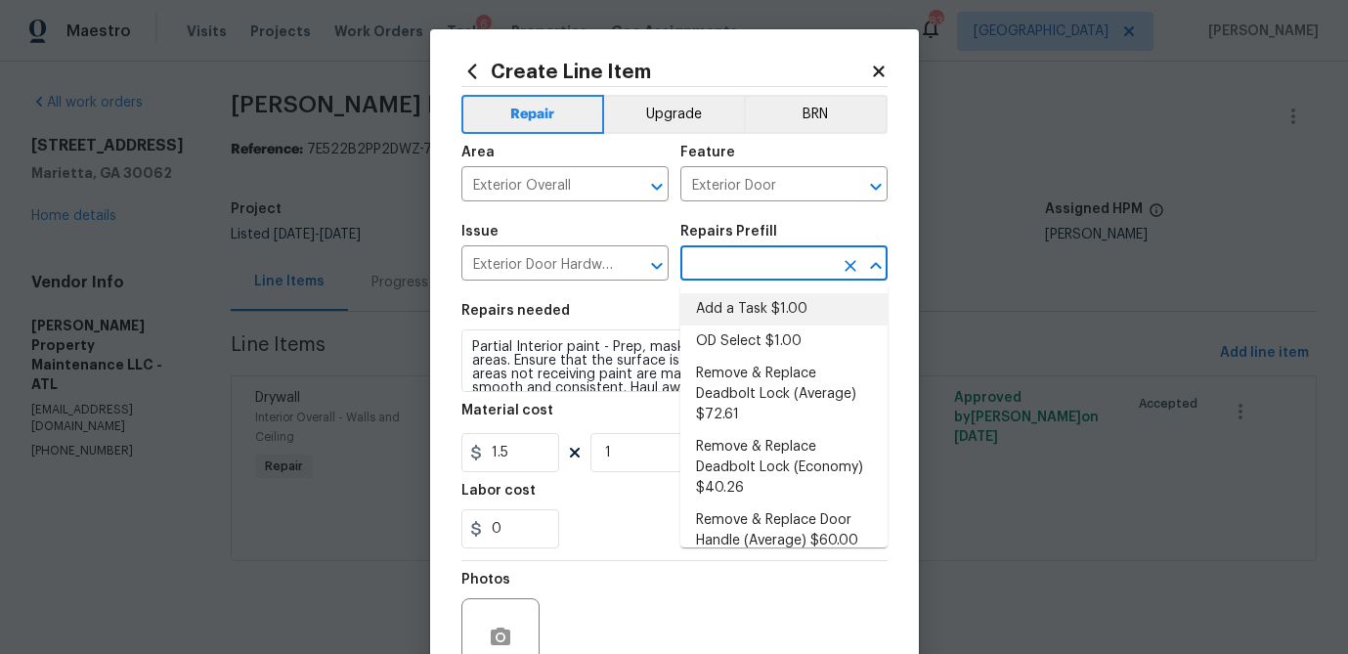
drag, startPoint x: 731, startPoint y: 311, endPoint x: 674, endPoint y: 320, distance: 57.4
click at [731, 311] on li "Add a Task $1.00" at bounding box center [783, 309] width 207 height 32
type input "Interior Door"
type input "Add a Task $1.00"
type textarea "HPM to detail"
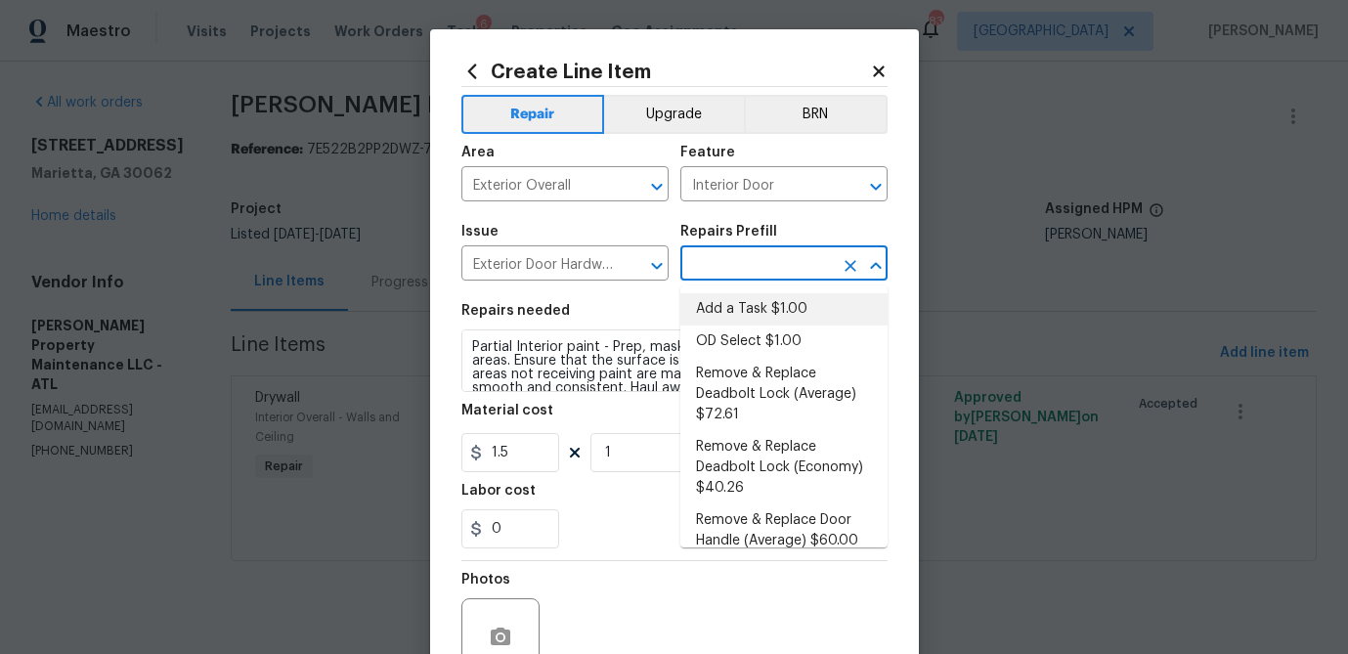
type input "1"
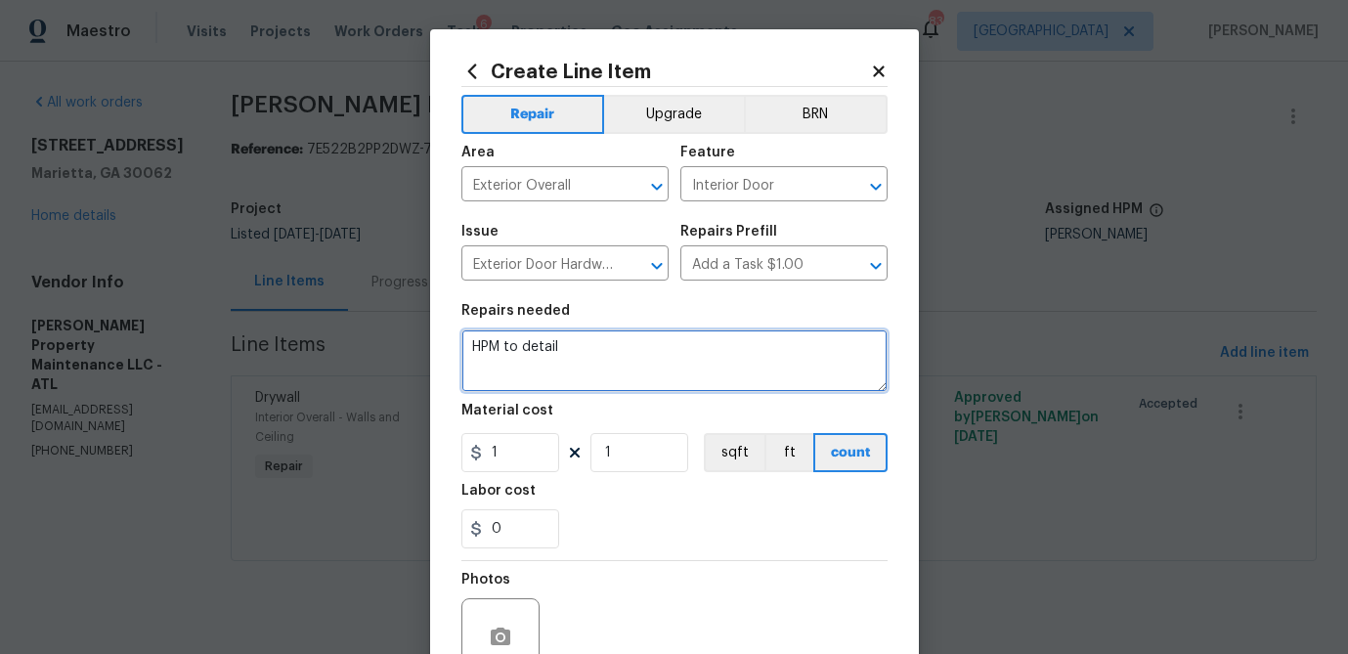
drag, startPoint x: 607, startPoint y: 348, endPoint x: 412, endPoint y: 347, distance: 194.5
click at [411, 347] on div "Create Line Item Repair Upgrade BRN Area Exterior Overall ​ Feature Interior Do…" at bounding box center [674, 327] width 1348 height 654
type textarea "2 weeks on call pay forAugust 2nd and August 9th."
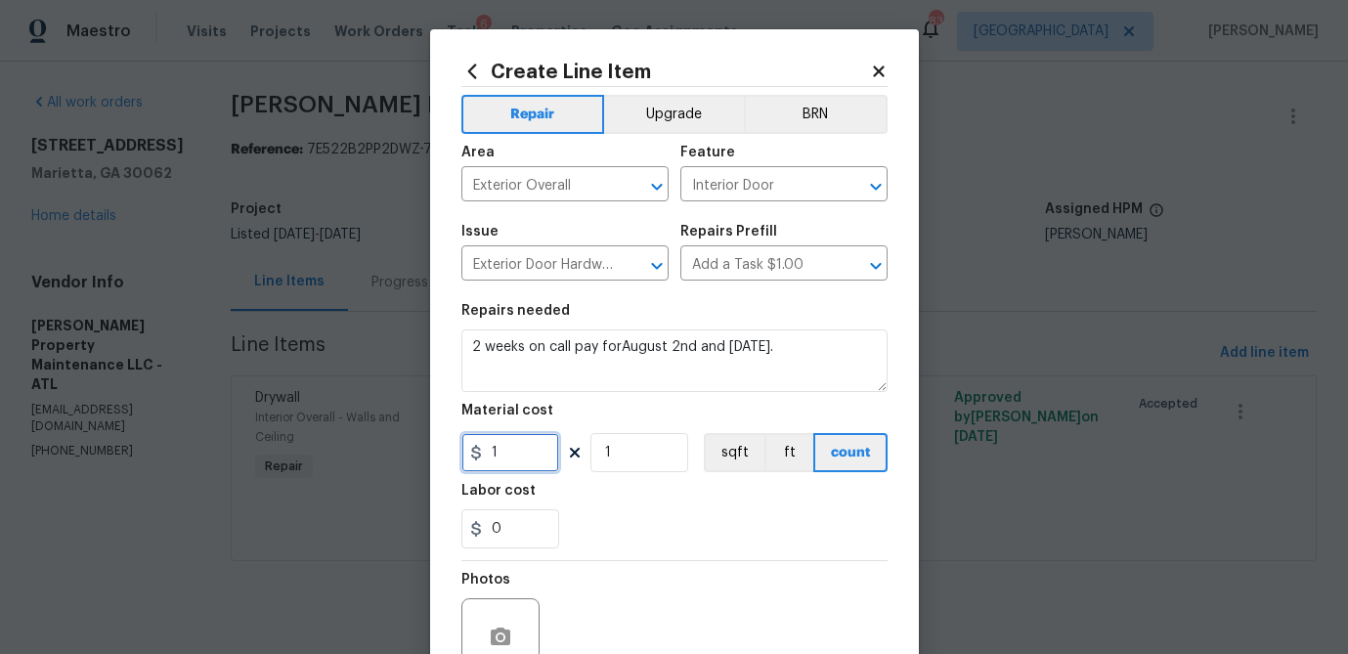
drag, startPoint x: 486, startPoint y: 453, endPoint x: 450, endPoint y: 453, distance: 36.2
click at [450, 453] on div "Create Line Item Repair Upgrade BRN Area Exterior Overall ​ Feature Interior Do…" at bounding box center [674, 420] width 489 height 783
type input "250"
click at [602, 454] on input "1" at bounding box center [639, 452] width 98 height 39
click at [544, 453] on div "250 1 sqft ft count" at bounding box center [674, 452] width 426 height 39
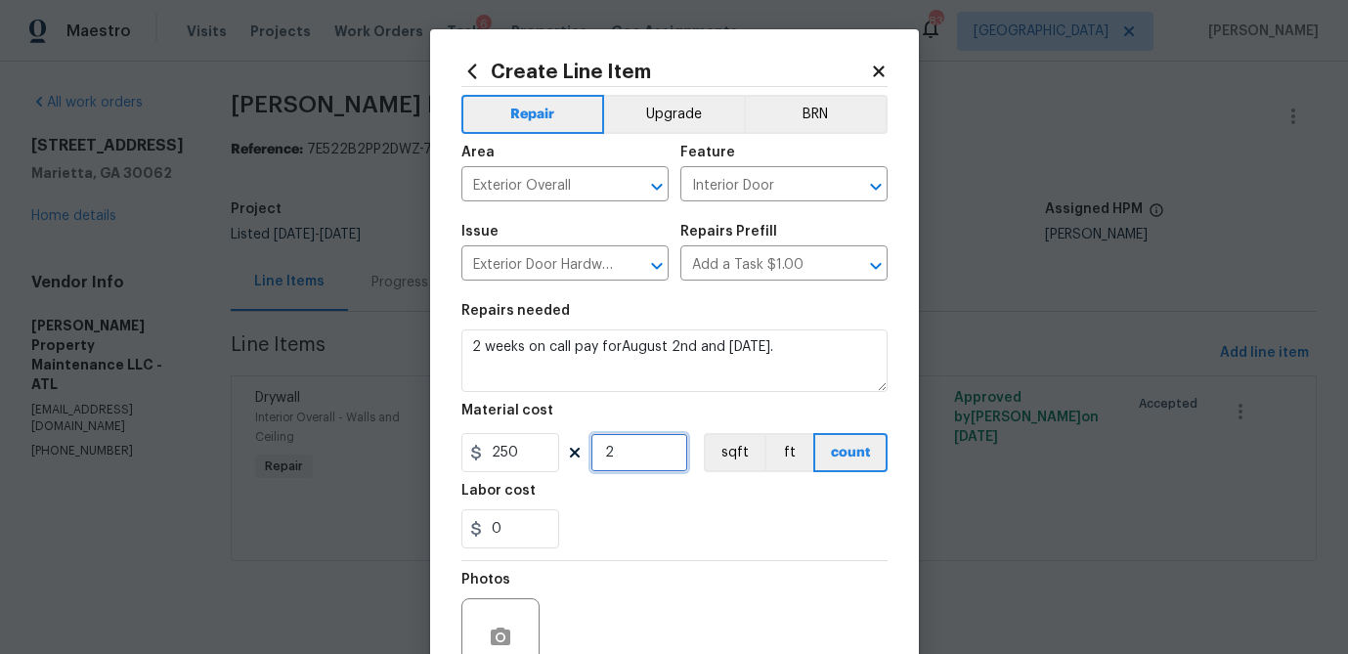
type input "2"
click at [593, 517] on div "0" at bounding box center [674, 528] width 426 height 39
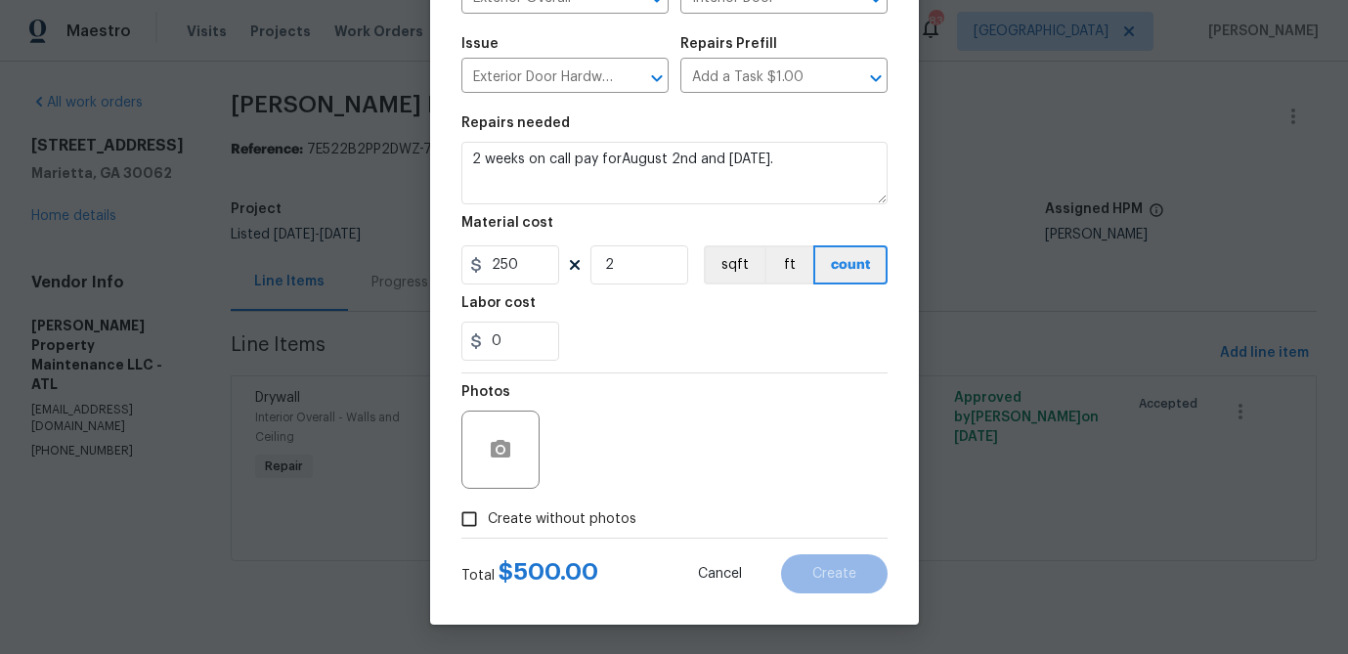
click at [471, 525] on input "Create without photos" at bounding box center [469, 518] width 37 height 37
checkbox input "true"
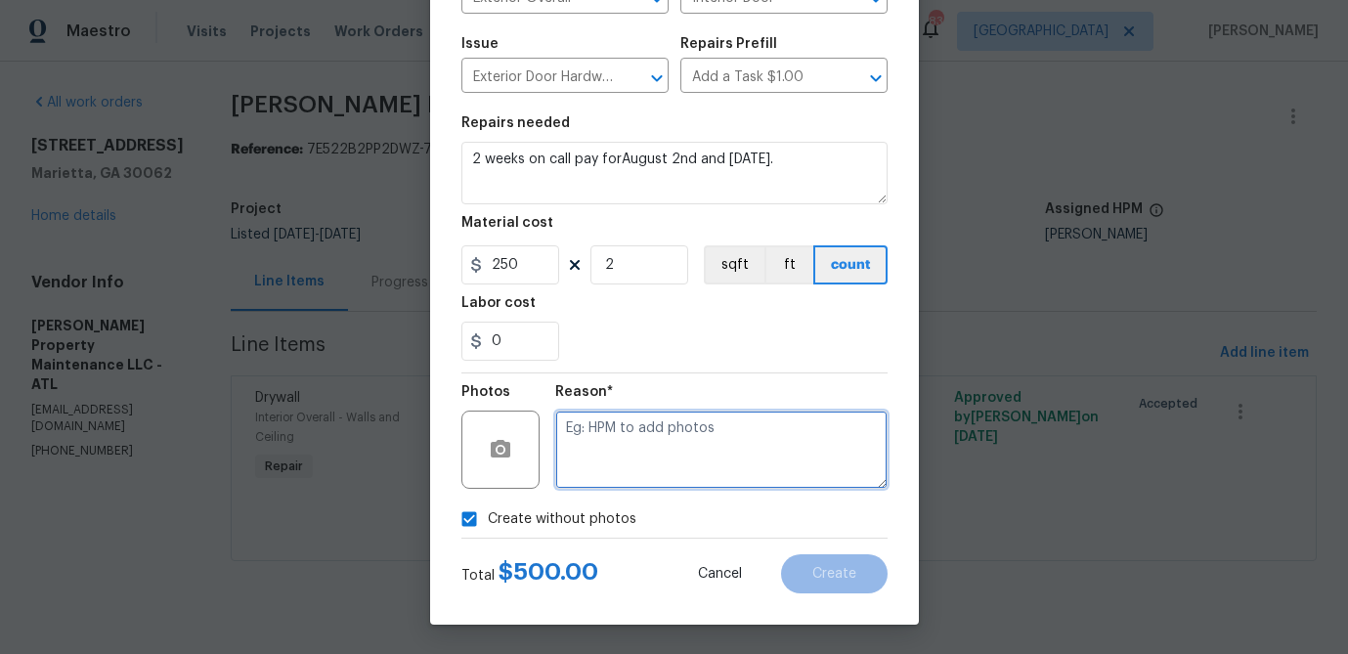
click at [606, 463] on textarea at bounding box center [721, 449] width 332 height 78
type textarea "on call pay"
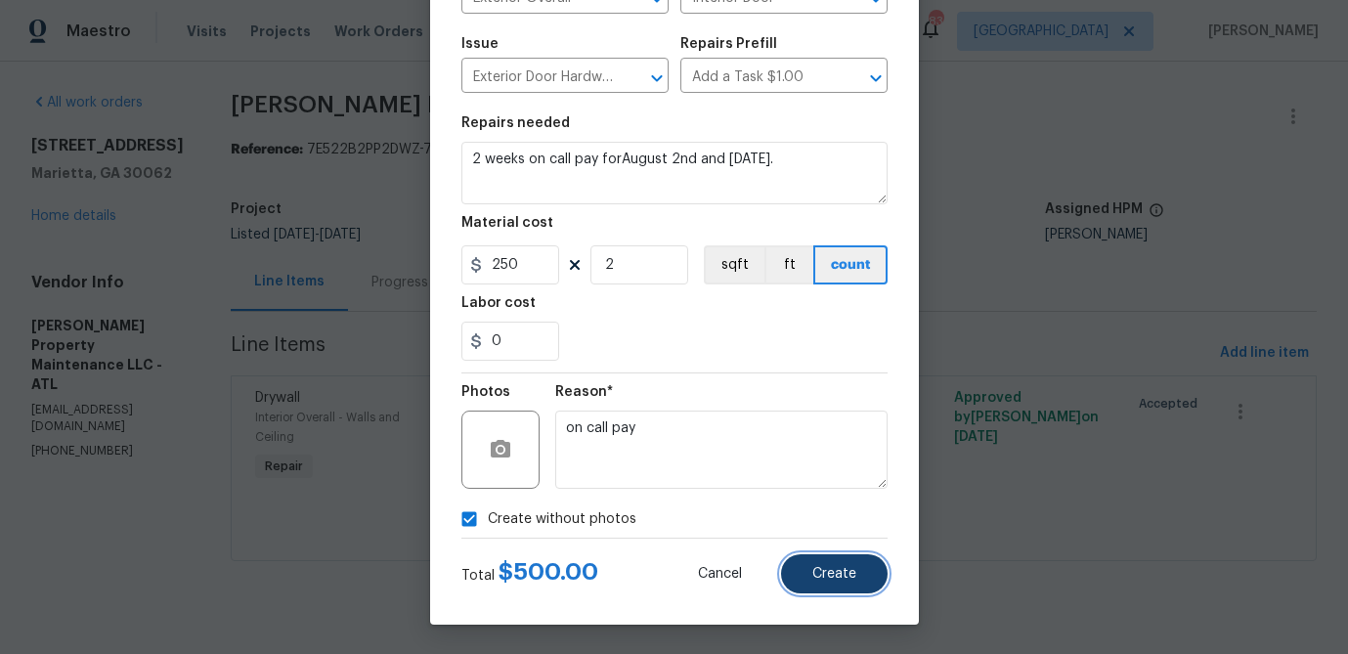
click at [820, 573] on span "Create" at bounding box center [834, 574] width 44 height 15
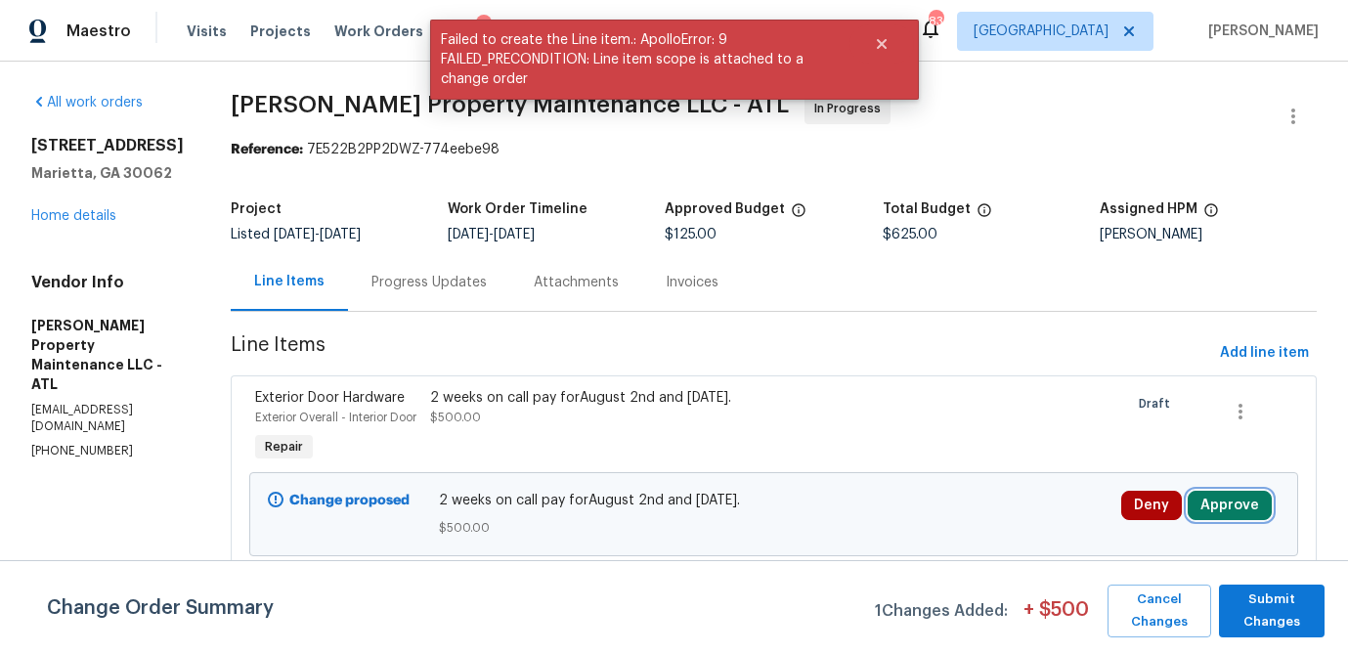
drag, startPoint x: 1225, startPoint y: 523, endPoint x: 1203, endPoint y: 520, distance: 21.7
click at [1225, 520] on button "Approve" at bounding box center [1229, 505] width 84 height 29
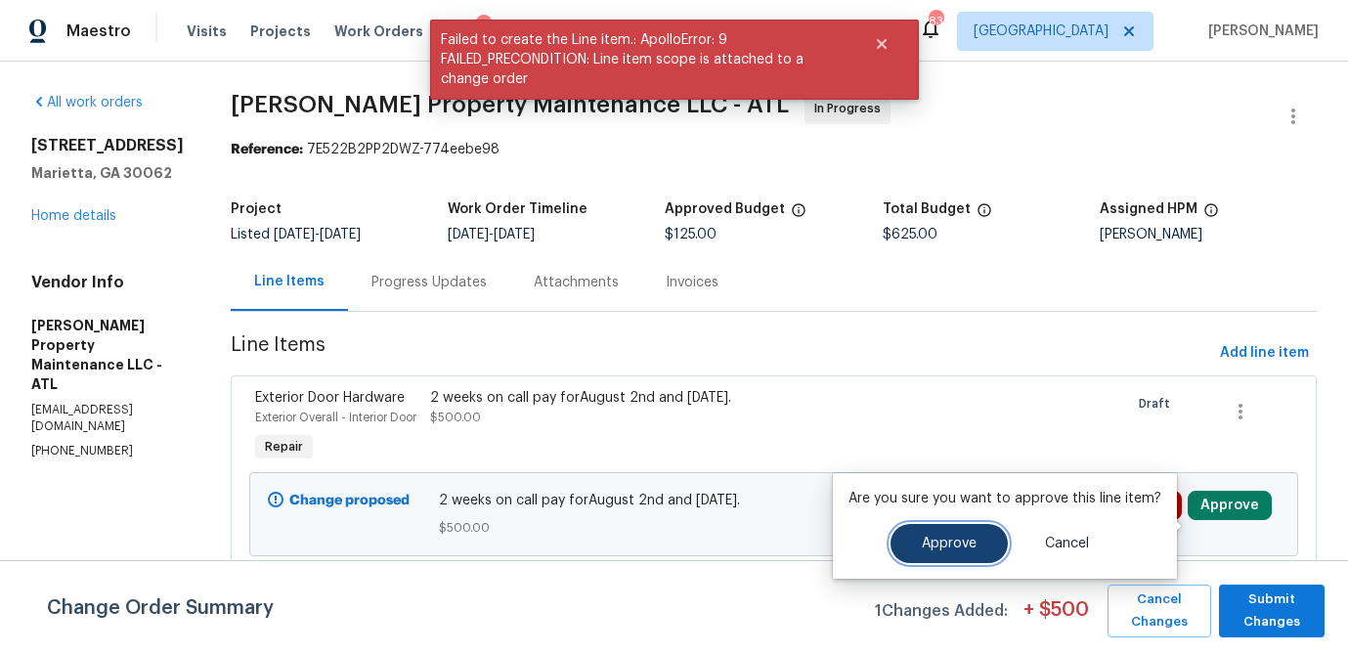
click at [923, 540] on span "Approve" at bounding box center [949, 544] width 55 height 15
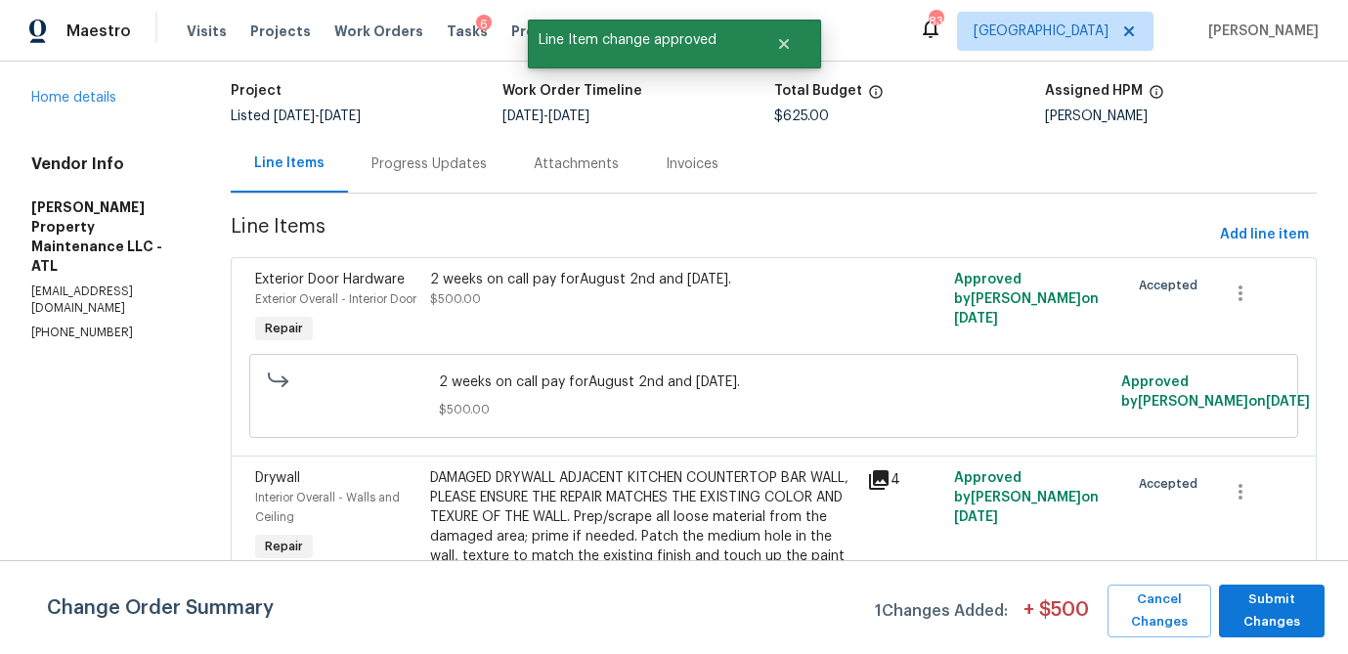
scroll to position [116, 0]
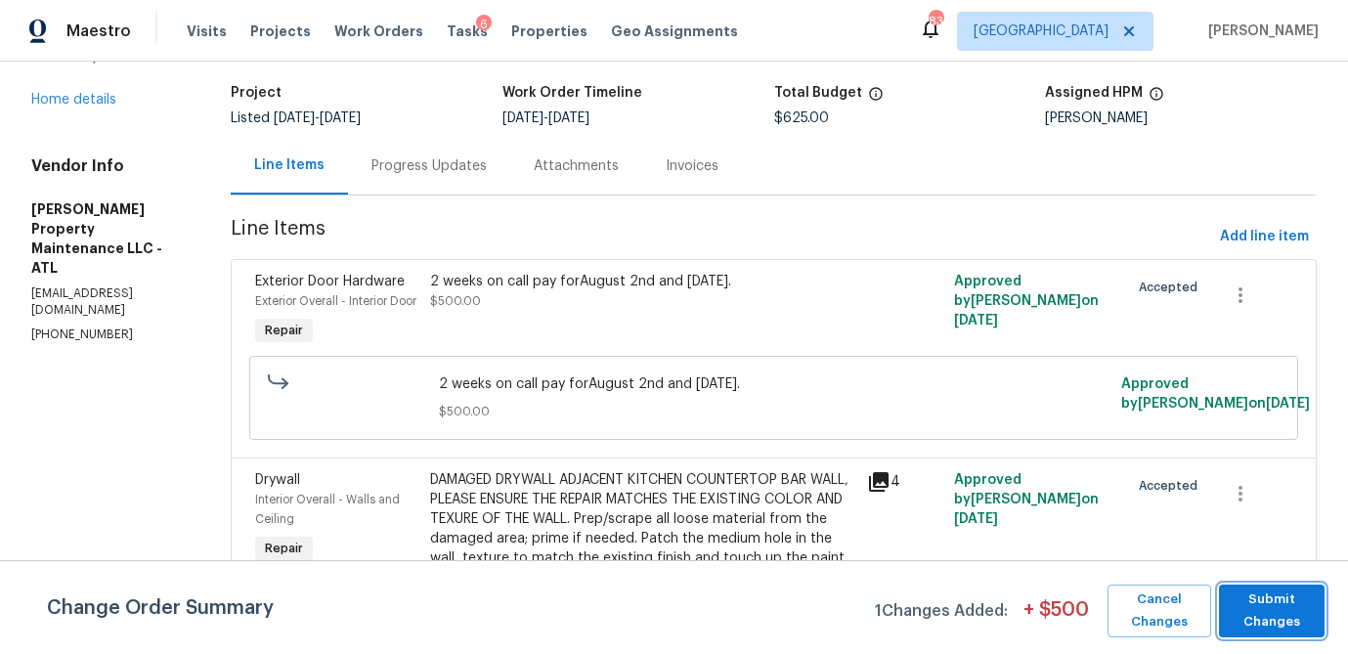
click at [1284, 609] on span "Submit Changes" at bounding box center [1272, 610] width 86 height 45
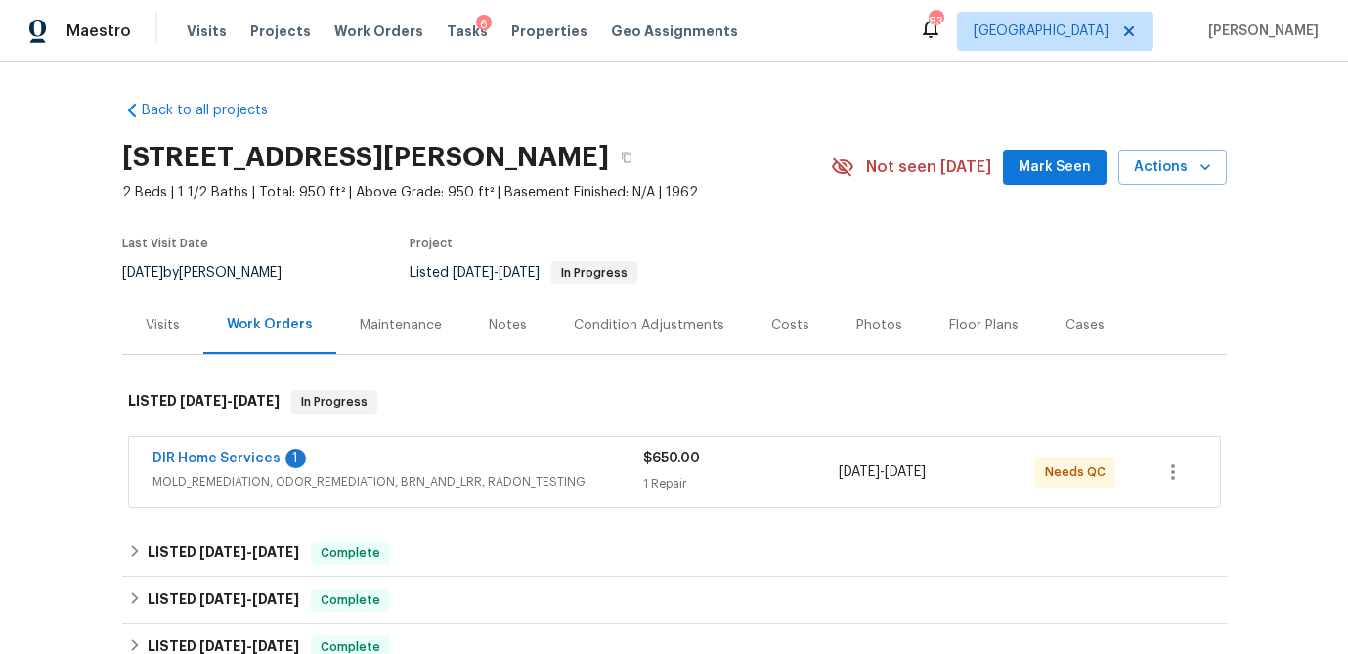
click at [445, 474] on span "MOLD_REMEDIATION, ODOR_REMEDIATION, BRN_AND_LRR, RADON_TESTING" at bounding box center [397, 482] width 491 height 20
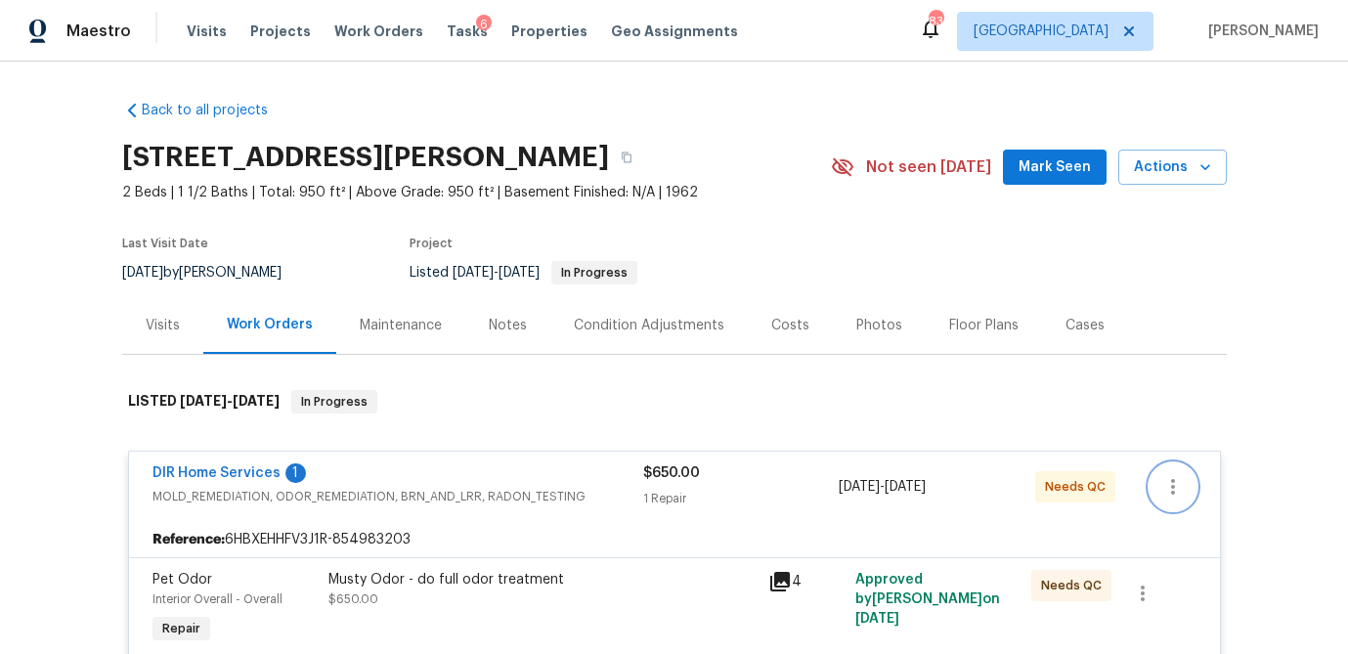
click at [1184, 479] on icon "button" at bounding box center [1172, 486] width 23 height 23
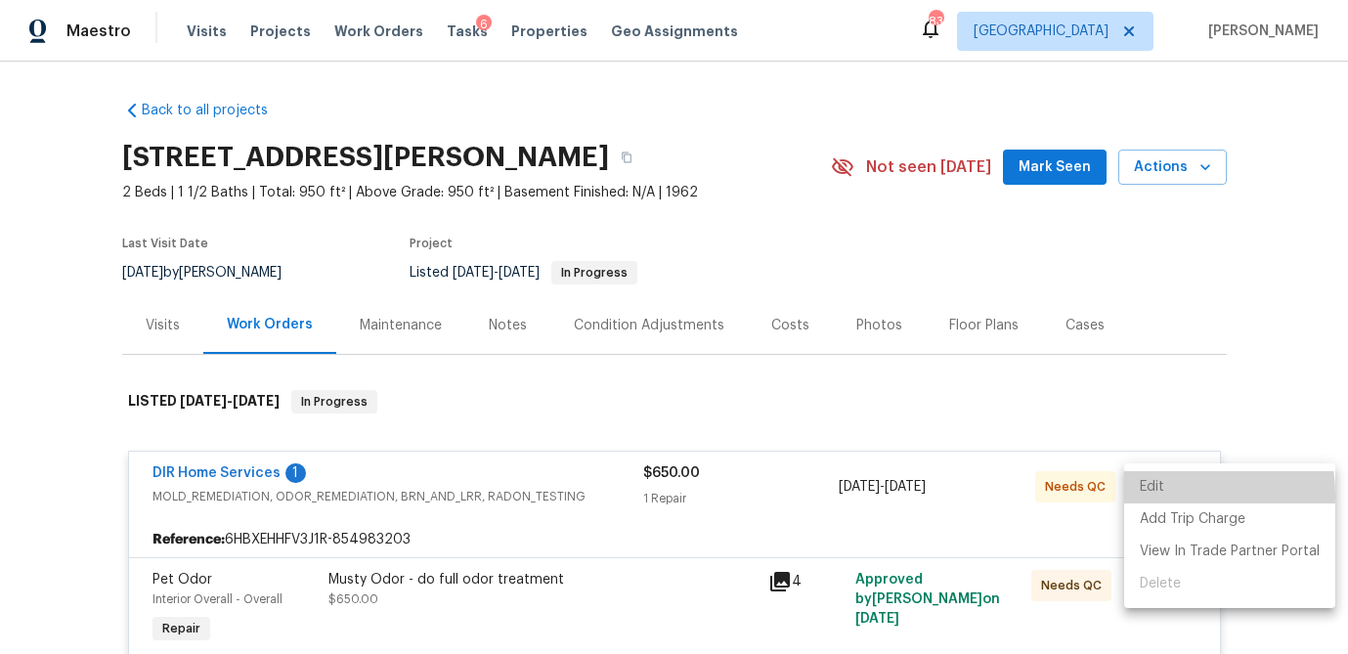
drag, startPoint x: 1163, startPoint y: 495, endPoint x: 1139, endPoint y: 483, distance: 27.1
click at [1163, 495] on li "Edit" at bounding box center [1229, 487] width 211 height 32
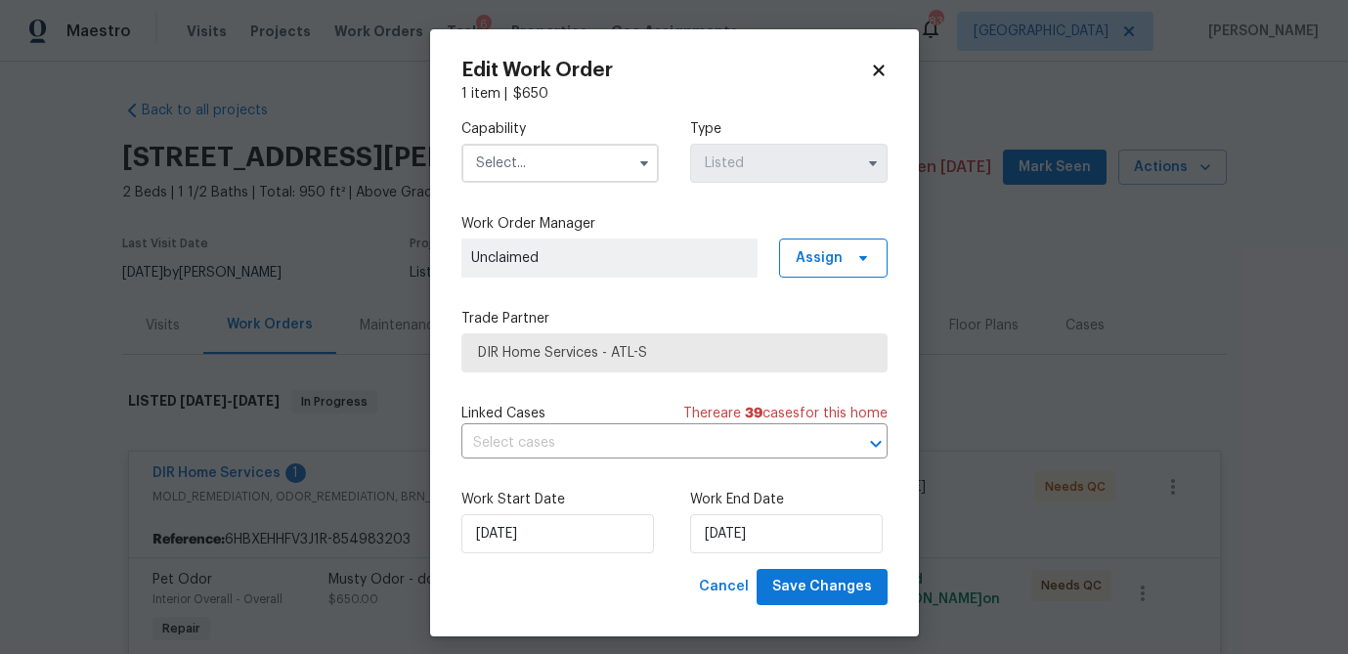
drag, startPoint x: 883, startPoint y: 71, endPoint x: 790, endPoint y: 121, distance: 105.4
click at [883, 71] on icon at bounding box center [879, 71] width 18 height 18
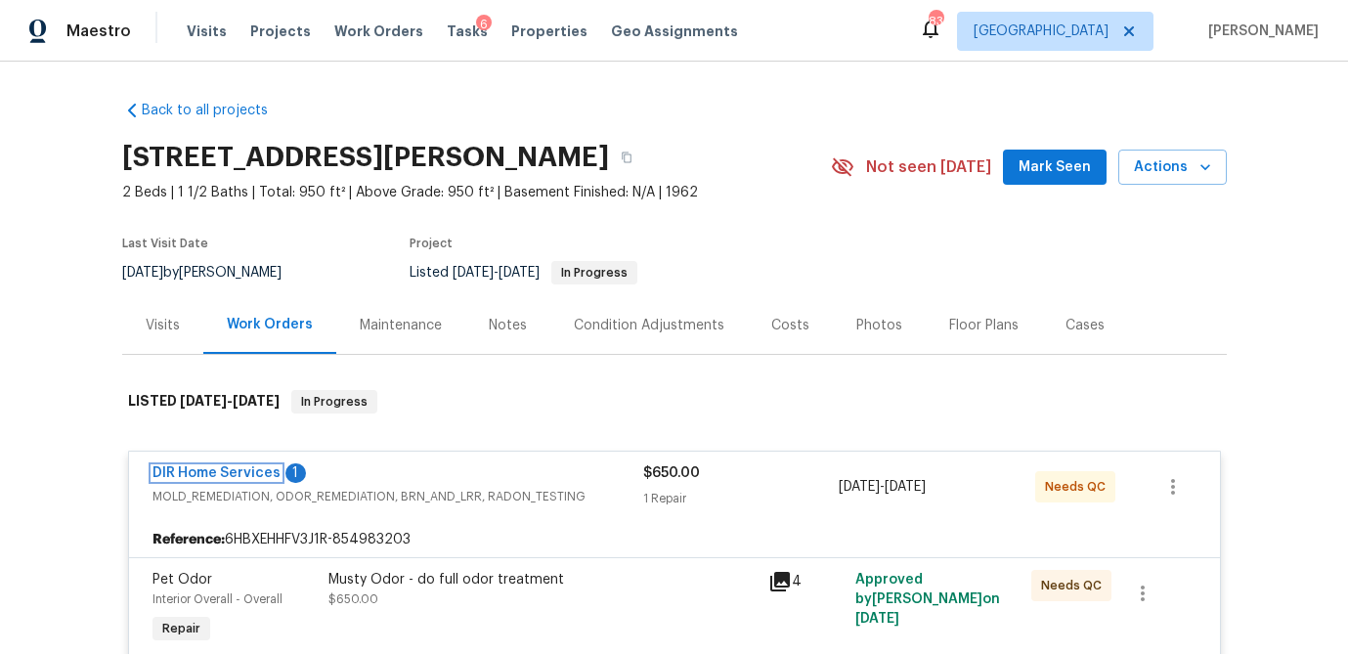
click at [229, 470] on link "DIR Home Services" at bounding box center [216, 473] width 128 height 14
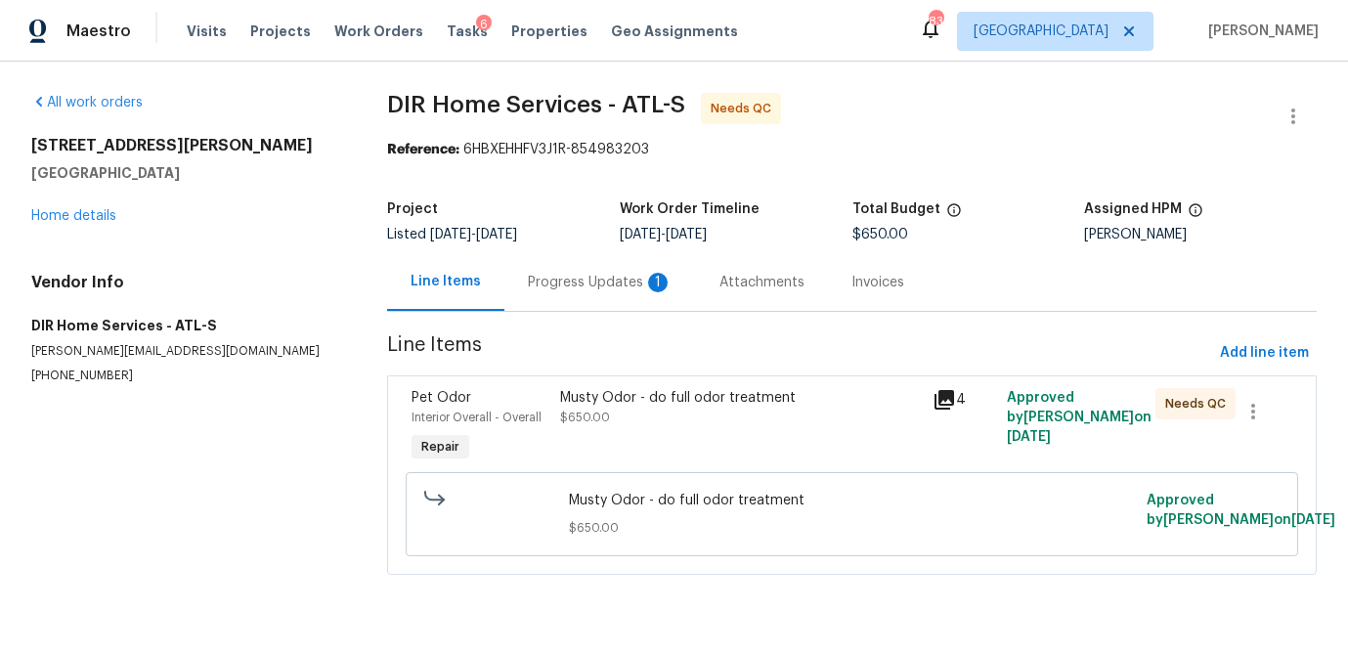
click at [640, 401] on div "Musty Odor - do full odor treatment" at bounding box center [740, 398] width 360 height 20
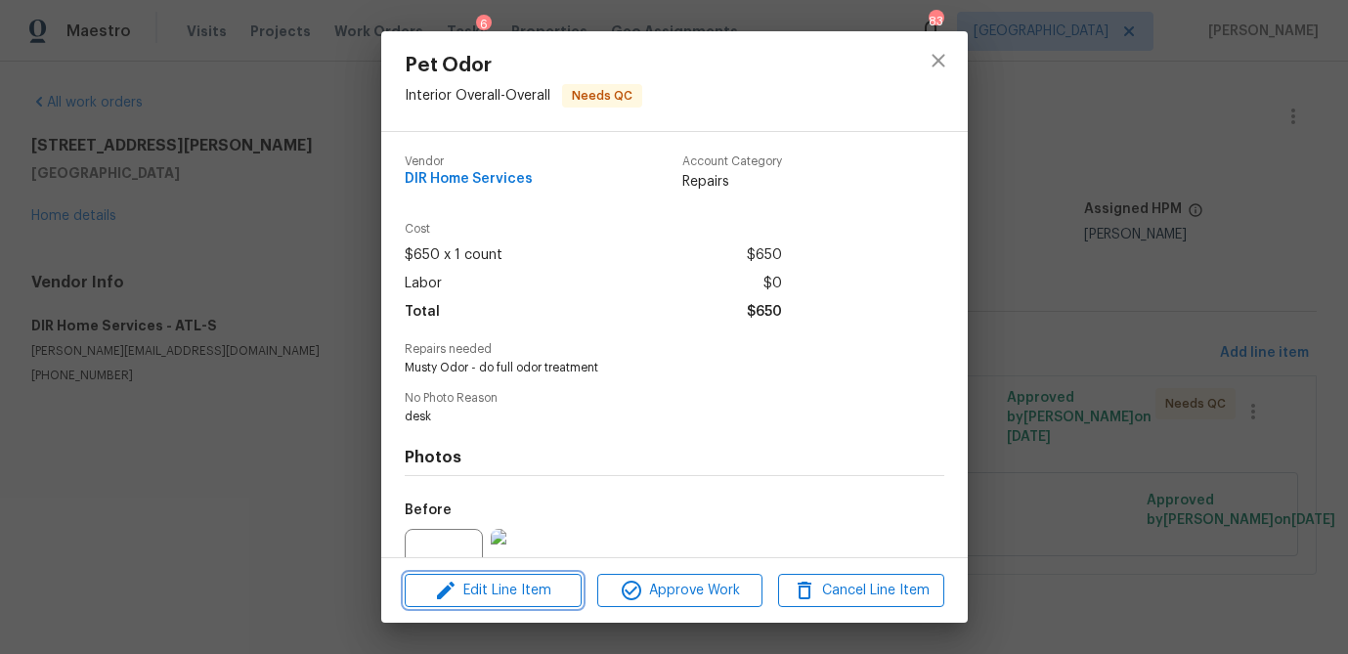
click at [509, 598] on span "Edit Line Item" at bounding box center [492, 591] width 165 height 24
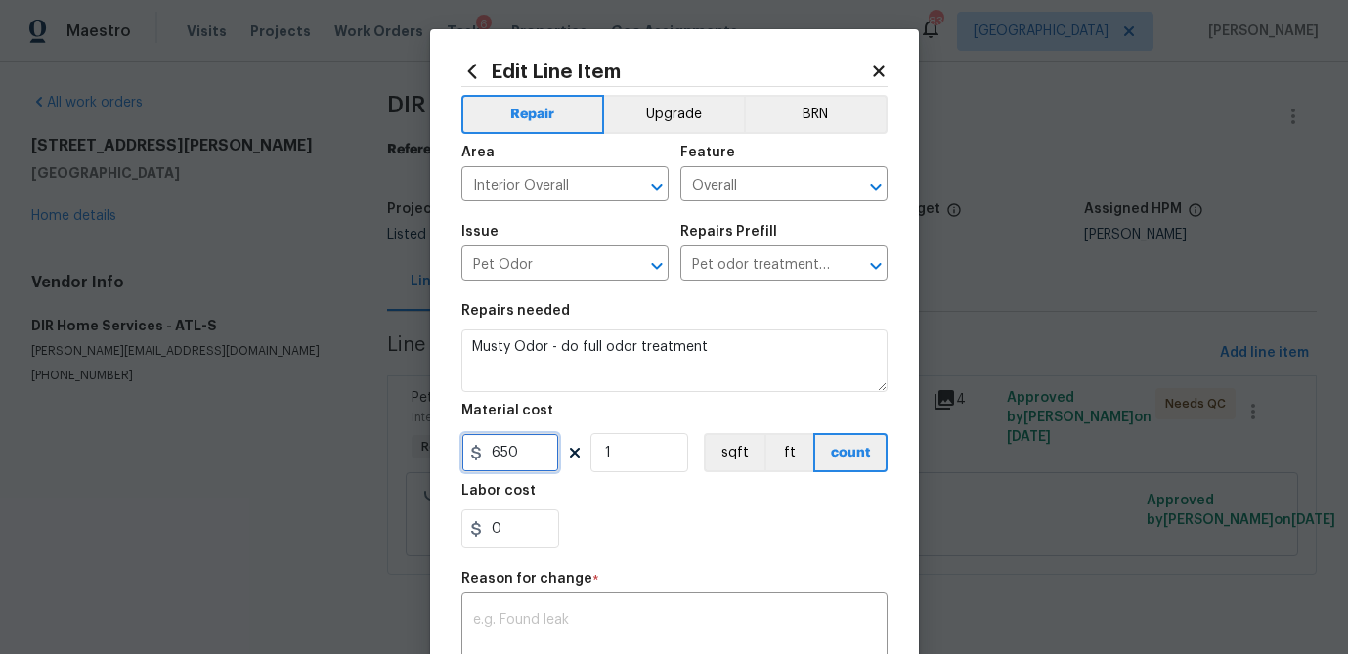
drag, startPoint x: 469, startPoint y: 450, endPoint x: 399, endPoint y: 449, distance: 70.4
click at [399, 449] on div "Edit Line Item Repair Upgrade BRN Area Interior Overall ​ Feature Overall ​ Iss…" at bounding box center [674, 327] width 1348 height 654
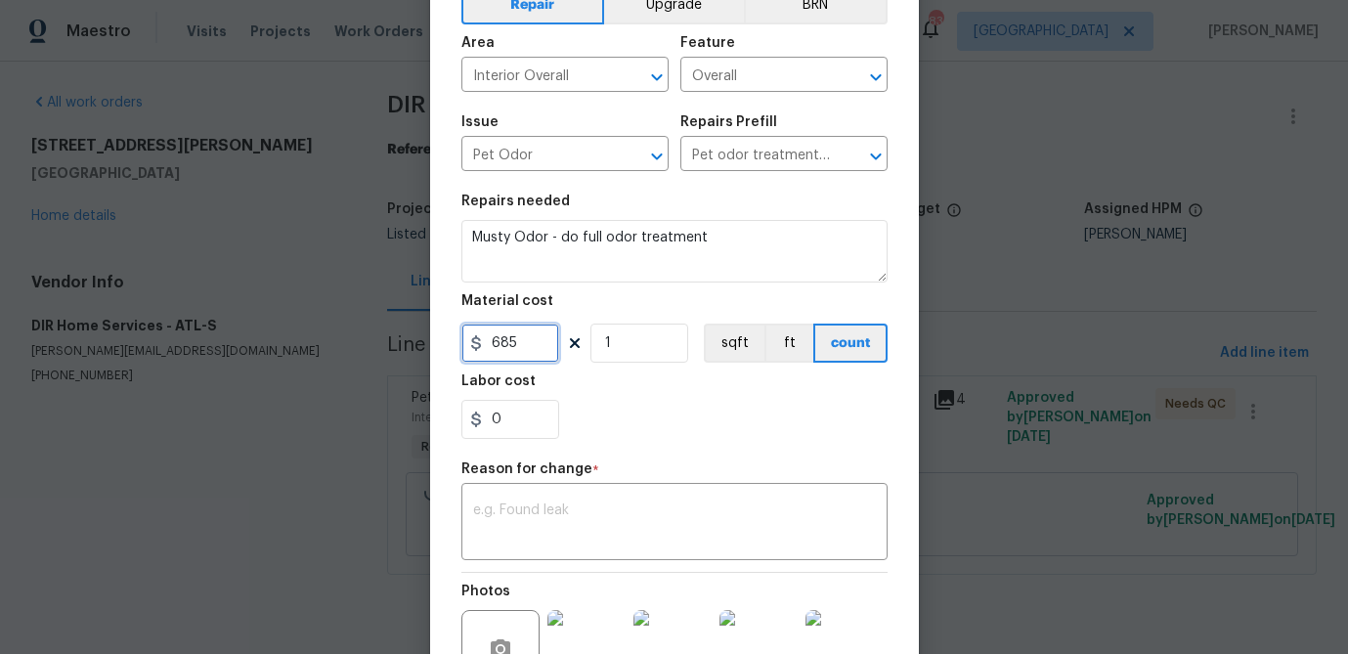
scroll to position [123, 0]
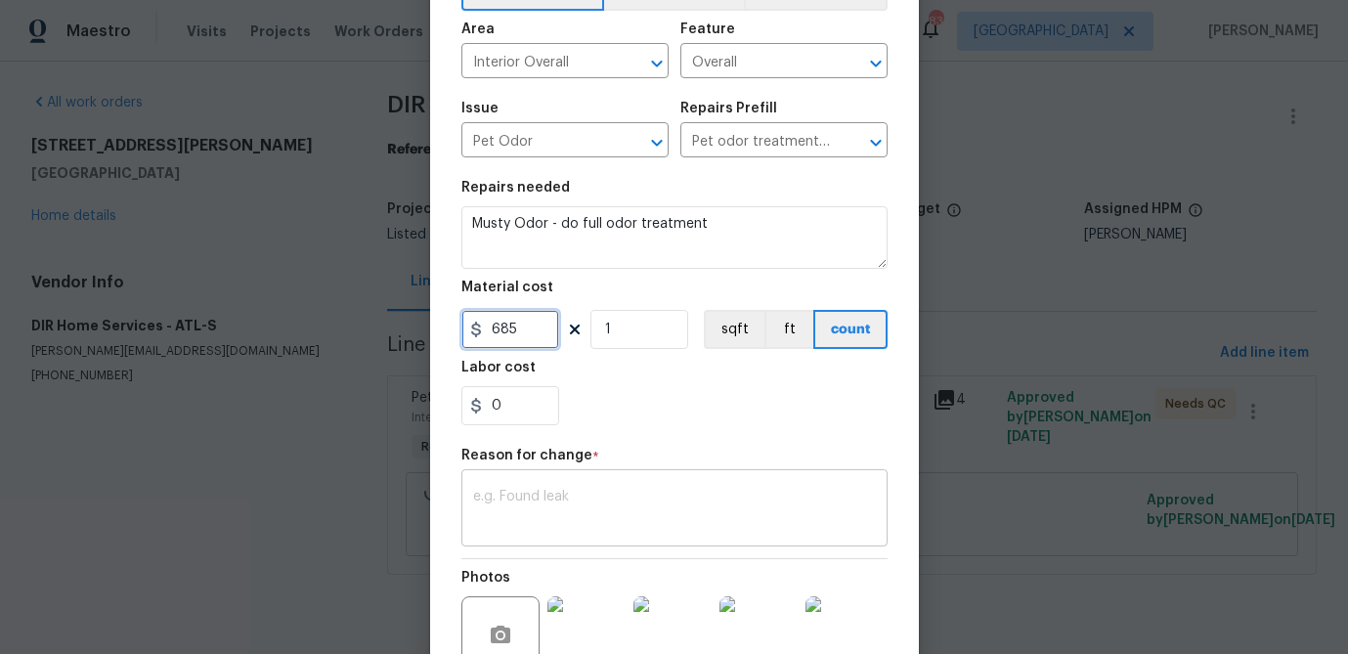
type input "685"
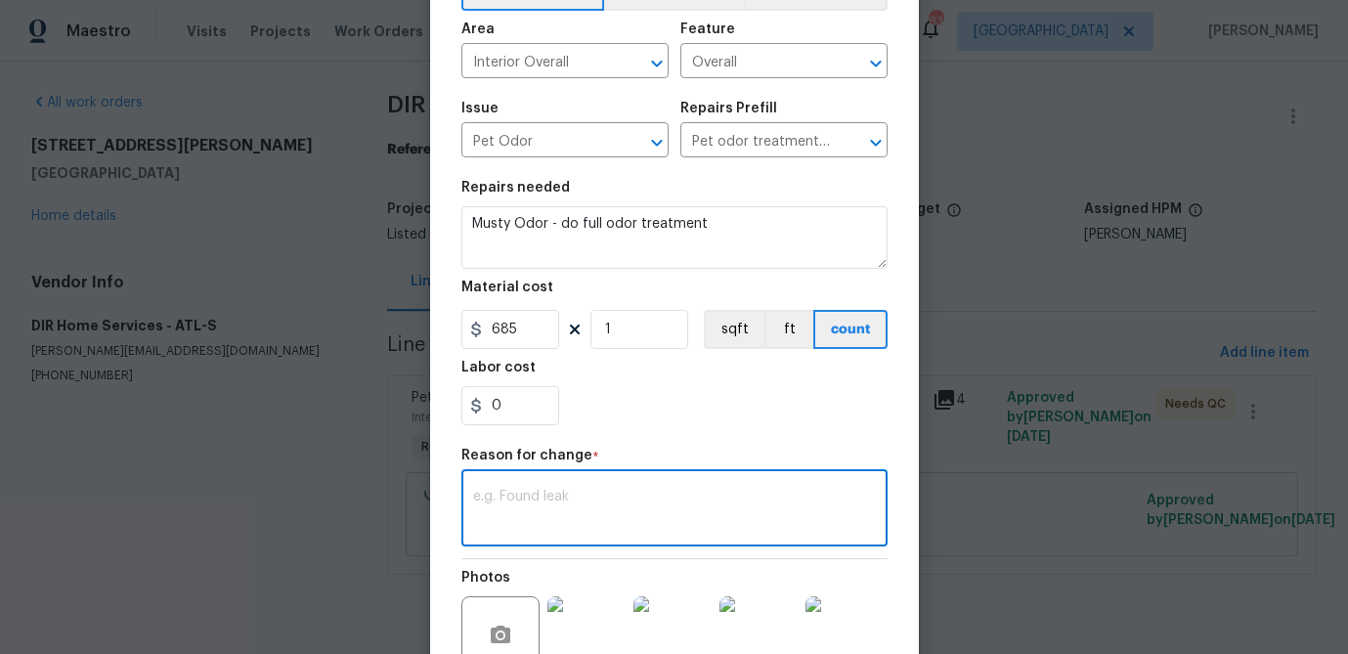
click at [635, 525] on textarea at bounding box center [674, 510] width 403 height 41
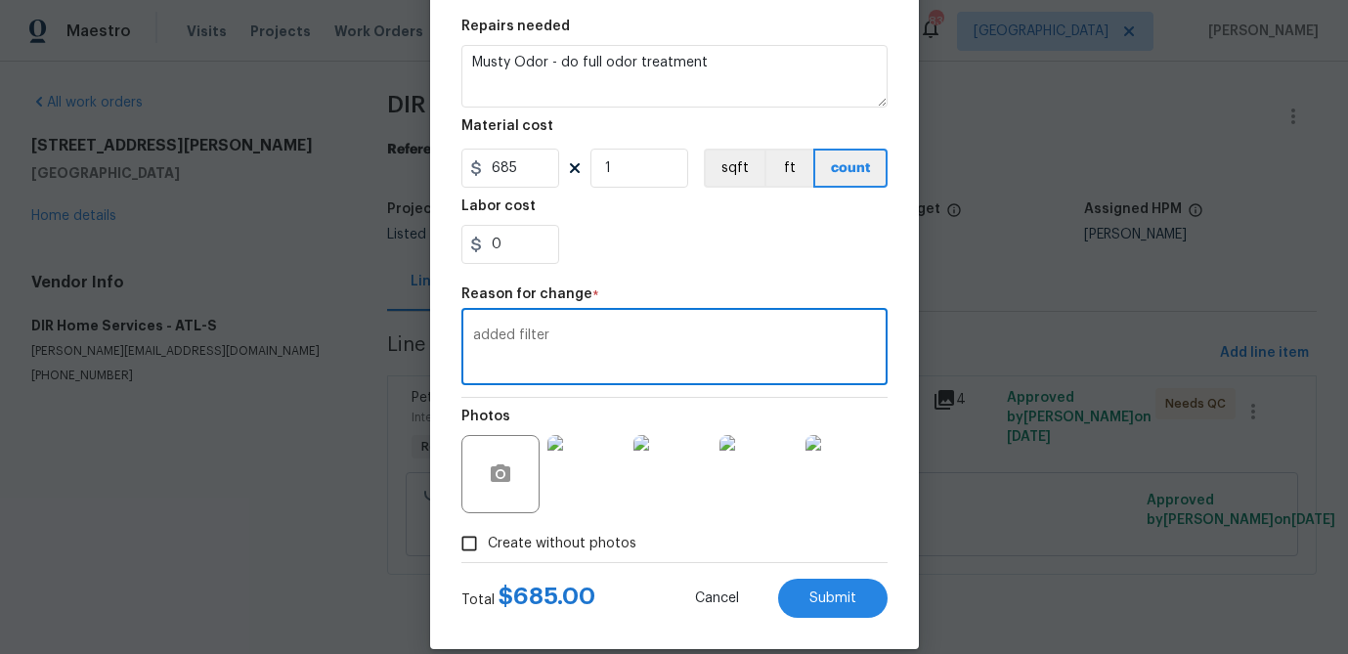
scroll to position [310, 0]
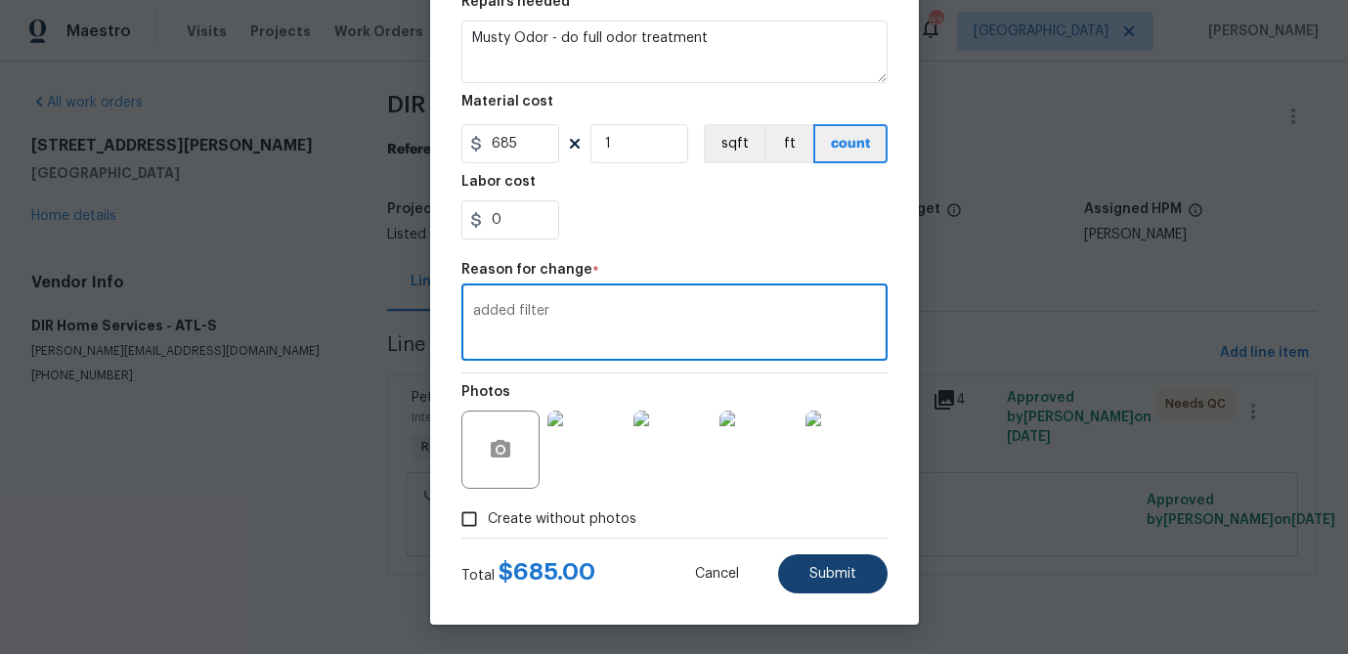
type textarea "added filter"
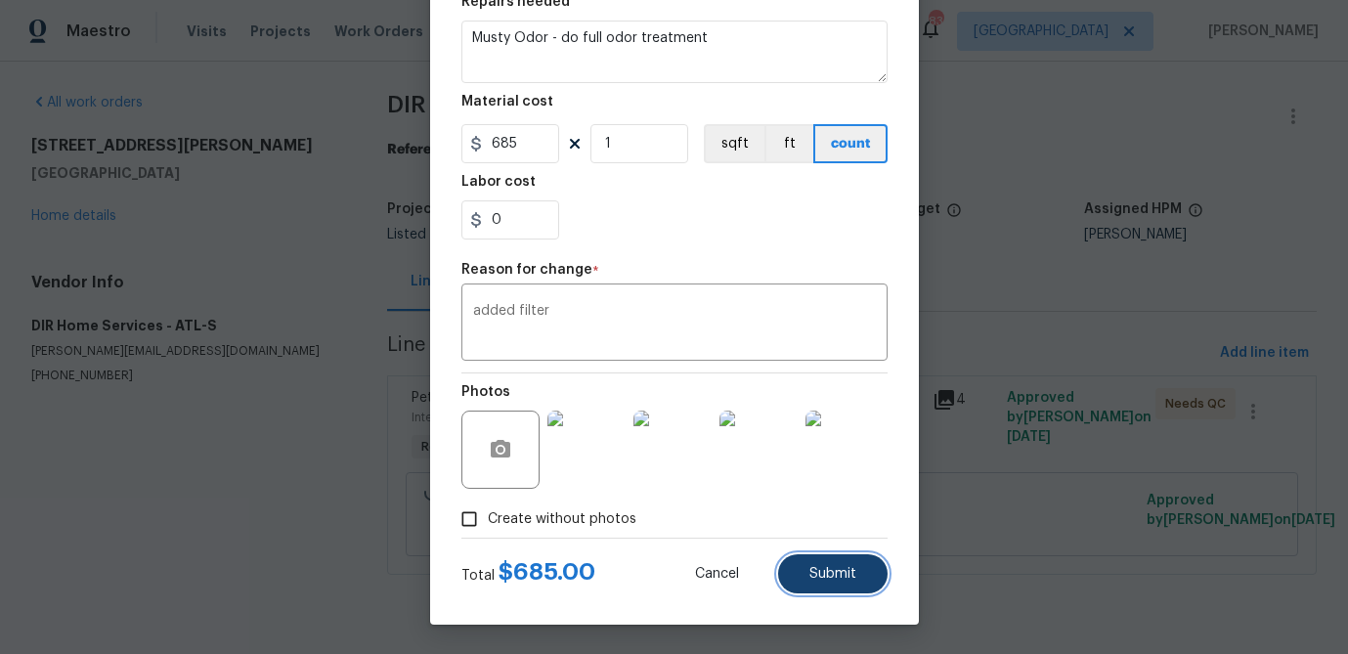
click at [823, 576] on span "Submit" at bounding box center [832, 574] width 47 height 15
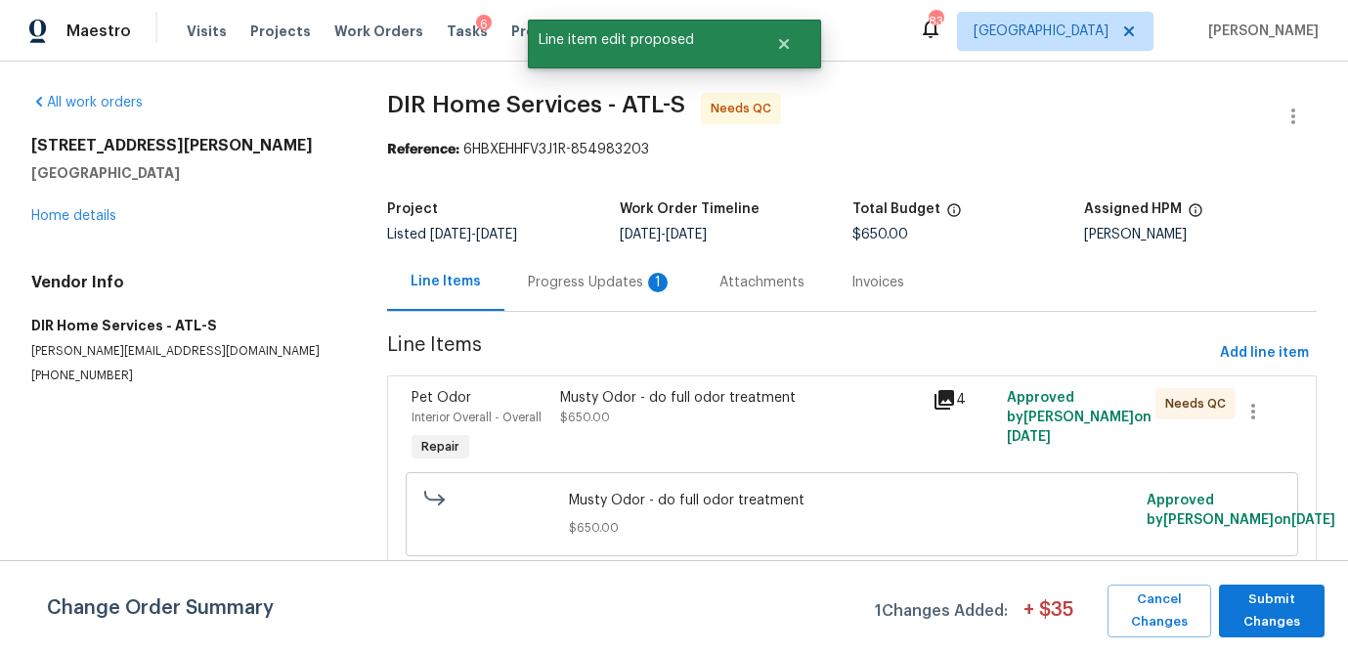
scroll to position [0, 0]
drag, startPoint x: 1295, startPoint y: 608, endPoint x: 1240, endPoint y: 604, distance: 54.9
click at [1294, 607] on span "Submit Changes" at bounding box center [1272, 610] width 86 height 45
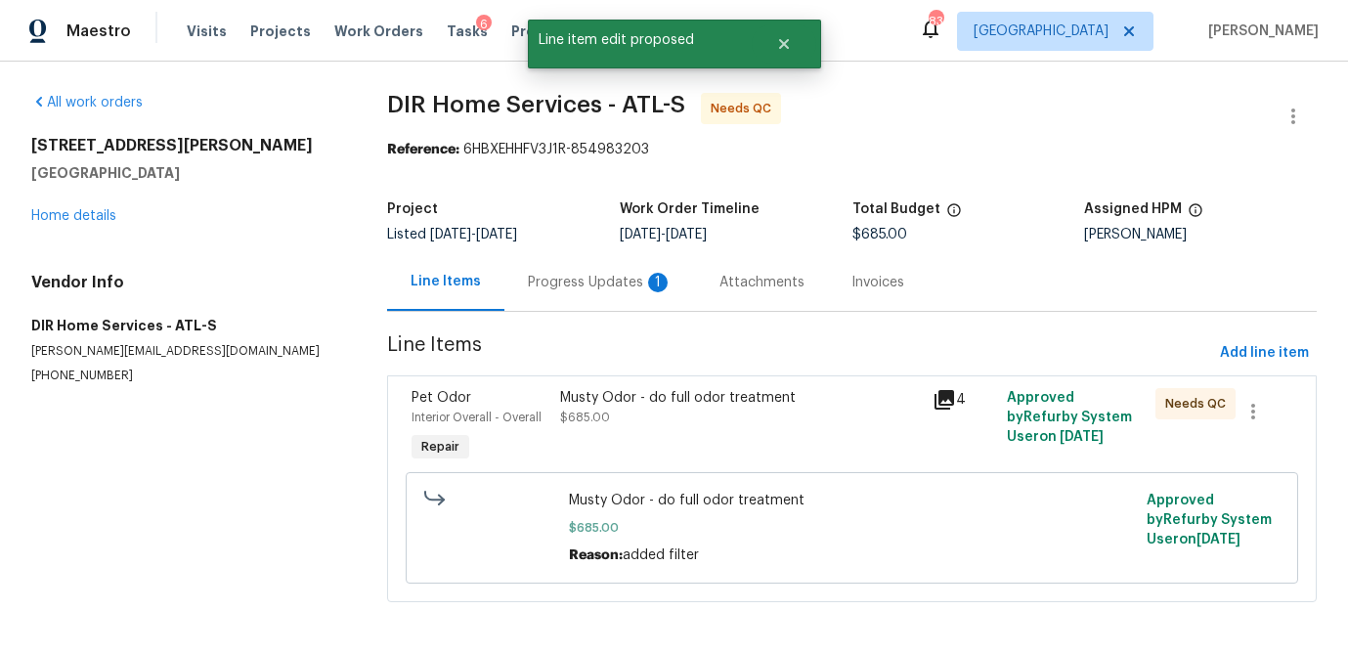
click at [724, 404] on div "Musty Odor - do full odor treatment" at bounding box center [740, 398] width 360 height 20
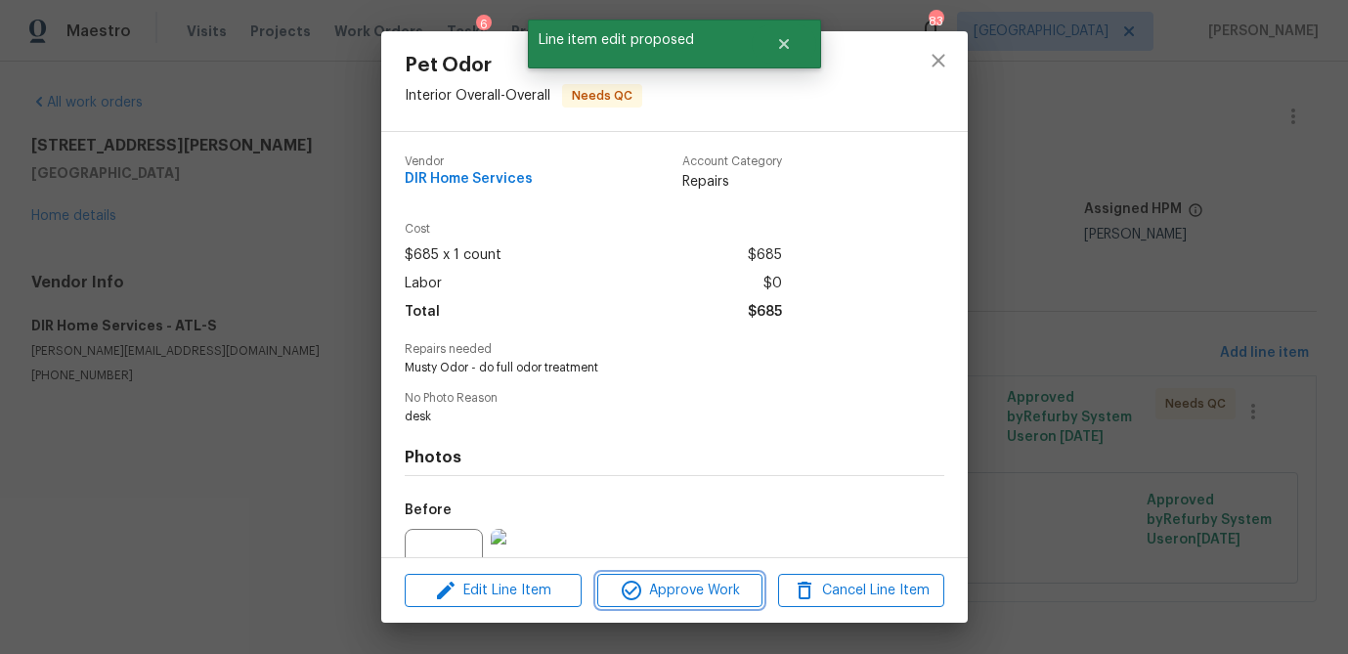
click at [696, 587] on span "Approve Work" at bounding box center [679, 591] width 153 height 24
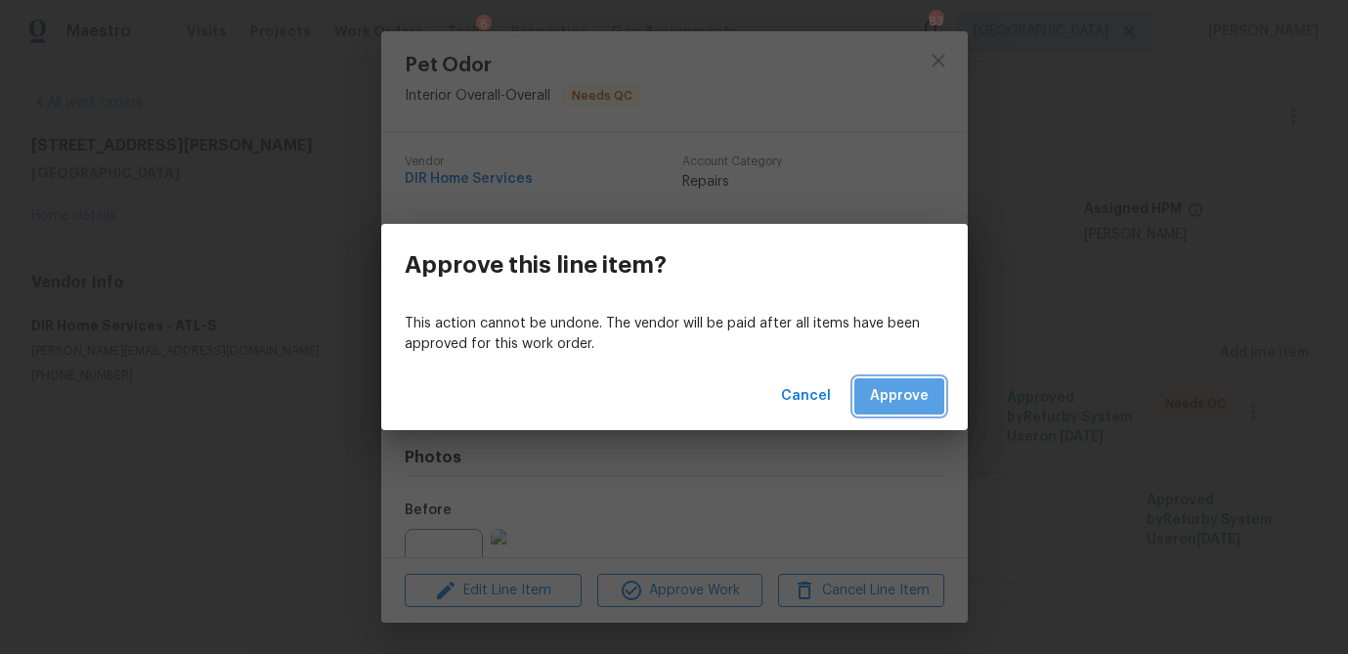
click at [910, 393] on span "Approve" at bounding box center [899, 396] width 59 height 24
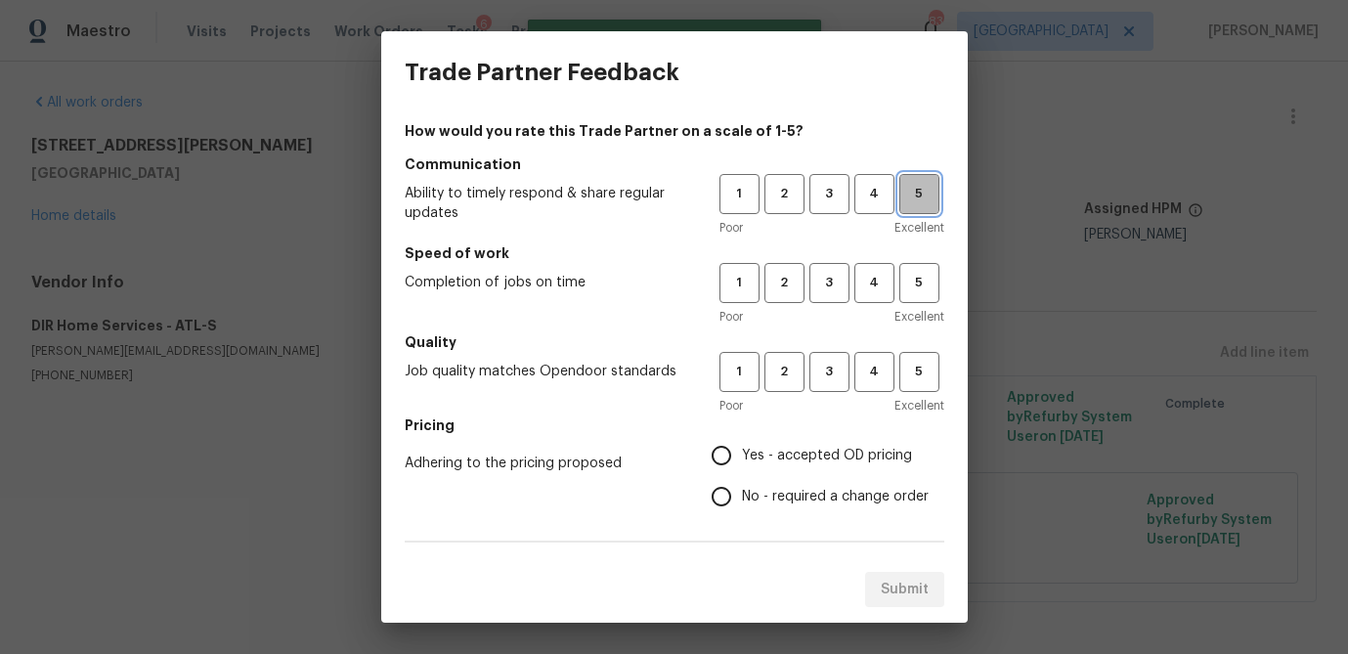
drag, startPoint x: 910, startPoint y: 196, endPoint x: 914, endPoint y: 279, distance: 82.2
click at [910, 197] on span "5" at bounding box center [919, 194] width 36 height 22
drag, startPoint x: 915, startPoint y: 280, endPoint x: 920, endPoint y: 350, distance: 70.5
click at [917, 295] on button "5" at bounding box center [919, 283] width 40 height 40
drag, startPoint x: 921, startPoint y: 375, endPoint x: 845, endPoint y: 407, distance: 81.5
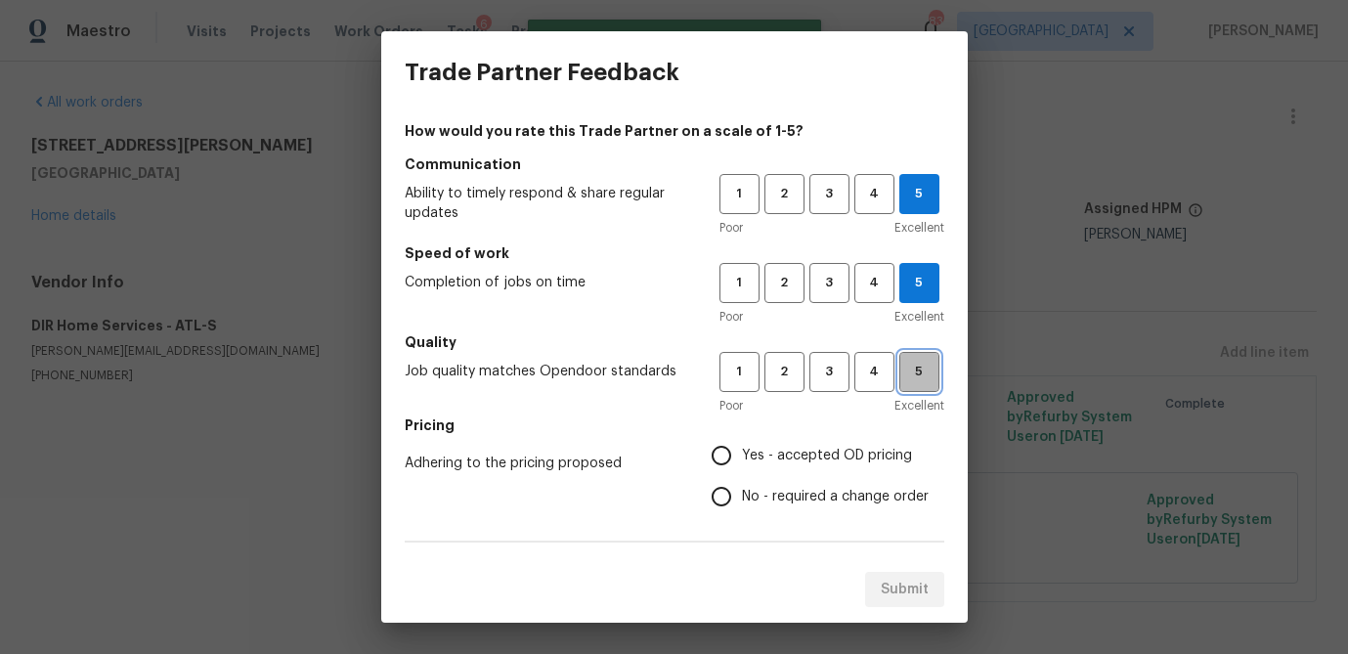
click at [915, 377] on span "5" at bounding box center [919, 372] width 36 height 22
drag, startPoint x: 728, startPoint y: 462, endPoint x: 749, endPoint y: 480, distance: 27.0
click at [728, 462] on input "Yes - accepted OD pricing" at bounding box center [721, 455] width 41 height 41
radio input "true"
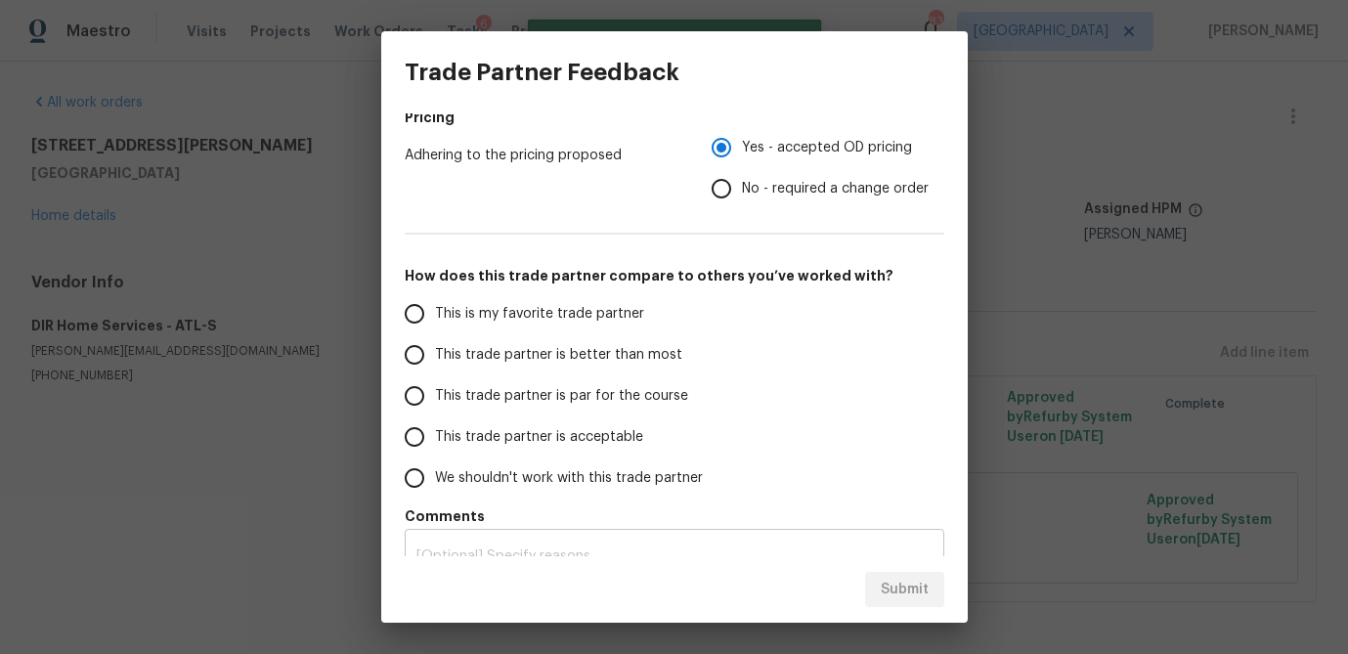
scroll to position [338, 0]
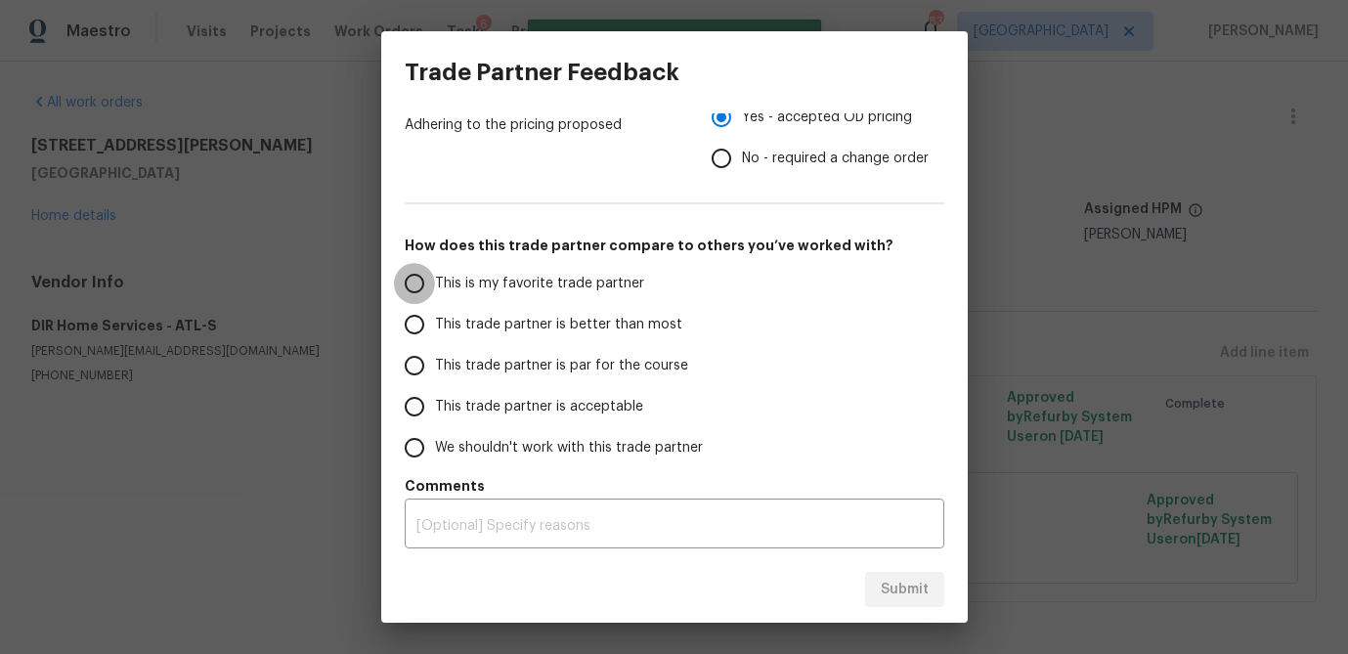
drag, startPoint x: 417, startPoint y: 289, endPoint x: 523, endPoint y: 432, distance: 177.5
click at [417, 289] on input "This is my favorite trade partner" at bounding box center [414, 283] width 41 height 41
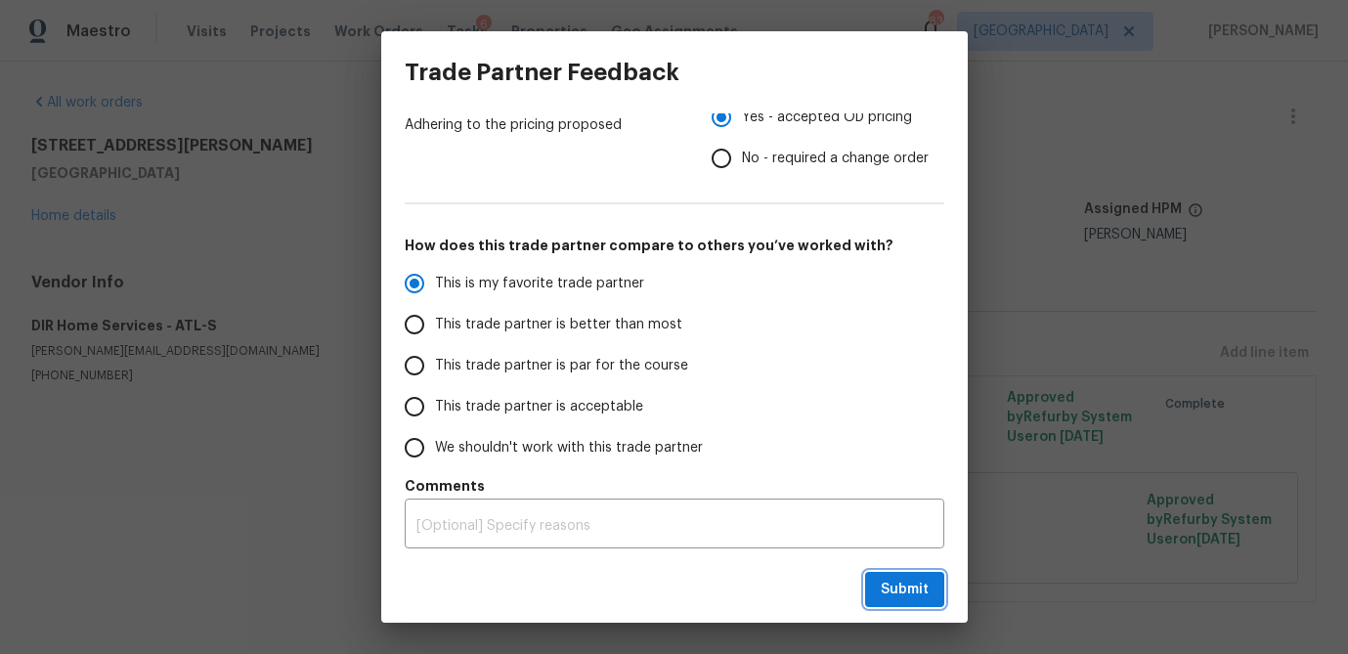
click at [880, 585] on button "Submit" at bounding box center [904, 590] width 79 height 36
radio input "true"
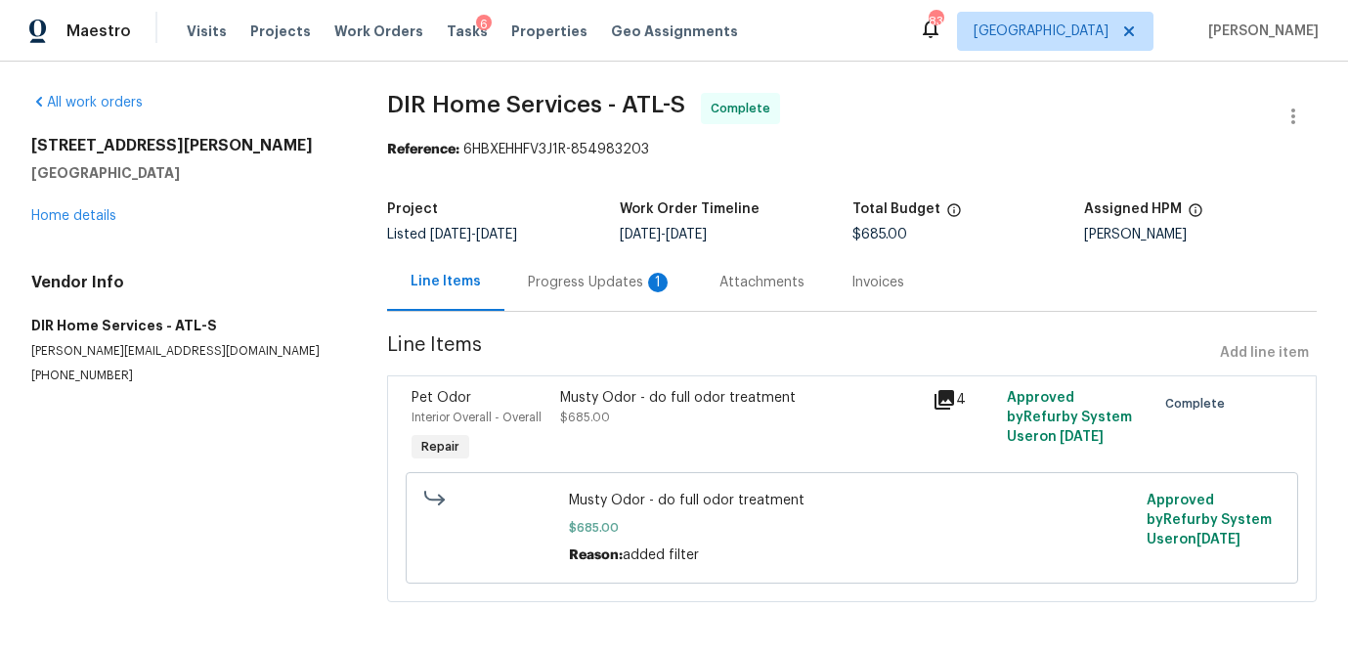
radio input "false"
